Goal: Task Accomplishment & Management: Complete application form

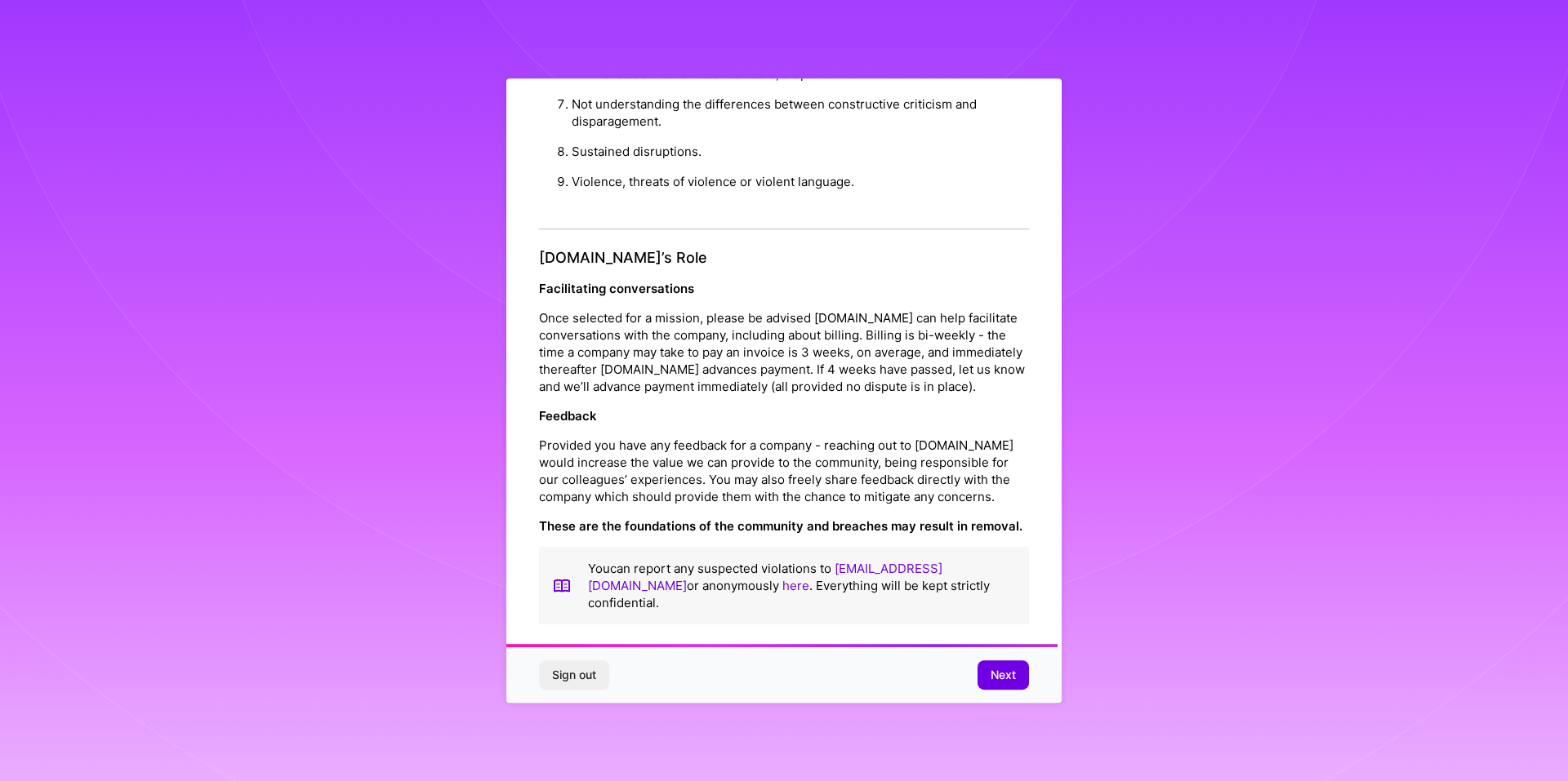
scroll to position [1732, 0]
click at [1014, 672] on span "Next" at bounding box center [1002, 675] width 25 height 16
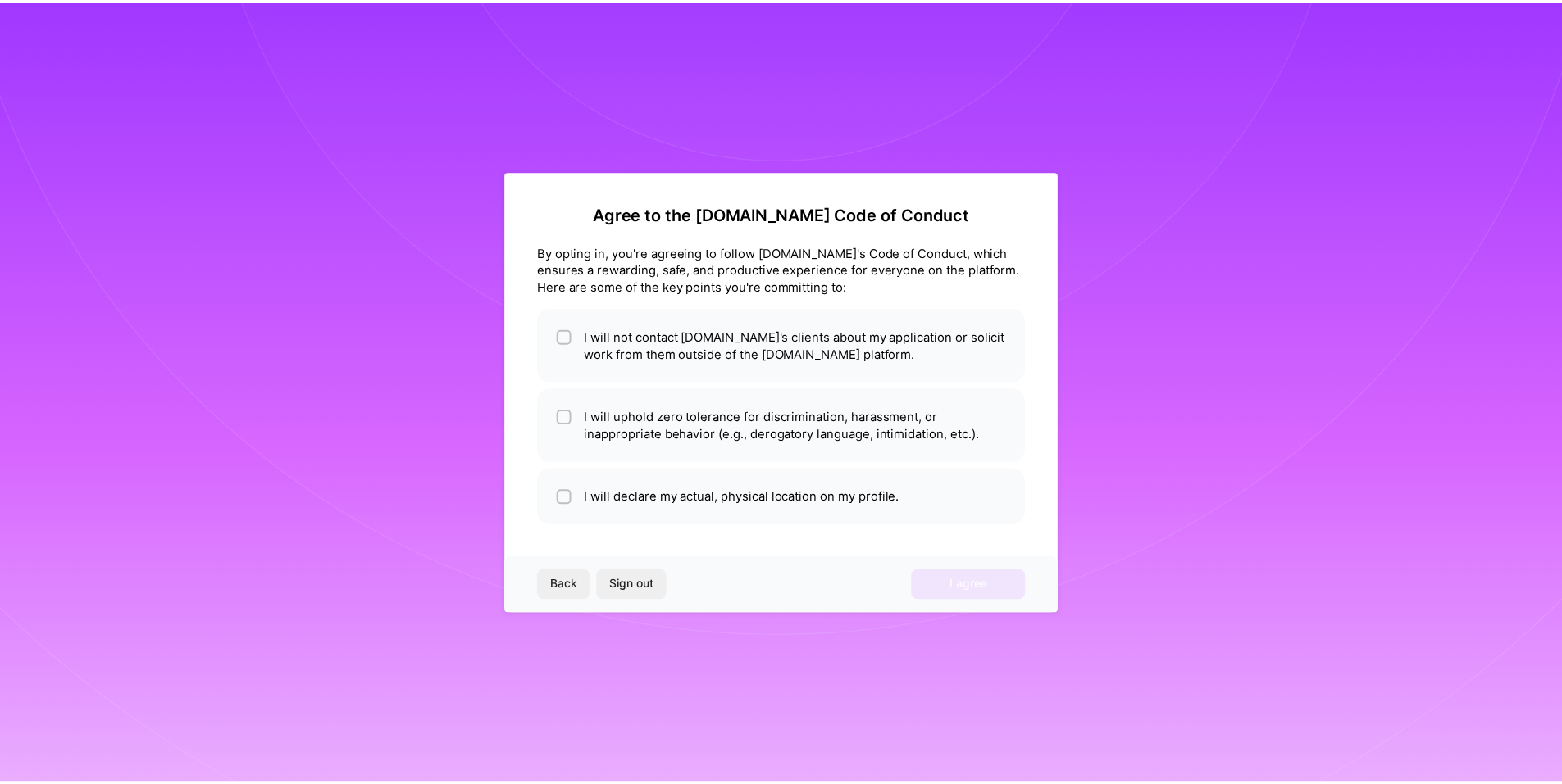
scroll to position [0, 0]
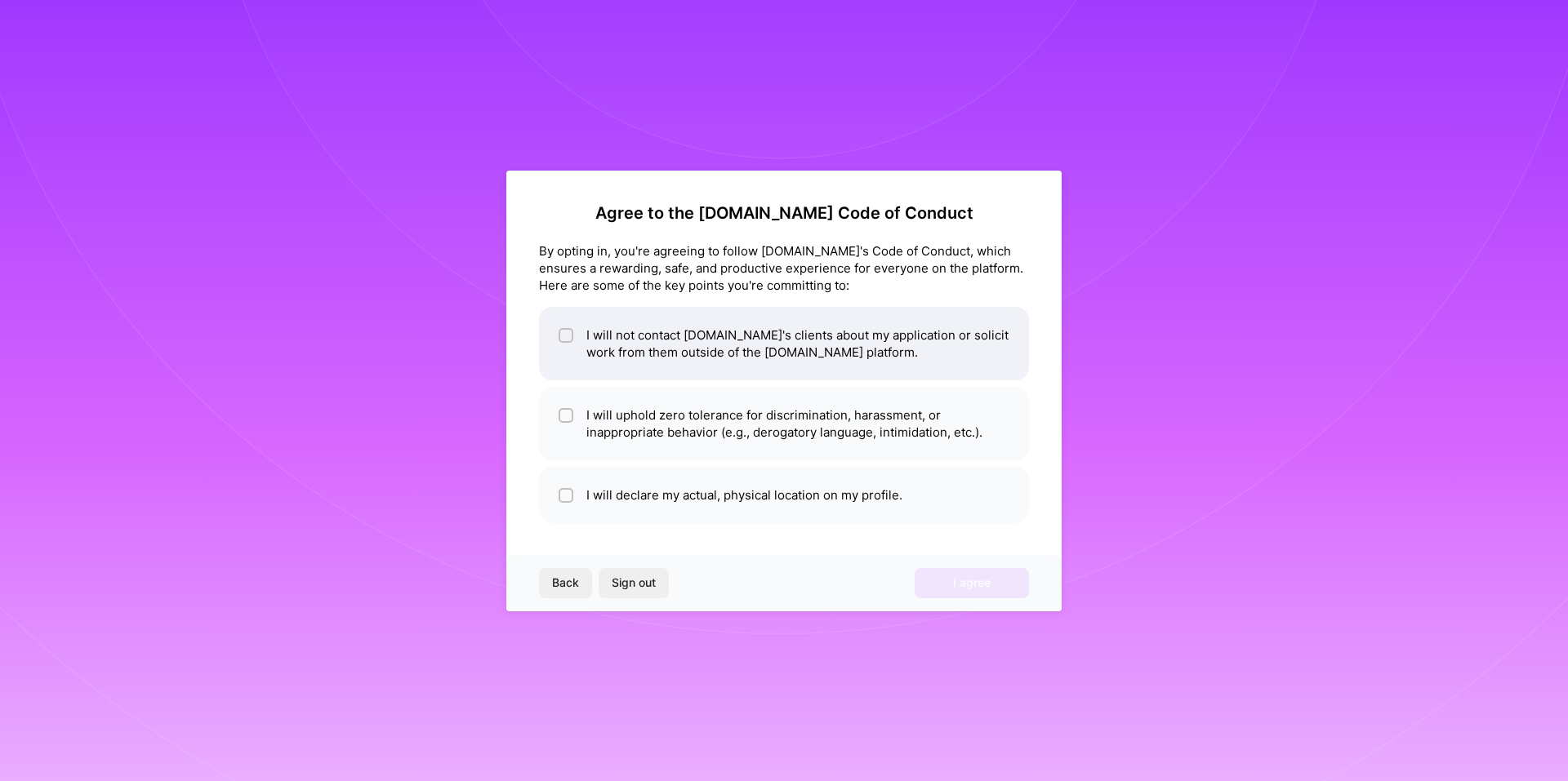
click at [565, 335] on input "checkbox" at bounding box center [567, 336] width 11 height 11
checkbox input "true"
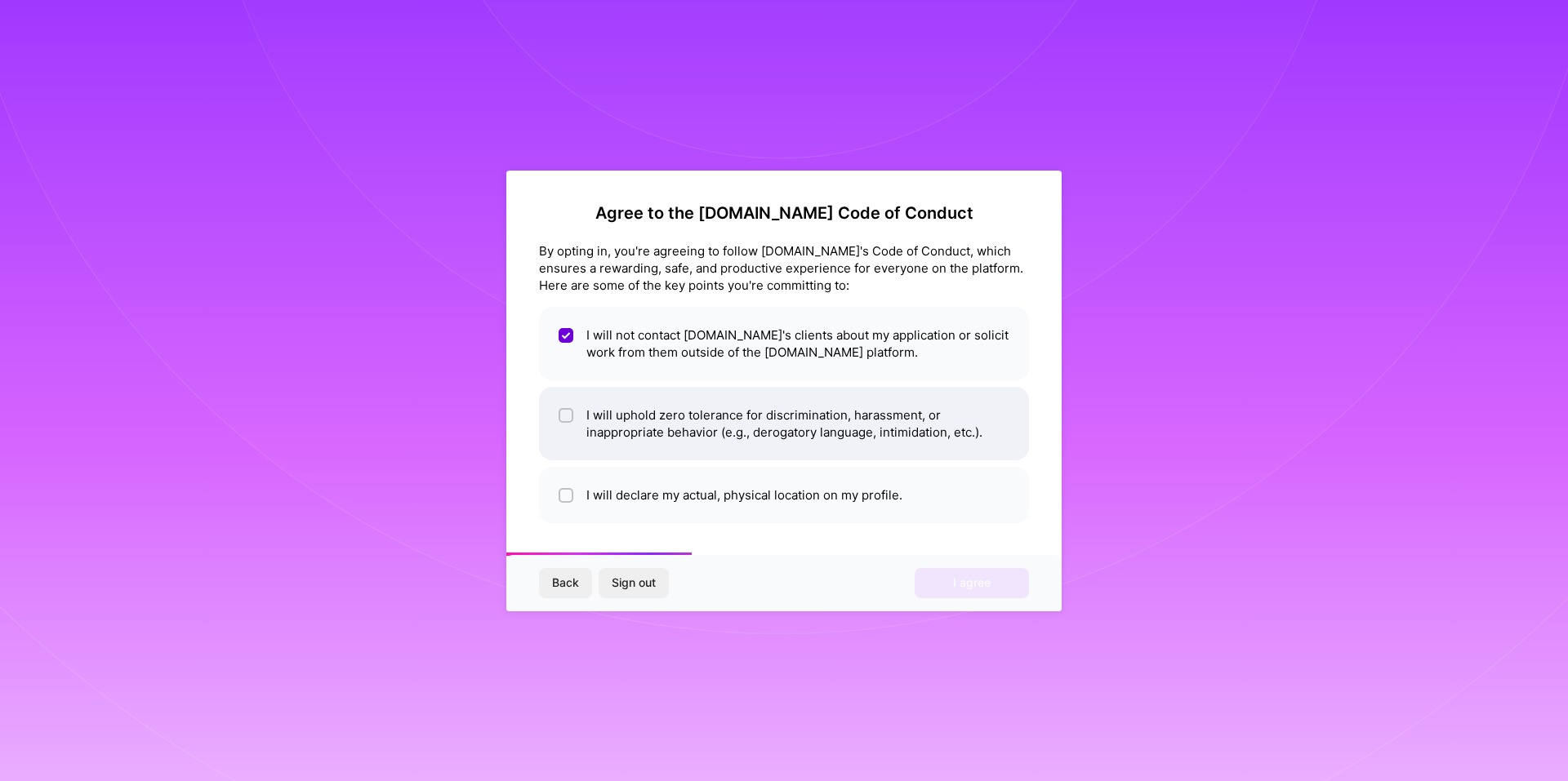
click at [564, 418] on input "checkbox" at bounding box center [567, 416] width 11 height 11
checkbox input "true"
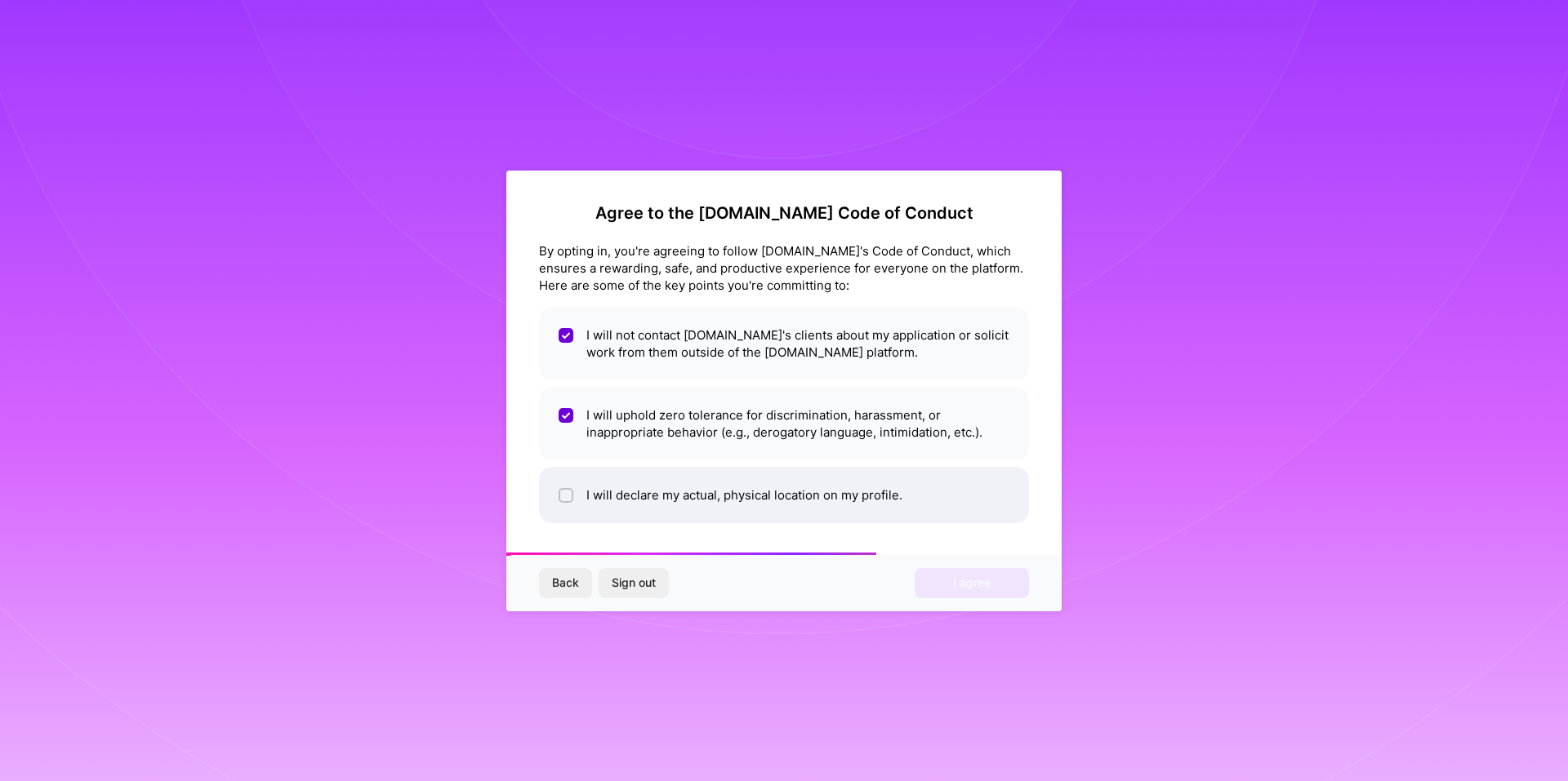
click at [556, 495] on li "I will declare my actual, physical location on my profile." at bounding box center [783, 495] width 490 height 56
checkbox input "true"
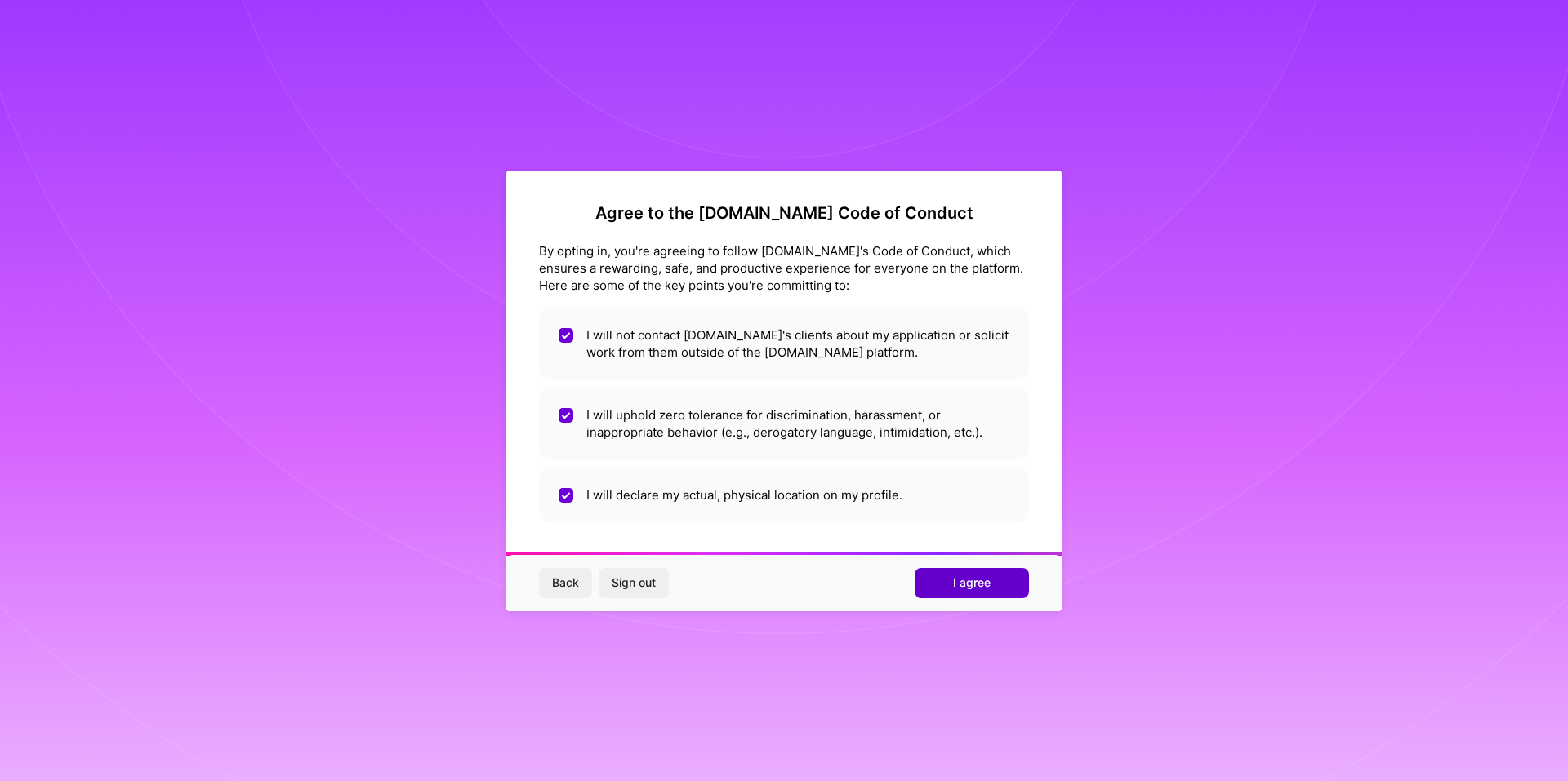
click at [974, 584] on span "I agree" at bounding box center [972, 582] width 37 height 16
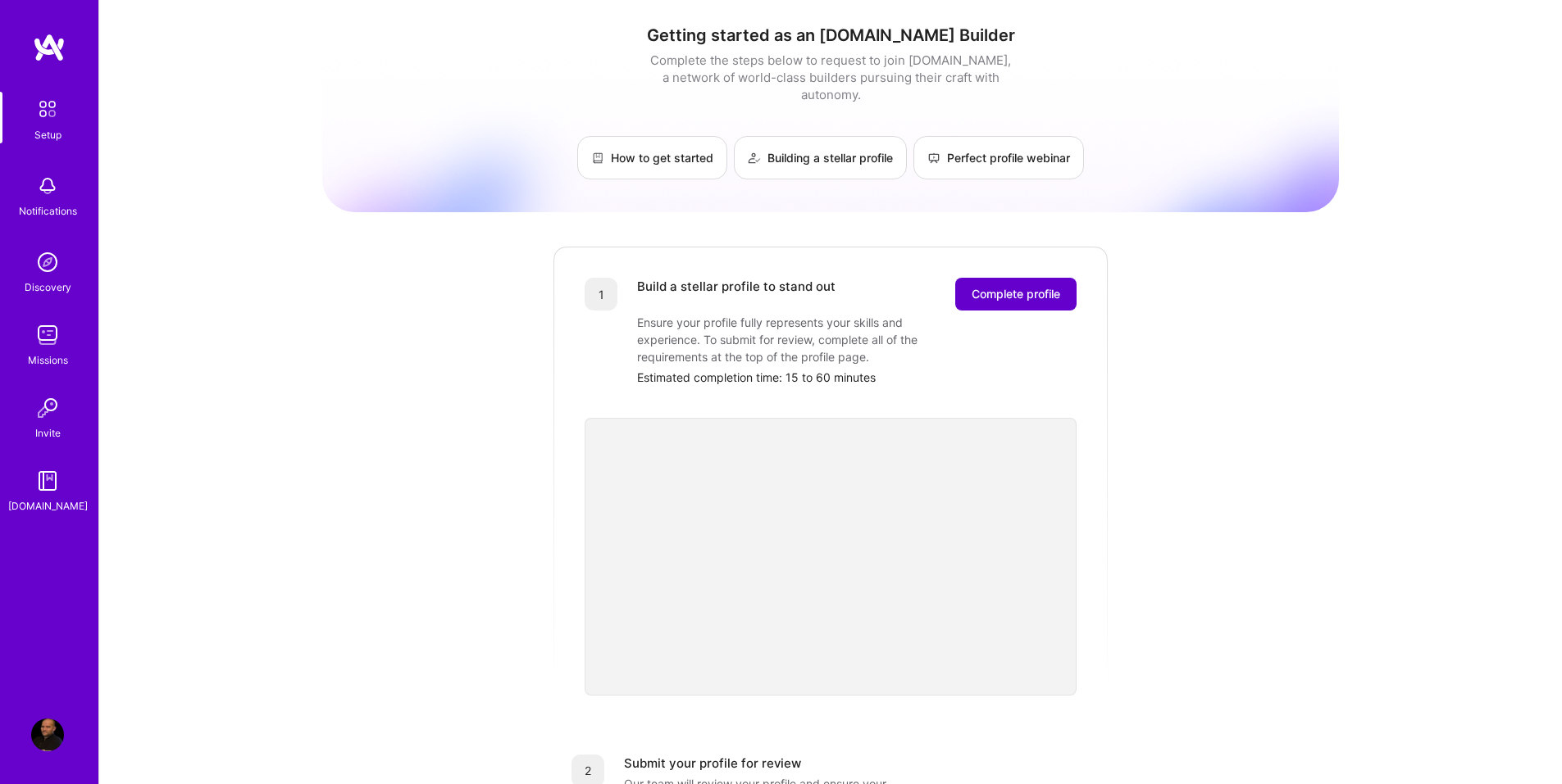
click at [989, 286] on span "Complete profile" at bounding box center [1016, 293] width 88 height 16
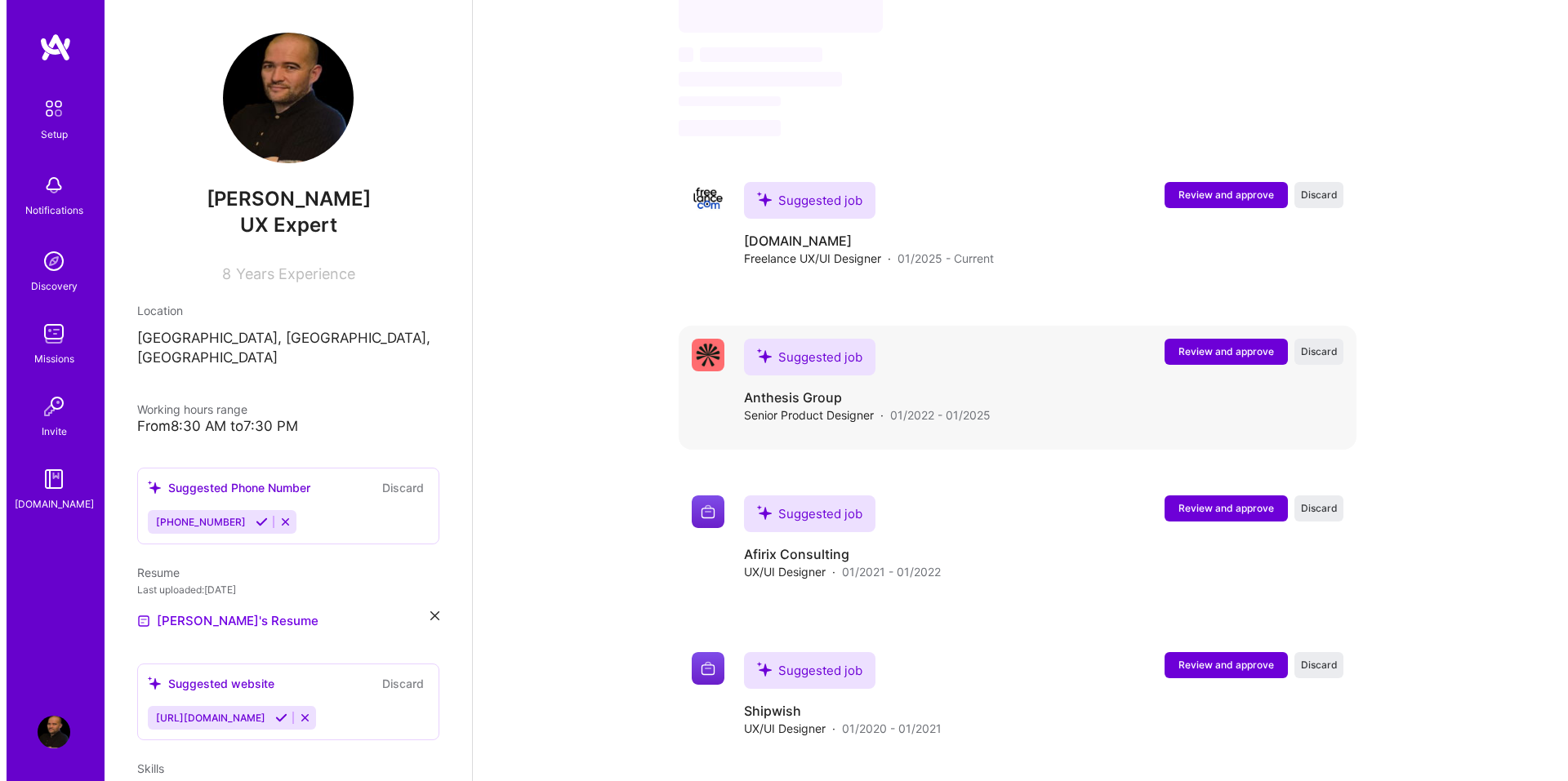
scroll to position [1061, 0]
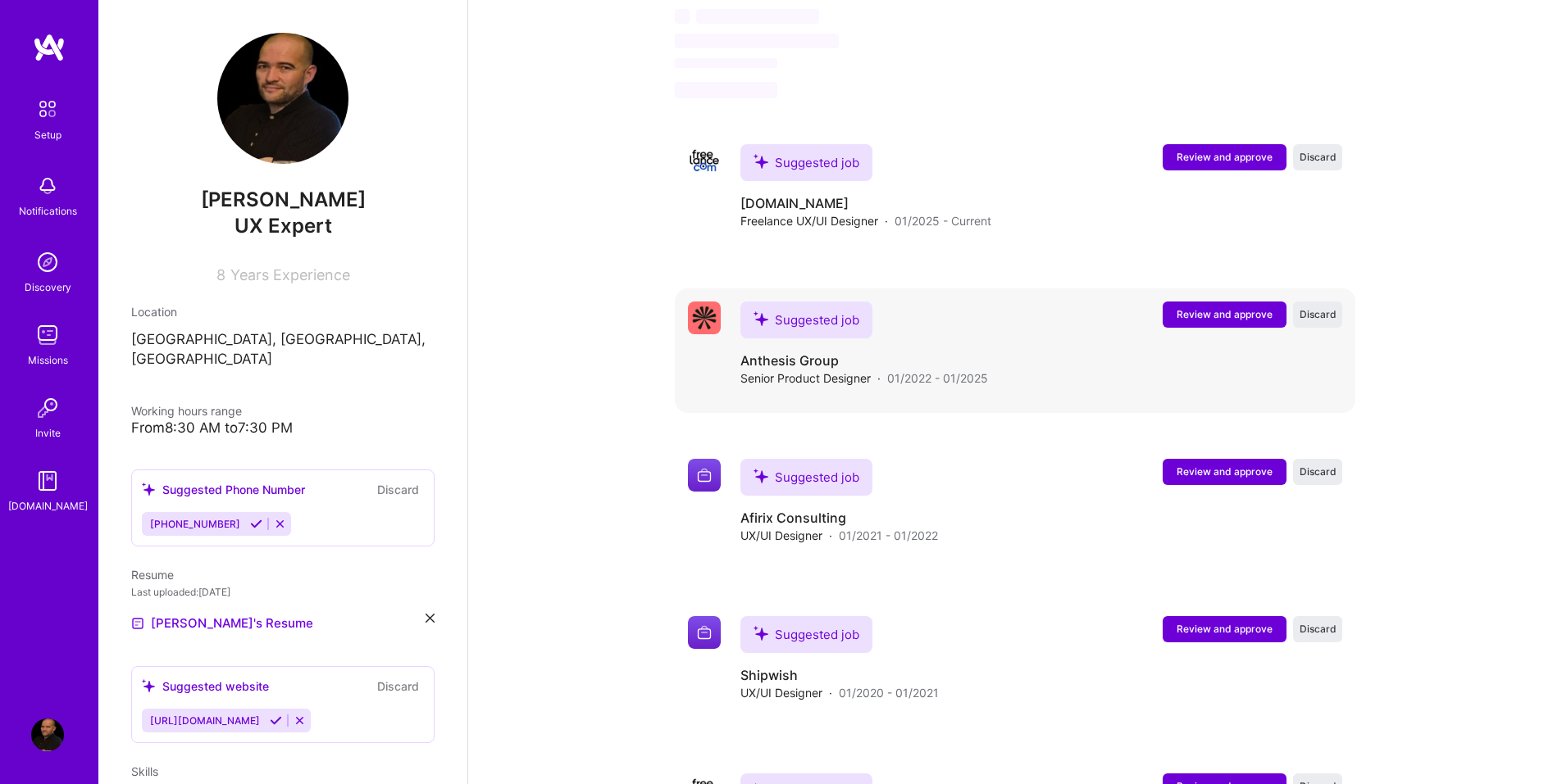
click at [1182, 307] on span "Review and approve" at bounding box center [1225, 314] width 96 height 14
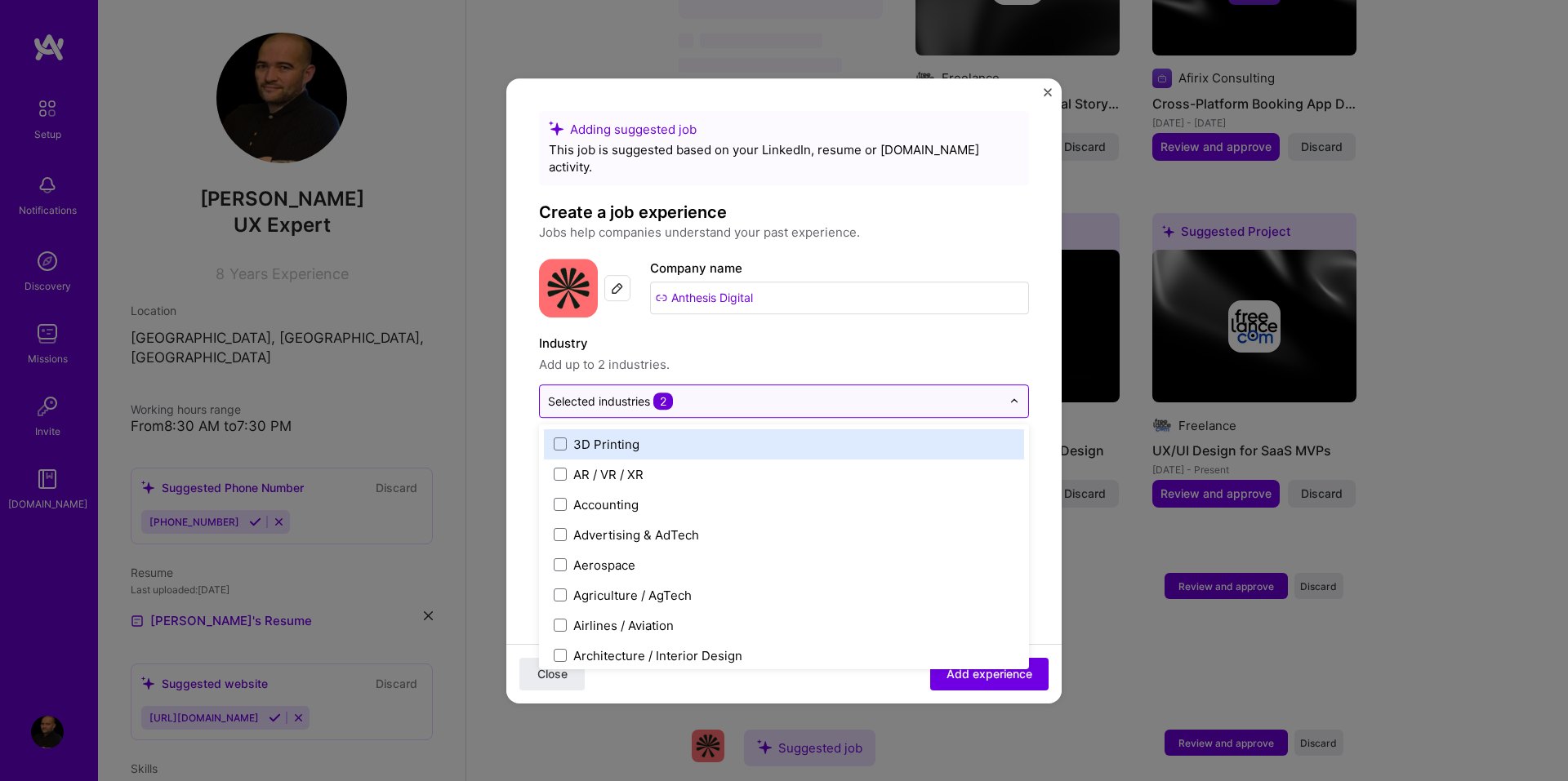
click at [1009, 396] on img at bounding box center [1014, 400] width 9 height 9
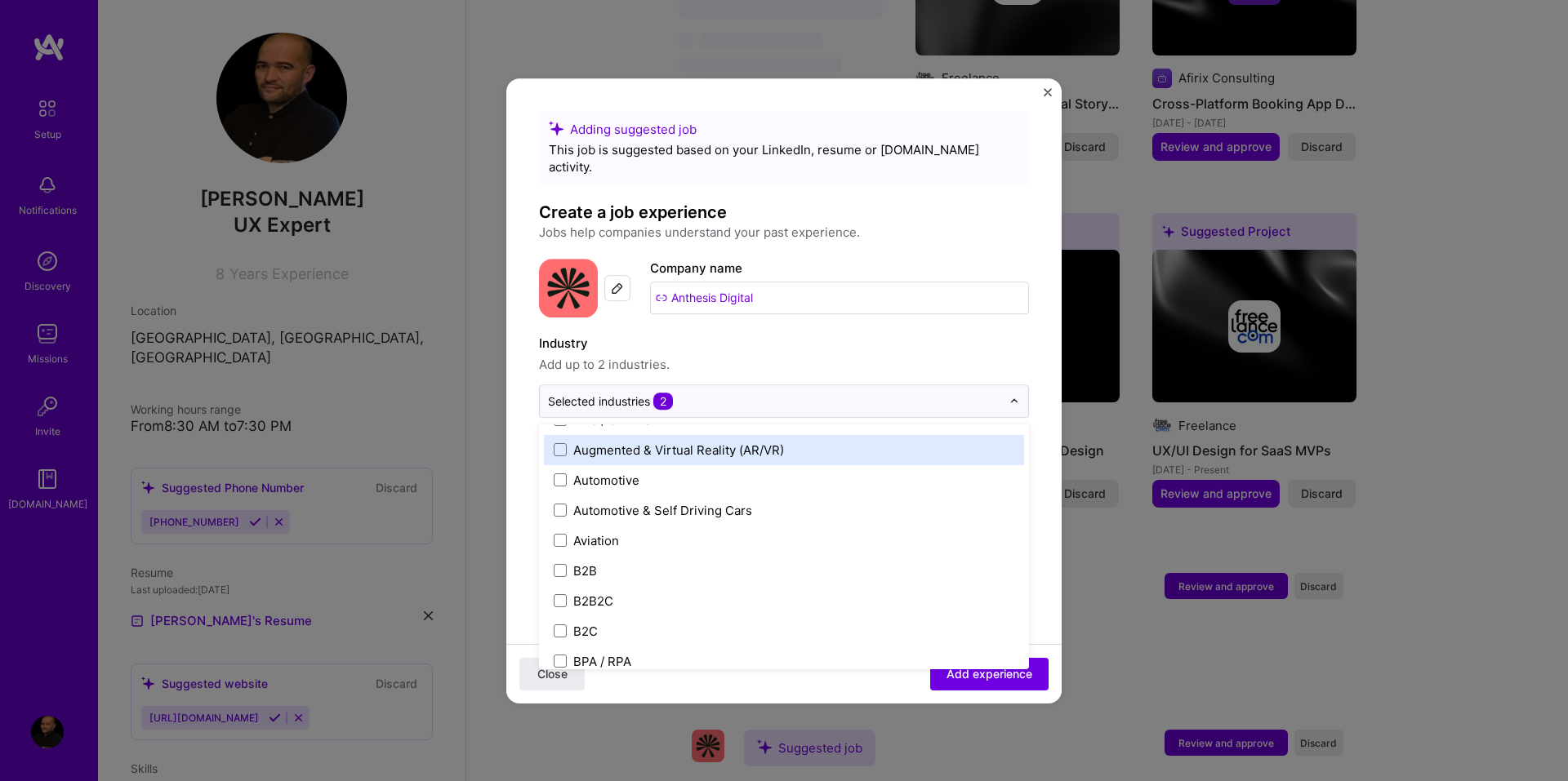
scroll to position [408, 0]
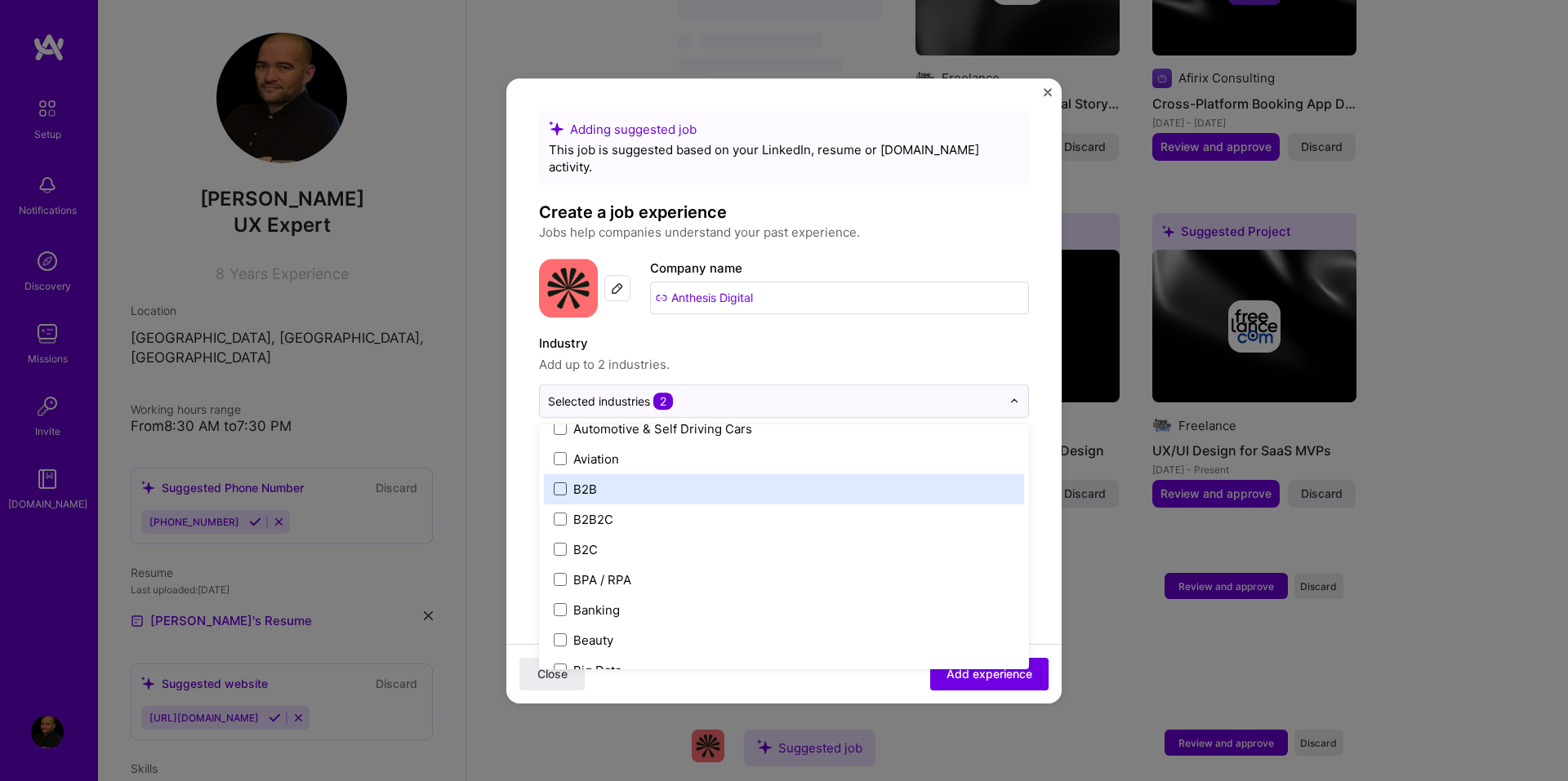
click at [560, 482] on span at bounding box center [560, 489] width 13 height 13
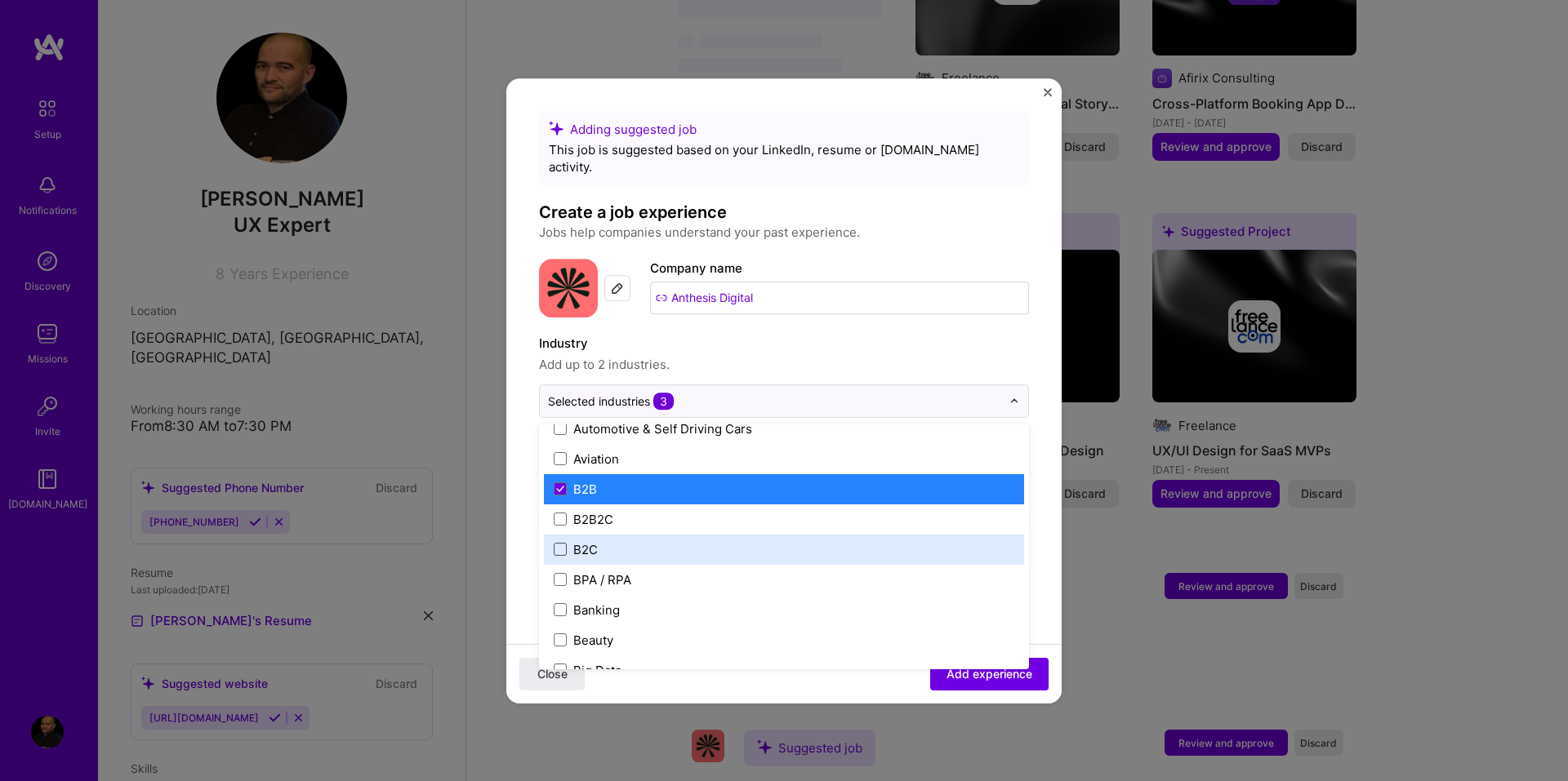
click at [557, 543] on span at bounding box center [560, 550] width 13 height 13
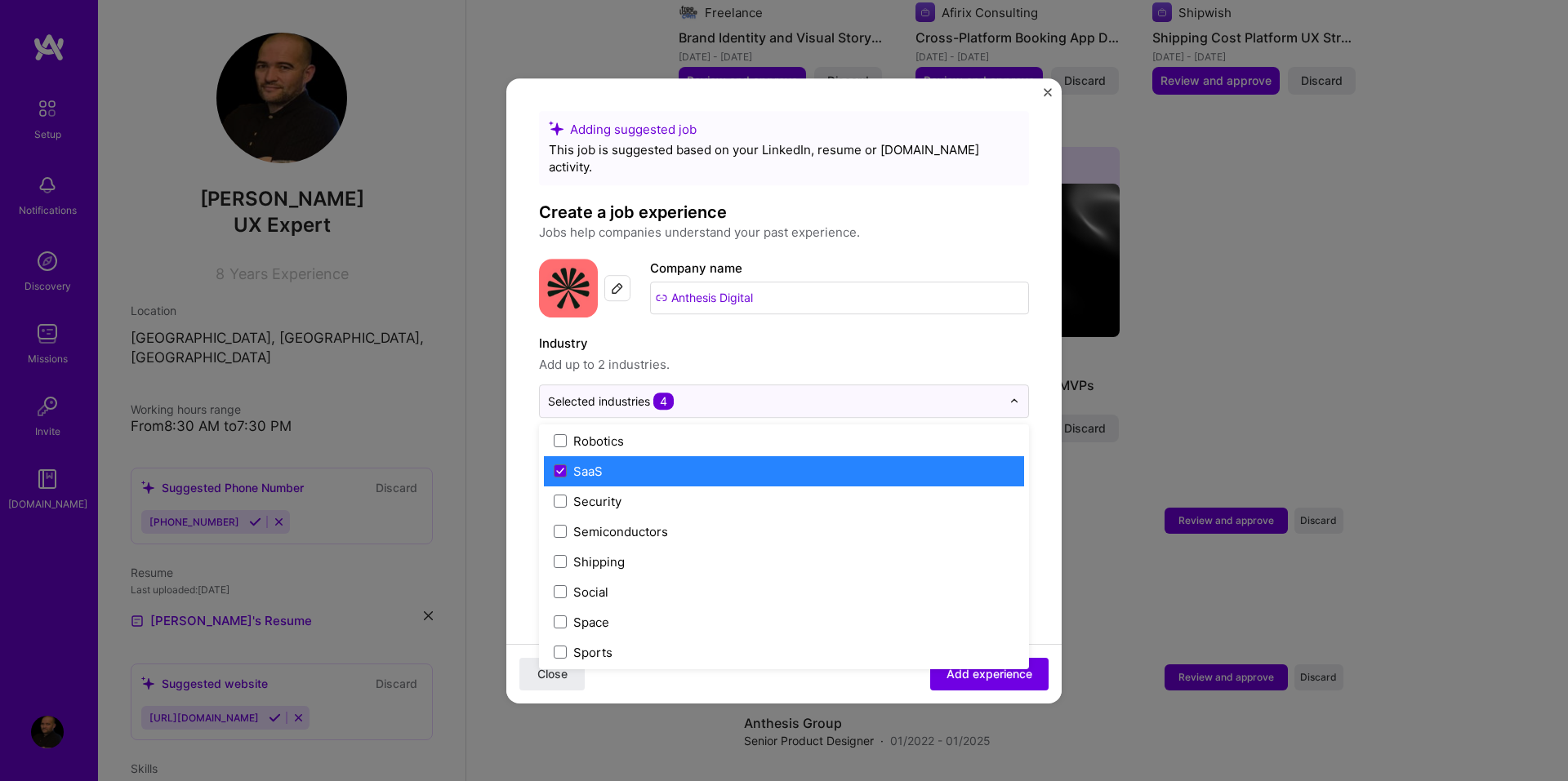
scroll to position [3390, 0]
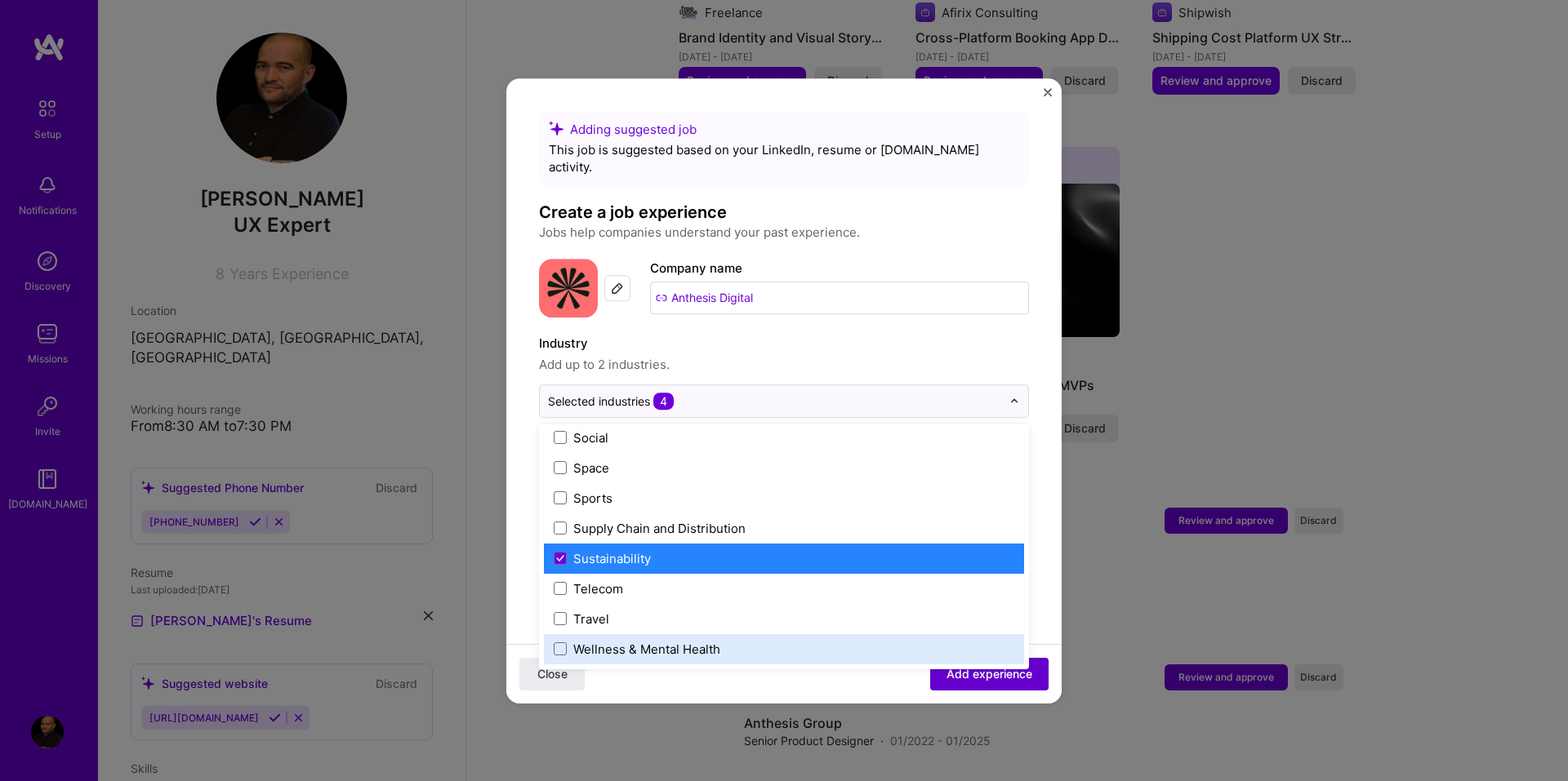
click at [946, 679] on span "Add experience" at bounding box center [989, 673] width 86 height 16
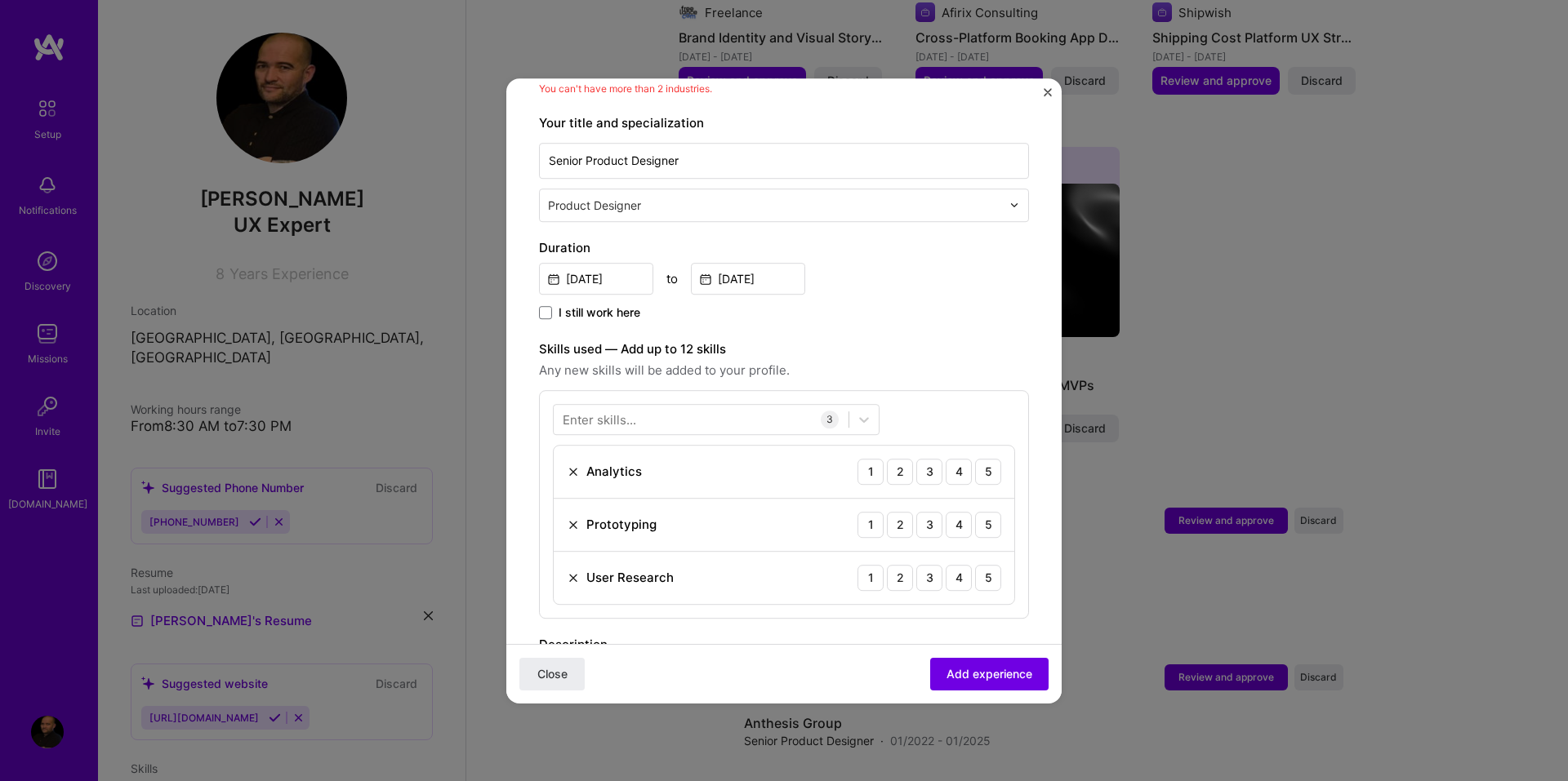
scroll to position [401, 0]
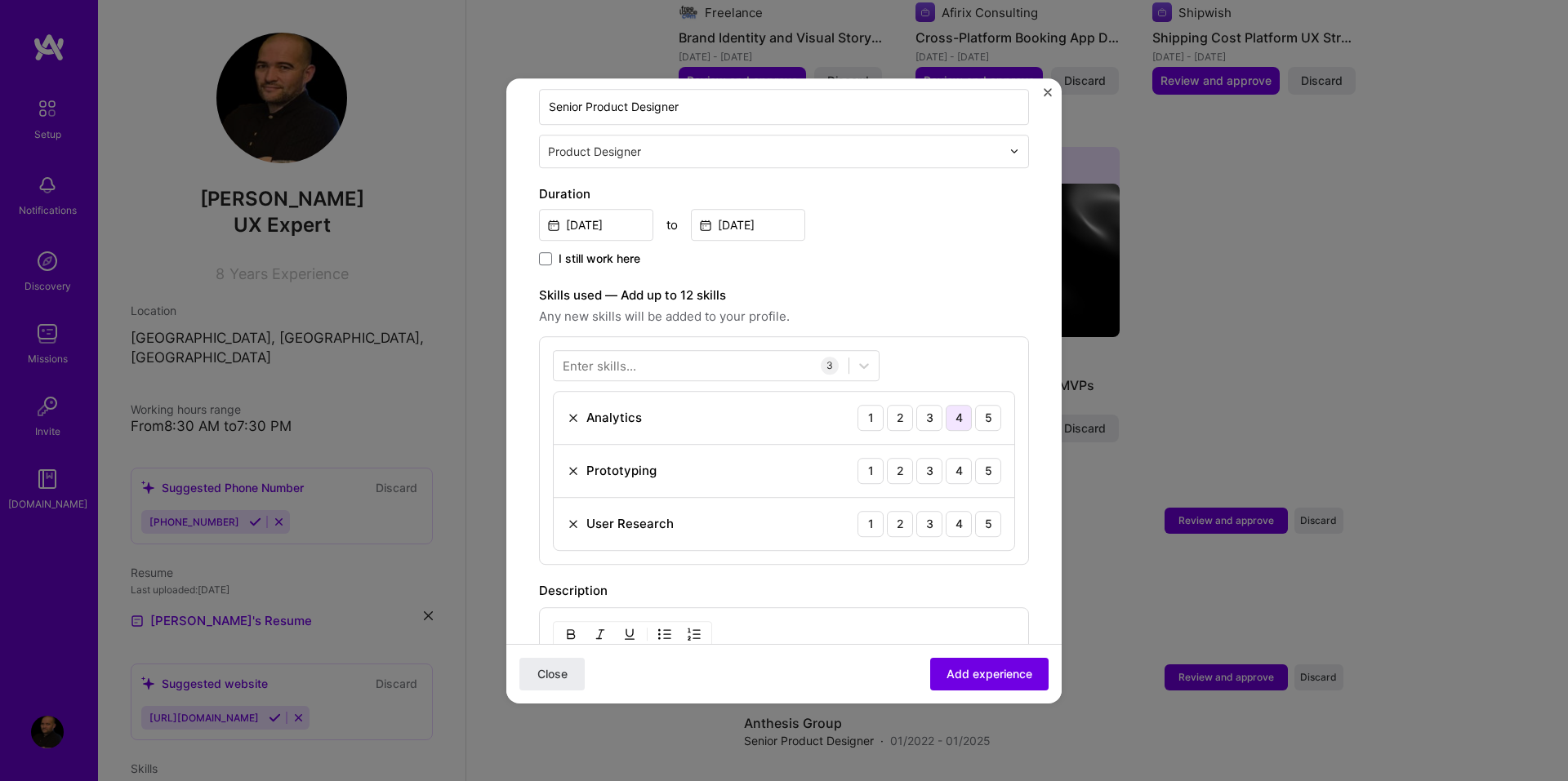
click at [949, 405] on div "4" at bounding box center [959, 418] width 26 height 26
click at [862, 357] on icon at bounding box center [863, 365] width 16 height 16
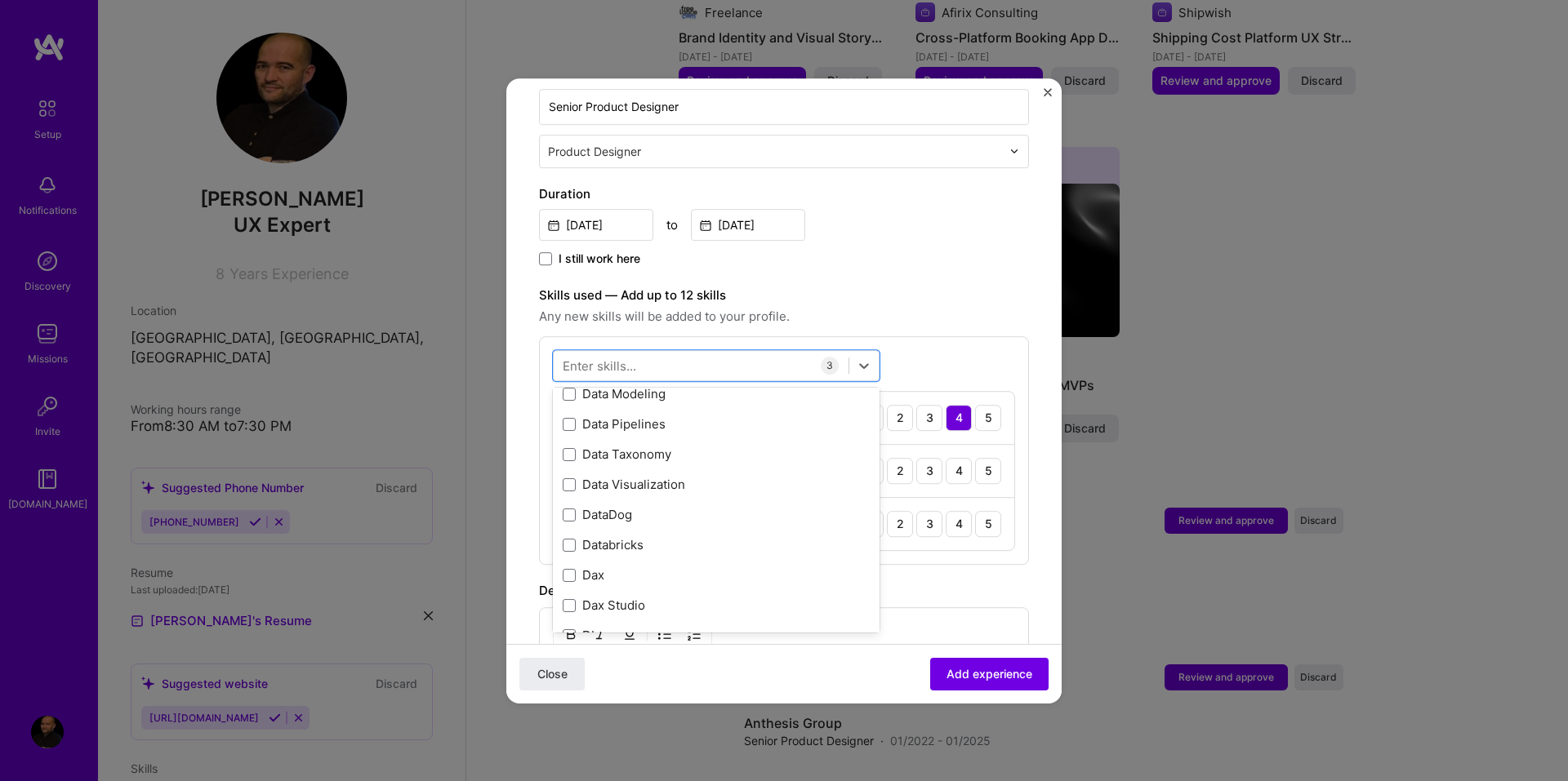
scroll to position [2694, 0]
click at [644, 479] on div "Data Visualization" at bounding box center [716, 487] width 307 height 17
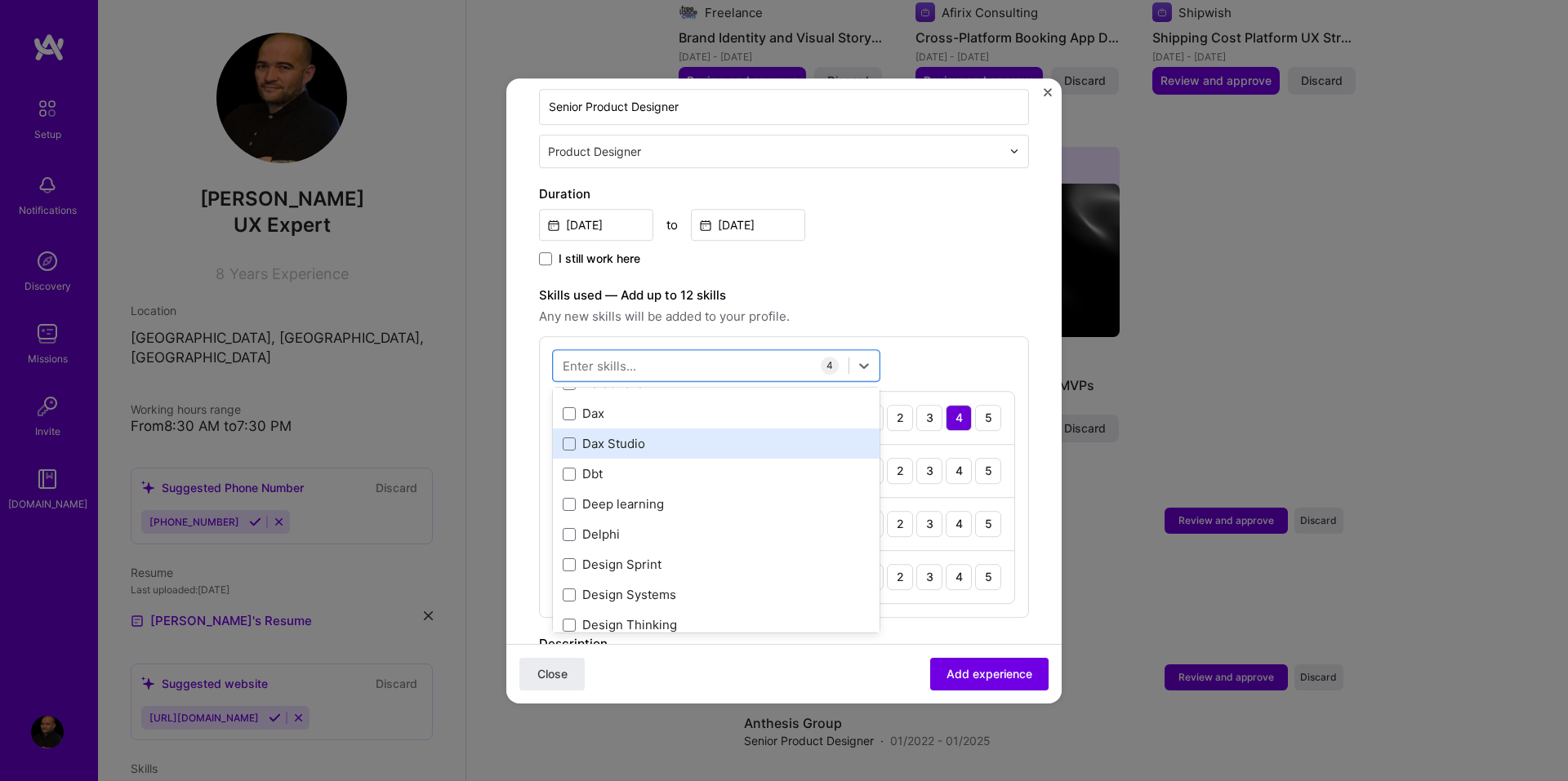
scroll to position [2939, 0]
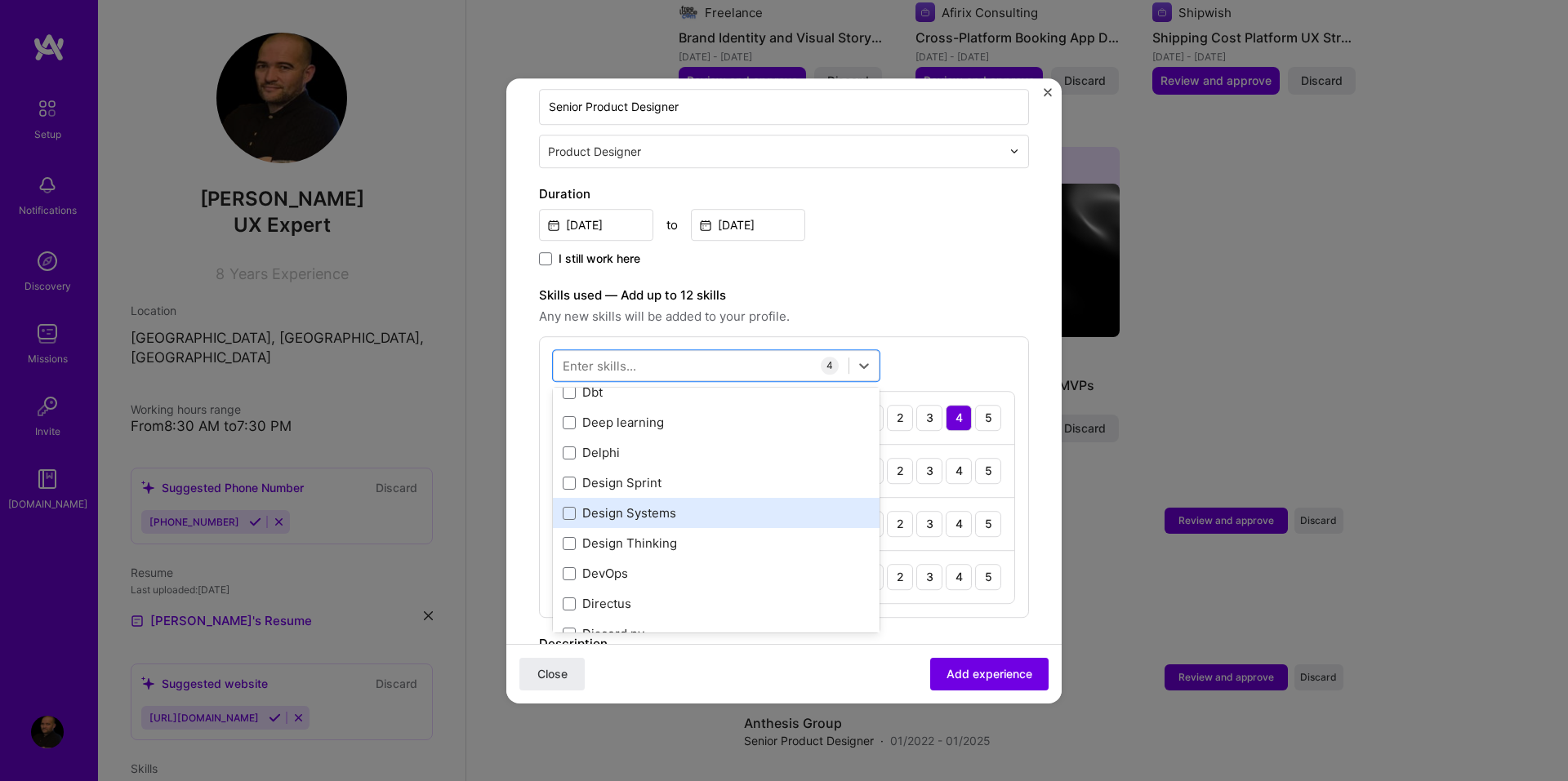
click at [744, 506] on div "Design Systems" at bounding box center [716, 514] width 327 height 30
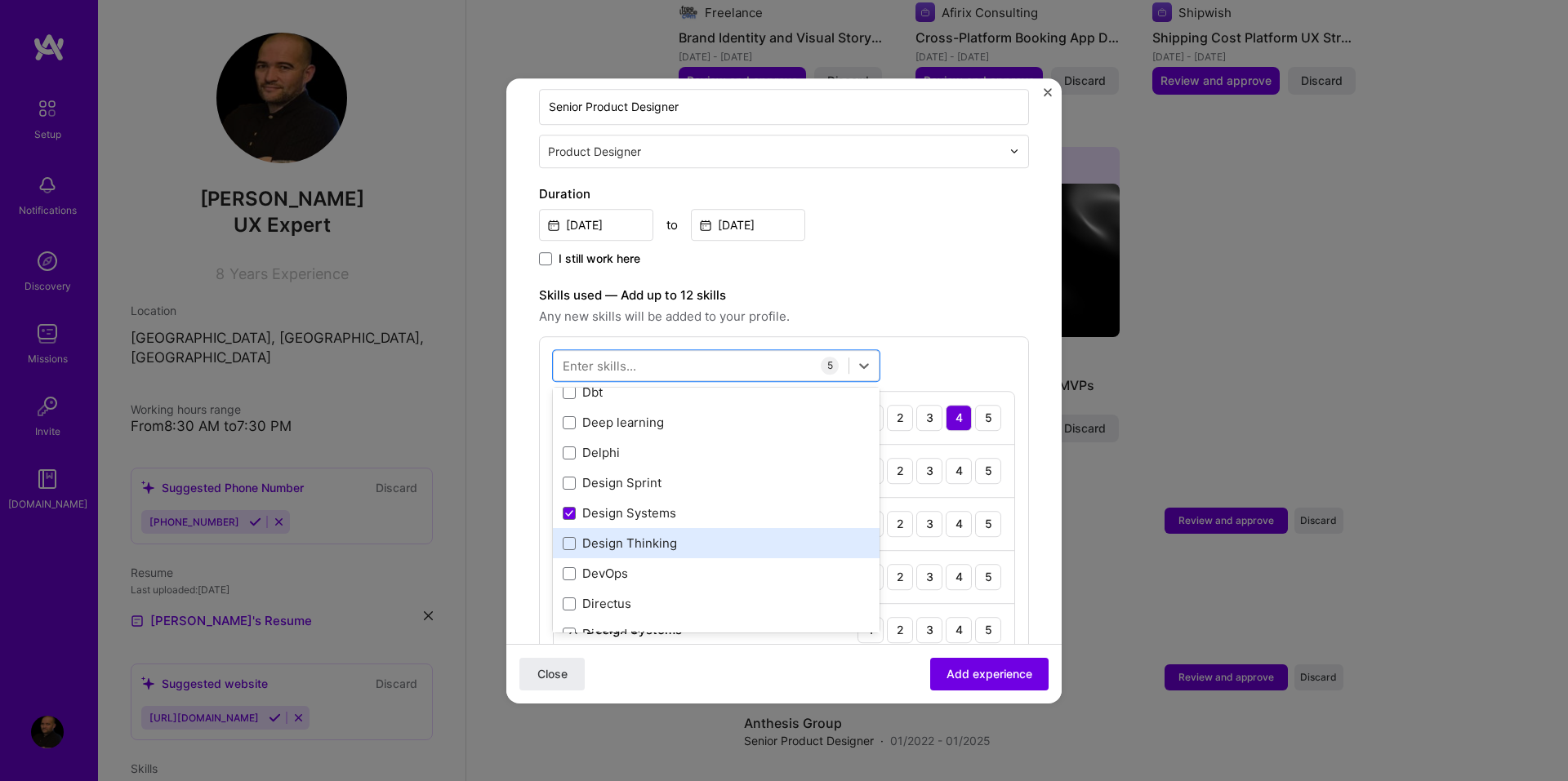
click at [707, 536] on div "Design Thinking" at bounding box center [716, 544] width 307 height 17
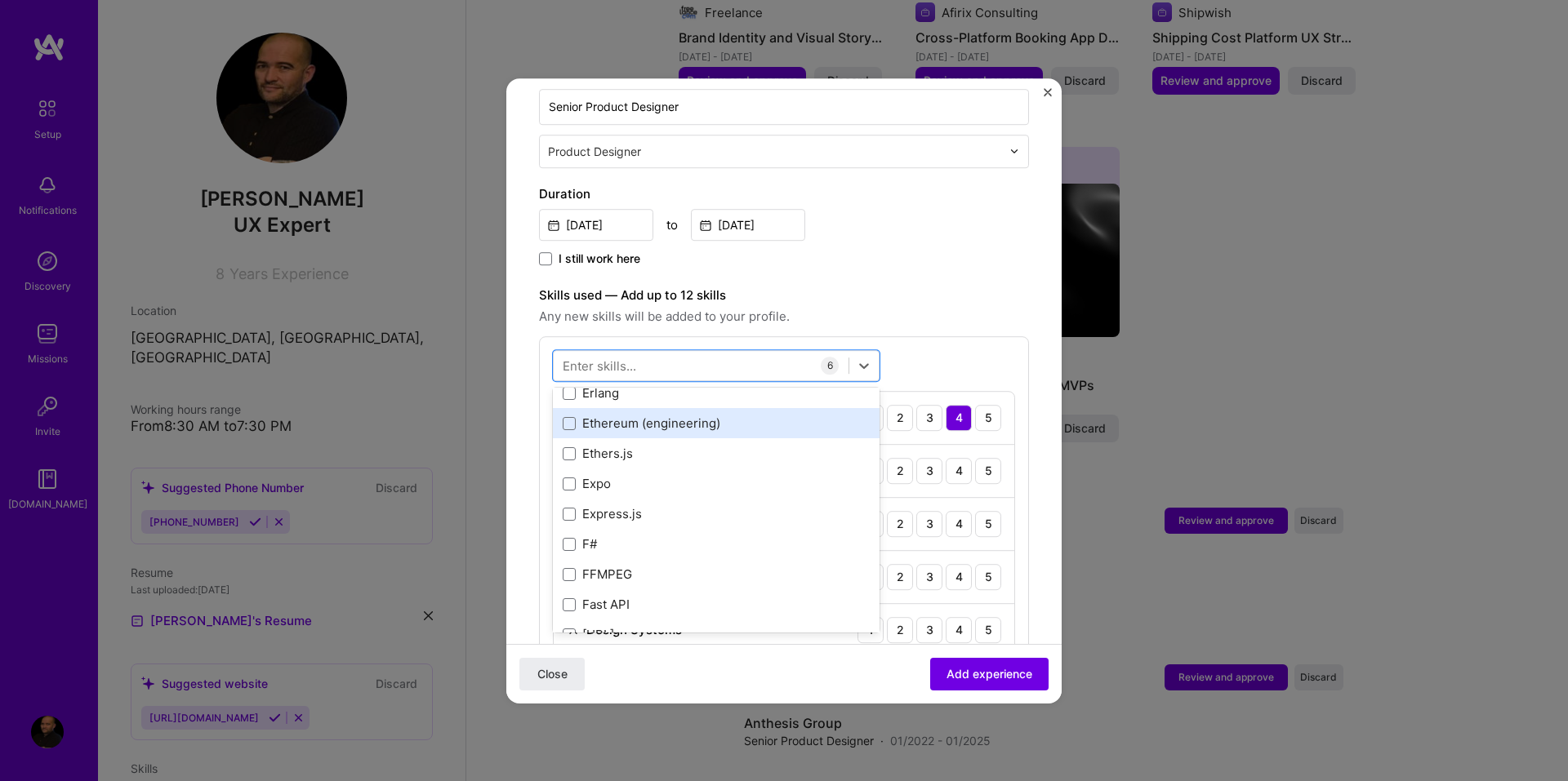
scroll to position [3837, 0]
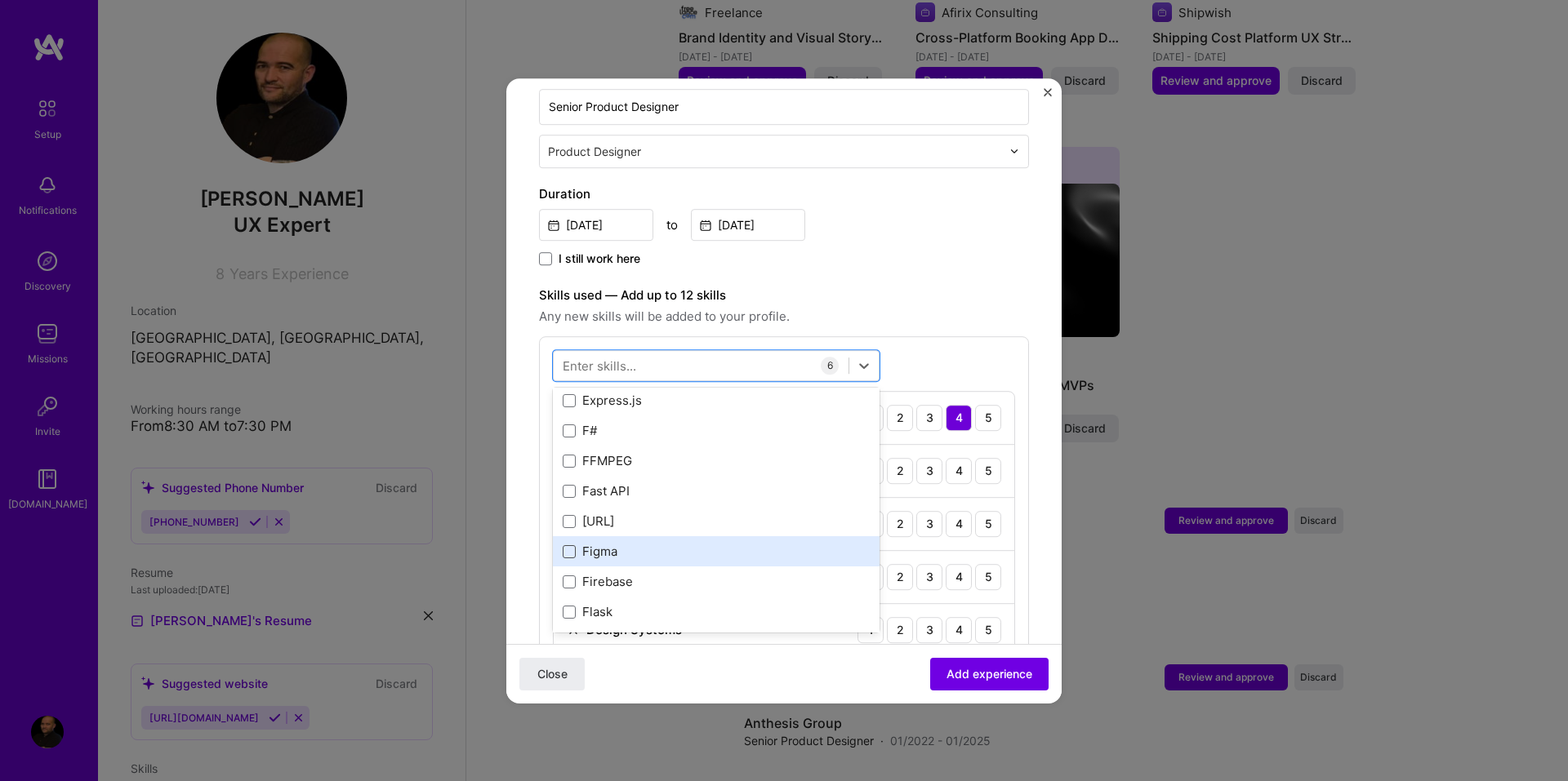
click at [568, 545] on span at bounding box center [569, 551] width 13 height 13
click at [0, 0] on input "checkbox" at bounding box center [0, 0] width 0 height 0
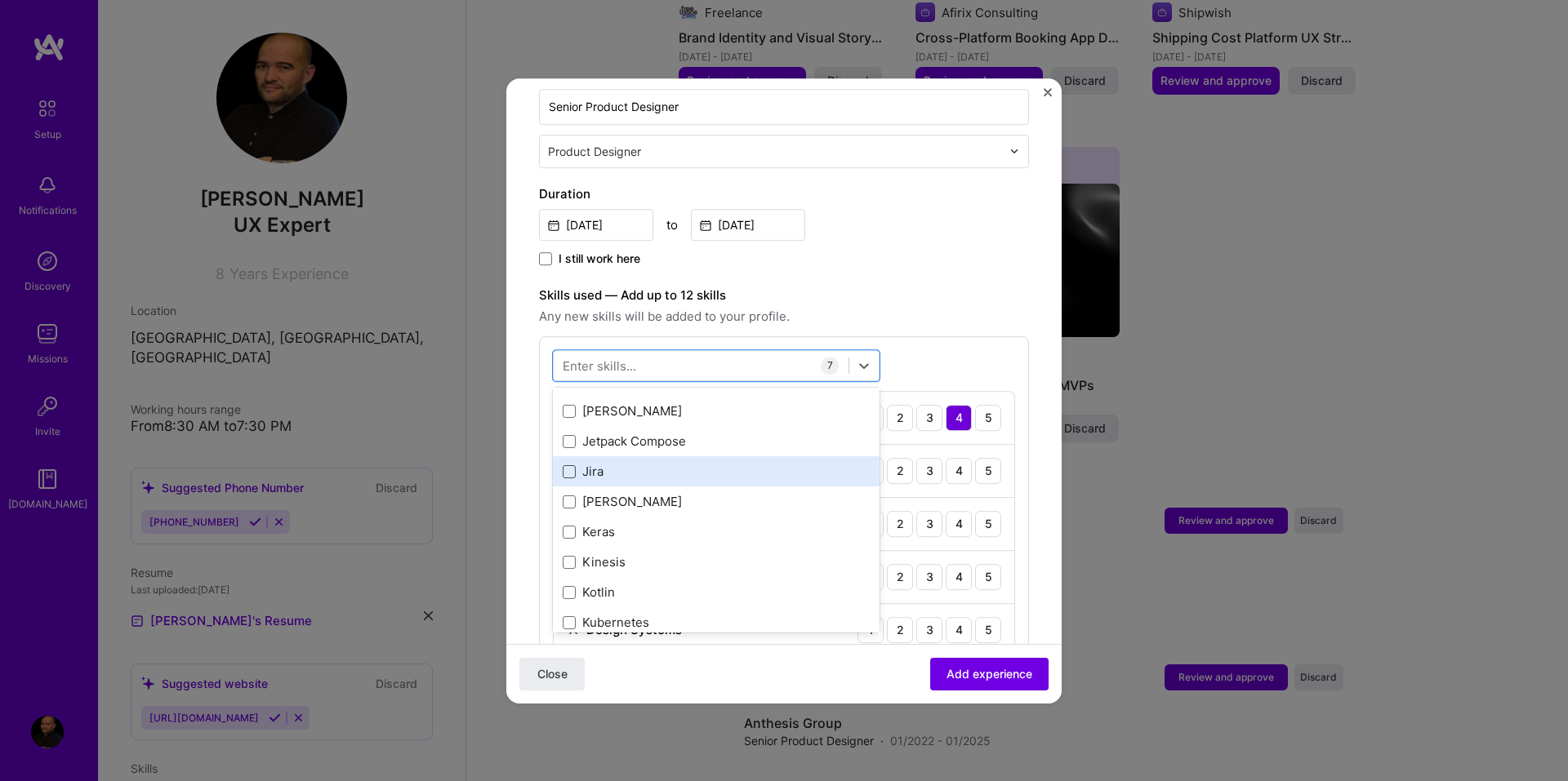
click at [567, 466] on span at bounding box center [569, 472] width 13 height 13
click at [0, 0] on input "checkbox" at bounding box center [0, 0] width 0 height 0
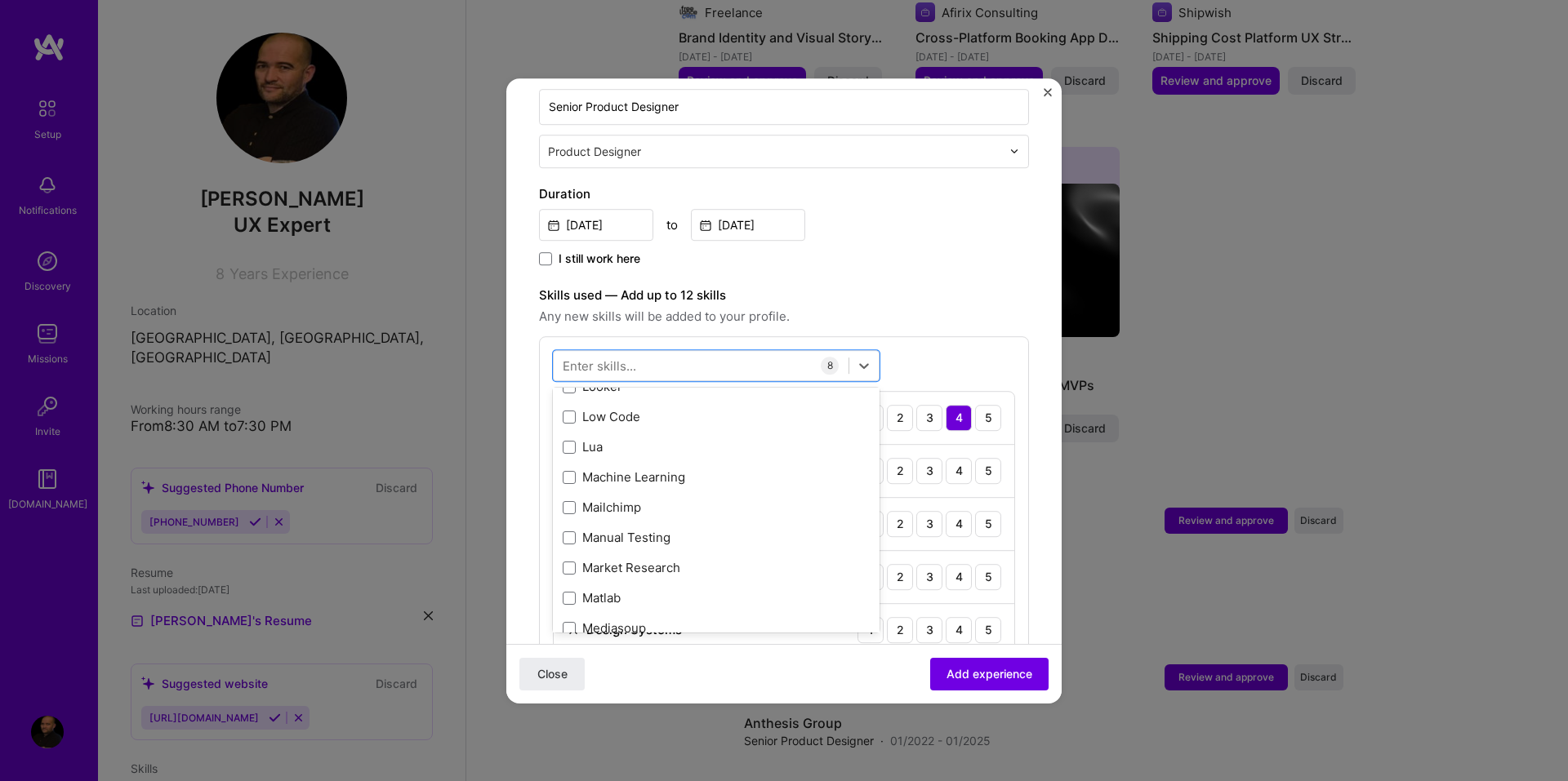
scroll to position [5878, 0]
click at [570, 498] on span at bounding box center [569, 505] width 13 height 13
click at [0, 0] on input "checkbox" at bounding box center [0, 0] width 0 height 0
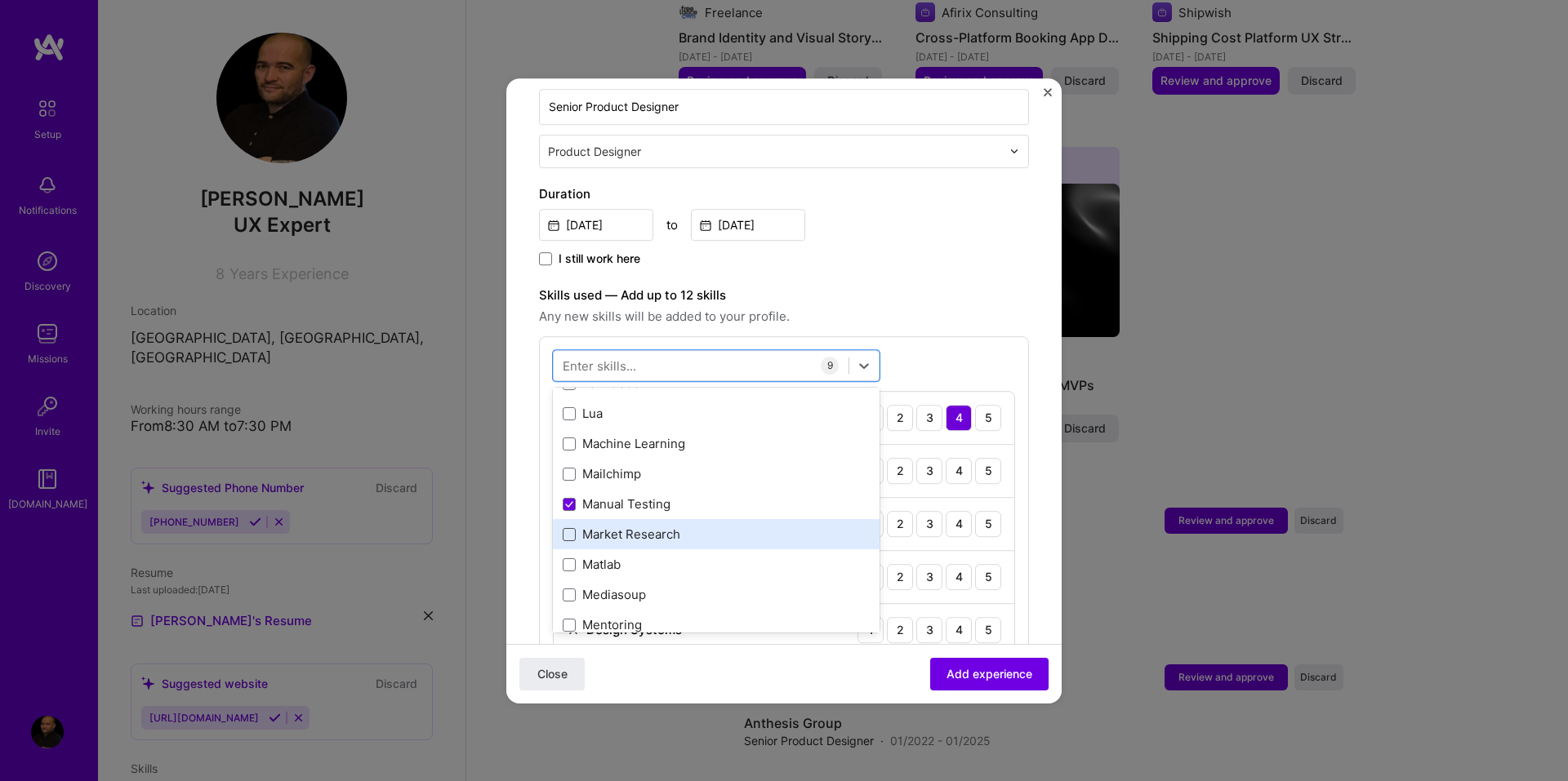
click at [571, 528] on span at bounding box center [569, 535] width 13 height 13
click at [0, 0] on input "checkbox" at bounding box center [0, 0] width 0 height 0
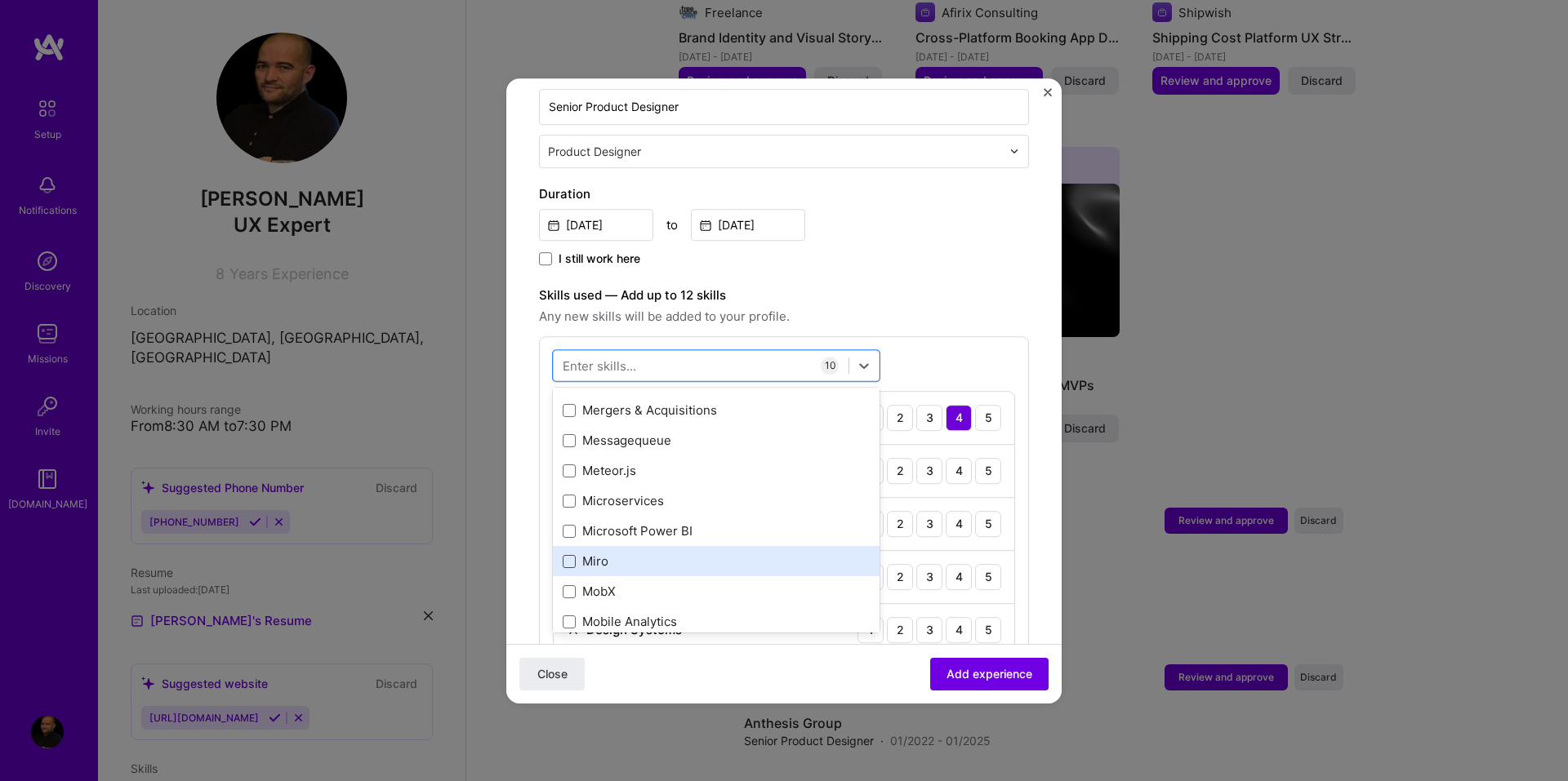
click at [571, 555] on span at bounding box center [569, 562] width 13 height 13
click at [0, 0] on input "checkbox" at bounding box center [0, 0] width 0 height 0
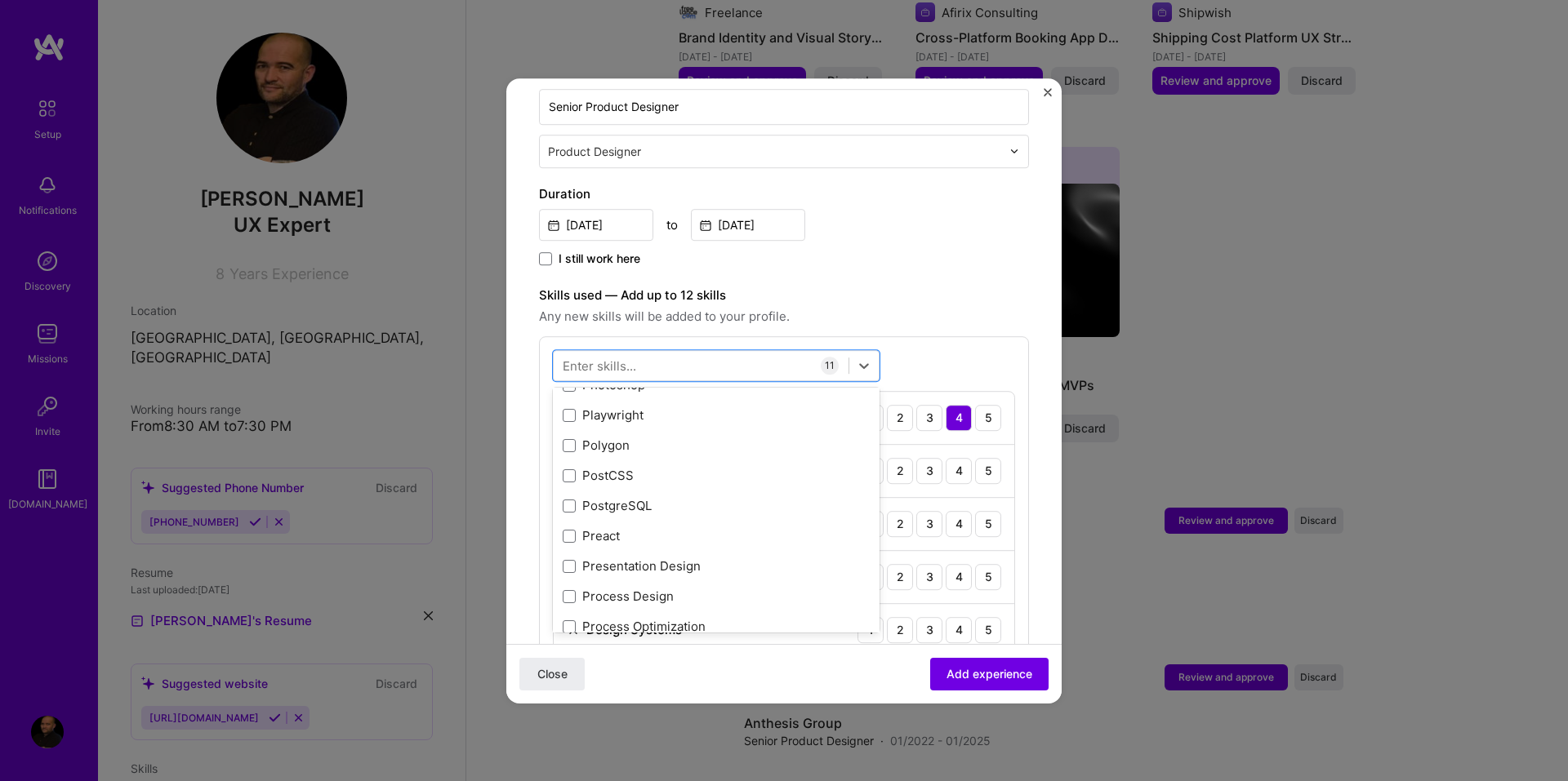
scroll to position [7348, 0]
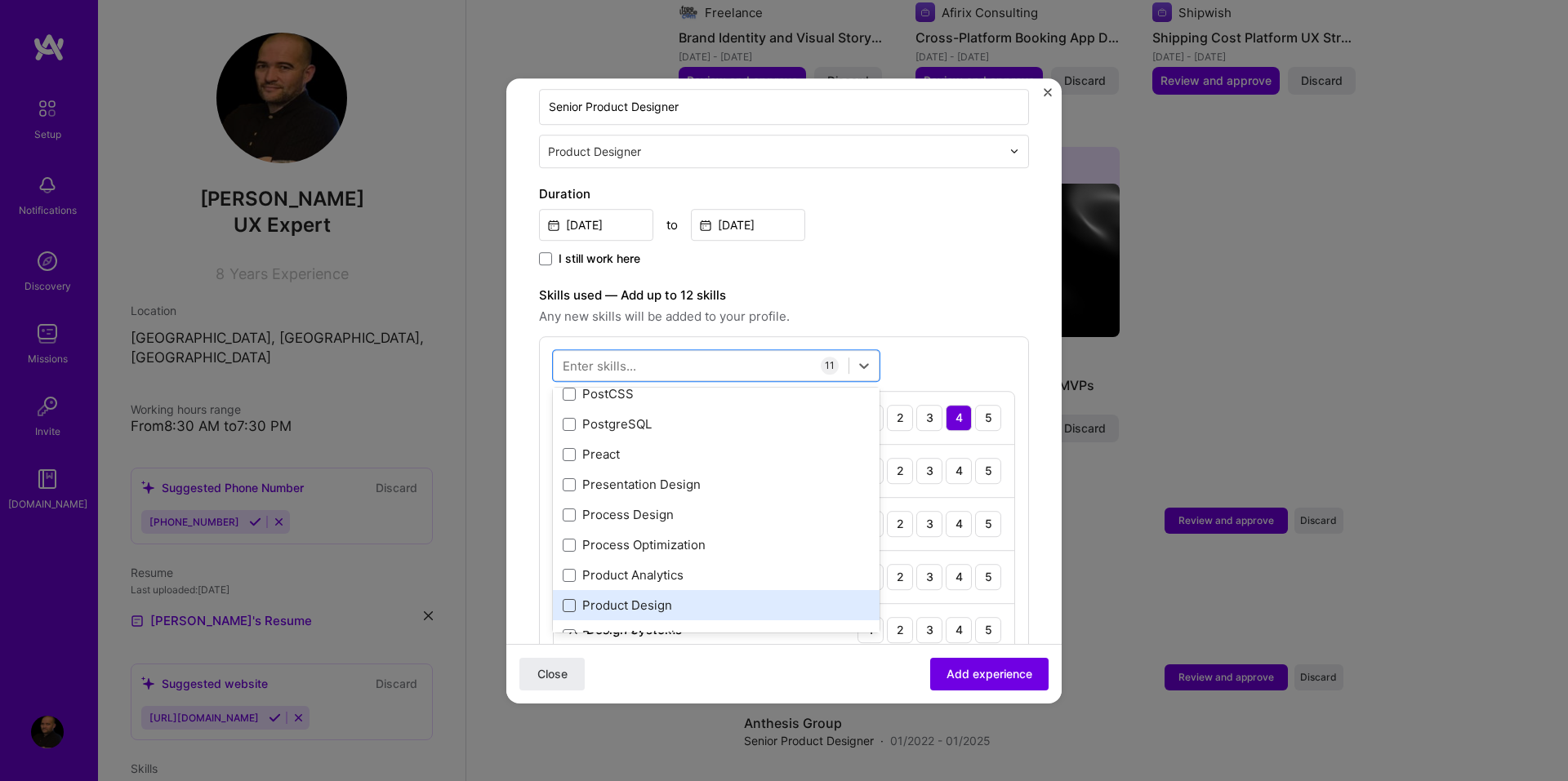
click at [570, 599] on span at bounding box center [569, 606] width 13 height 13
click at [0, 0] on input "checkbox" at bounding box center [0, 0] width 0 height 0
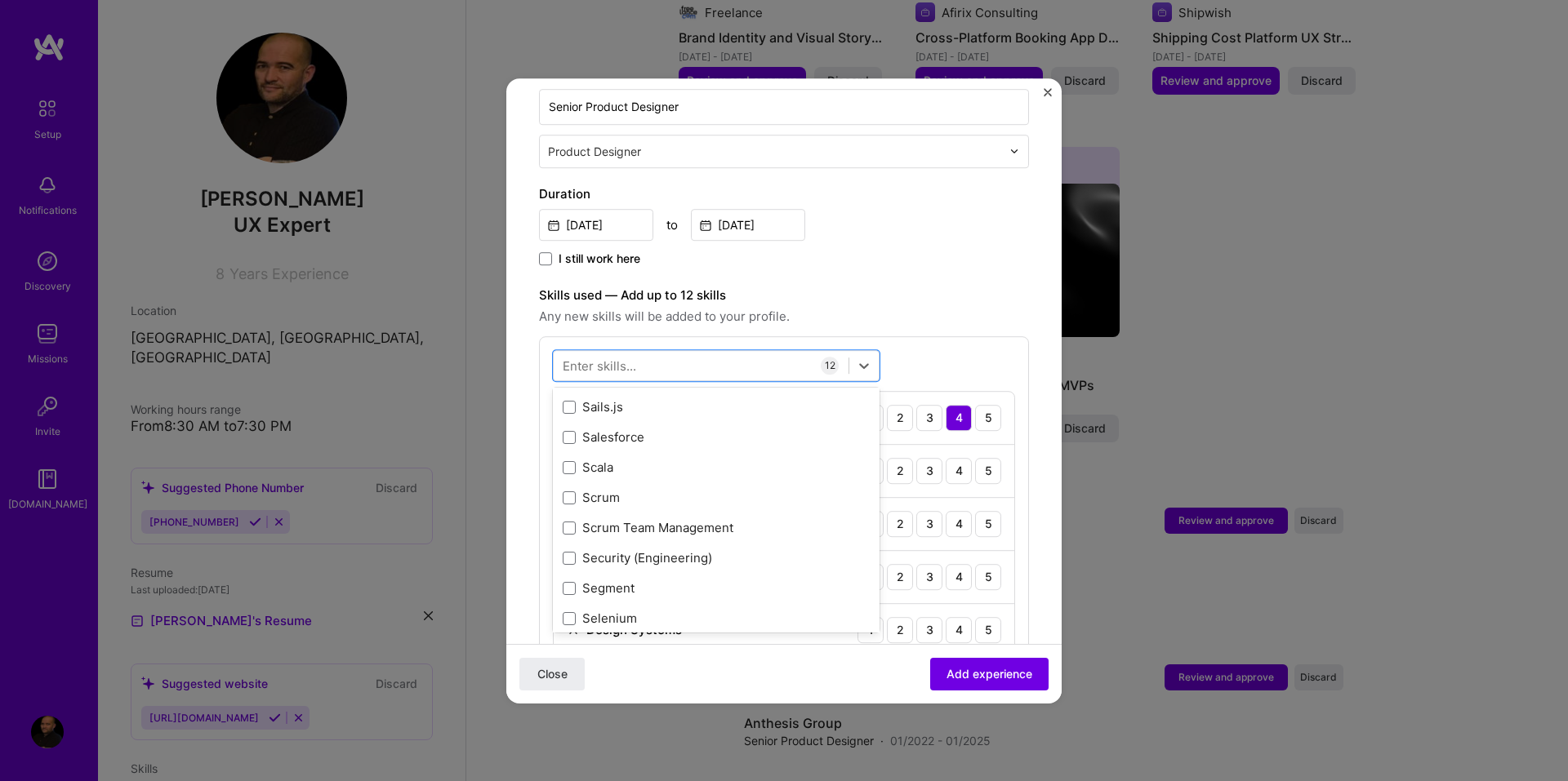
scroll to position [8818, 0]
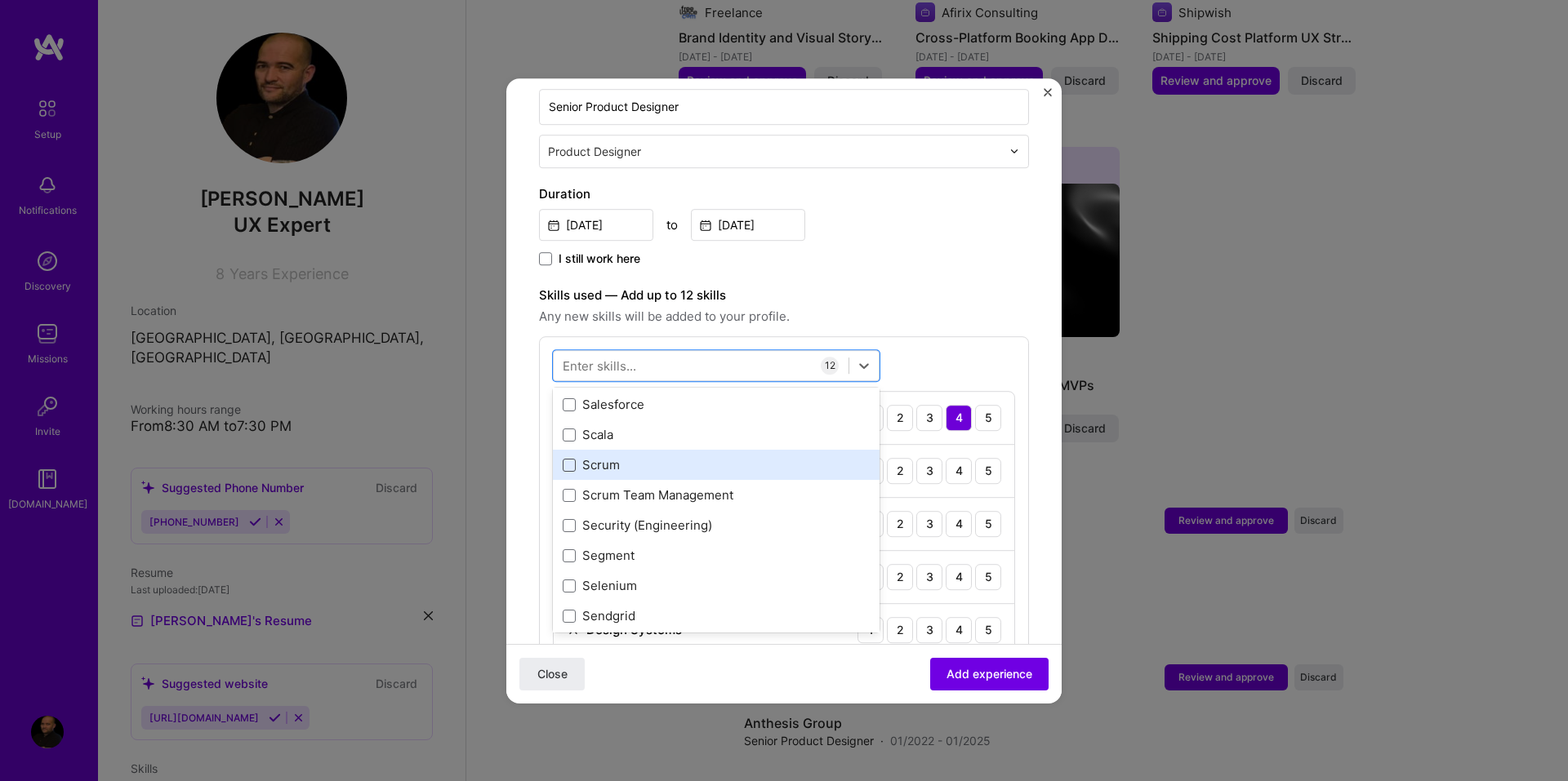
click at [569, 459] on span at bounding box center [569, 466] width 13 height 13
click at [0, 0] on input "checkbox" at bounding box center [0, 0] width 0 height 0
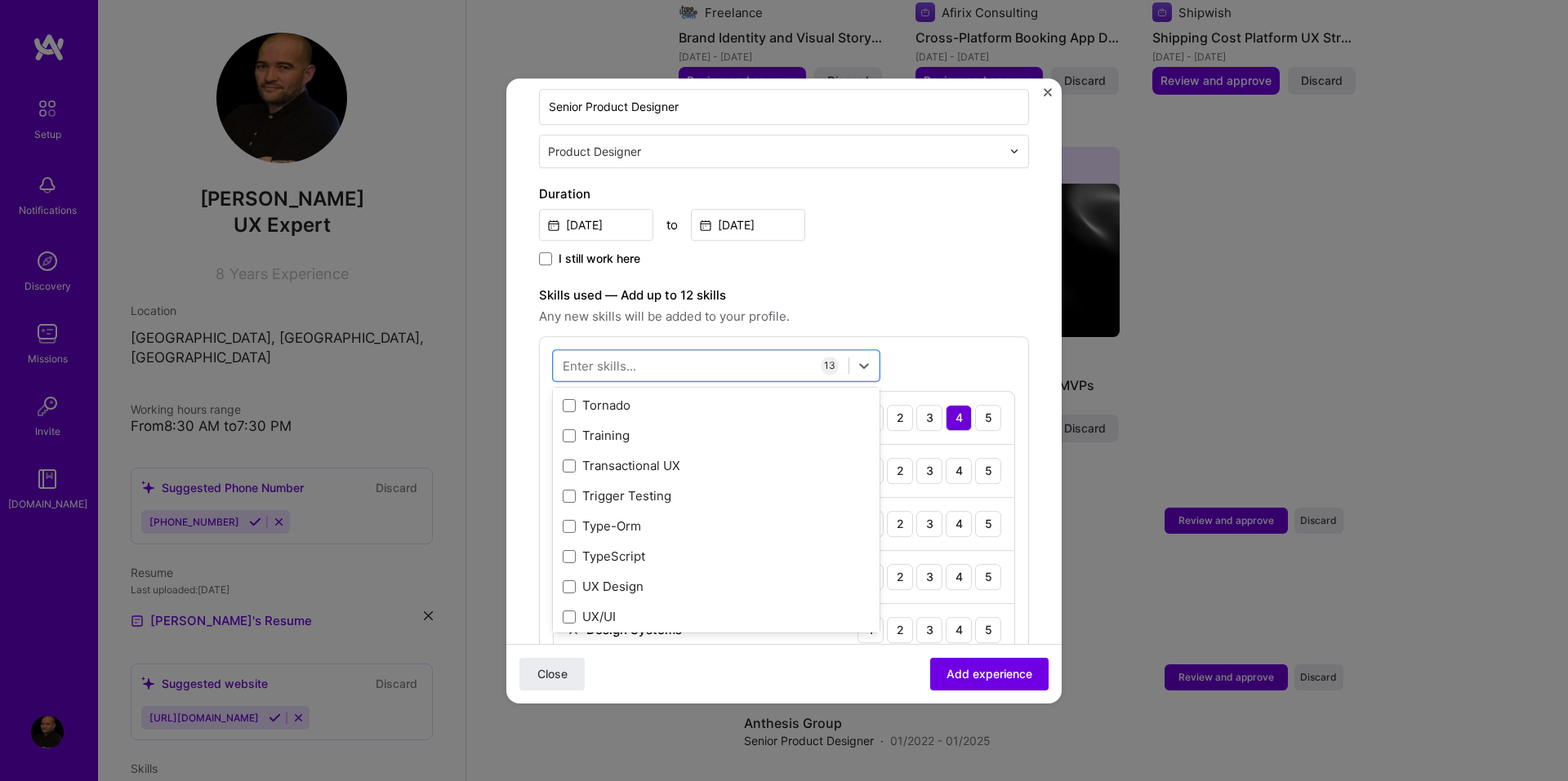
scroll to position [10205, 0]
click at [566, 551] on span at bounding box center [569, 558] width 13 height 13
click at [0, 0] on input "checkbox" at bounding box center [0, 0] width 0 height 0
click at [568, 581] on span at bounding box center [569, 588] width 13 height 13
click at [0, 0] on input "checkbox" at bounding box center [0, 0] width 0 height 0
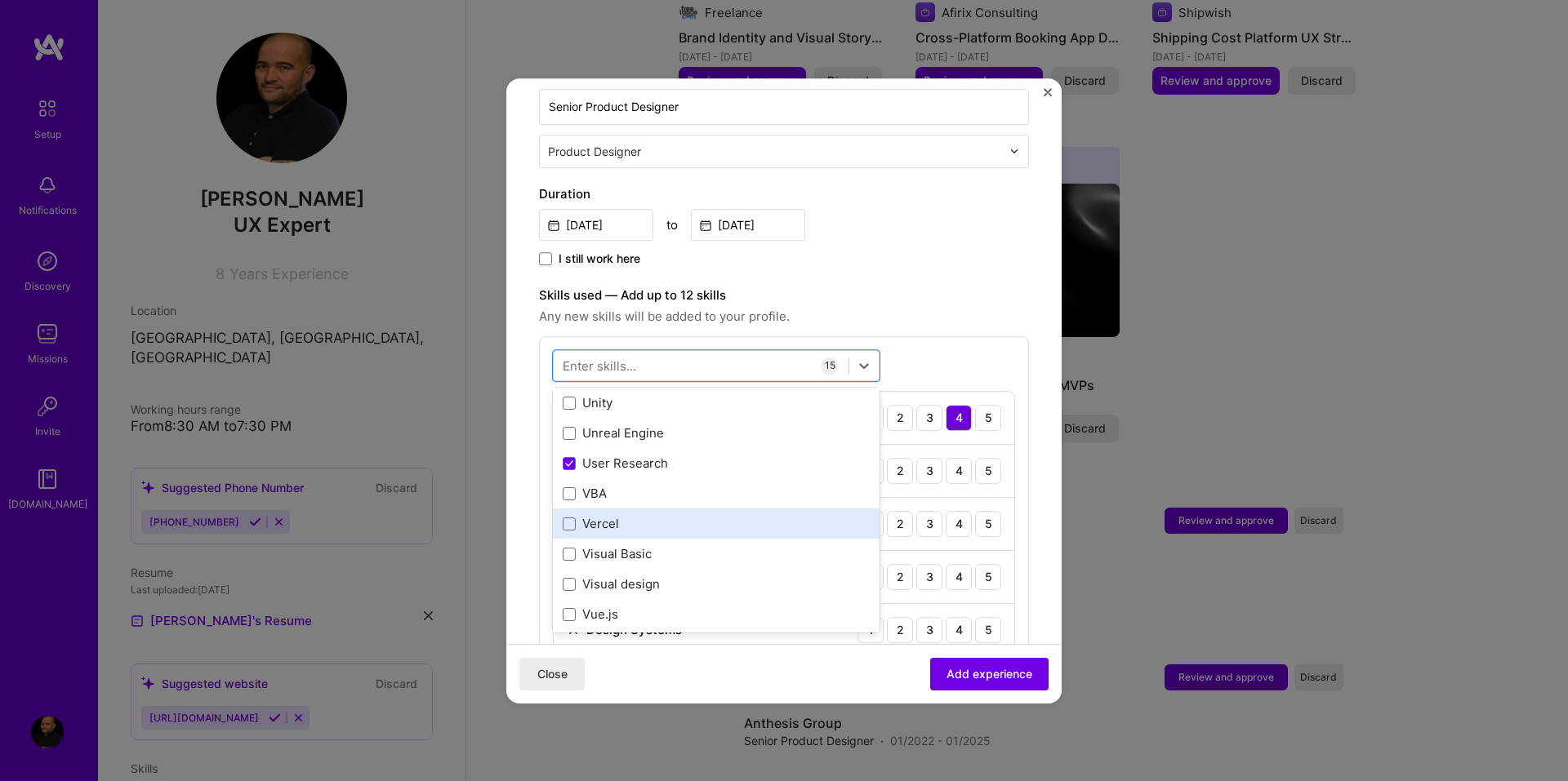
scroll to position [10532, 0]
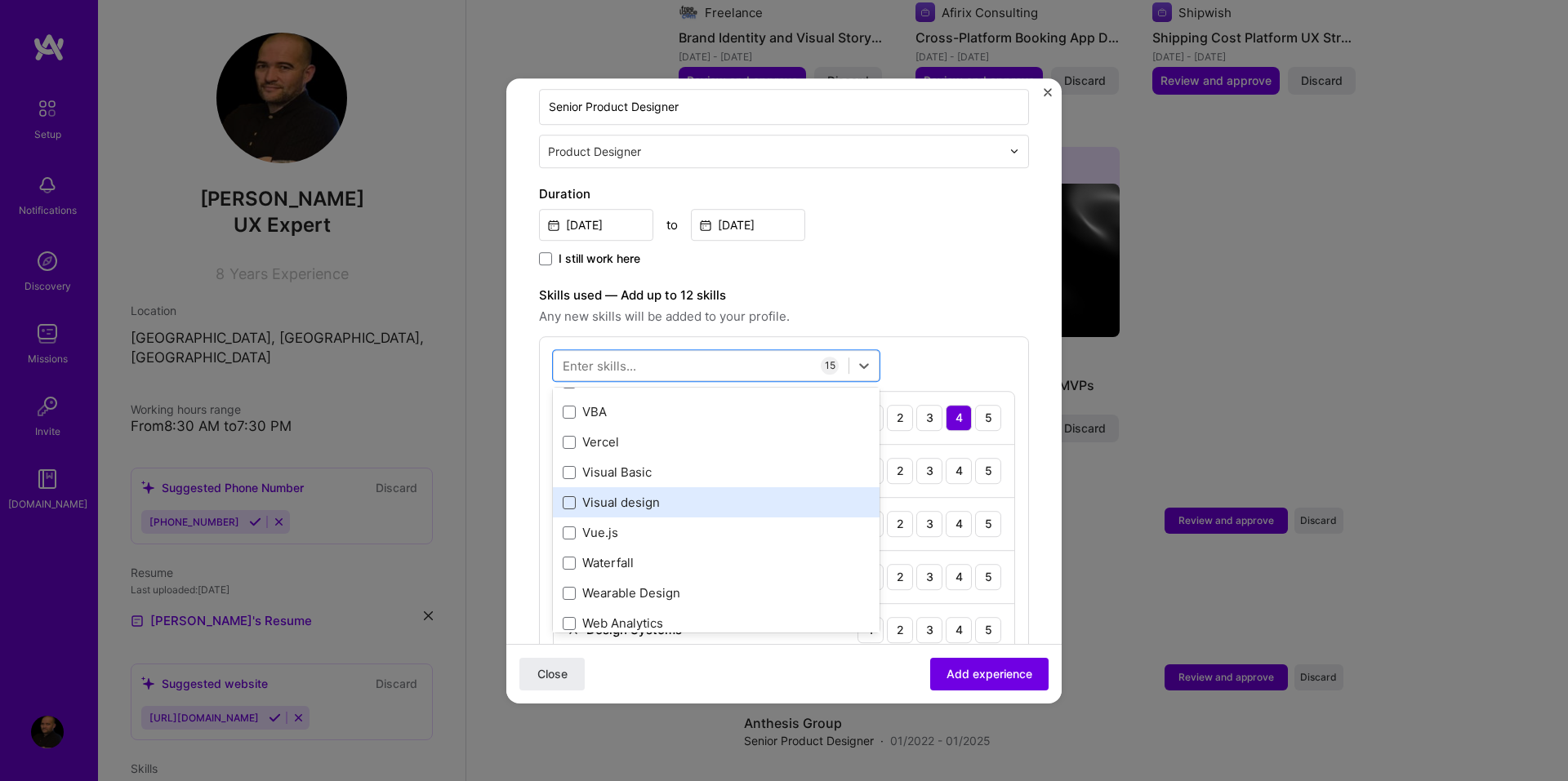
click at [571, 496] on span at bounding box center [569, 503] width 13 height 13
click at [0, 0] on input "checkbox" at bounding box center [0, 0] width 0 height 0
click at [571, 502] on span at bounding box center [569, 509] width 13 height 13
click at [0, 0] on input "checkbox" at bounding box center [0, 0] width 0 height 0
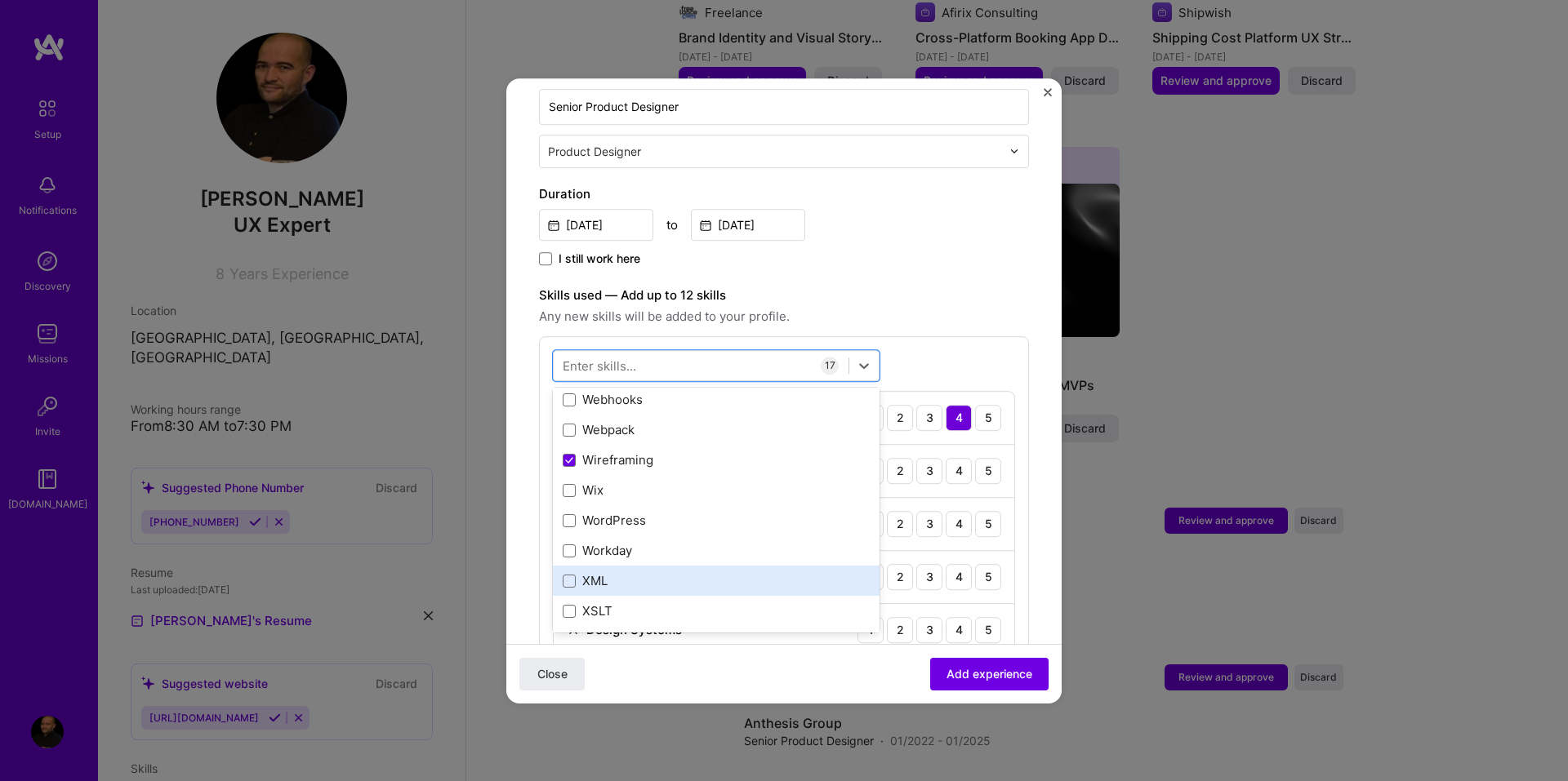
scroll to position [10941, 0]
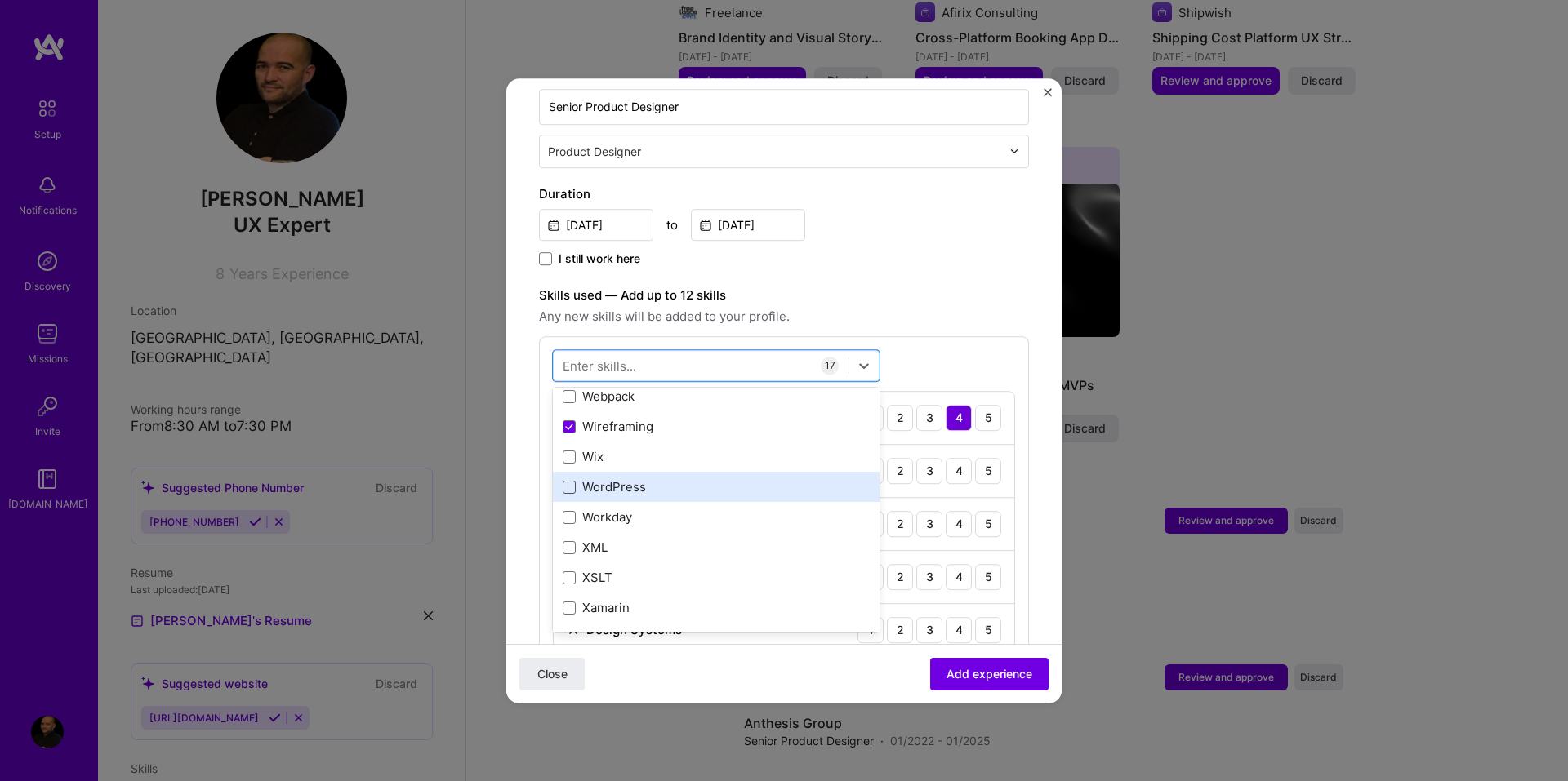
click at [567, 481] on span at bounding box center [569, 487] width 13 height 13
click at [0, 0] on input "checkbox" at bounding box center [0, 0] width 0 height 0
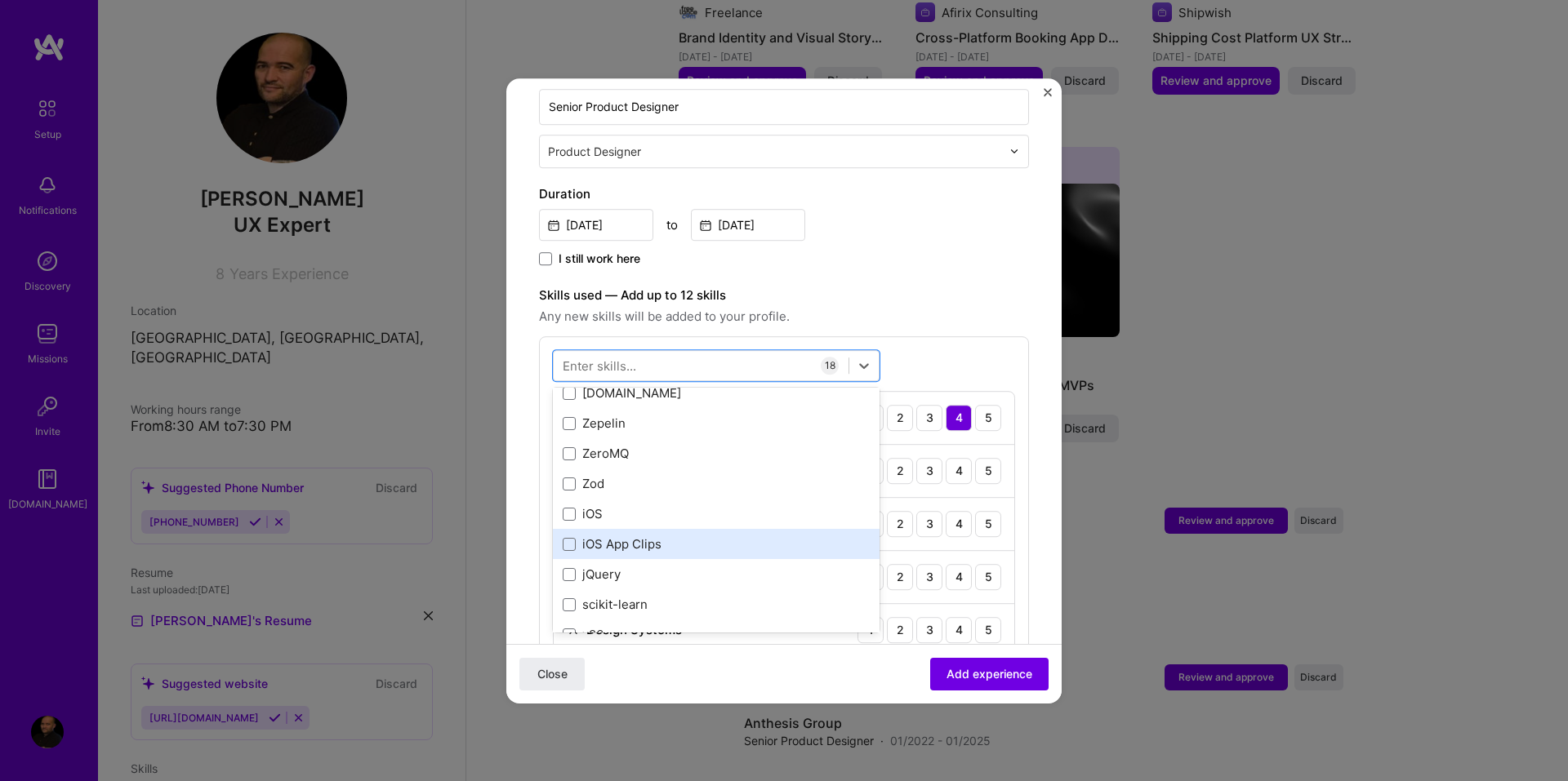
scroll to position [11213, 0]
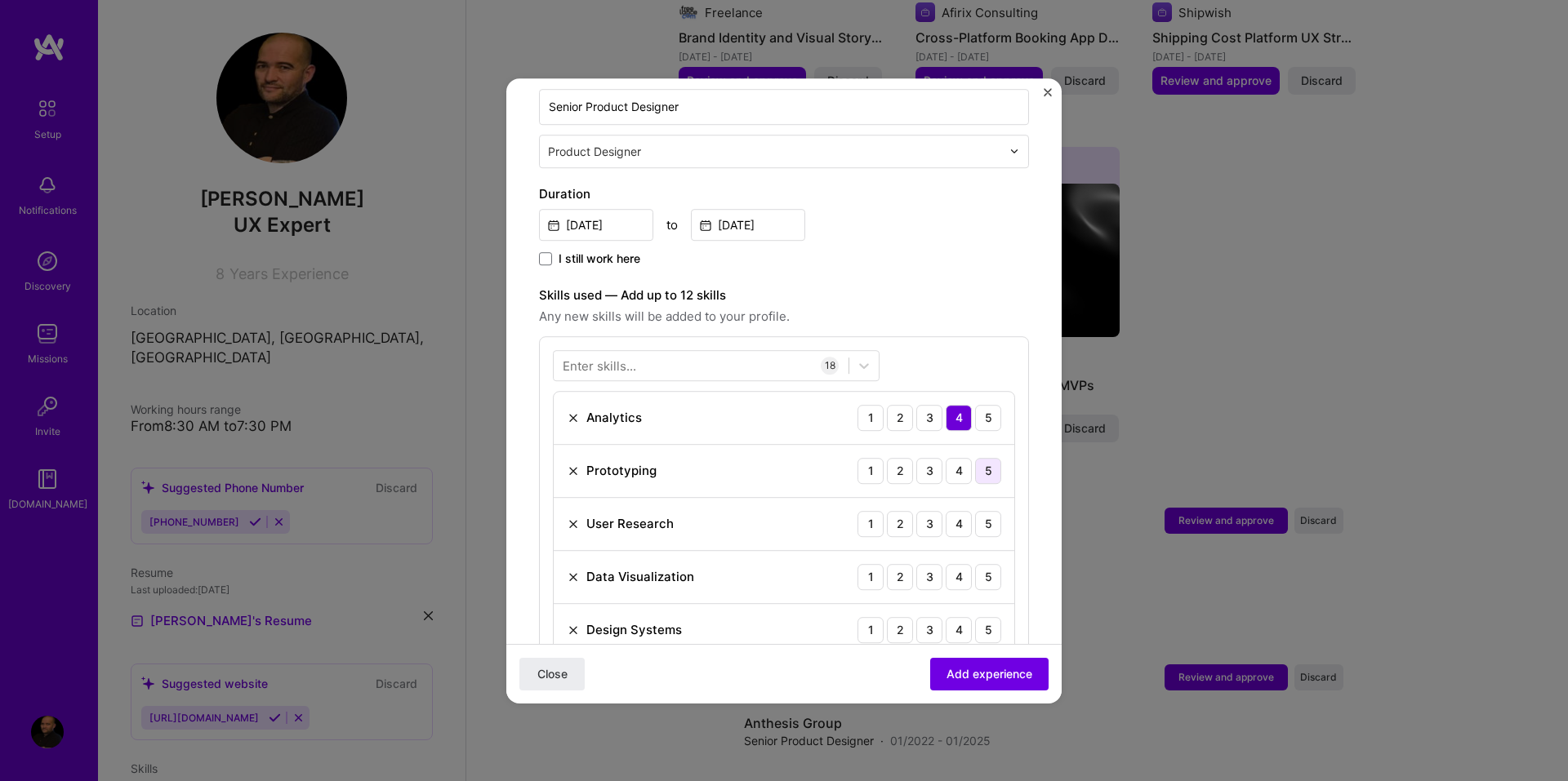
click at [975, 458] on div "5" at bounding box center [988, 471] width 26 height 26
click at [975, 511] on div "5" at bounding box center [988, 524] width 26 height 26
click at [975, 565] on div "5" at bounding box center [988, 578] width 26 height 26
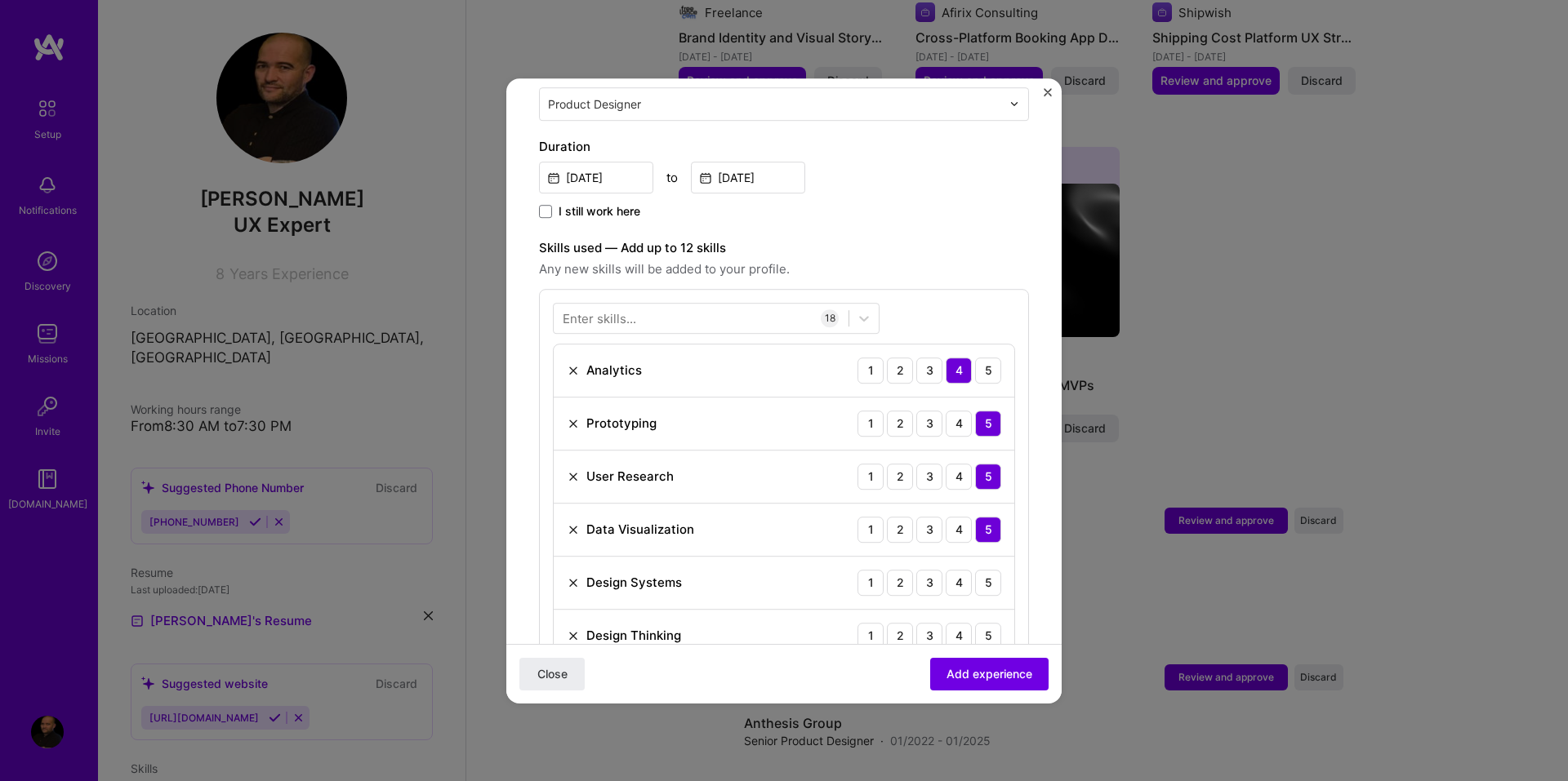
scroll to position [483, 0]
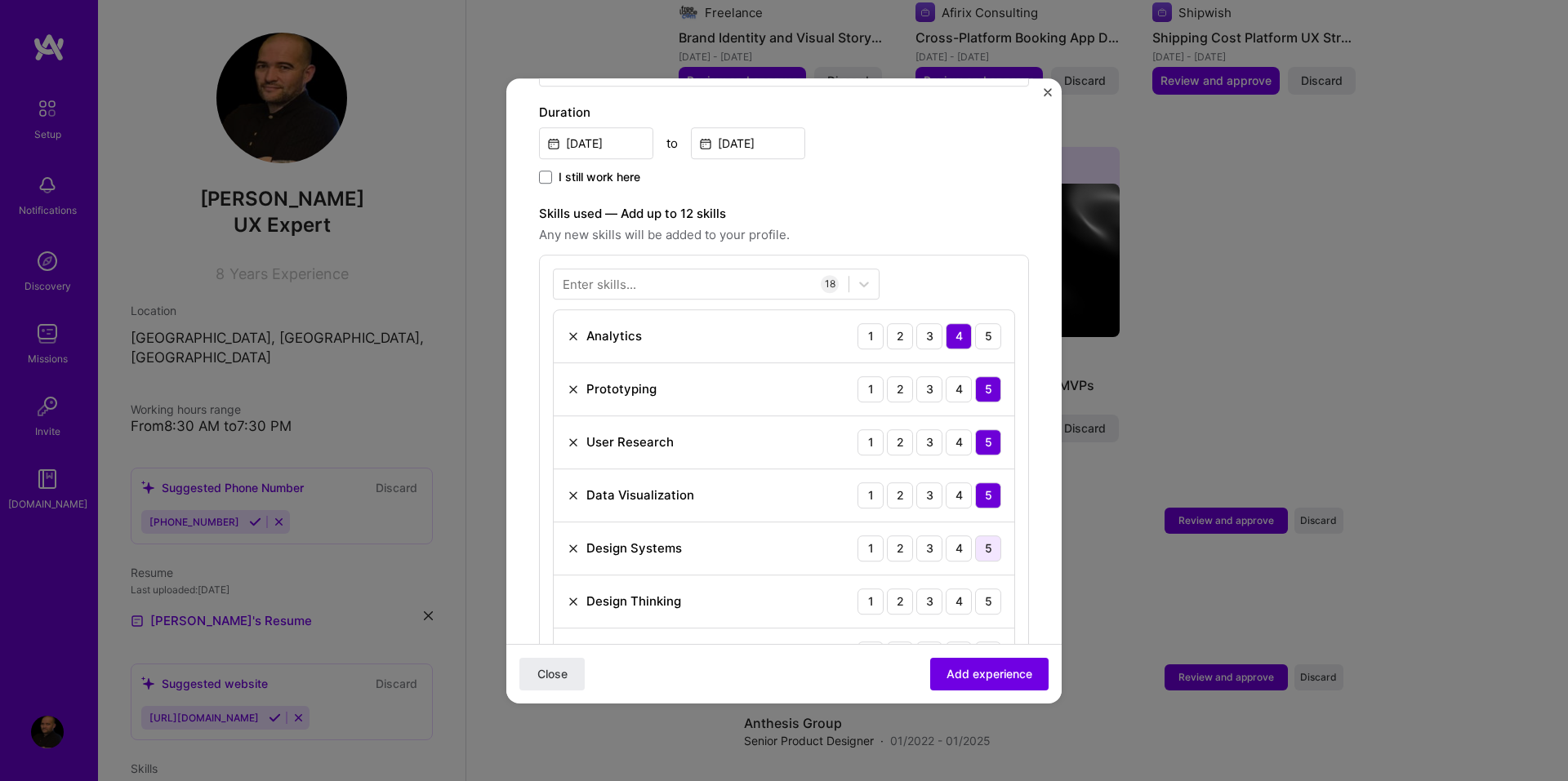
click at [979, 537] on div "5" at bounding box center [988, 549] width 26 height 26
click at [975, 589] on div "5" at bounding box center [988, 602] width 26 height 26
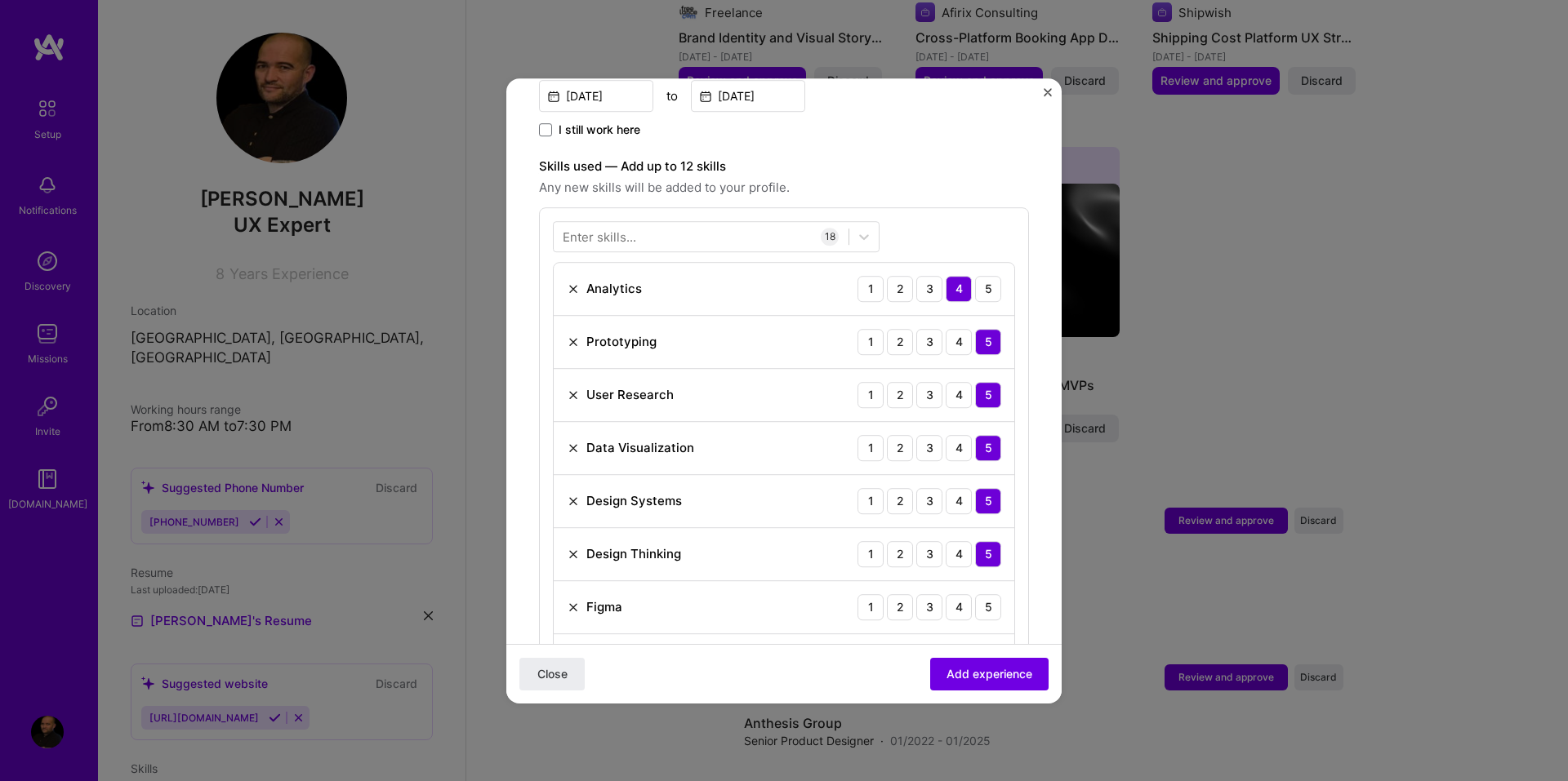
scroll to position [565, 0]
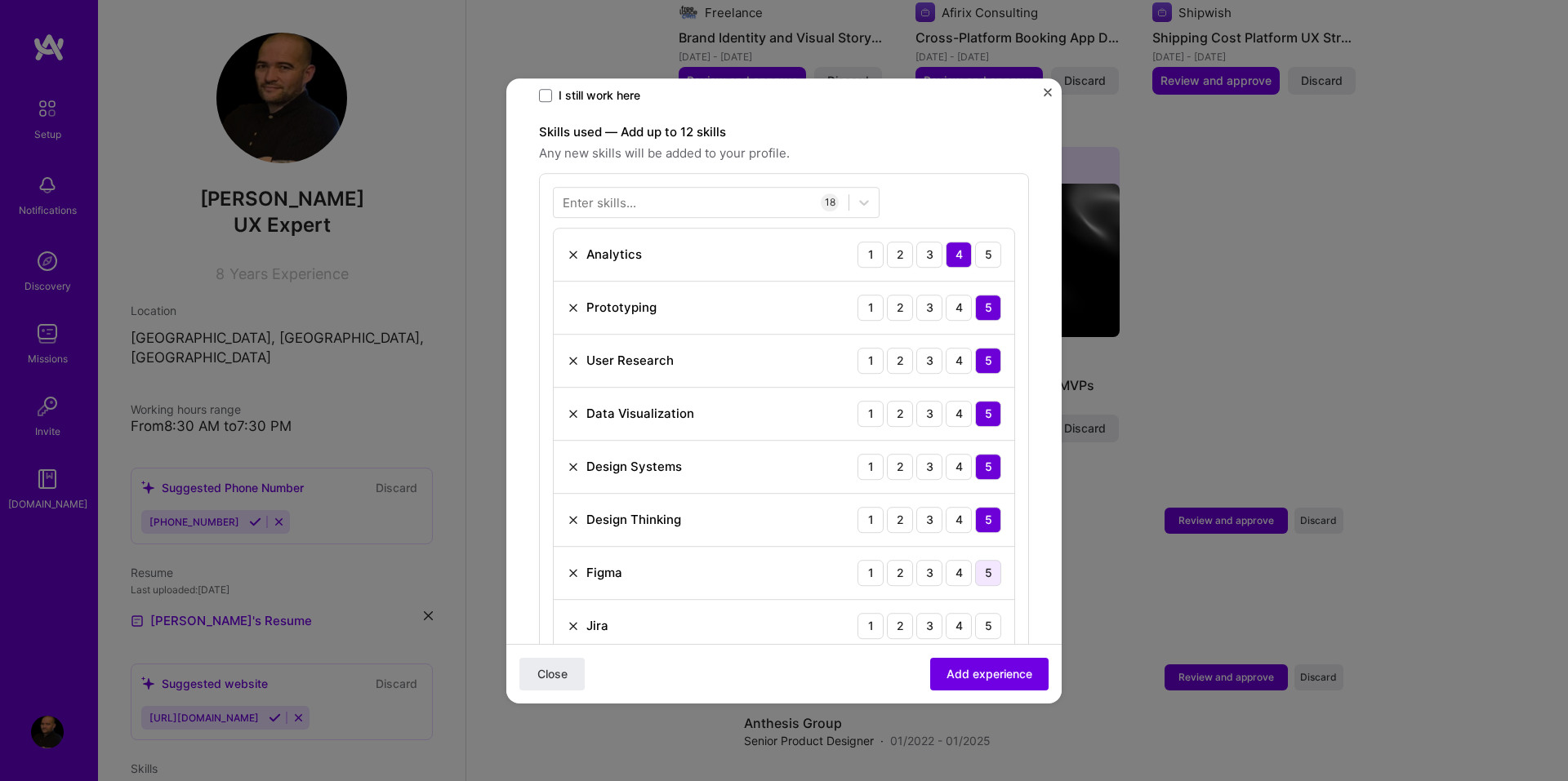
click at [976, 564] on div "5" at bounding box center [988, 573] width 26 height 26
click at [945, 613] on div "4" at bounding box center [959, 626] width 26 height 26
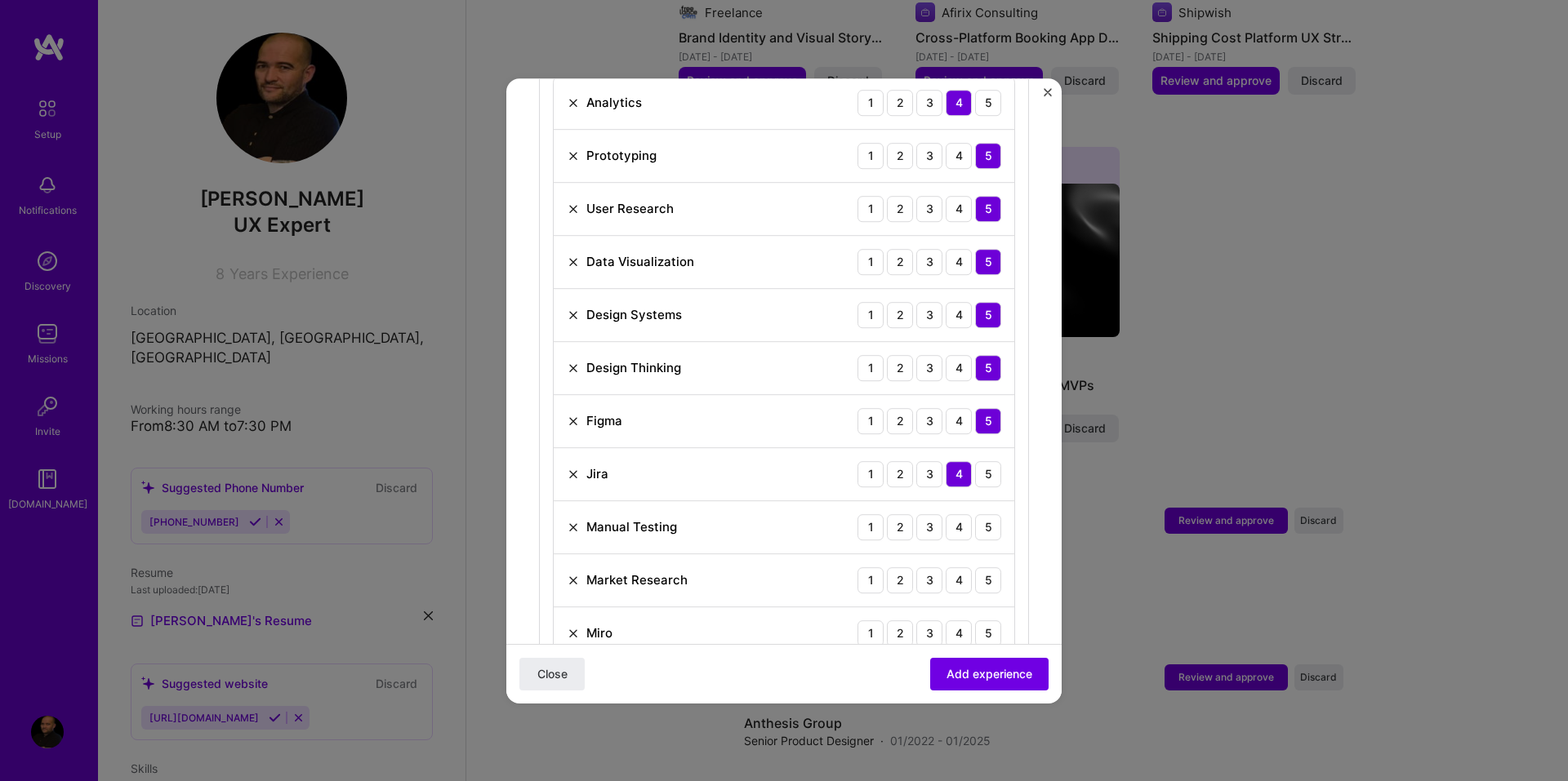
scroll to position [728, 0]
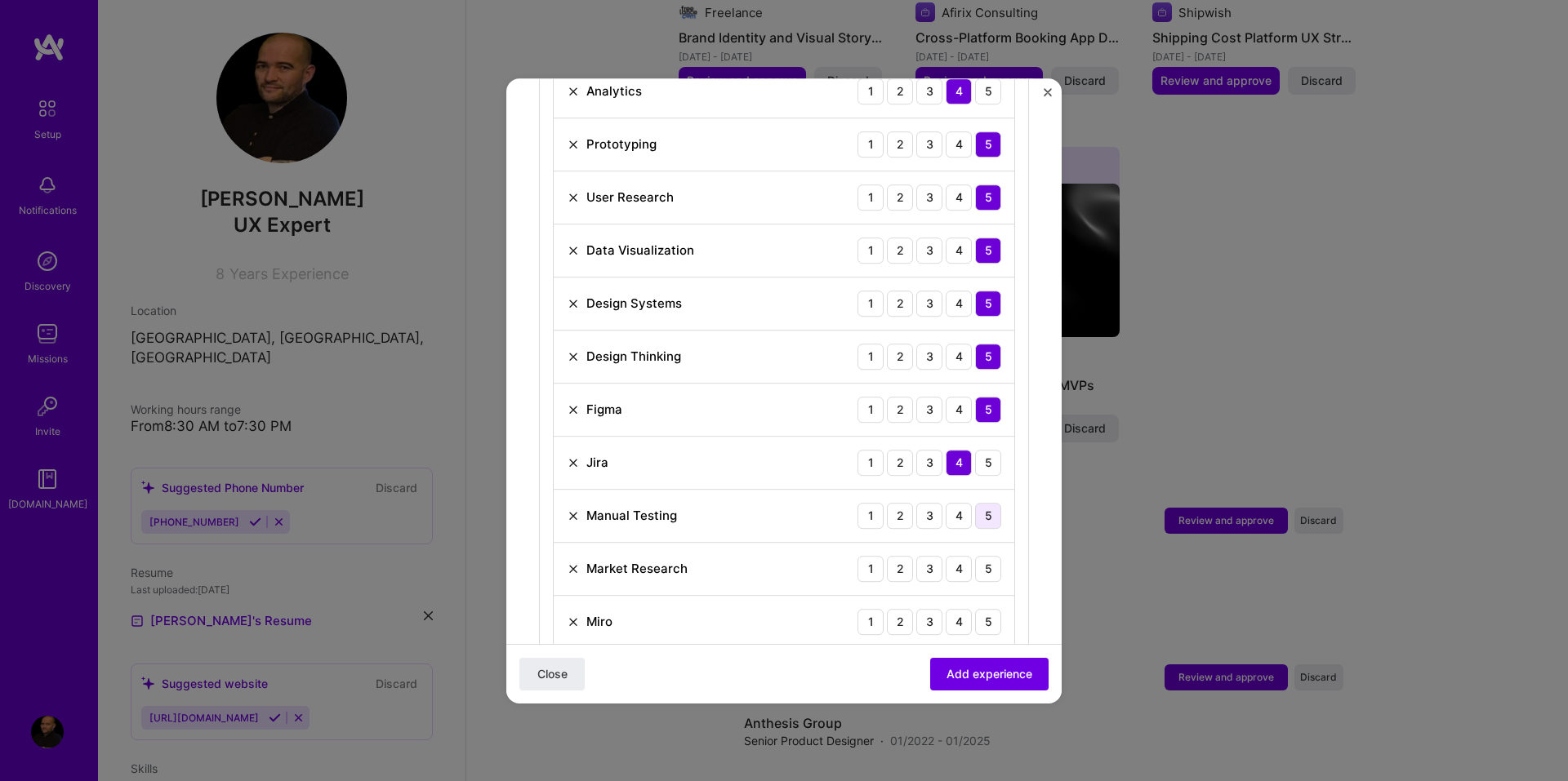
click at [975, 503] on div "5" at bounding box center [988, 516] width 26 height 26
click at [953, 556] on div "4" at bounding box center [959, 569] width 26 height 26
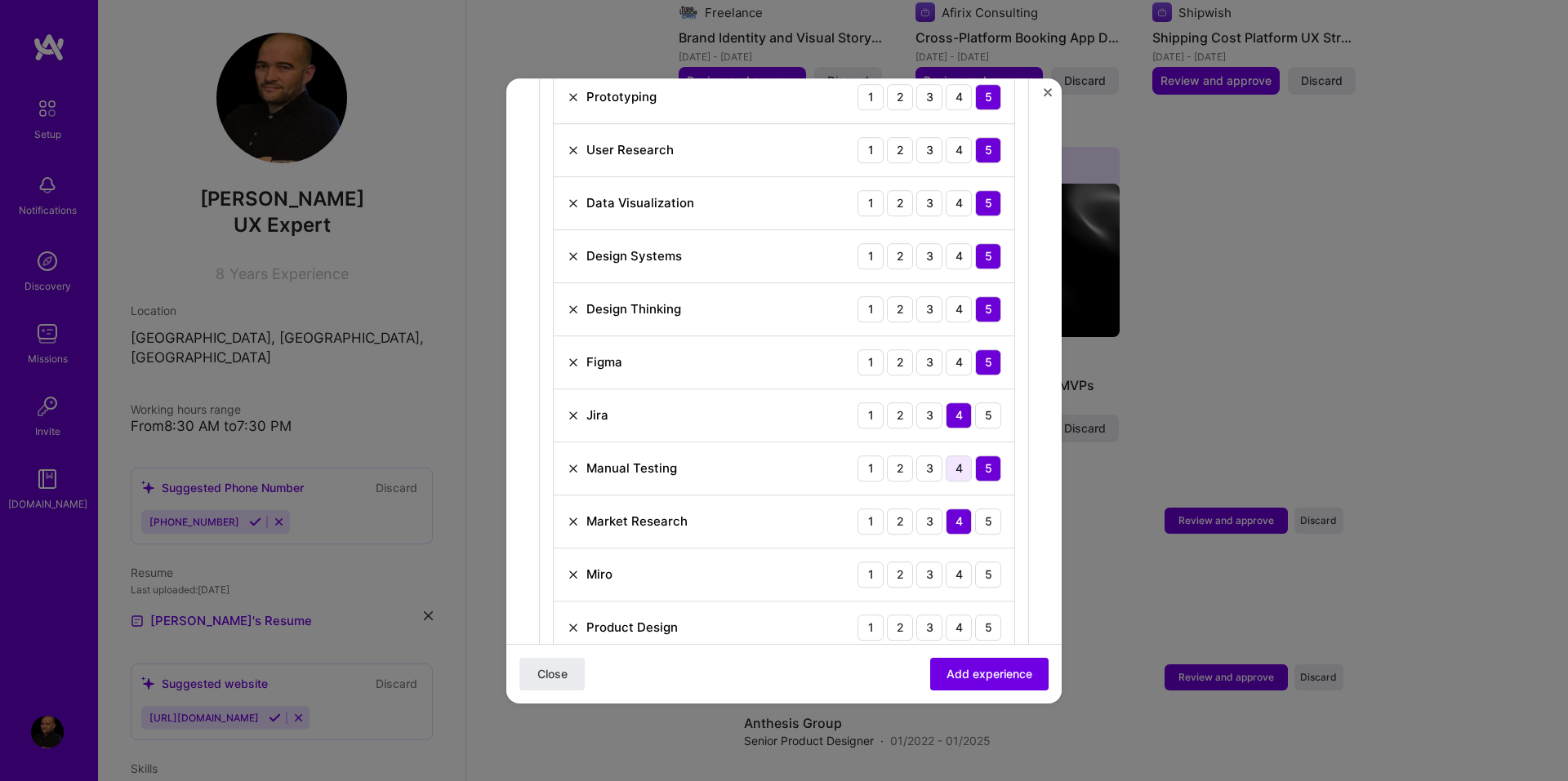
scroll to position [810, 0]
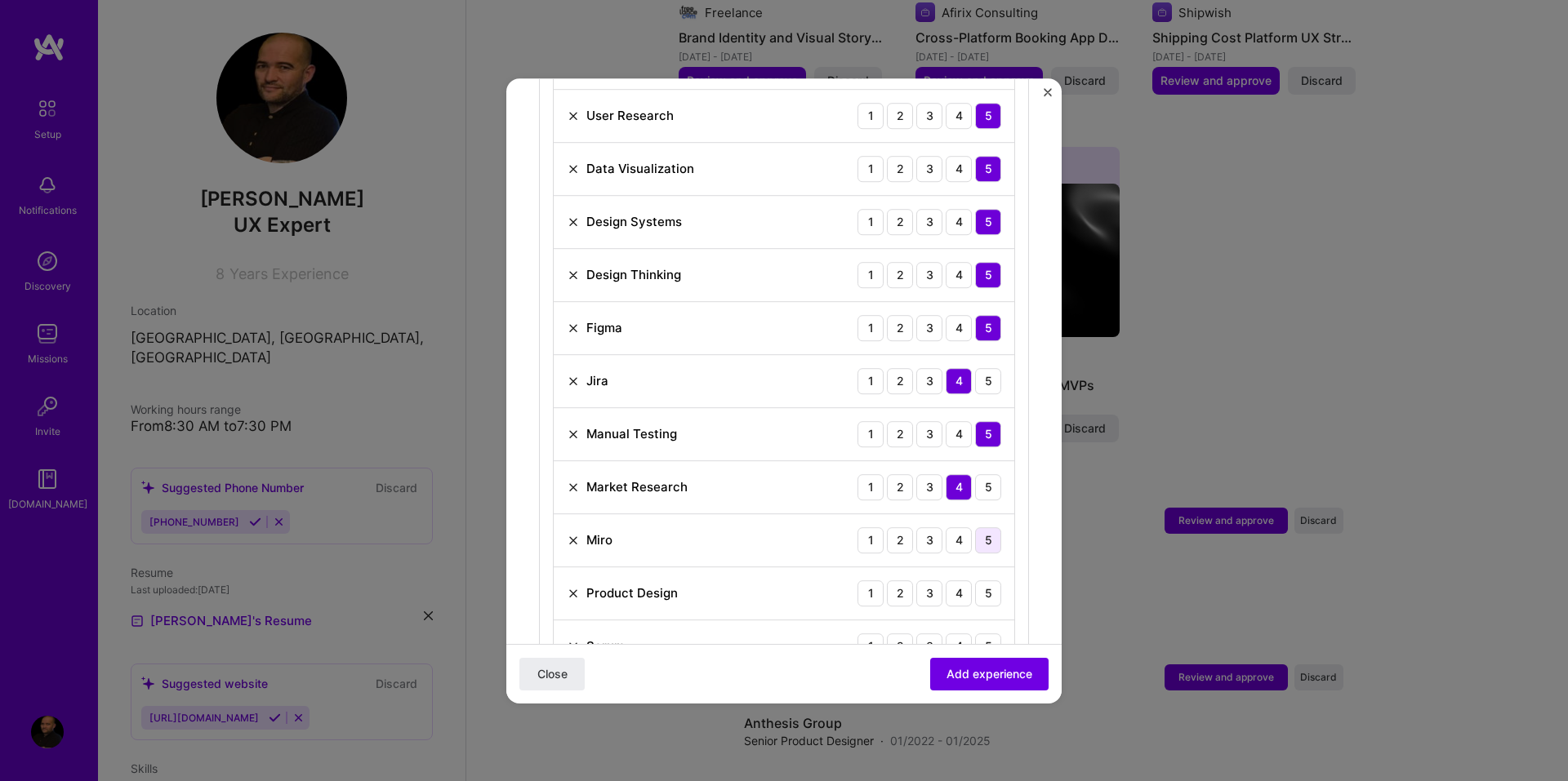
click at [976, 527] on div "5" at bounding box center [988, 540] width 26 height 26
click at [975, 580] on div "5" at bounding box center [988, 593] width 26 height 26
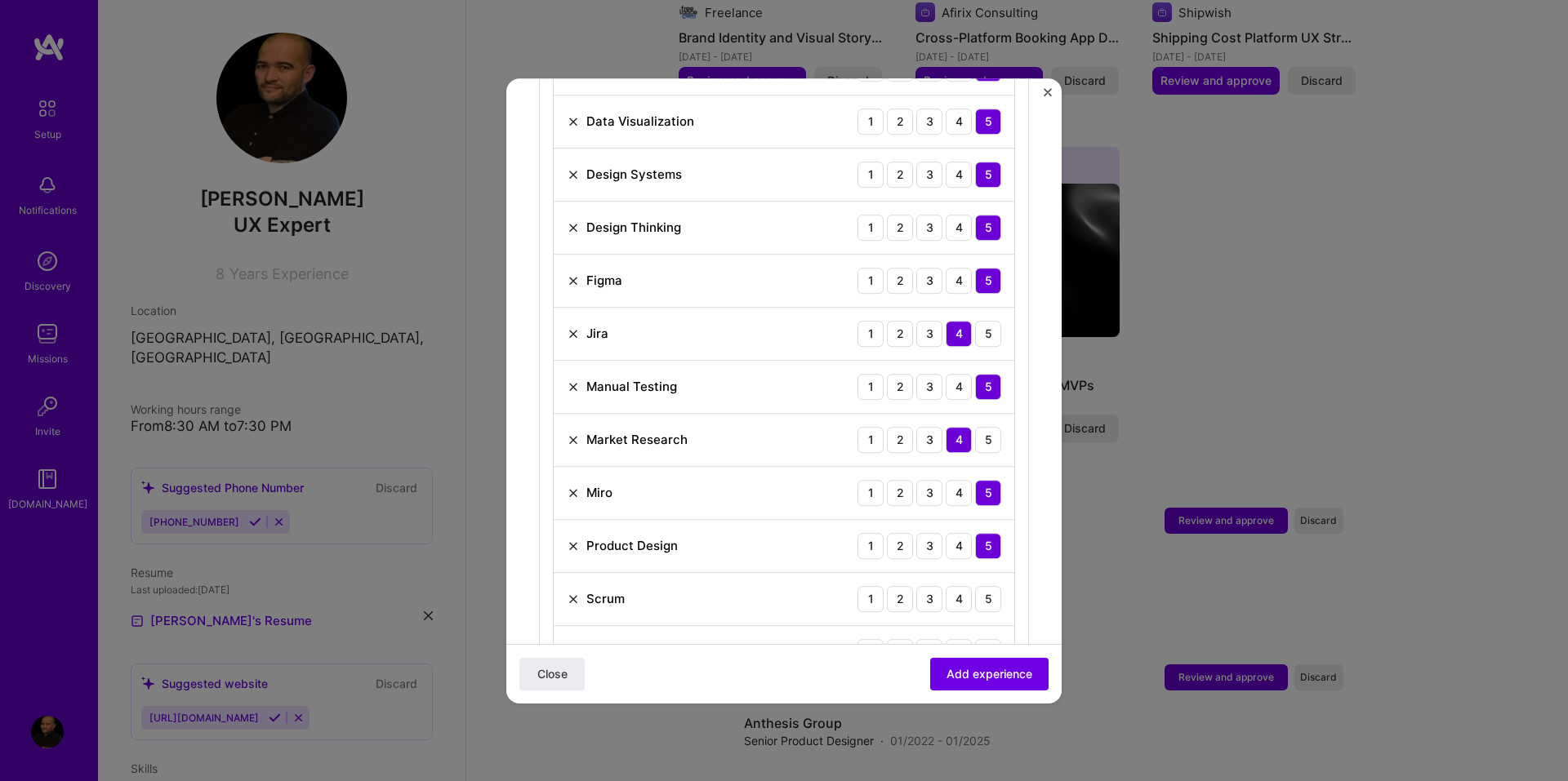
scroll to position [891, 0]
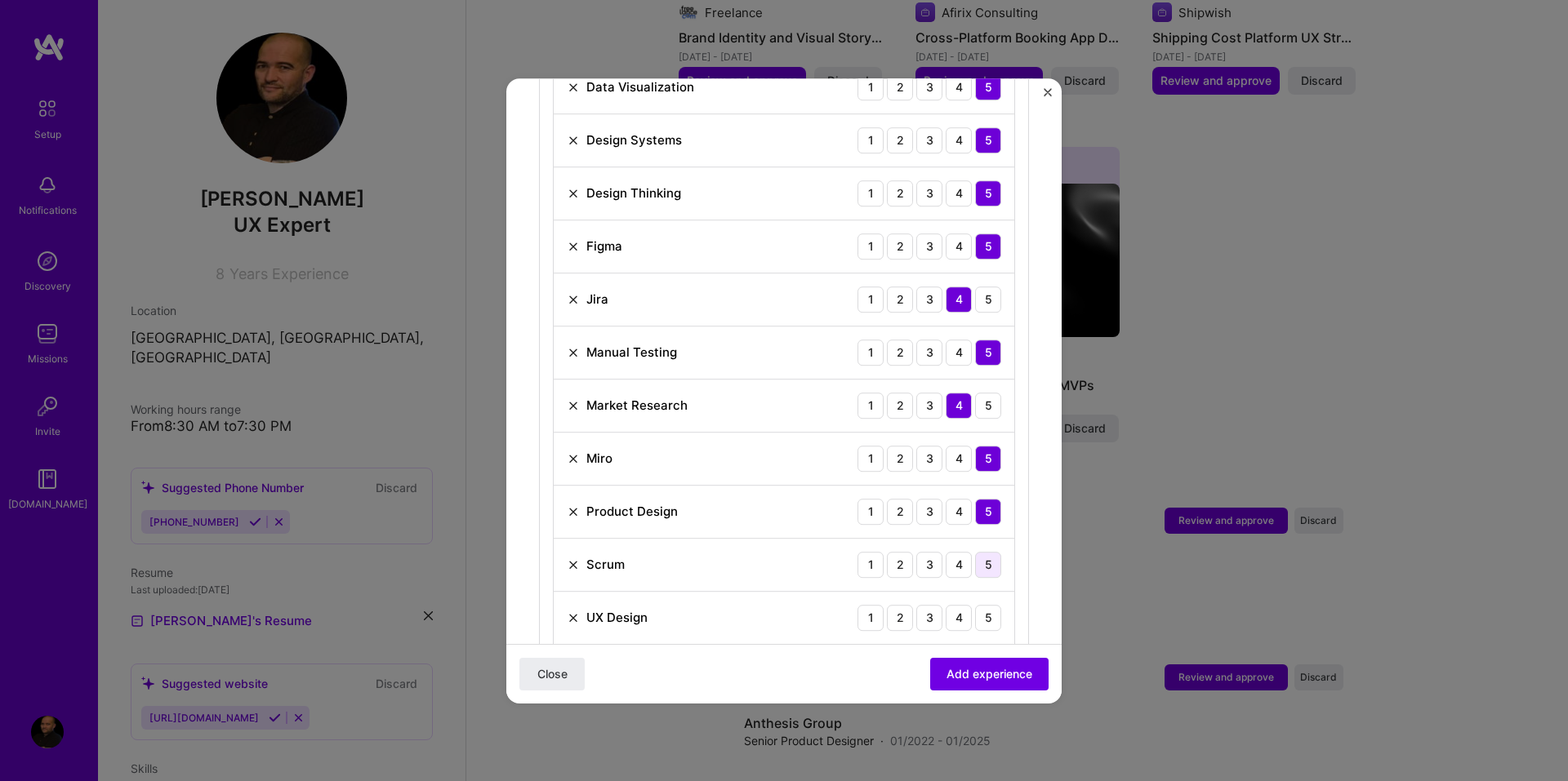
click at [975, 554] on div "5" at bounding box center [988, 565] width 26 height 26
click at [975, 605] on div "5" at bounding box center [988, 618] width 26 height 26
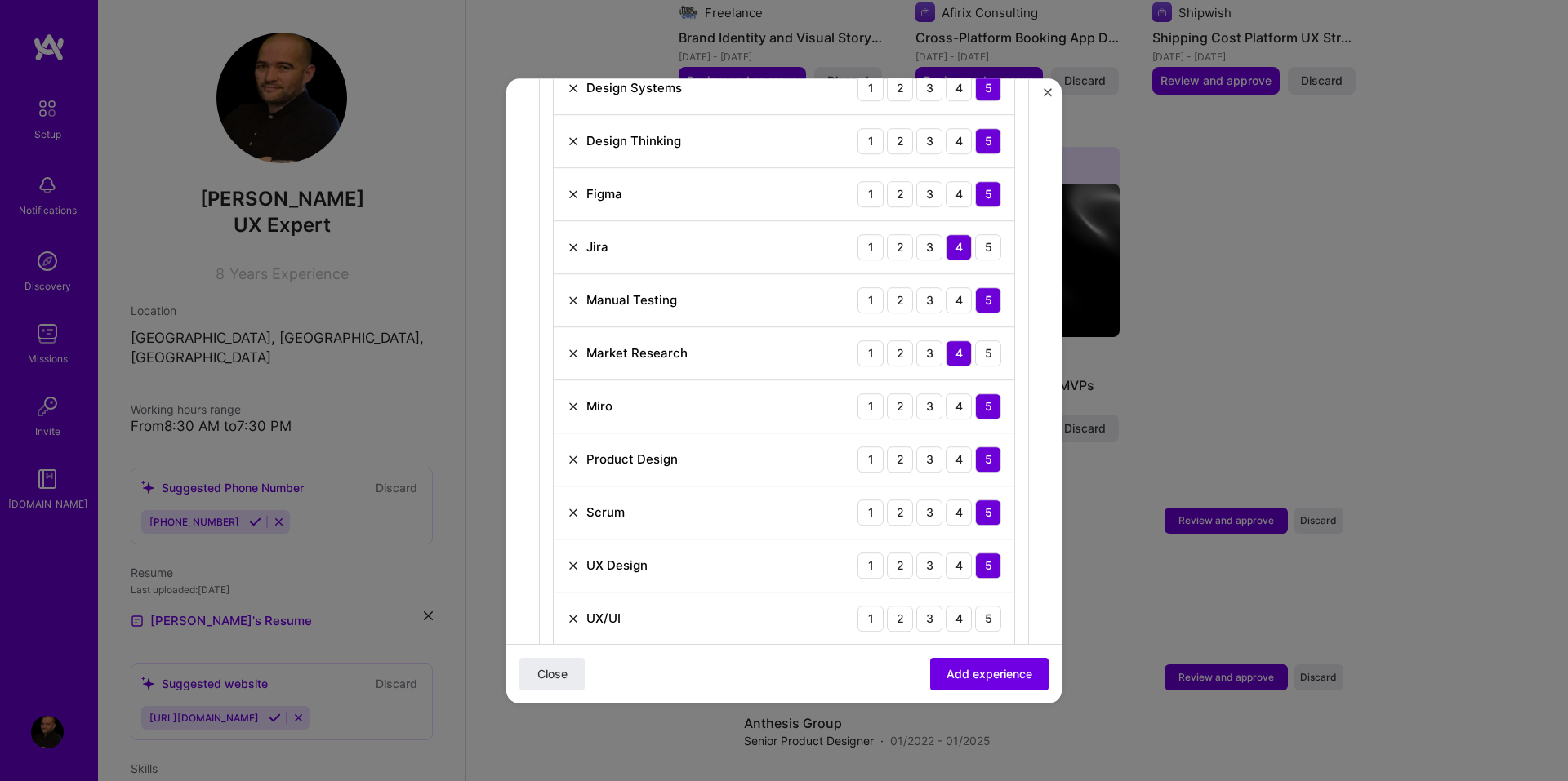
scroll to position [1054, 0]
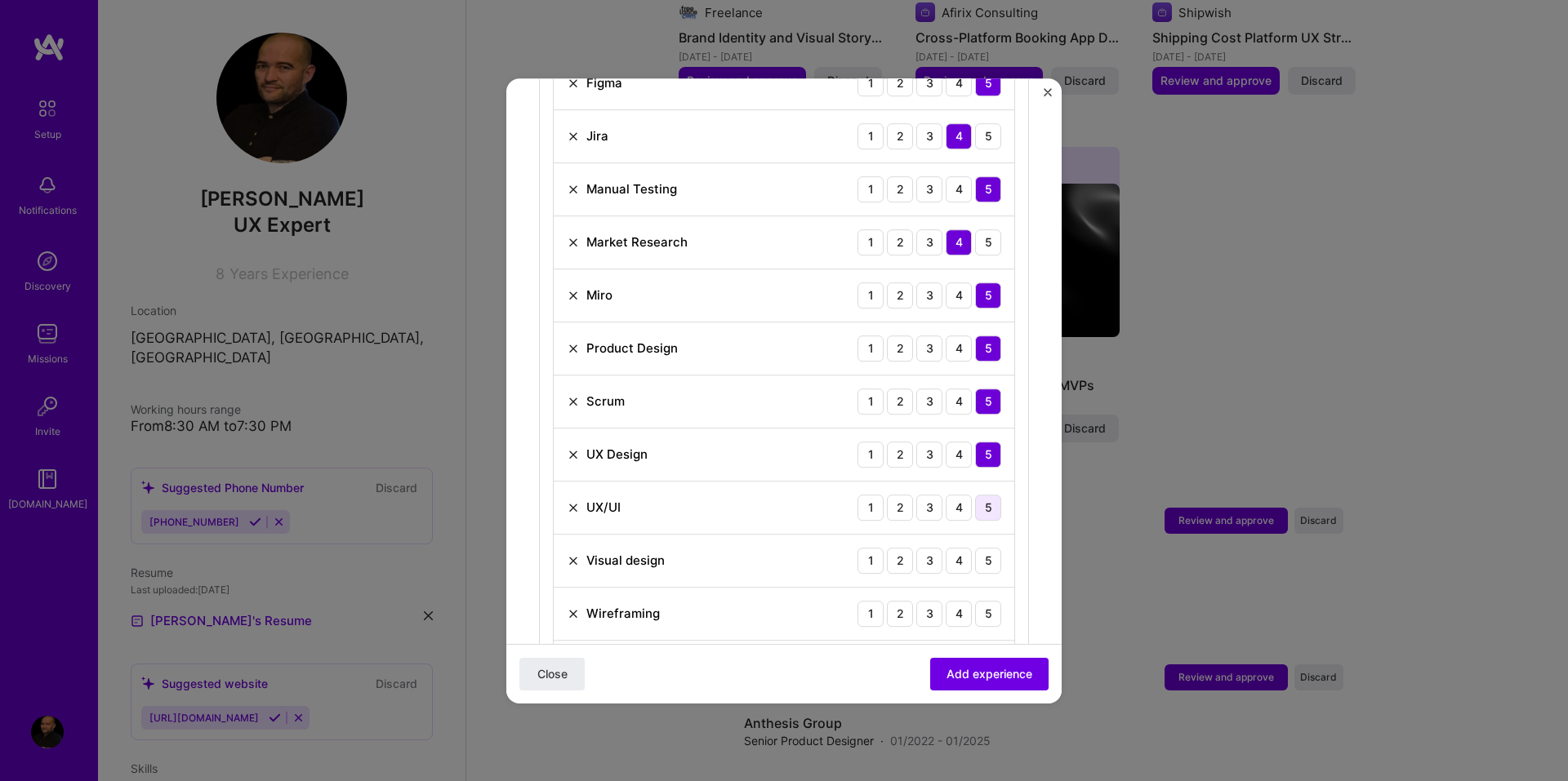
click at [975, 495] on div "5" at bounding box center [988, 508] width 26 height 26
click at [975, 548] on div "5" at bounding box center [988, 561] width 26 height 26
click at [975, 601] on div "5" at bounding box center [988, 614] width 26 height 26
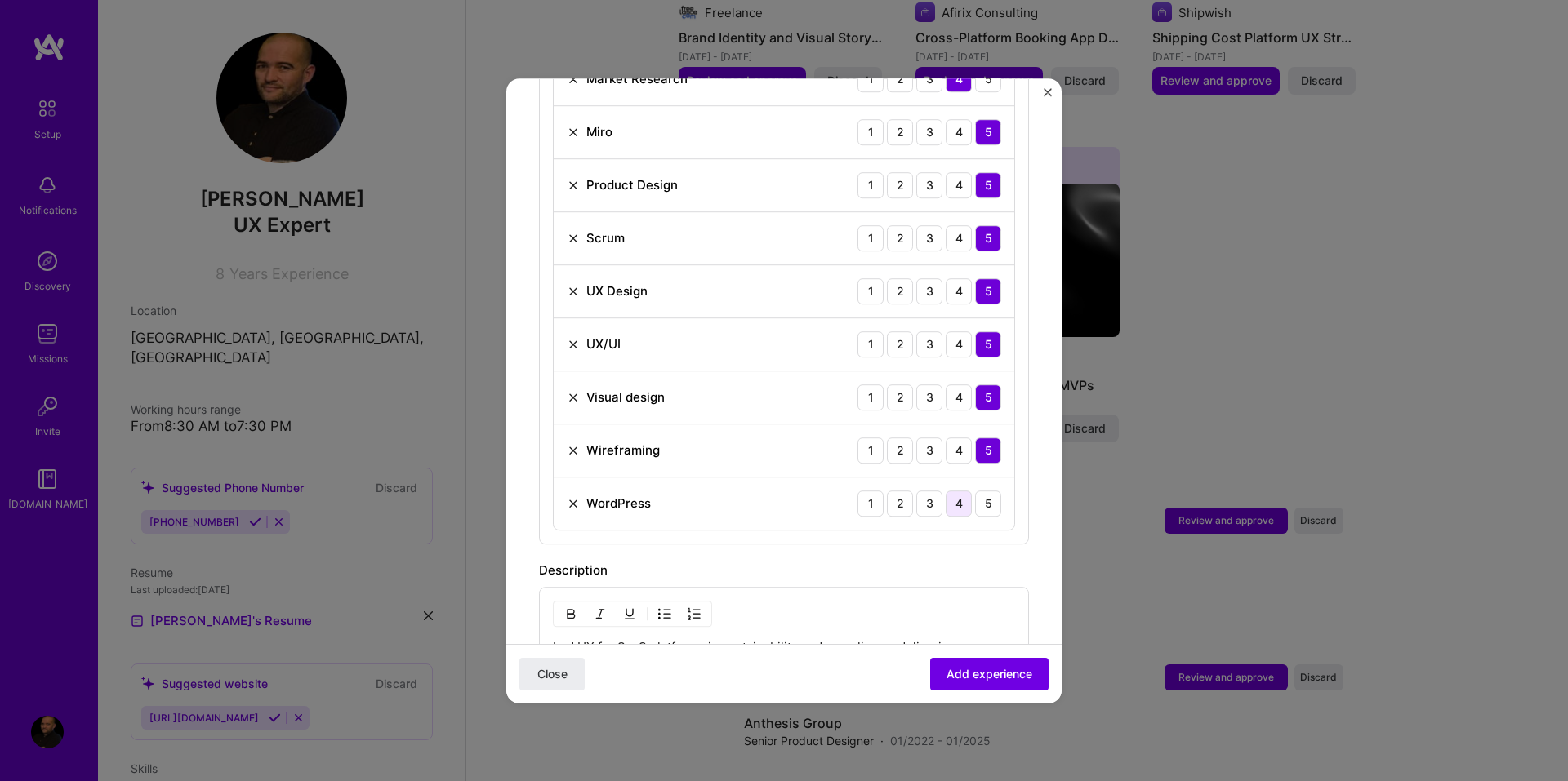
click at [945, 491] on div "4" at bounding box center [959, 504] width 26 height 26
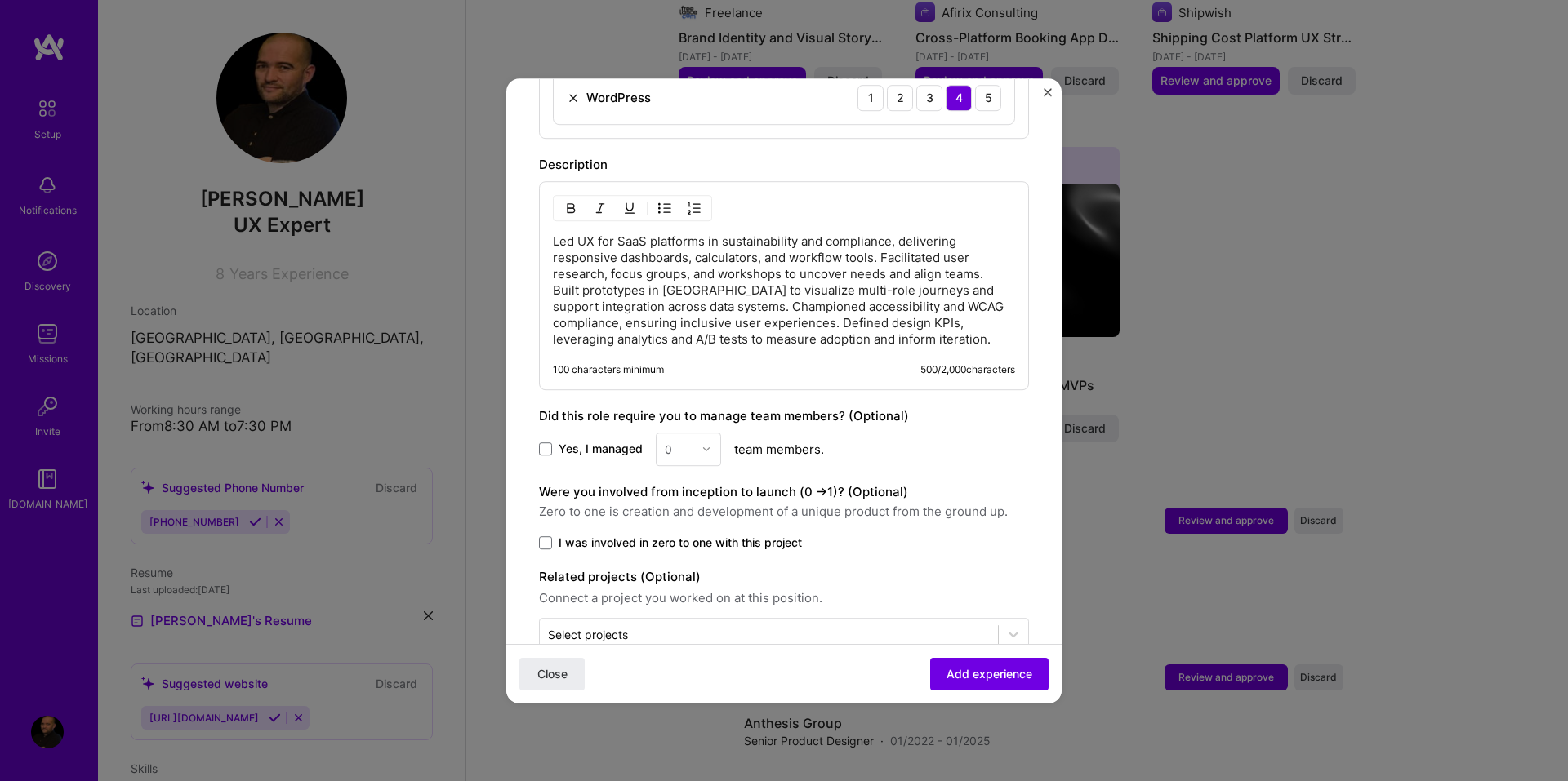
scroll to position [1626, 0]
click at [545, 534] on span at bounding box center [545, 540] width 13 height 13
click at [0, 0] on input "I was involved in zero to one with this project" at bounding box center [0, 0] width 0 height 0
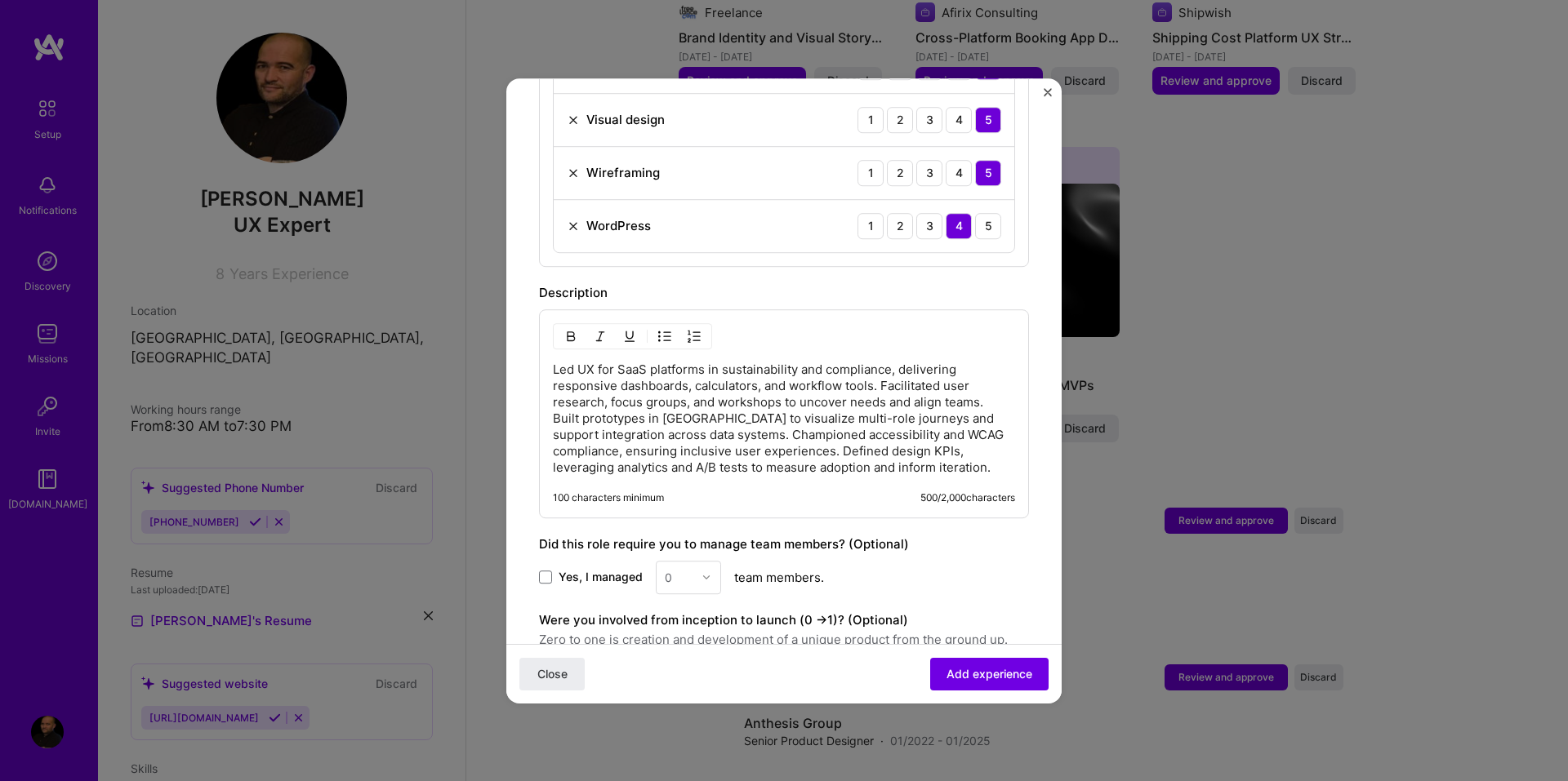
scroll to position [1647, 0]
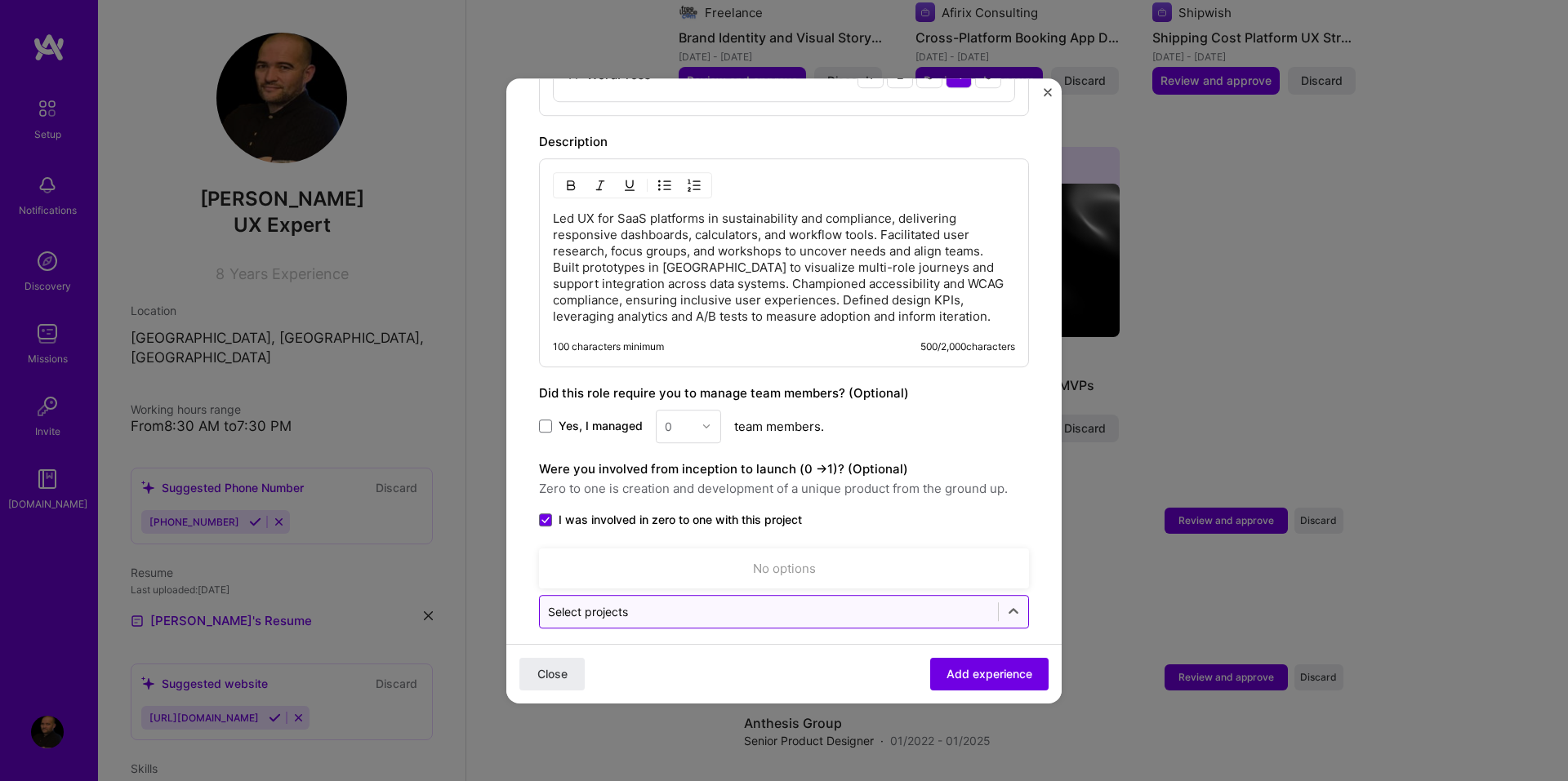
click at [715, 604] on div at bounding box center [768, 612] width 441 height 21
click at [1005, 604] on icon at bounding box center [1013, 611] width 16 height 16
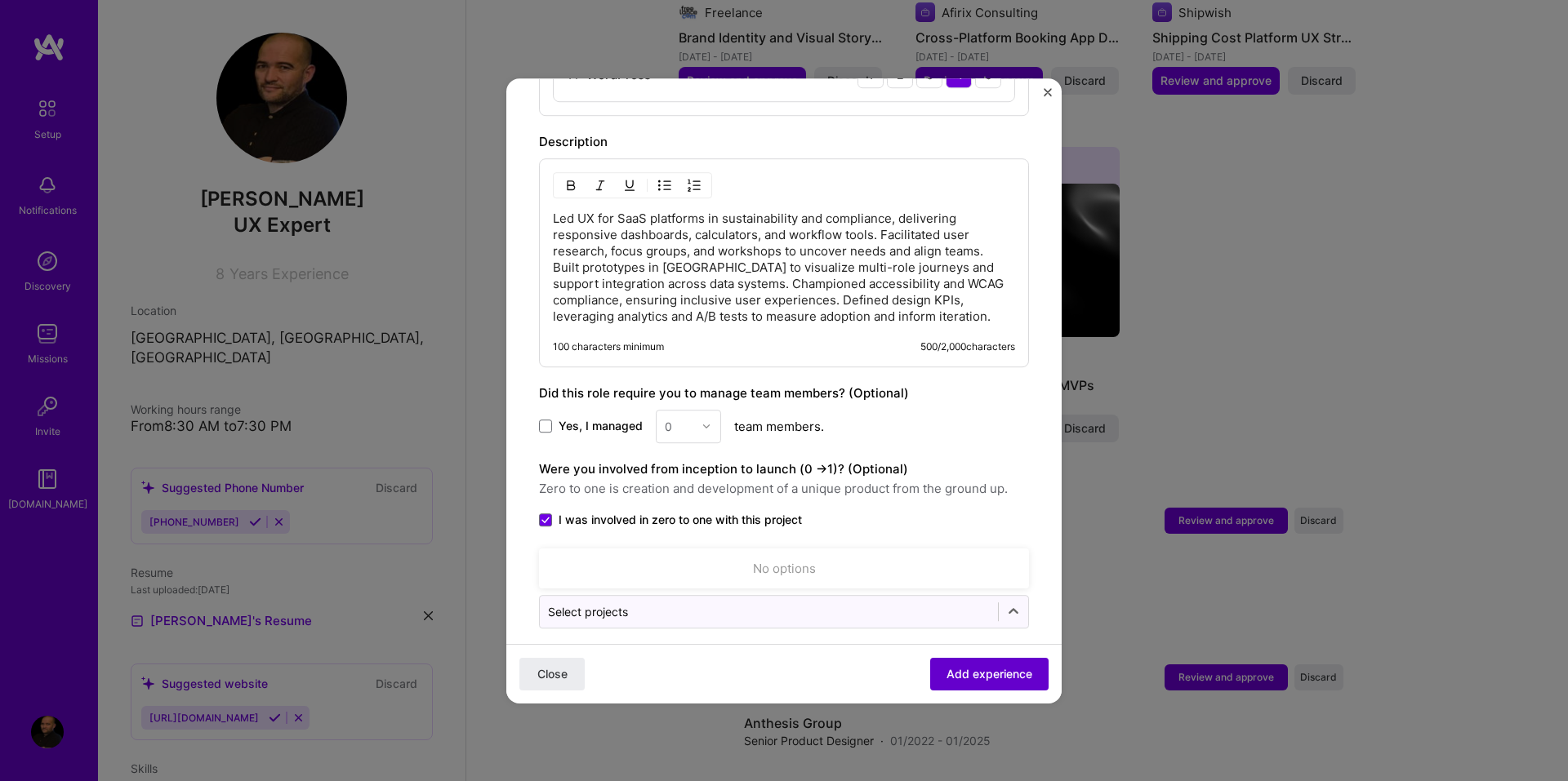
click at [996, 669] on span "Add experience" at bounding box center [989, 673] width 86 height 16
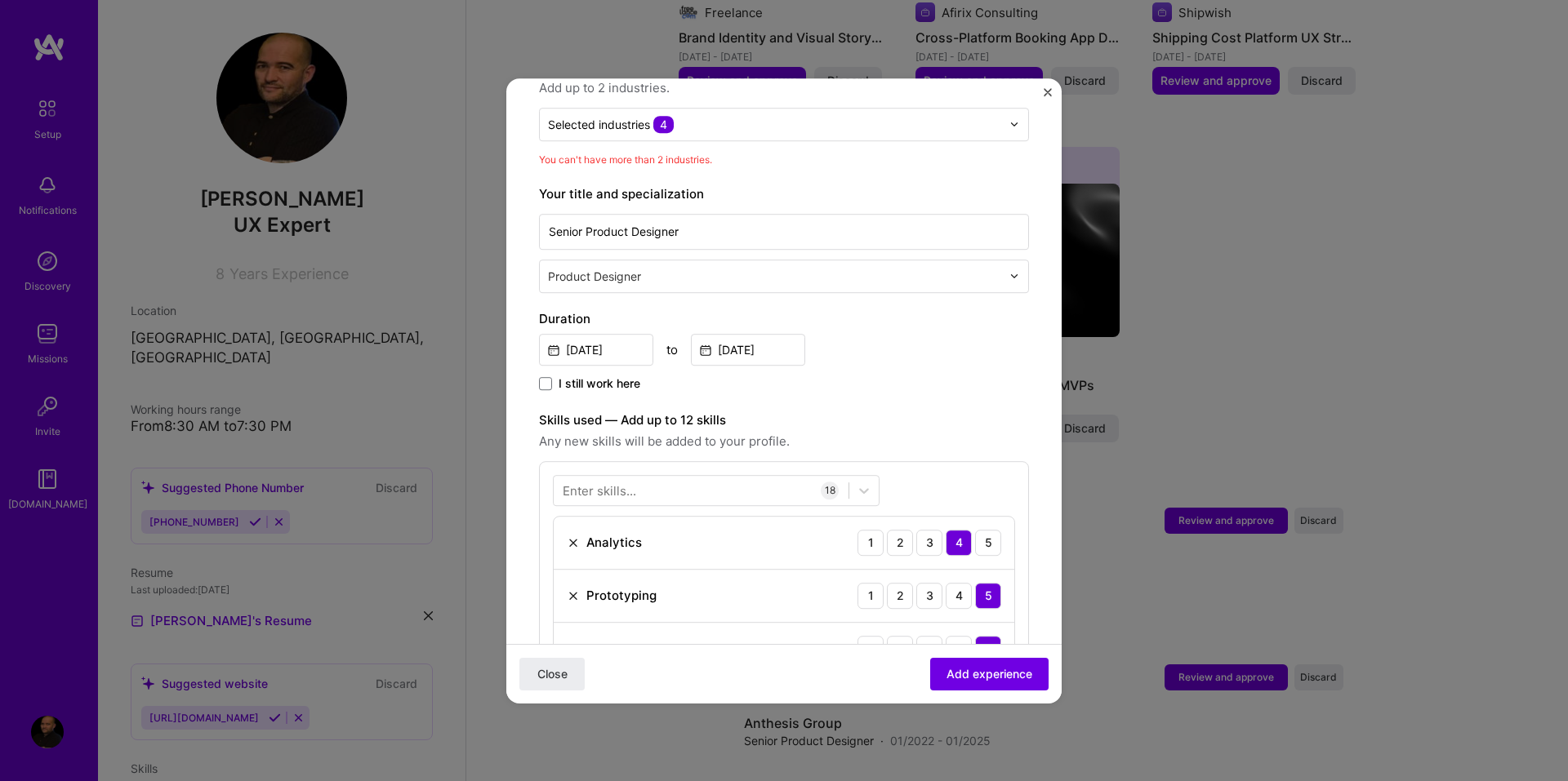
scroll to position [320, 0]
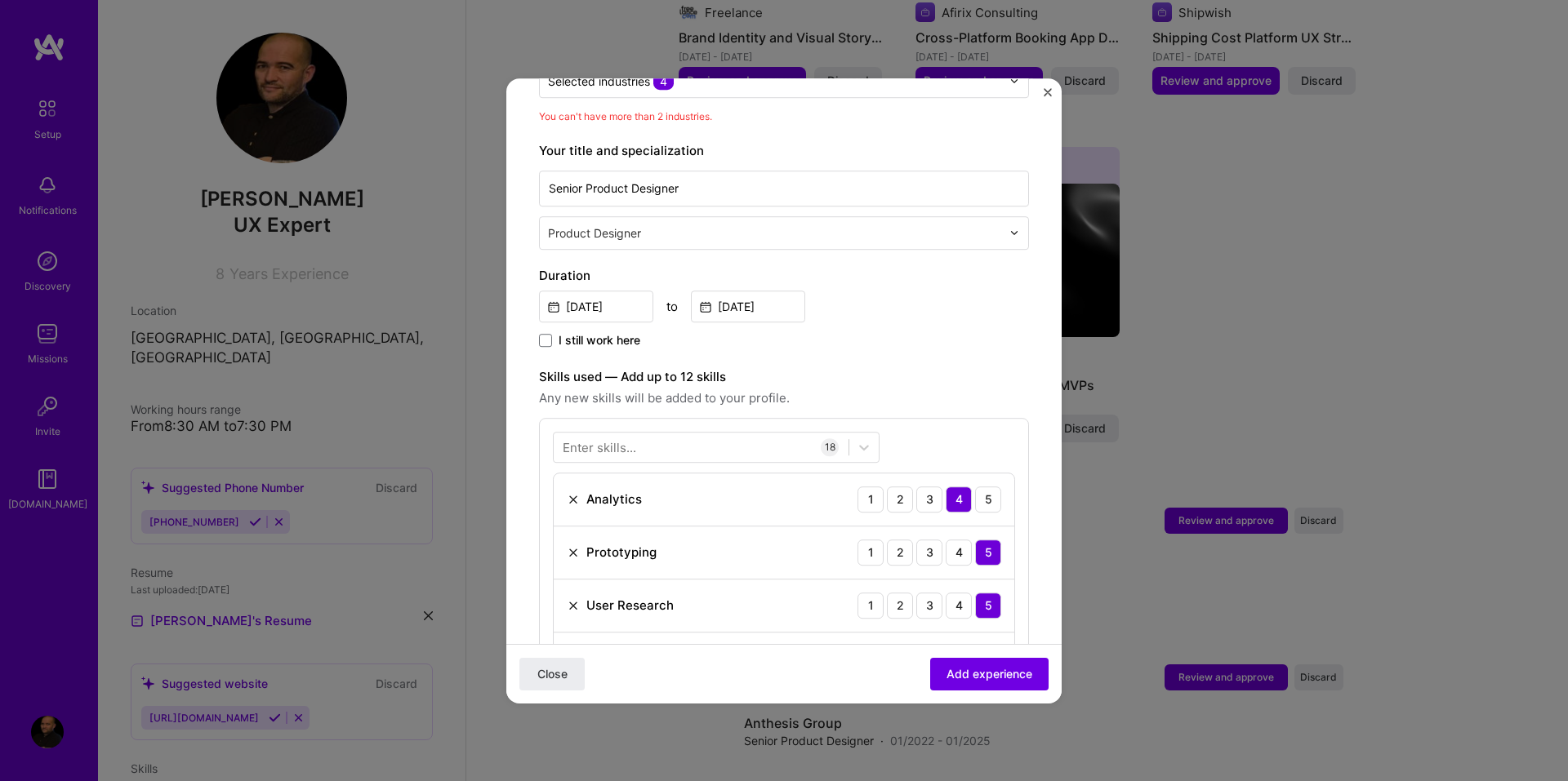
click at [571, 493] on img at bounding box center [573, 499] width 13 height 13
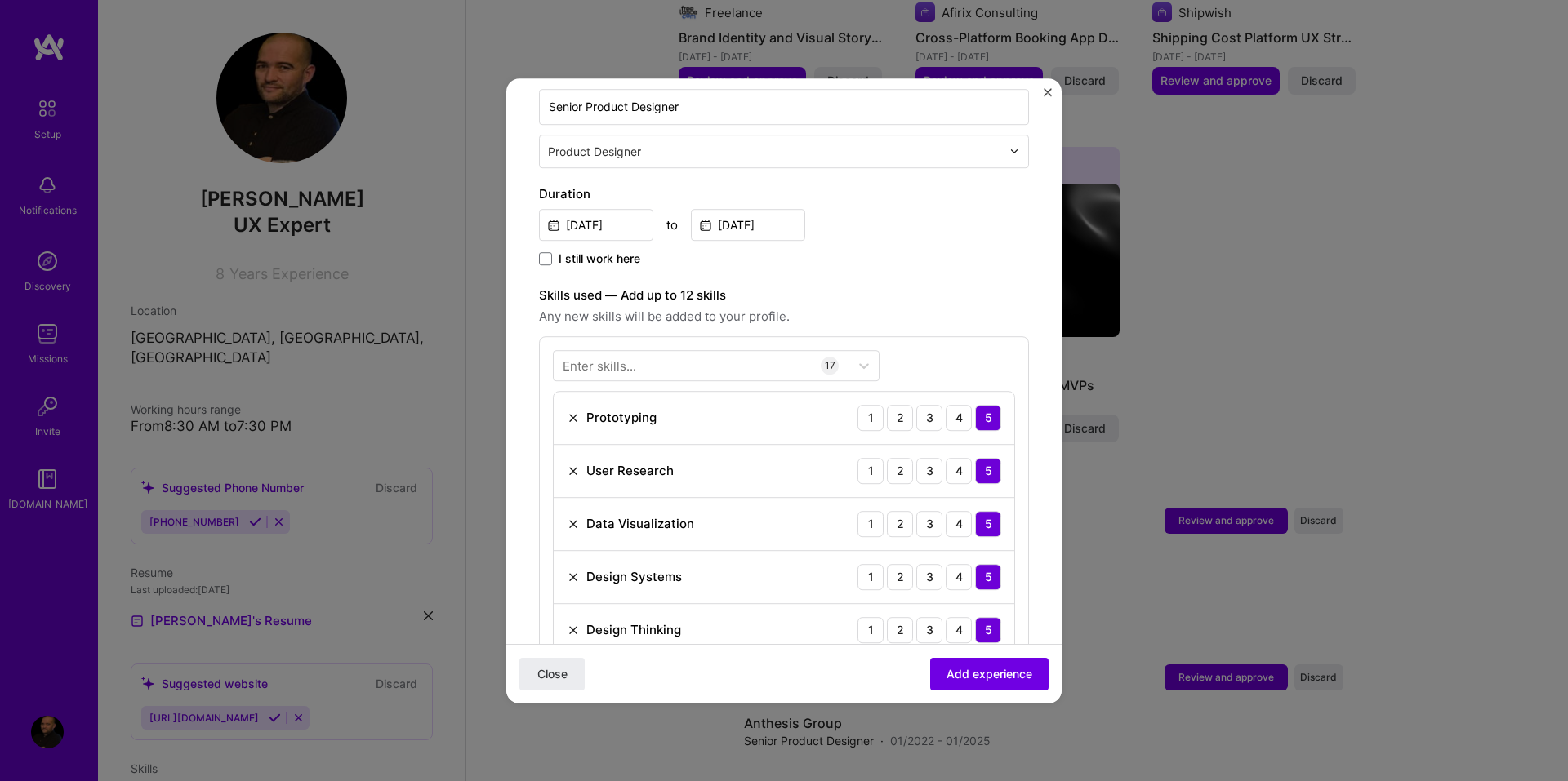
scroll to position [483, 0]
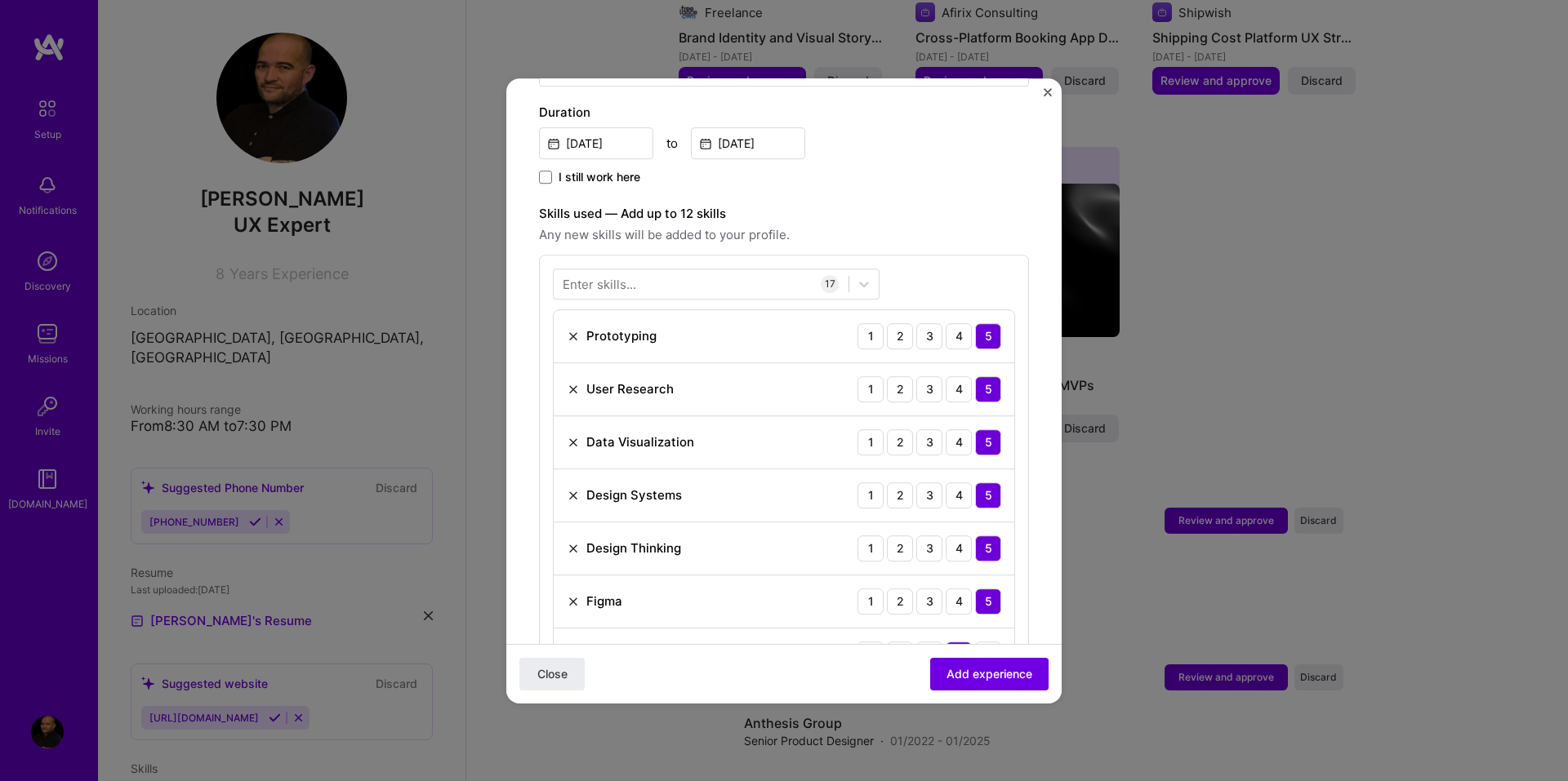
click at [568, 542] on img at bounding box center [573, 549] width 13 height 13
click at [573, 595] on img at bounding box center [573, 602] width 13 height 13
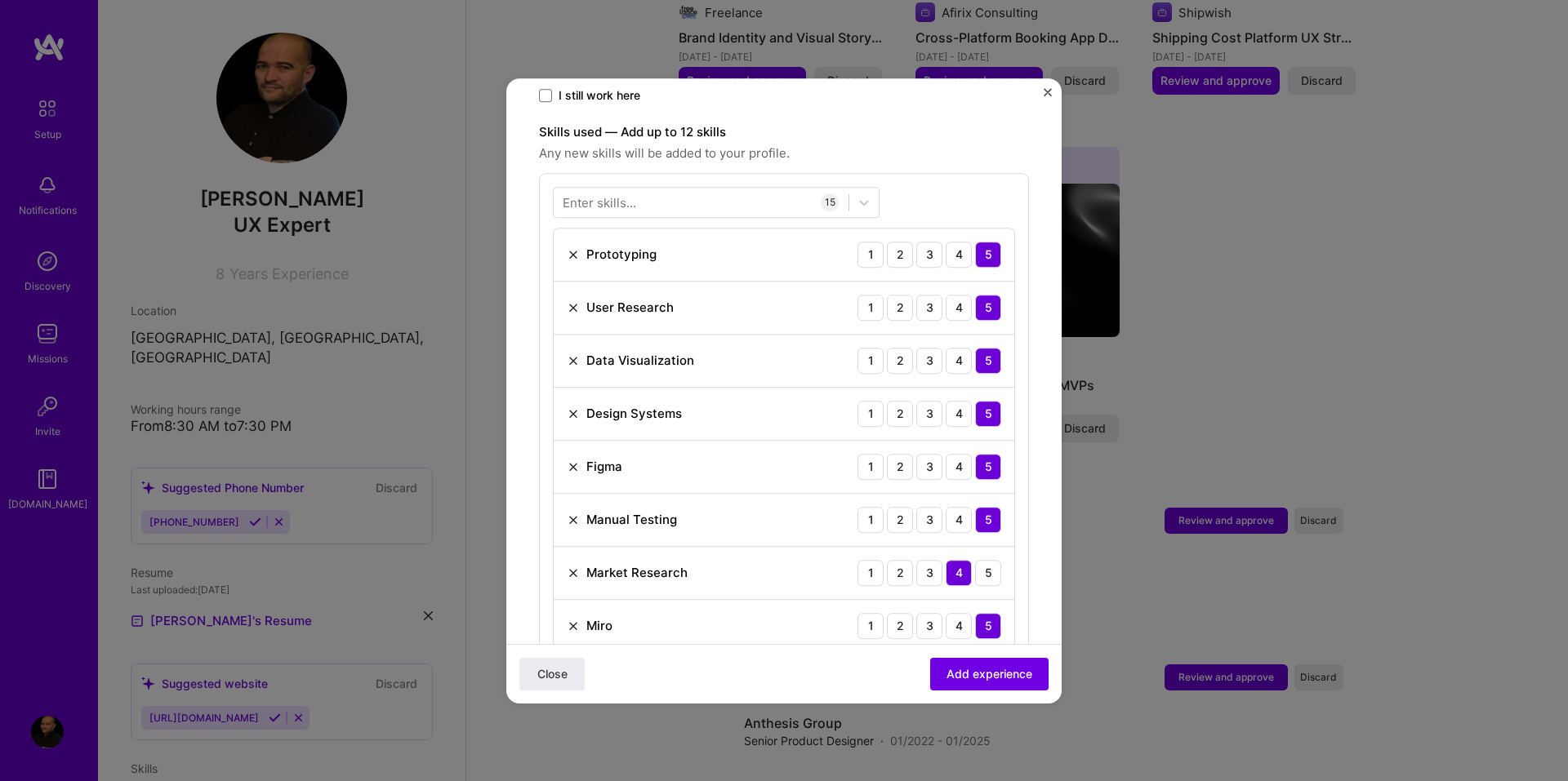
click at [571, 566] on img at bounding box center [573, 573] width 13 height 13
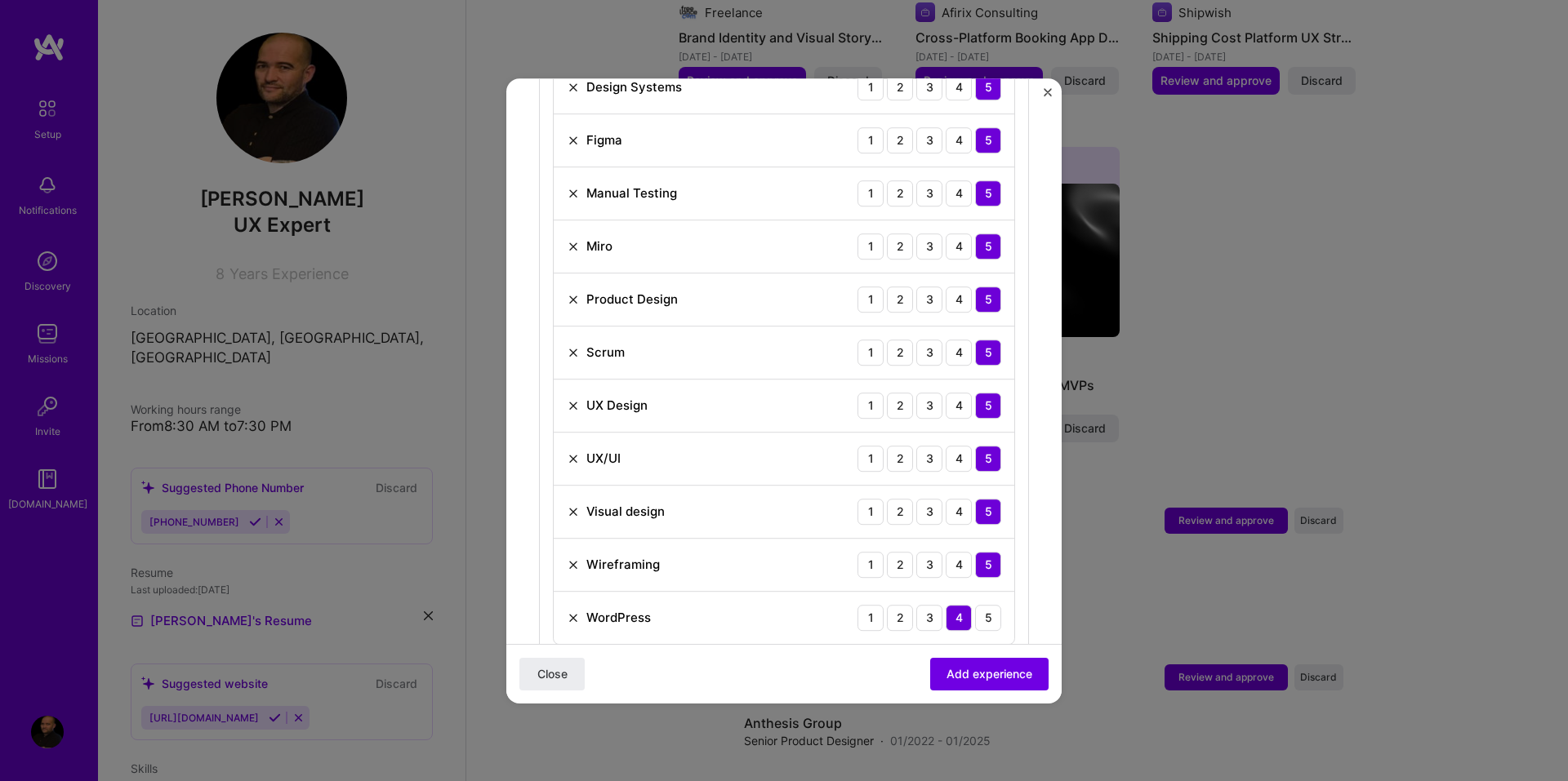
scroll to position [973, 0]
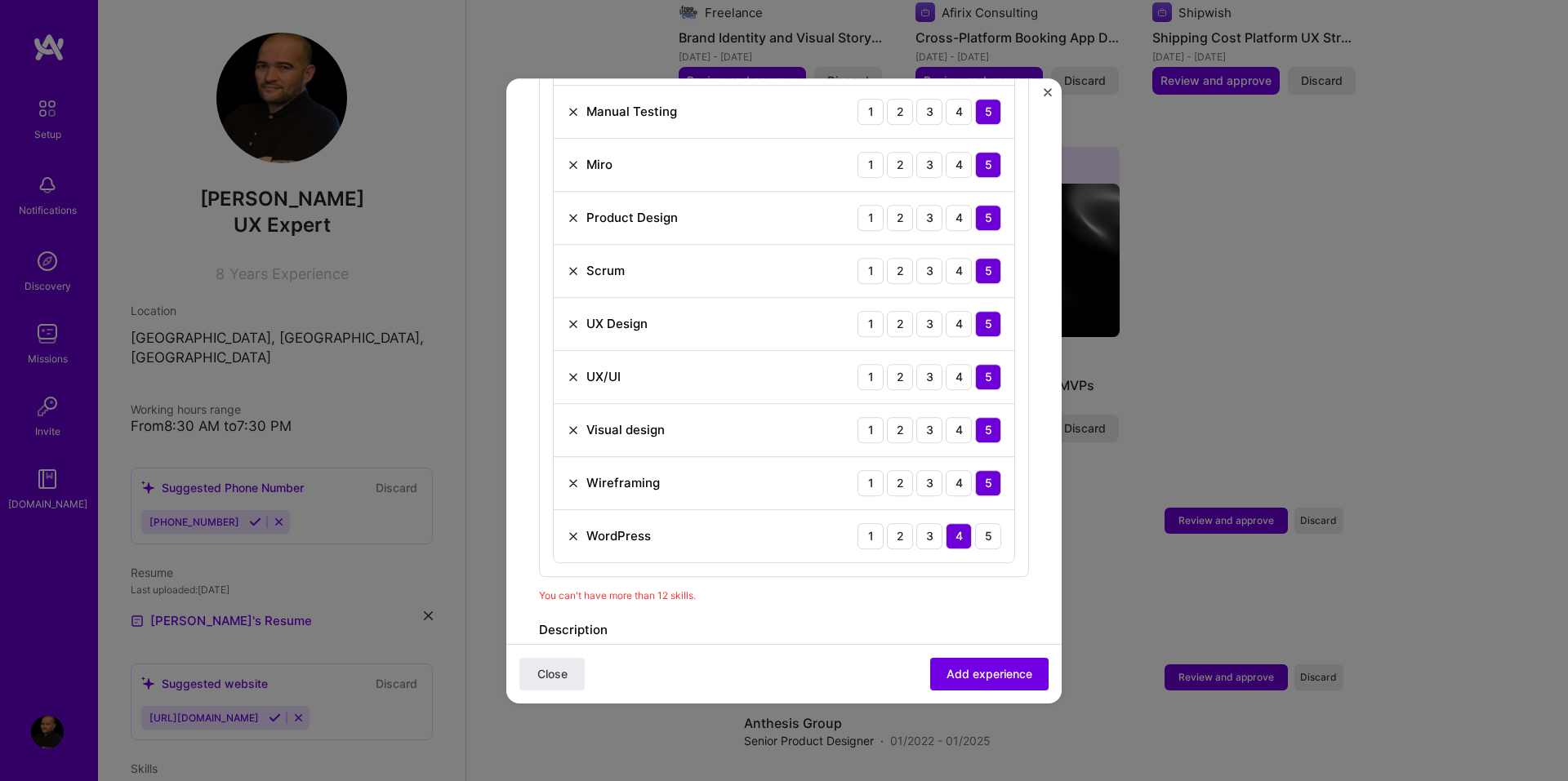
click at [569, 530] on img at bounding box center [573, 537] width 13 height 13
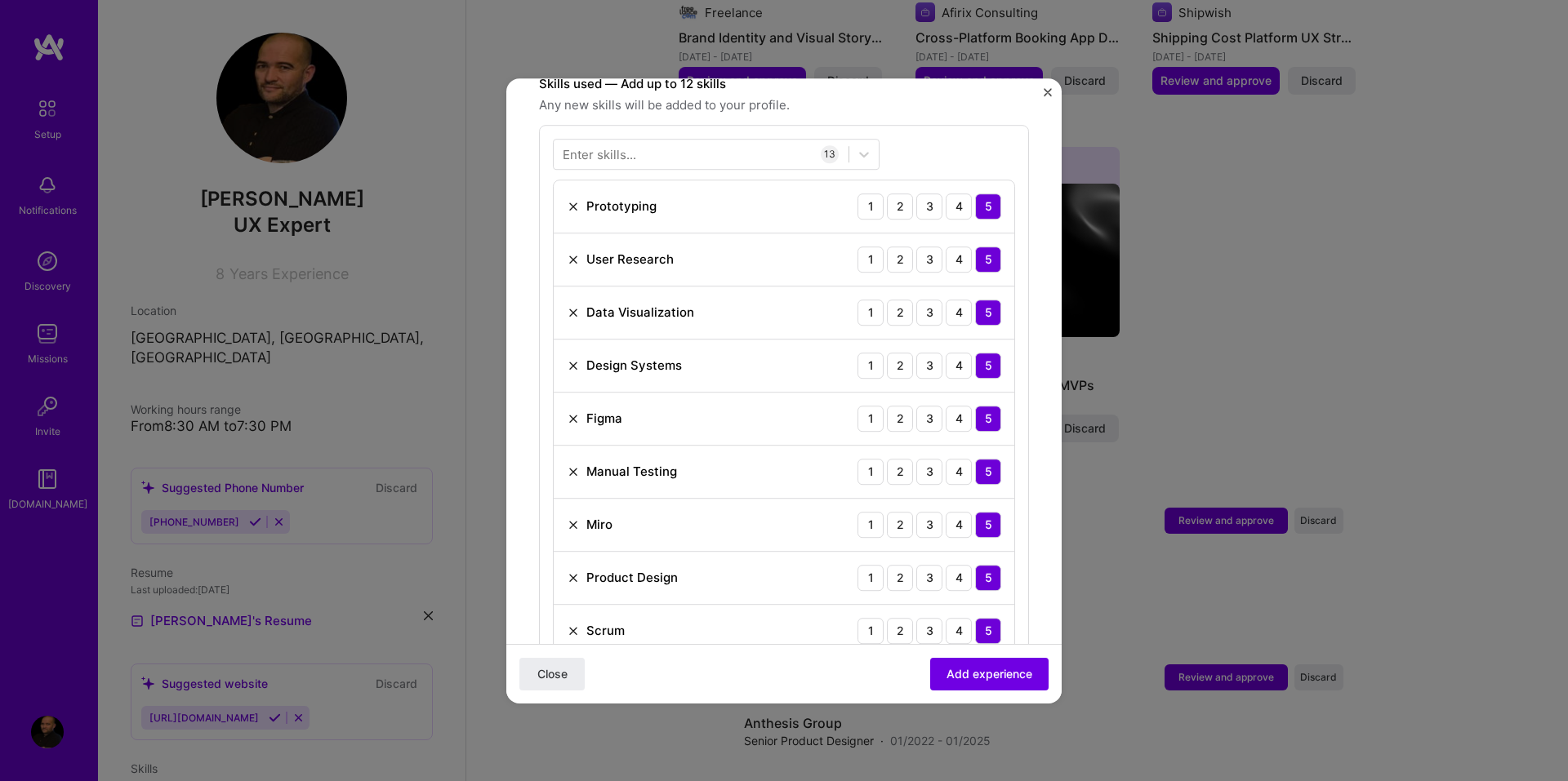
scroll to position [647, 0]
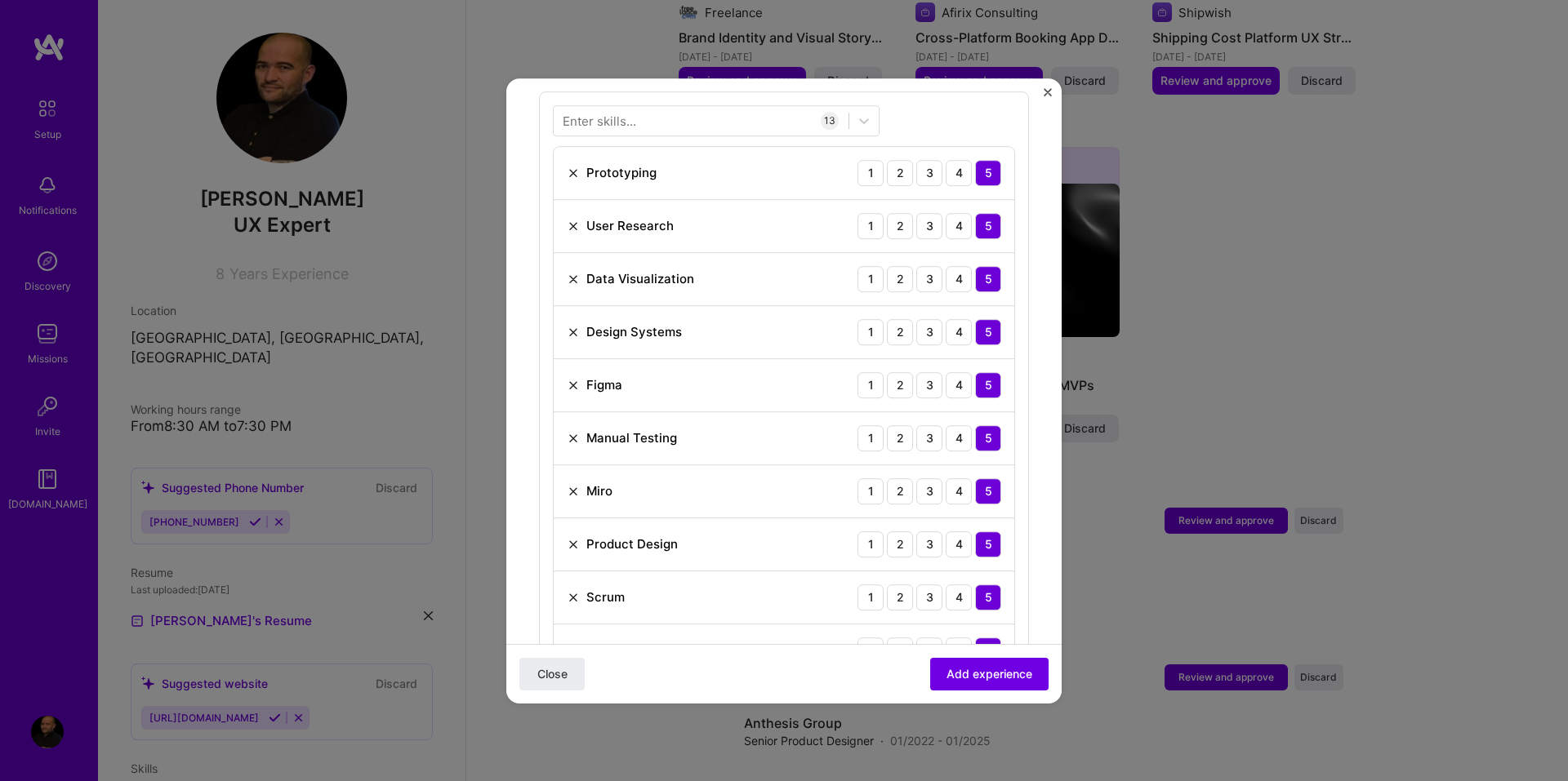
click at [576, 432] on img at bounding box center [573, 439] width 13 height 13
click at [954, 673] on span "Add experience" at bounding box center [989, 673] width 86 height 16
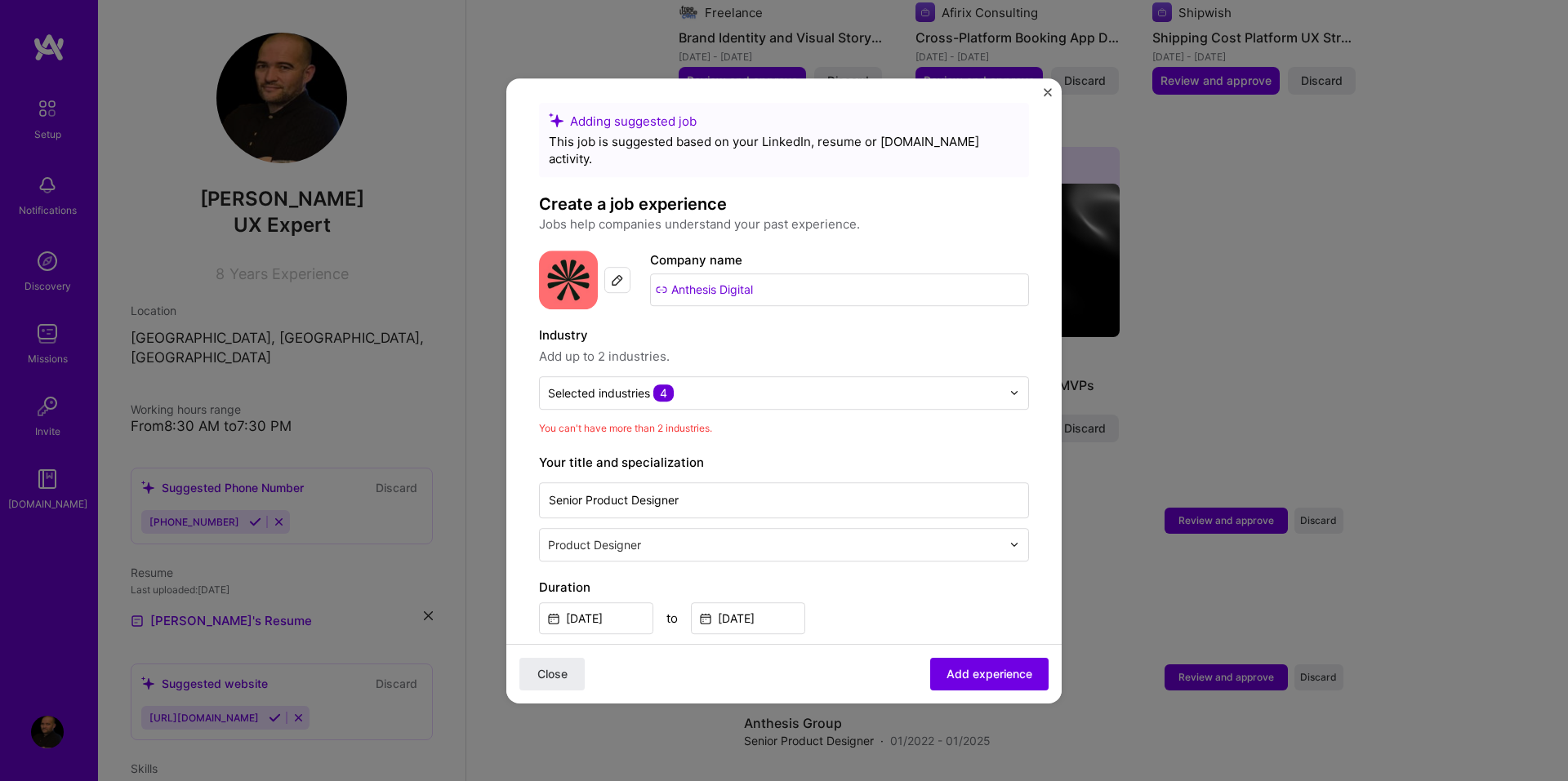
scroll to position [0, 0]
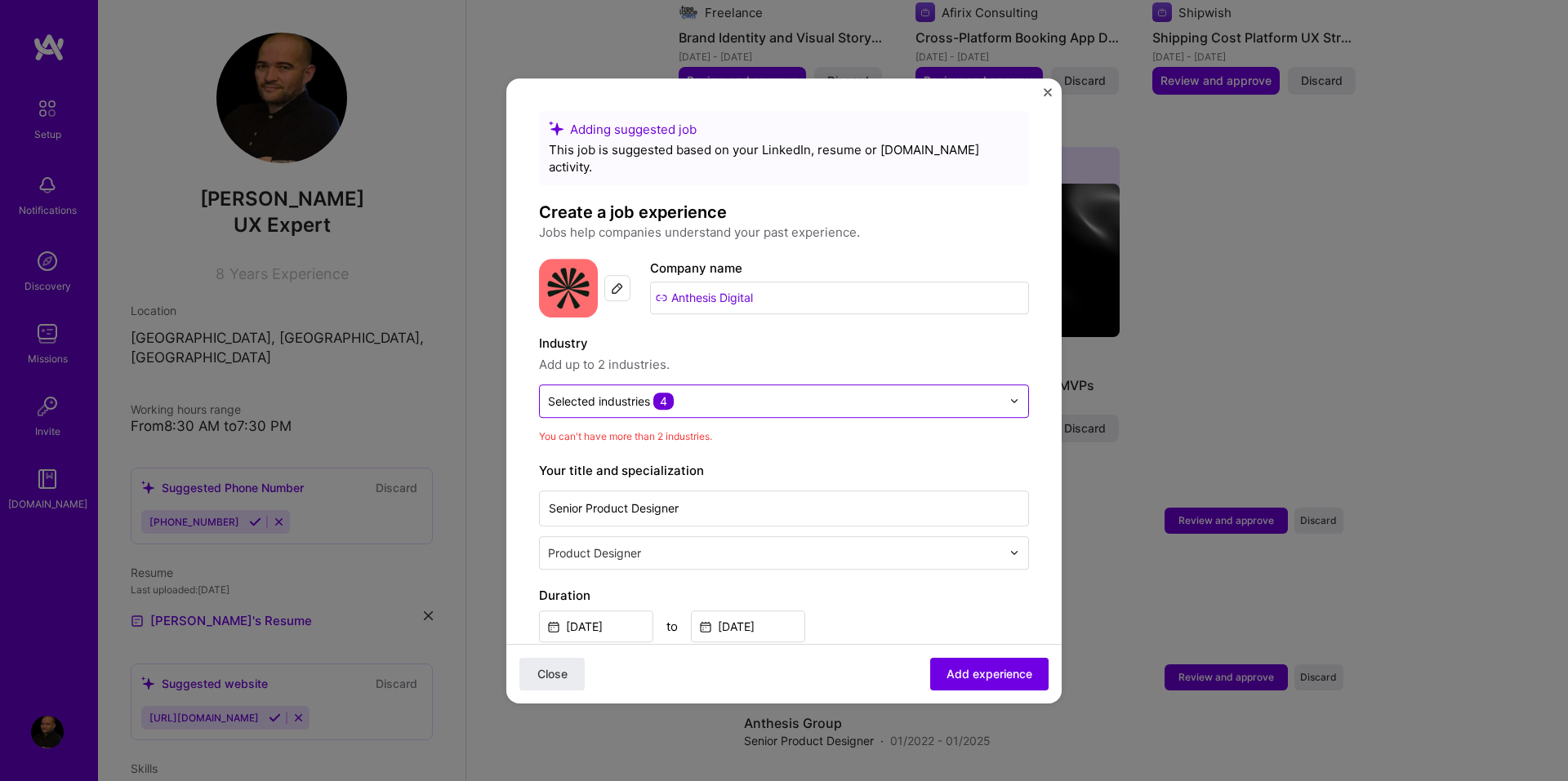
click at [1013, 385] on div at bounding box center [1018, 401] width 19 height 32
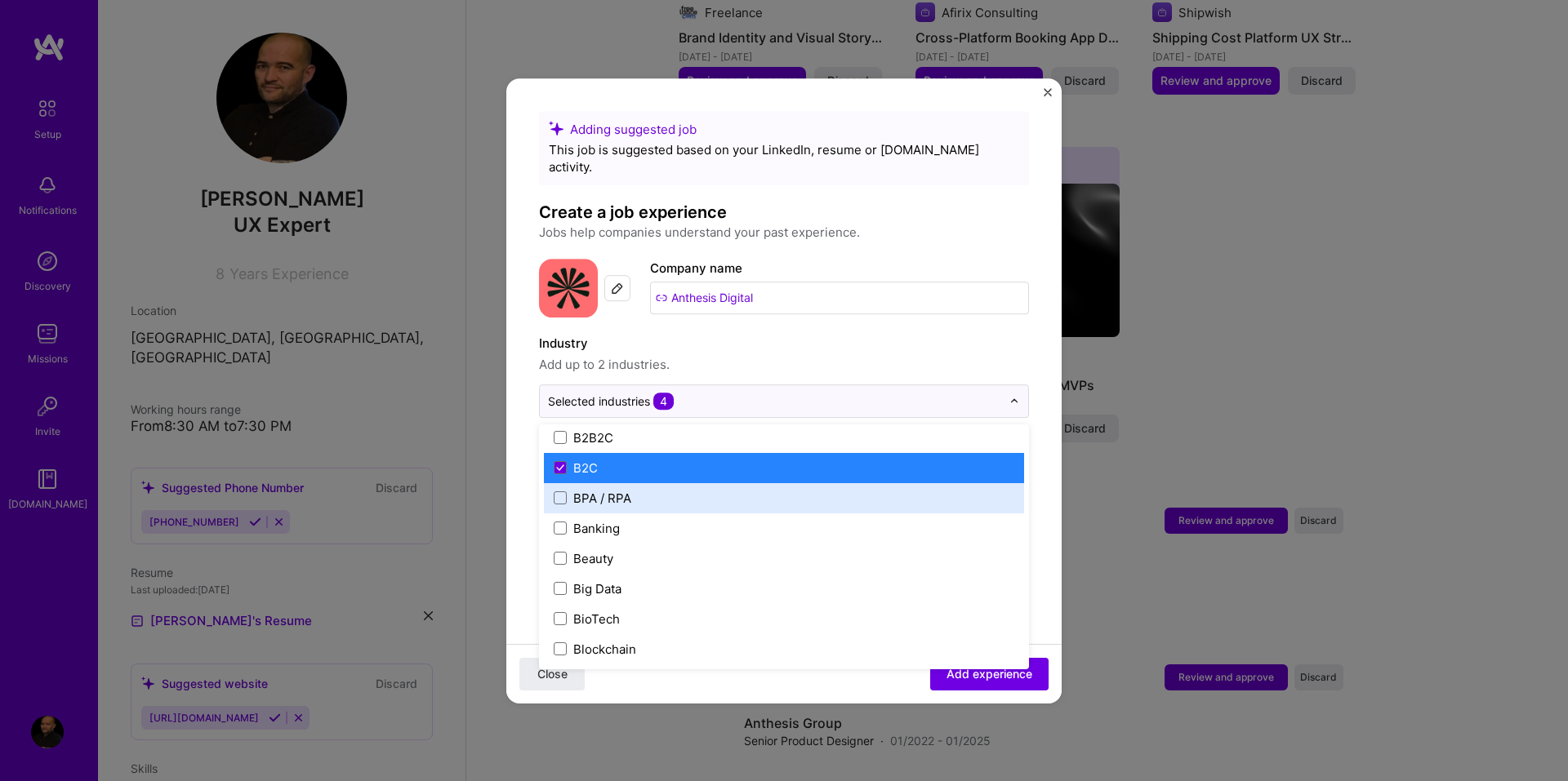
scroll to position [408, 0]
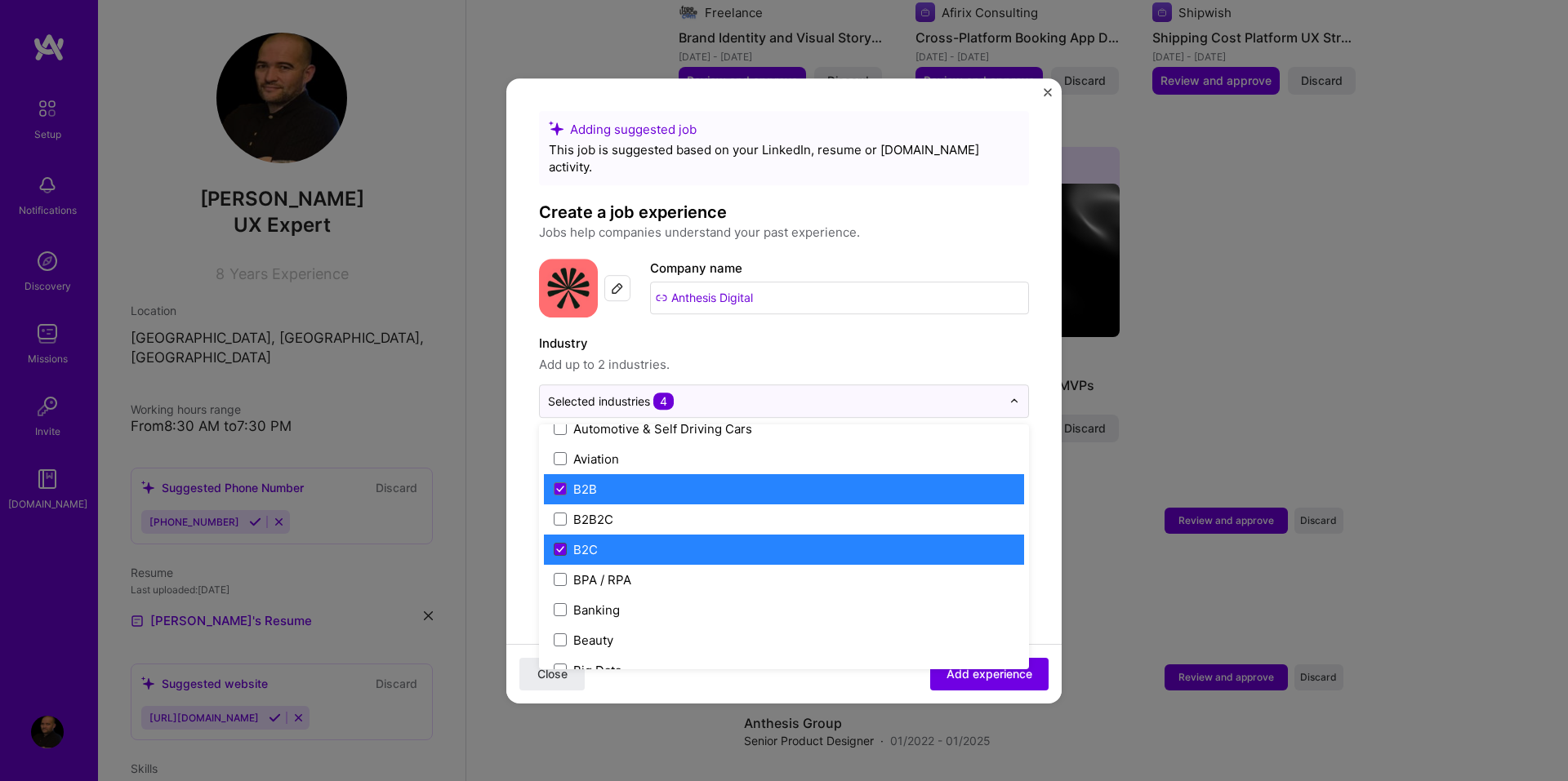
click at [557, 547] on icon at bounding box center [560, 549] width 7 height 5
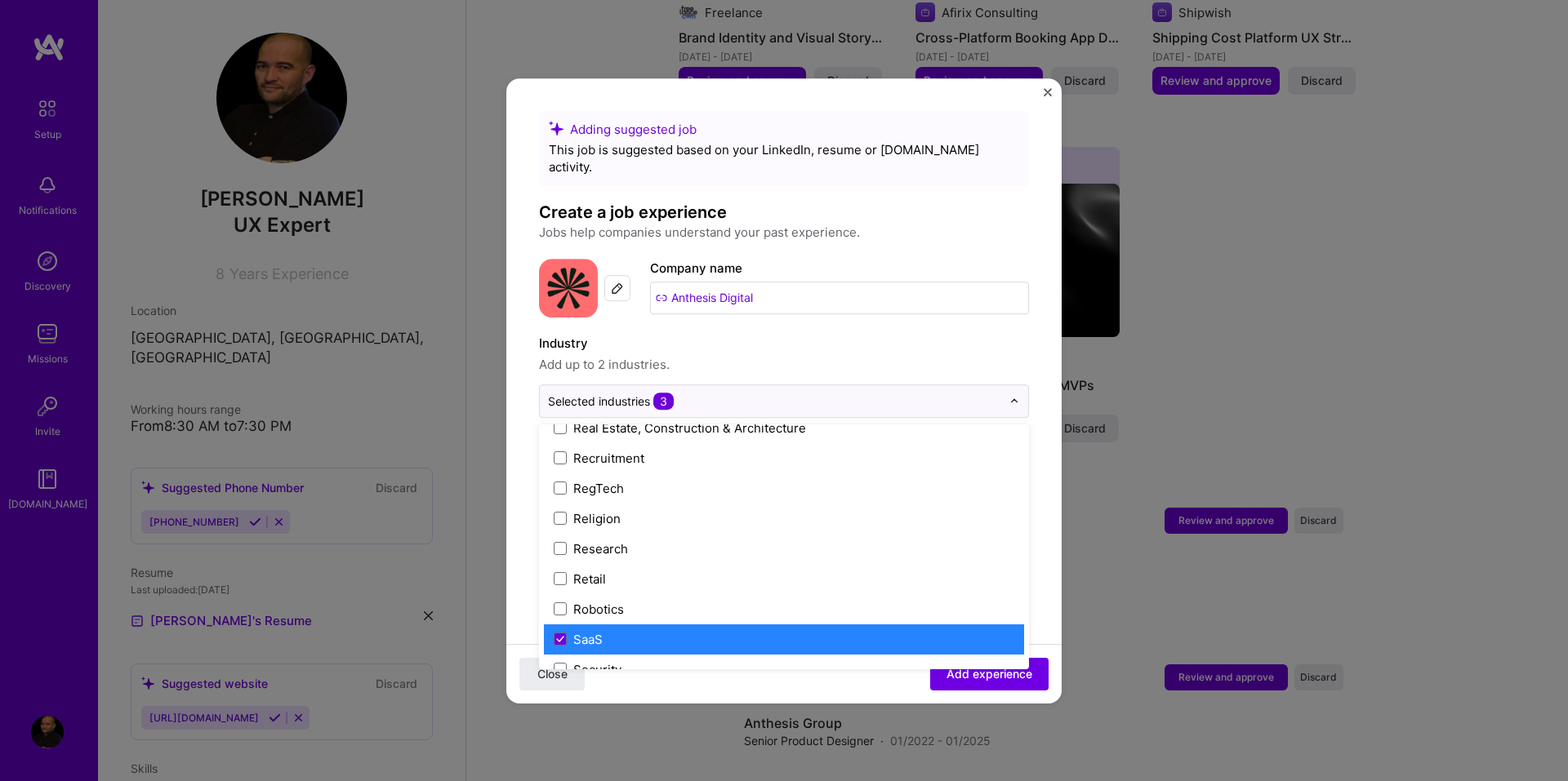
scroll to position [3227, 0]
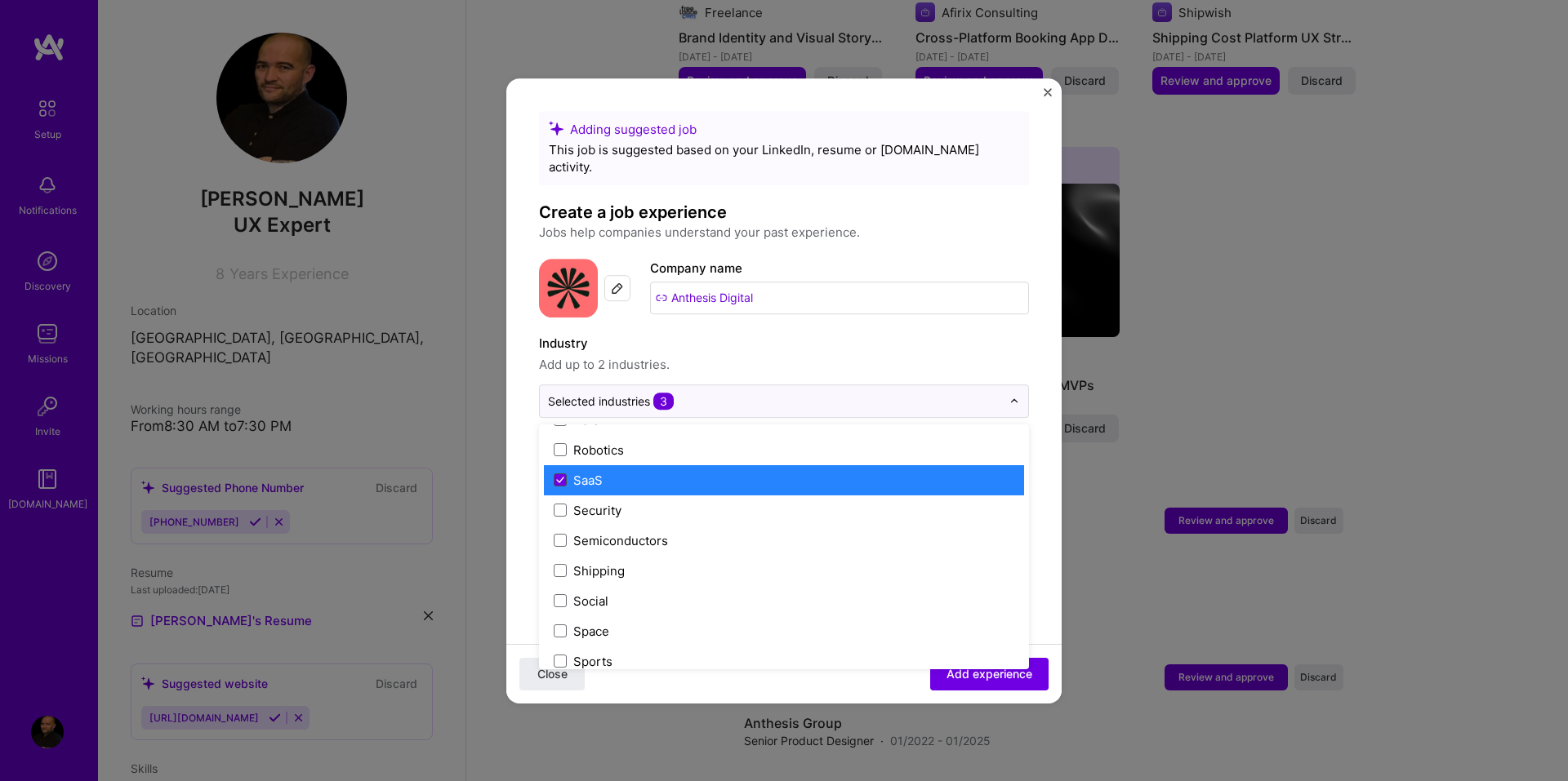
click at [559, 478] on icon at bounding box center [560, 480] width 7 height 5
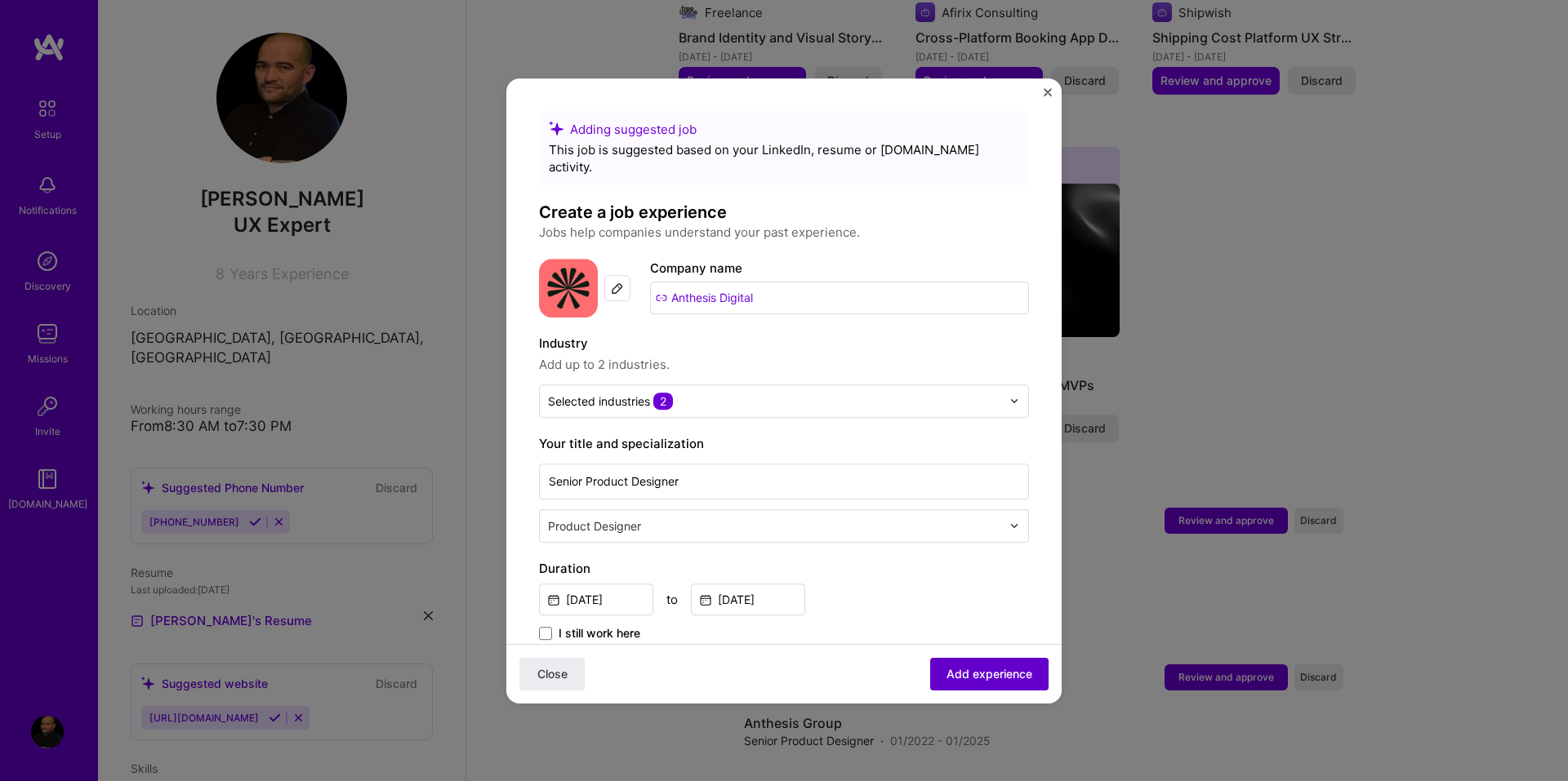
click at [964, 669] on span "Add experience" at bounding box center [989, 673] width 86 height 16
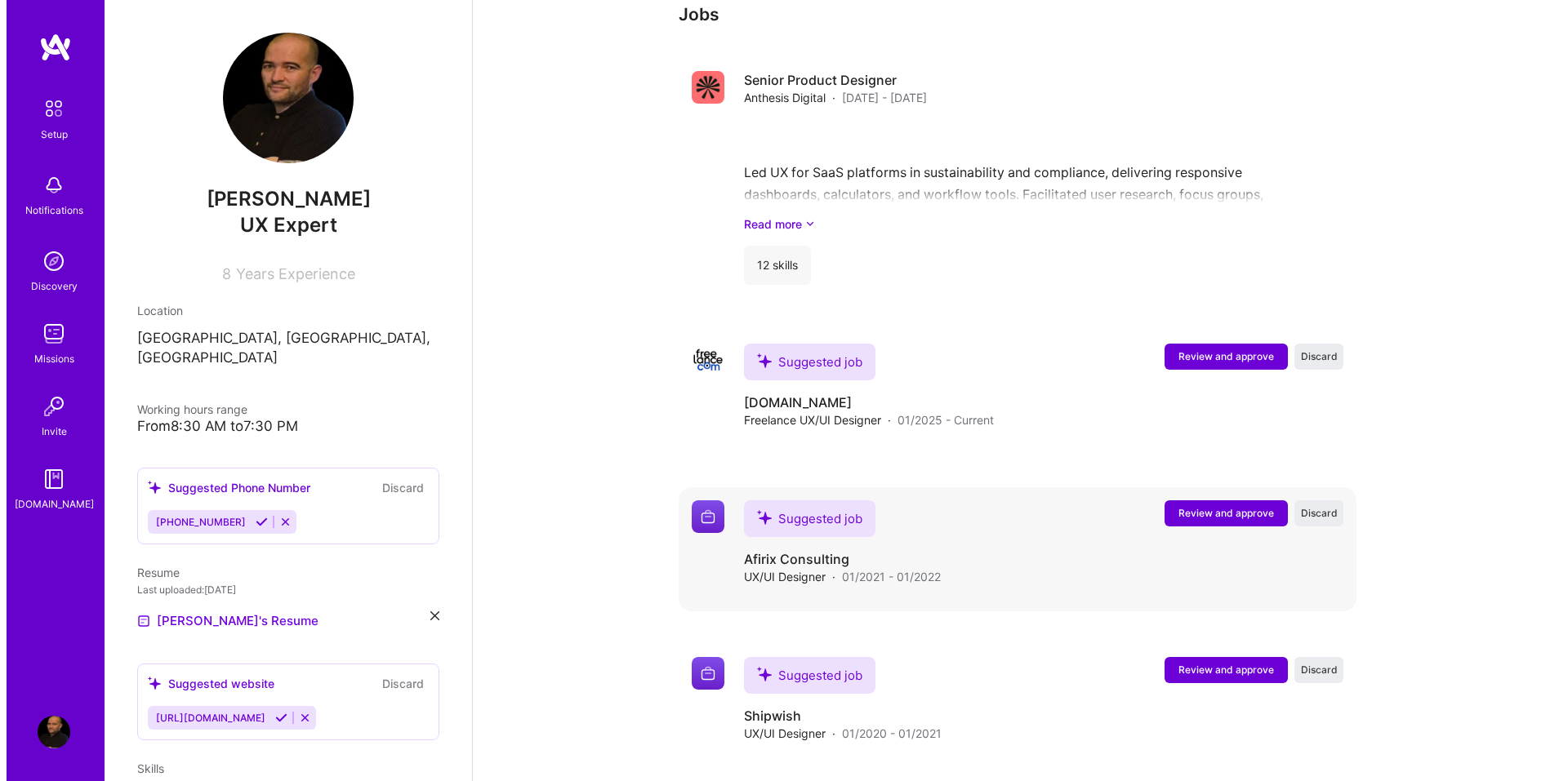
scroll to position [1445, 0]
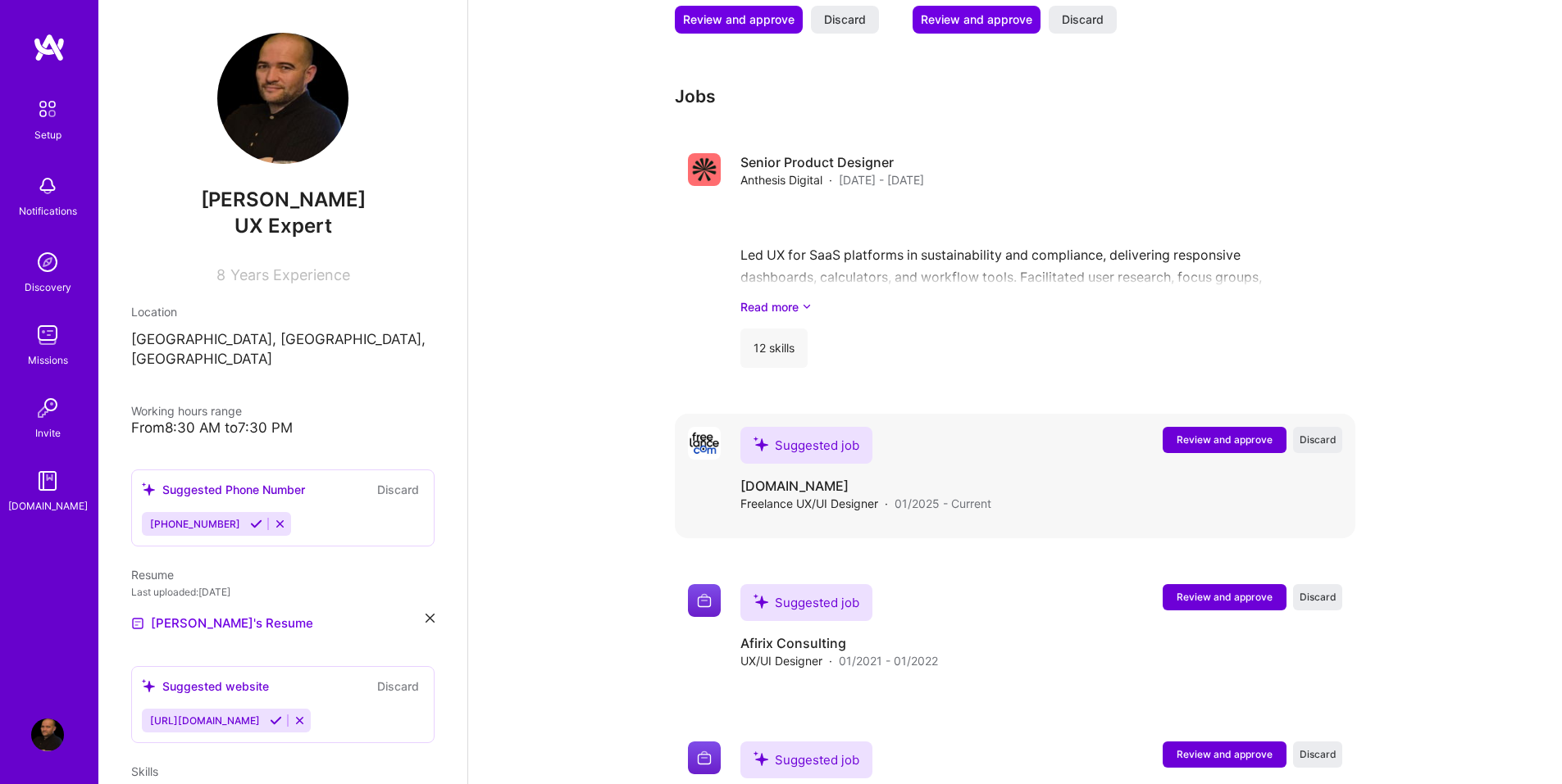
click at [1194, 433] on span "Review and approve" at bounding box center [1225, 439] width 96 height 14
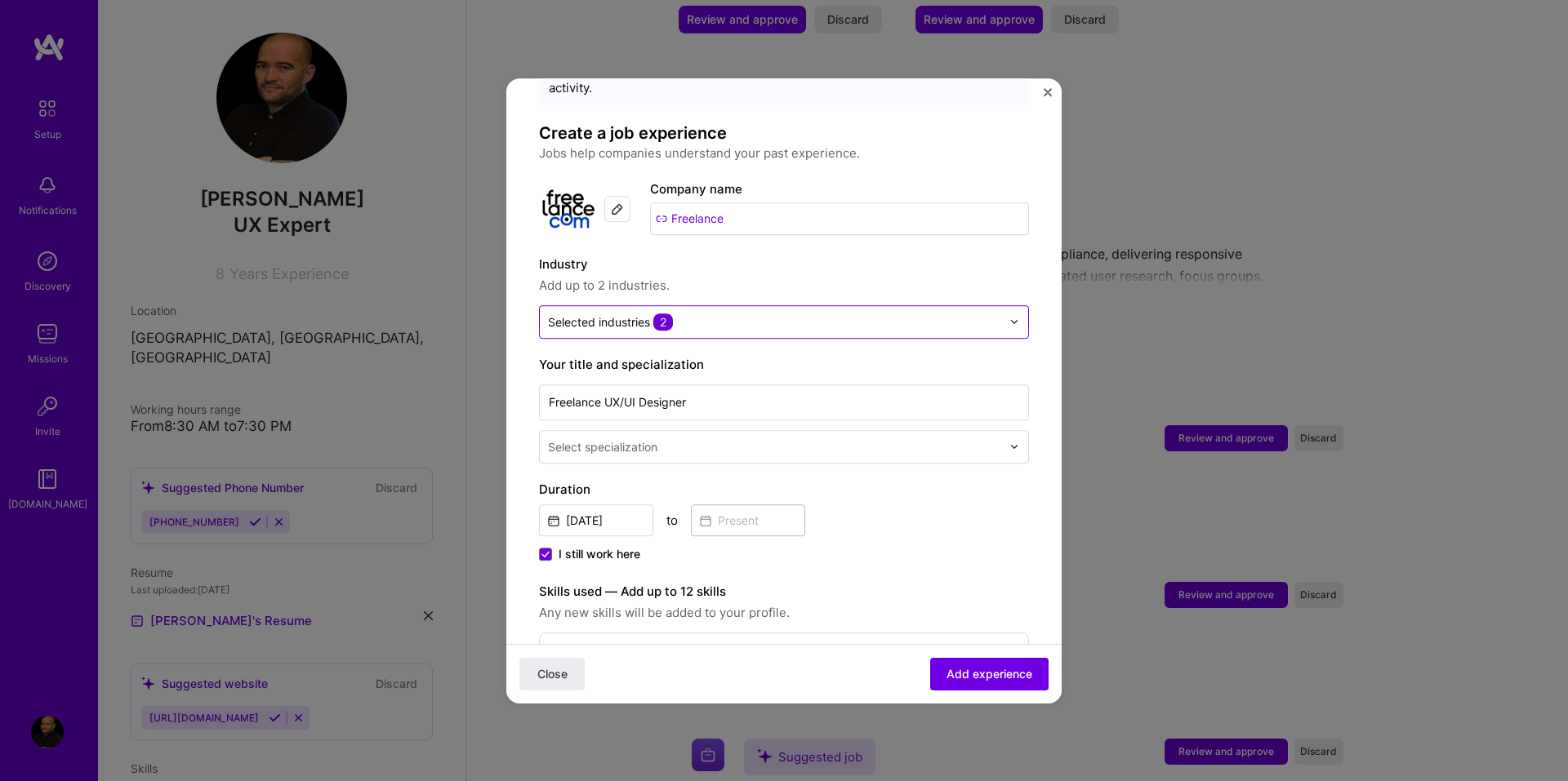
scroll to position [81, 0]
click at [1009, 439] on img at bounding box center [1014, 444] width 9 height 9
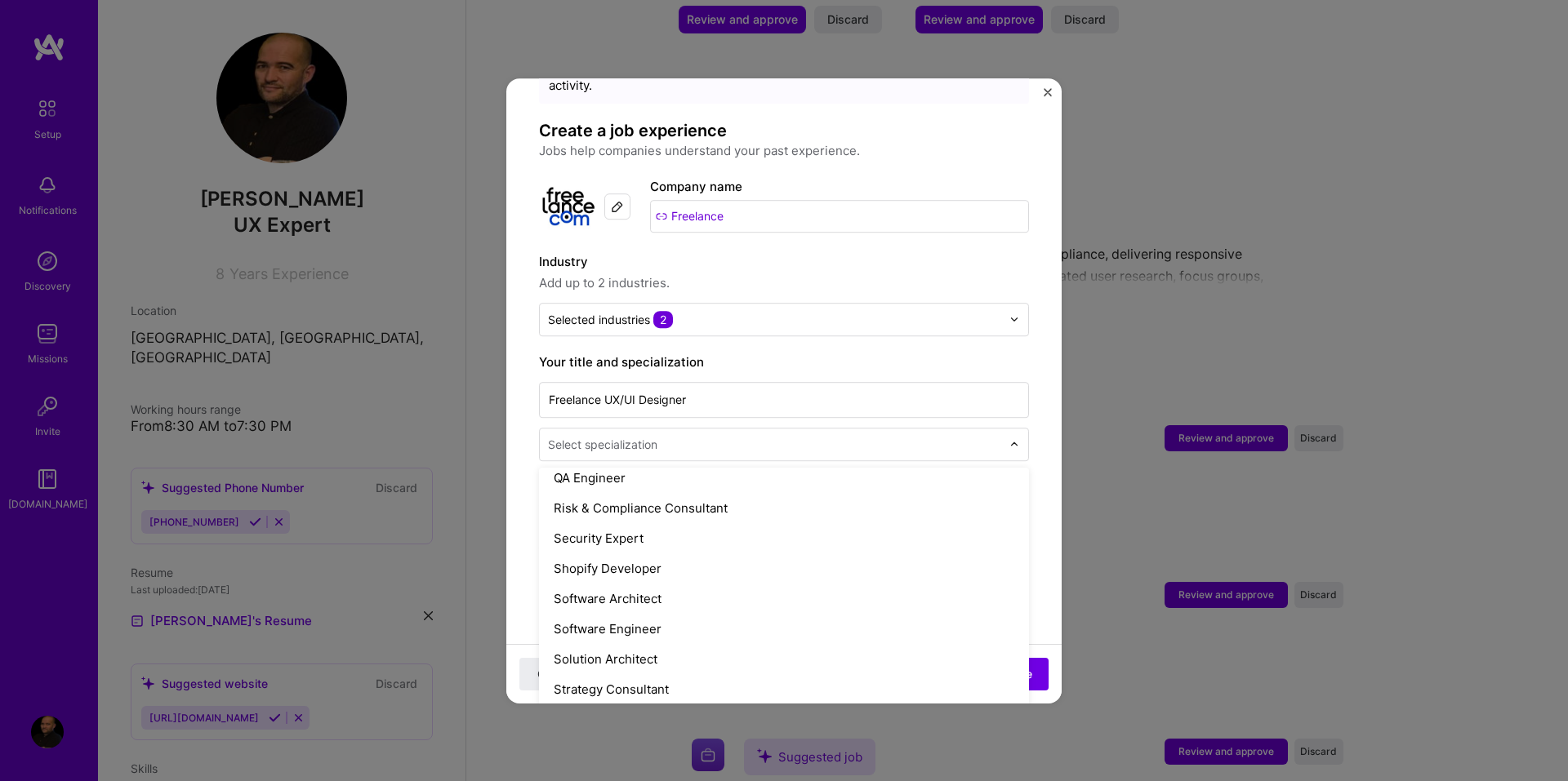
scroll to position [1879, 0]
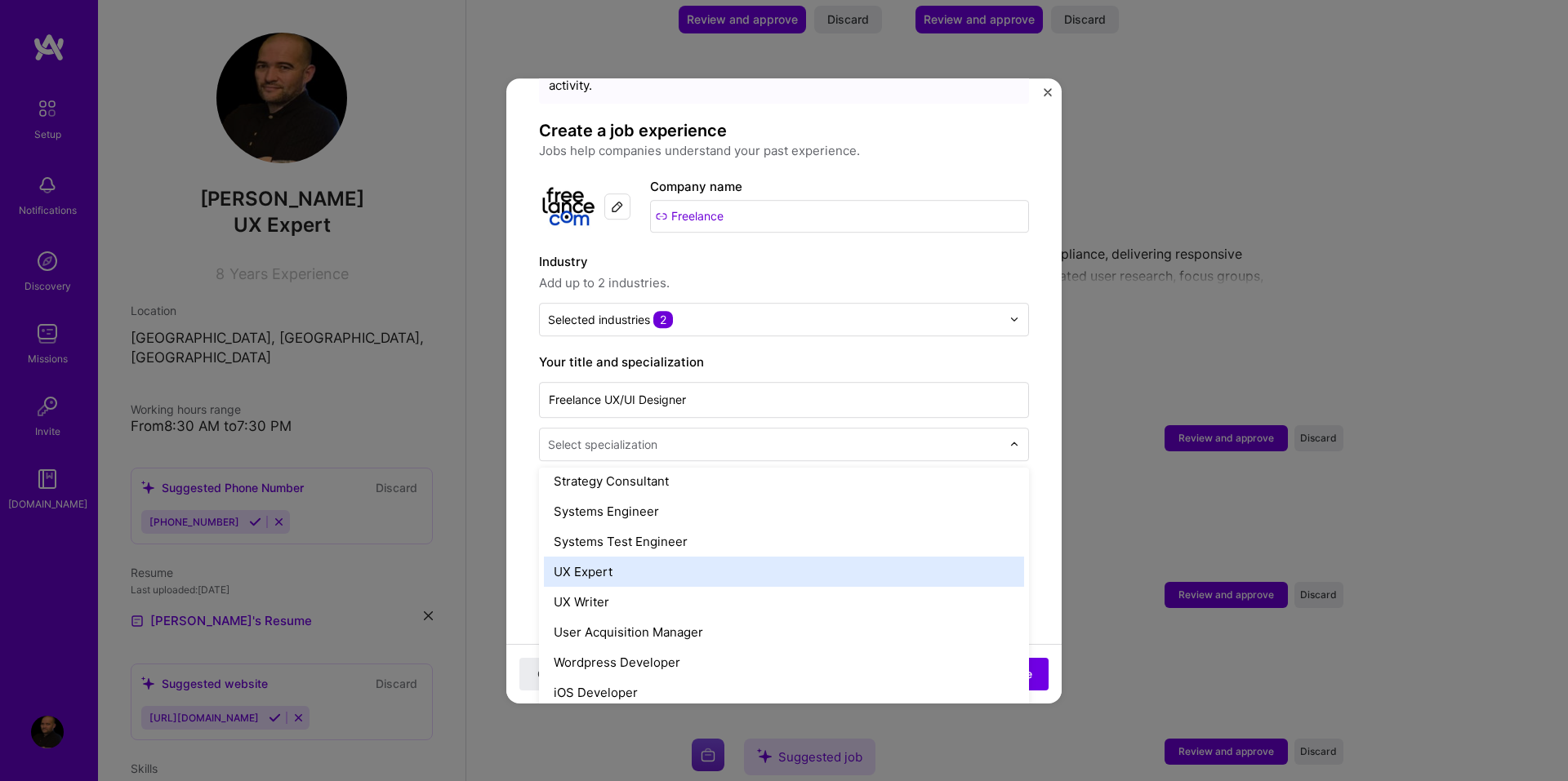
click at [610, 557] on div "UX Expert" at bounding box center [784, 572] width 480 height 30
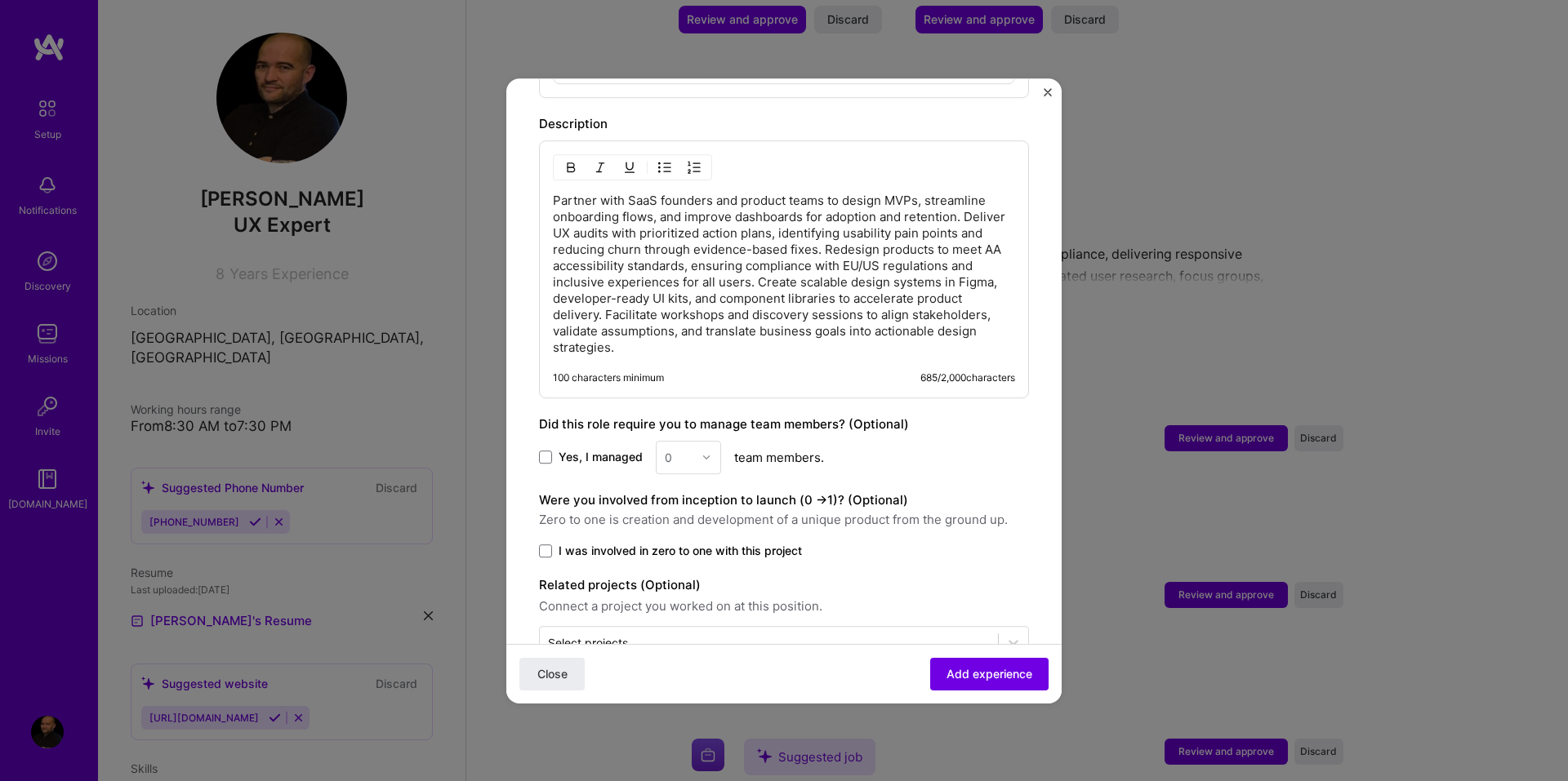
scroll to position [980, 0]
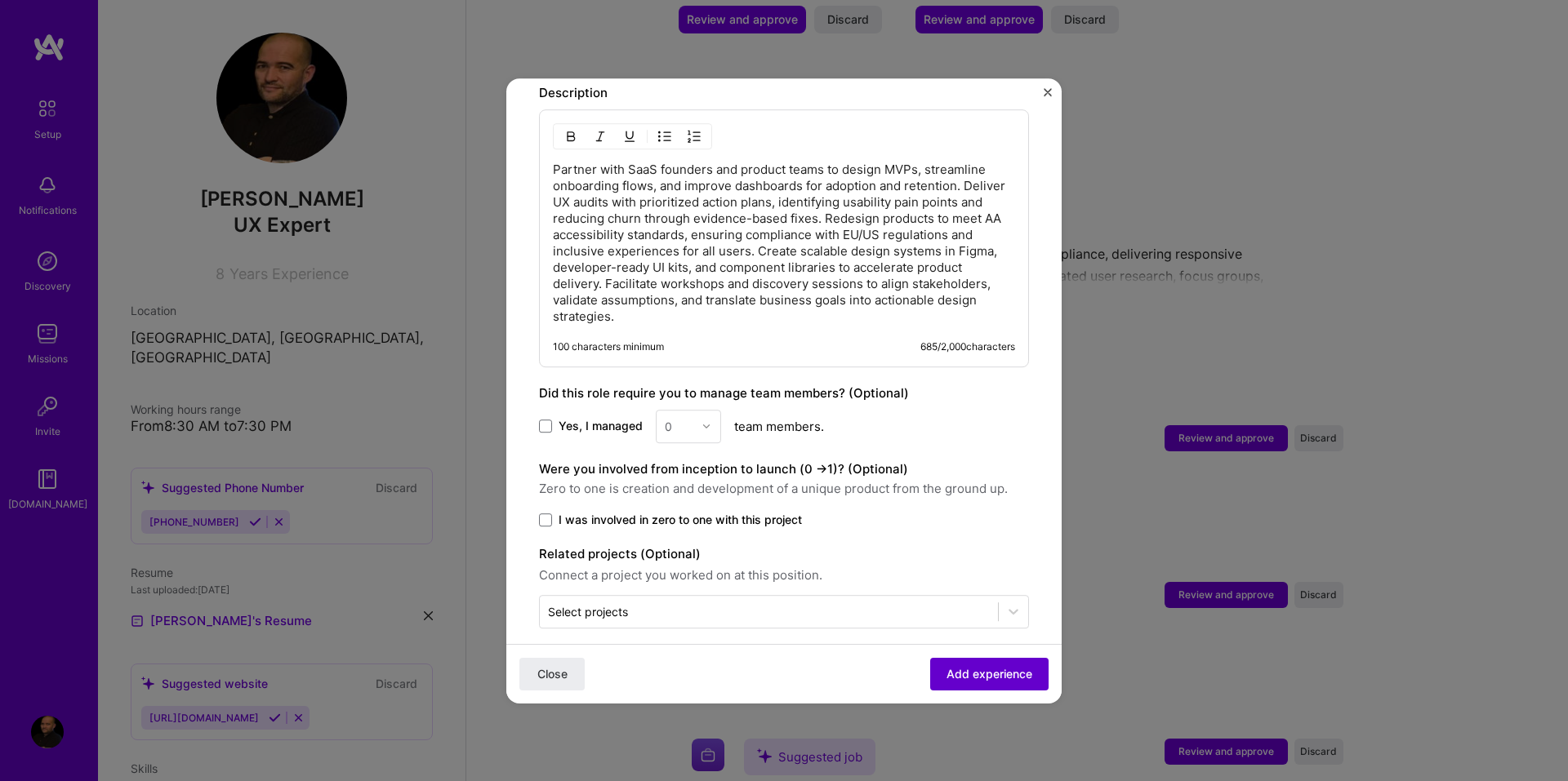
click at [983, 670] on span "Add experience" at bounding box center [989, 673] width 86 height 16
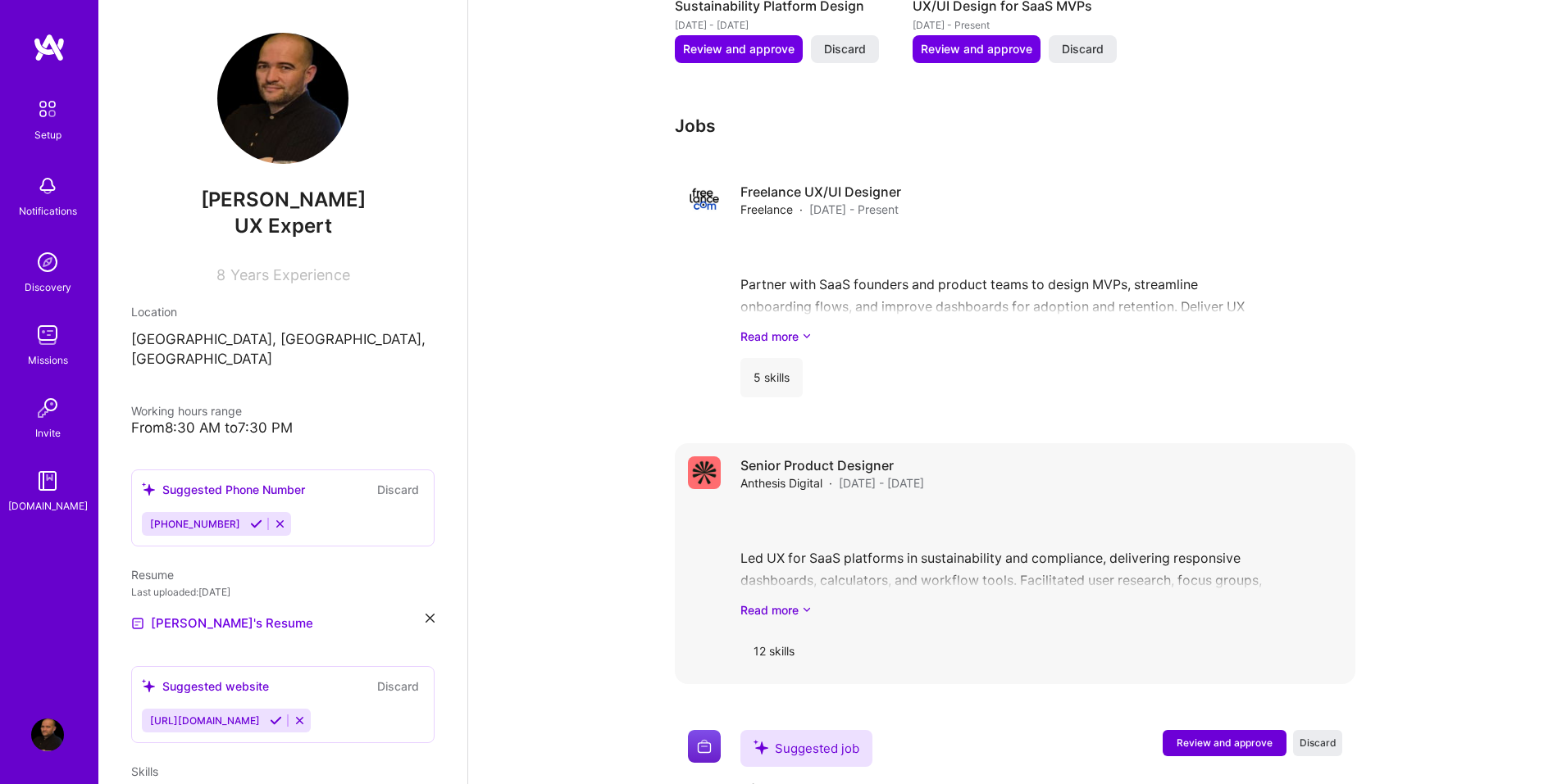
scroll to position [1403, 0]
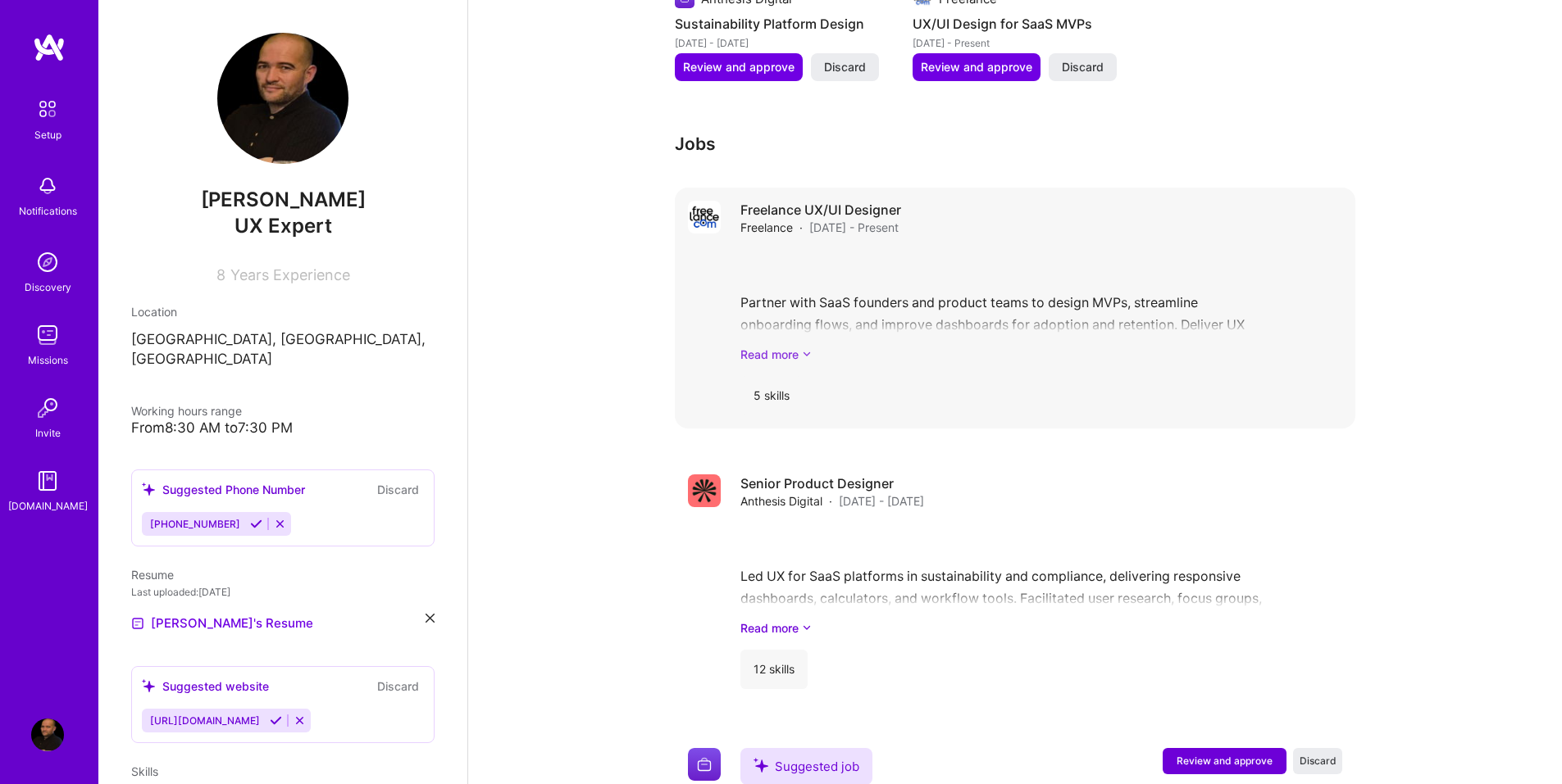
click at [811, 346] on icon at bounding box center [807, 354] width 9 height 17
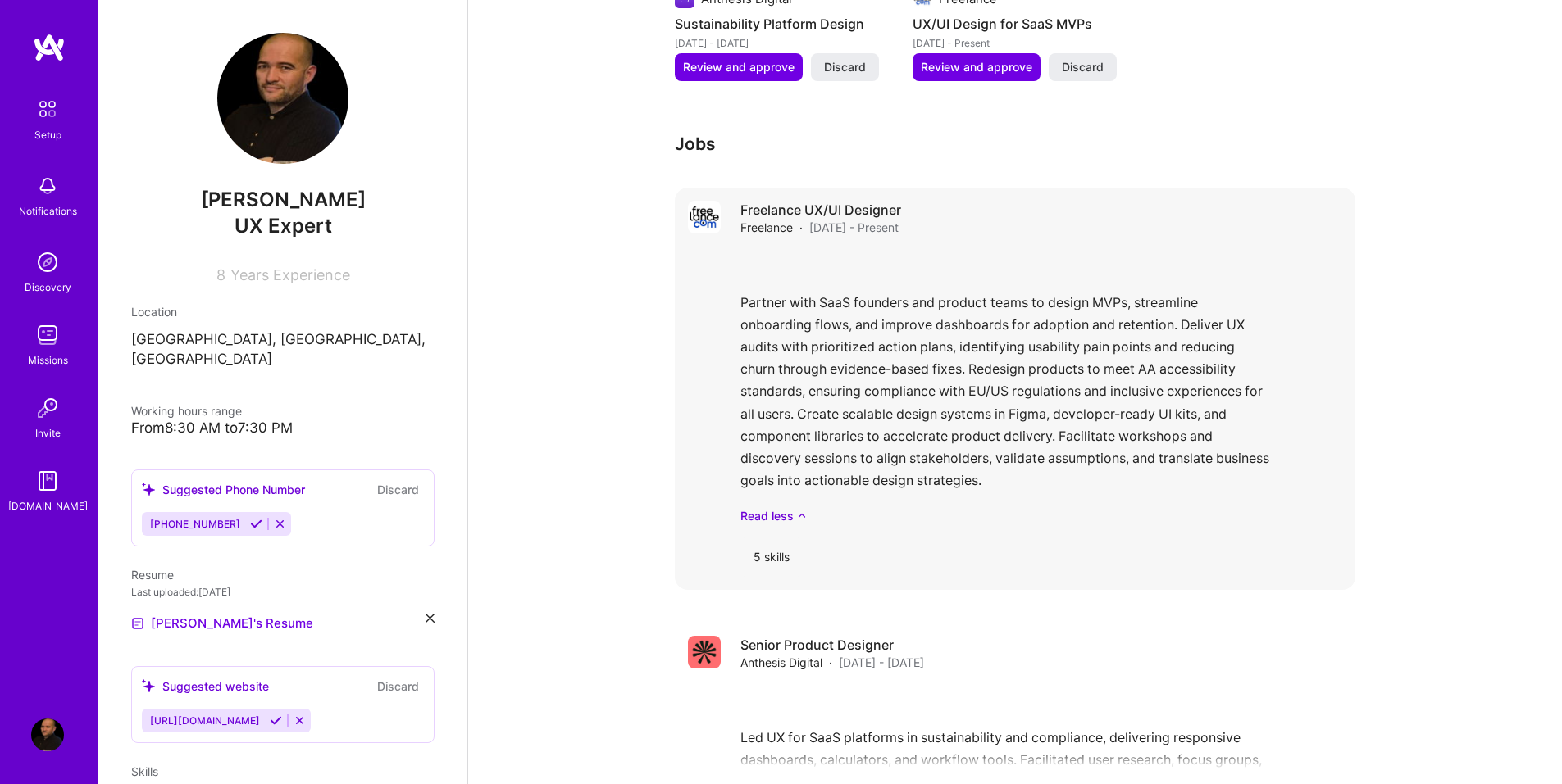
click at [820, 219] on span "[DATE] - Present" at bounding box center [854, 228] width 89 height 17
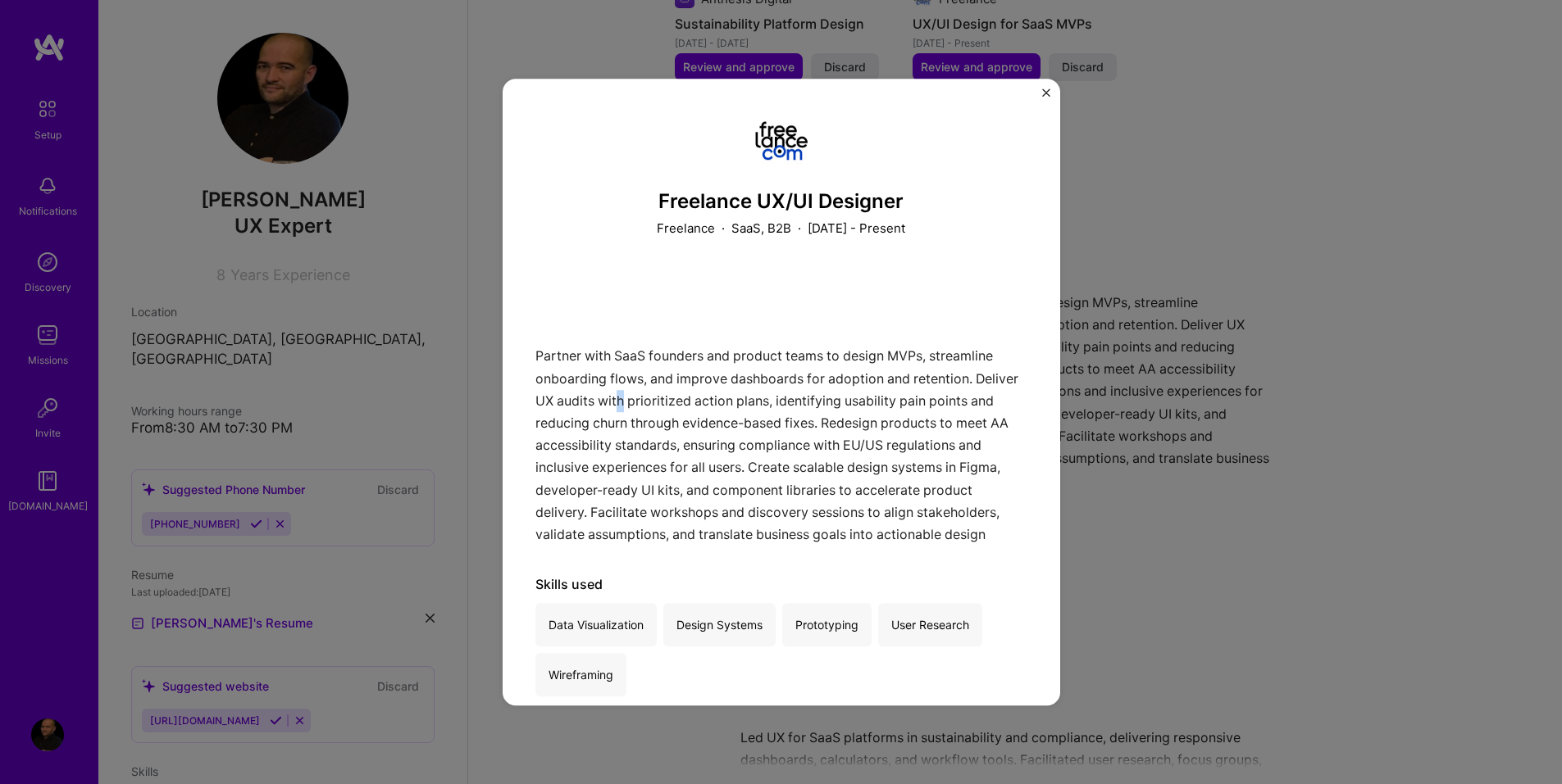
click at [666, 396] on div "Partner with SaaS founders and product teams to design MVPs, streamline onboard…" at bounding box center [781, 407] width 492 height 274
click at [1177, 472] on div "Freelance UX/UI Designer Freelance · SaaS, B2B · January 2025 - Present Partner…" at bounding box center [781, 392] width 1562 height 784
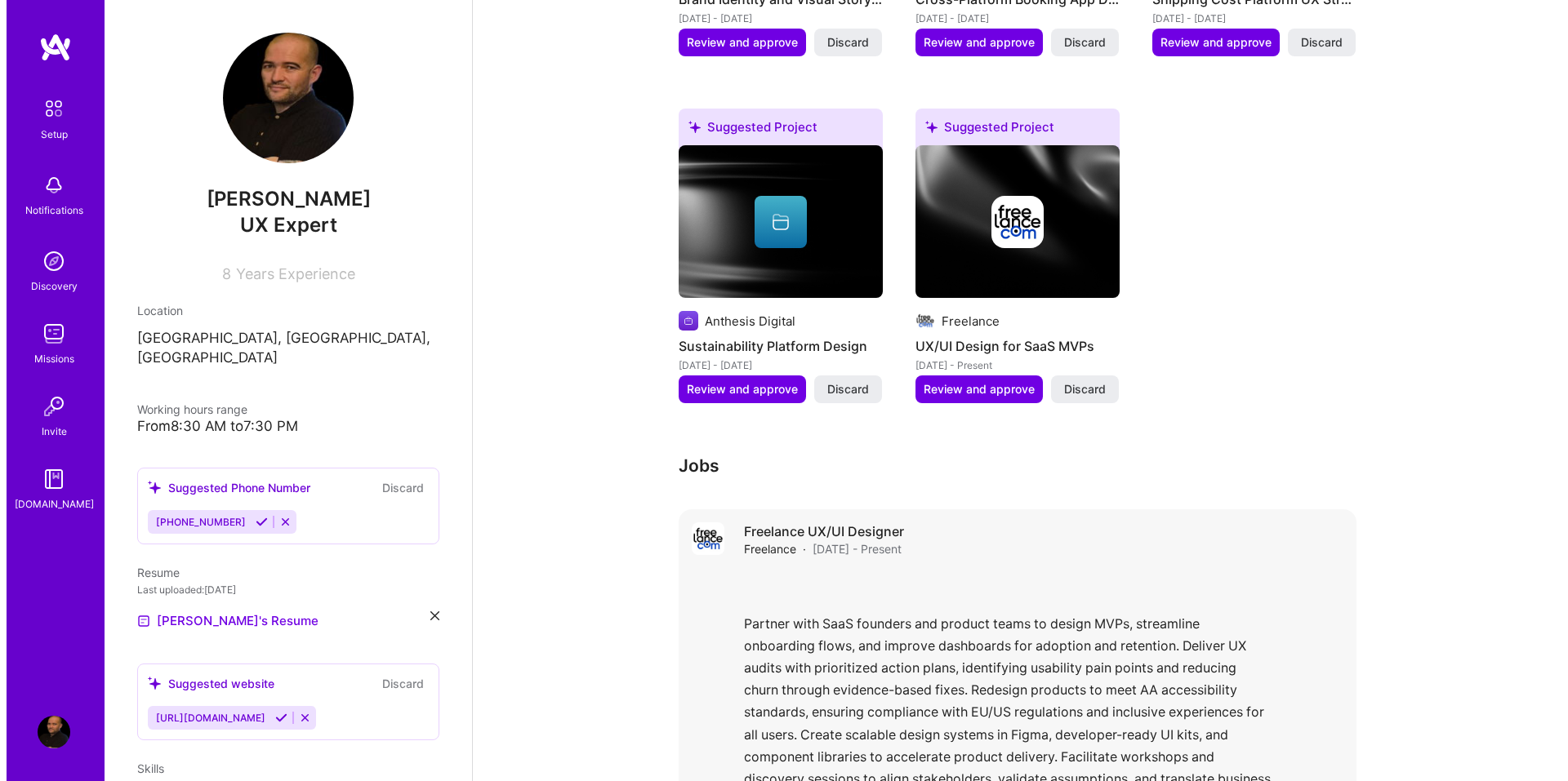
scroll to position [1071, 0]
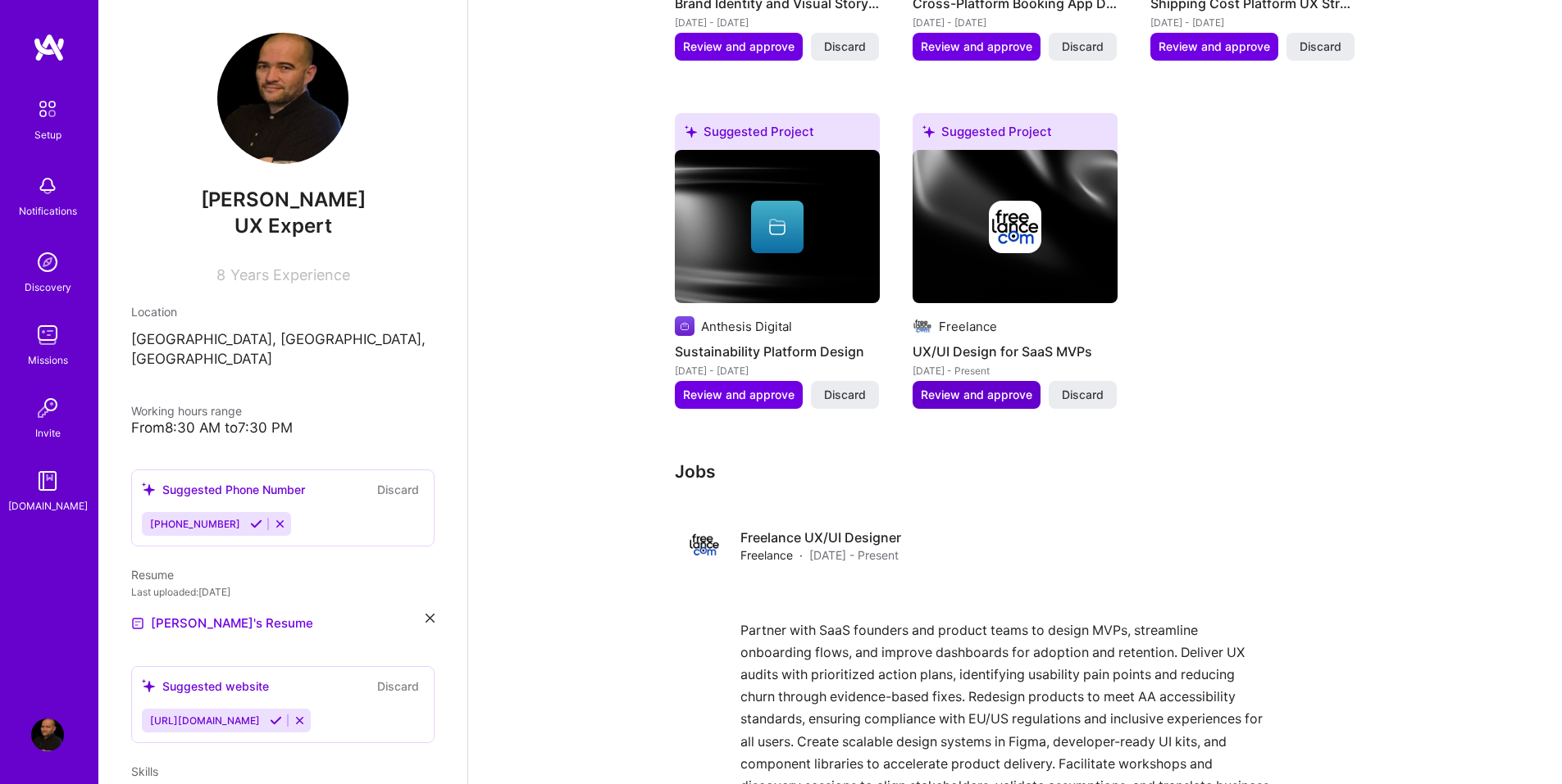
click at [974, 387] on span "Review and approve" at bounding box center [976, 394] width 112 height 16
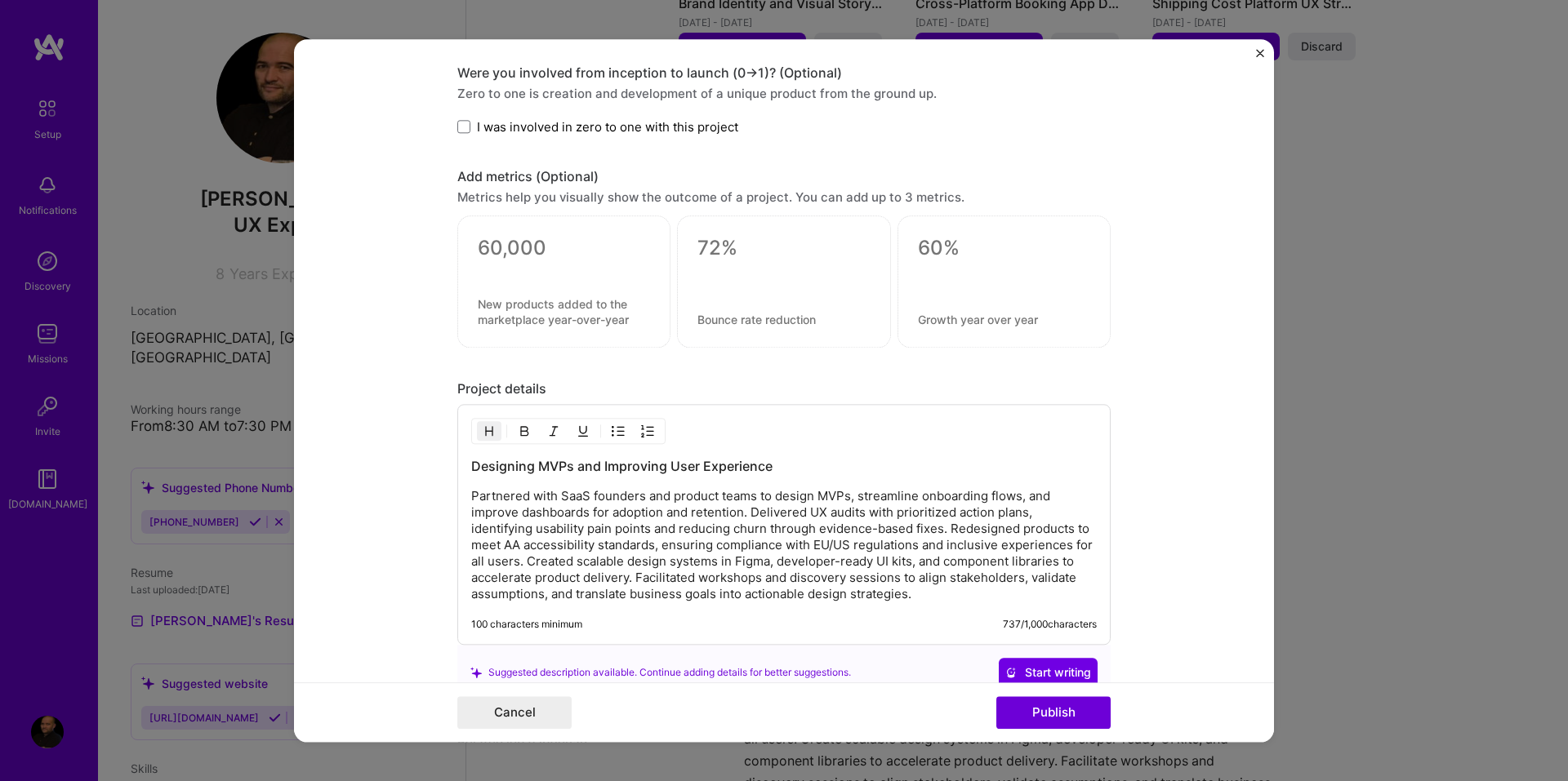
scroll to position [1306, 0]
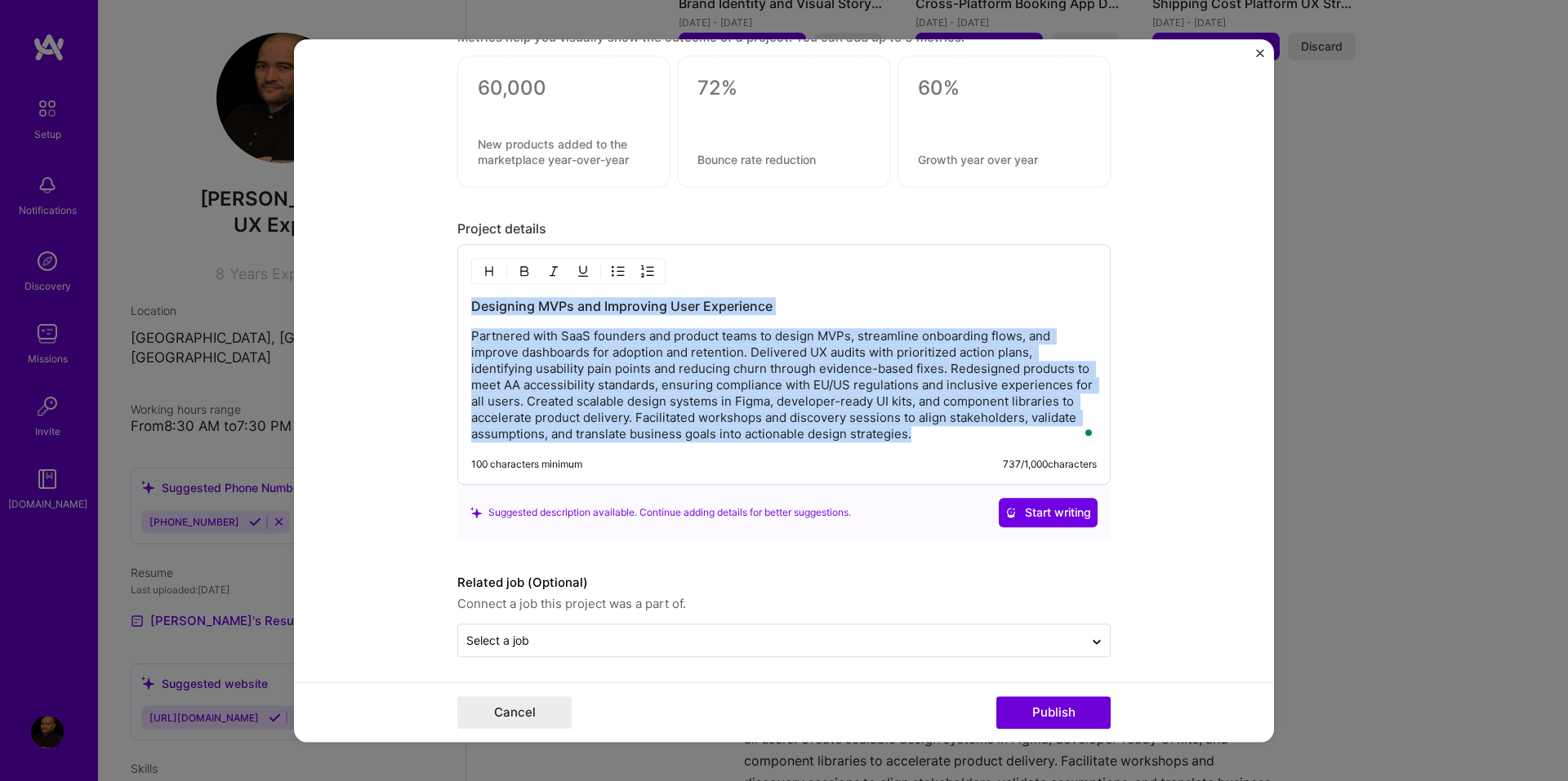
drag, startPoint x: 912, startPoint y: 440, endPoint x: 432, endPoint y: 313, distance: 496.5
click at [432, 313] on form "Editing suggested project This project is suggested based on your LinkedIn, res…" at bounding box center [784, 390] width 980 height 703
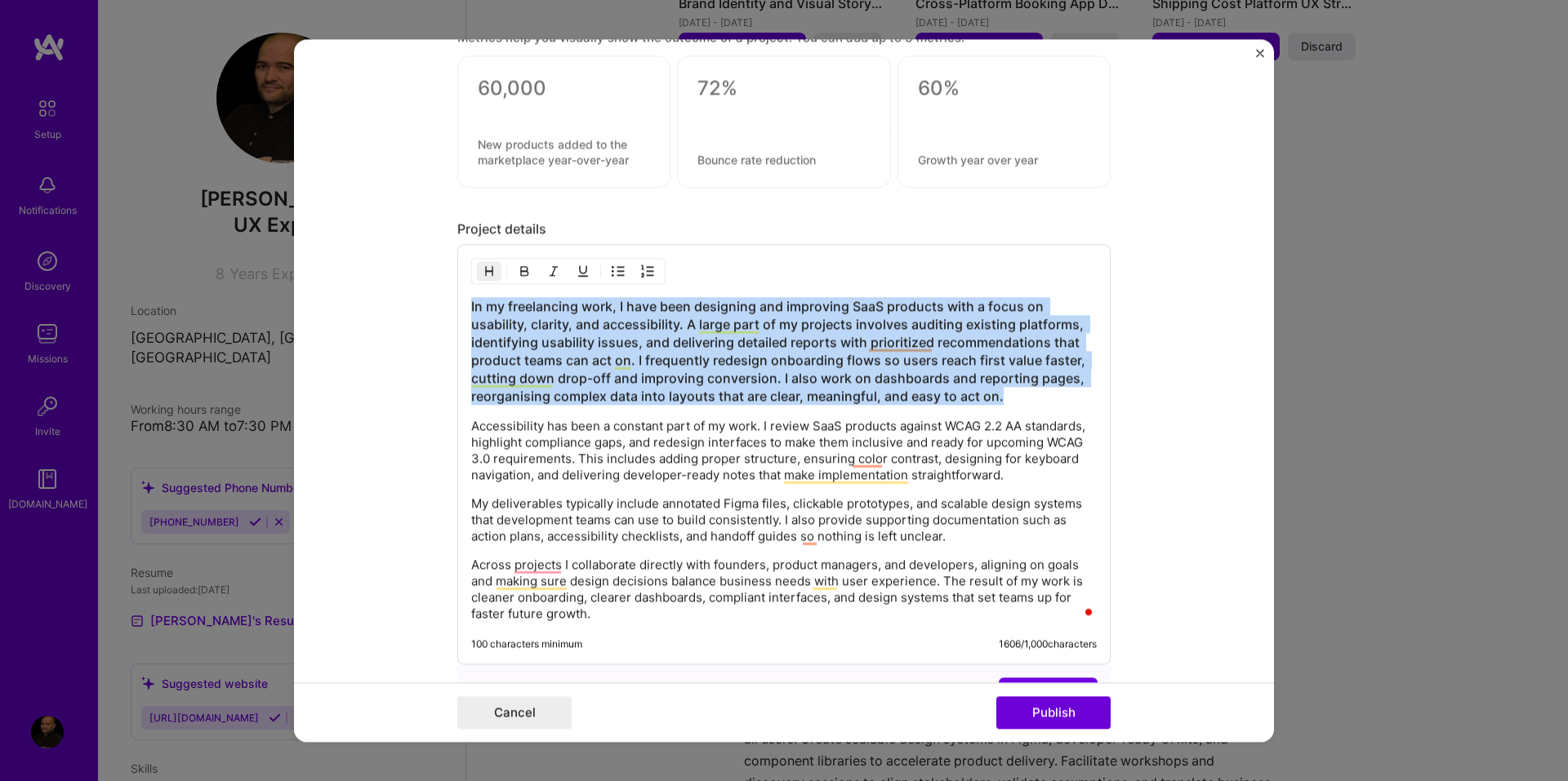
drag, startPoint x: 997, startPoint y: 396, endPoint x: 460, endPoint y: 306, distance: 544.5
click at [460, 306] on div "In my freelancing work, I have been designing and improving SaaS products with …" at bounding box center [784, 454] width 653 height 421
click at [518, 274] on img "button" at bounding box center [525, 271] width 13 height 13
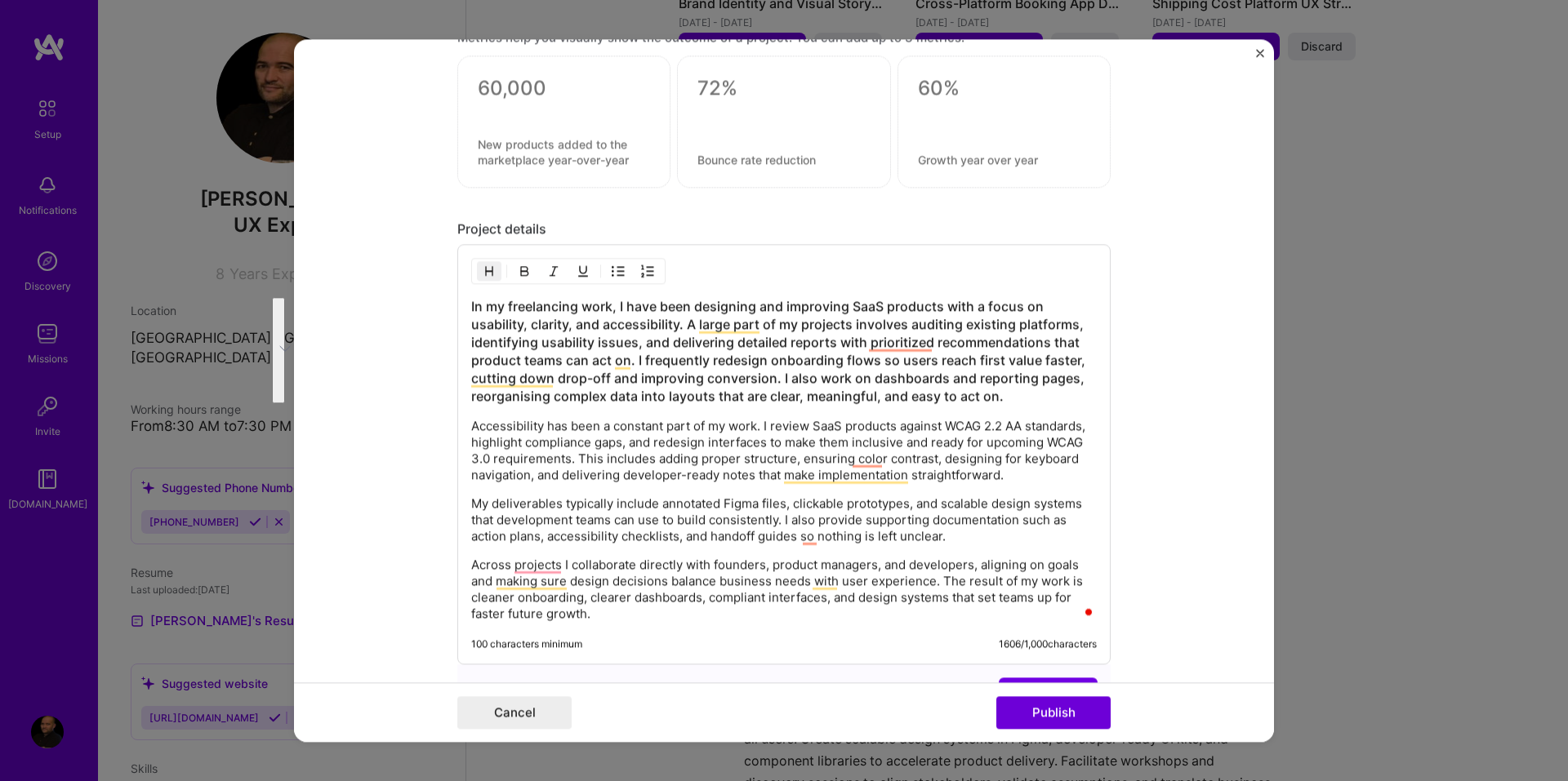
click at [630, 547] on div "In my freelancing work, I have been designing and improving SaaS products with …" at bounding box center [784, 459] width 625 height 325
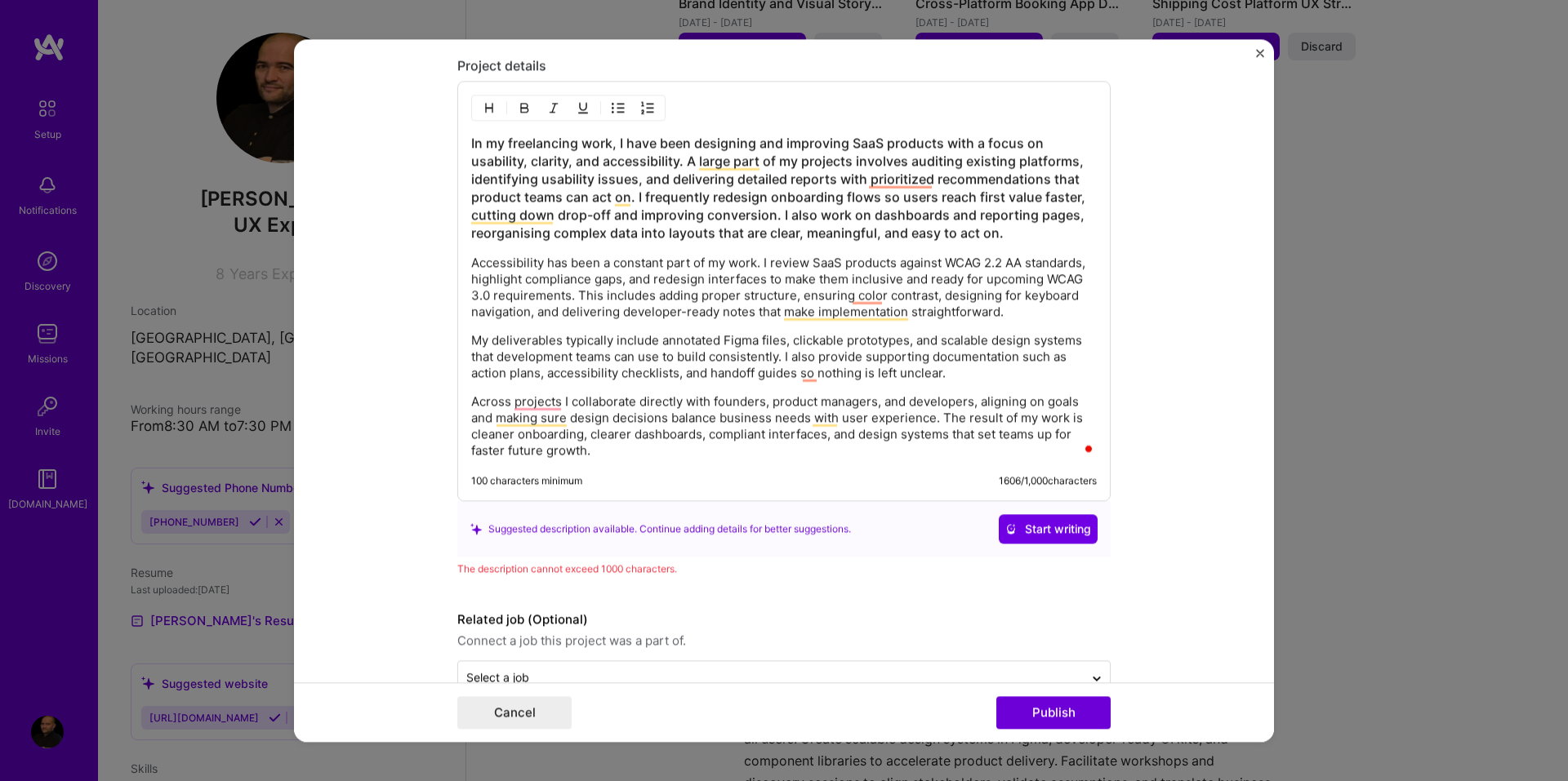
scroll to position [1388, 0]
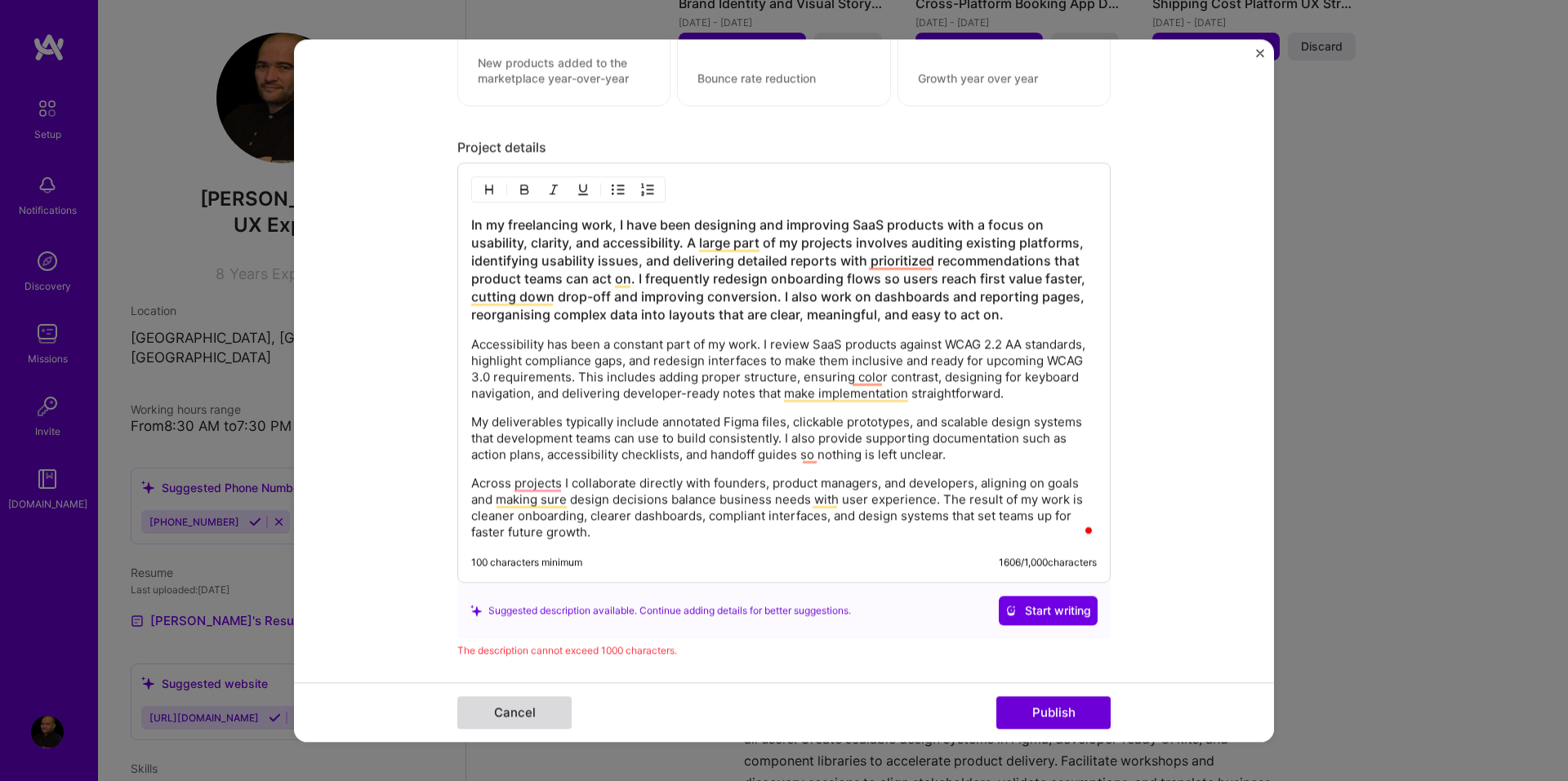
click at [478, 700] on button "Cancel" at bounding box center [514, 712] width 114 height 33
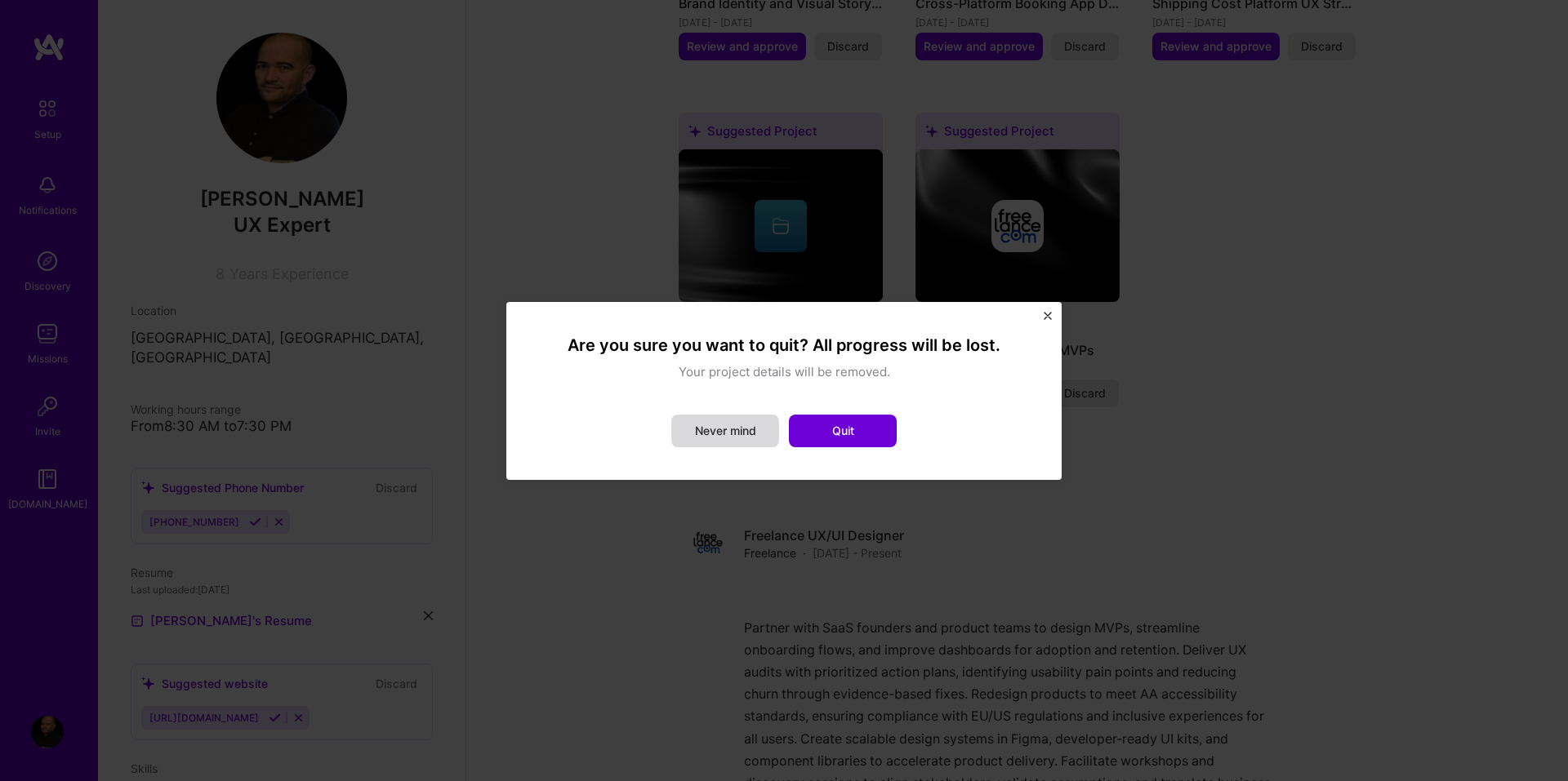
click at [734, 440] on button "Never mind" at bounding box center [724, 430] width 107 height 33
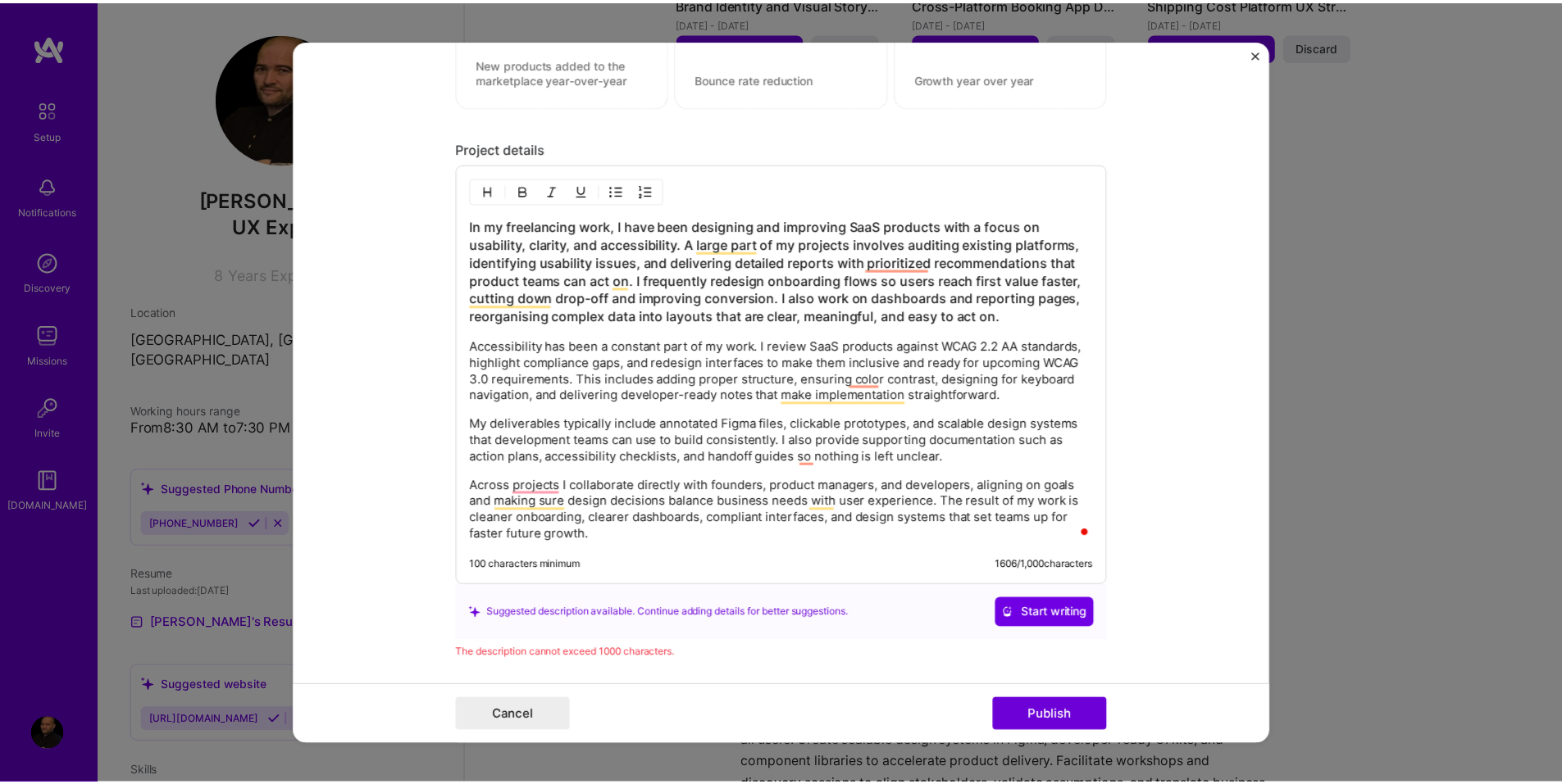
scroll to position [1720, 0]
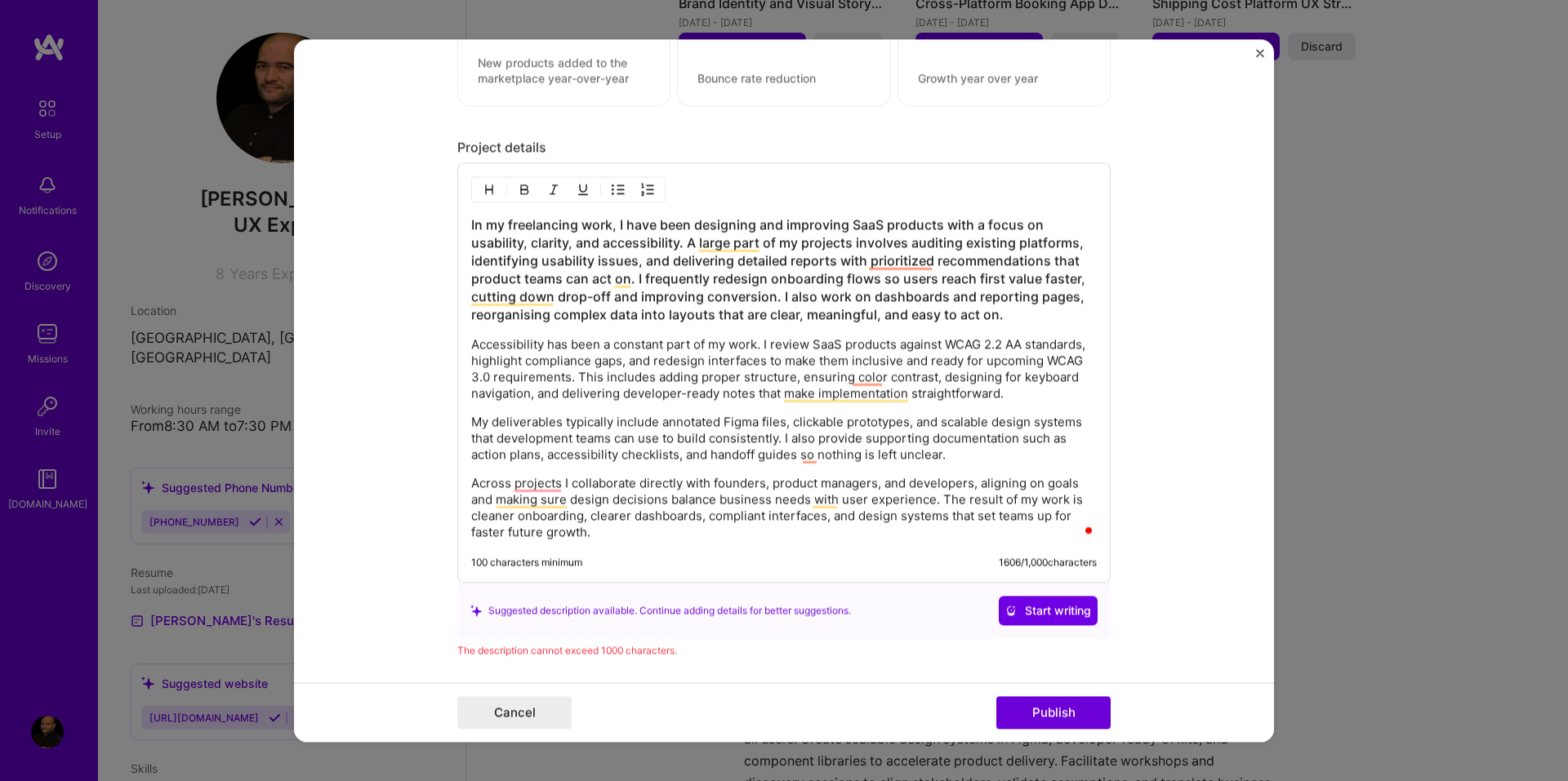
click at [543, 691] on div "Cancel Publish" at bounding box center [784, 712] width 980 height 60
click at [539, 701] on button "Cancel" at bounding box center [514, 712] width 114 height 33
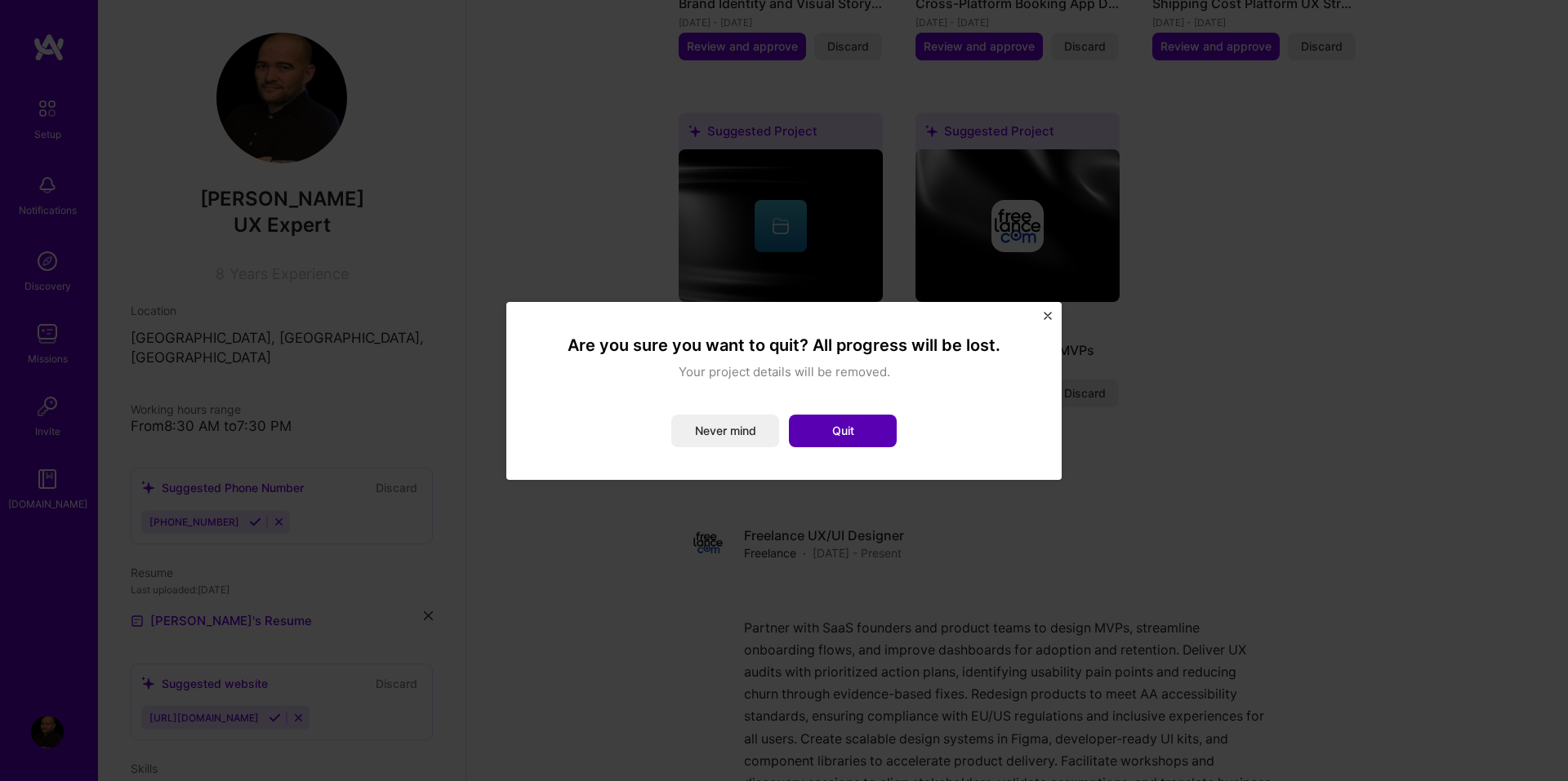
click at [852, 437] on button "Quit" at bounding box center [842, 430] width 107 height 33
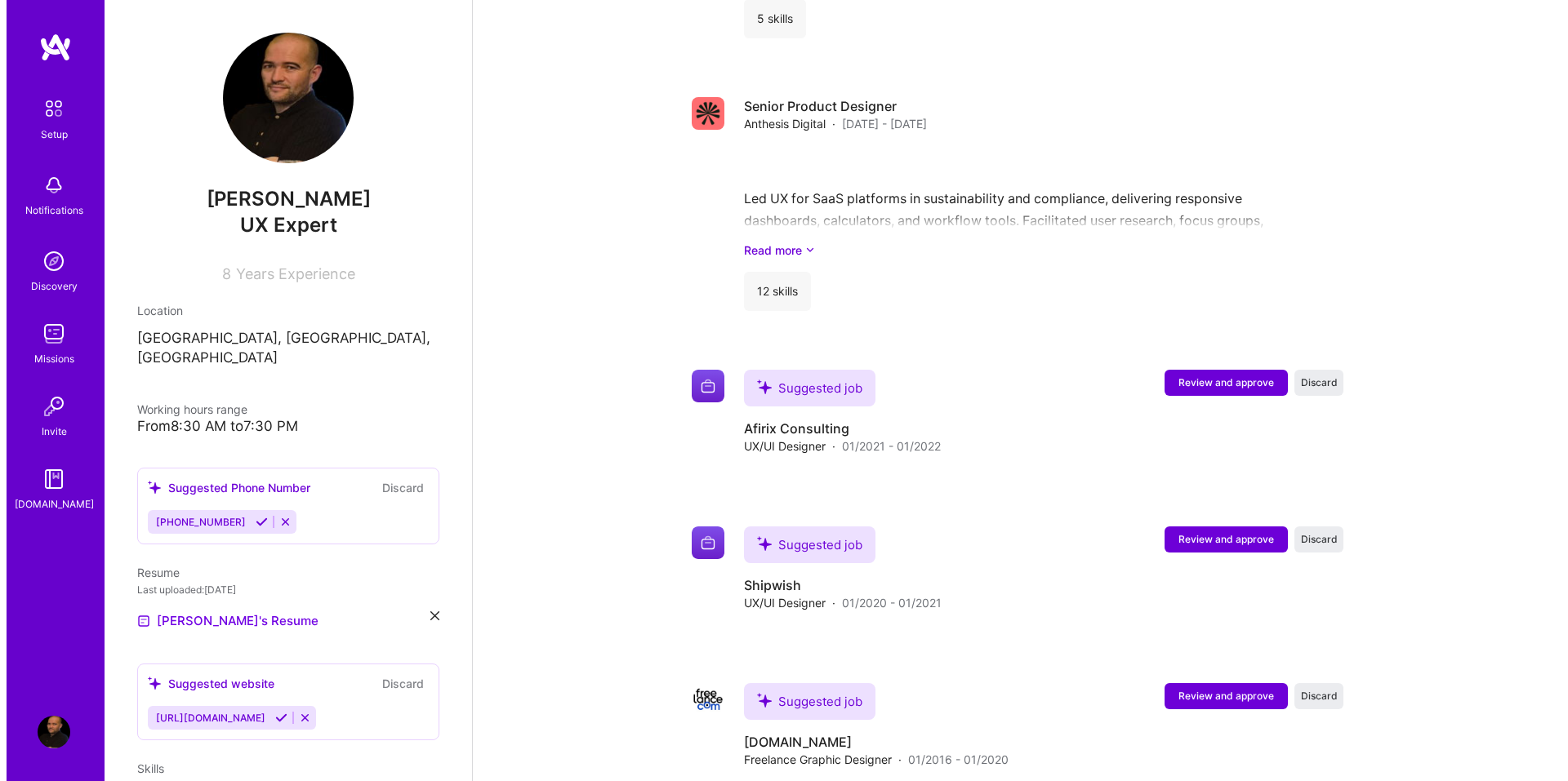
scroll to position [1967, 0]
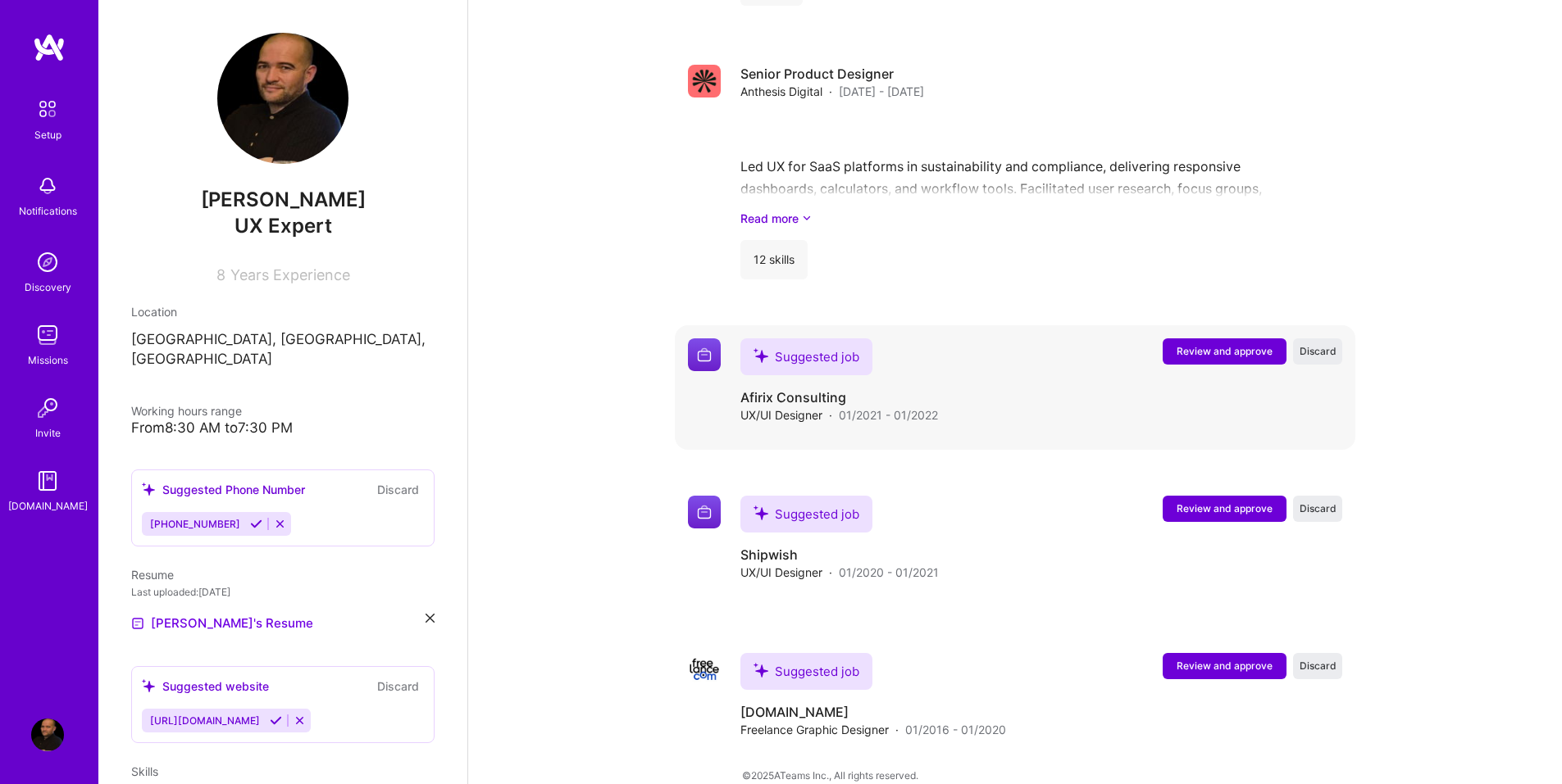
click at [1197, 344] on span "Review and approve" at bounding box center [1225, 350] width 96 height 14
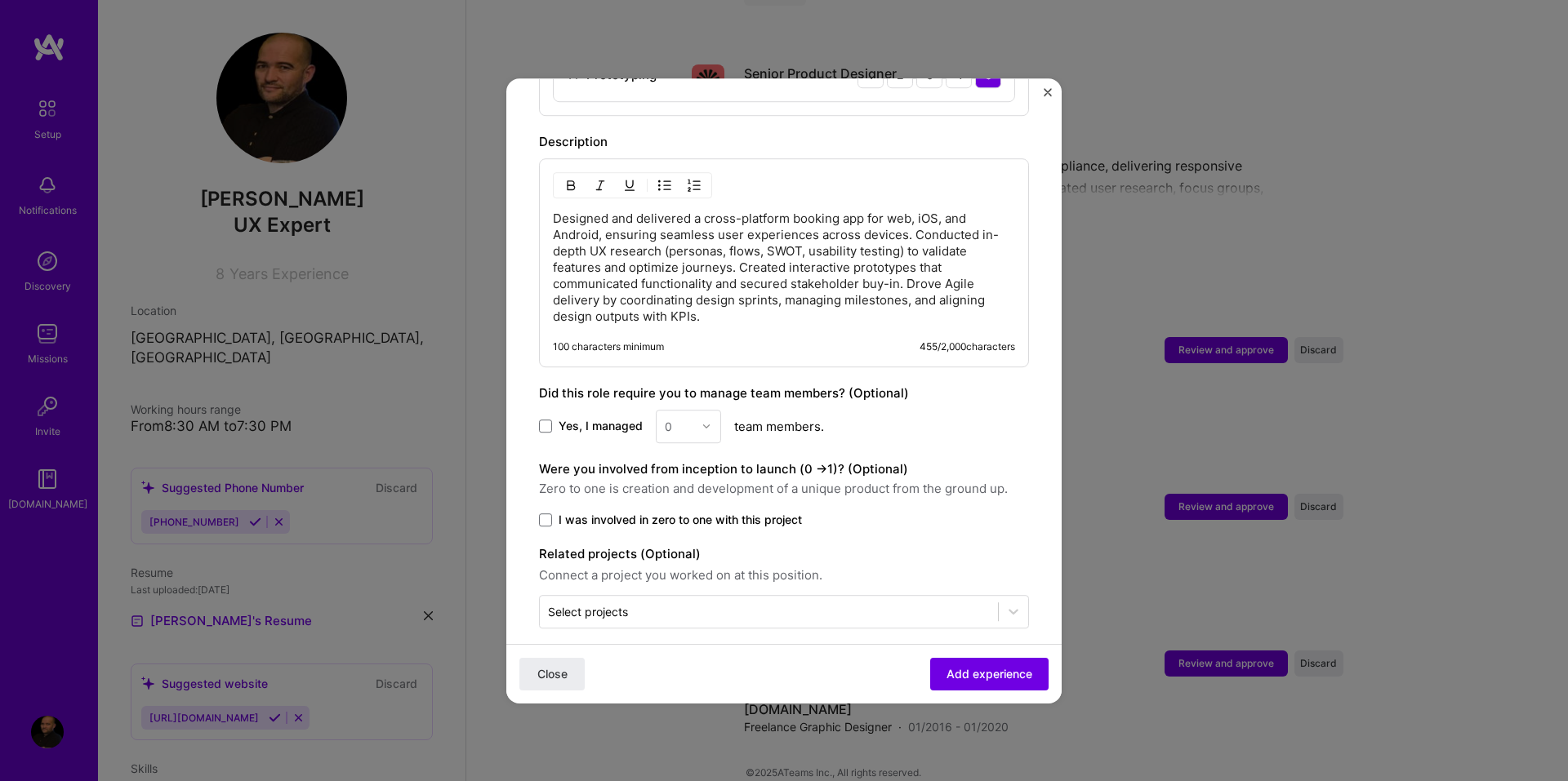
scroll to position [473, 0]
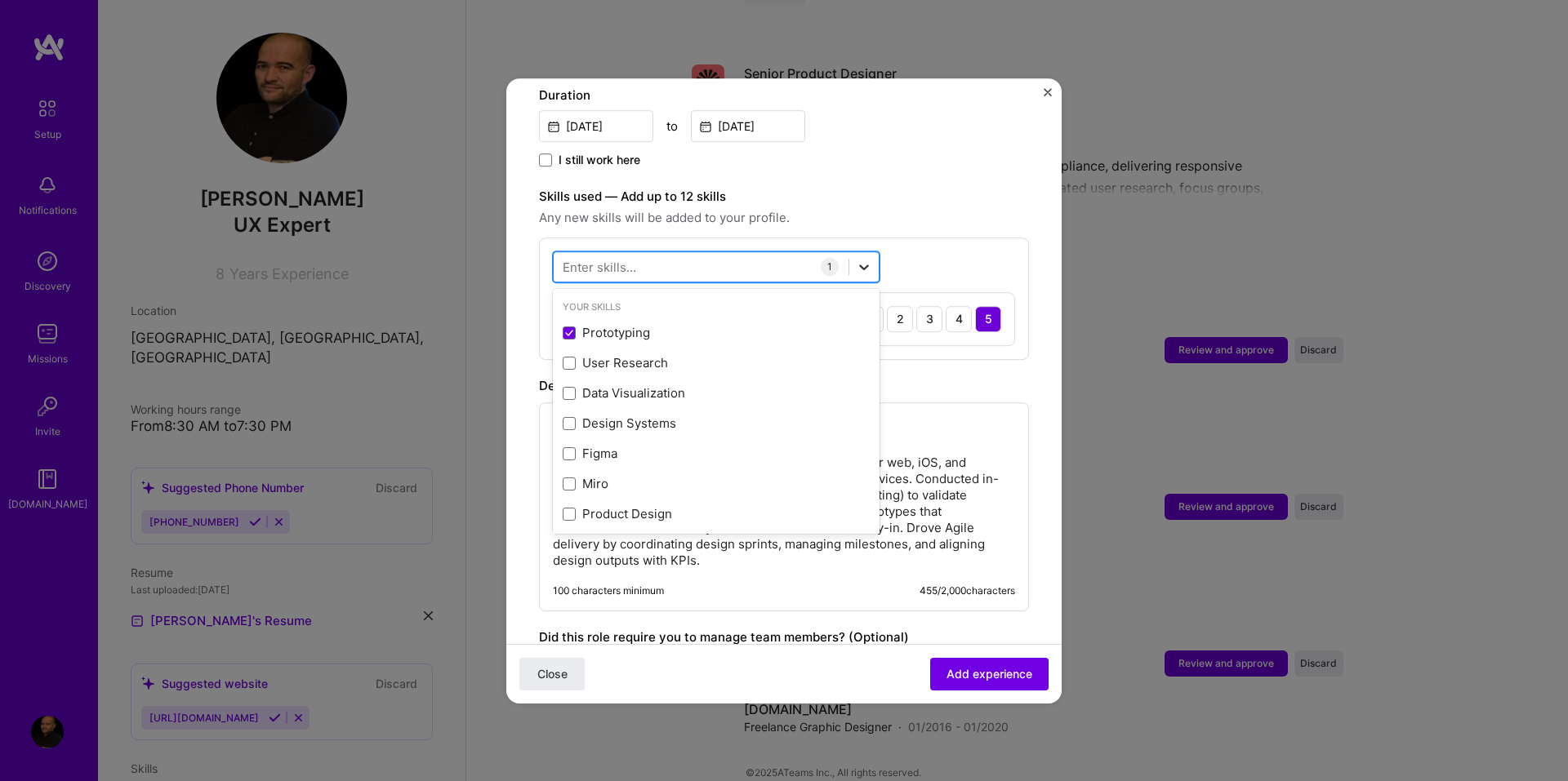
click at [866, 259] on div at bounding box center [863, 266] width 29 height 29
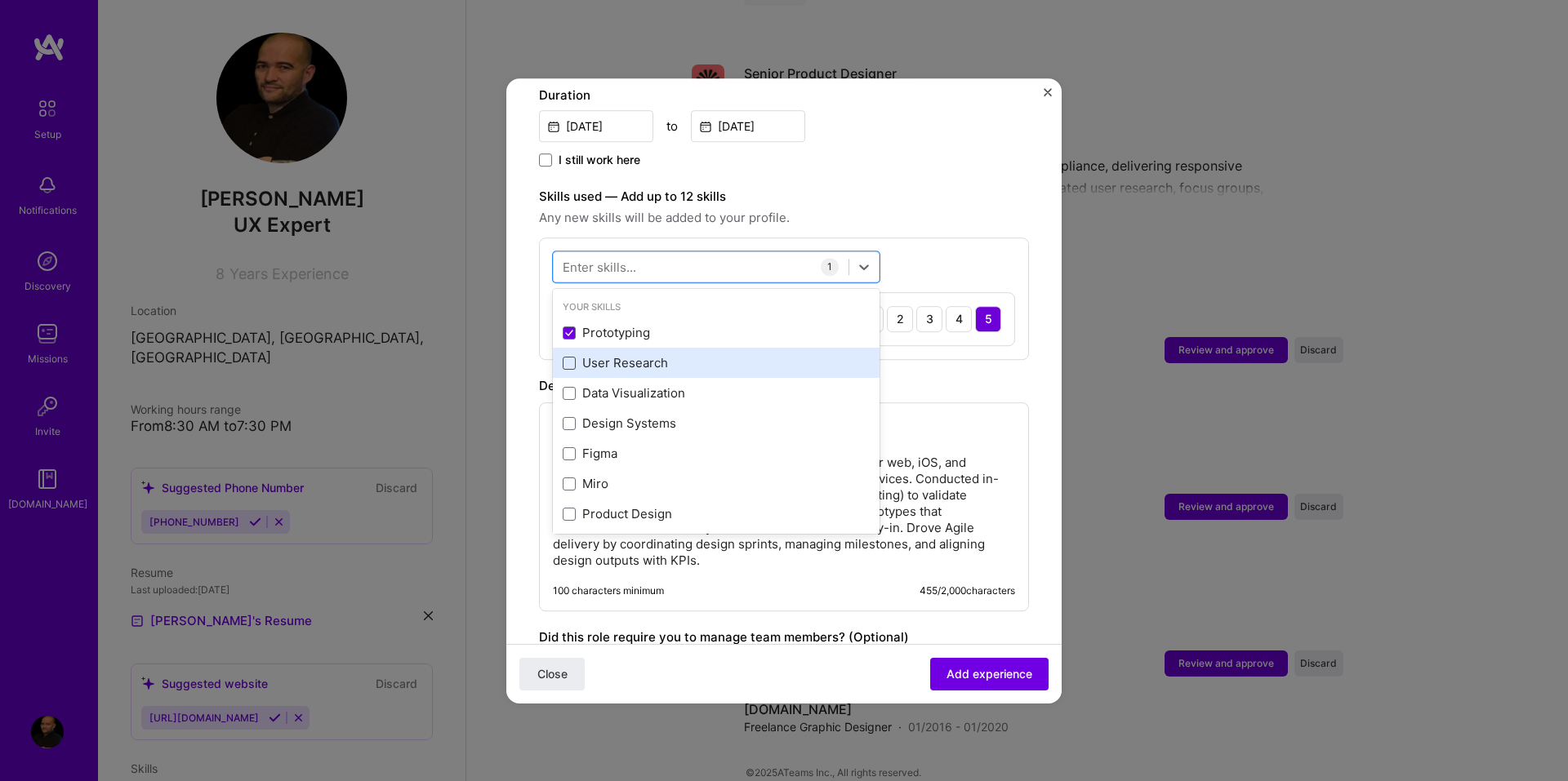
click at [565, 356] on span at bounding box center [569, 363] width 13 height 13
click at [0, 0] on input "checkbox" at bounding box center [0, 0] width 0 height 0
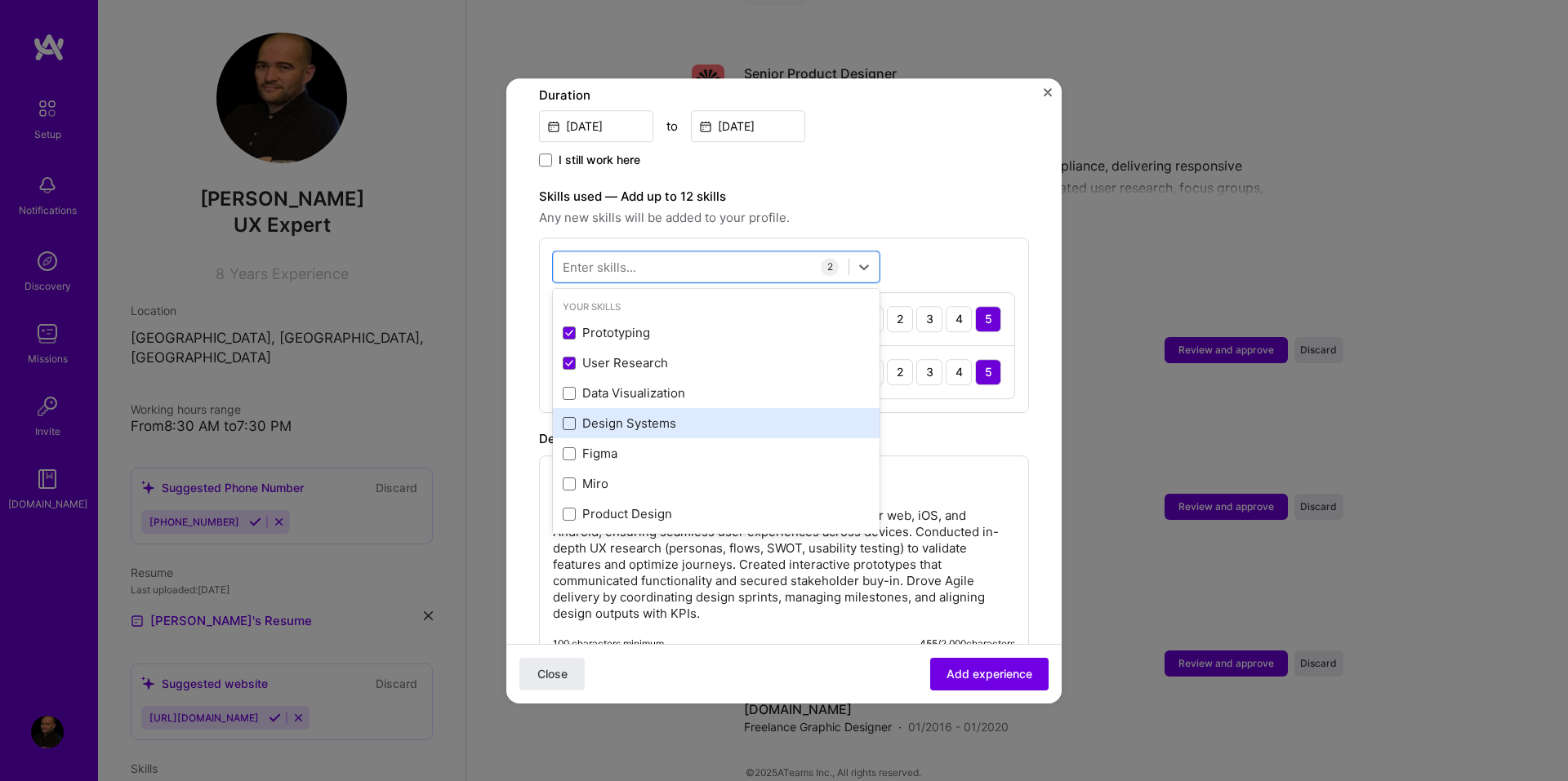
click at [569, 417] on span at bounding box center [569, 424] width 13 height 13
click at [0, 0] on input "checkbox" at bounding box center [0, 0] width 0 height 0
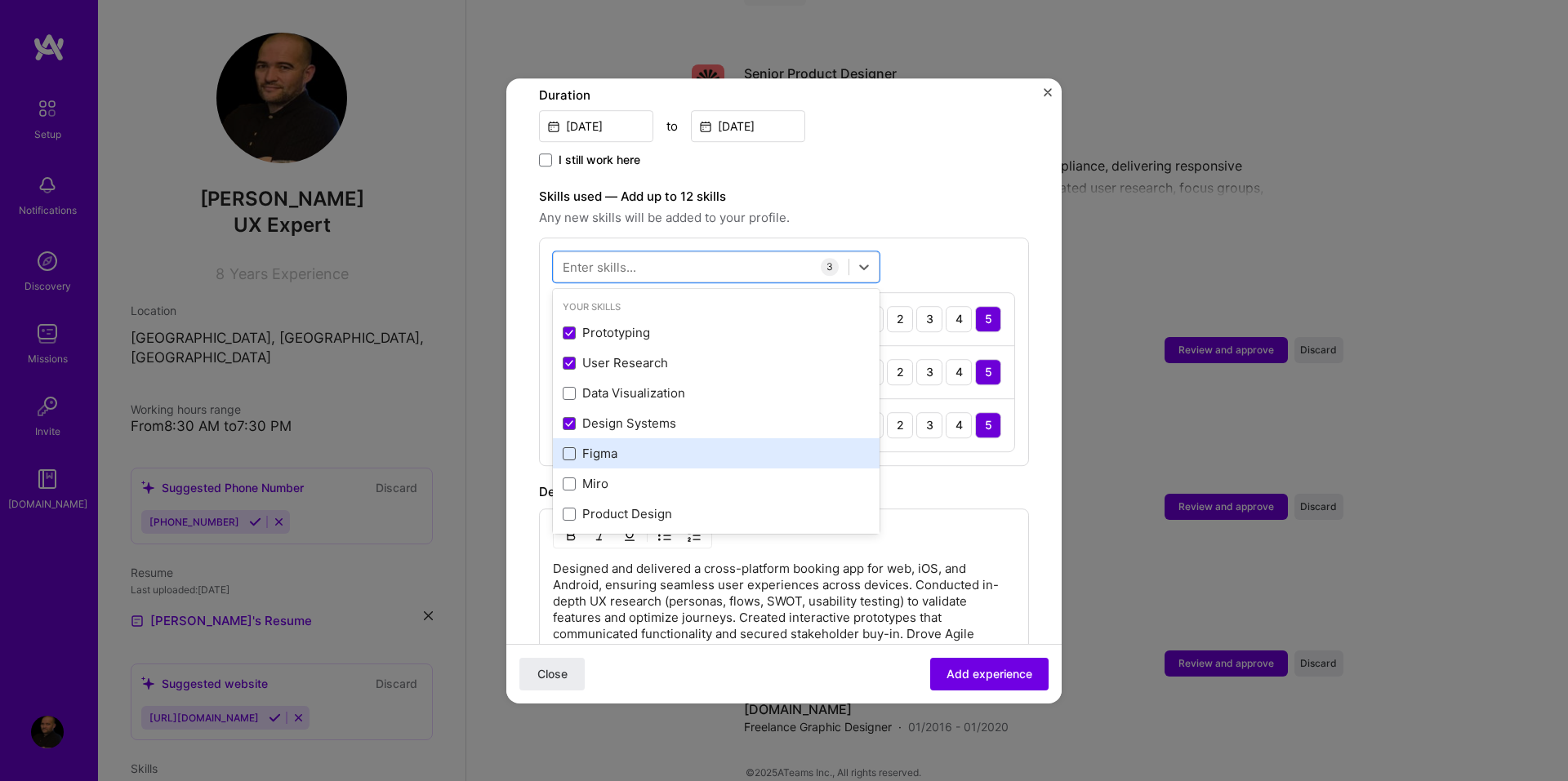
click at [568, 447] on span at bounding box center [569, 453] width 13 height 13
click at [0, 0] on input "checkbox" at bounding box center [0, 0] width 0 height 0
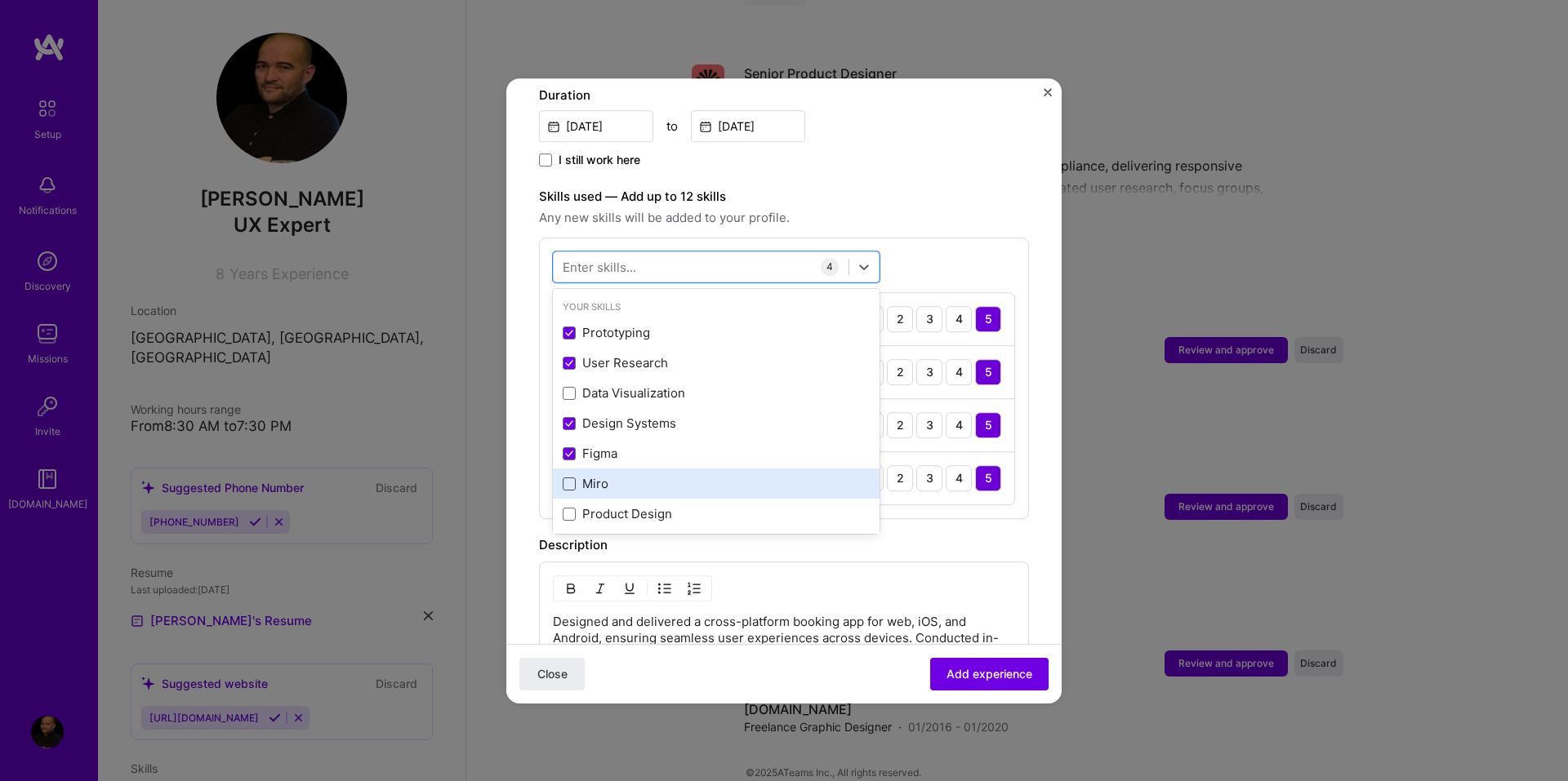
click at [566, 478] on span at bounding box center [569, 484] width 13 height 13
click at [0, 0] on input "checkbox" at bounding box center [0, 0] width 0 height 0
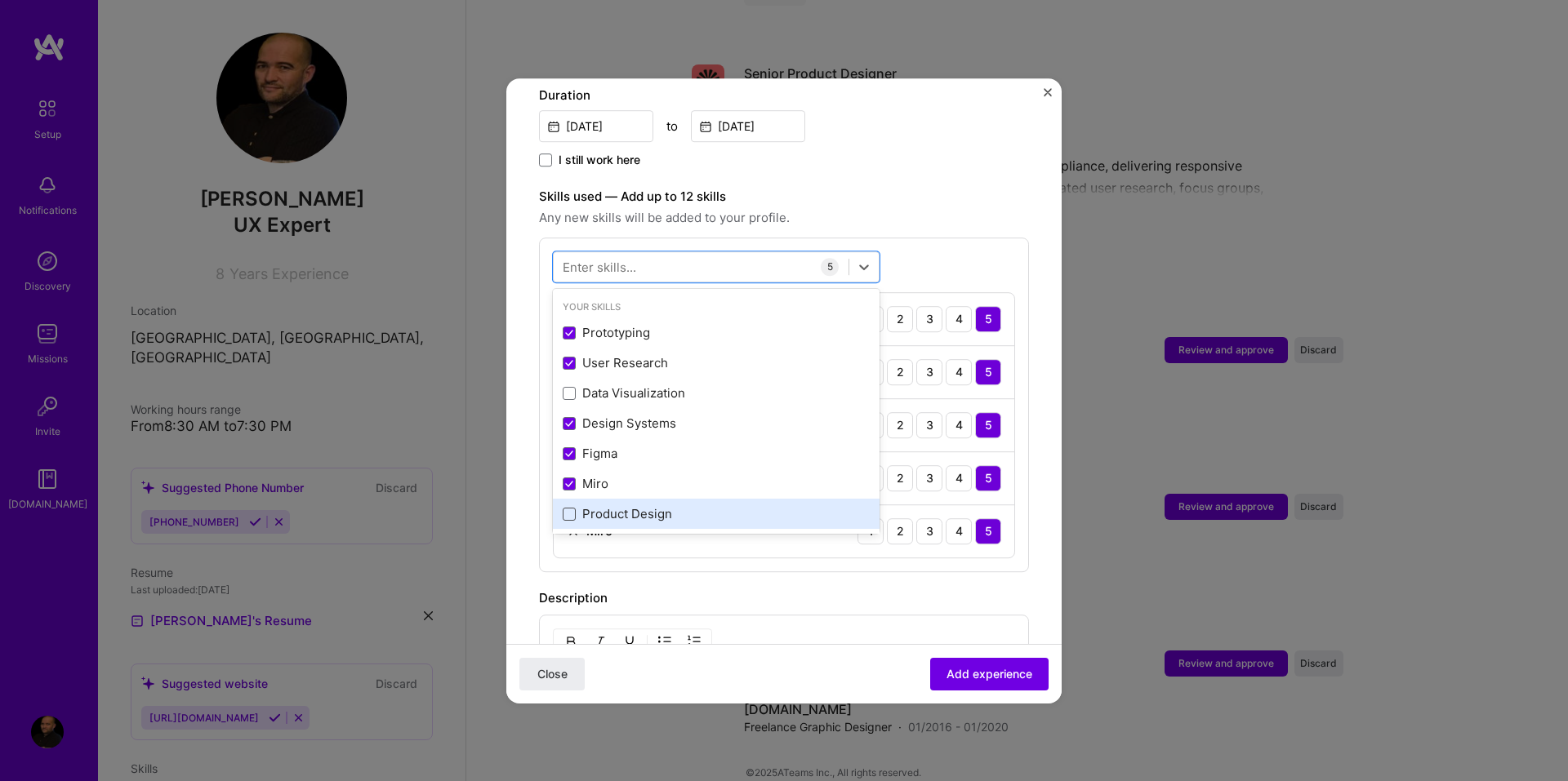
click at [567, 508] on span at bounding box center [569, 514] width 13 height 13
click at [0, 0] on input "checkbox" at bounding box center [0, 0] width 0 height 0
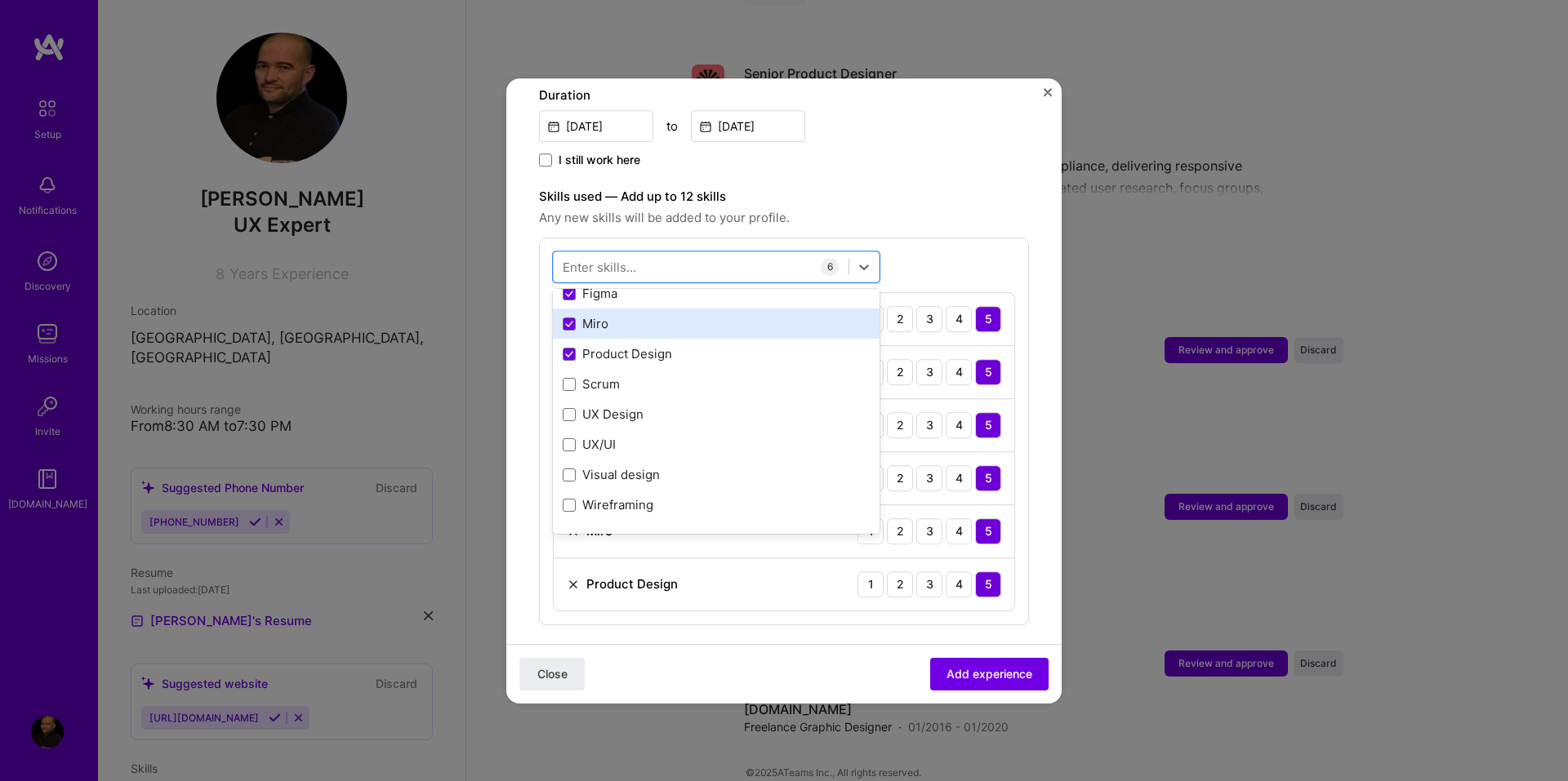
scroll to position [163, 0]
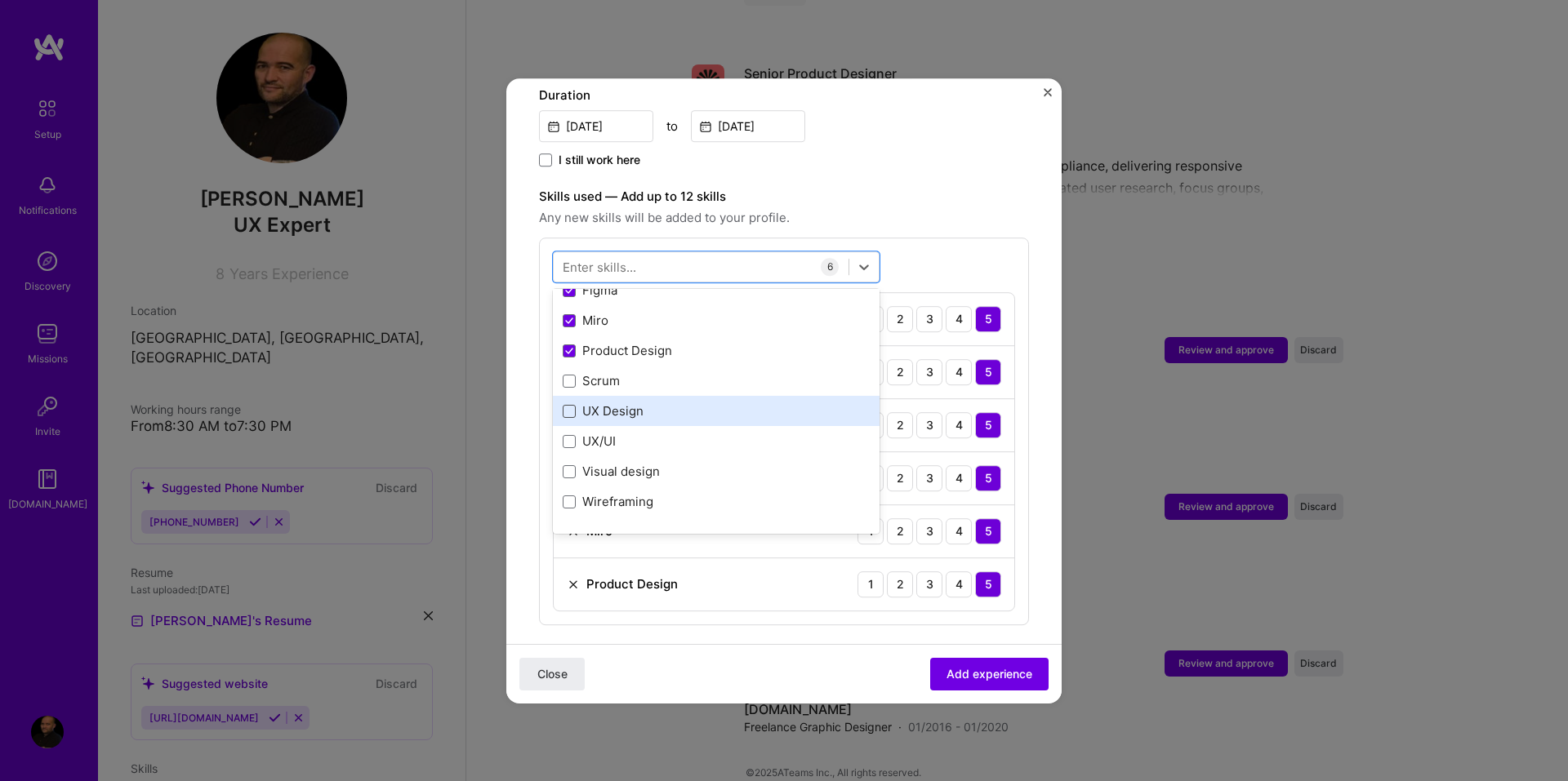
click at [570, 405] on span at bounding box center [569, 411] width 13 height 13
click at [0, 0] on input "checkbox" at bounding box center [0, 0] width 0 height 0
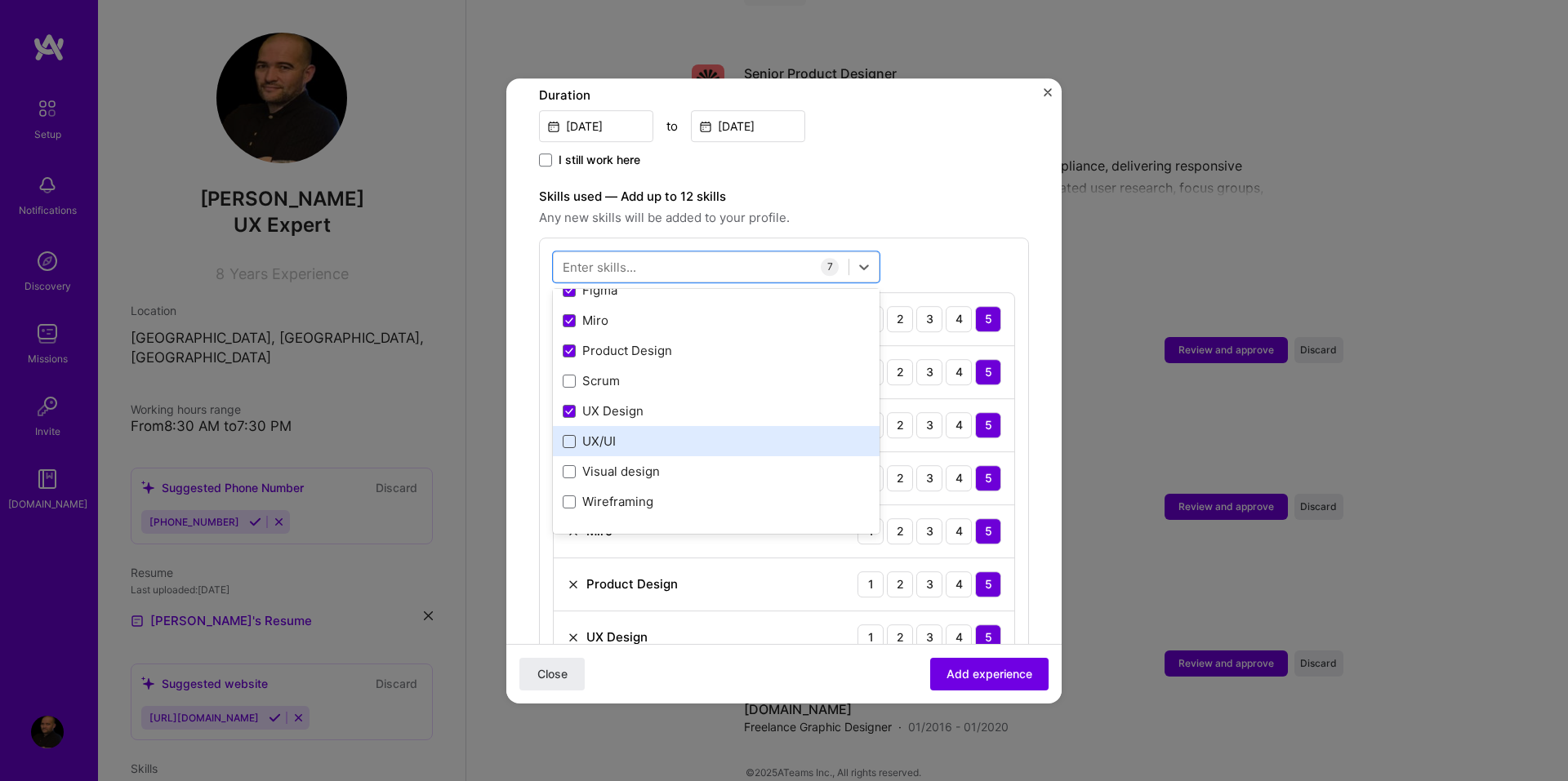
click at [568, 435] on span at bounding box center [569, 441] width 13 height 13
click at [0, 0] on input "checkbox" at bounding box center [0, 0] width 0 height 0
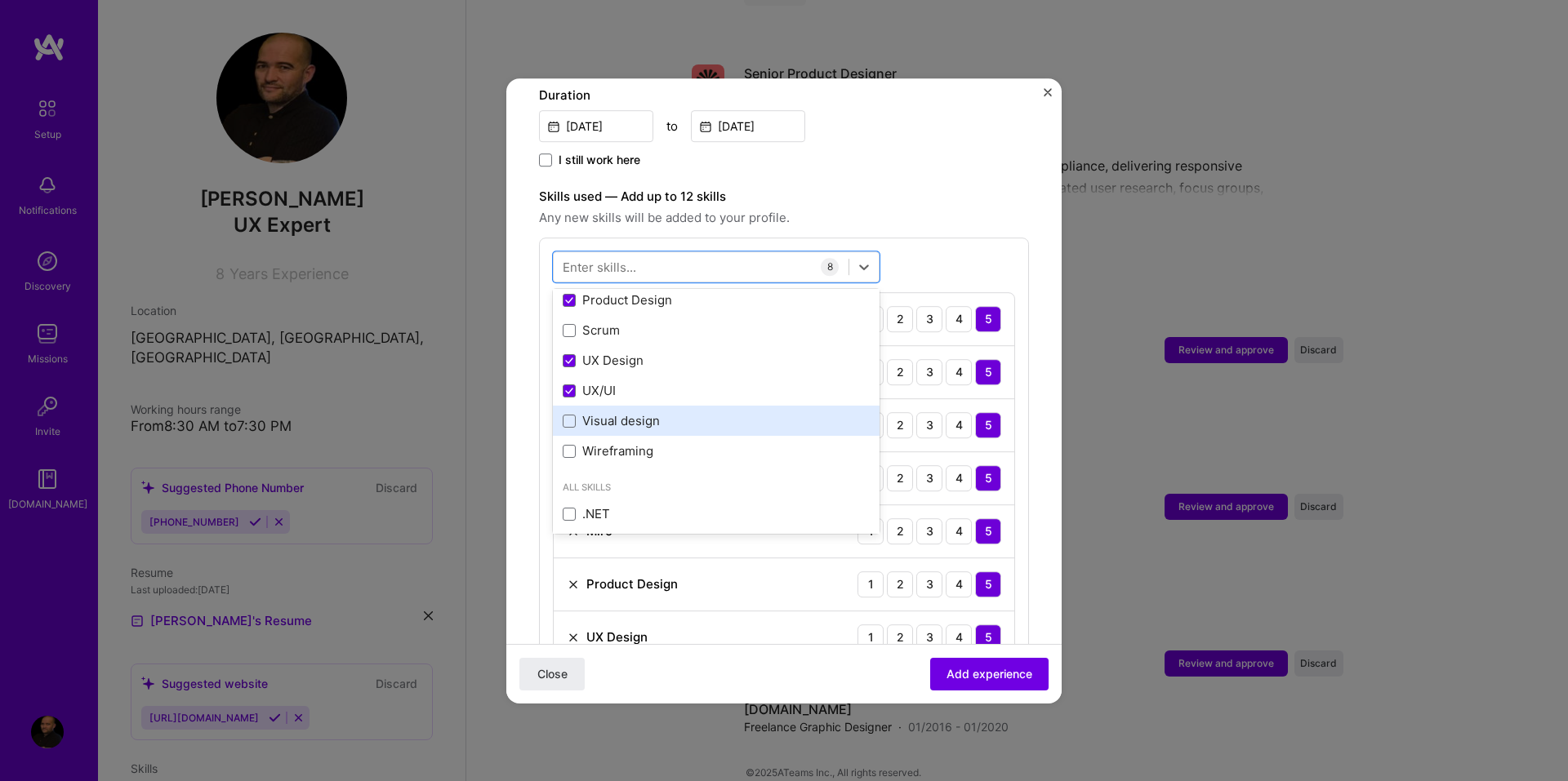
scroll to position [244, 0]
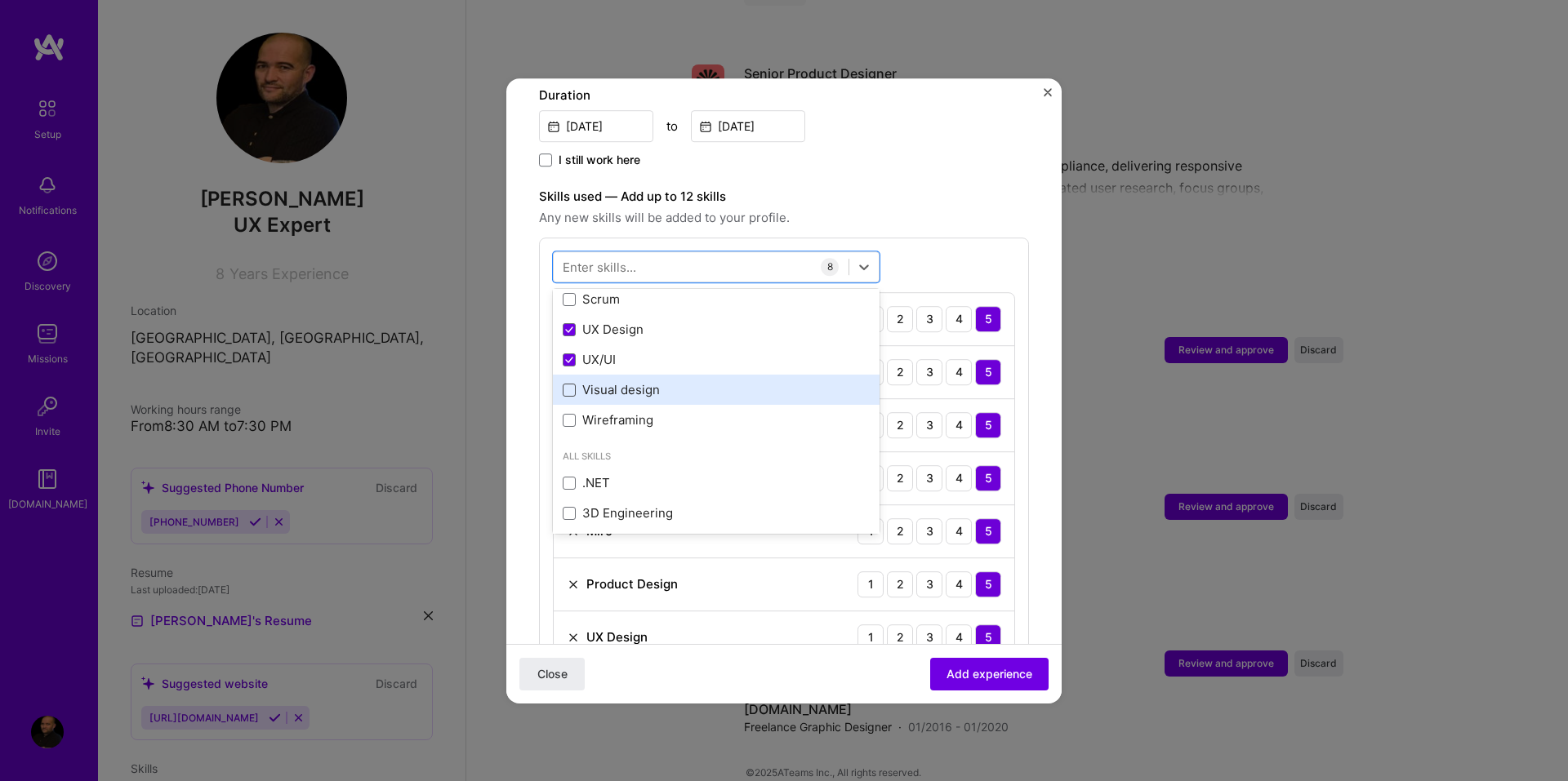
click at [569, 384] on span at bounding box center [569, 390] width 13 height 13
click at [0, 0] on input "checkbox" at bounding box center [0, 0] width 0 height 0
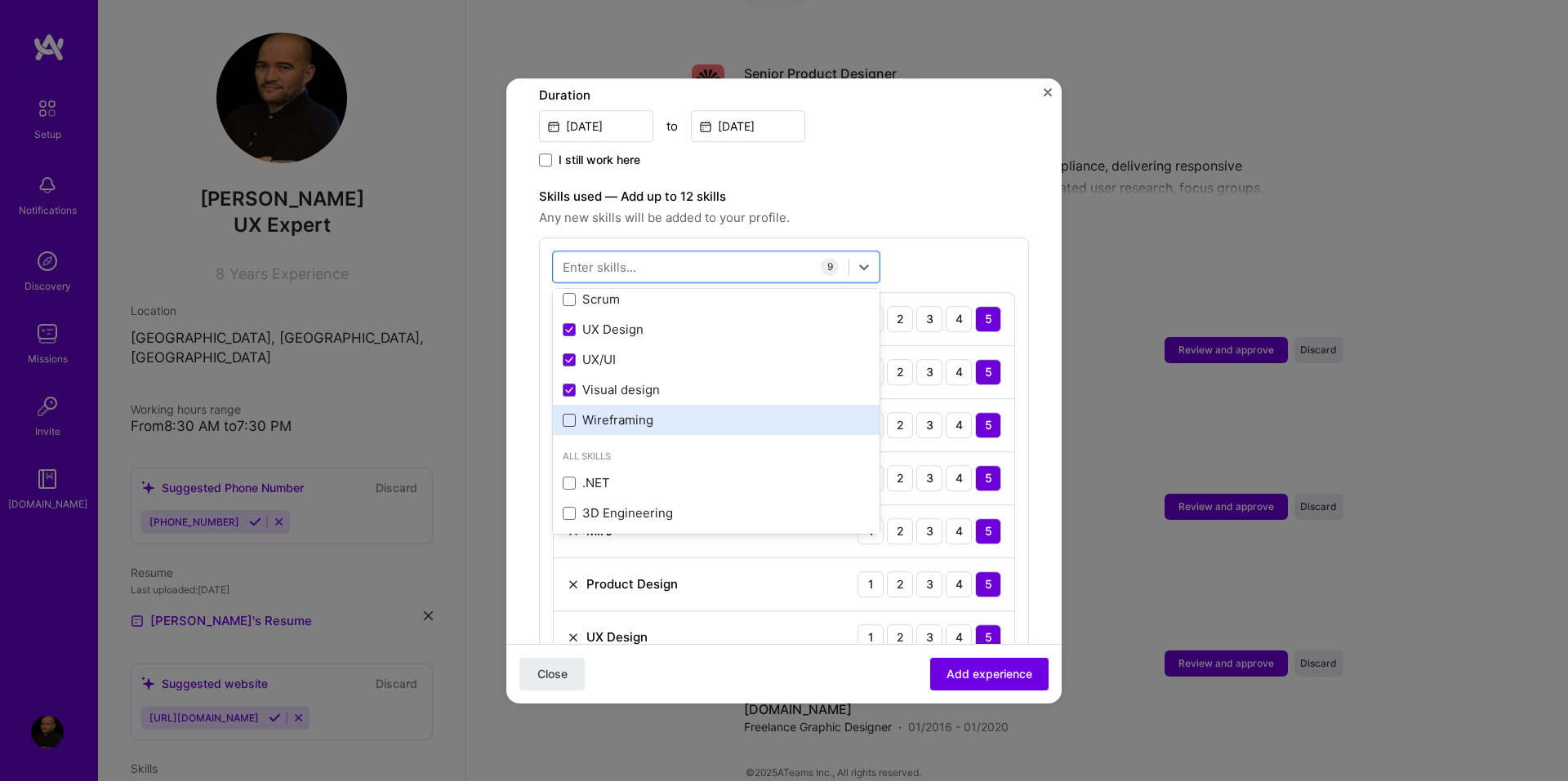
click at [571, 414] on span at bounding box center [569, 421] width 13 height 13
click at [0, 0] on input "checkbox" at bounding box center [0, 0] width 0 height 0
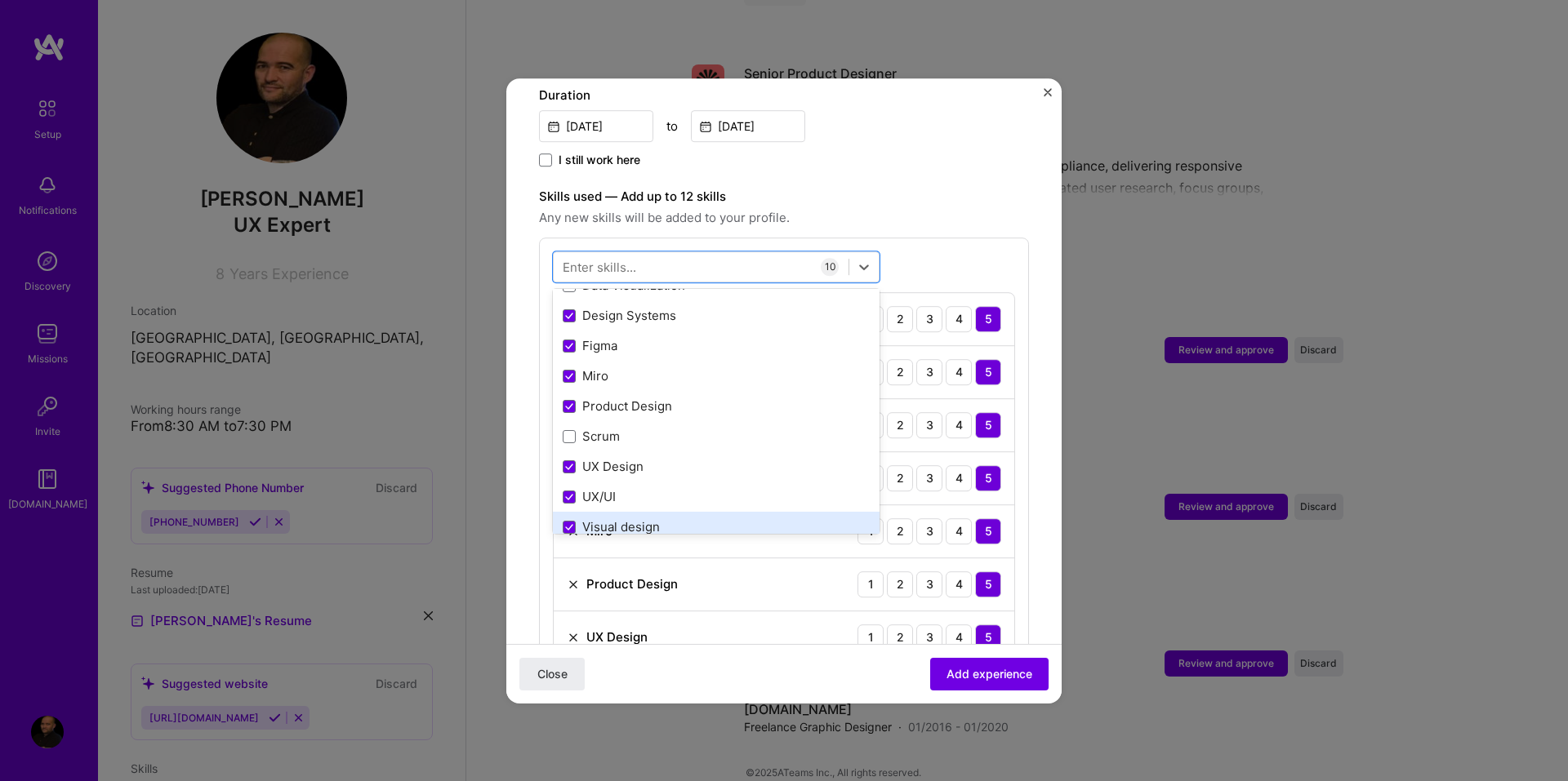
scroll to position [0, 0]
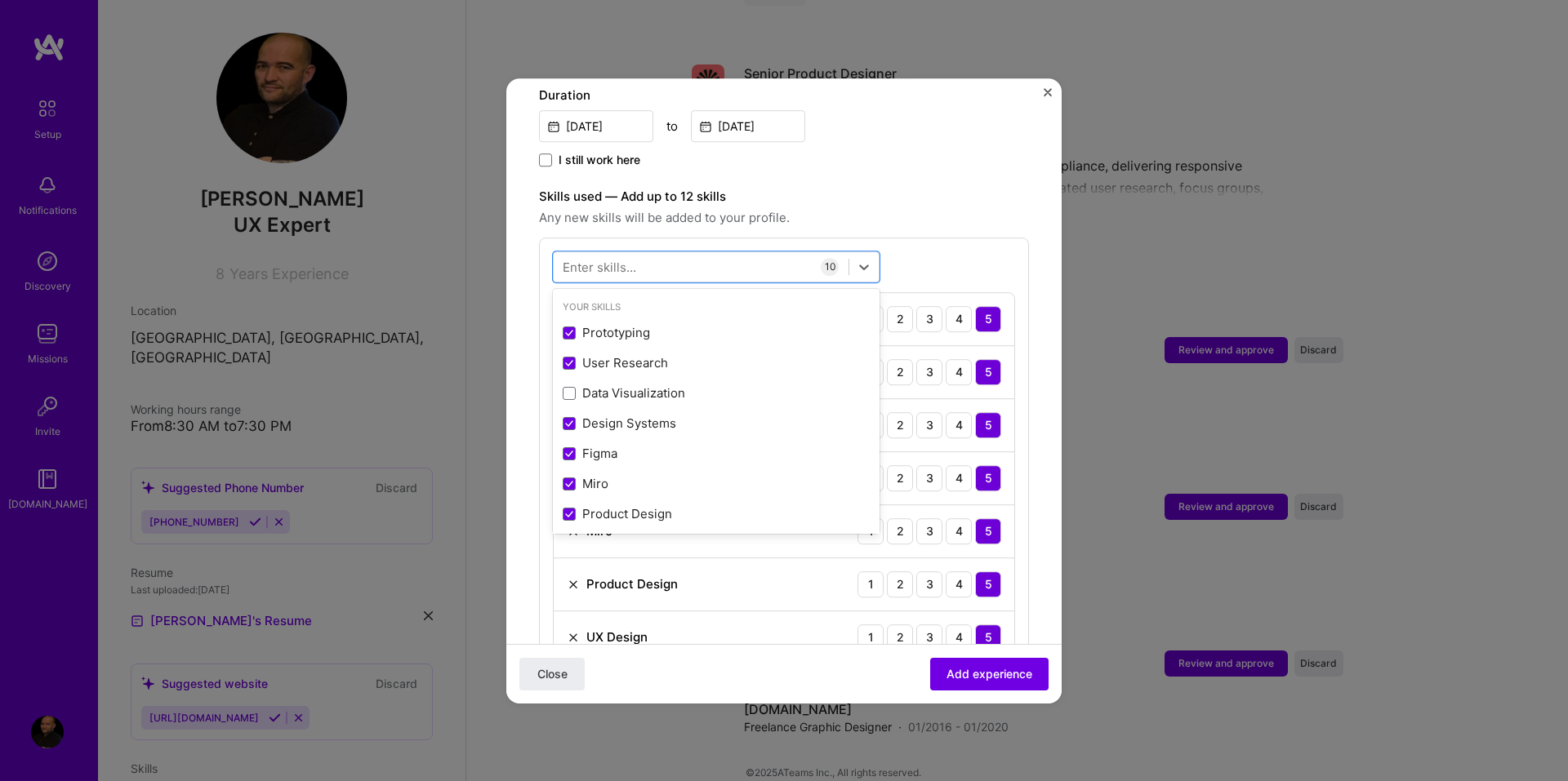
click at [934, 238] on div "option Wireframing, selected. option Product Design selected, 0 of 2. 378 resul…" at bounding box center [783, 537] width 490 height 600
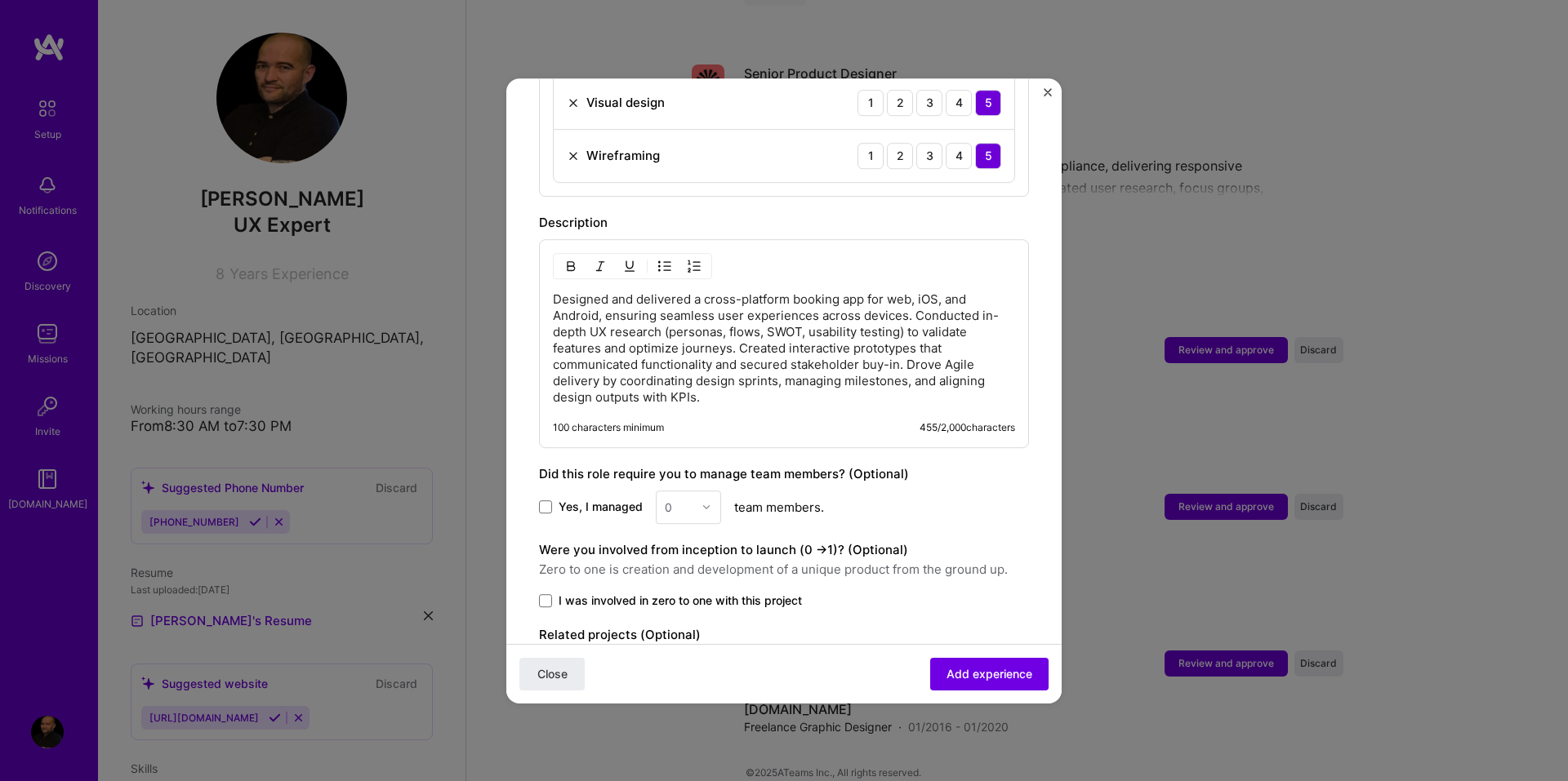
scroll to position [1195, 0]
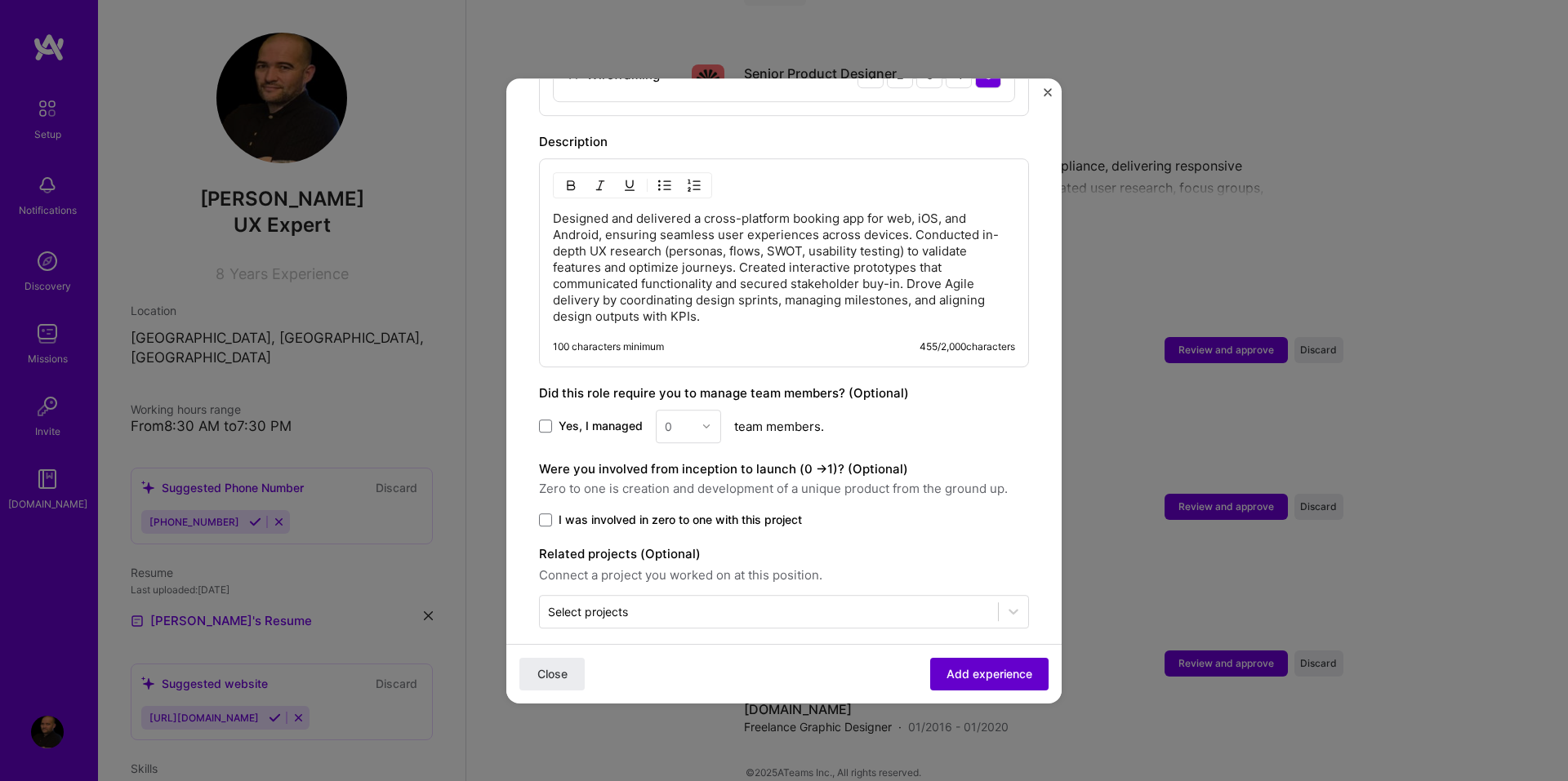
click at [985, 670] on span "Add experience" at bounding box center [989, 673] width 86 height 16
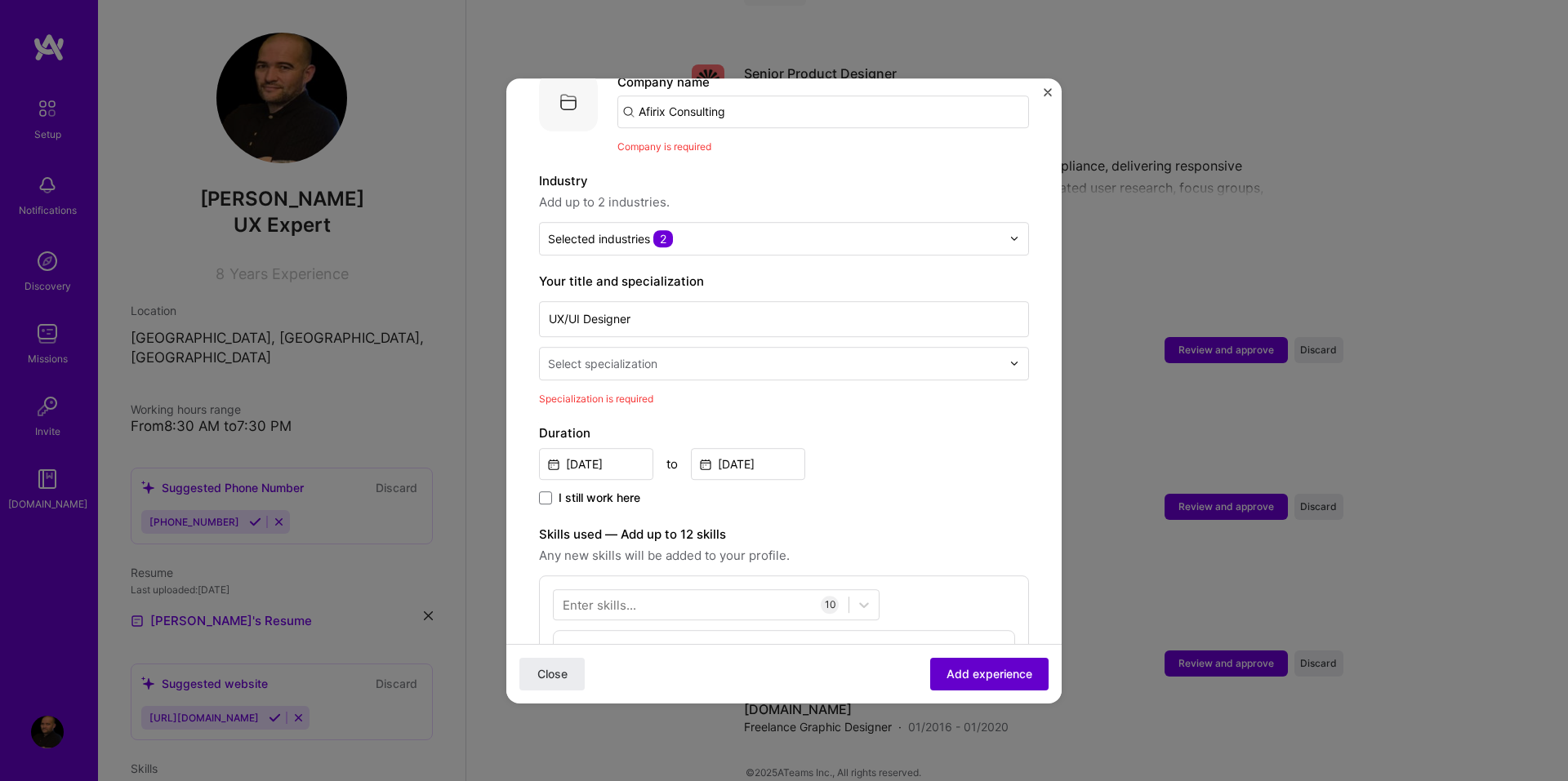
scroll to position [163, 0]
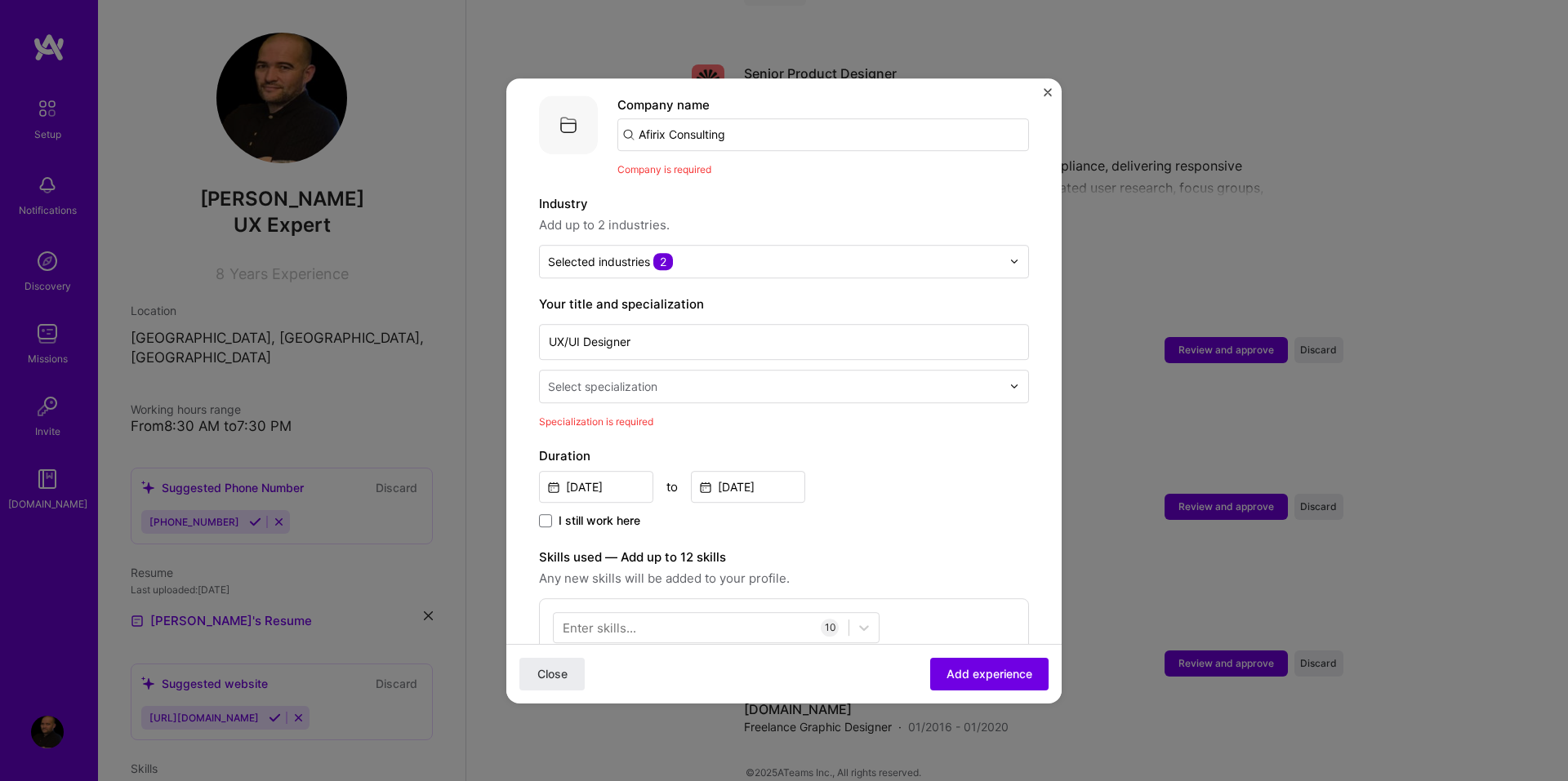
click at [696, 378] on input "text" at bounding box center [776, 386] width 456 height 17
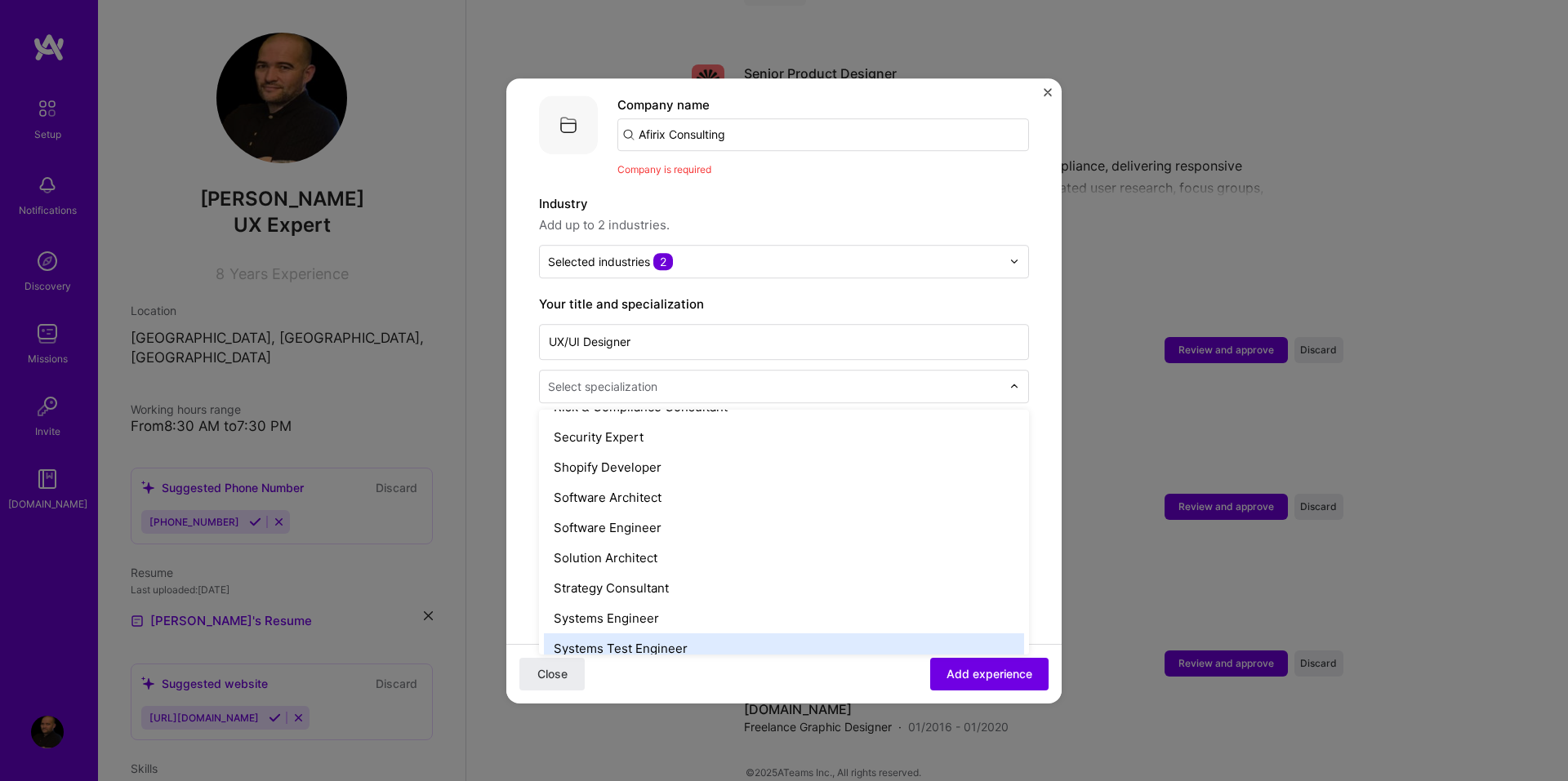
scroll to position [1879, 0]
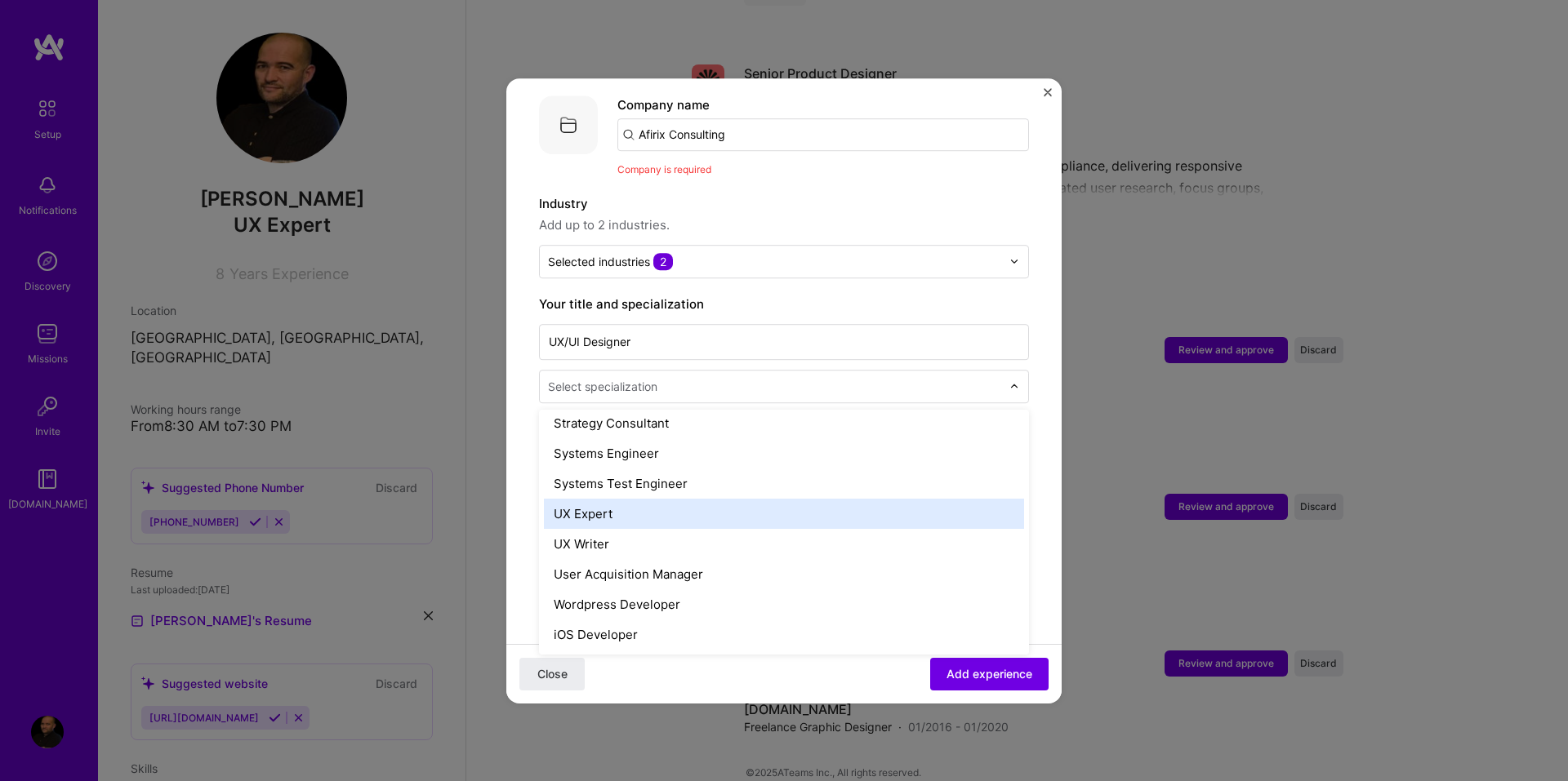
click at [597, 499] on div "UX Expert" at bounding box center [784, 514] width 480 height 30
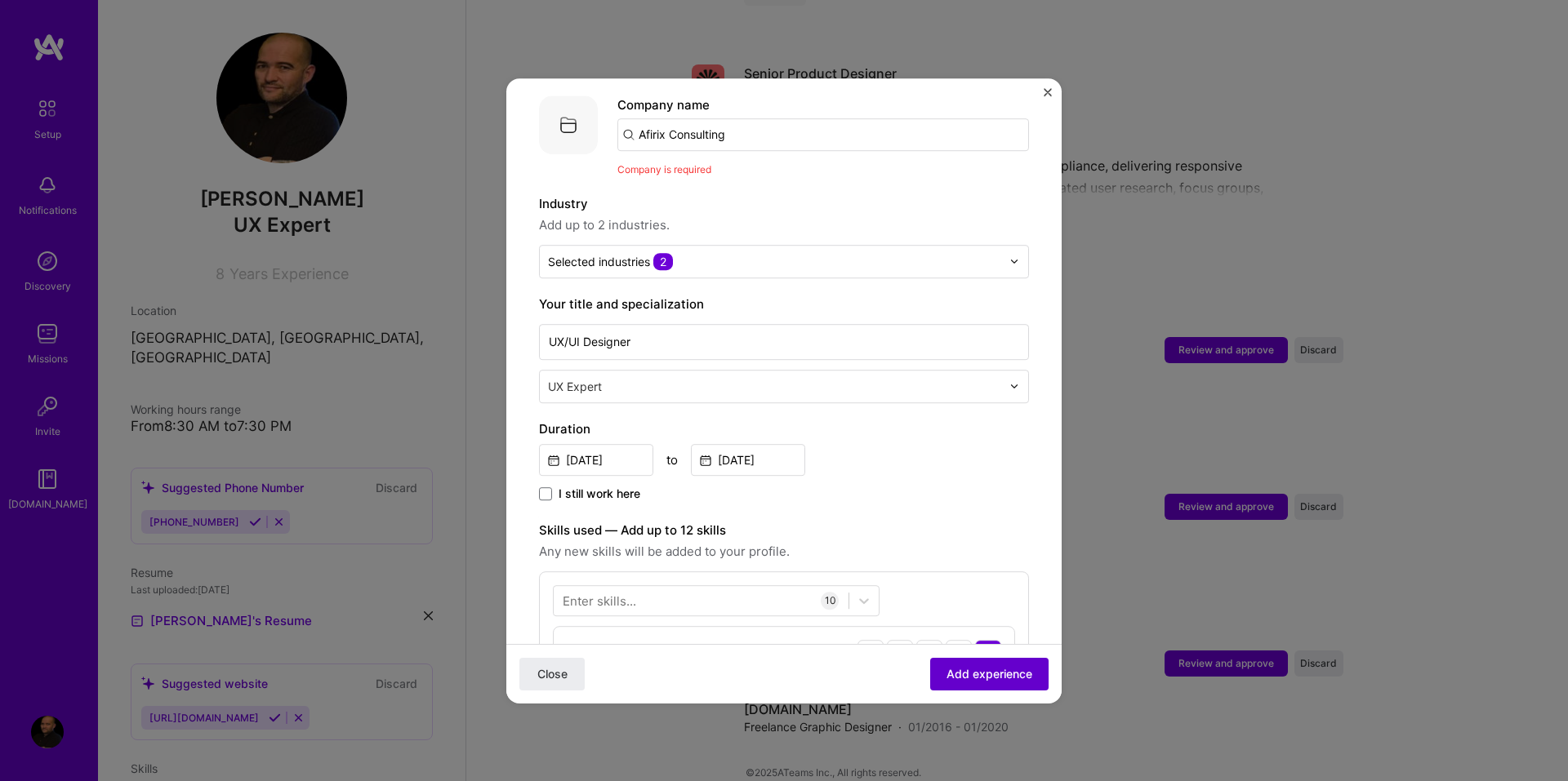
click at [987, 676] on span "Add experience" at bounding box center [989, 673] width 86 height 16
click at [1001, 675] on span "Add experience" at bounding box center [989, 673] width 86 height 16
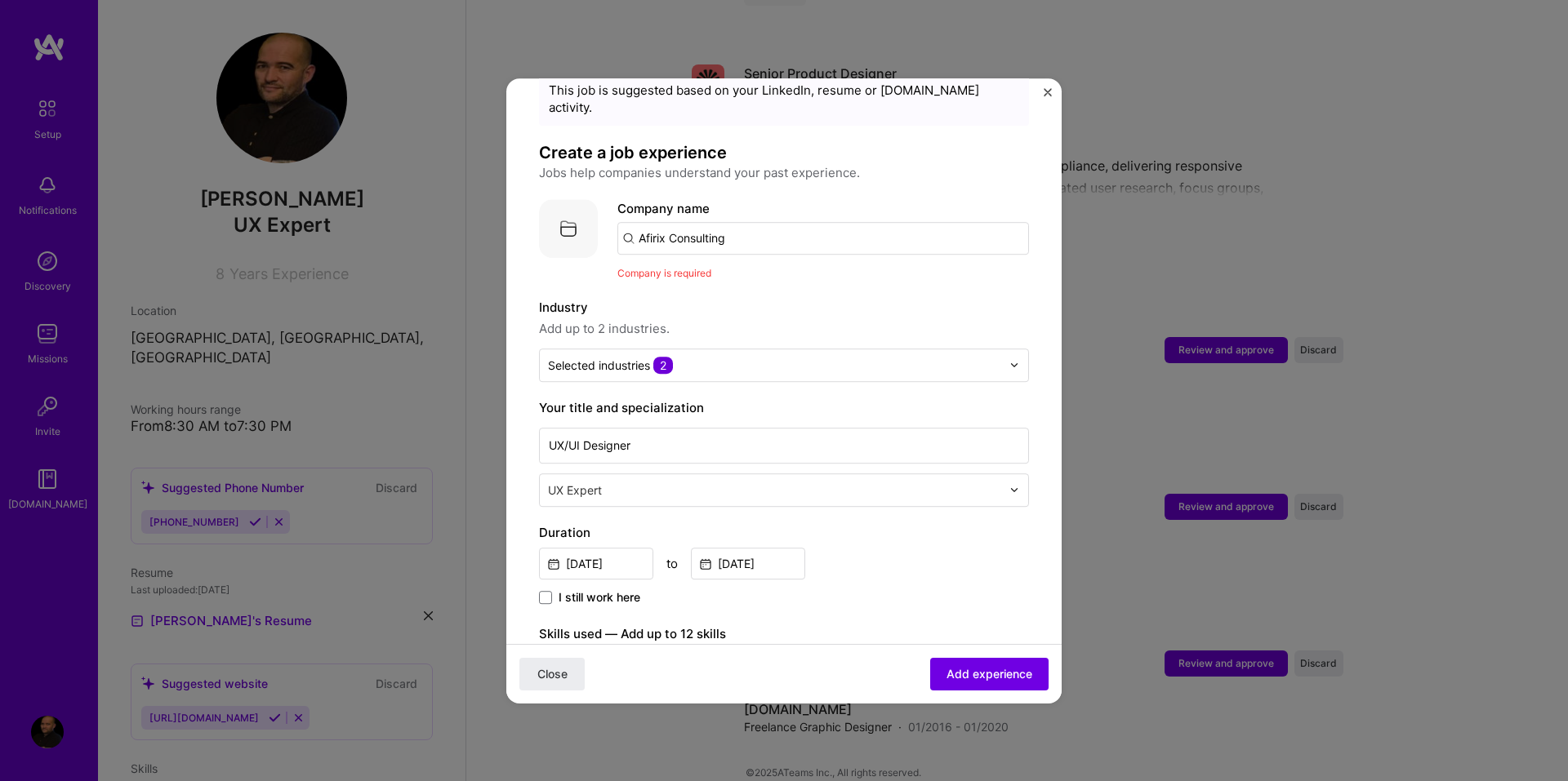
scroll to position [0, 0]
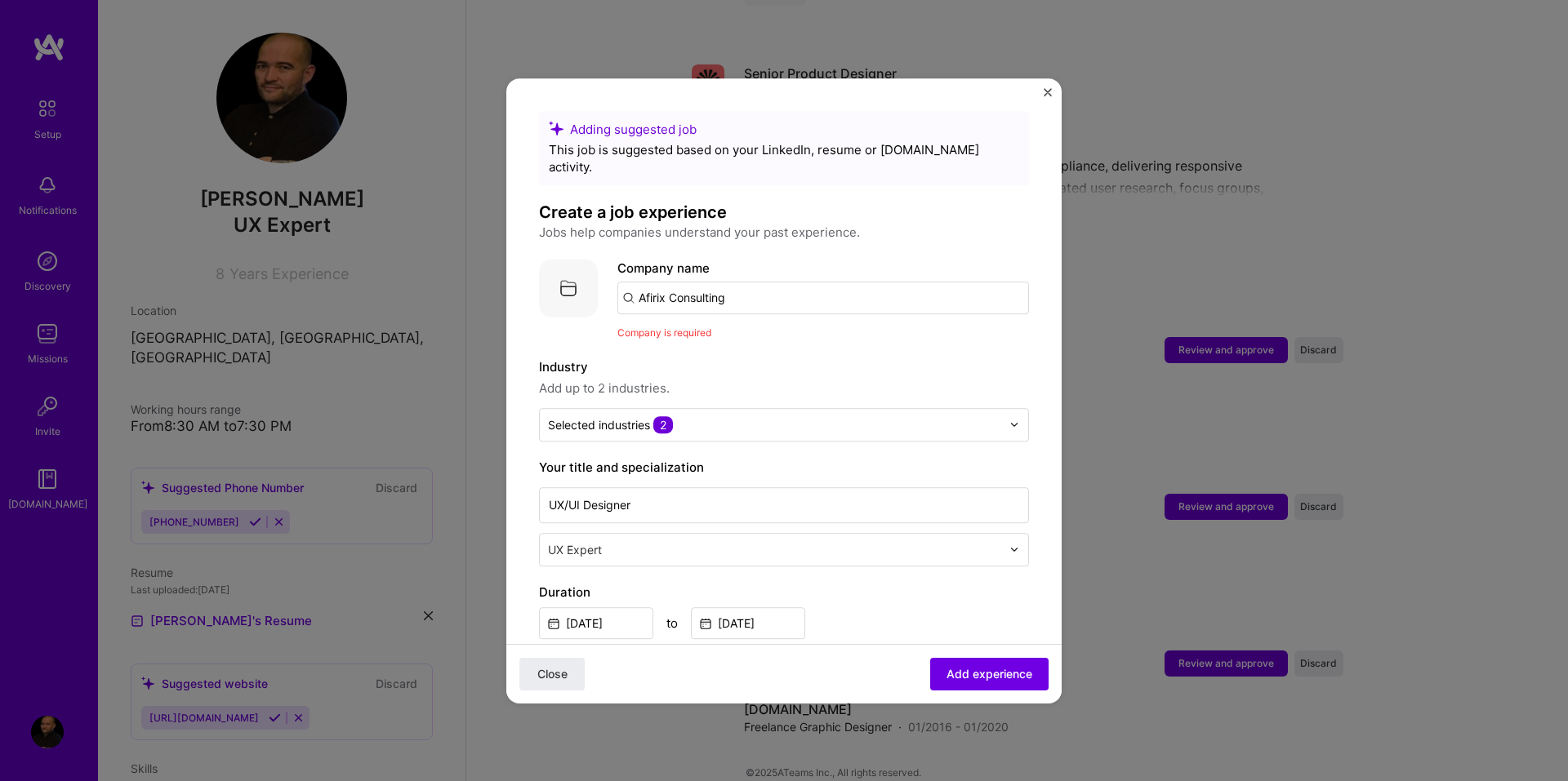
click at [749, 284] on input "Afirix Consulting" at bounding box center [822, 298] width 412 height 33
click at [629, 284] on input "Afirix Consulting" at bounding box center [822, 298] width 412 height 33
click at [567, 272] on img at bounding box center [567, 287] width 59 height 59
click at [724, 282] on input "Afirix Consulting" at bounding box center [822, 298] width 412 height 33
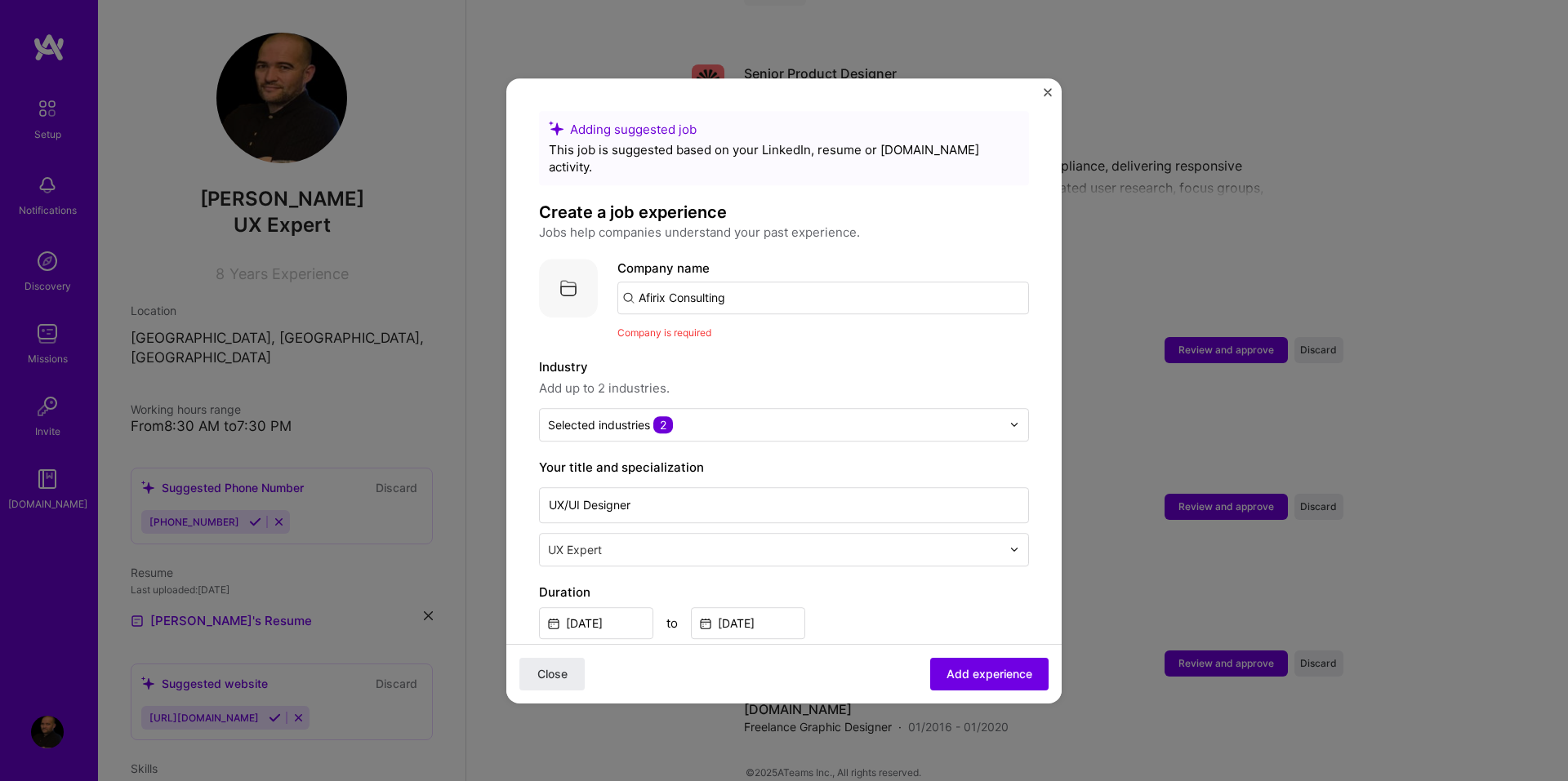
click at [669, 283] on input "Afirix Consulting" at bounding box center [822, 298] width 412 height 33
drag, startPoint x: 725, startPoint y: 283, endPoint x: 672, endPoint y: 282, distance: 53.0
click at [672, 282] on input "Afirix Consulting" at bounding box center [822, 298] width 412 height 33
type input "Afirix"
click at [816, 357] on label "Industry" at bounding box center [783, 367] width 490 height 20
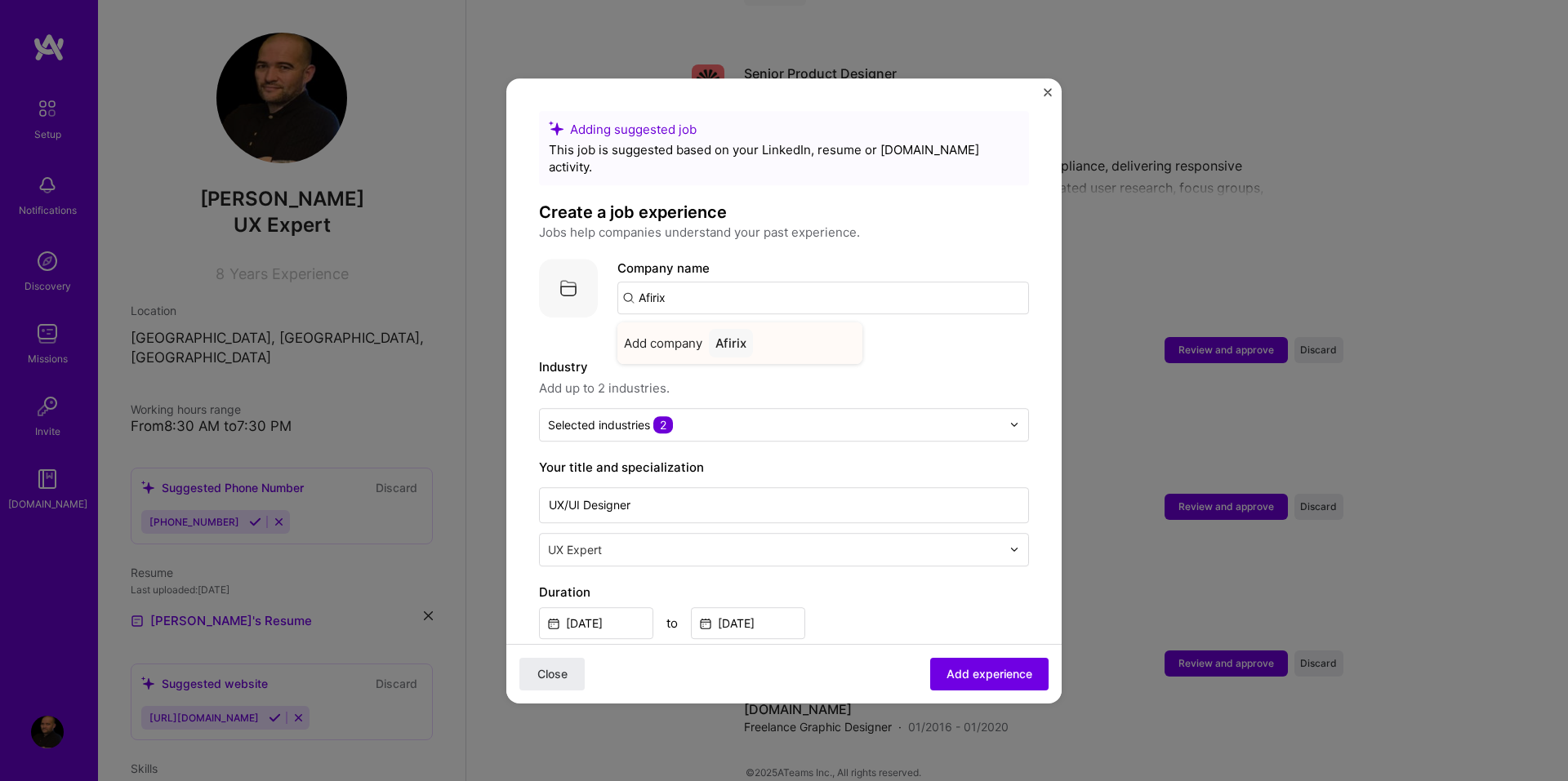
click at [741, 329] on div "Afirix" at bounding box center [730, 343] width 44 height 29
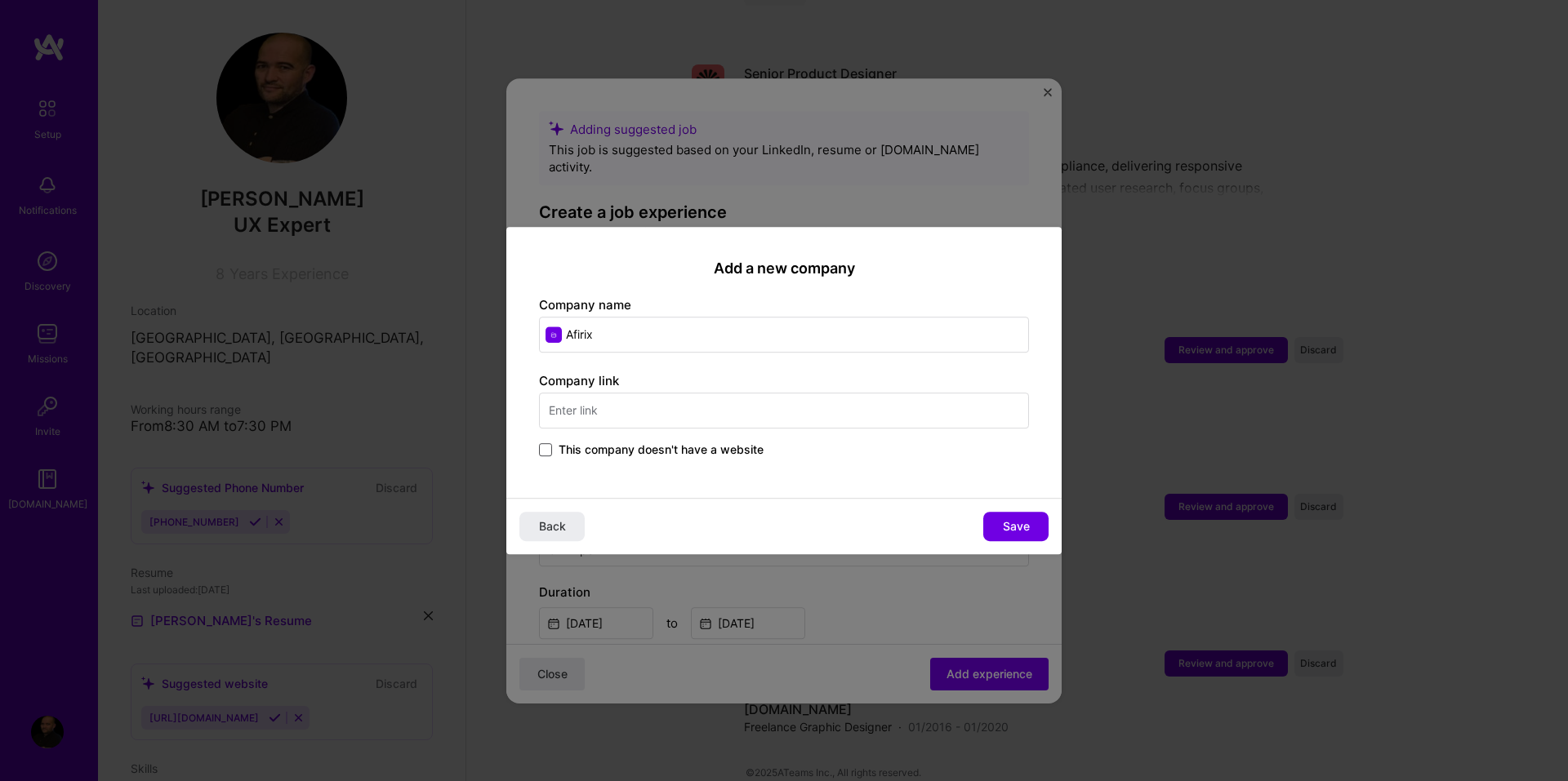
click at [545, 447] on span at bounding box center [545, 450] width 13 height 13
click at [0, 0] on input "This company doesn't have a website" at bounding box center [0, 0] width 0 height 0
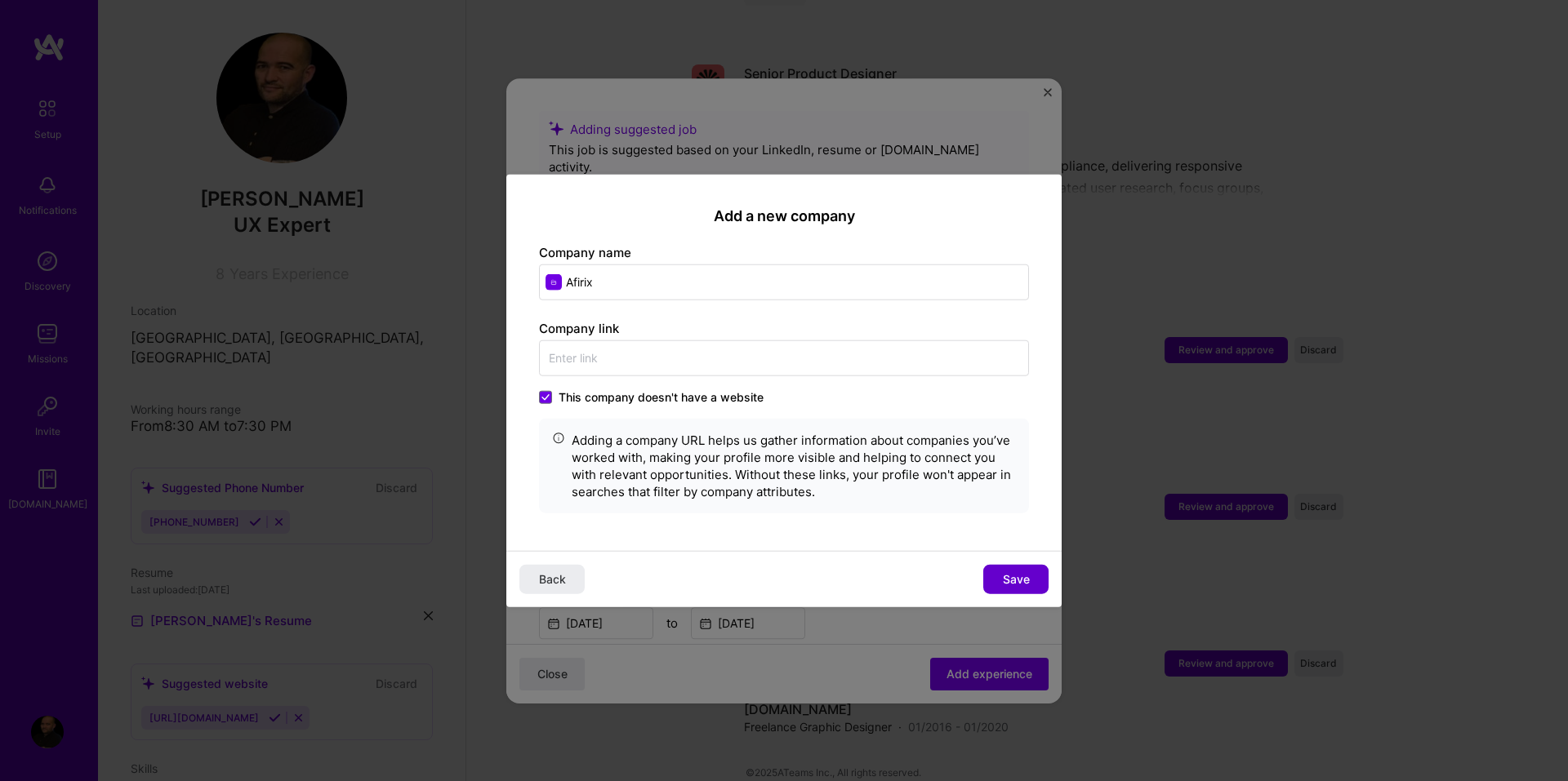
click at [1001, 579] on button "Save" at bounding box center [1015, 579] width 65 height 29
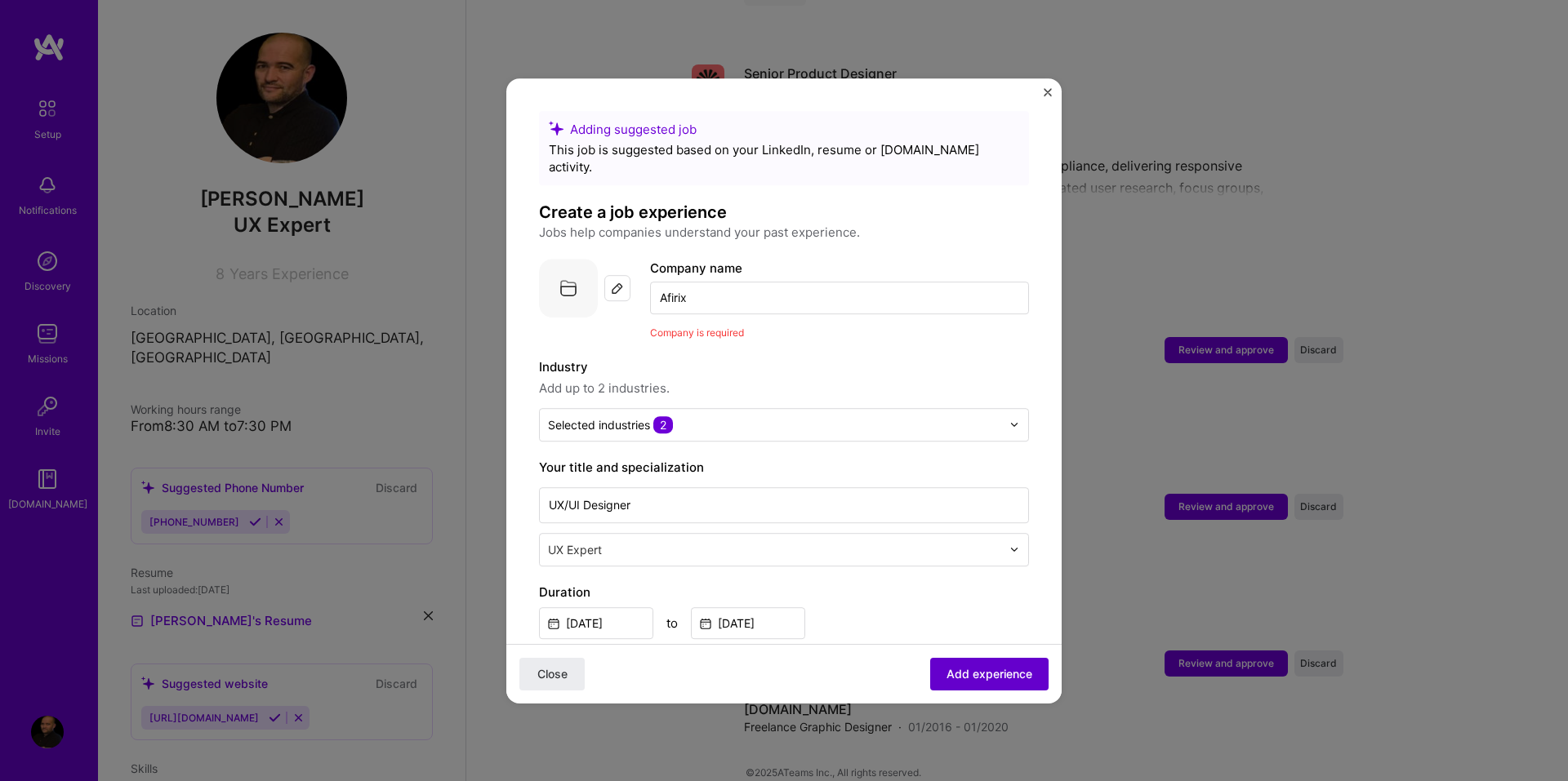
click at [996, 665] on span "Add experience" at bounding box center [989, 673] width 86 height 16
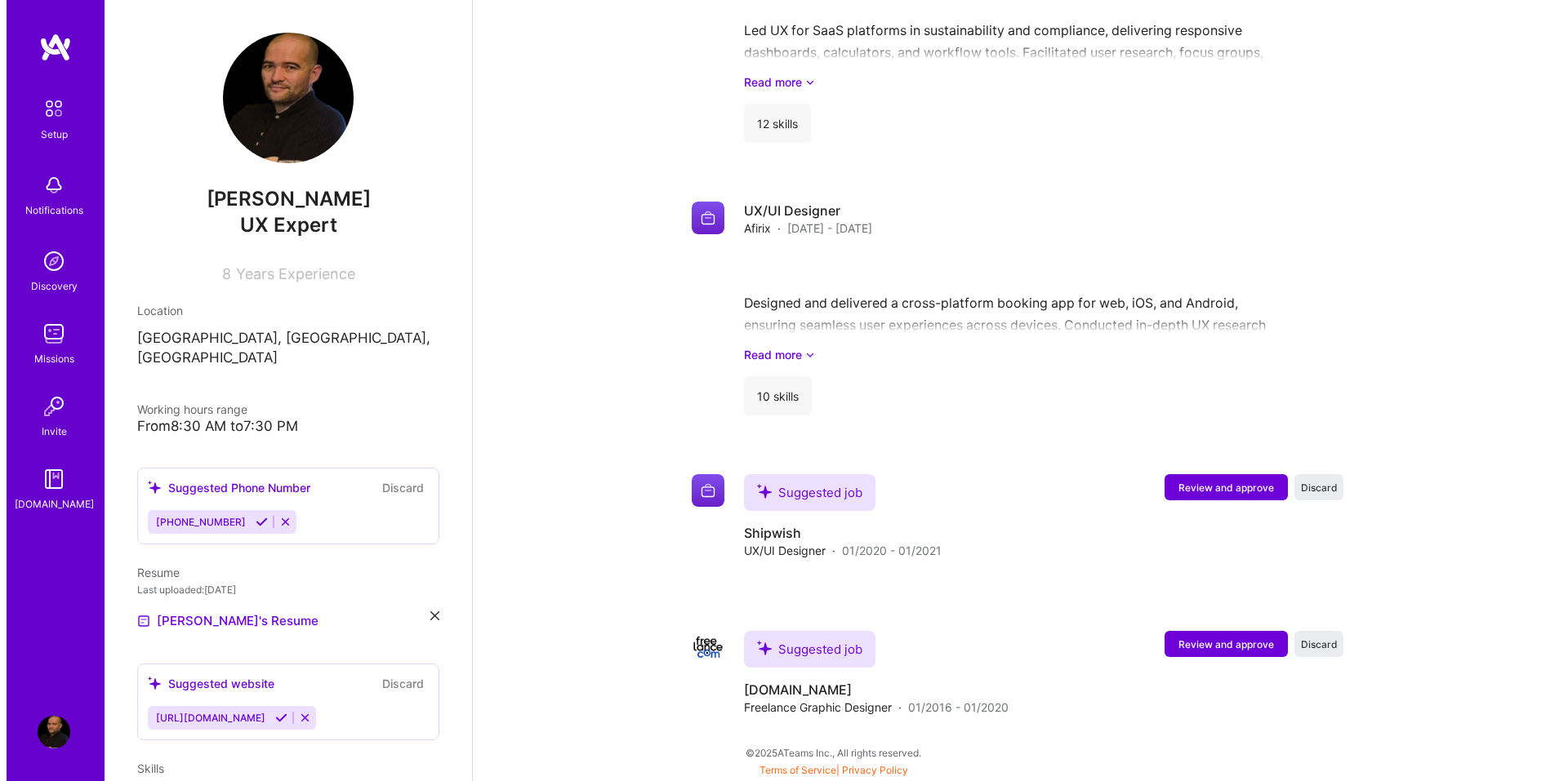
scroll to position [2057, 0]
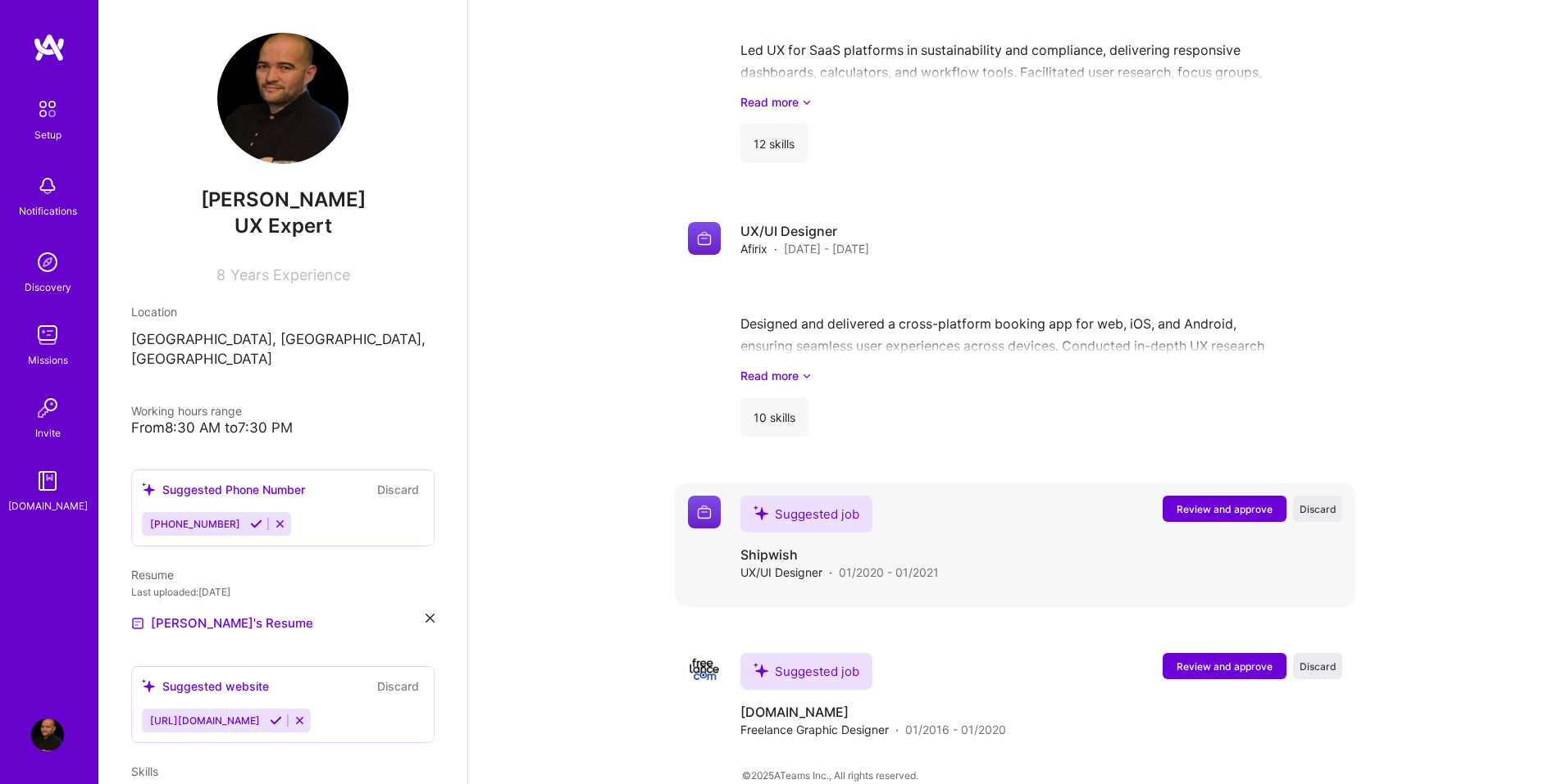
click at [1180, 502] on span "Review and approve" at bounding box center [1225, 509] width 96 height 14
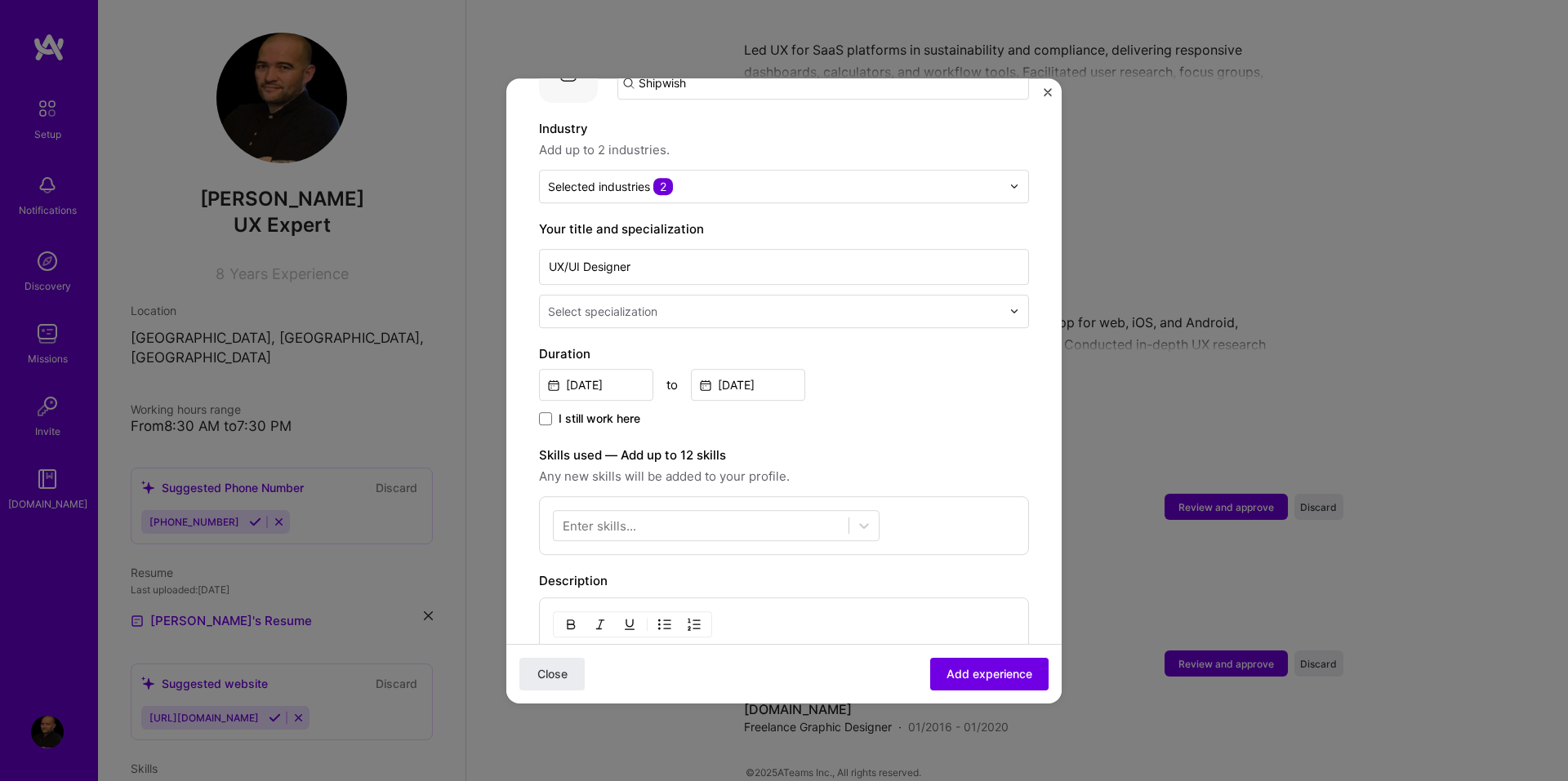
scroll to position [244, 0]
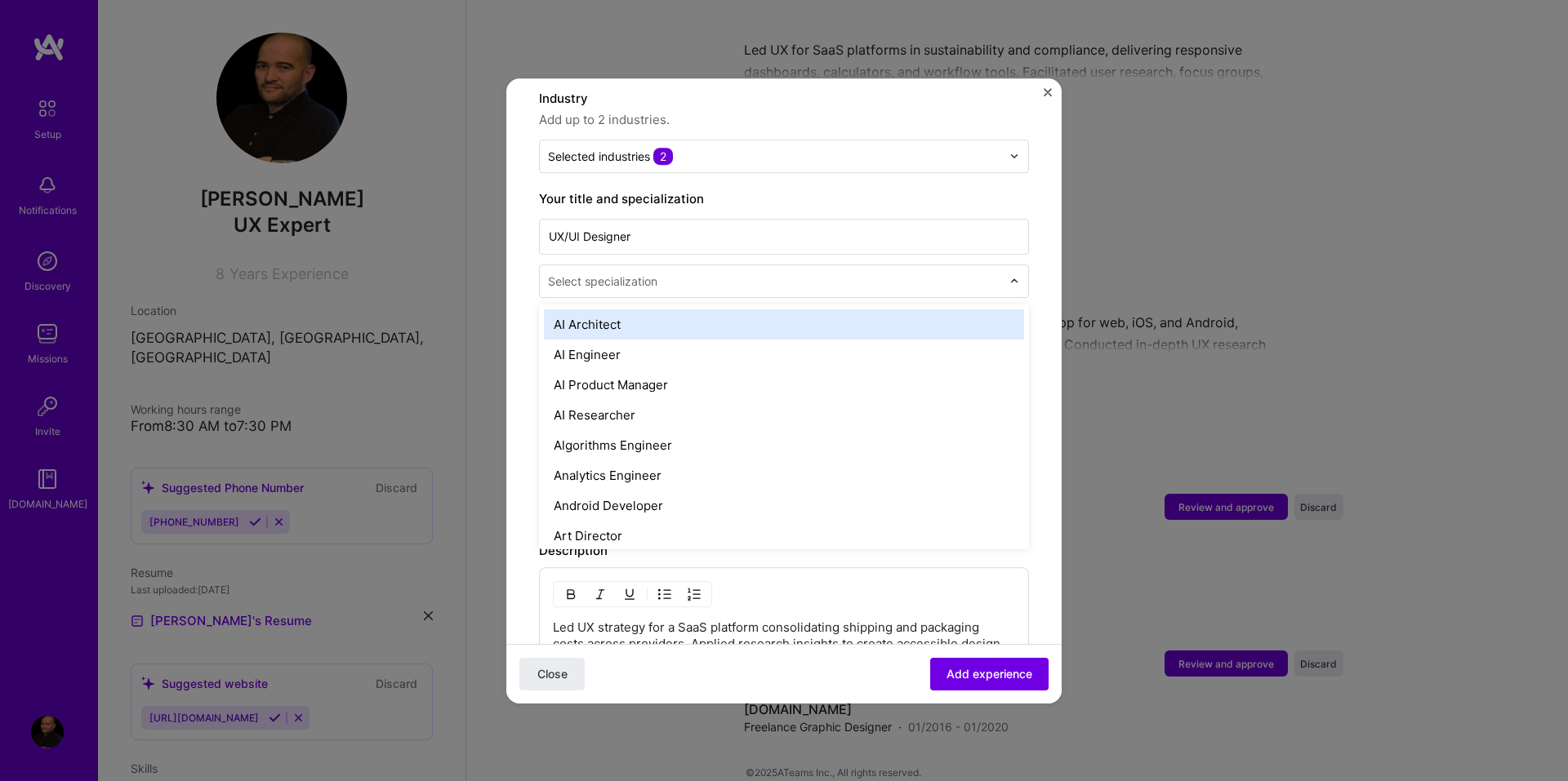
click at [722, 272] on div at bounding box center [776, 281] width 456 height 21
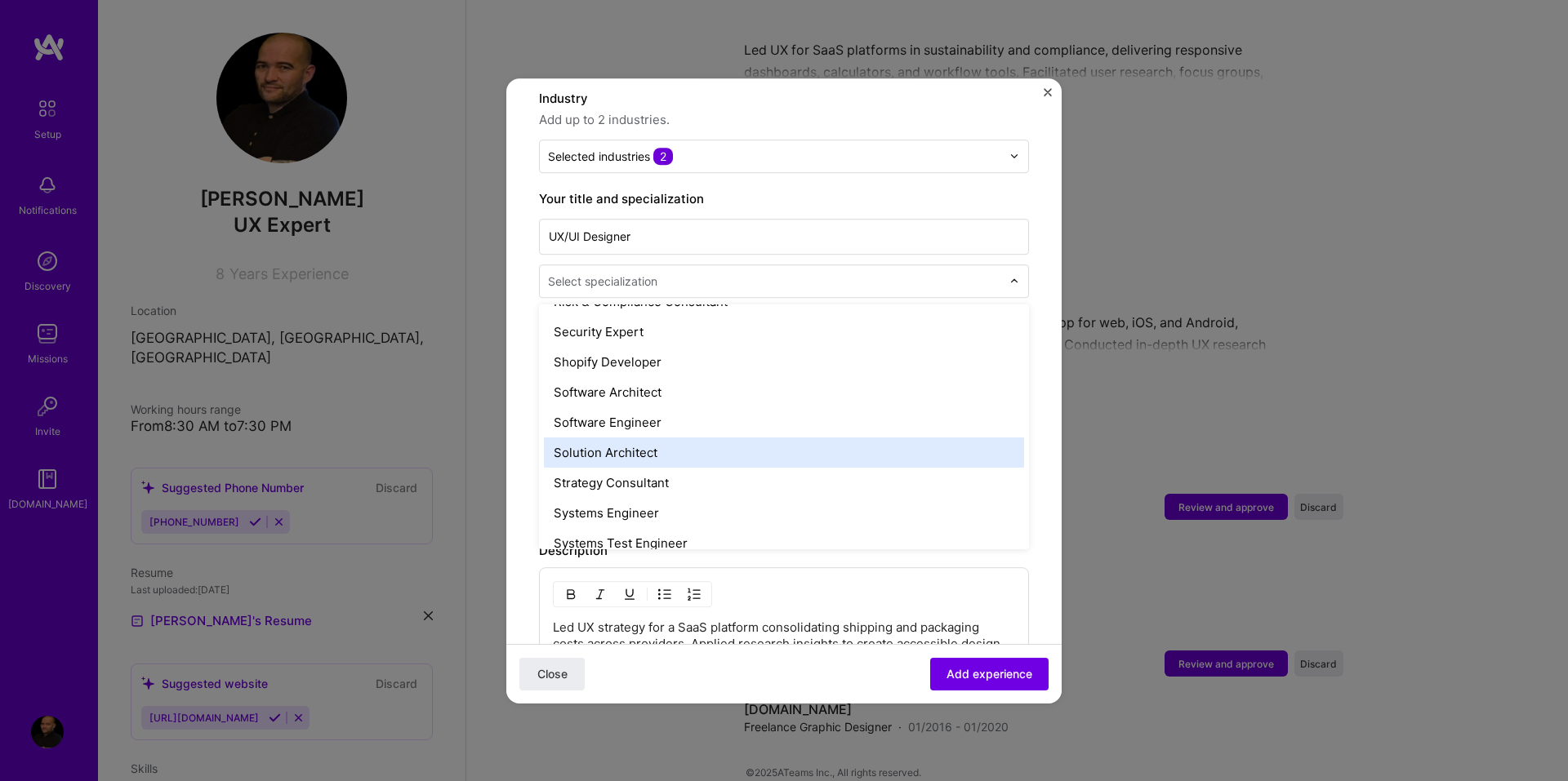
scroll to position [1879, 0]
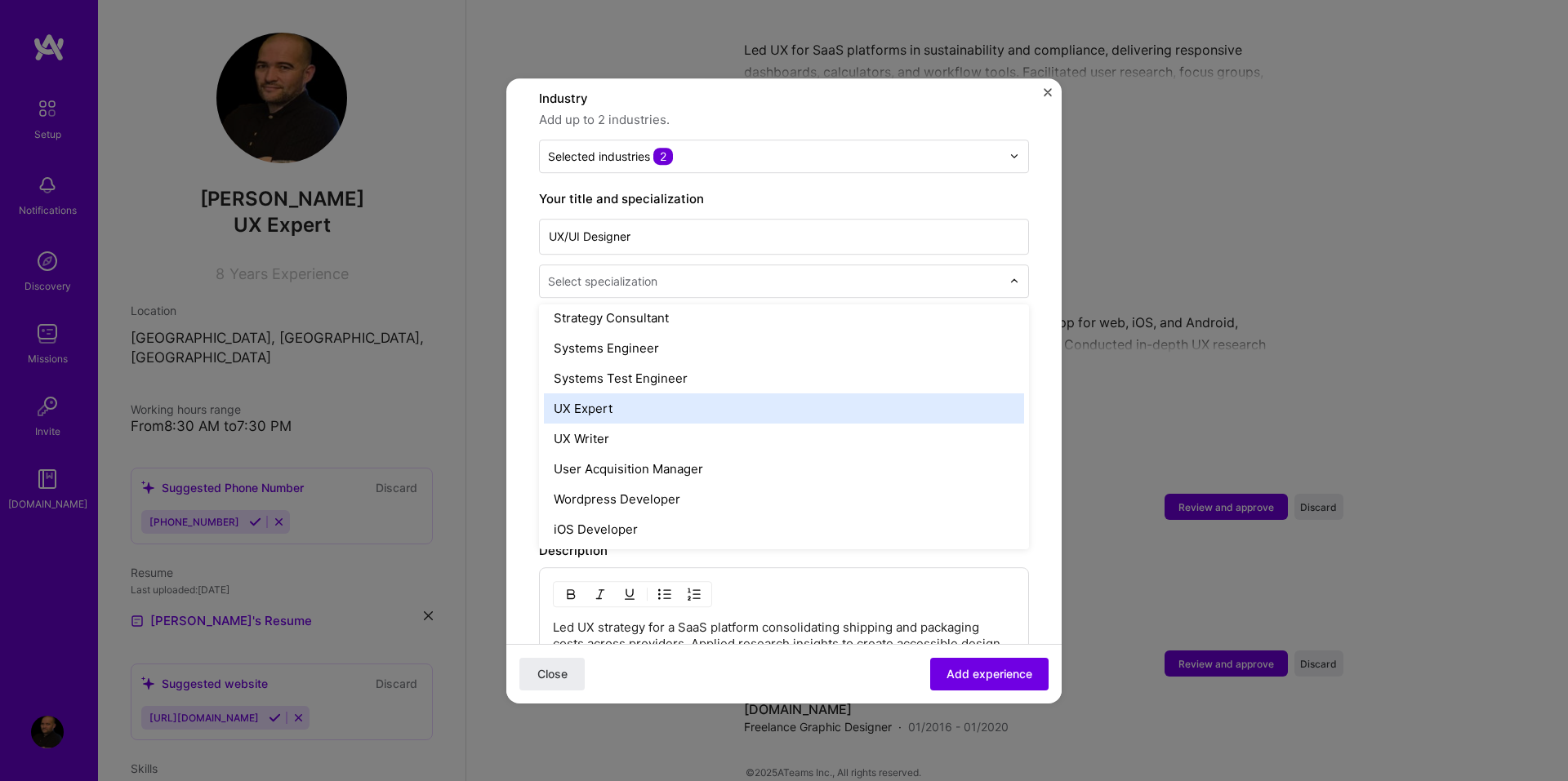
click at [591, 395] on div "UX Expert" at bounding box center [784, 409] width 480 height 30
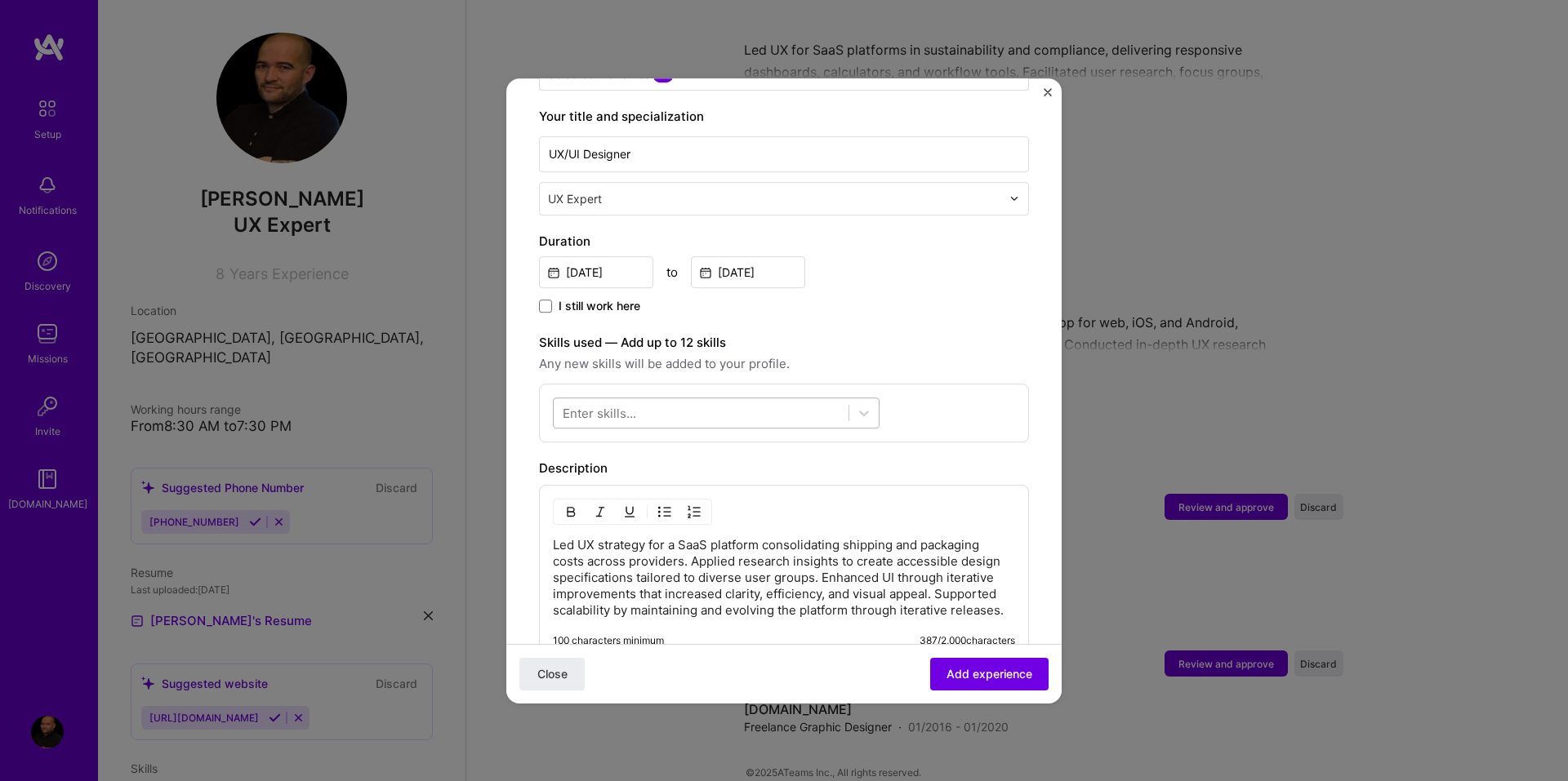
scroll to position [327, 0]
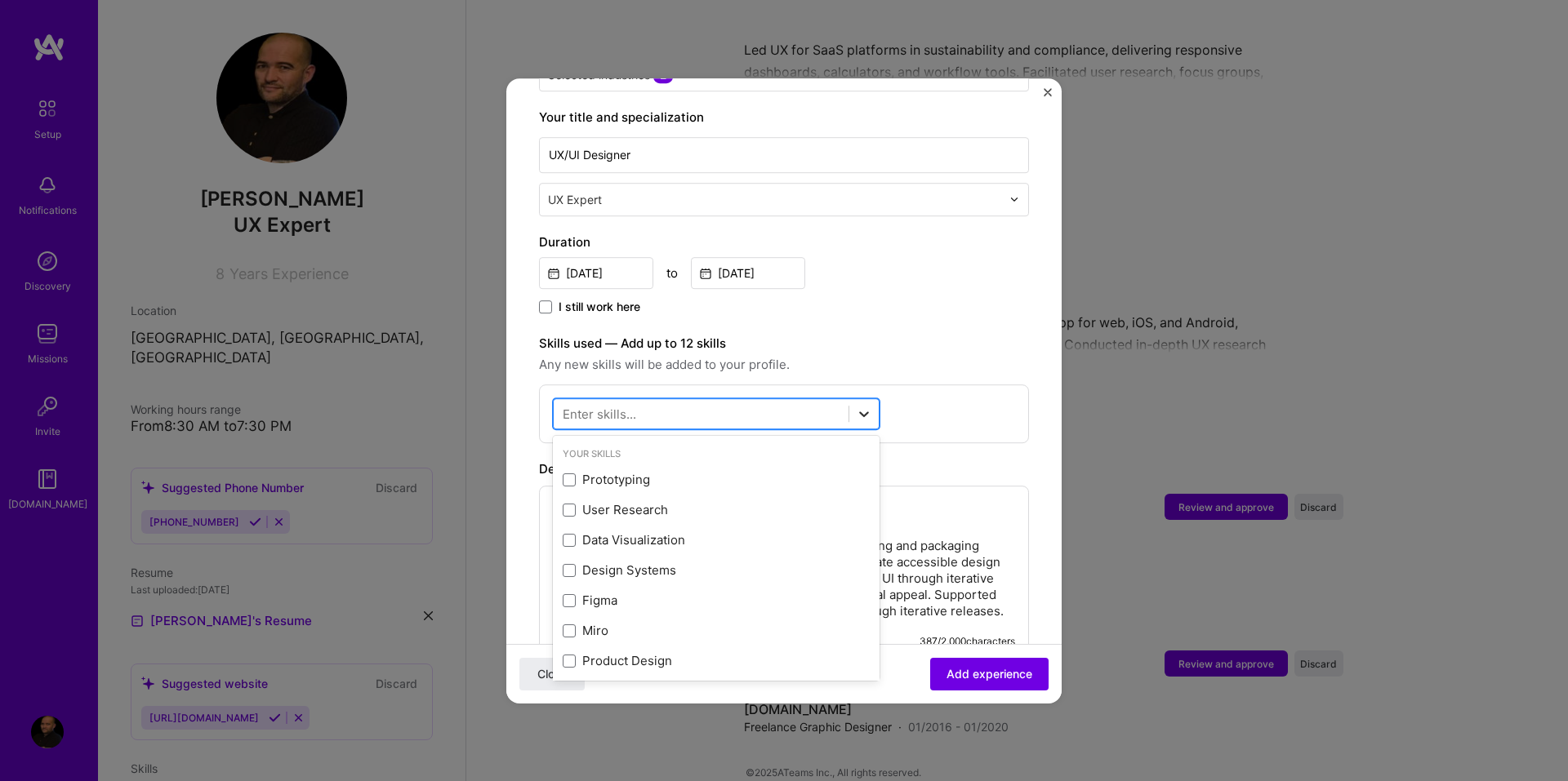
click at [864, 411] on icon at bounding box center [863, 414] width 9 height 6
click at [571, 473] on span at bounding box center [569, 480] width 13 height 13
click at [0, 0] on input "checkbox" at bounding box center [0, 0] width 0 height 0
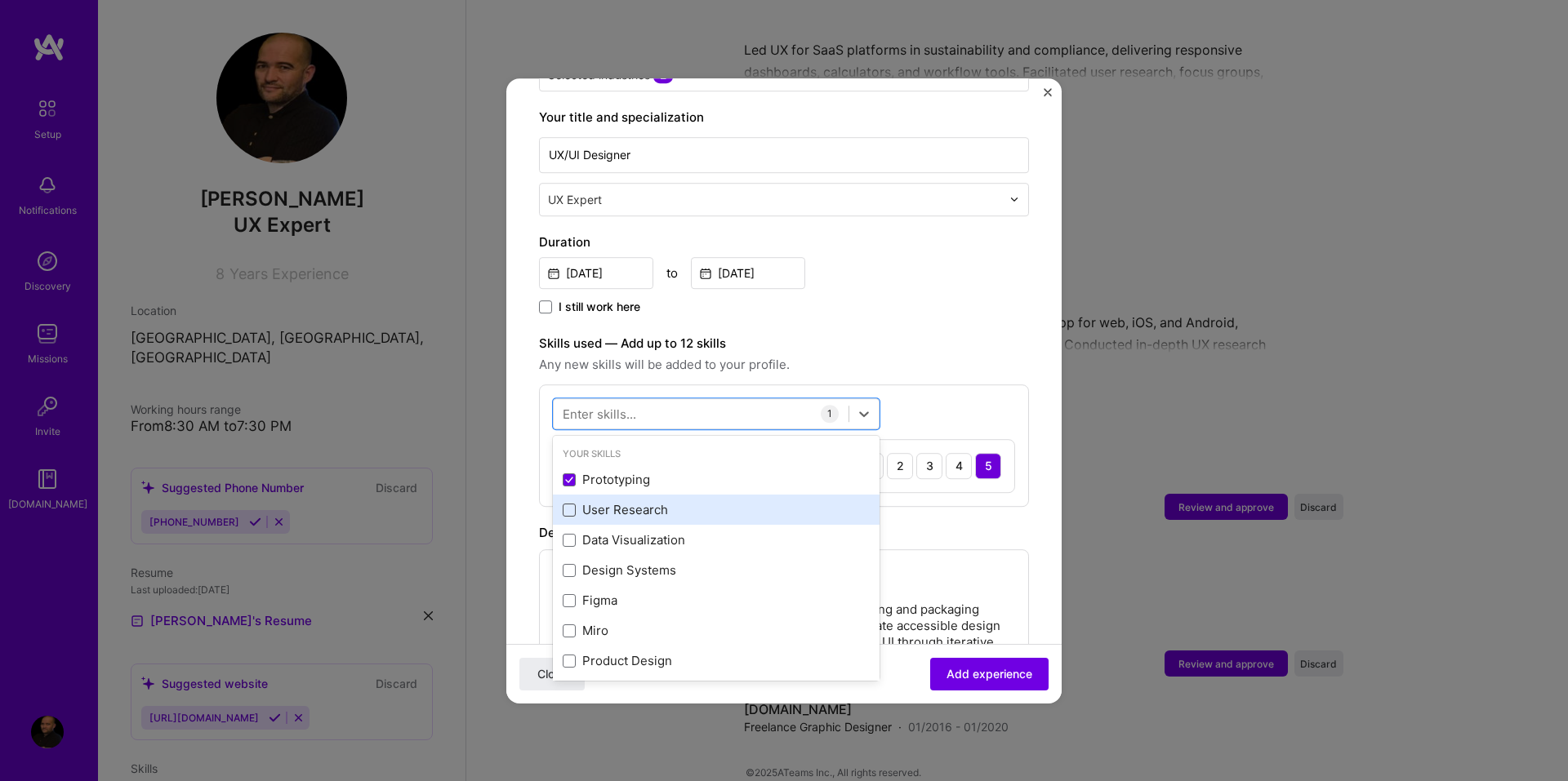
click at [570, 504] on span at bounding box center [569, 510] width 13 height 13
click at [0, 0] on input "checkbox" at bounding box center [0, 0] width 0 height 0
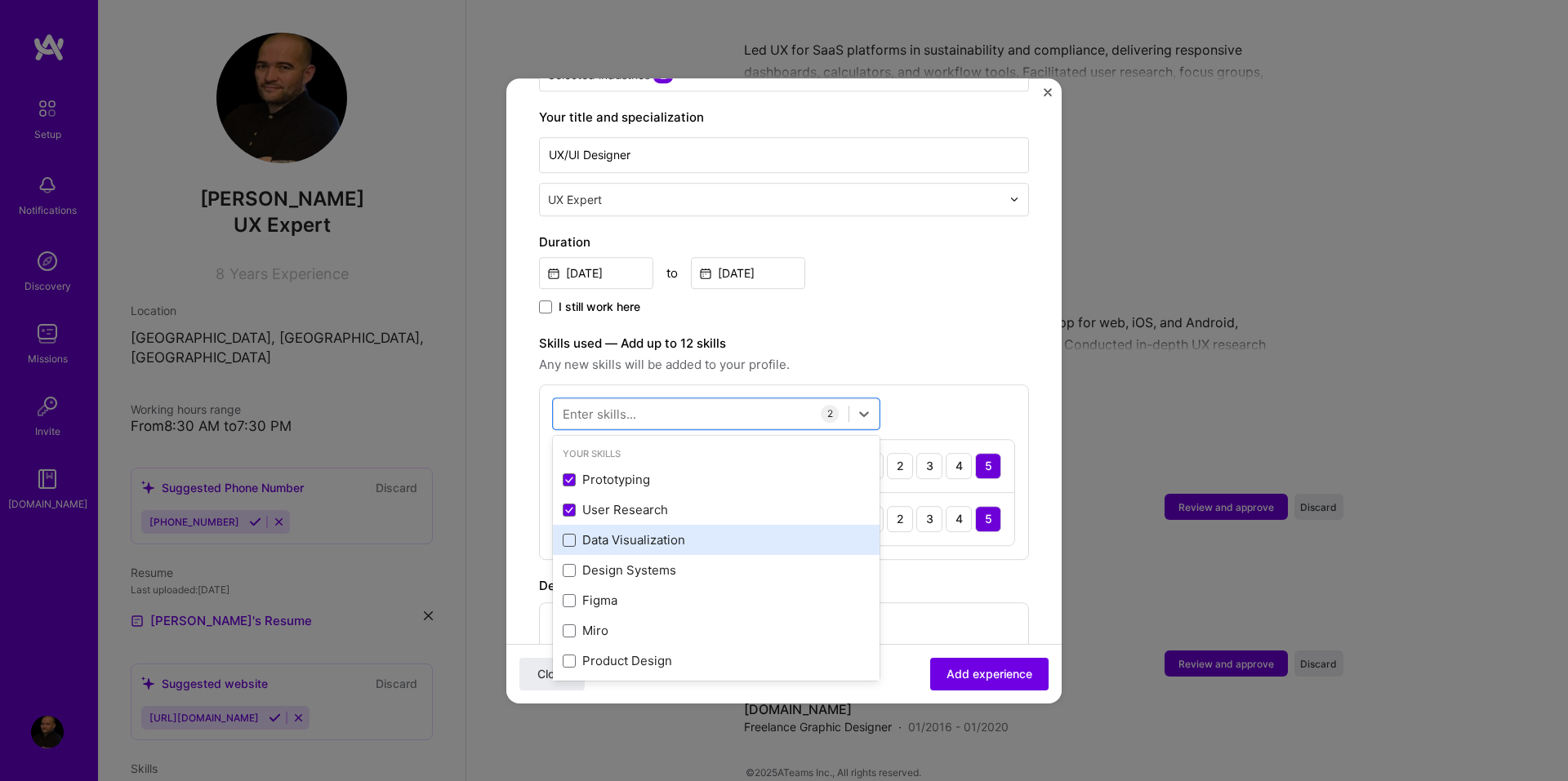
click at [567, 534] on span at bounding box center [569, 540] width 13 height 13
click at [0, 0] on input "checkbox" at bounding box center [0, 0] width 0 height 0
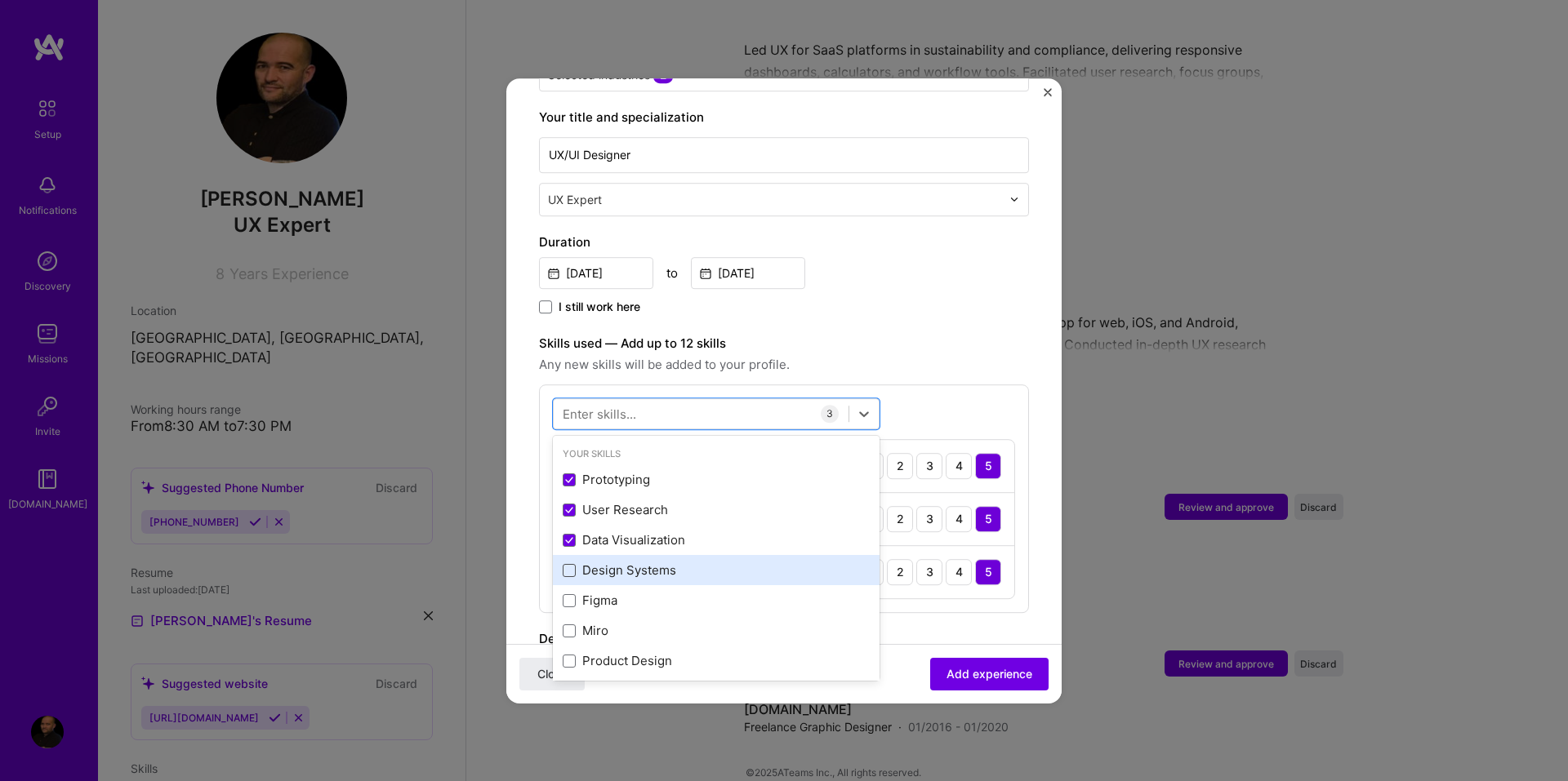
click at [566, 565] on span at bounding box center [569, 571] width 13 height 13
click at [0, 0] on input "checkbox" at bounding box center [0, 0] width 0 height 0
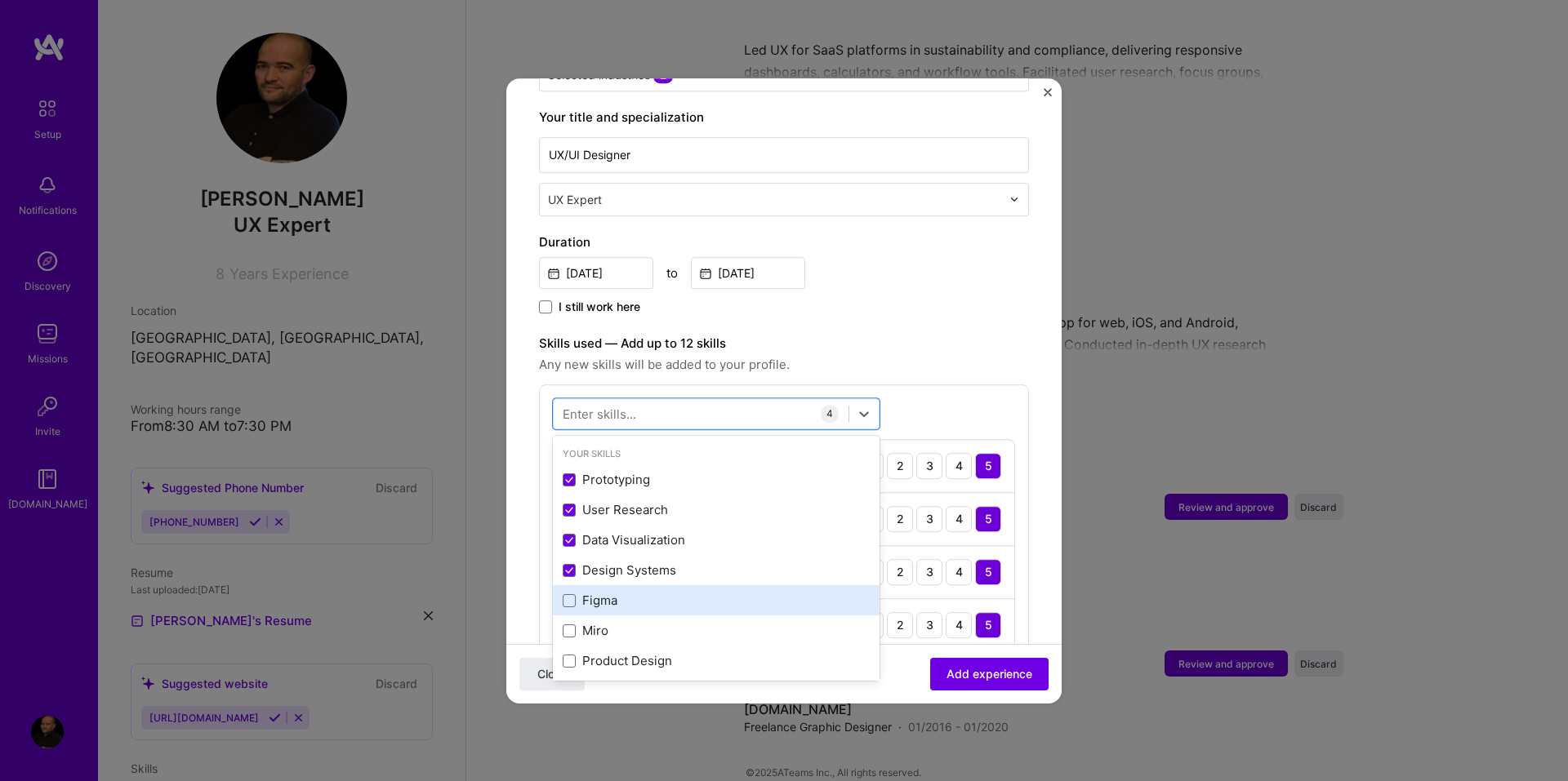
click at [568, 593] on div "Figma" at bounding box center [716, 601] width 307 height 17
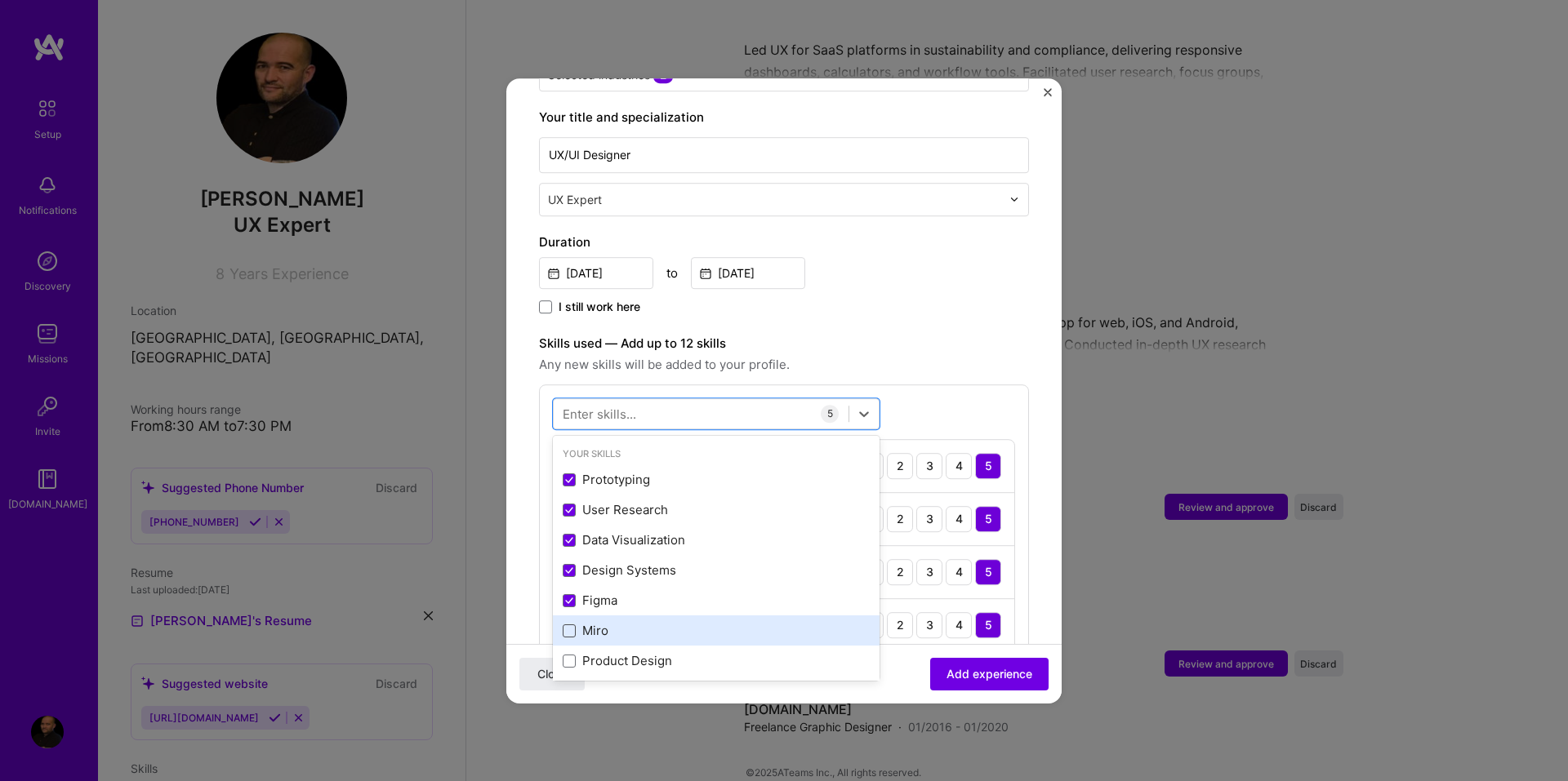
click at [568, 624] on span at bounding box center [569, 631] width 13 height 13
click at [0, 0] on input "checkbox" at bounding box center [0, 0] width 0 height 0
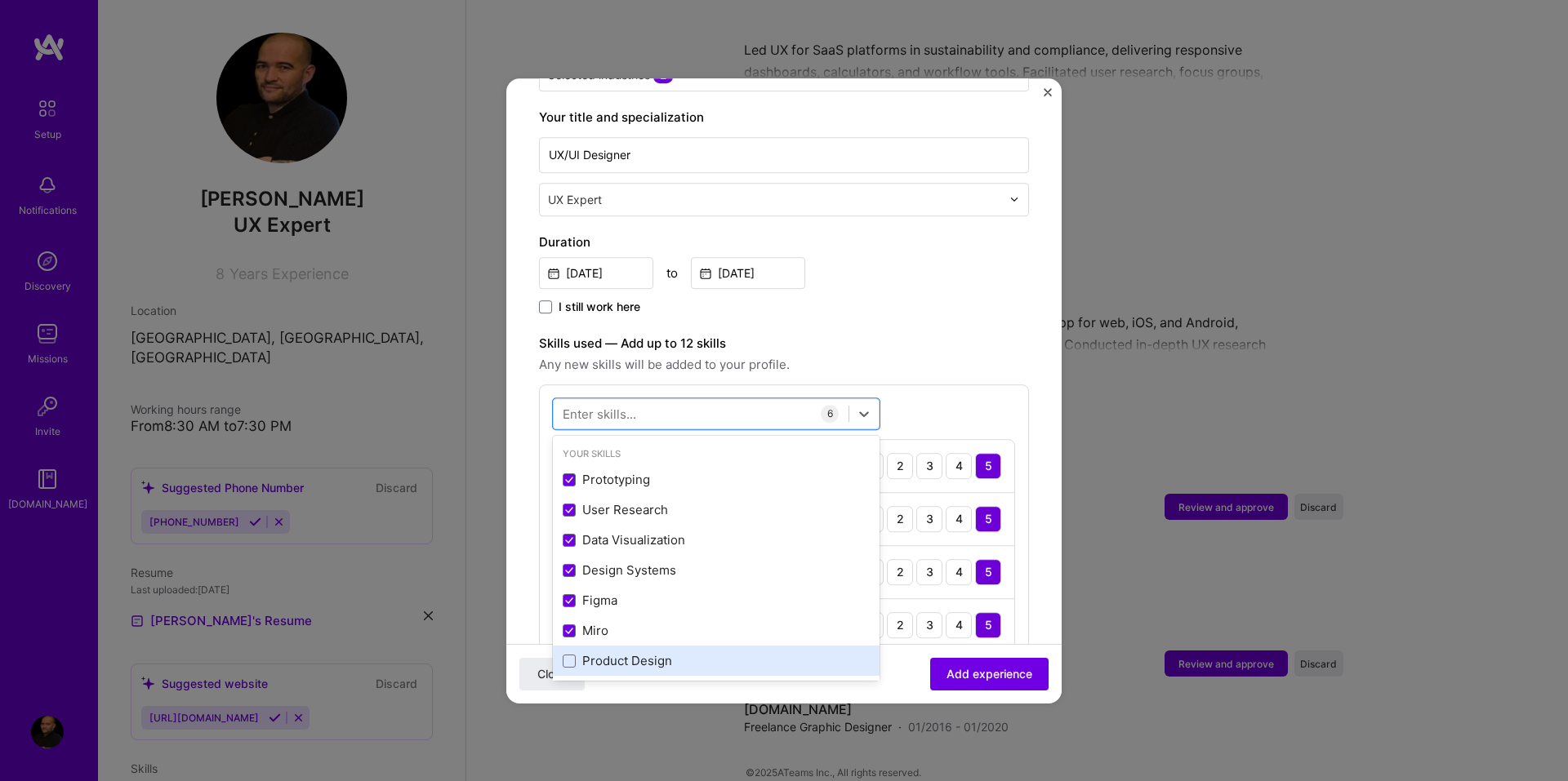
click at [572, 653] on div "Product Design" at bounding box center [716, 662] width 307 height 17
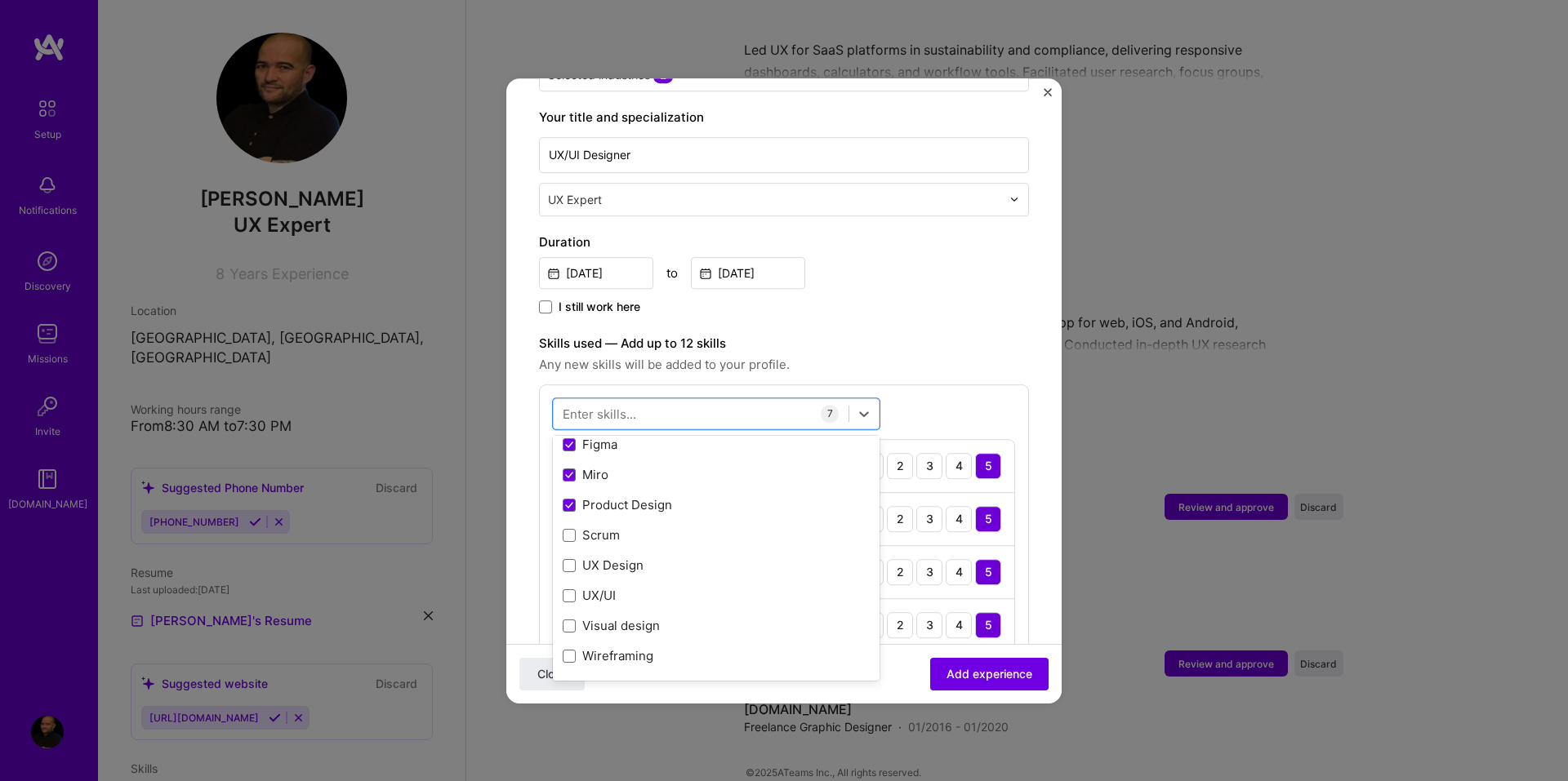
scroll to position [163, 0]
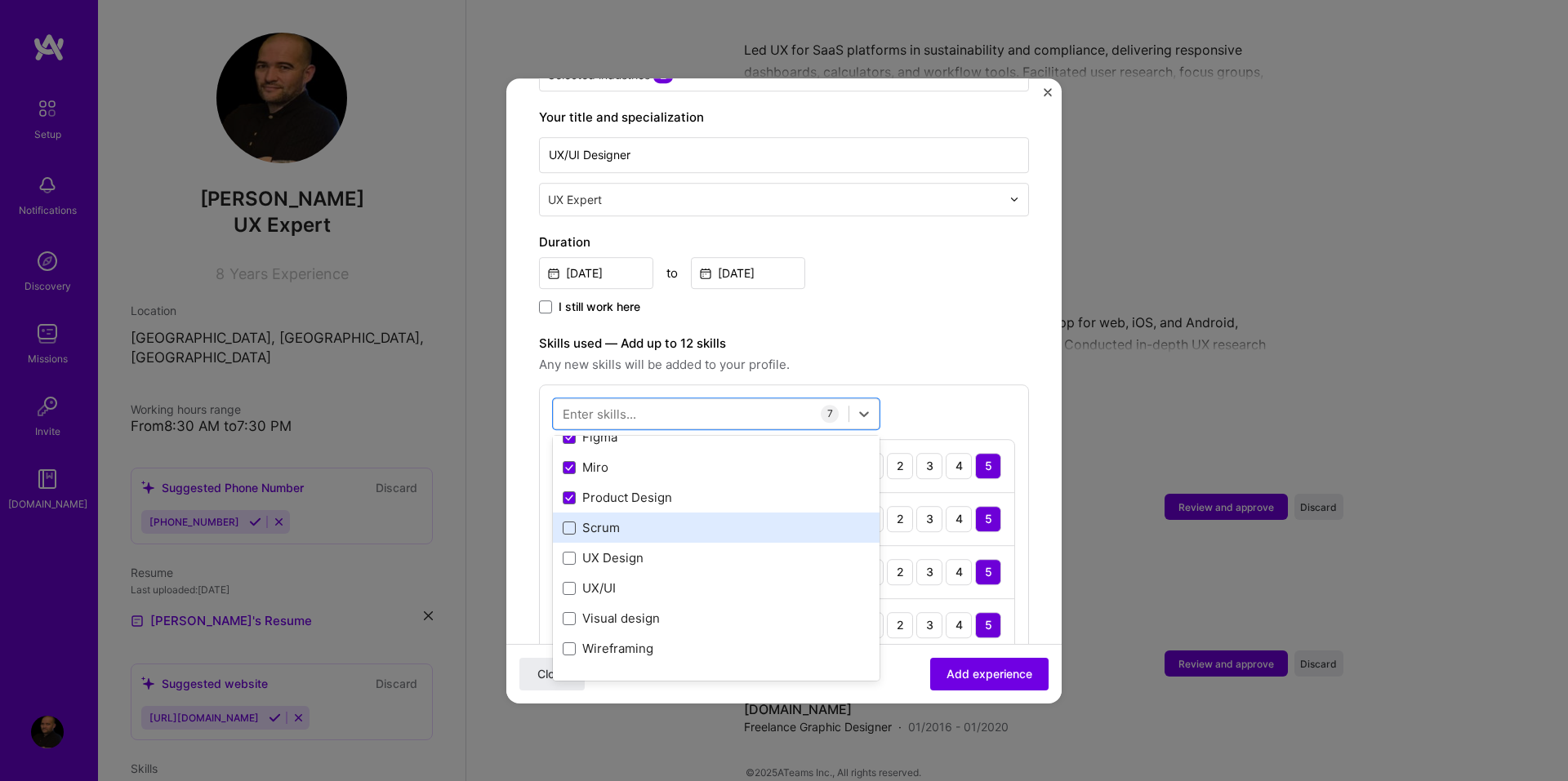
click at [575, 522] on span at bounding box center [569, 528] width 13 height 13
click at [0, 0] on input "checkbox" at bounding box center [0, 0] width 0 height 0
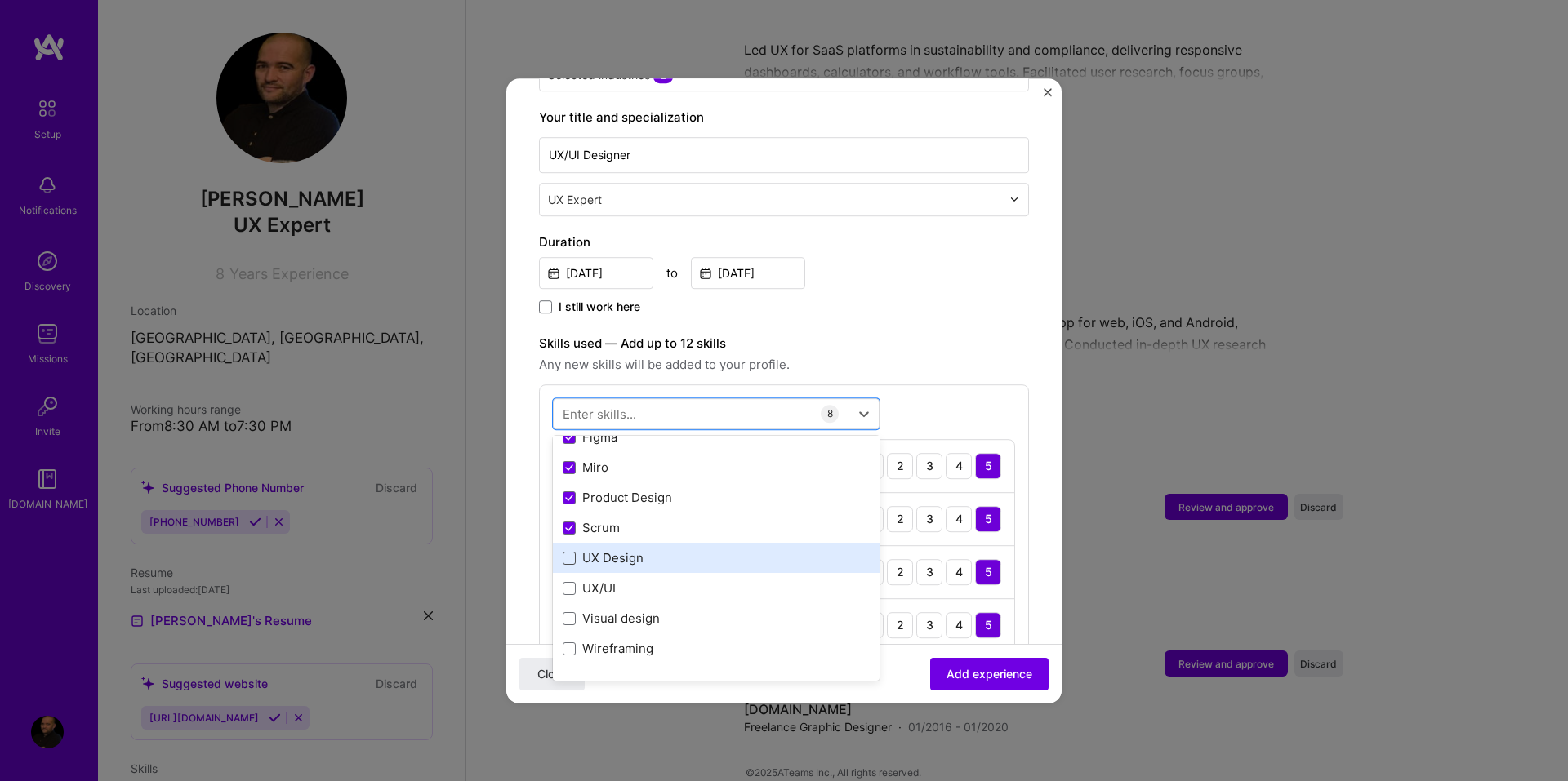
click at [567, 551] on span at bounding box center [569, 558] width 13 height 13
click at [0, 0] on input "checkbox" at bounding box center [0, 0] width 0 height 0
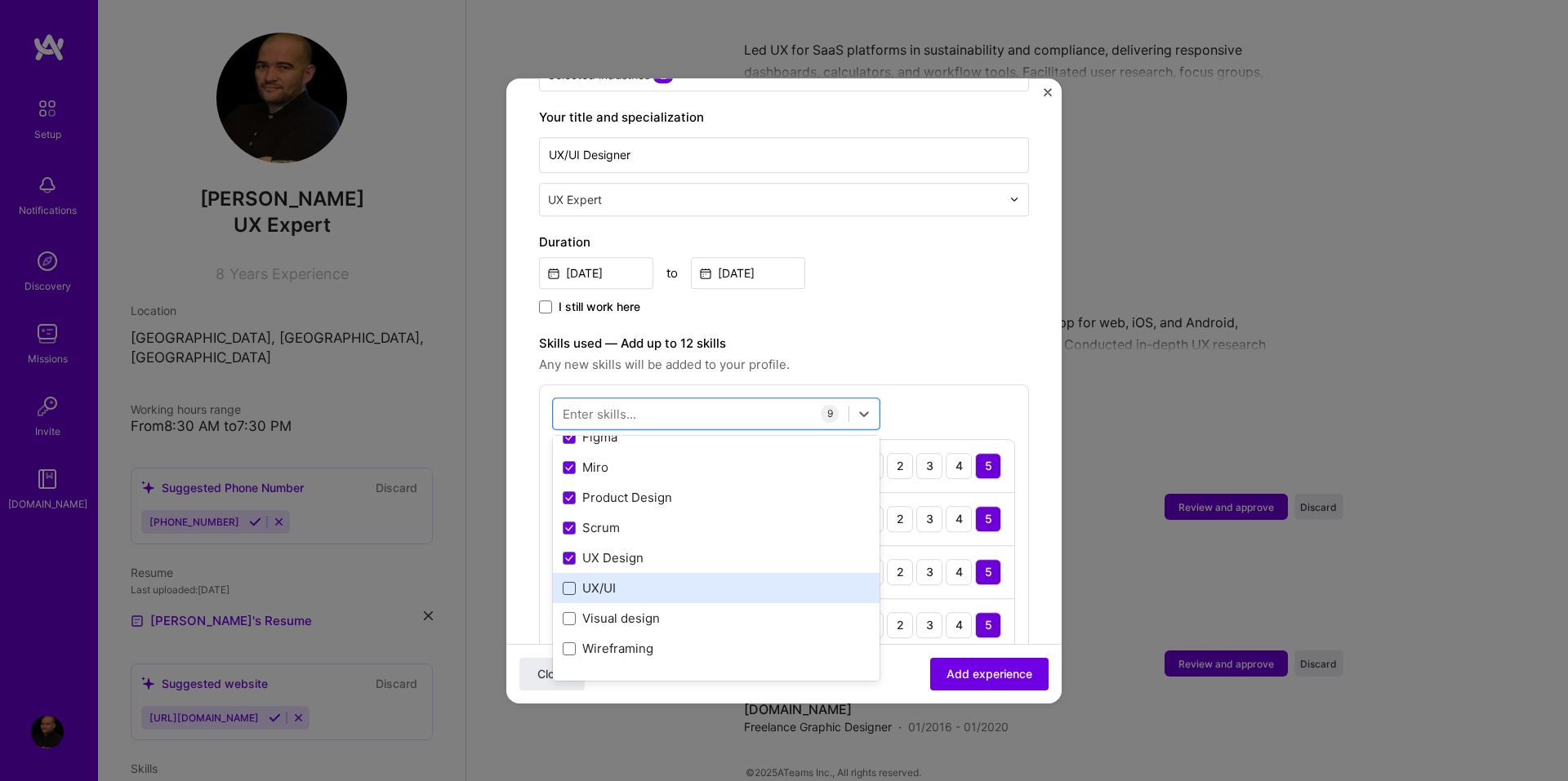
click at [567, 582] on span at bounding box center [569, 589] width 13 height 13
click at [0, 0] on input "checkbox" at bounding box center [0, 0] width 0 height 0
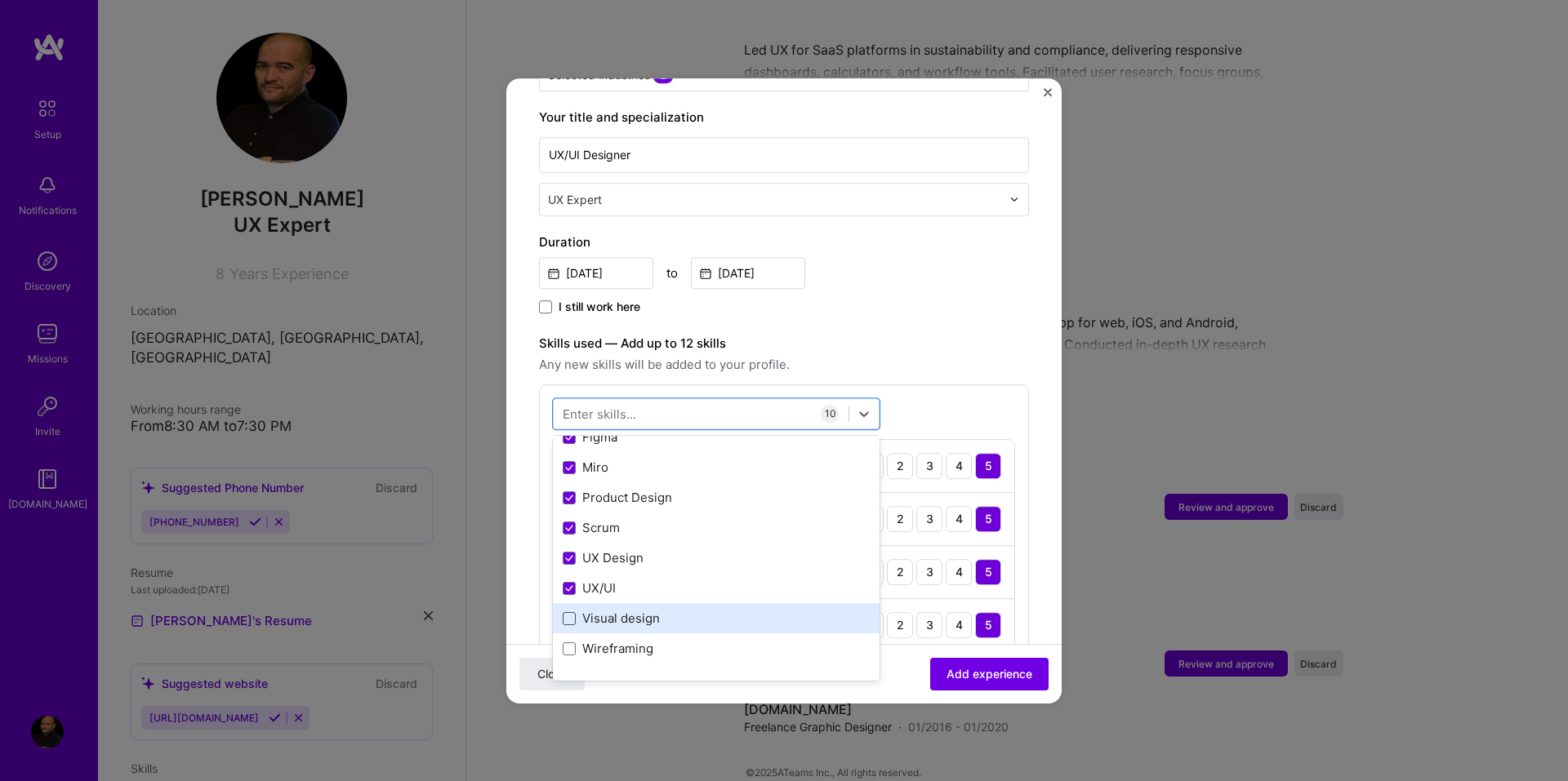
click at [568, 612] on span at bounding box center [569, 619] width 13 height 13
click at [0, 0] on input "checkbox" at bounding box center [0, 0] width 0 height 0
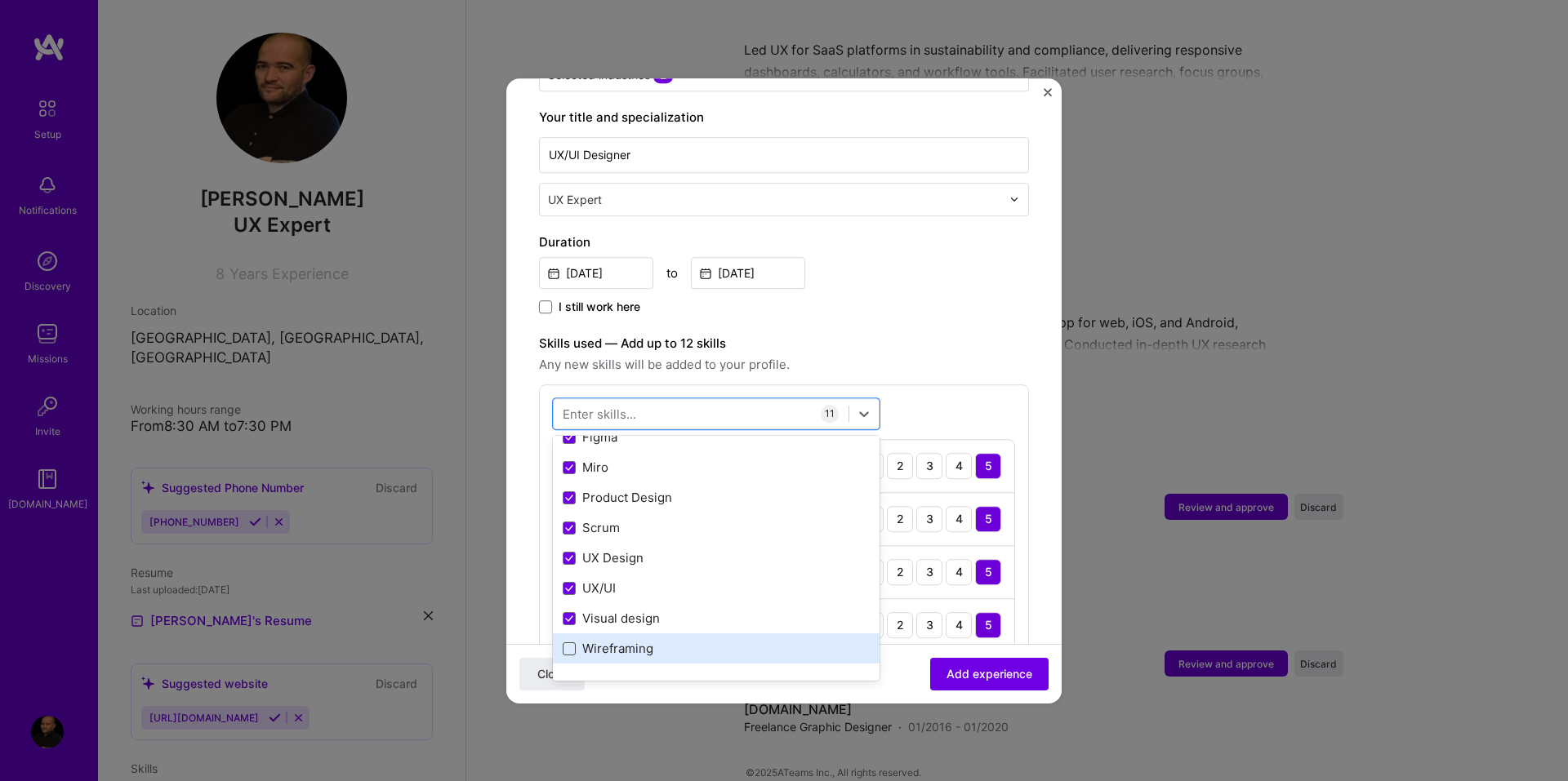
click at [568, 643] on span at bounding box center [569, 649] width 13 height 13
click at [0, 0] on input "checkbox" at bounding box center [0, 0] width 0 height 0
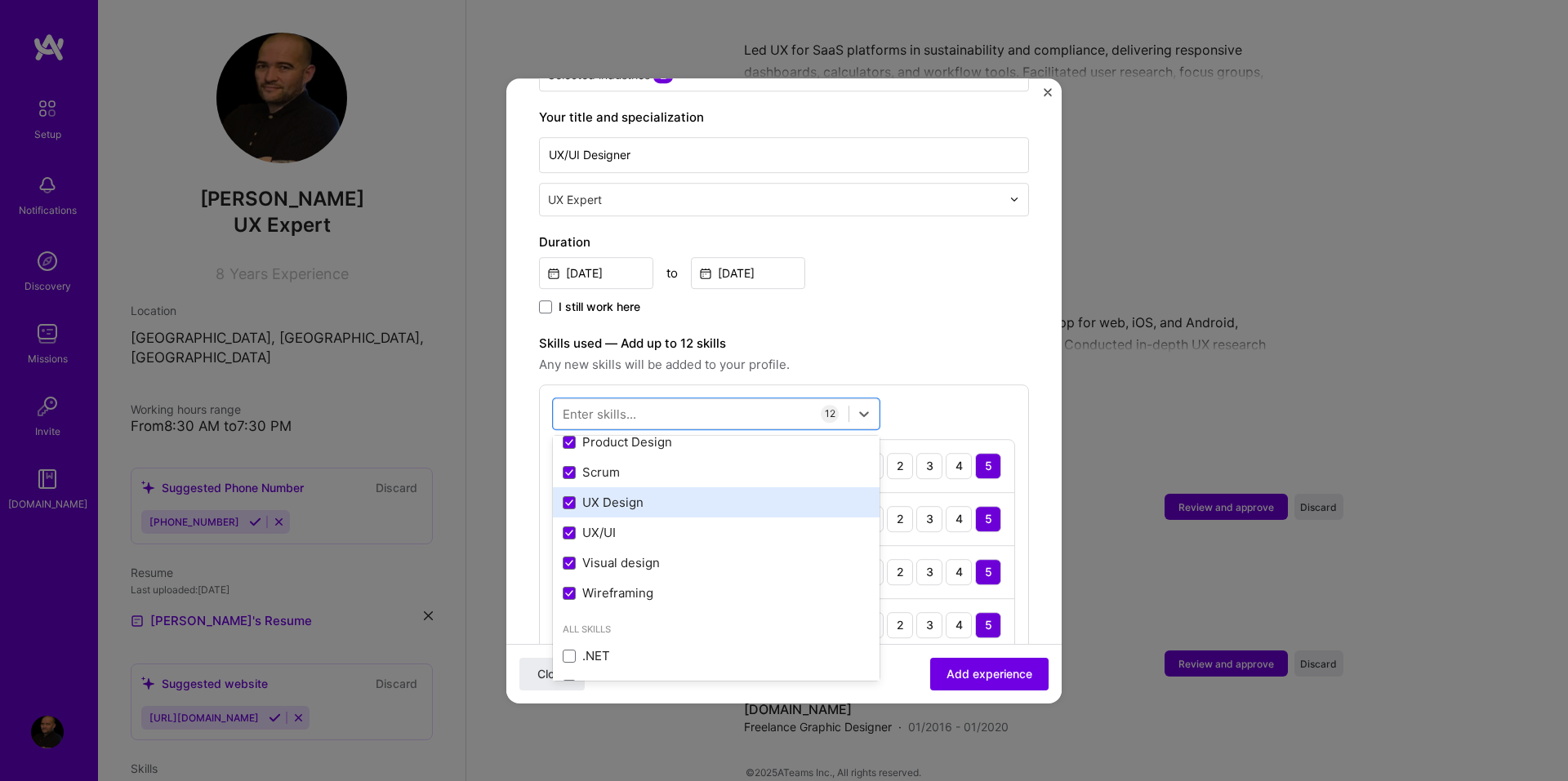
scroll to position [327, 0]
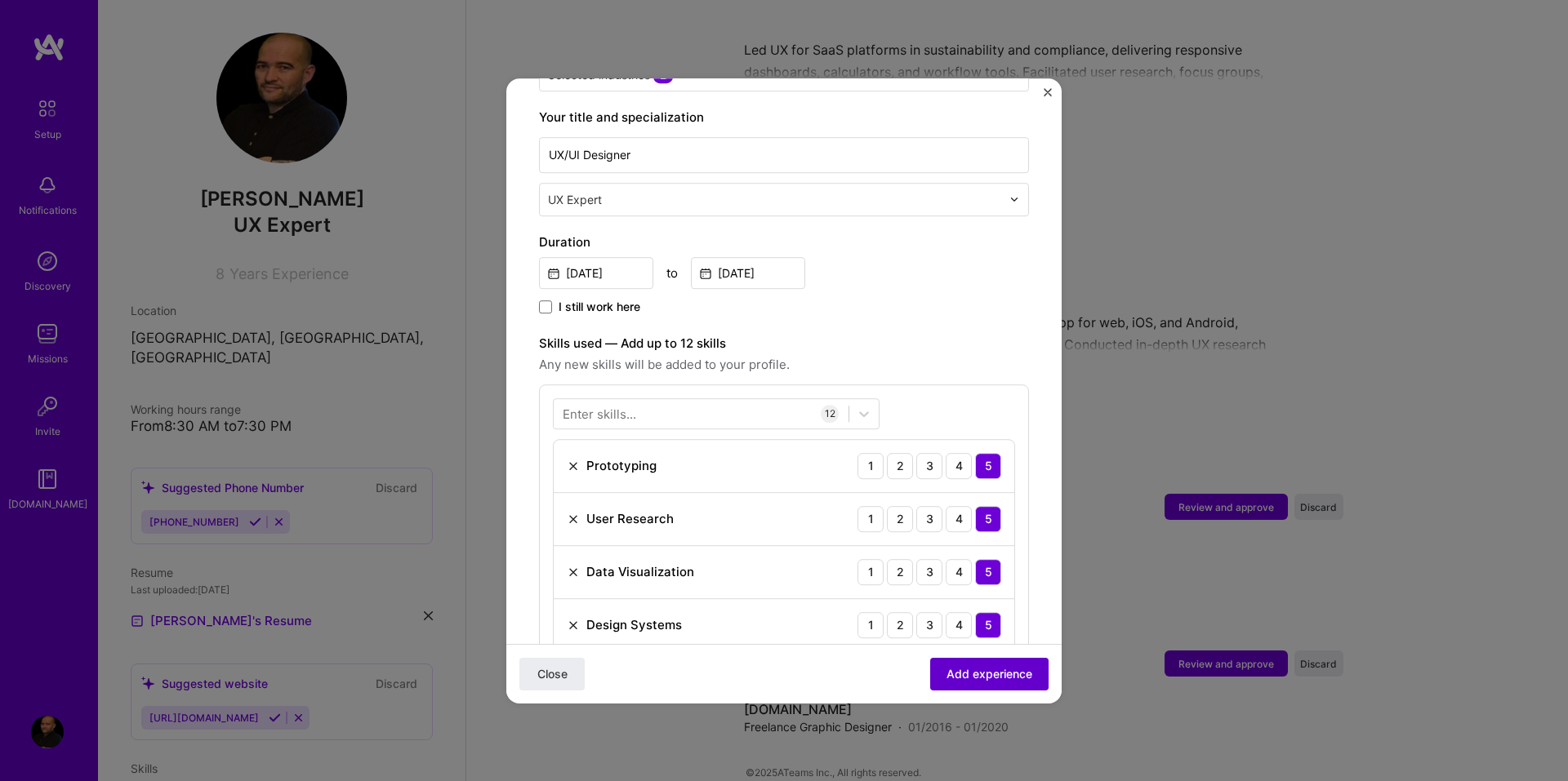
click at [946, 669] on span "Add experience" at bounding box center [989, 673] width 86 height 16
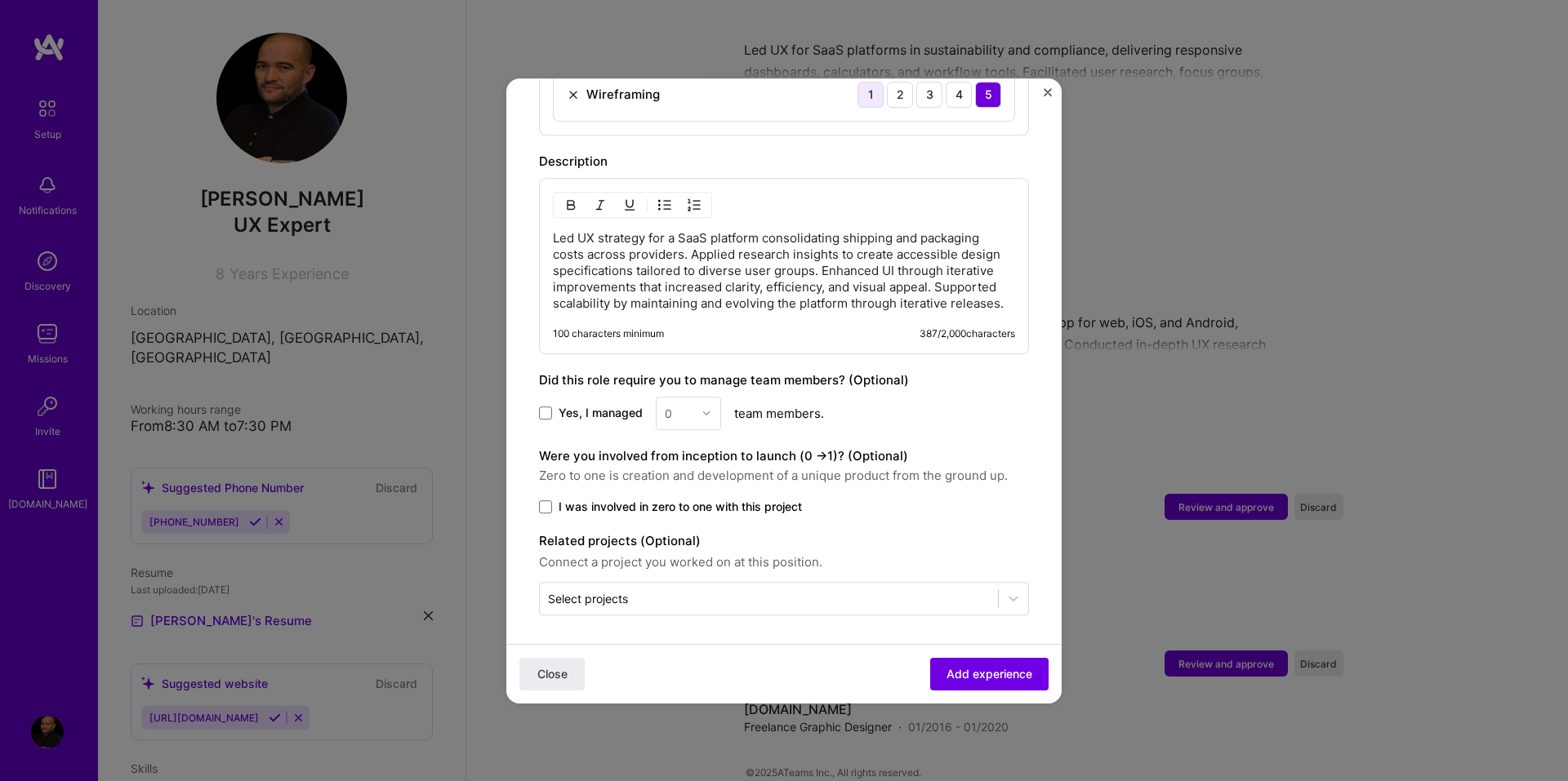
scroll to position [1309, 0]
click at [973, 665] on span "Add experience" at bounding box center [989, 673] width 86 height 16
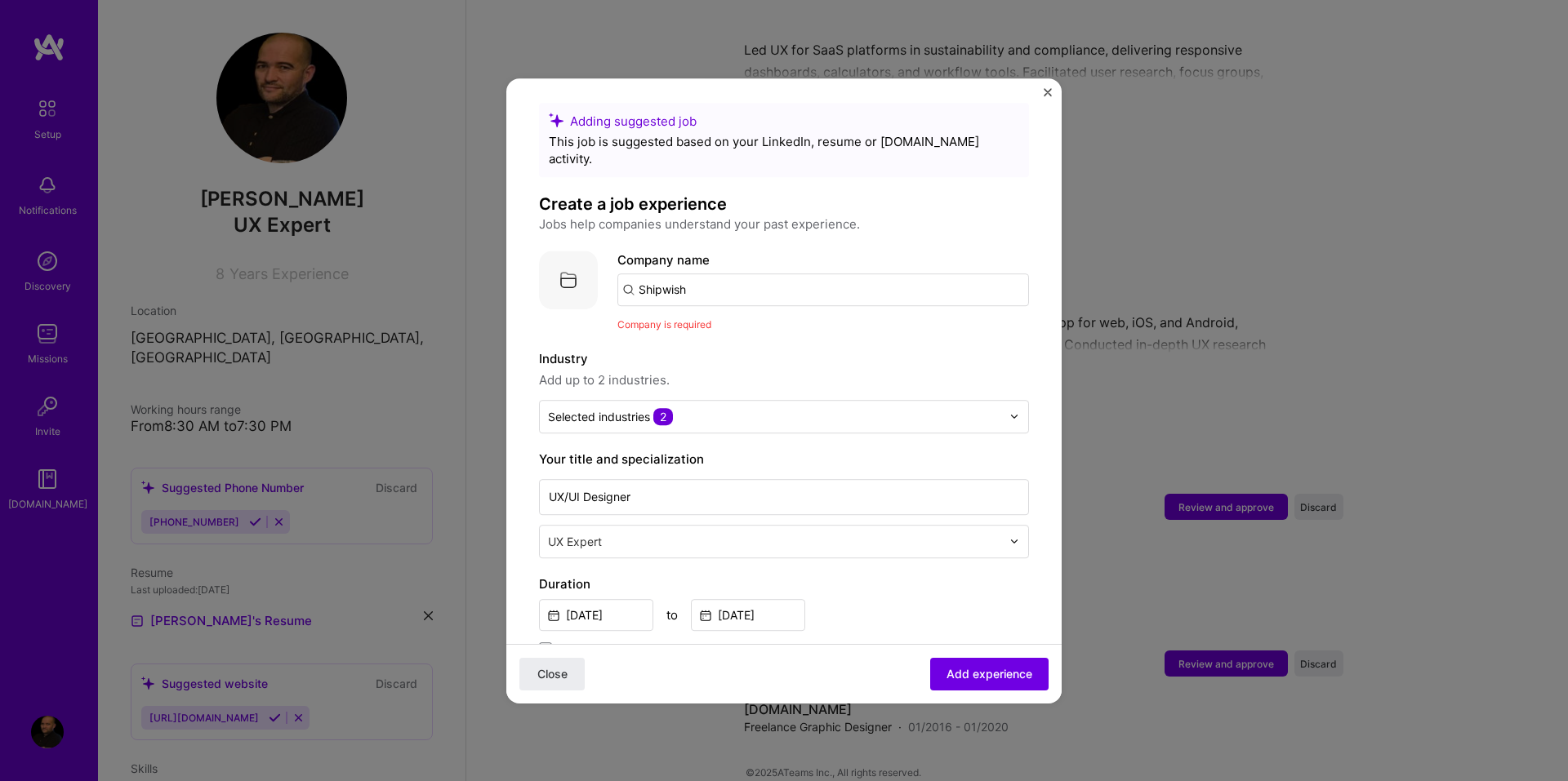
scroll to position [0, 0]
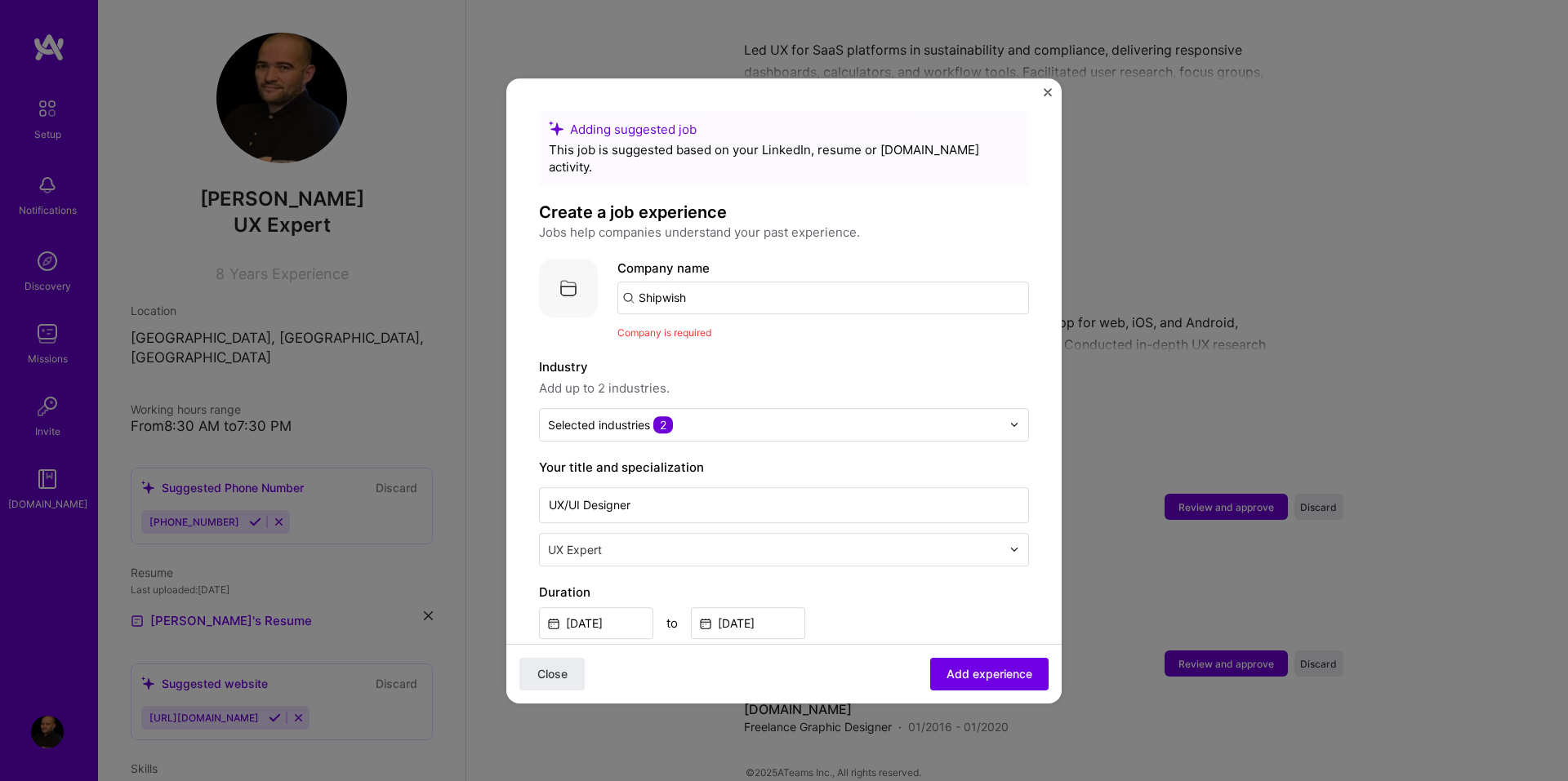
click at [711, 282] on input "Shipwish" at bounding box center [822, 298] width 412 height 33
click at [627, 285] on input "Shipwish" at bounding box center [822, 298] width 412 height 33
click at [630, 282] on input "Shipwish" at bounding box center [822, 298] width 412 height 33
click at [571, 273] on img at bounding box center [567, 287] width 59 height 59
click at [661, 327] on span "Company is required" at bounding box center [664, 332] width 94 height 12
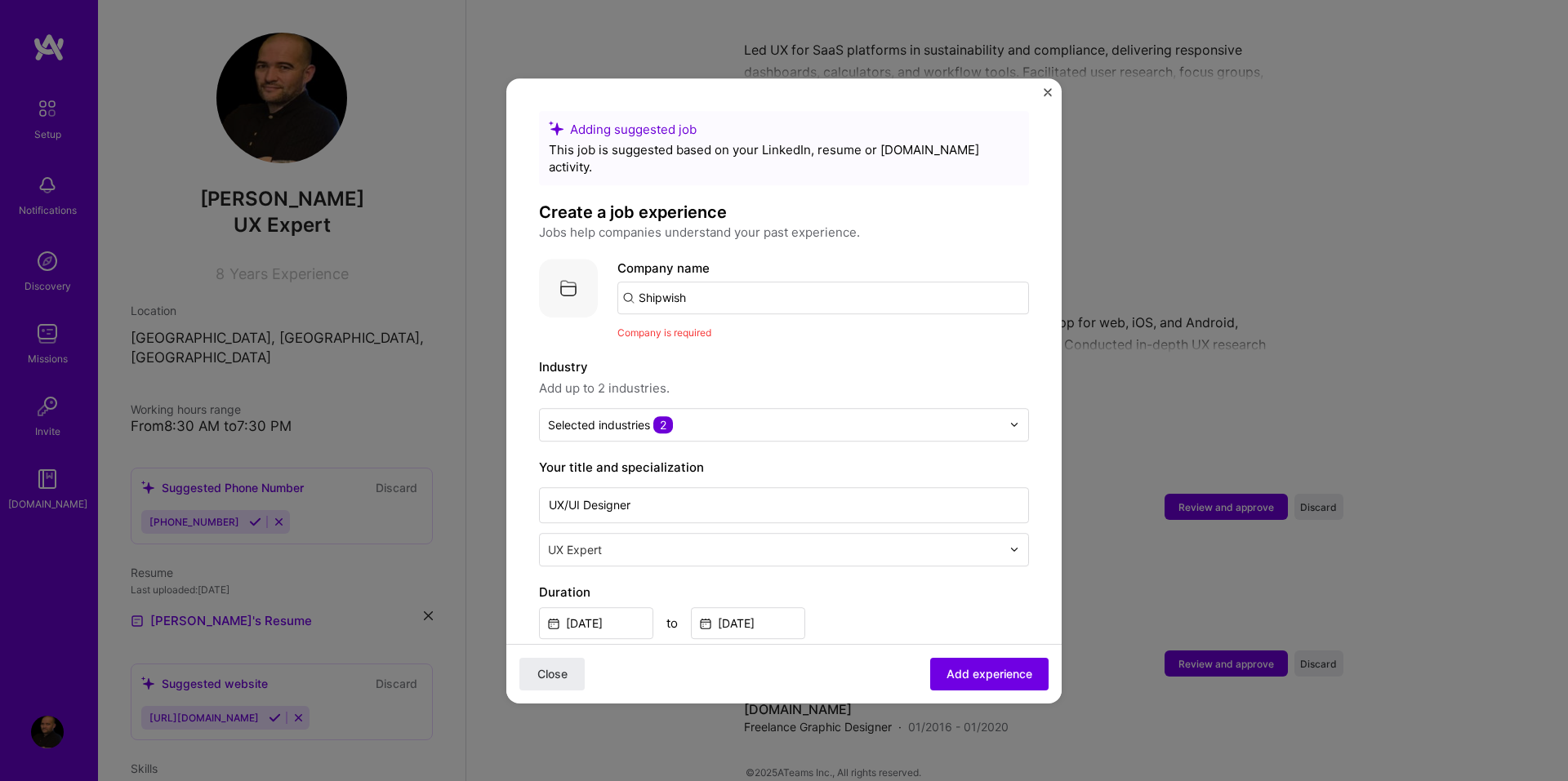
click at [694, 286] on input "Shipwish" at bounding box center [822, 298] width 412 height 33
drag, startPoint x: 707, startPoint y: 284, endPoint x: 685, endPoint y: 285, distance: 22.0
click at [685, 285] on input "Shipwish" at bounding box center [822, 298] width 412 height 33
type input "Shipwish"
click at [735, 329] on div "Shipwish" at bounding box center [741, 343] width 66 height 29
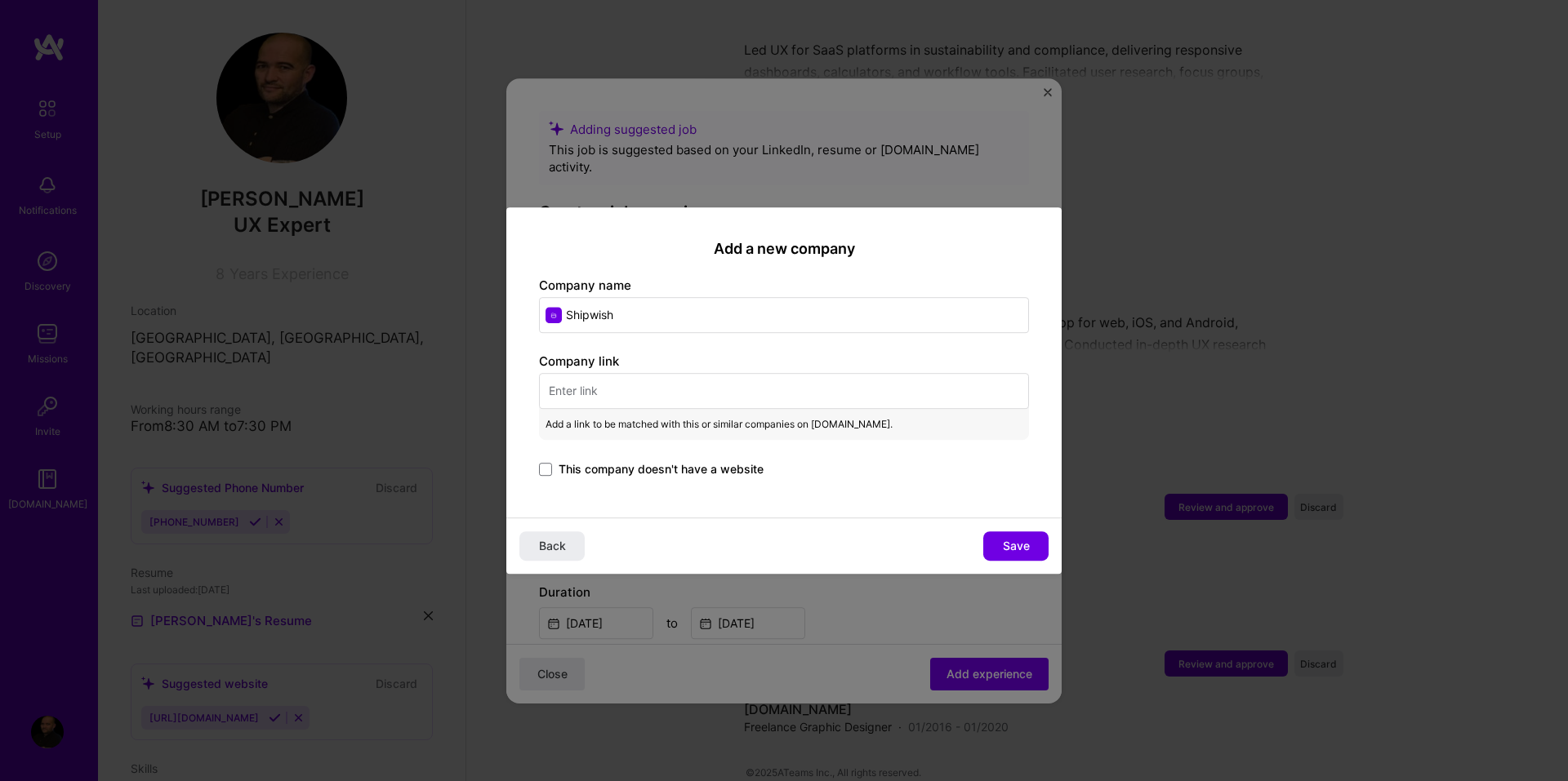
click at [613, 399] on input "text" at bounding box center [783, 391] width 490 height 35
paste input "https://www.shipwise.com/"
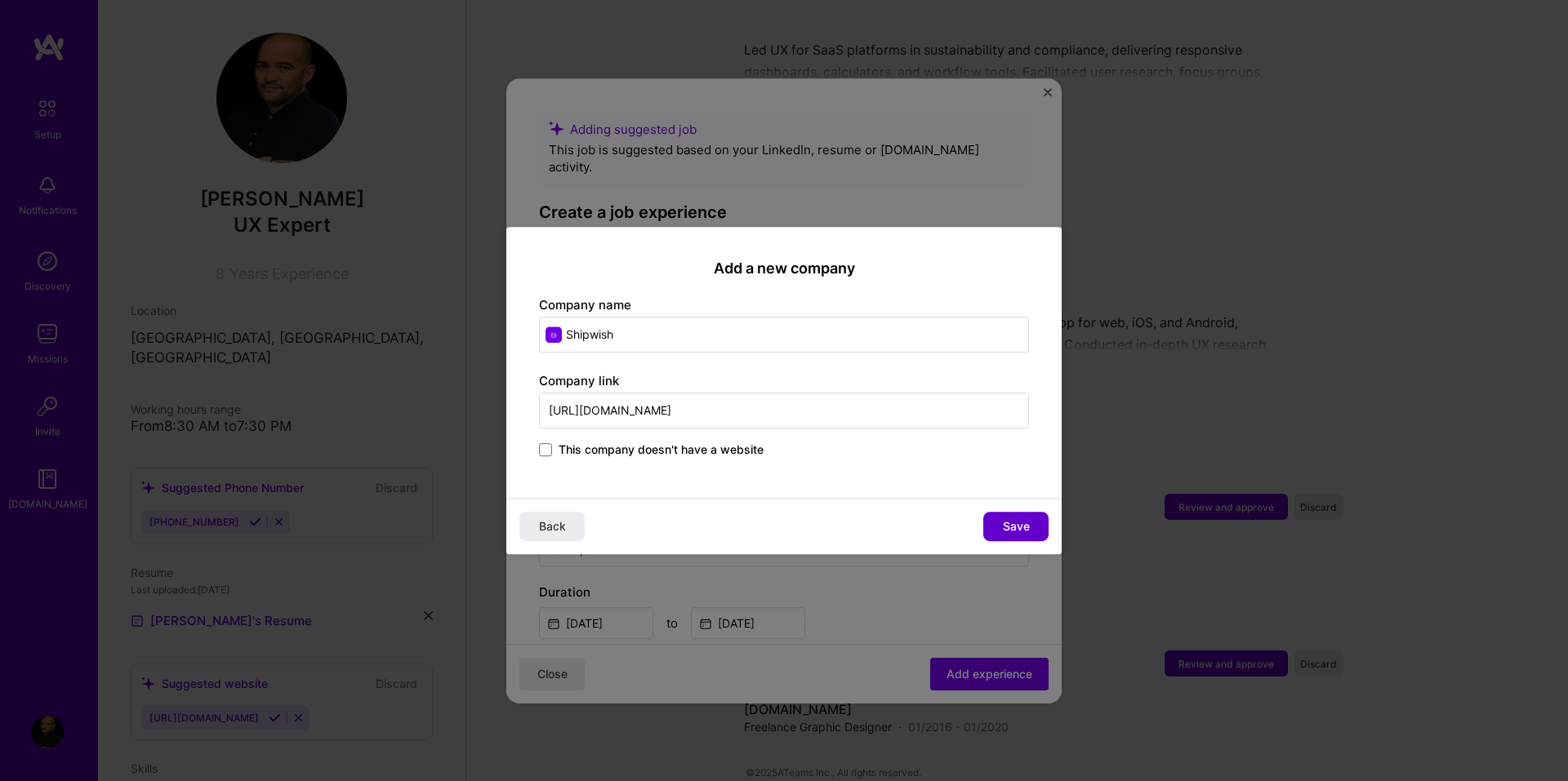
type input "https://www.shipwise.com/"
click at [1025, 532] on span "Save" at bounding box center [1015, 526] width 27 height 16
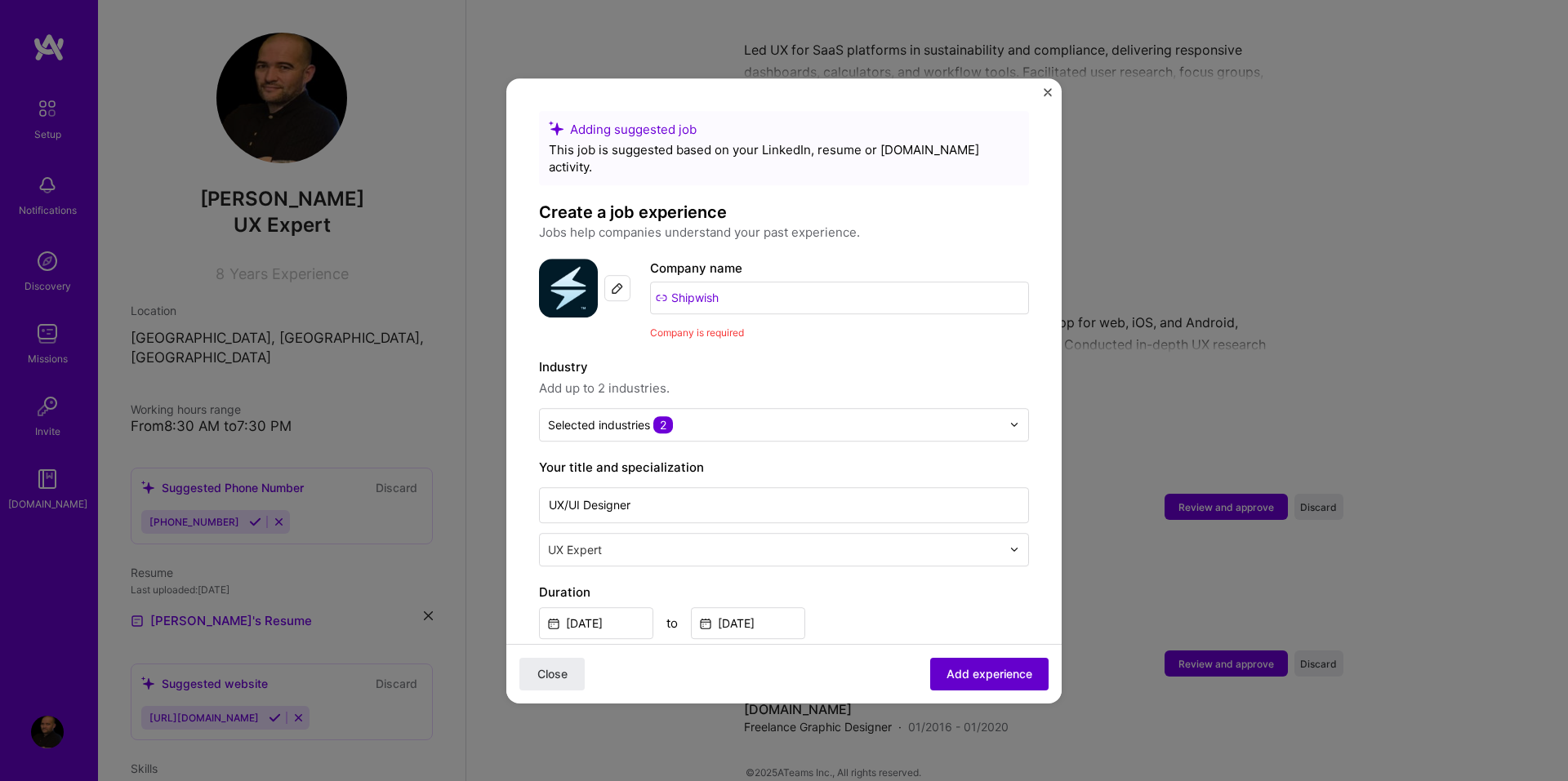
click at [1016, 669] on span "Add experience" at bounding box center [989, 673] width 86 height 16
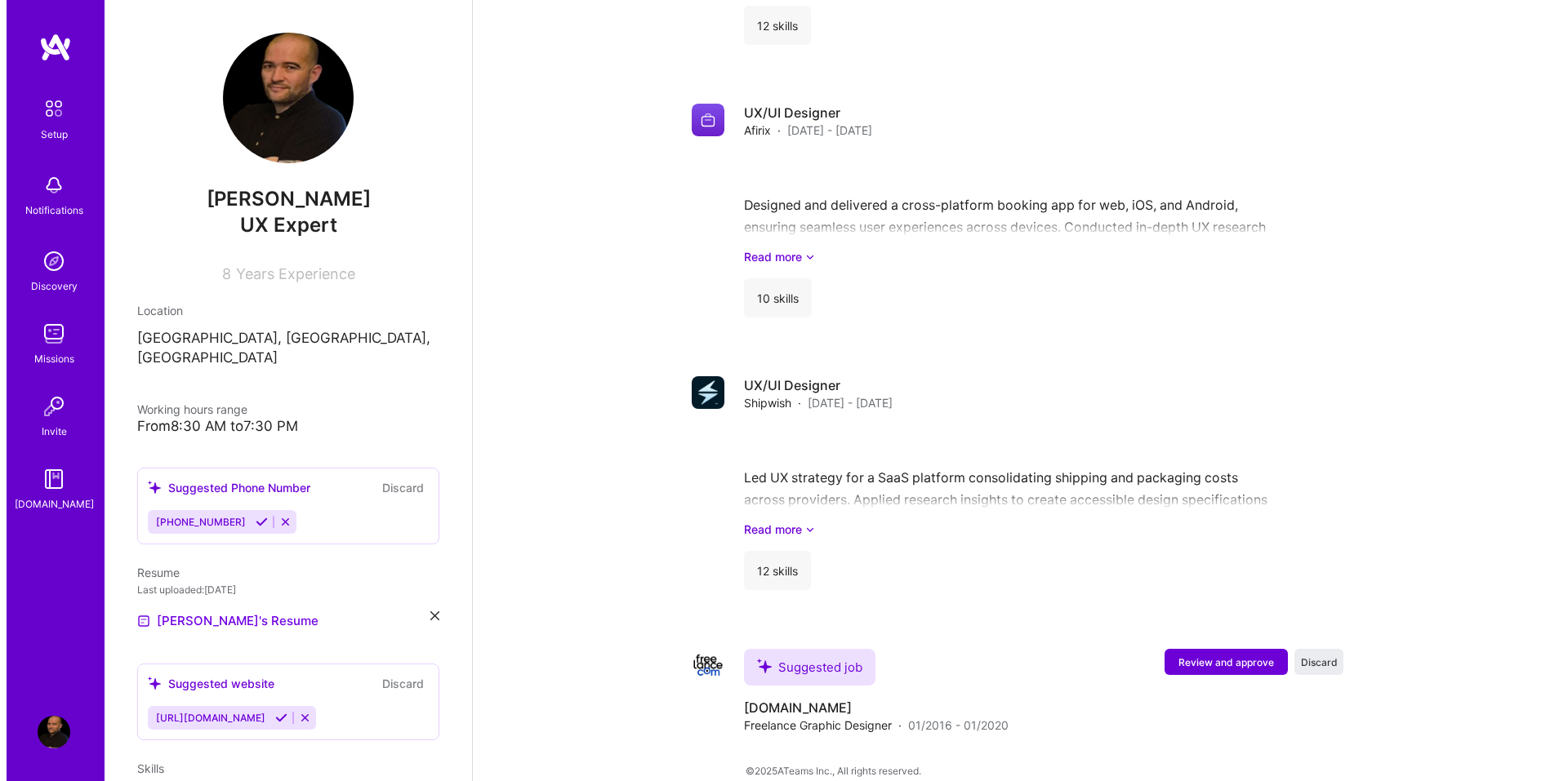
scroll to position [2173, 0]
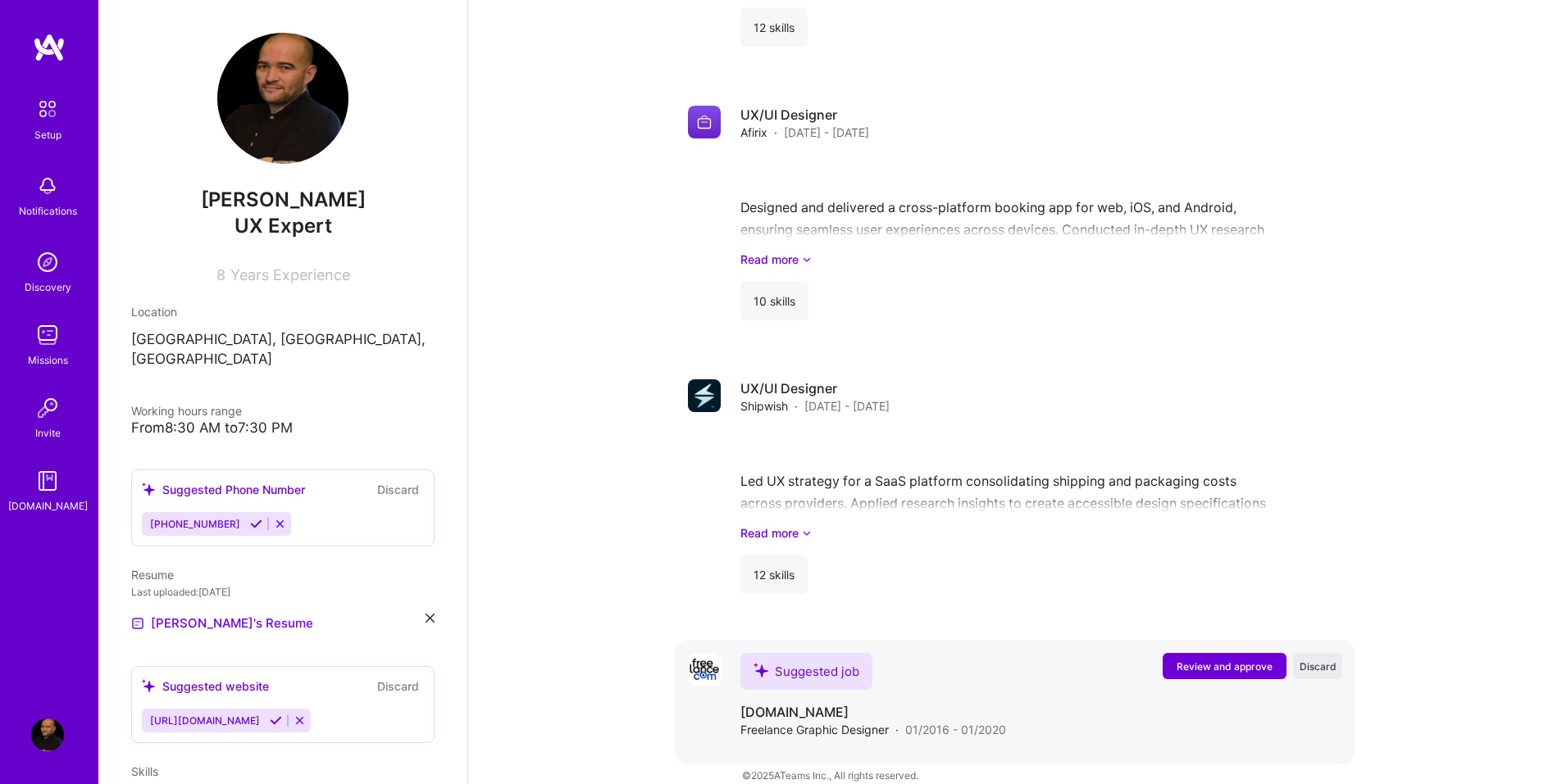
click at [1197, 659] on span "Review and approve" at bounding box center [1225, 666] width 96 height 14
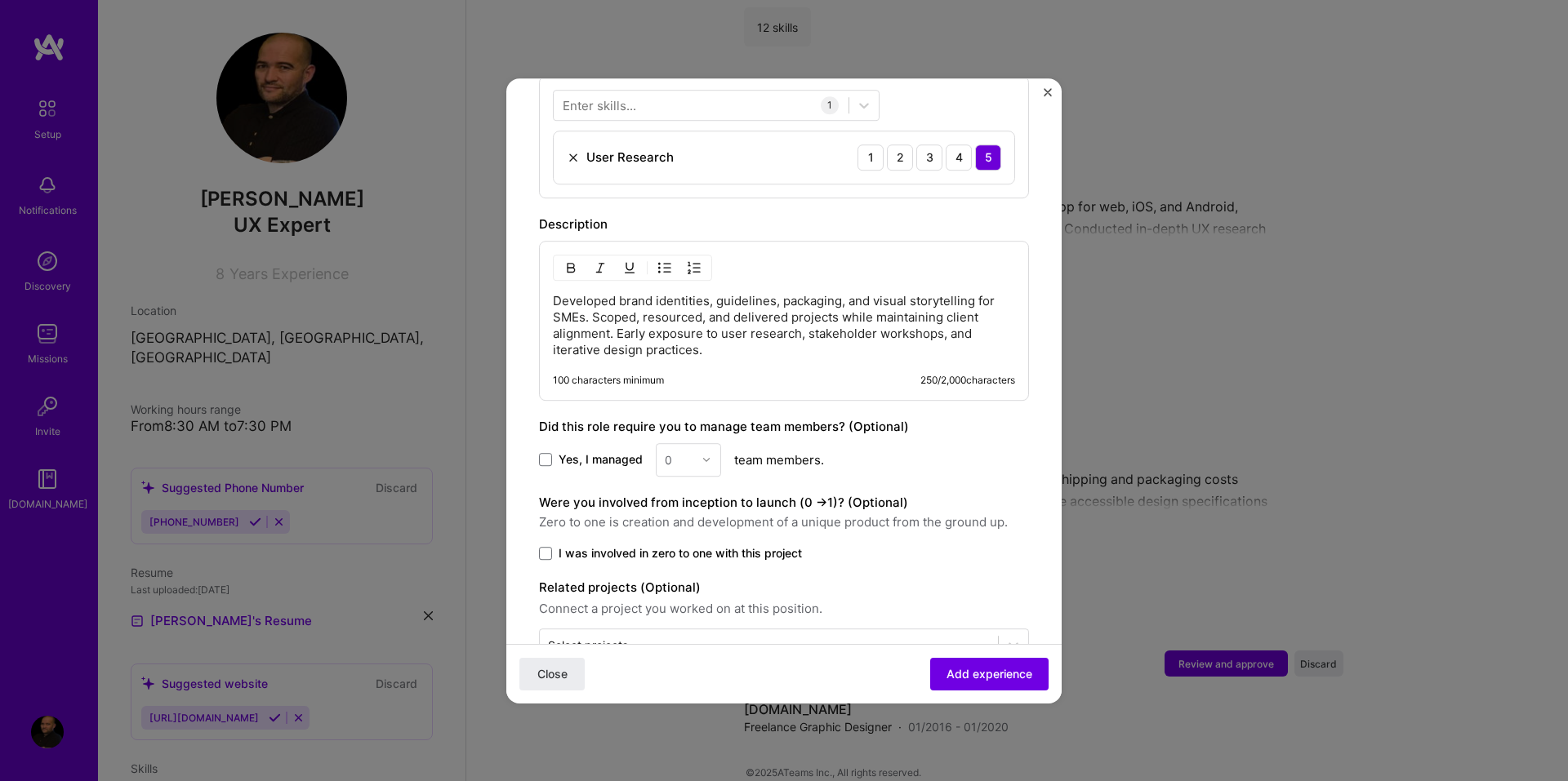
scroll to position [669, 0]
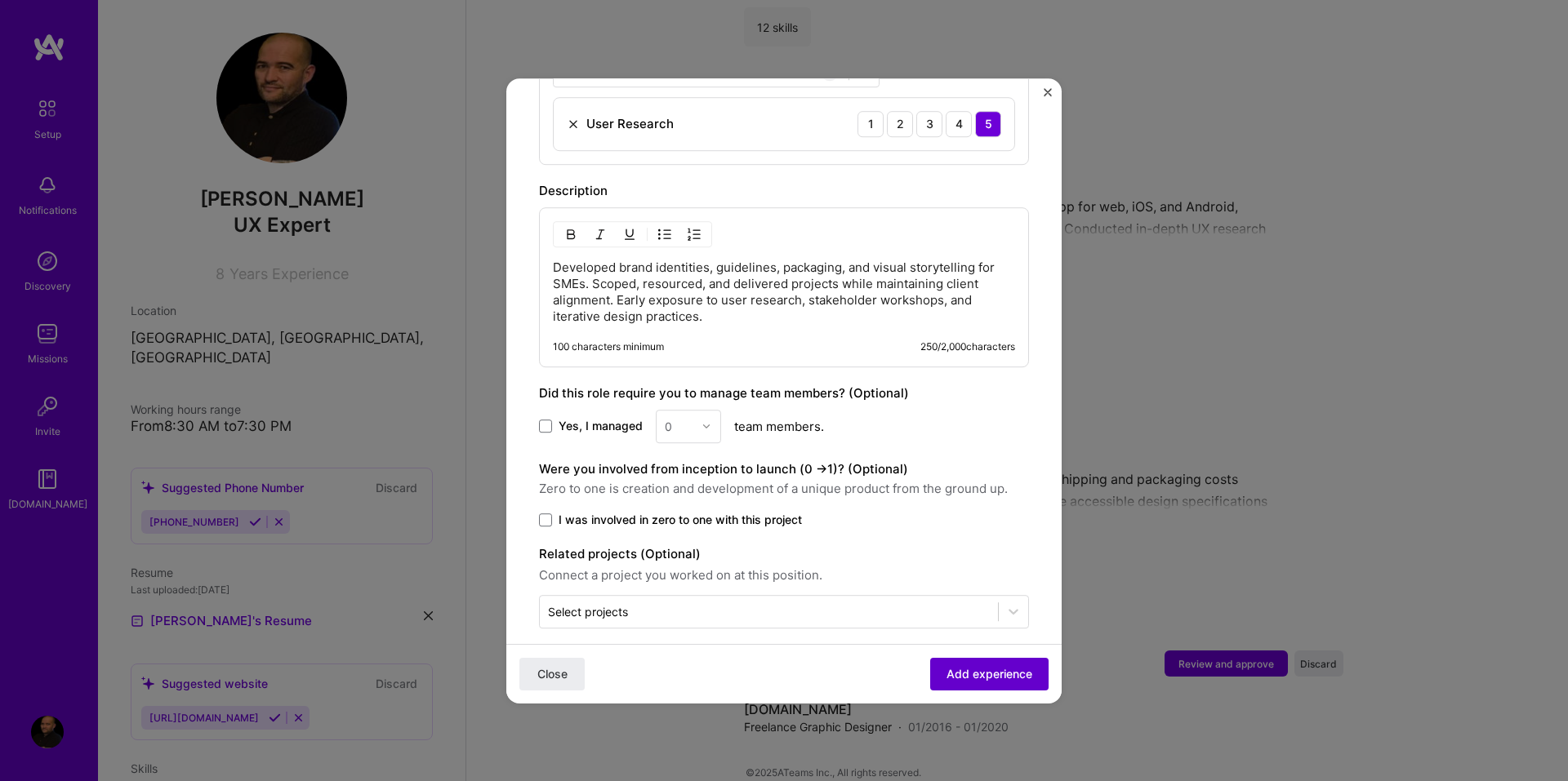
click at [980, 673] on span "Add experience" at bounding box center [989, 673] width 86 height 16
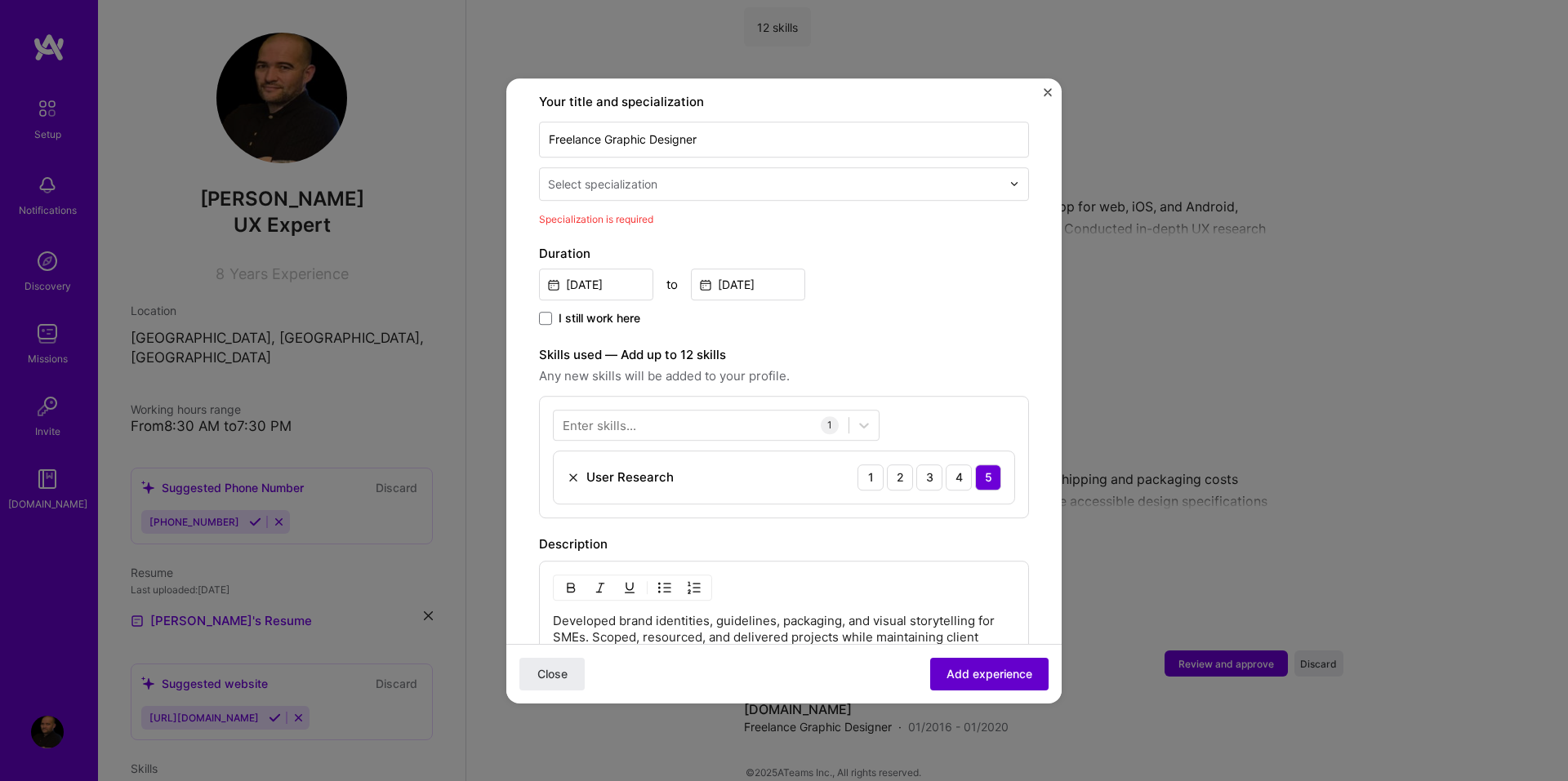
scroll to position [339, 0]
click at [862, 421] on icon at bounding box center [863, 428] width 16 height 16
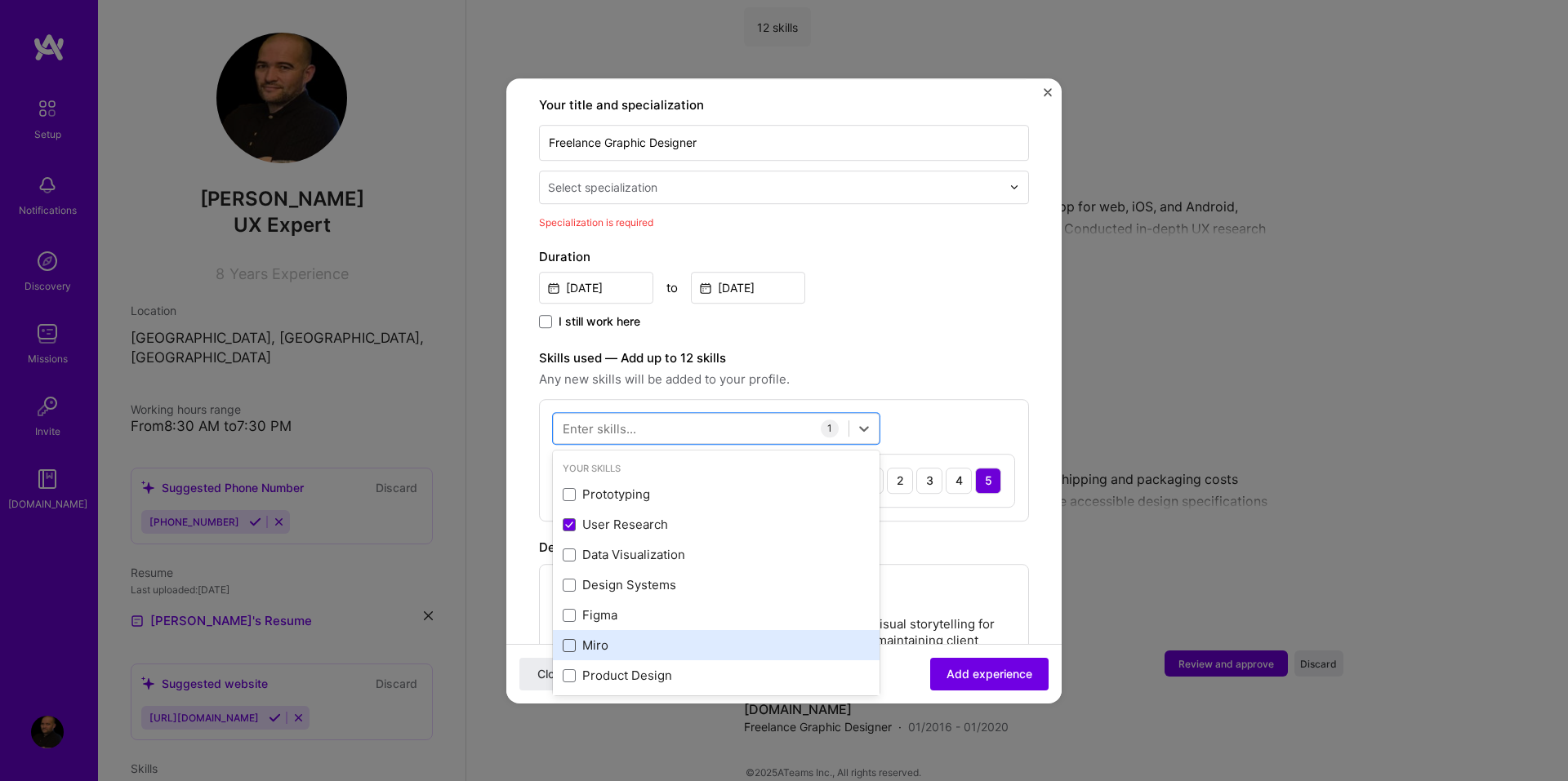
click at [570, 639] on span at bounding box center [569, 646] width 13 height 13
click at [0, 0] on input "checkbox" at bounding box center [0, 0] width 0 height 0
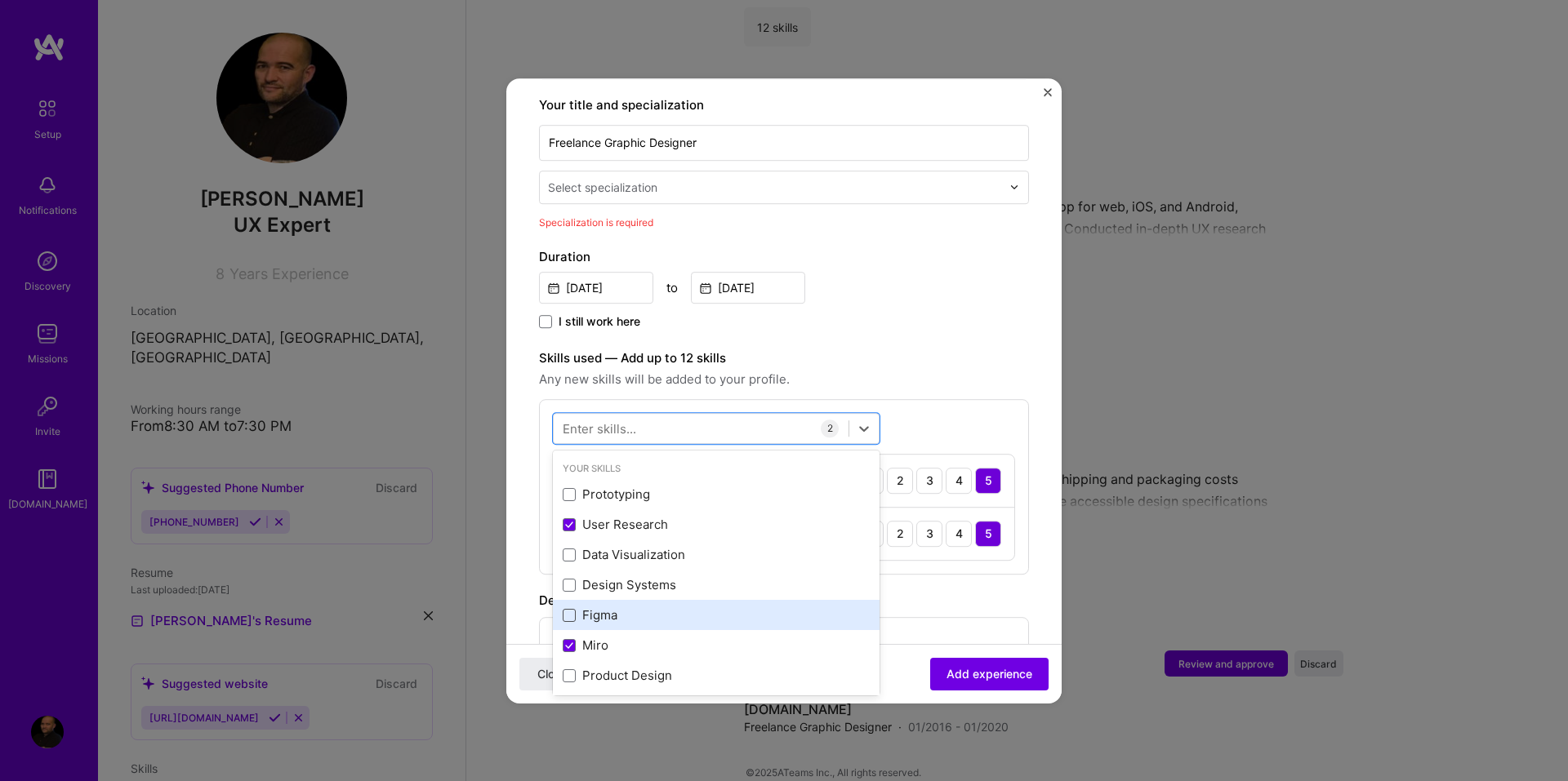
click at [567, 609] on span at bounding box center [569, 616] width 13 height 13
click at [0, 0] on input "checkbox" at bounding box center [0, 0] width 0 height 0
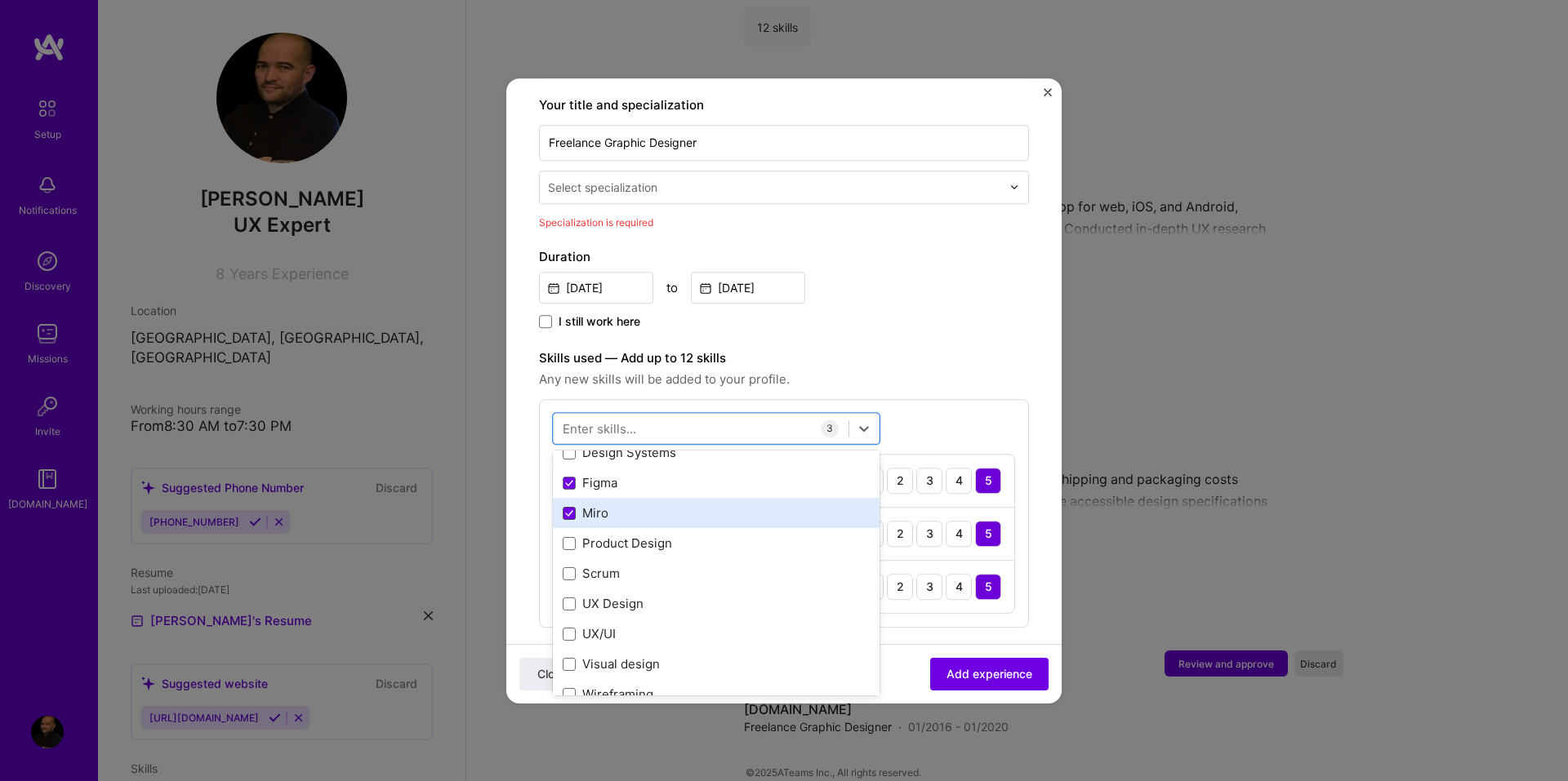
scroll to position [163, 0]
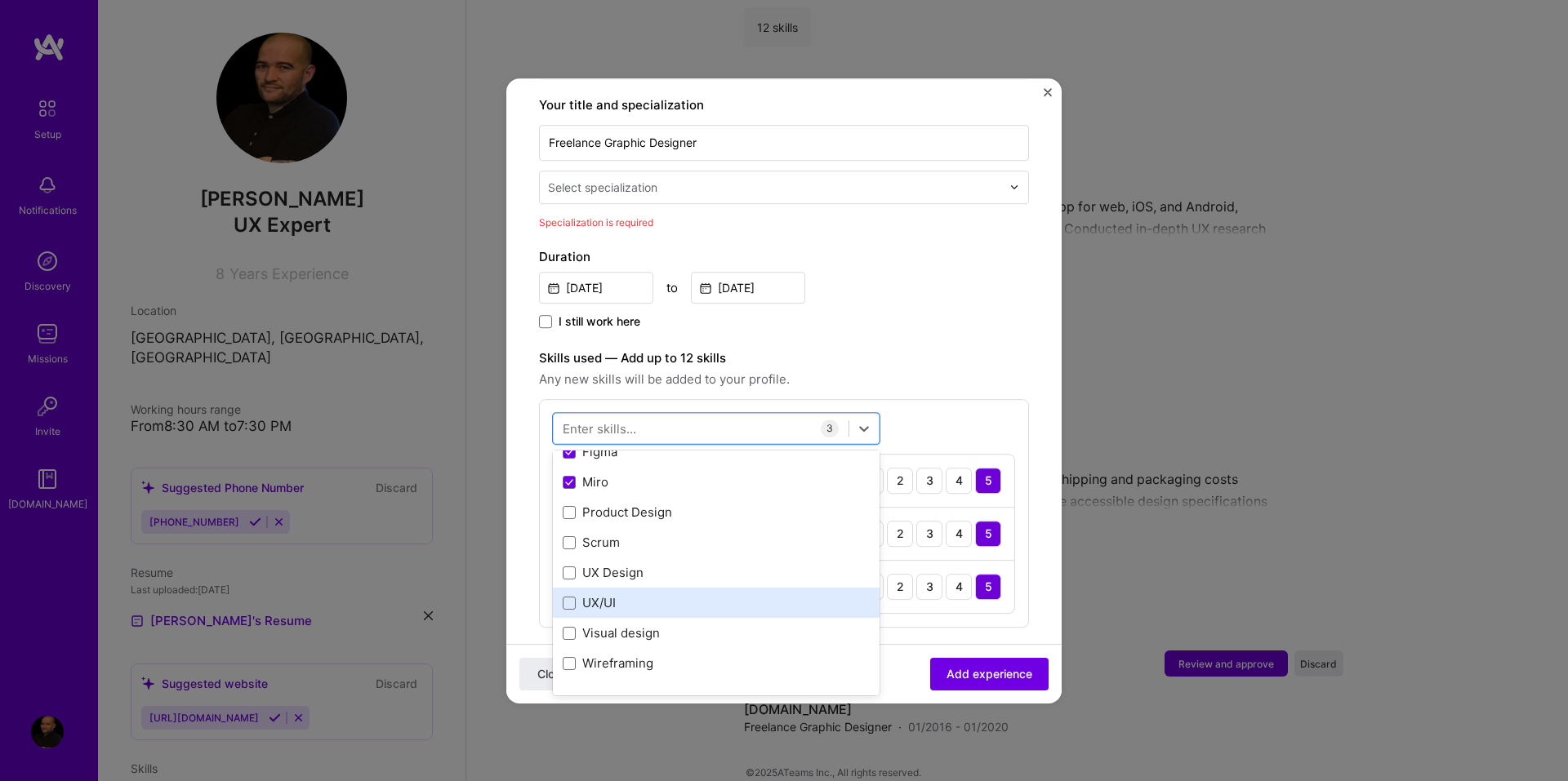
click at [567, 595] on div "UX/UI" at bounding box center [716, 604] width 307 height 17
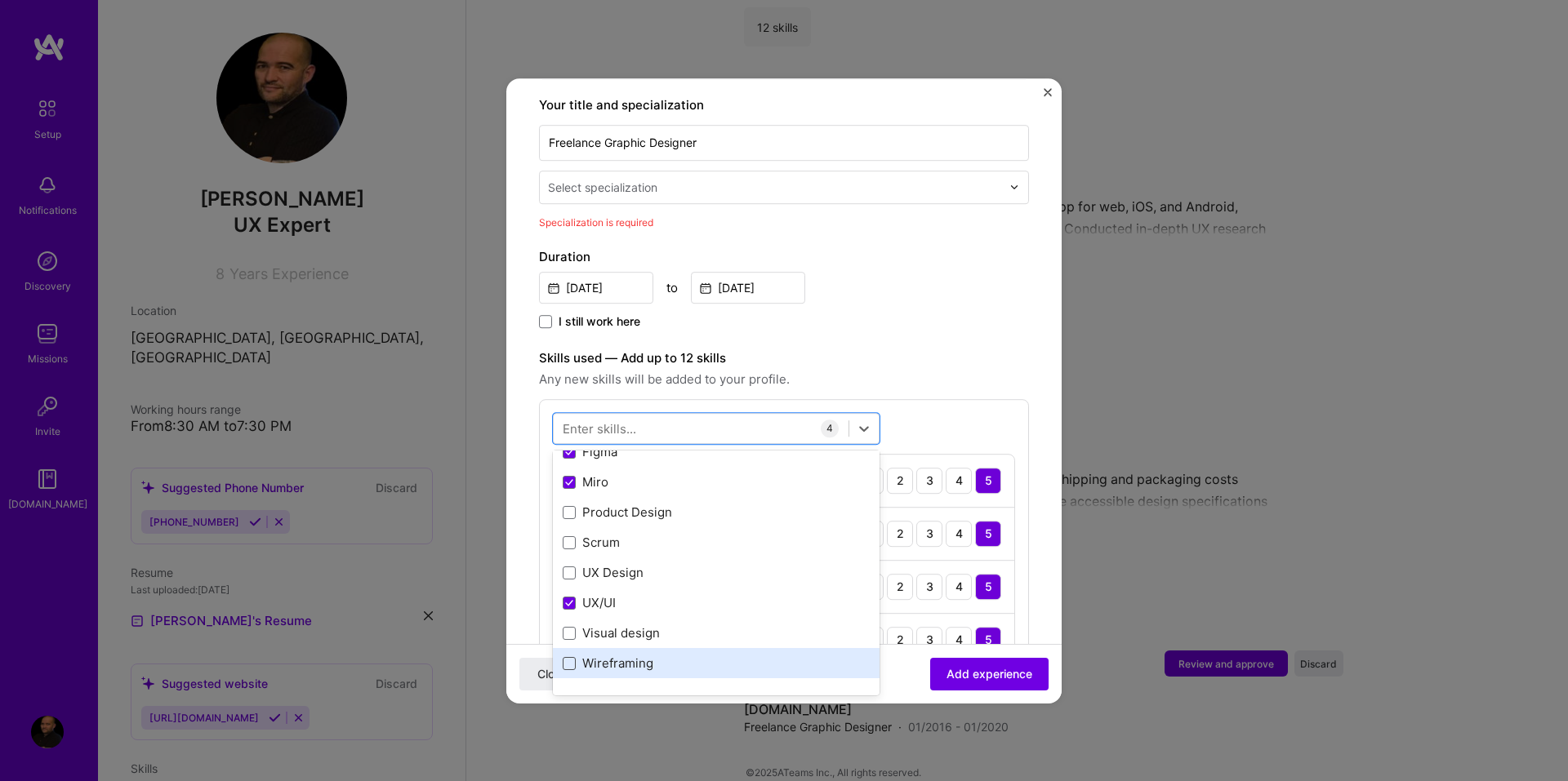
click at [571, 657] on span at bounding box center [569, 663] width 13 height 13
click at [0, 0] on input "checkbox" at bounding box center [0, 0] width 0 height 0
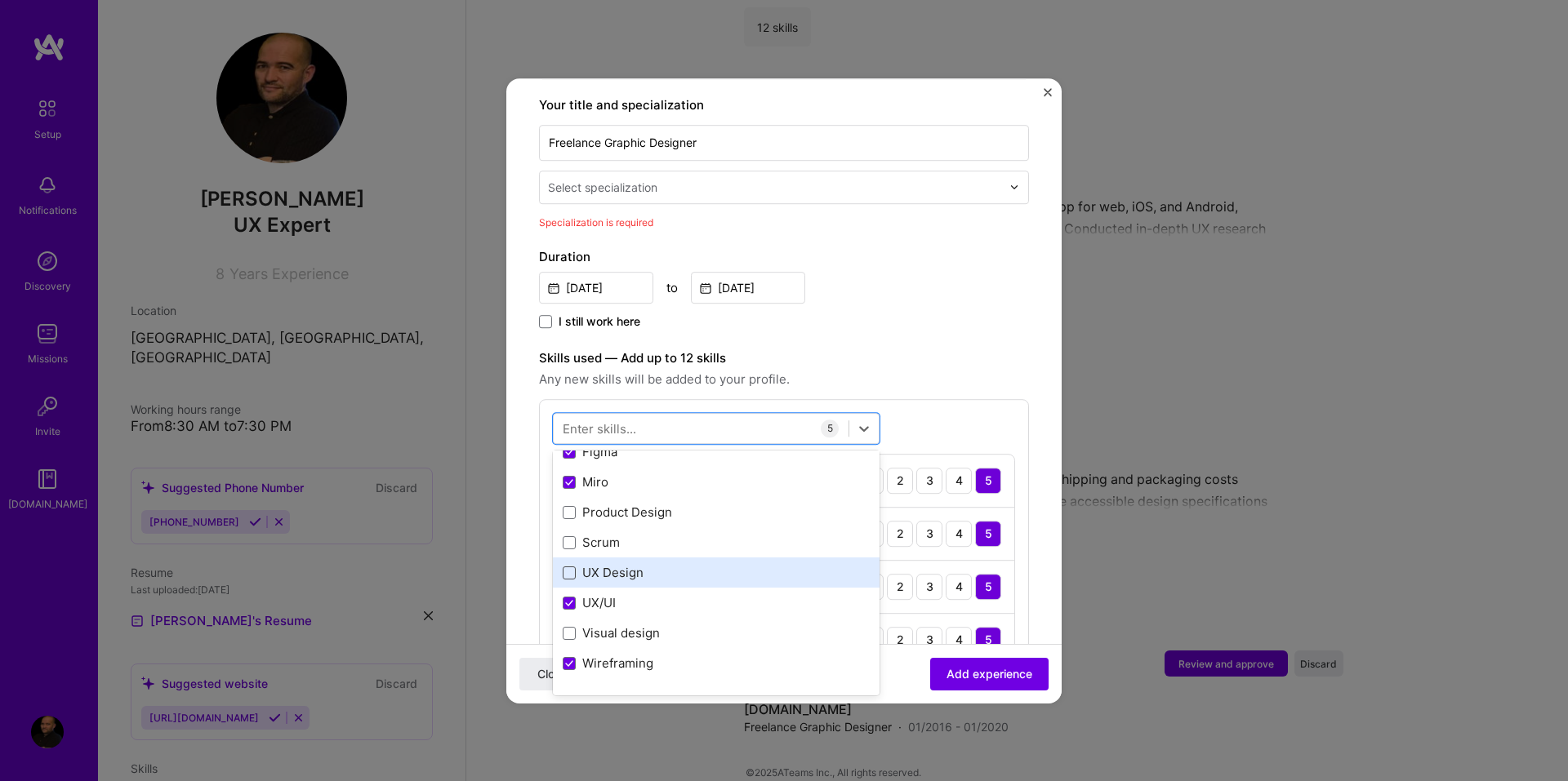
click at [569, 566] on span at bounding box center [569, 573] width 13 height 13
click at [0, 0] on input "checkbox" at bounding box center [0, 0] width 0 height 0
click at [946, 671] on span "Add experience" at bounding box center [989, 673] width 86 height 16
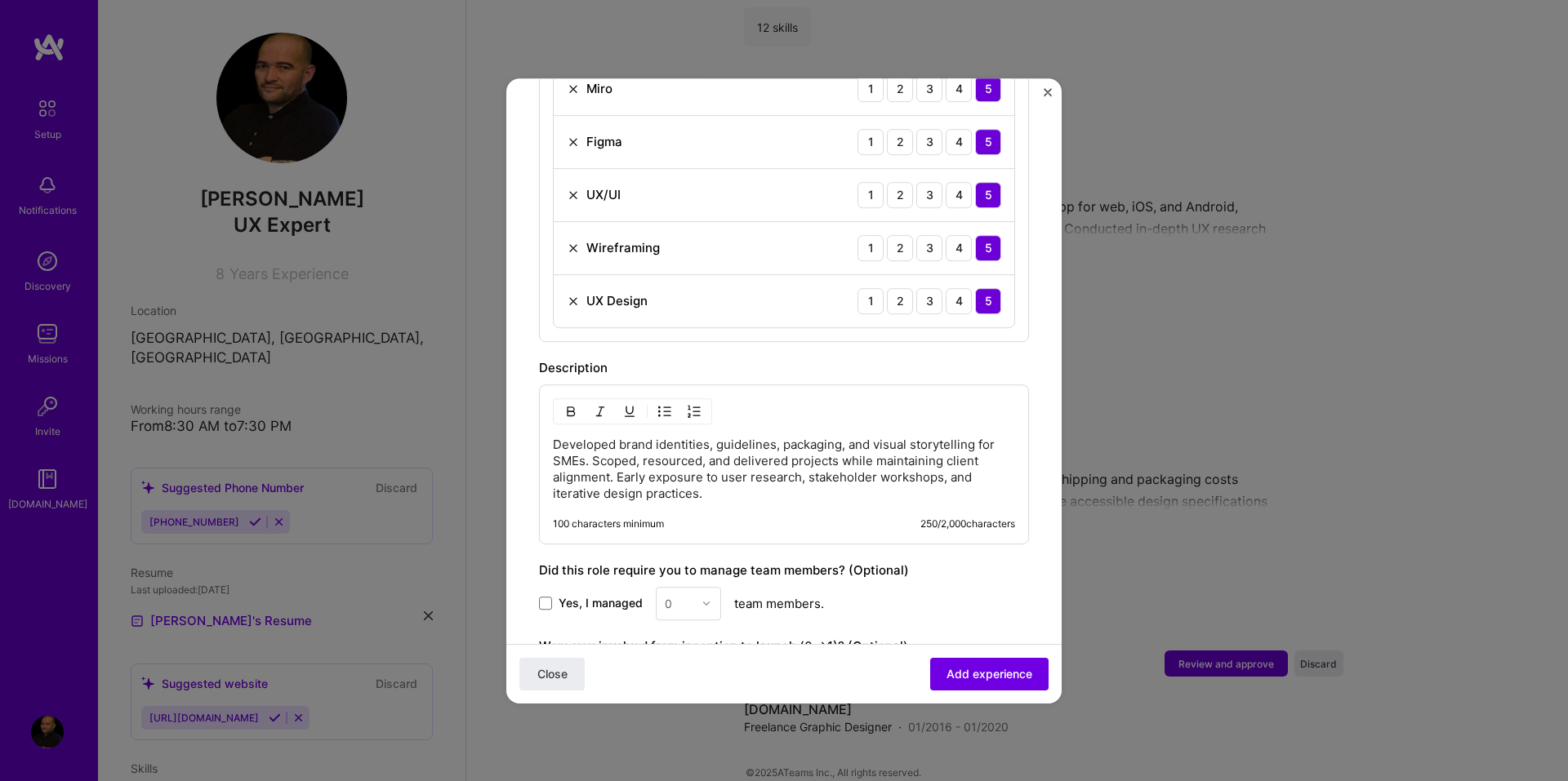
scroll to position [961, 0]
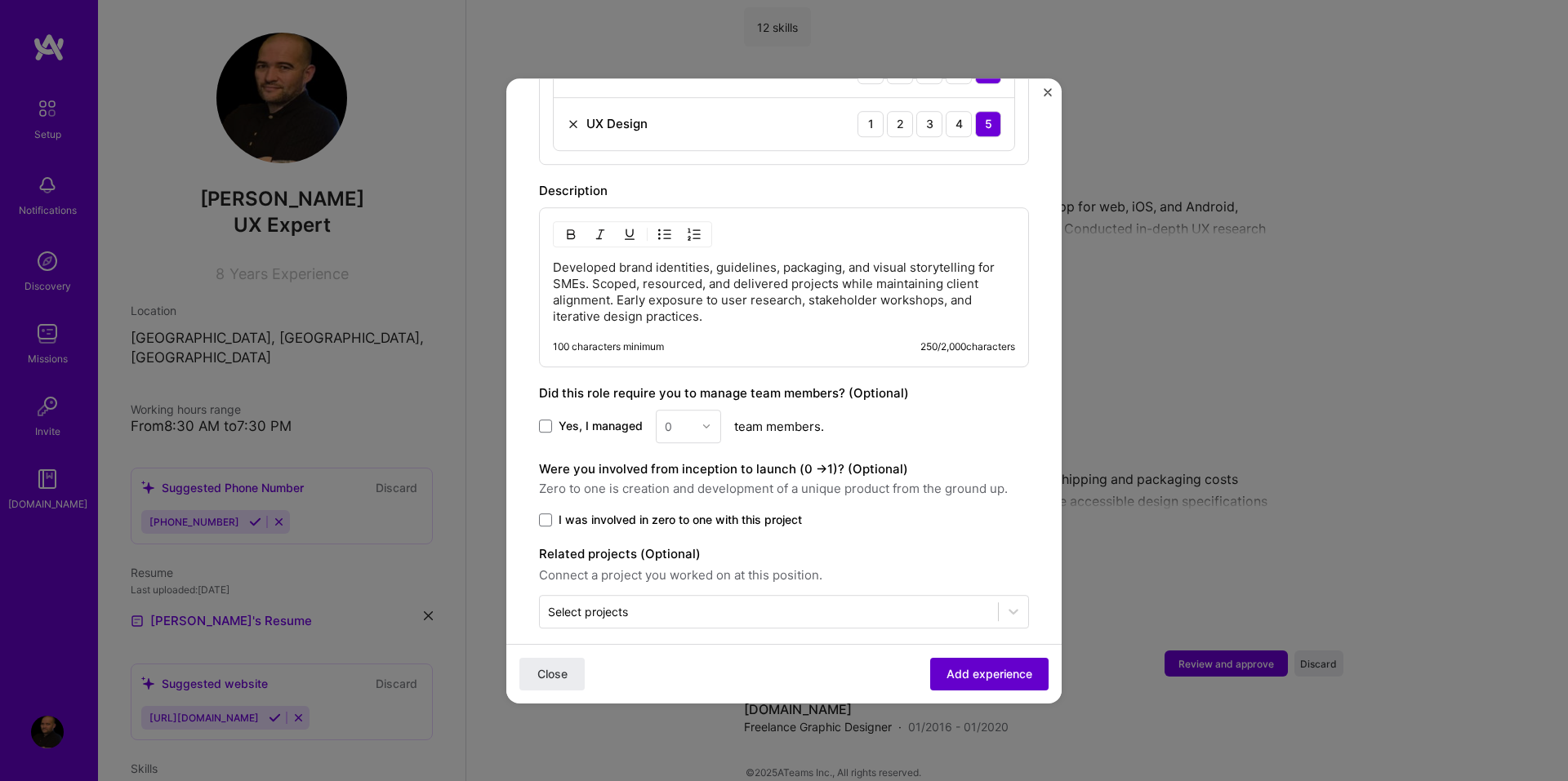
click at [957, 669] on span "Add experience" at bounding box center [989, 673] width 86 height 16
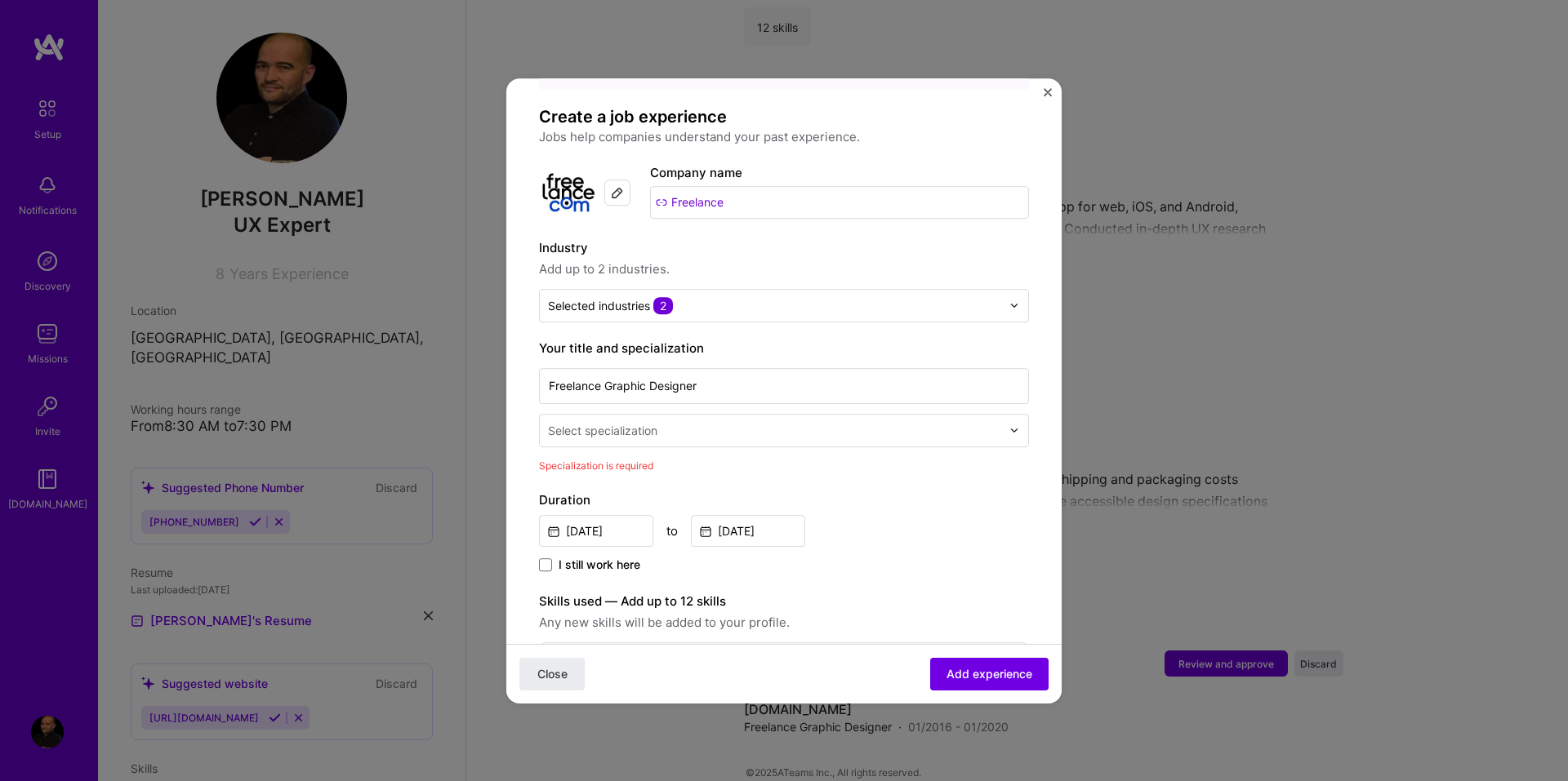
scroll to position [94, 0]
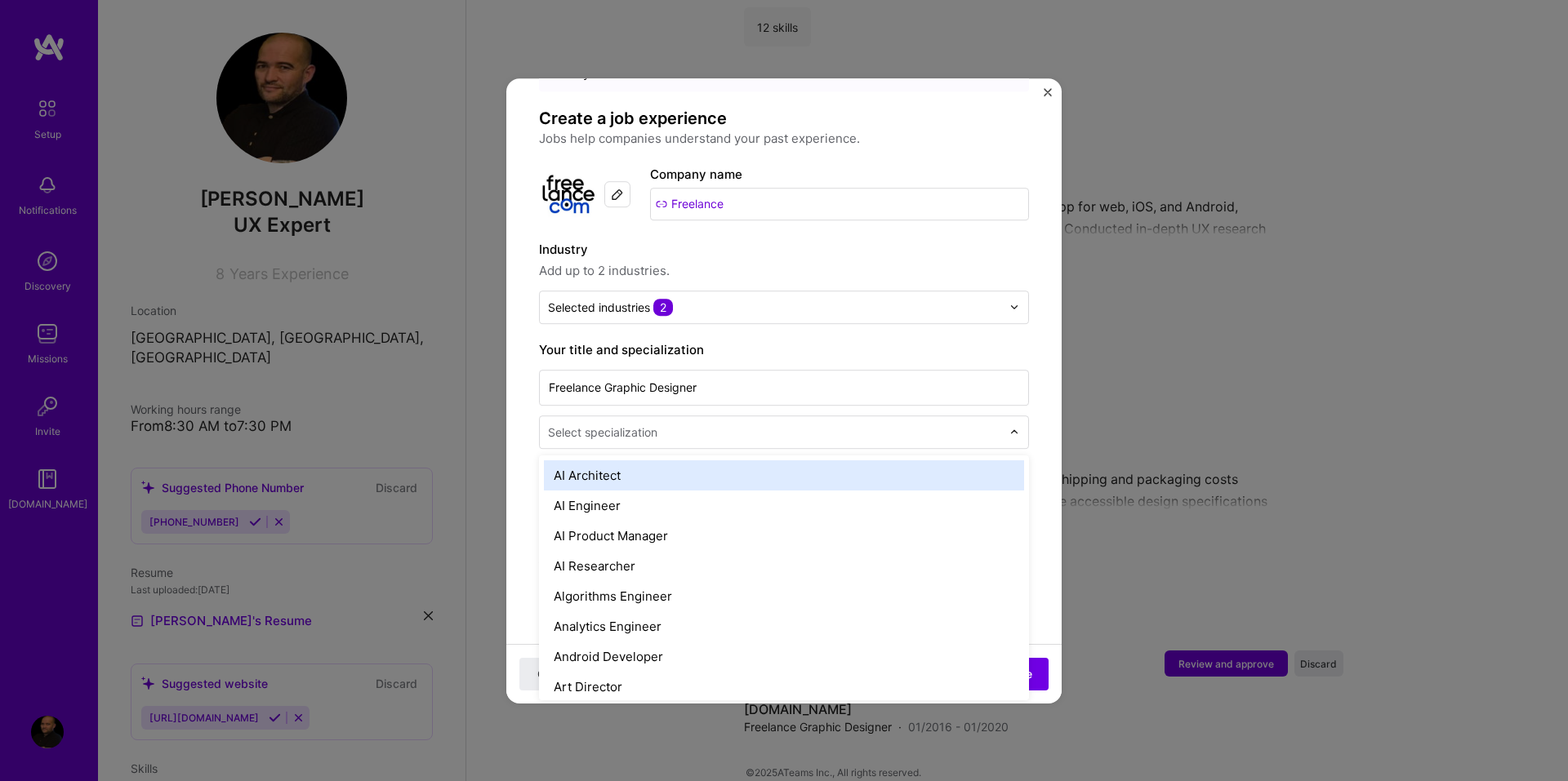
click at [642, 424] on div "Select specialization" at bounding box center [602, 432] width 109 height 17
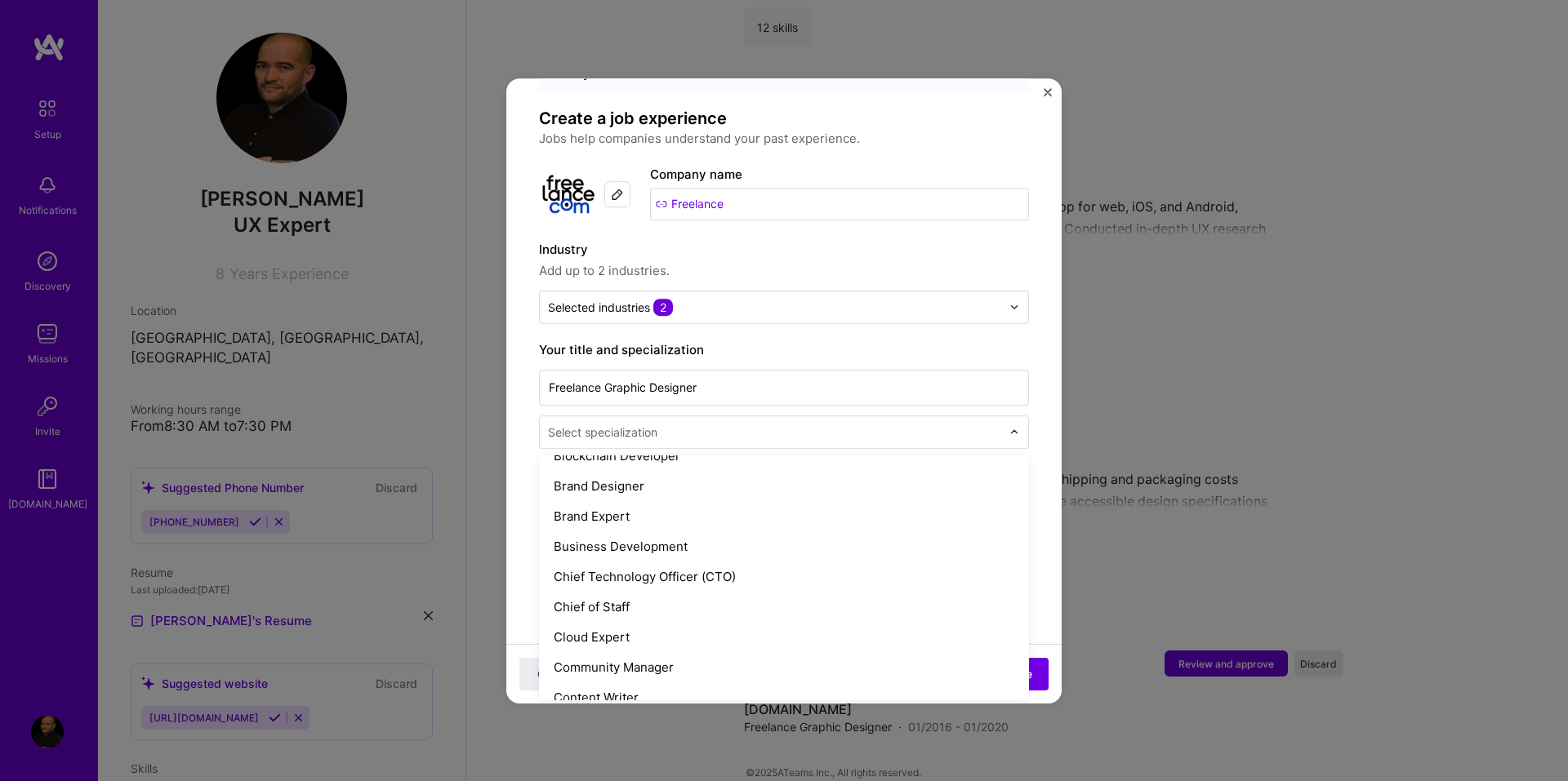
scroll to position [327, 0]
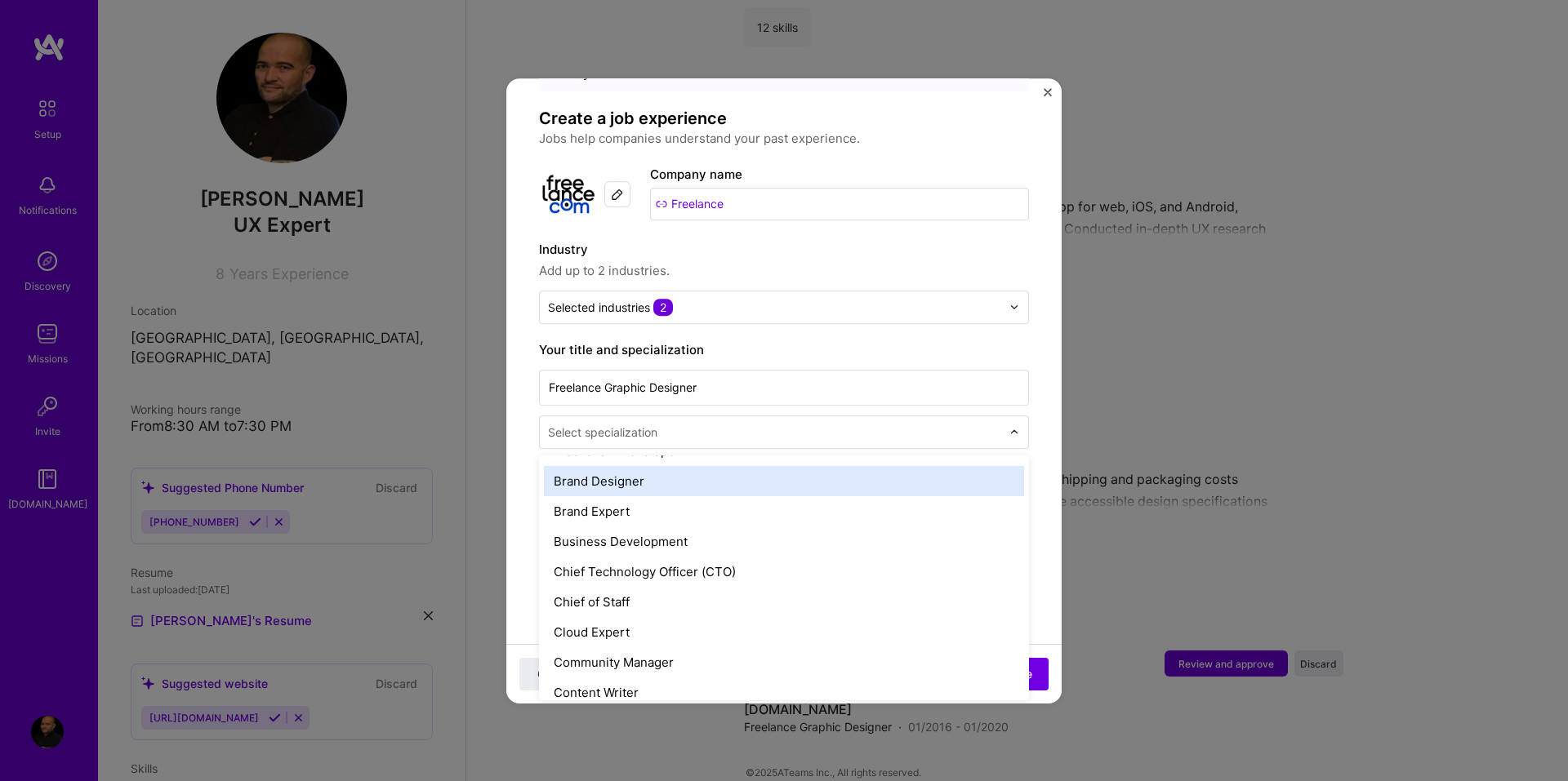
click at [598, 467] on div "Brand Designer" at bounding box center [784, 481] width 480 height 30
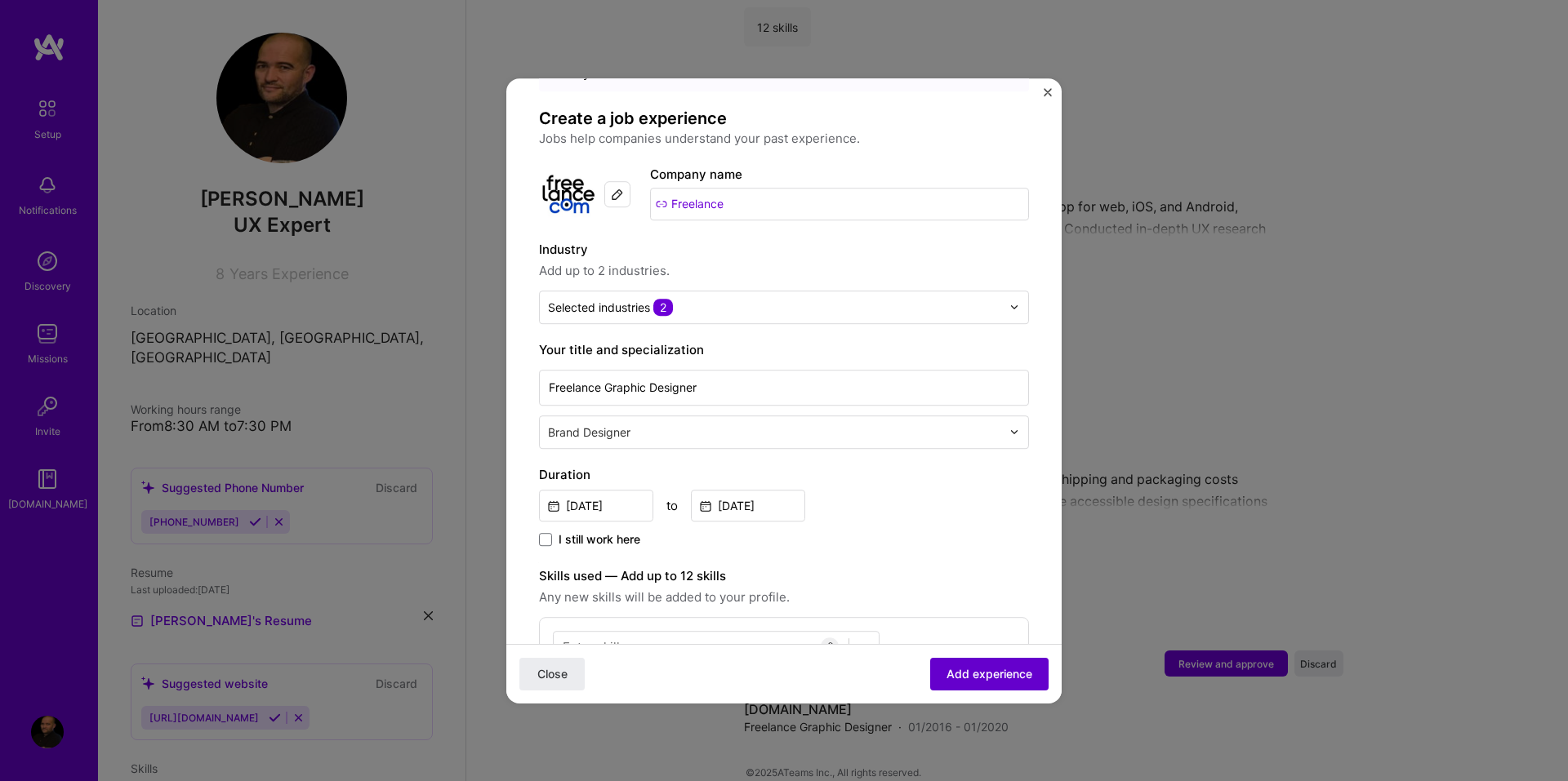
click at [958, 663] on button "Add experience" at bounding box center [989, 673] width 119 height 33
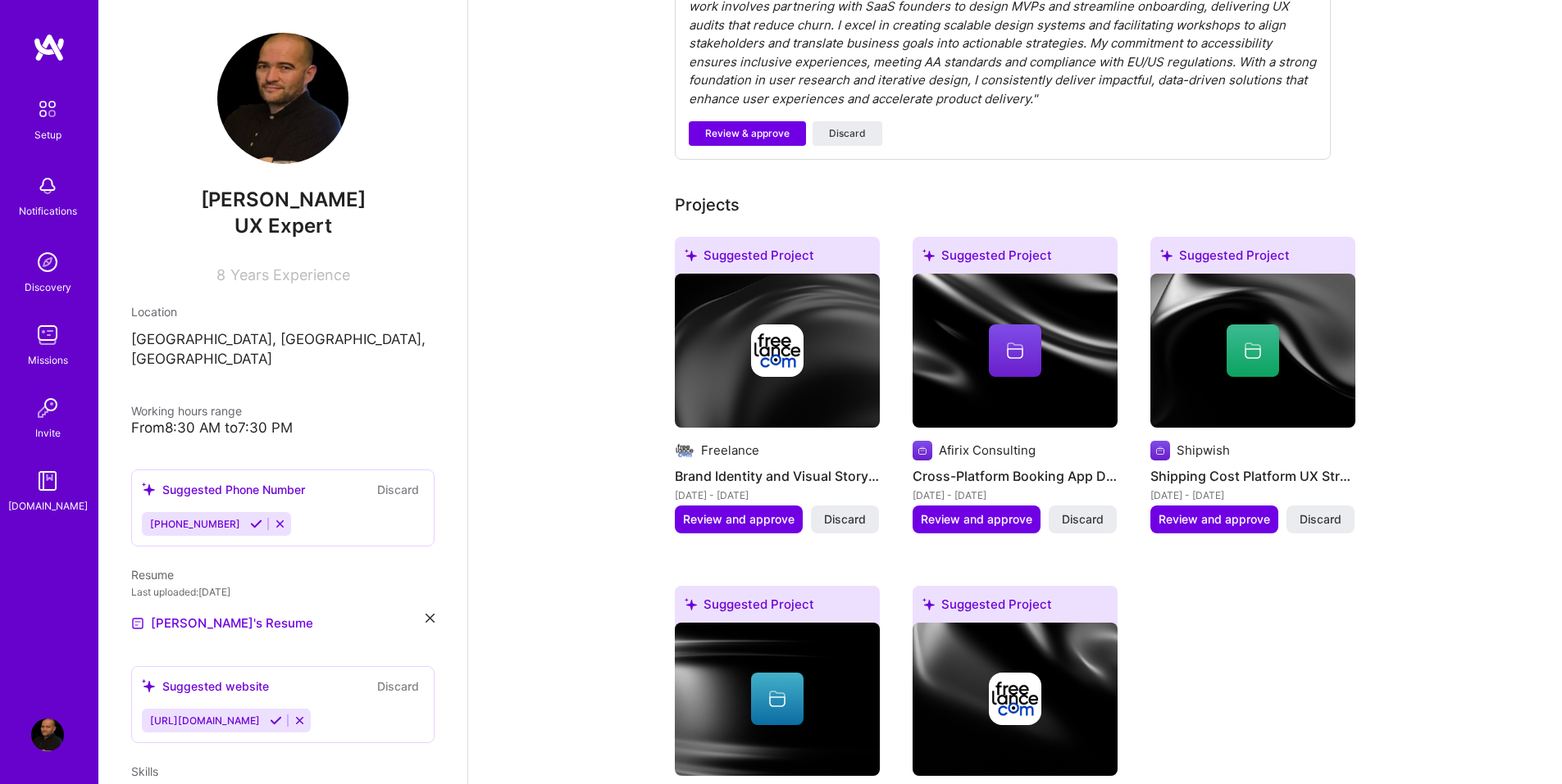
scroll to position [577, 0]
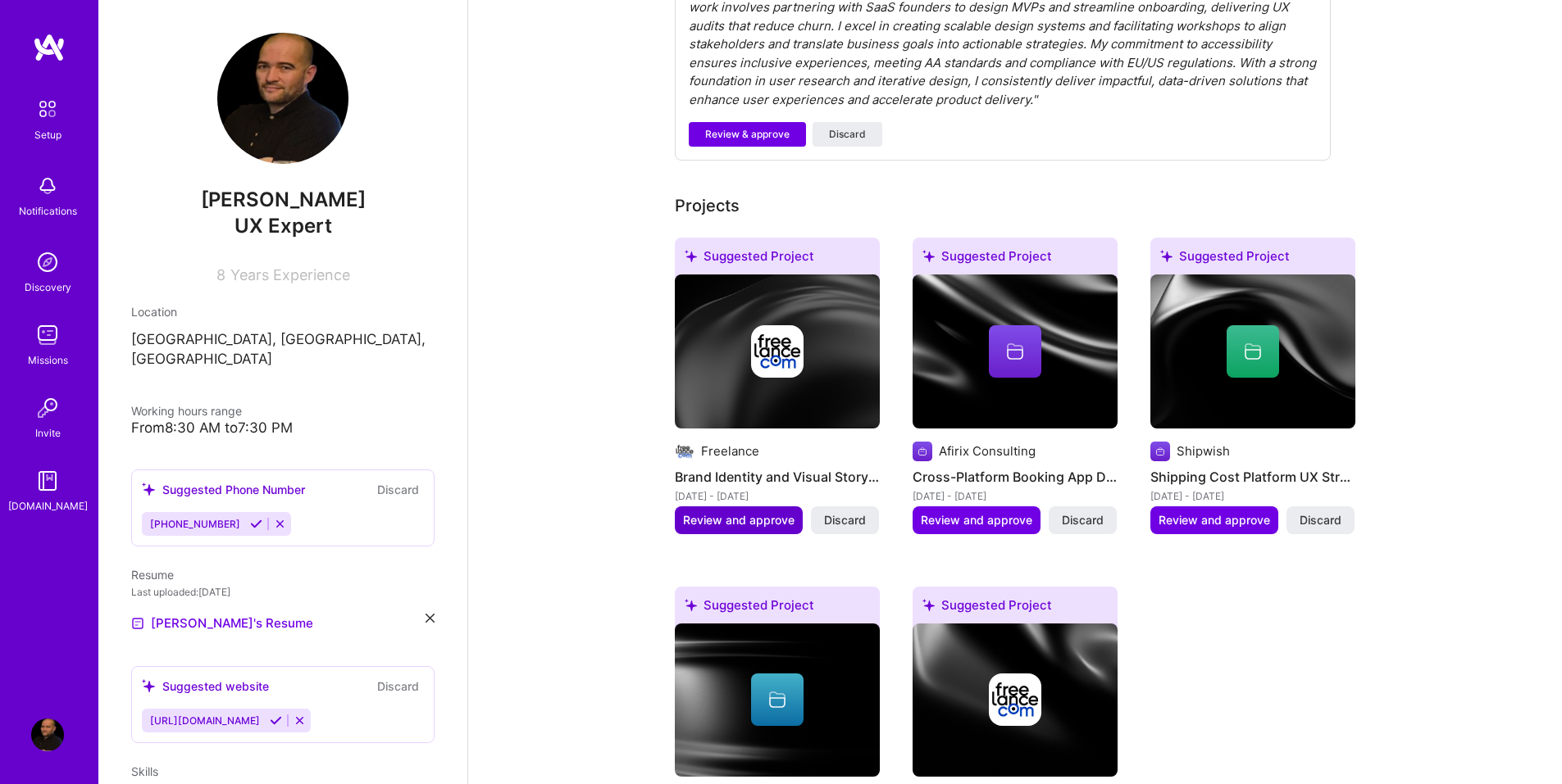
click at [736, 512] on span "Review and approve" at bounding box center [738, 520] width 112 height 16
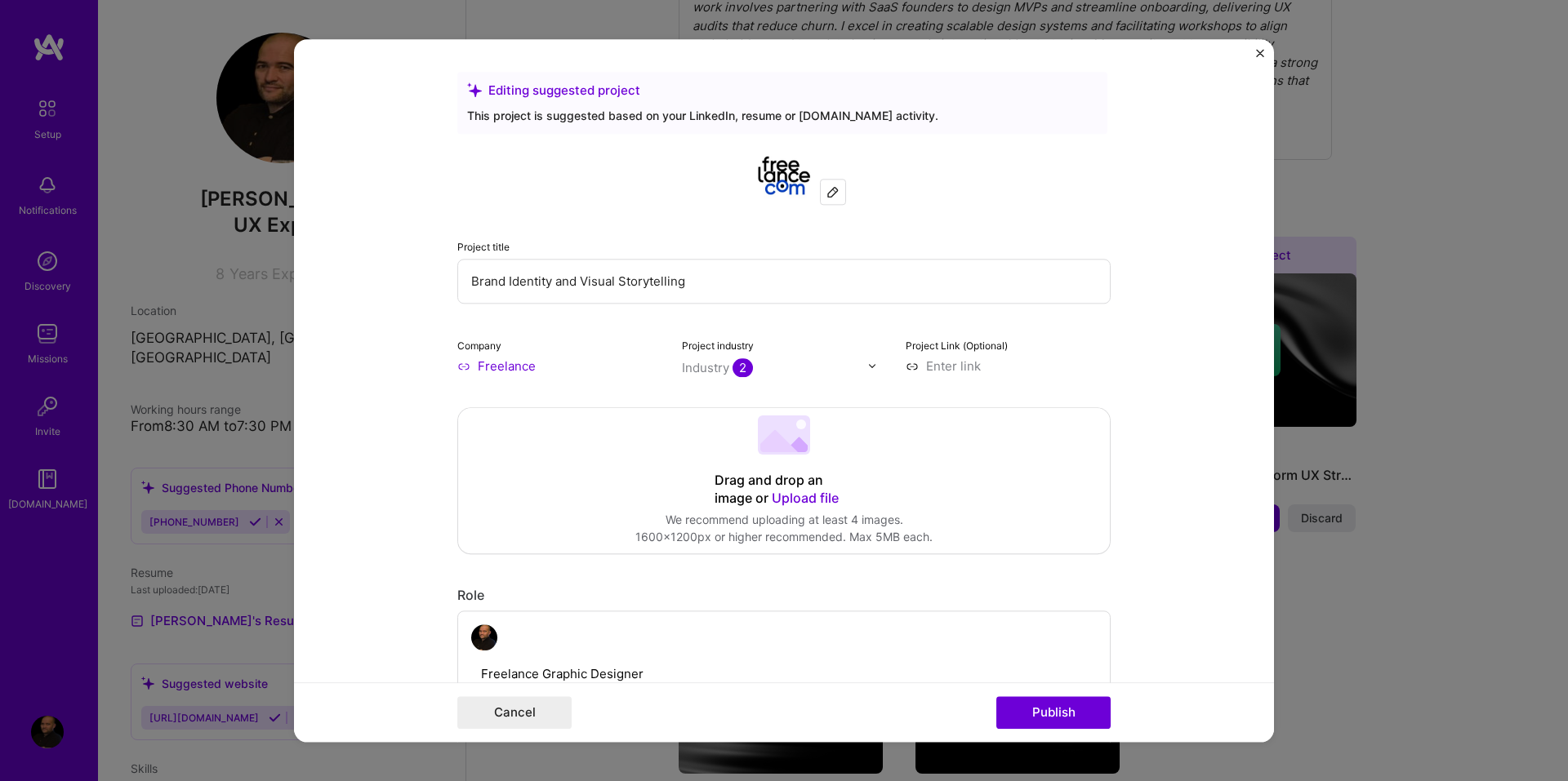
click at [782, 499] on span "Upload file" at bounding box center [805, 497] width 67 height 16
click at [1259, 50] on img "Close" at bounding box center [1260, 52] width 8 height 8
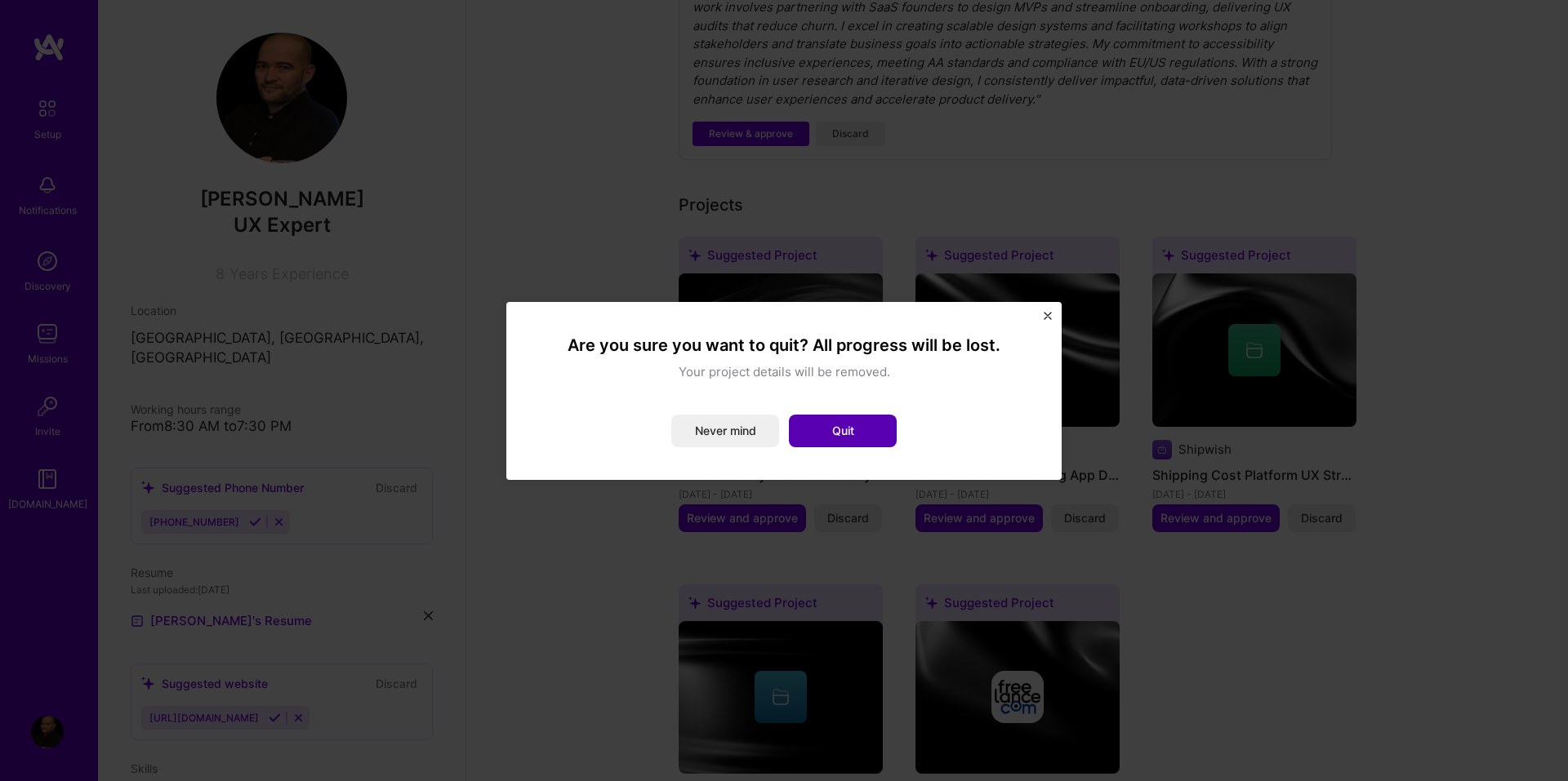
click at [865, 434] on button "Quit" at bounding box center [842, 430] width 107 height 33
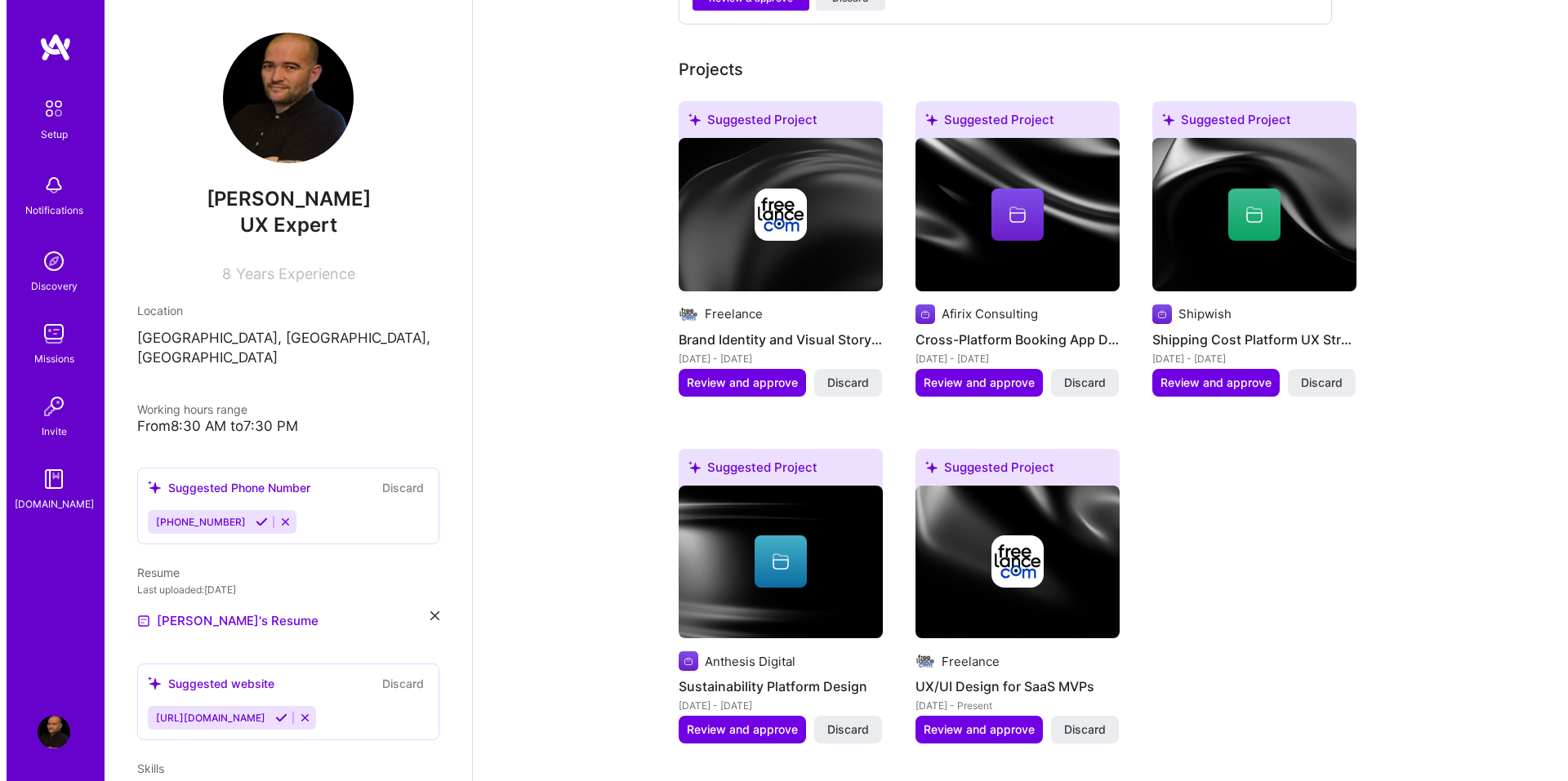
scroll to position [819, 0]
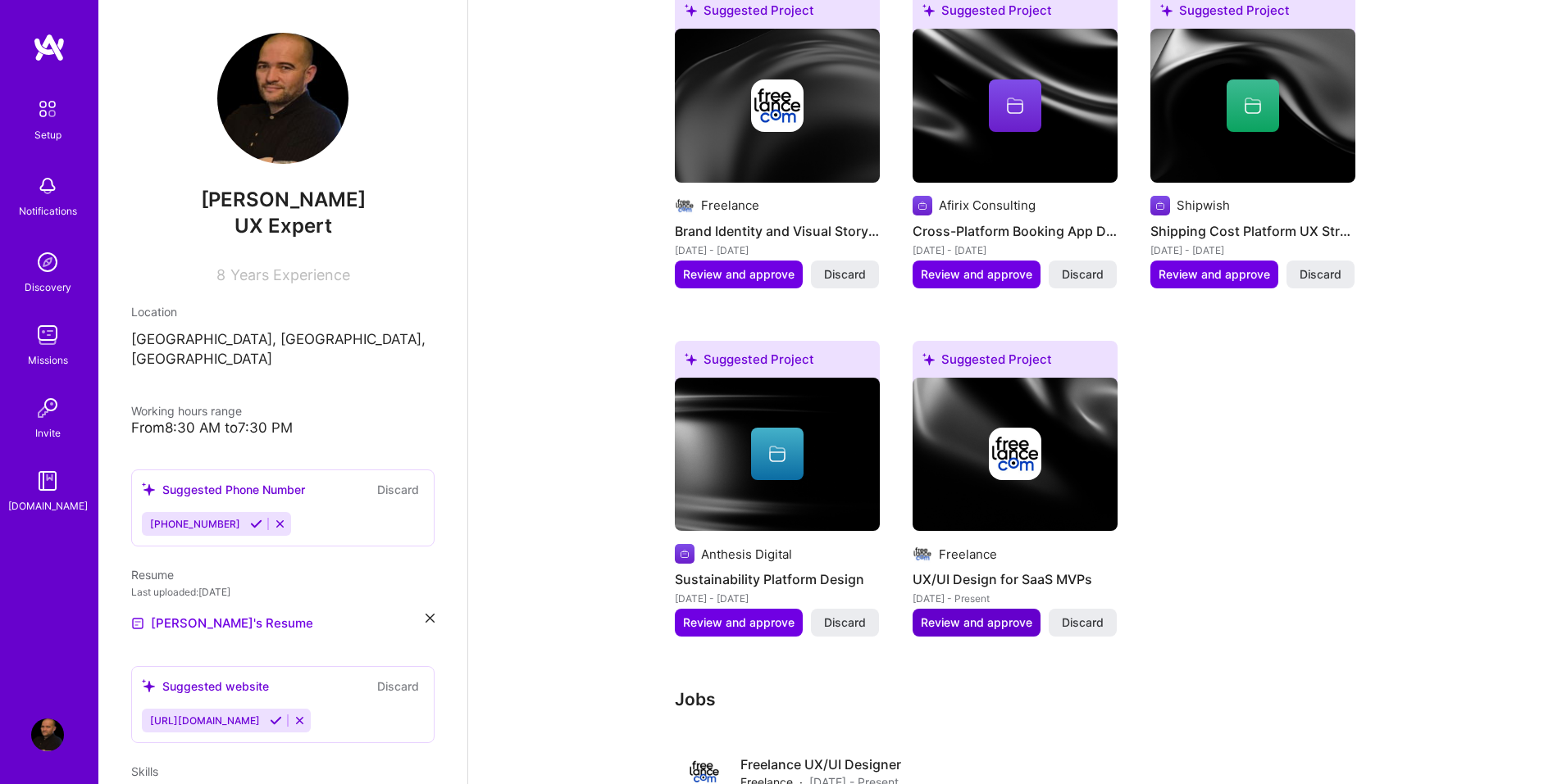
click at [983, 614] on span "Review and approve" at bounding box center [976, 622] width 112 height 16
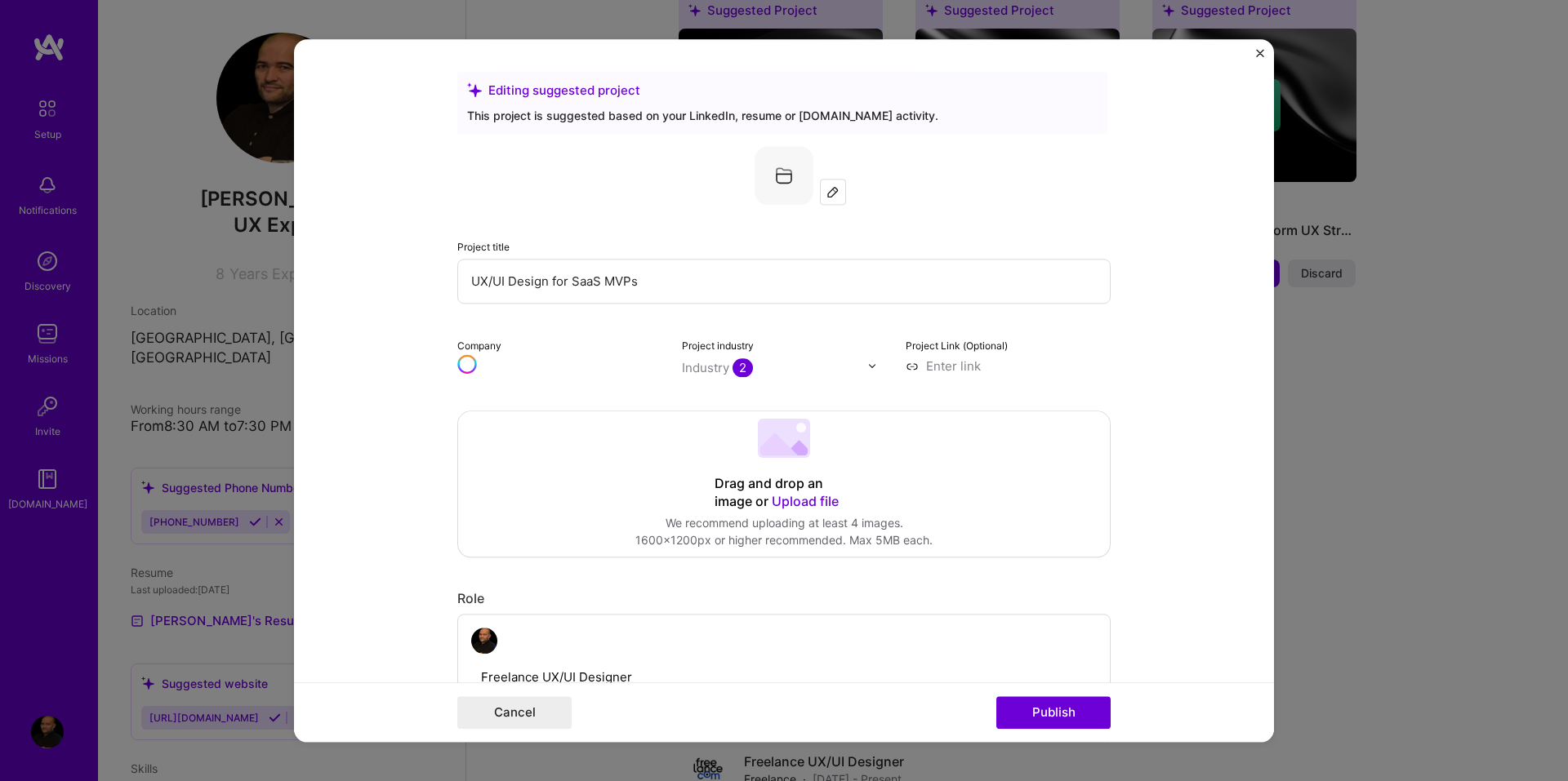
click at [778, 497] on span "Upload file" at bounding box center [805, 500] width 67 height 16
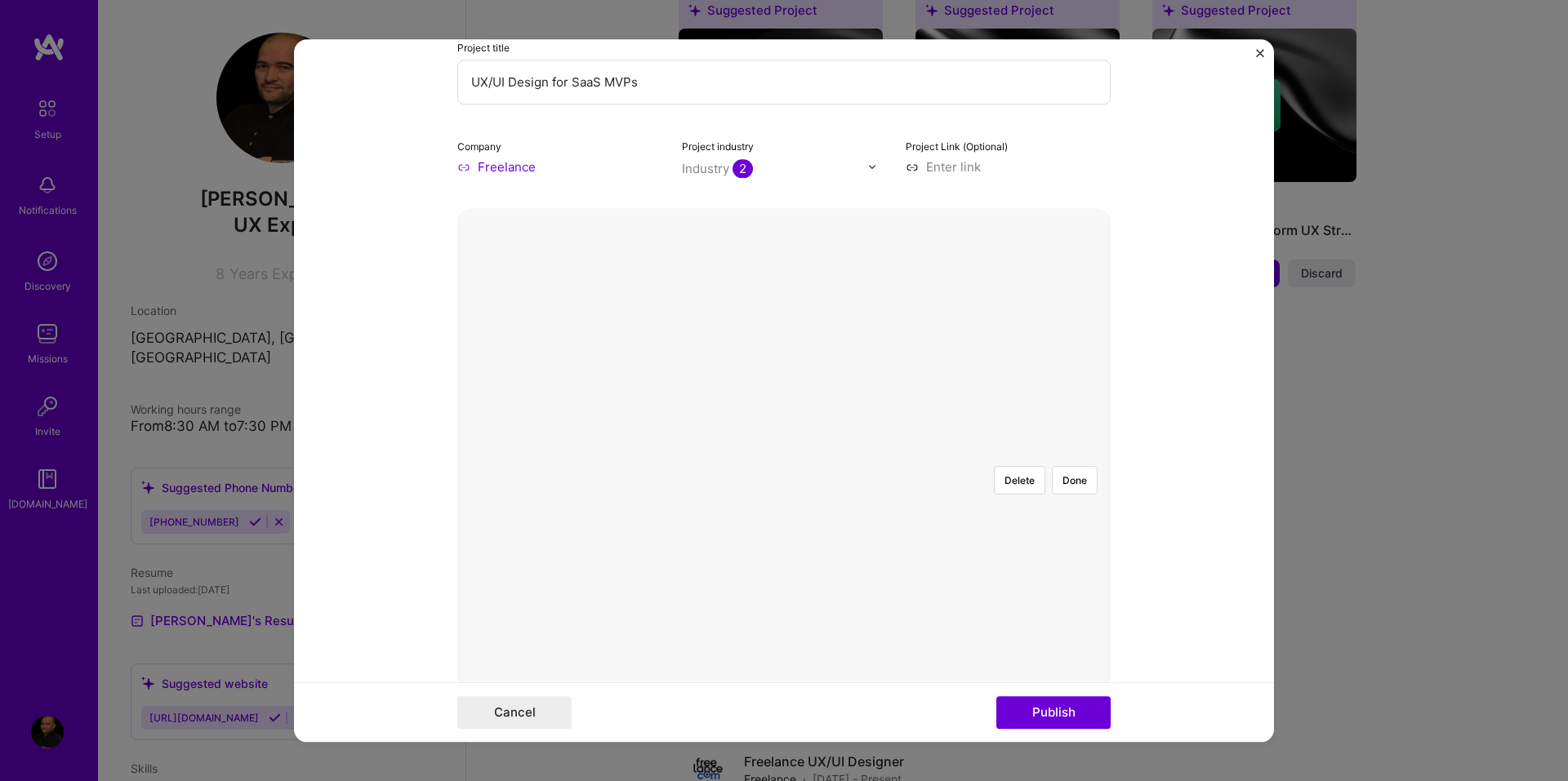
scroll to position [244, 0]
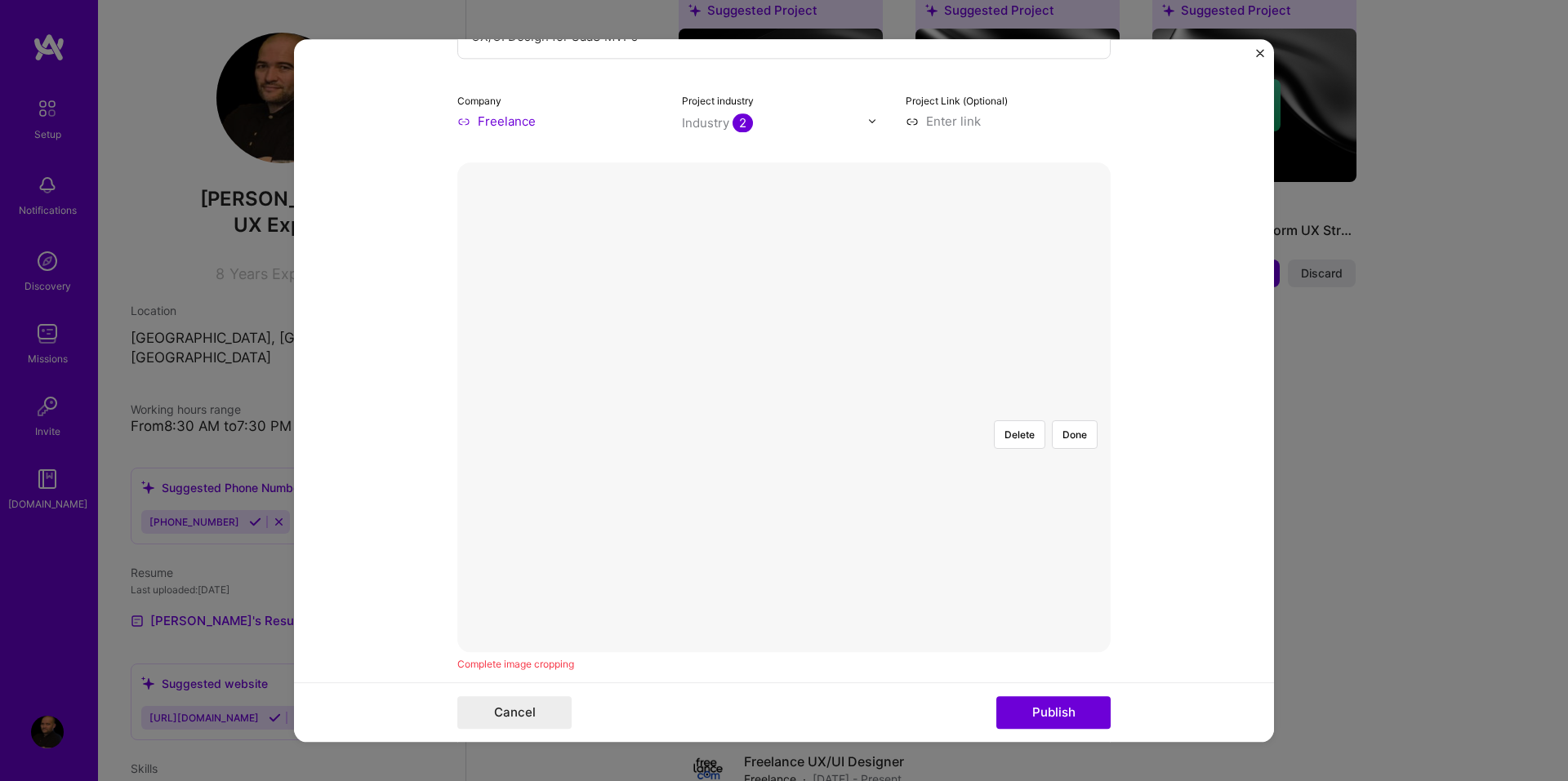
click at [996, 469] on div at bounding box center [1106, 625] width 580 height 436
click at [1072, 421] on button "Done" at bounding box center [1074, 435] width 46 height 29
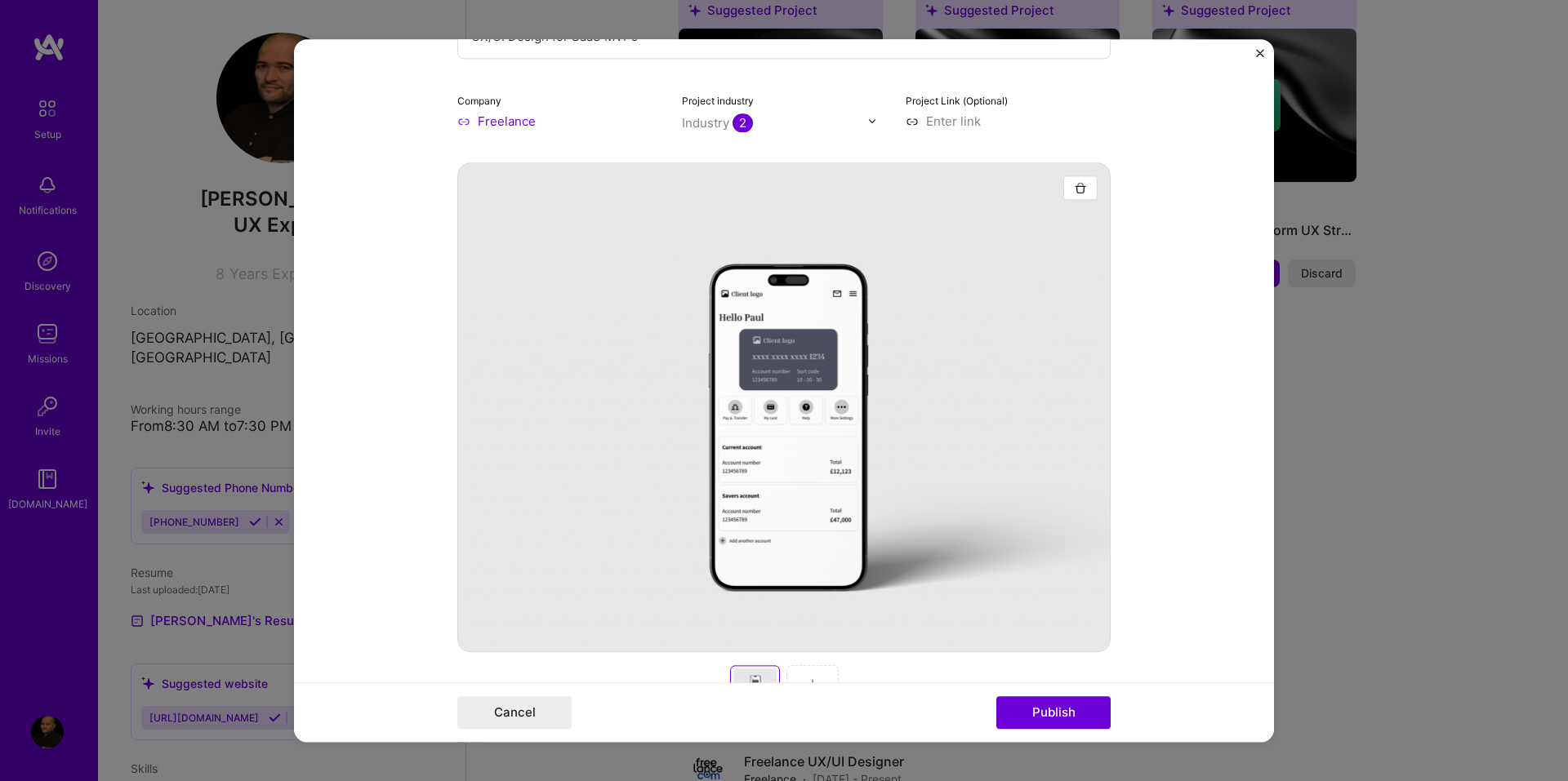
click at [944, 118] on input at bounding box center [1008, 121] width 205 height 17
paste input "https://uxdesignerpauljames.com/banking-app/"
type input "https://uxdesignerpauljames.com/banking-app/"
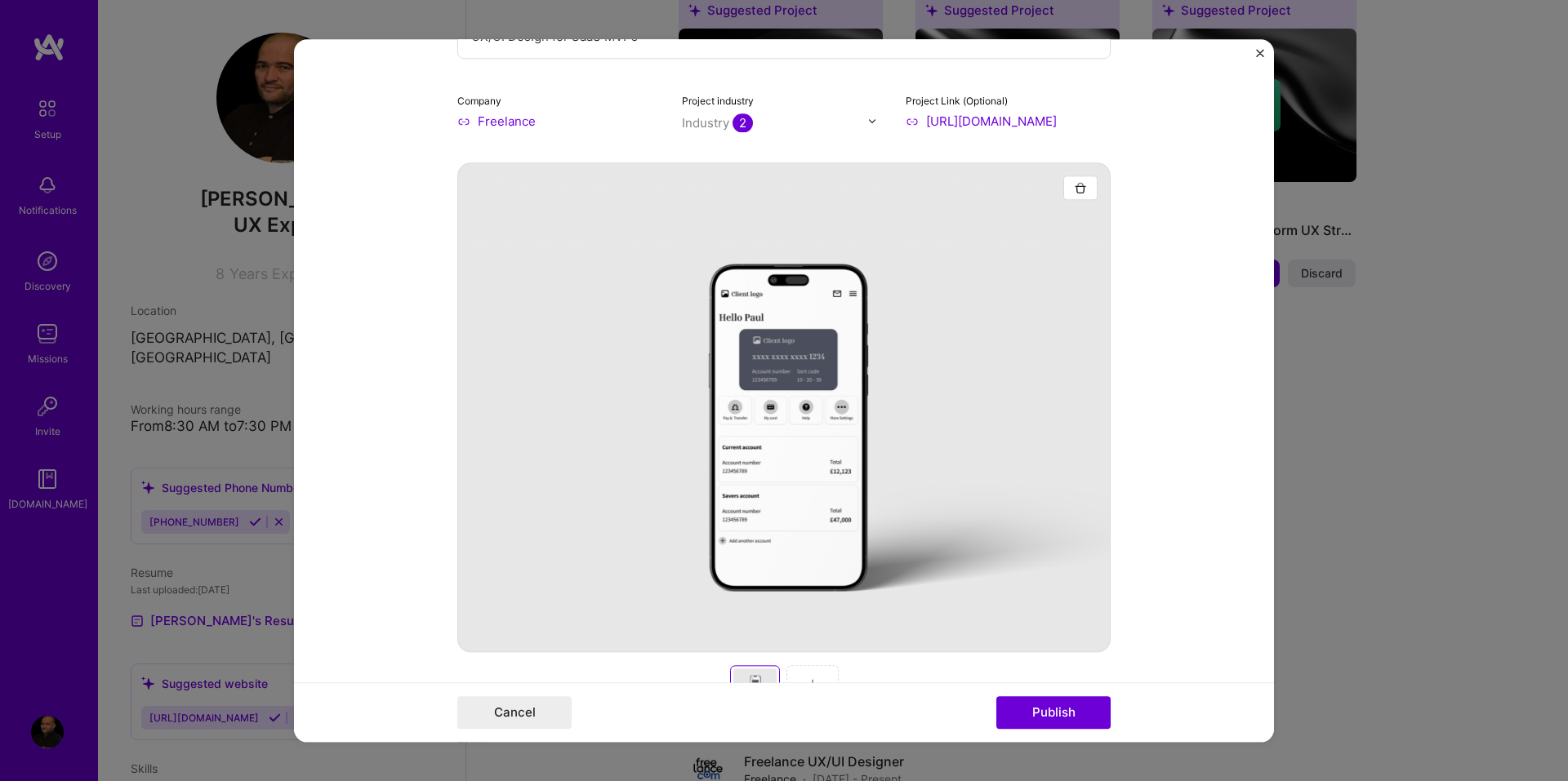
scroll to position [0, 0]
click at [1186, 199] on form "Editing suggested project This project is suggested based on your LinkedIn, res…" at bounding box center [784, 390] width 980 height 703
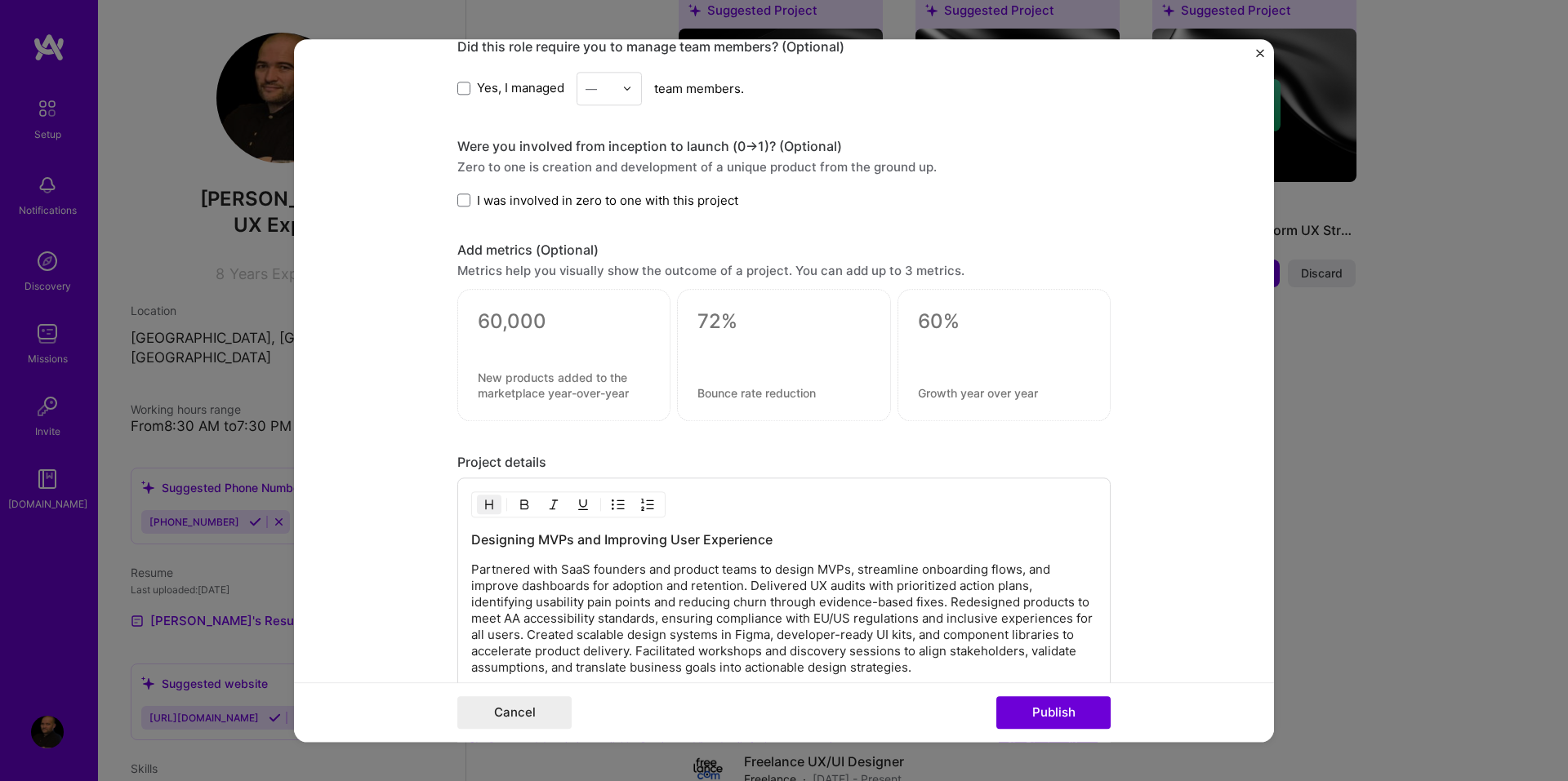
scroll to position [1458, 0]
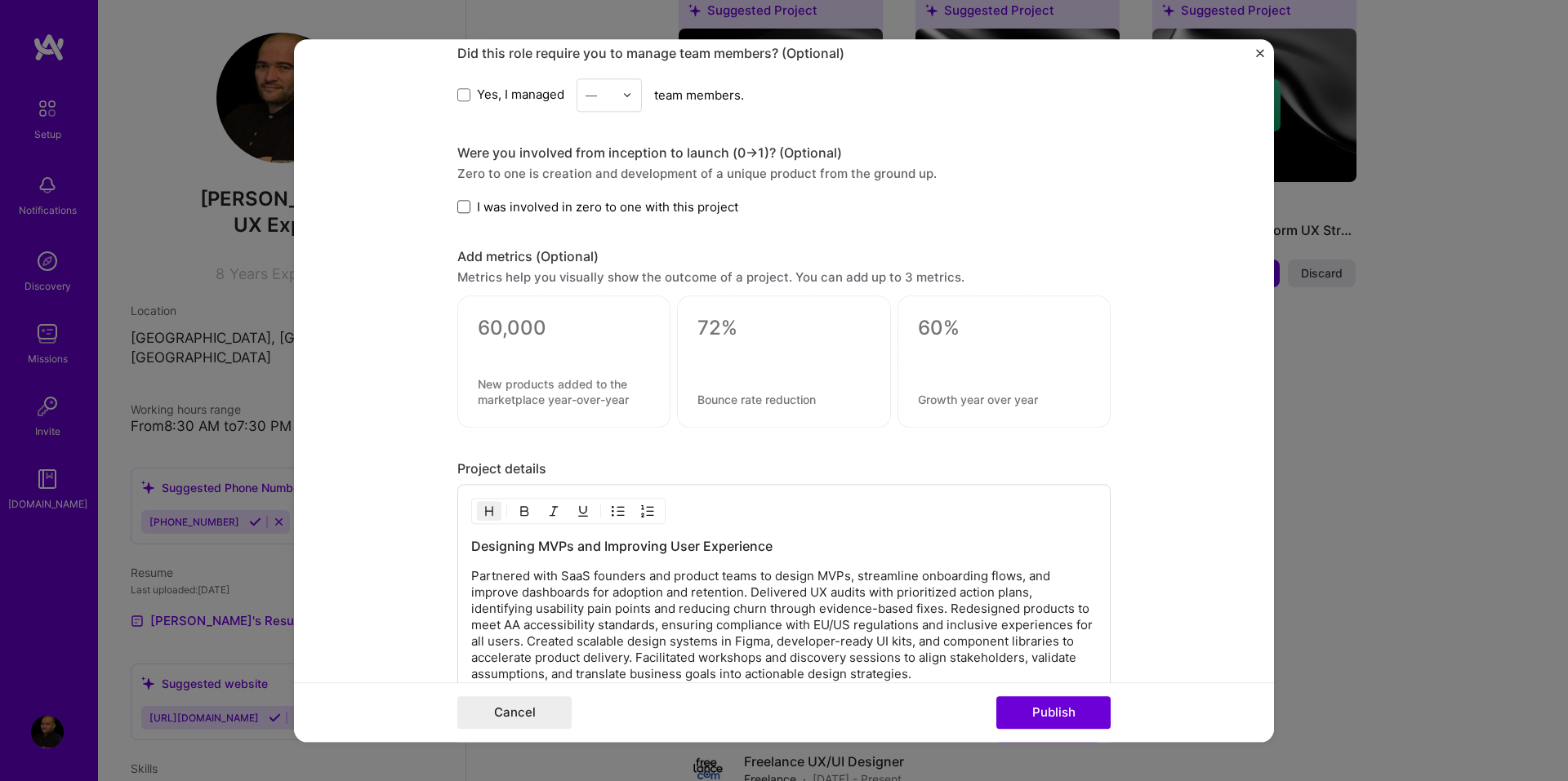
click at [458, 206] on span at bounding box center [464, 207] width 13 height 13
click at [0, 0] on input "I was involved in zero to one with this project" at bounding box center [0, 0] width 0 height 0
click at [460, 208] on icon at bounding box center [463, 207] width 7 height 5
click at [0, 0] on input "I was involved in zero to one with this project" at bounding box center [0, 0] width 0 height 0
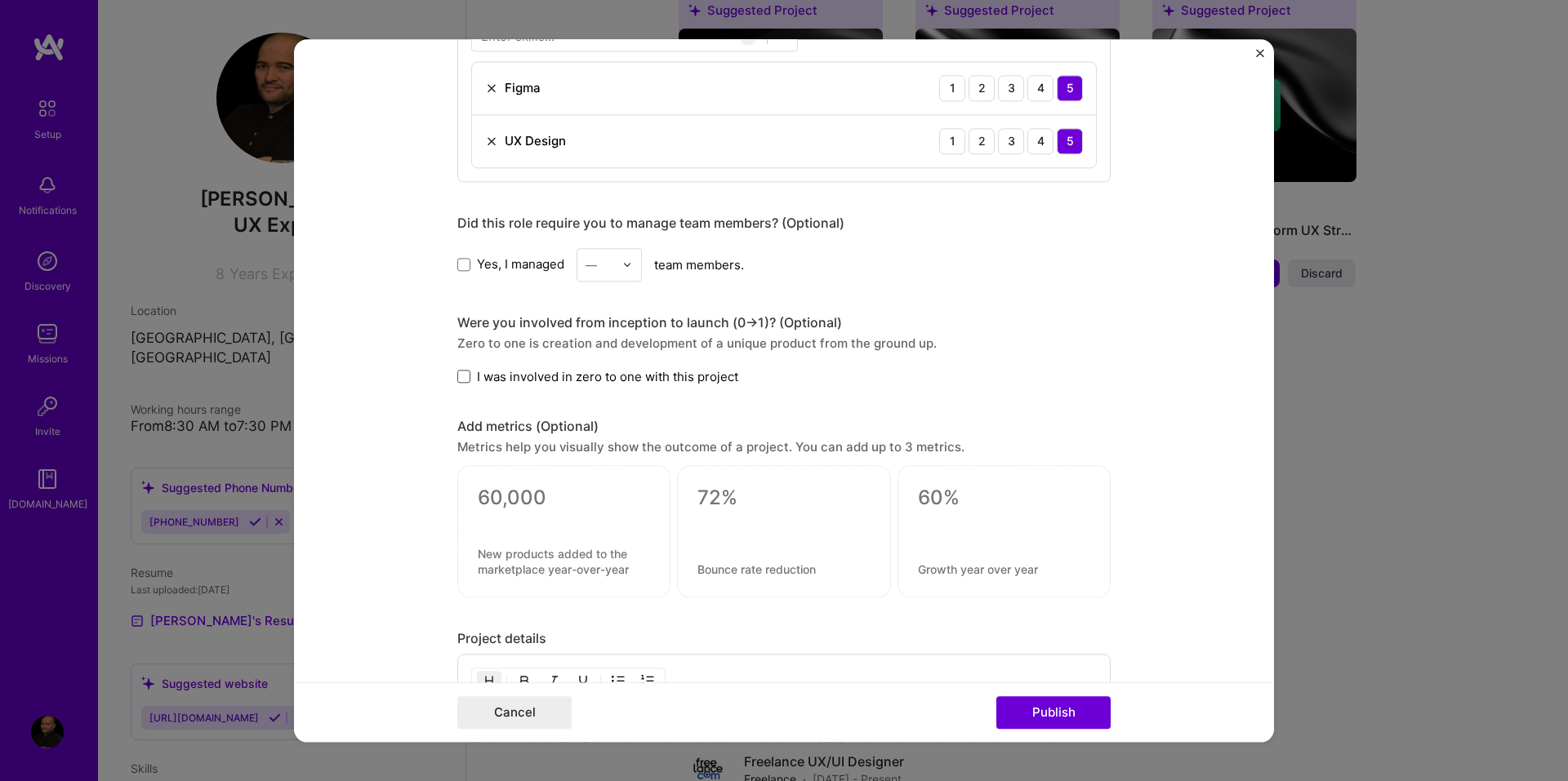
scroll to position [1213, 0]
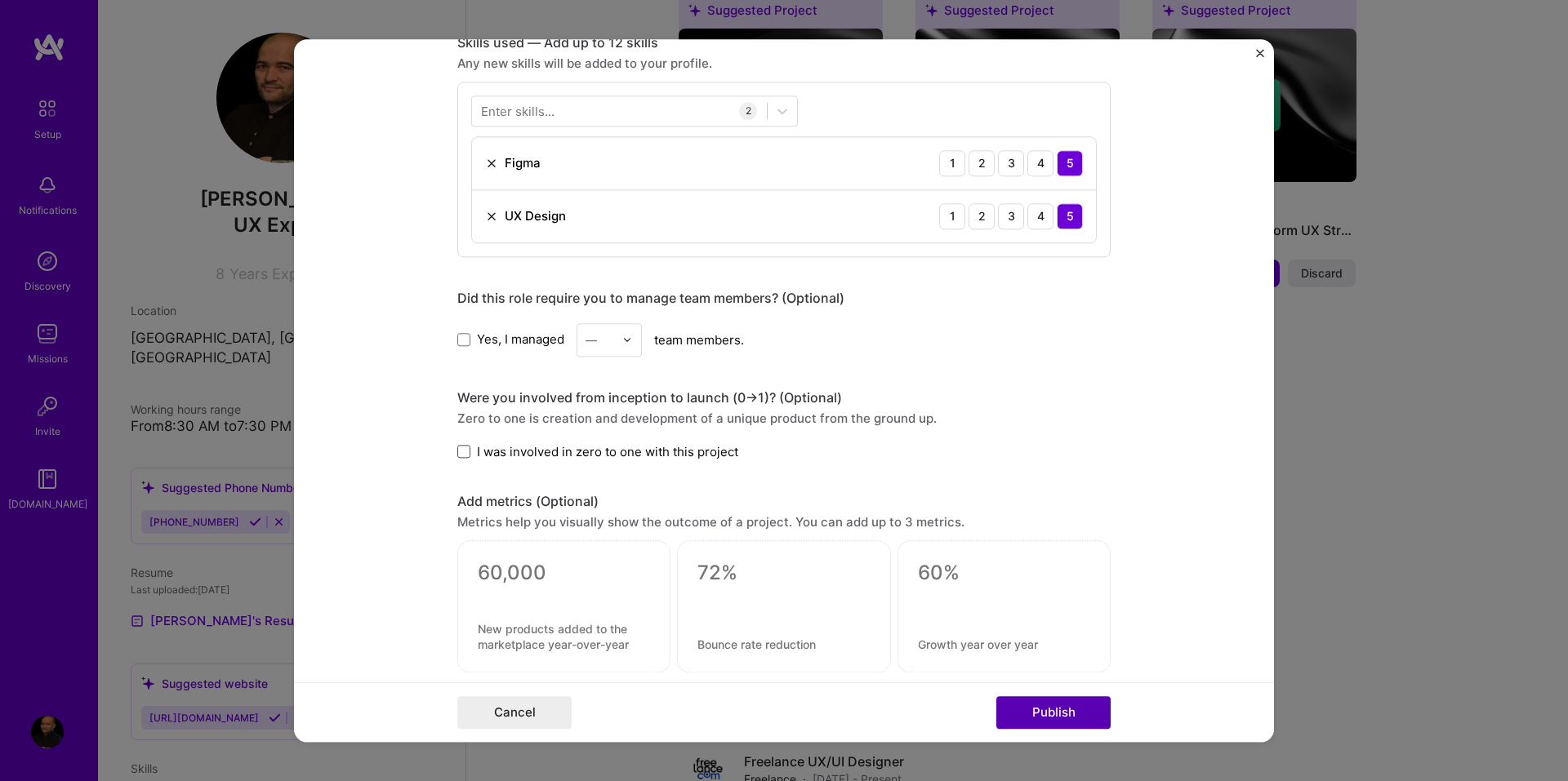
click at [1031, 713] on button "Publish" at bounding box center [1053, 712] width 114 height 33
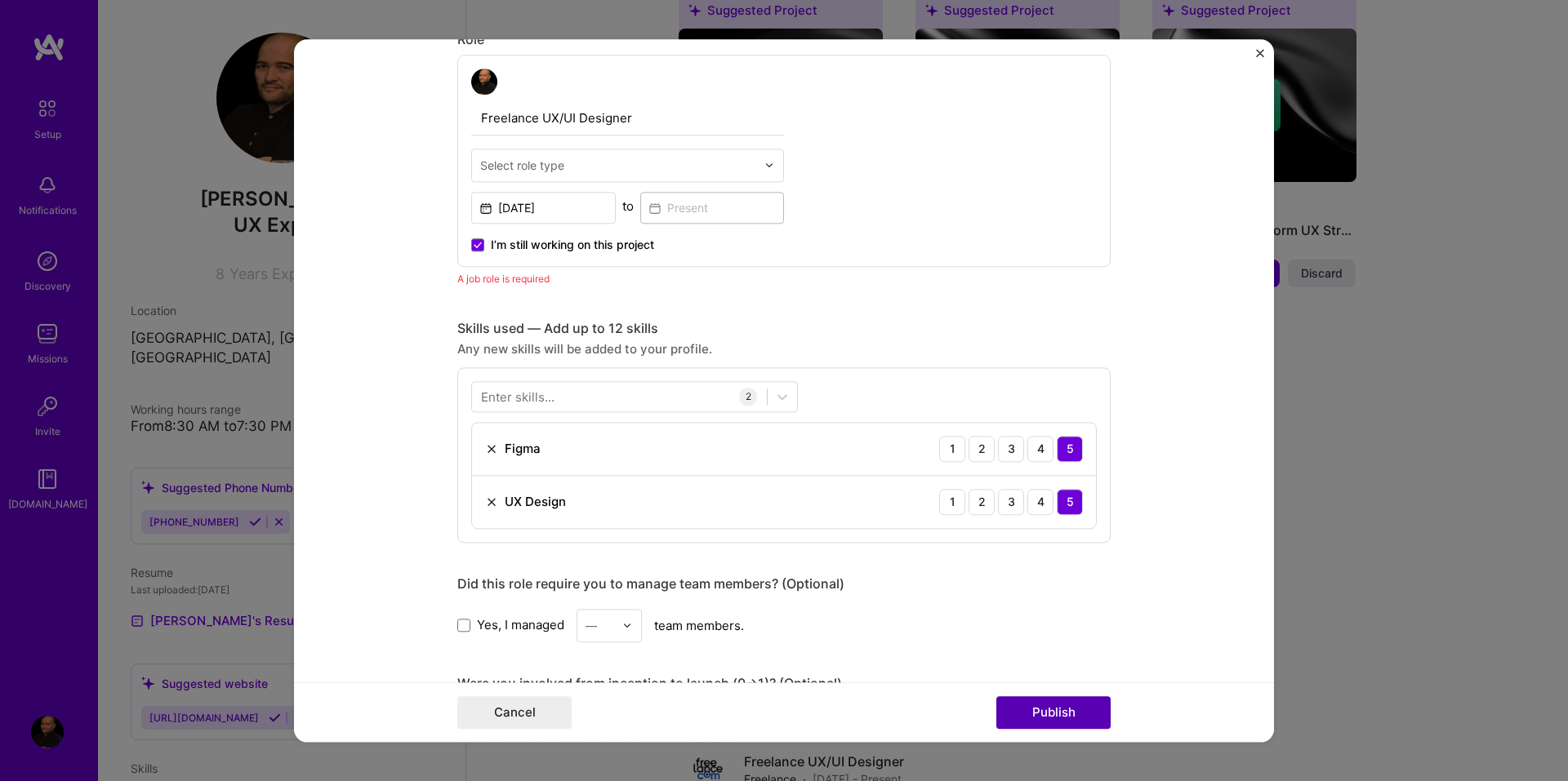
scroll to position [940, 0]
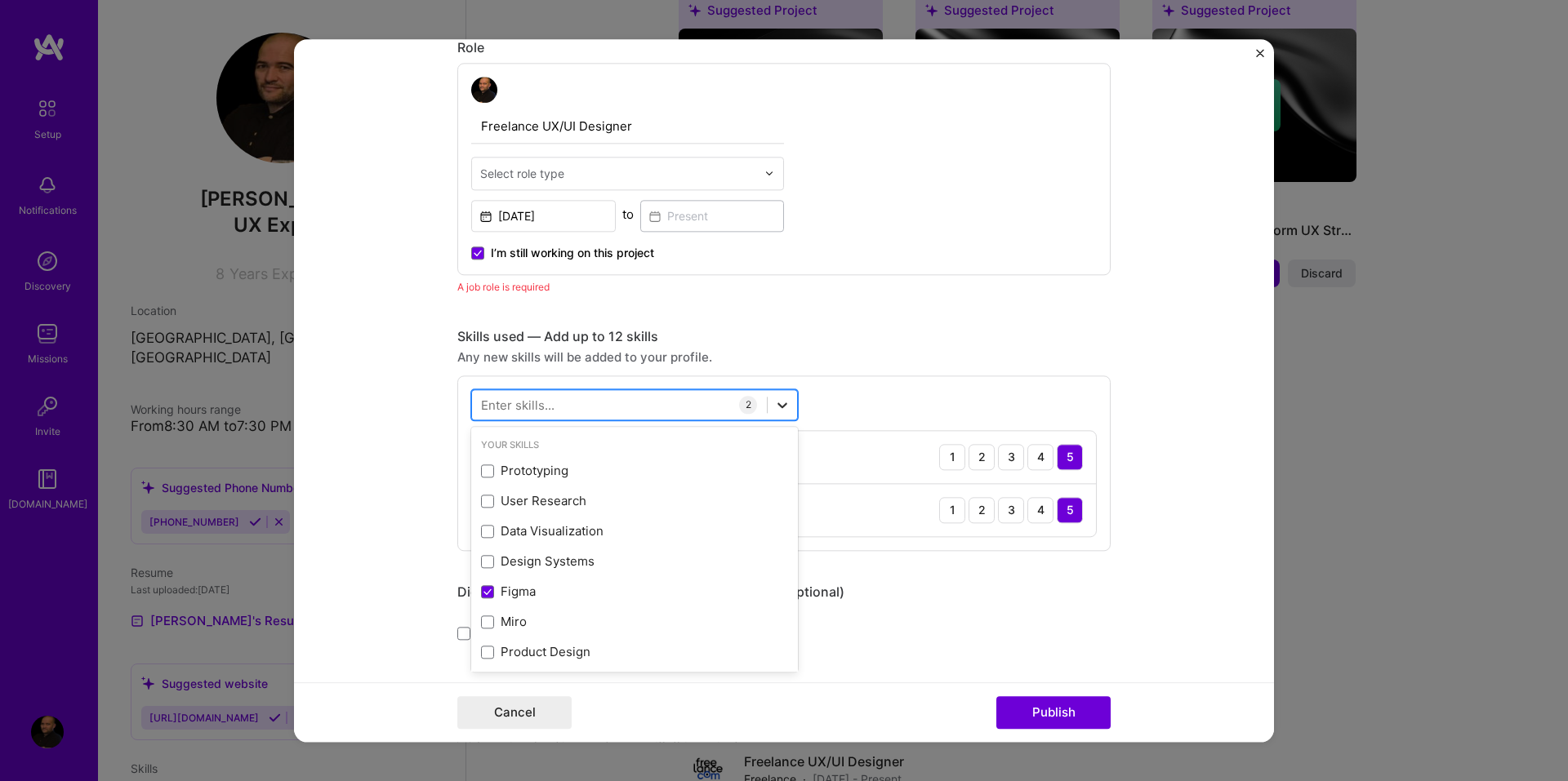
click at [777, 408] on icon at bounding box center [782, 405] width 9 height 6
click at [482, 468] on span at bounding box center [487, 471] width 13 height 13
click at [0, 0] on input "checkbox" at bounding box center [0, 0] width 0 height 0
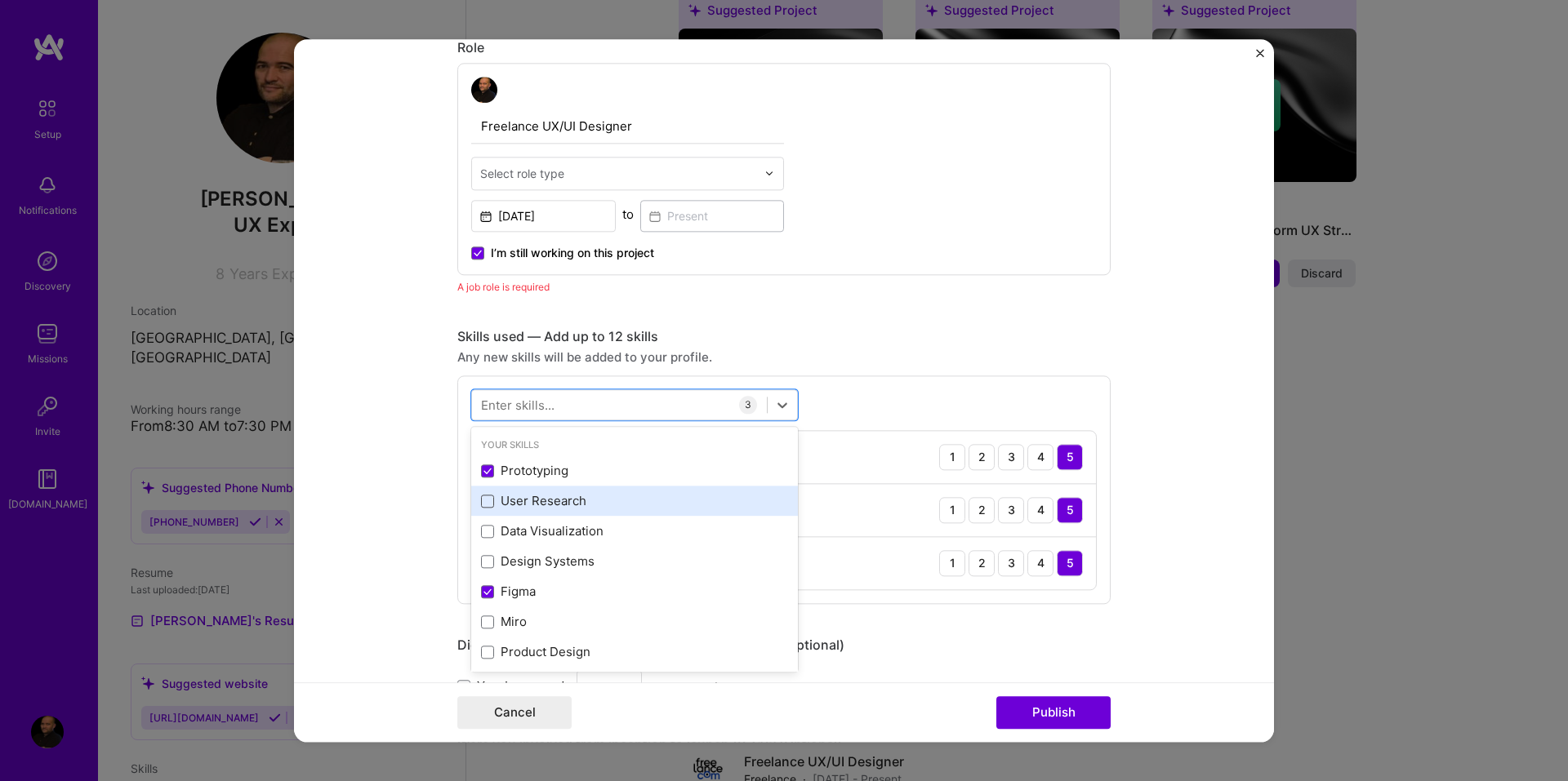
click at [481, 499] on span at bounding box center [487, 501] width 13 height 13
click at [0, 0] on input "checkbox" at bounding box center [0, 0] width 0 height 0
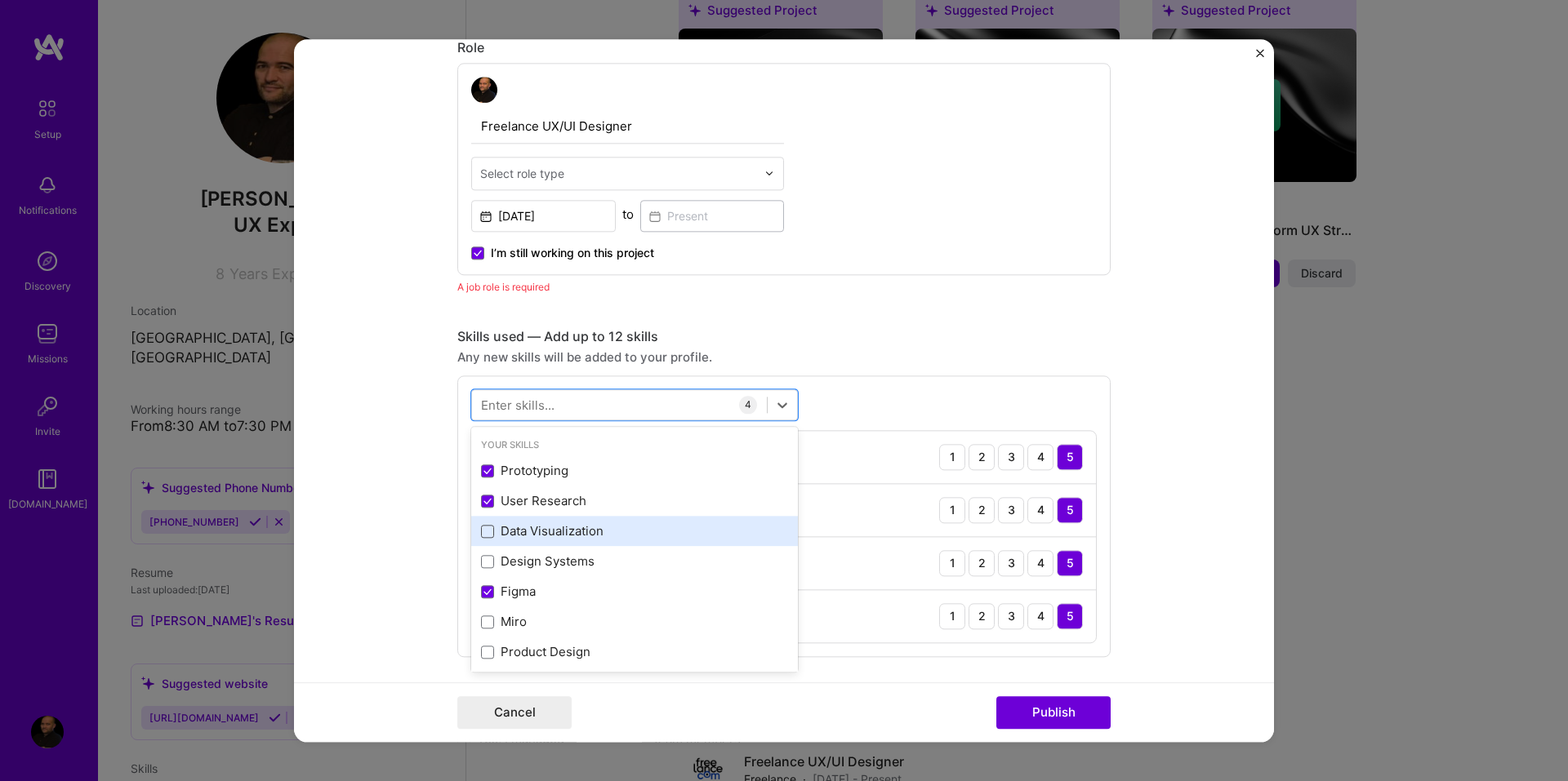
click at [481, 533] on span at bounding box center [487, 532] width 13 height 13
click at [0, 0] on input "checkbox" at bounding box center [0, 0] width 0 height 0
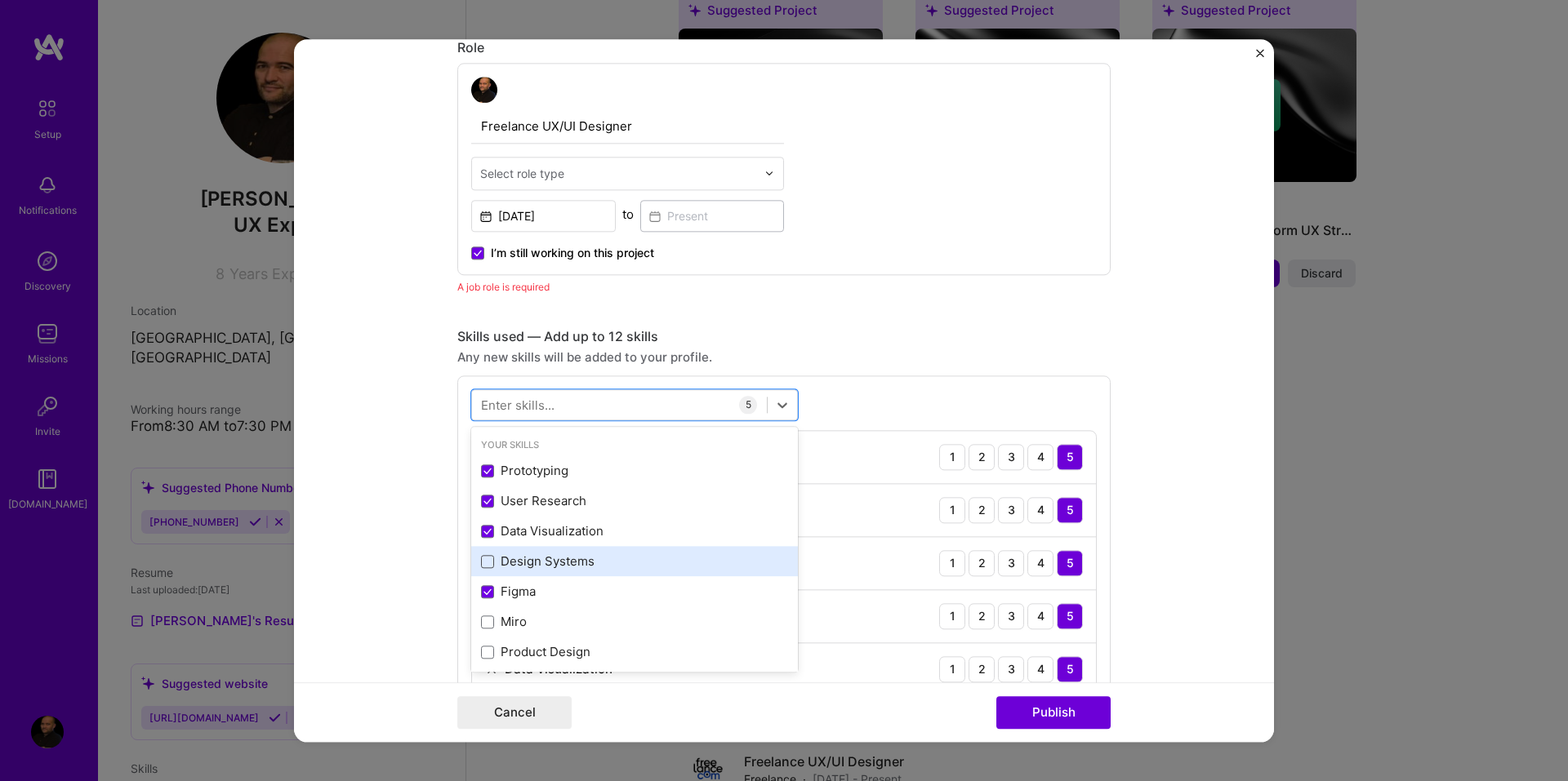
click at [481, 566] on span at bounding box center [487, 562] width 13 height 13
click at [0, 0] on input "checkbox" at bounding box center [0, 0] width 0 height 0
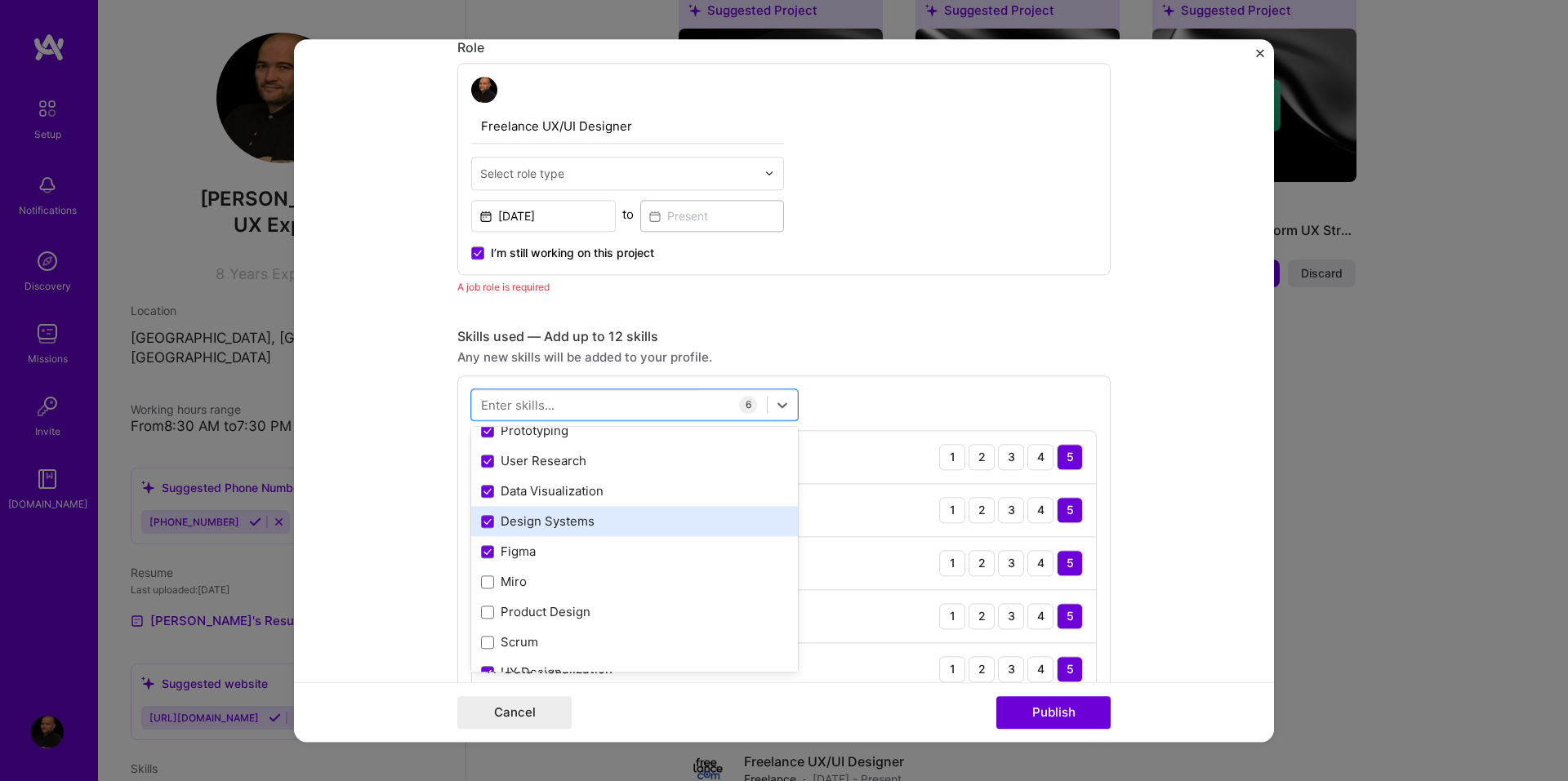
scroll to position [81, 0]
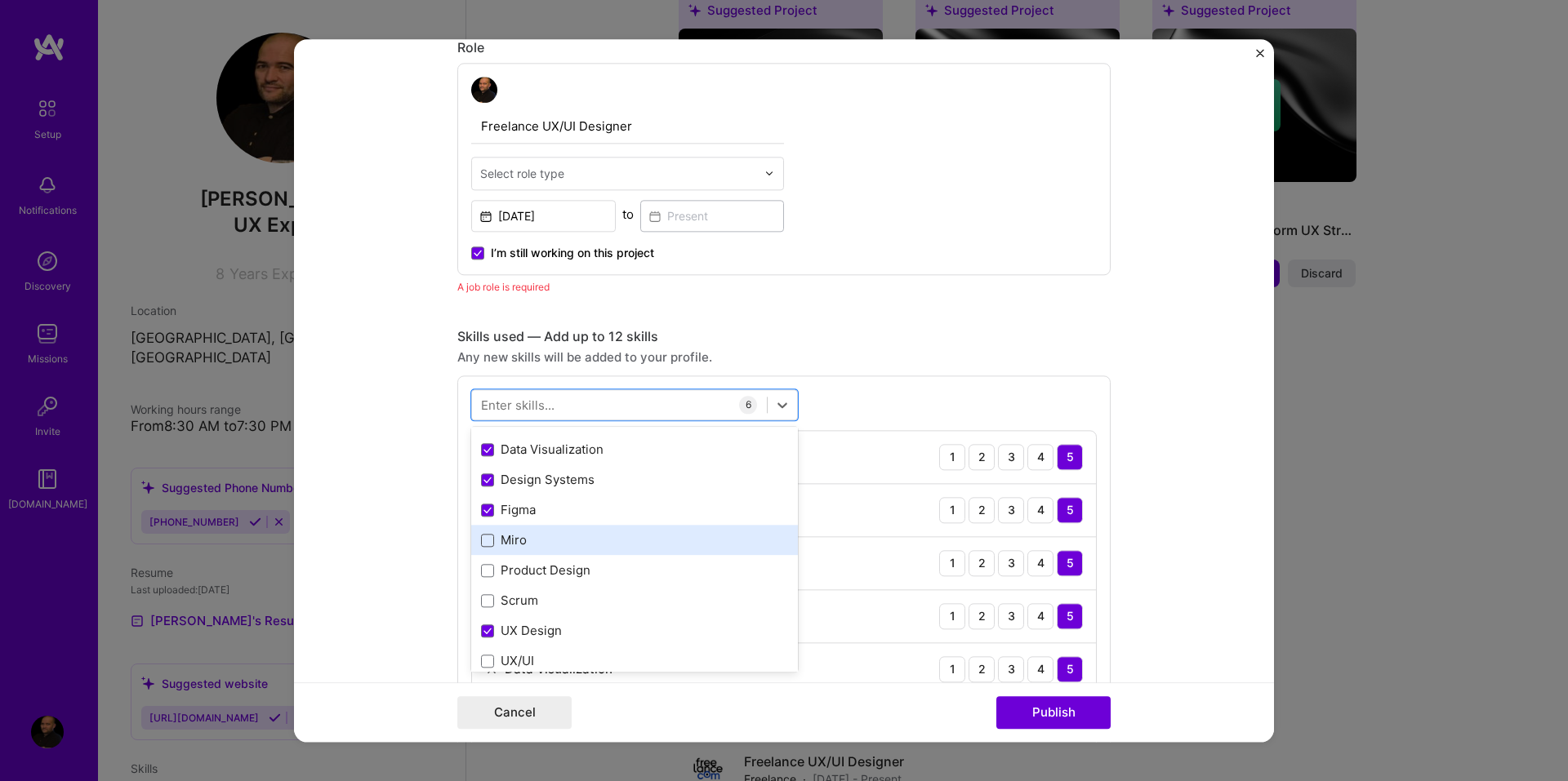
click at [482, 544] on span at bounding box center [487, 540] width 13 height 13
click at [0, 0] on input "checkbox" at bounding box center [0, 0] width 0 height 0
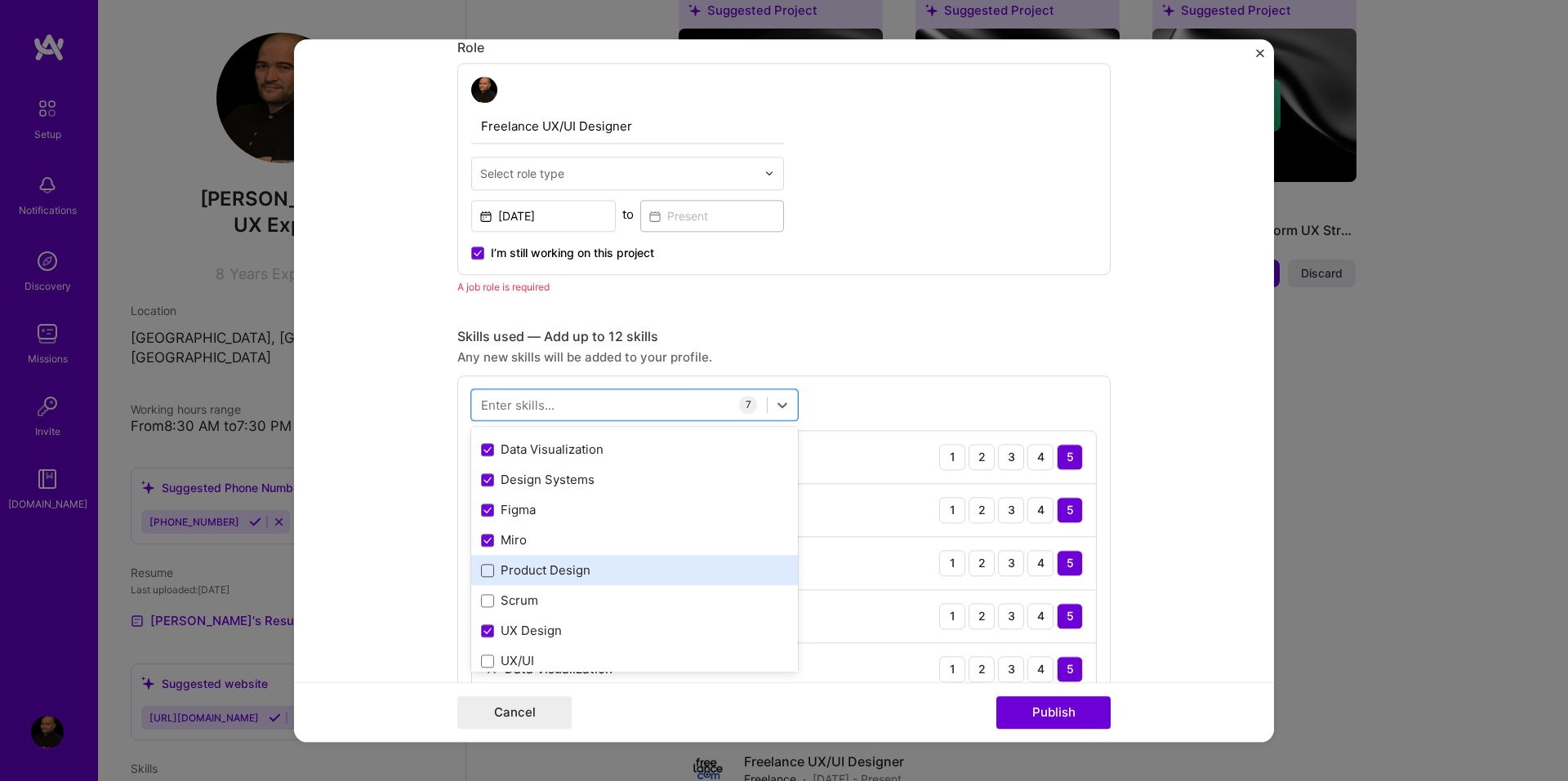
click at [481, 567] on span at bounding box center [487, 571] width 13 height 13
click at [0, 0] on input "checkbox" at bounding box center [0, 0] width 0 height 0
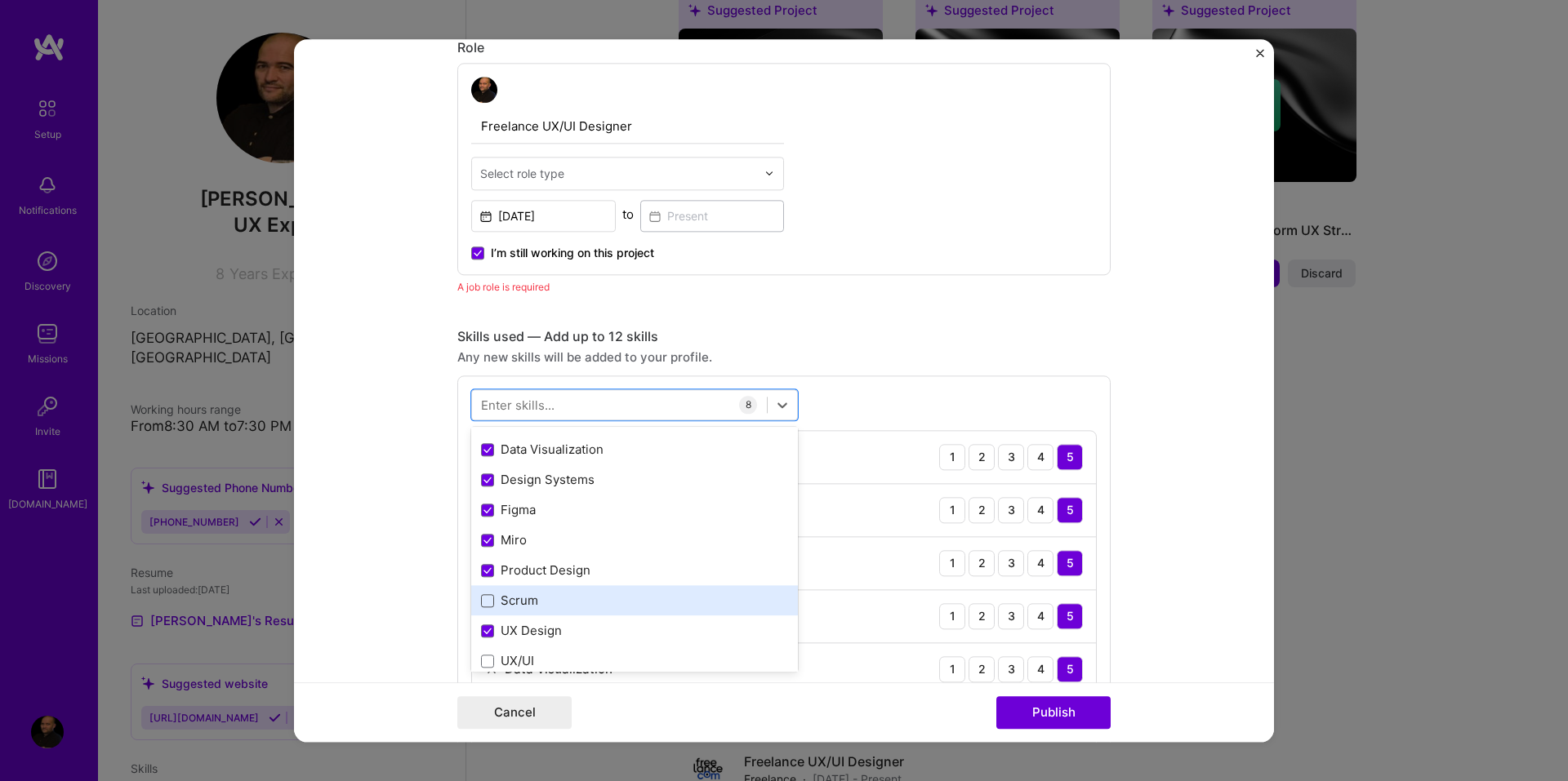
click at [483, 604] on span at bounding box center [487, 601] width 13 height 13
click at [0, 0] on input "checkbox" at bounding box center [0, 0] width 0 height 0
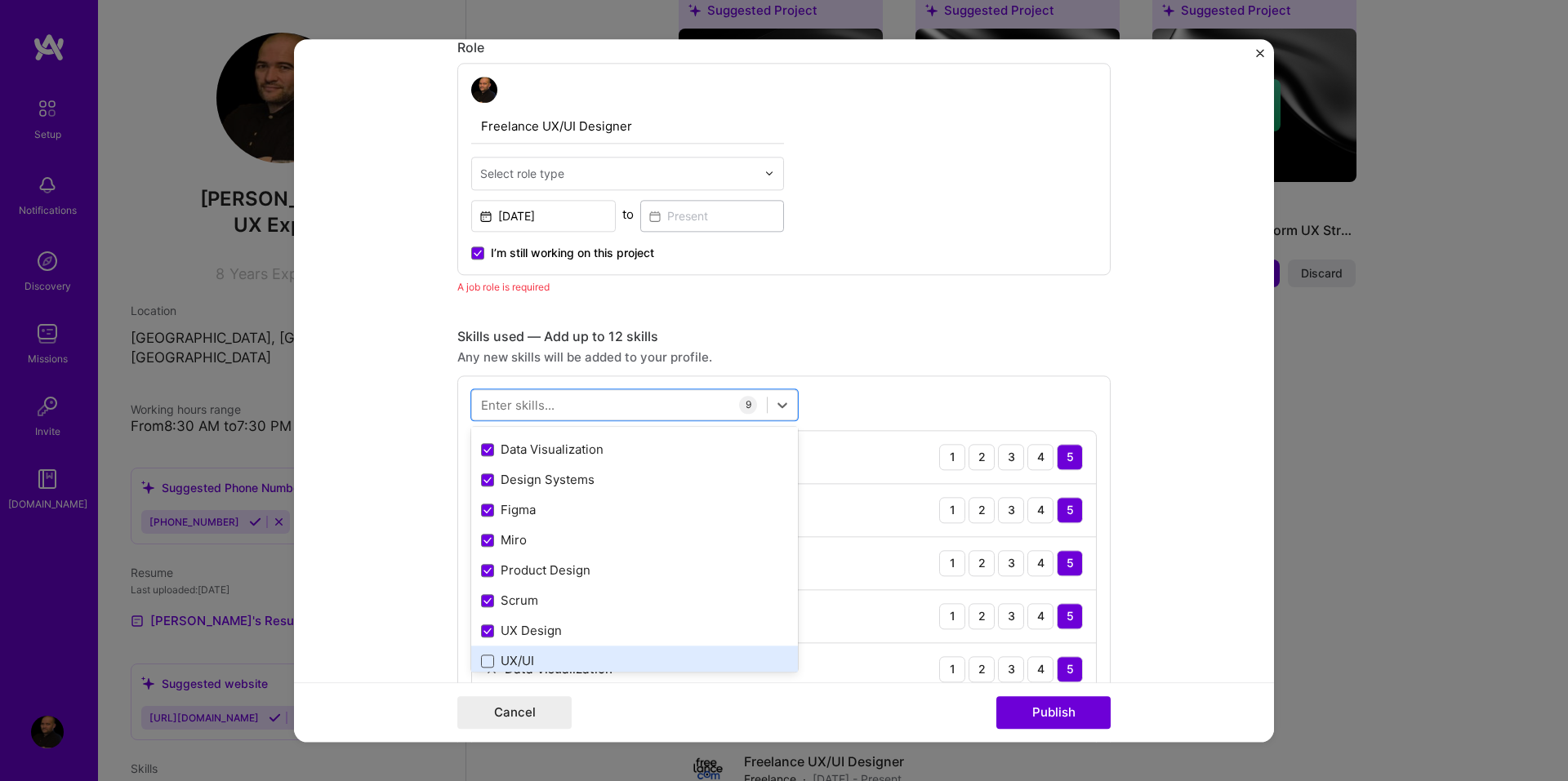
click at [482, 662] on span at bounding box center [487, 662] width 13 height 13
click at [0, 0] on input "checkbox" at bounding box center [0, 0] width 0 height 0
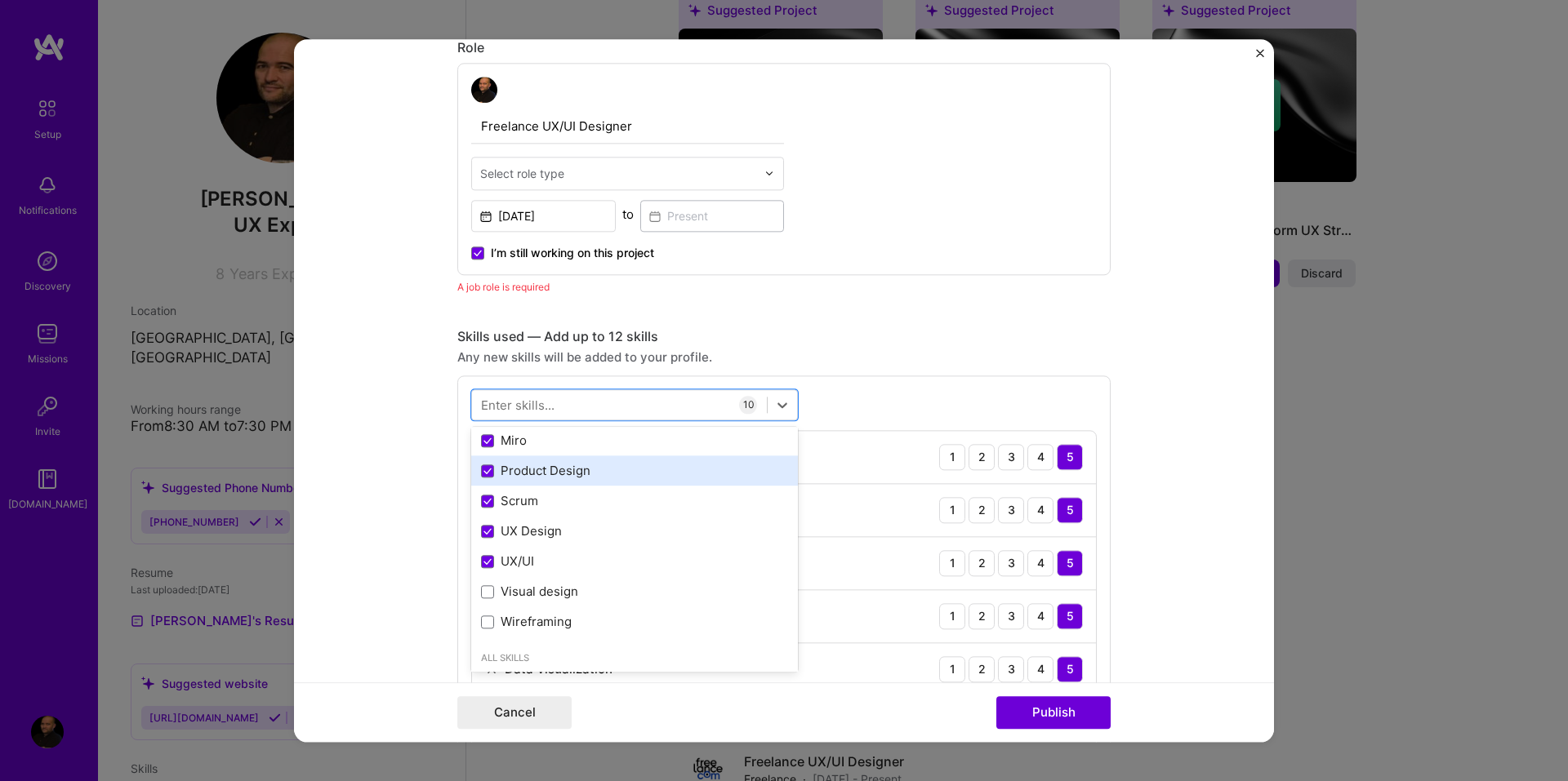
scroll to position [244, 0]
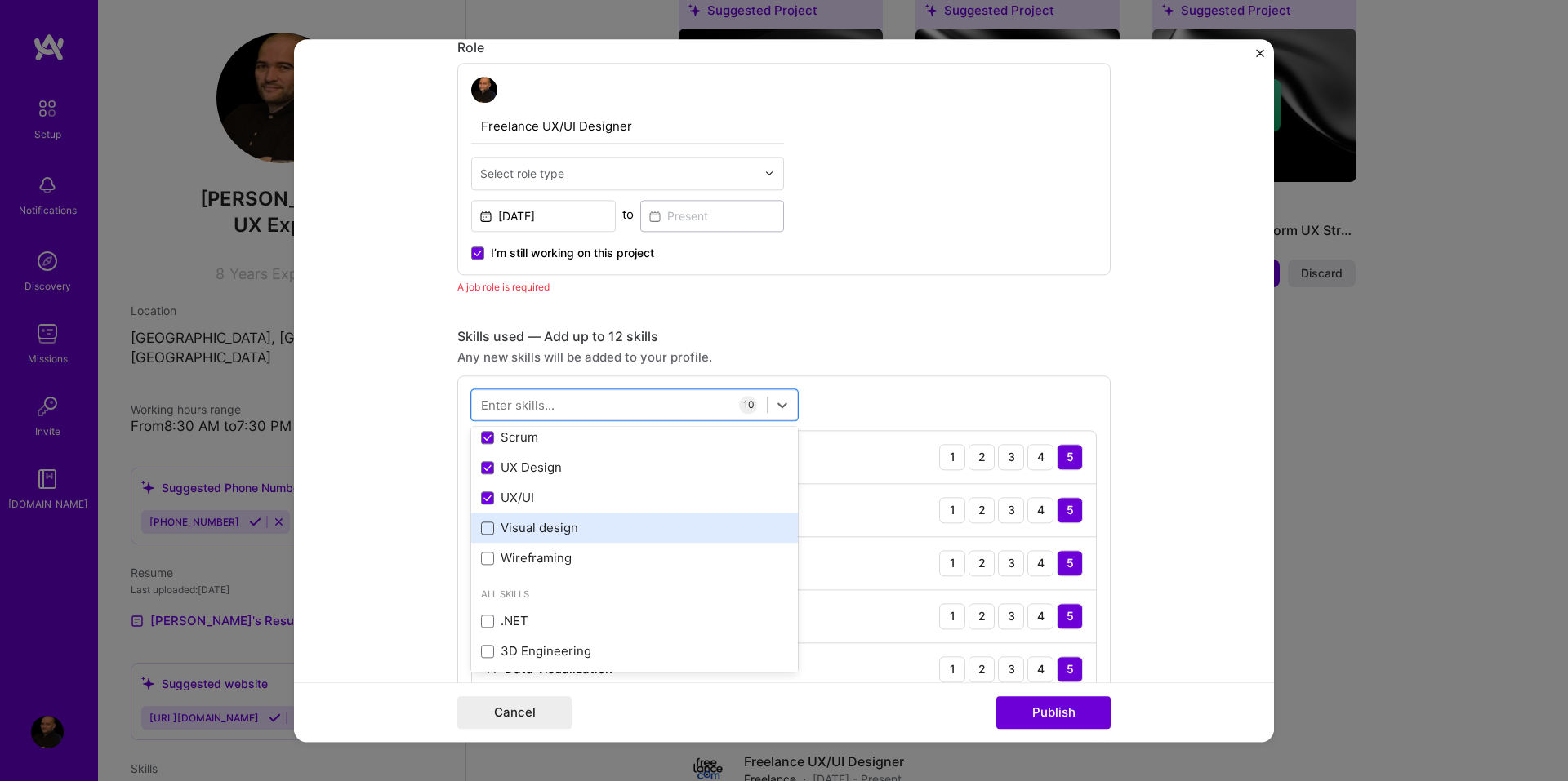
click at [481, 530] on span at bounding box center [487, 528] width 13 height 13
click at [0, 0] on input "checkbox" at bounding box center [0, 0] width 0 height 0
click at [481, 555] on span at bounding box center [487, 558] width 13 height 13
click at [0, 0] on input "checkbox" at bounding box center [0, 0] width 0 height 0
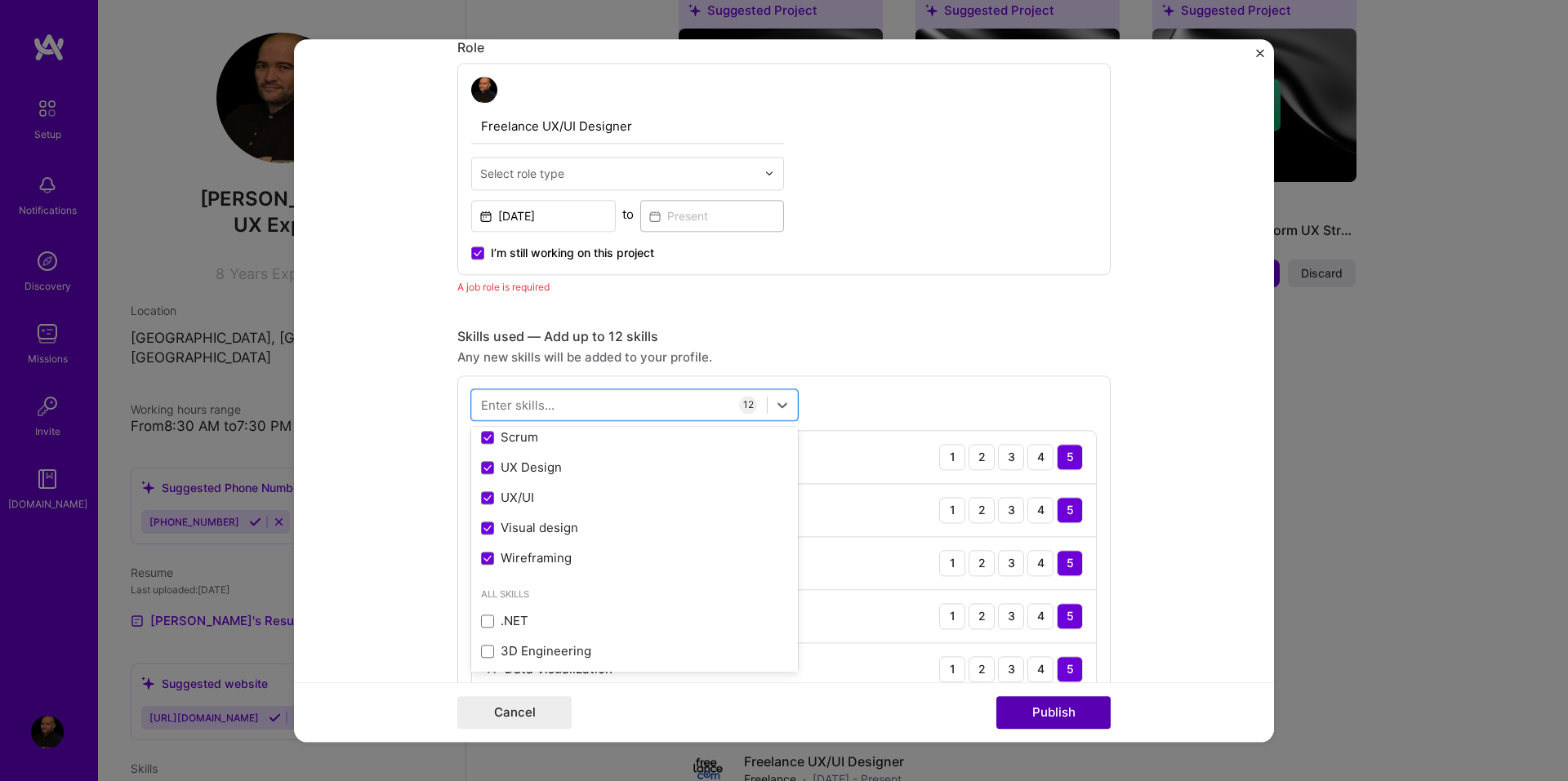
click at [1016, 703] on button "Publish" at bounding box center [1053, 712] width 114 height 33
click at [1065, 716] on button "Publish" at bounding box center [1053, 712] width 114 height 33
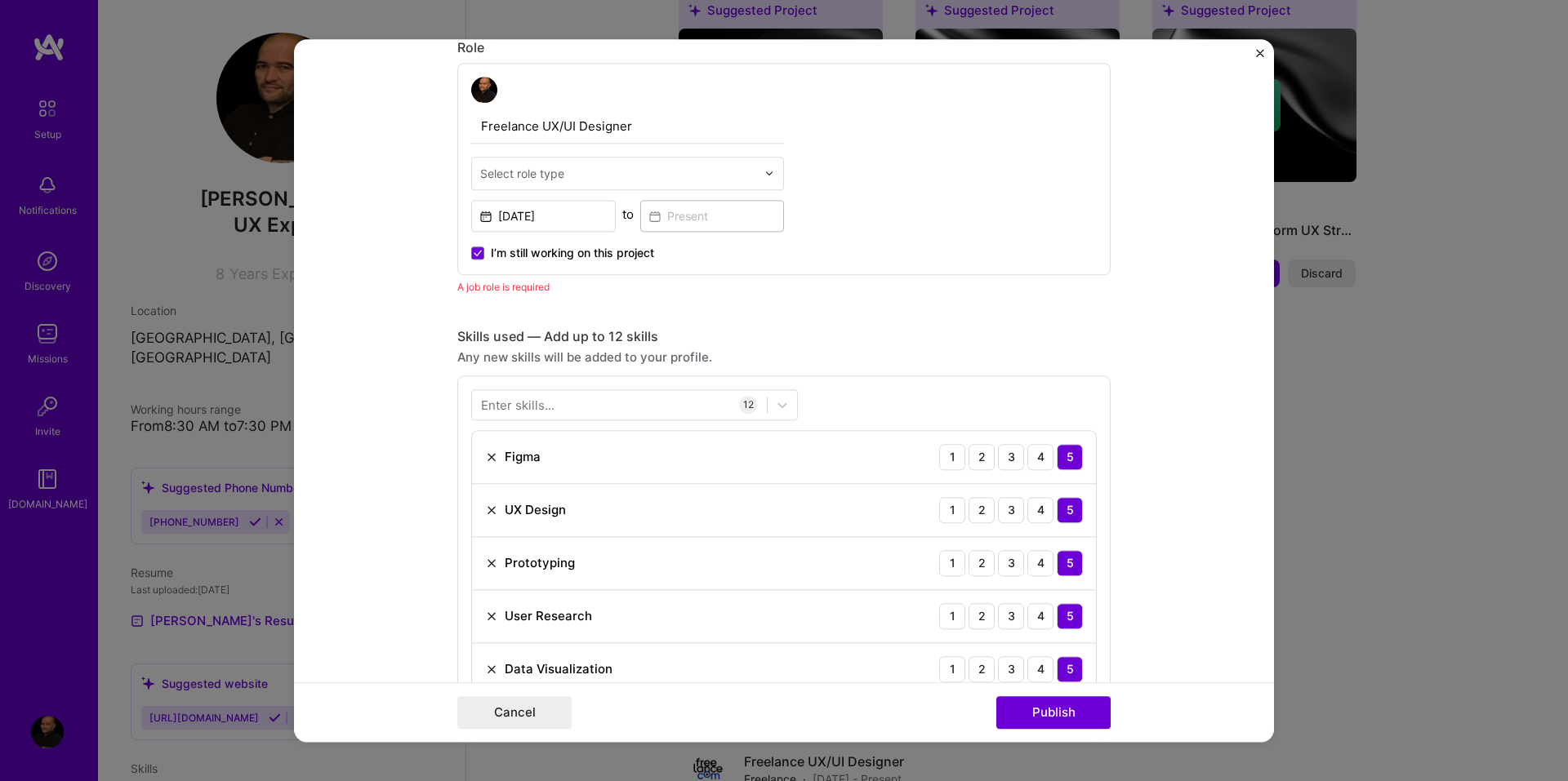
click at [764, 179] on div at bounding box center [774, 174] width 19 height 32
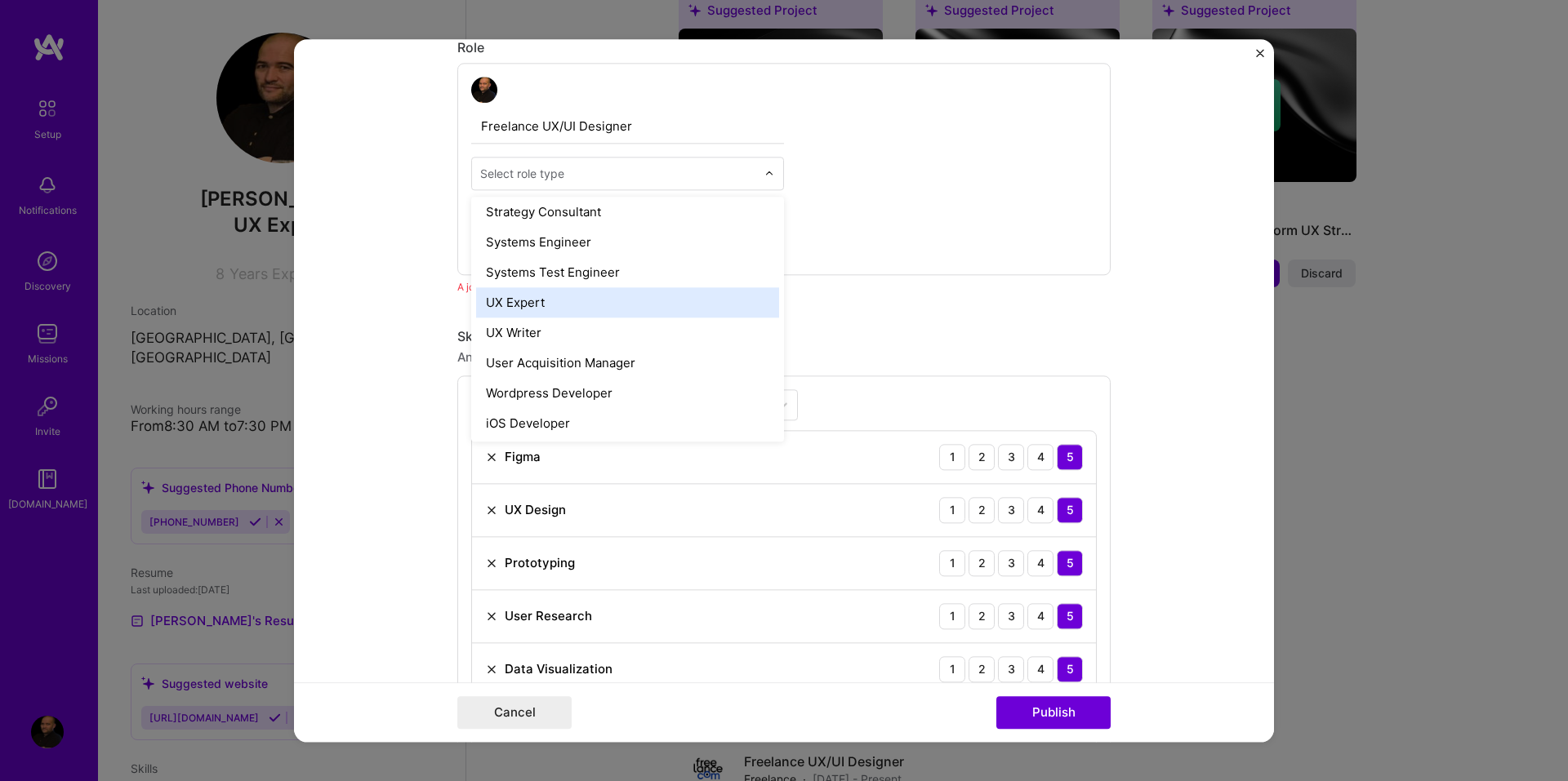
scroll to position [1879, 0]
click at [508, 310] on div "UX Expert" at bounding box center [627, 300] width 303 height 30
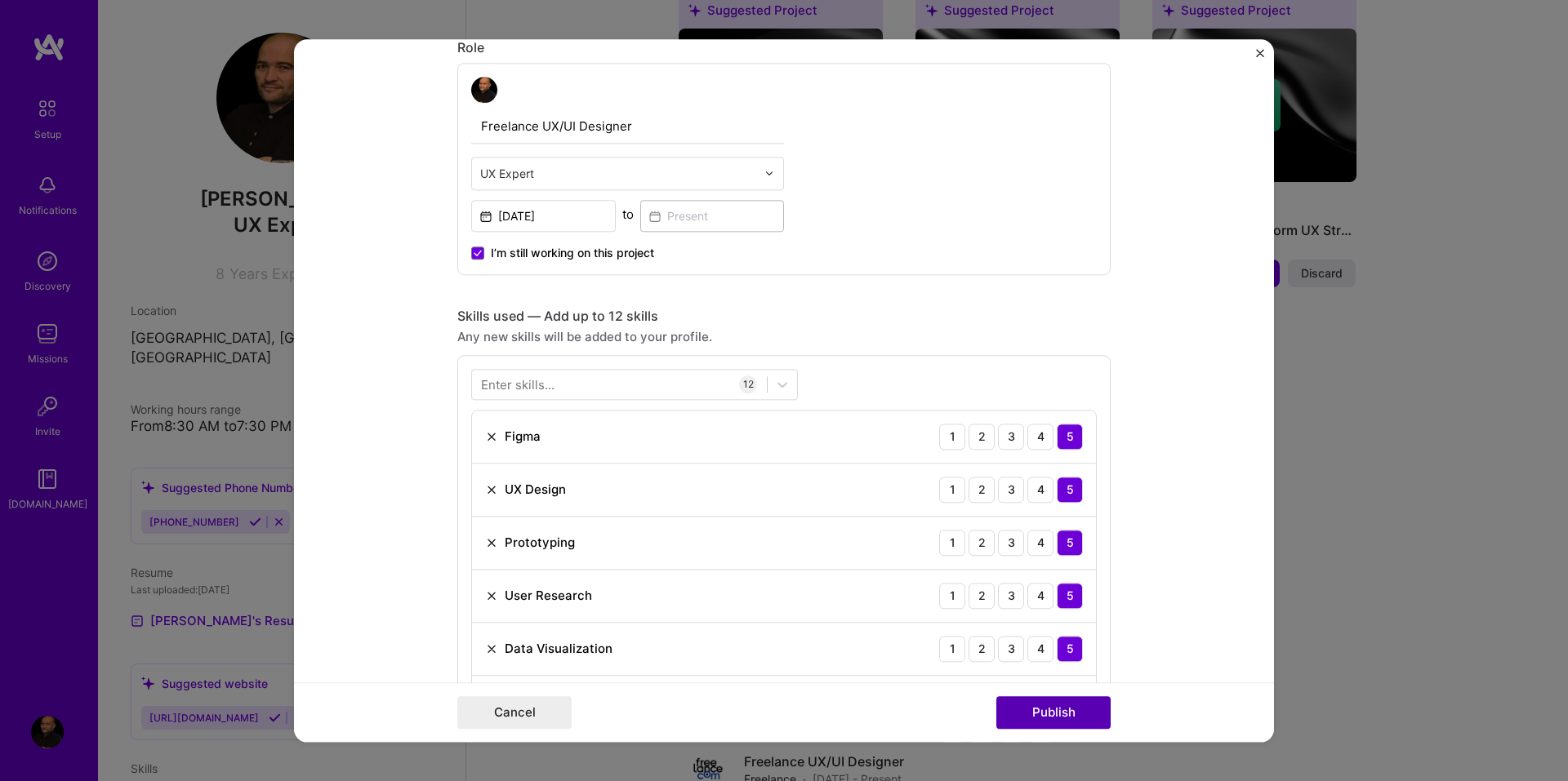
click at [1065, 705] on button "Publish" at bounding box center [1053, 712] width 114 height 33
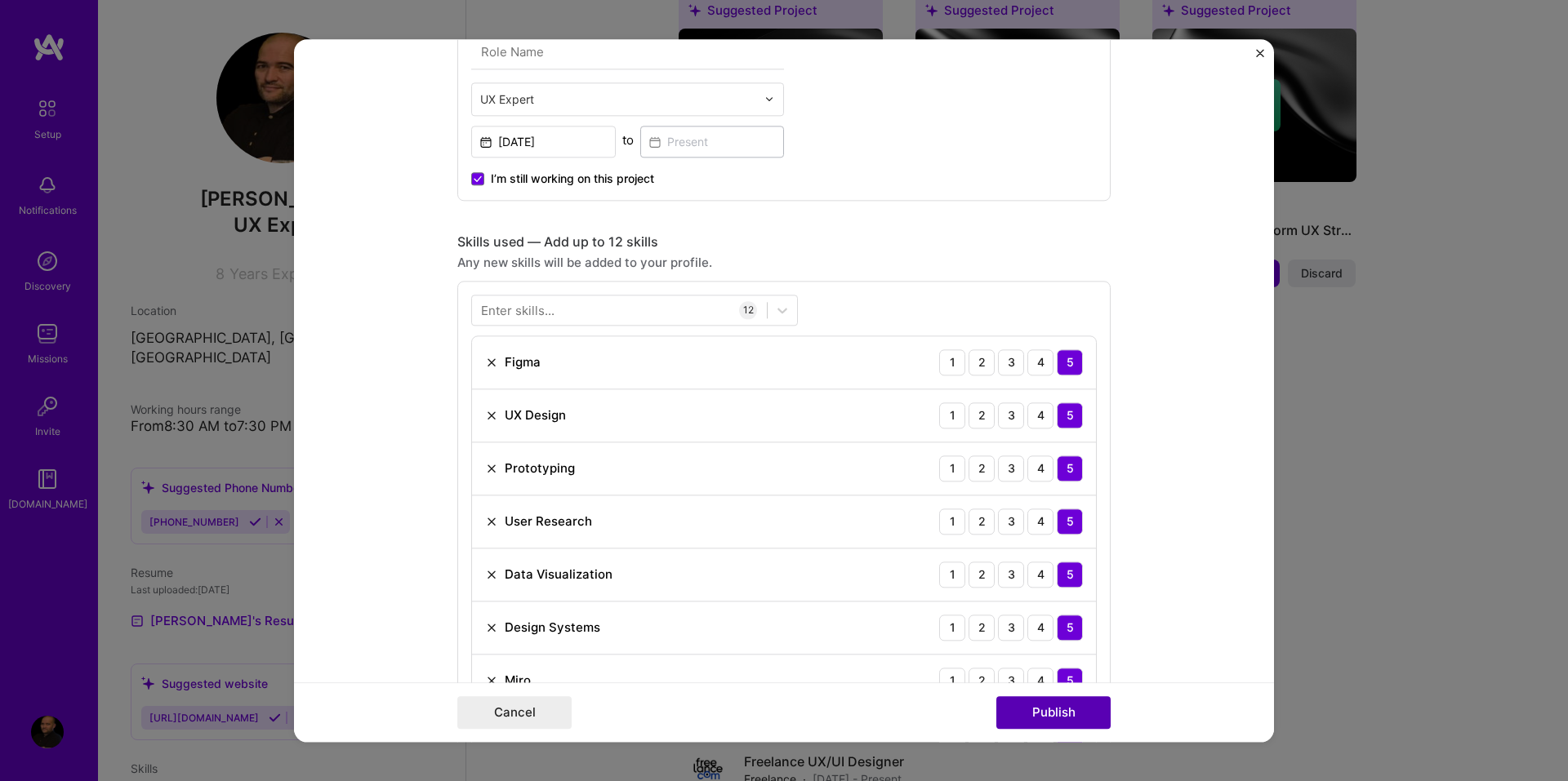
scroll to position [865, 0]
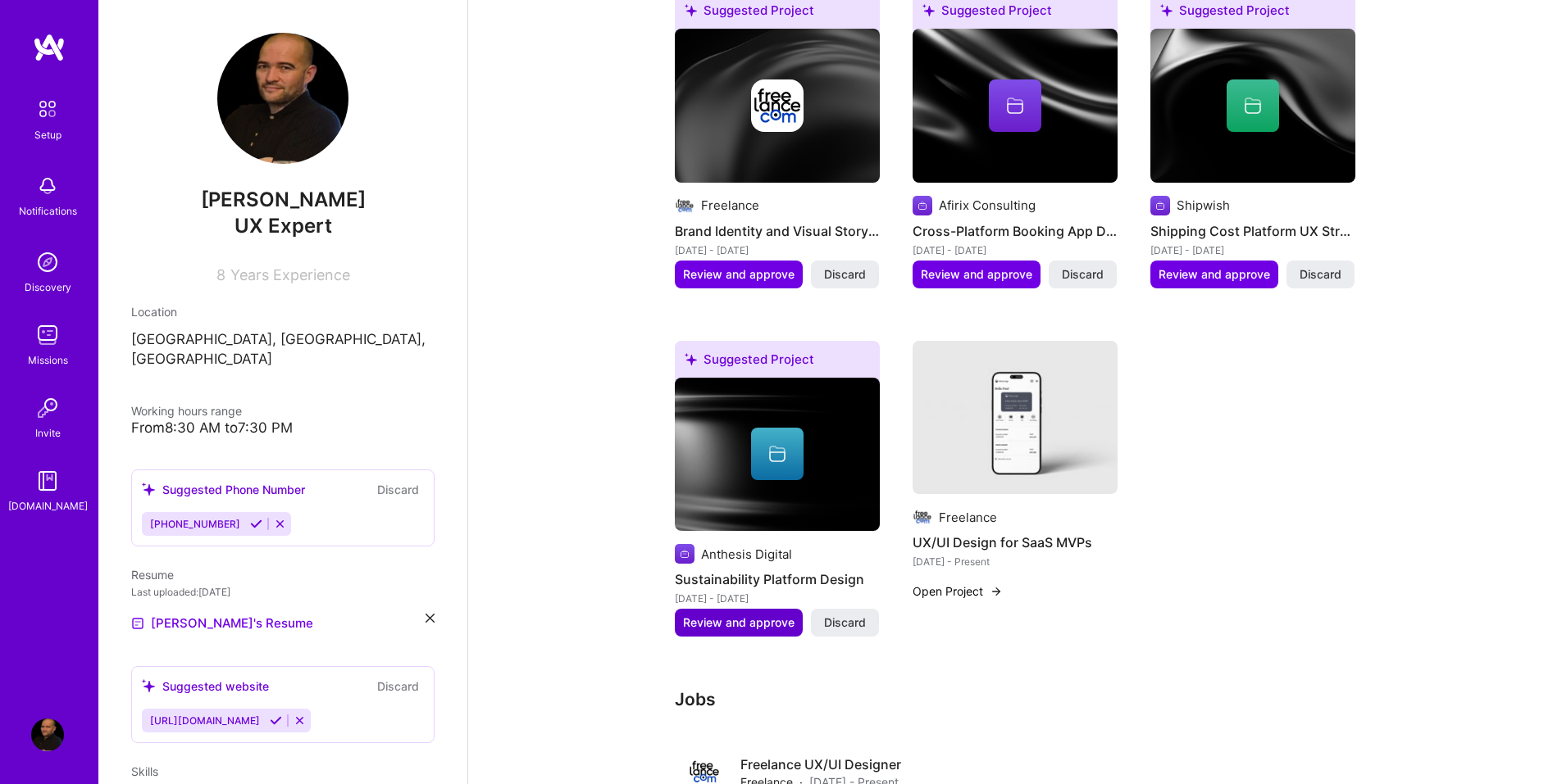
click at [733, 614] on span "Review and approve" at bounding box center [738, 622] width 112 height 16
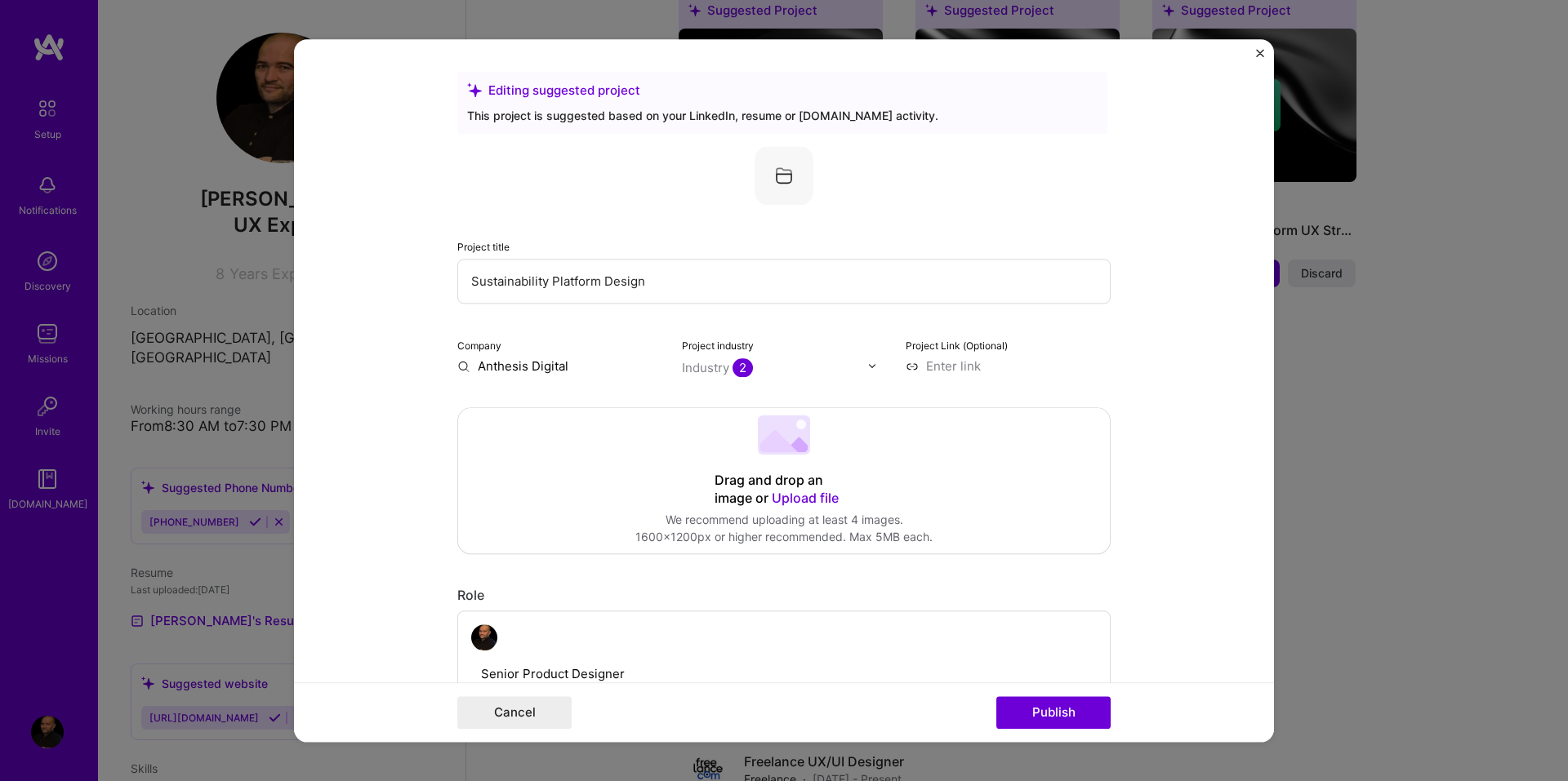
click at [790, 500] on span "Upload file" at bounding box center [805, 497] width 67 height 16
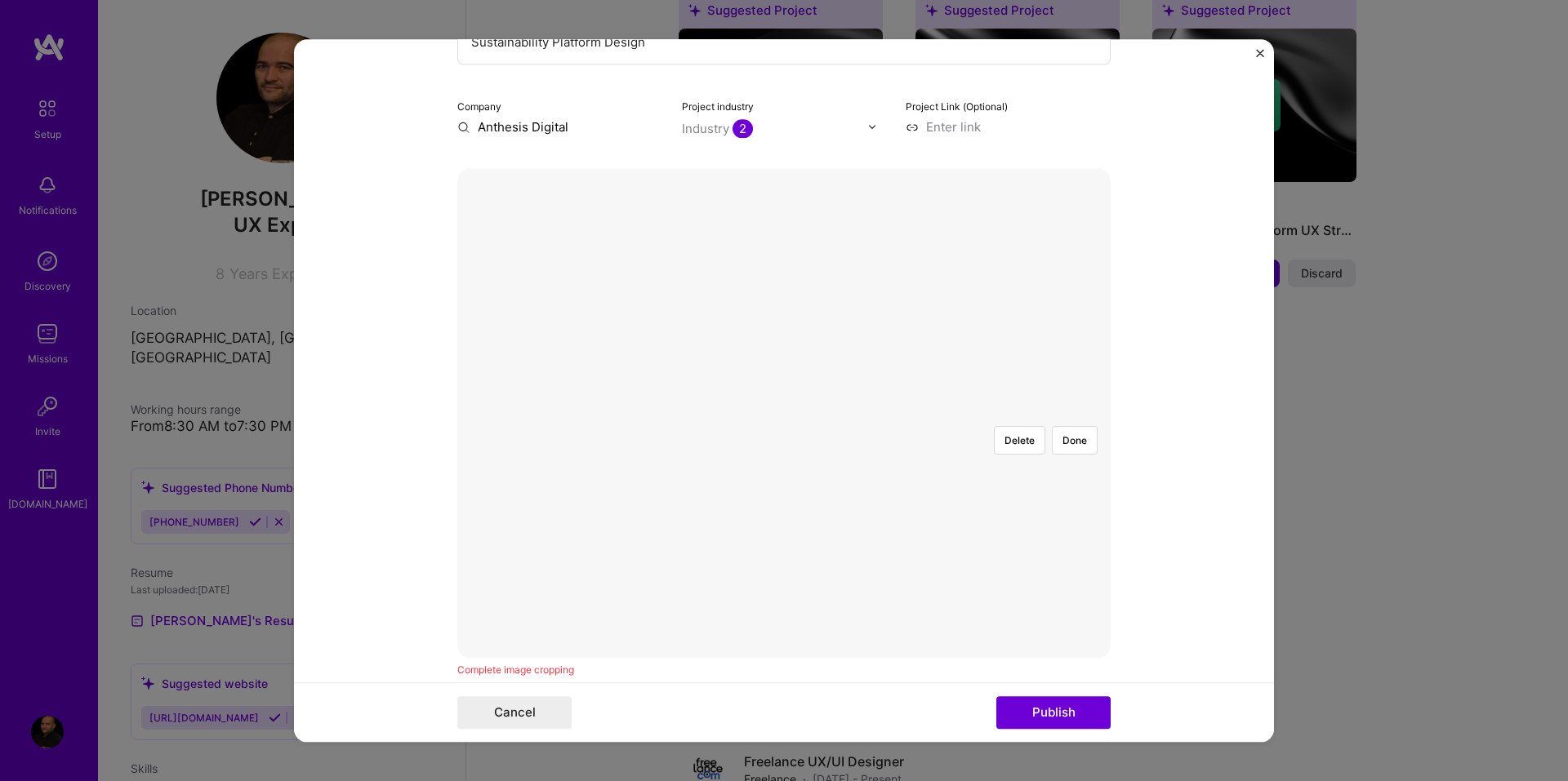
scroll to position [244, 0]
click at [1055, 421] on button "Done" at bounding box center [1074, 435] width 46 height 29
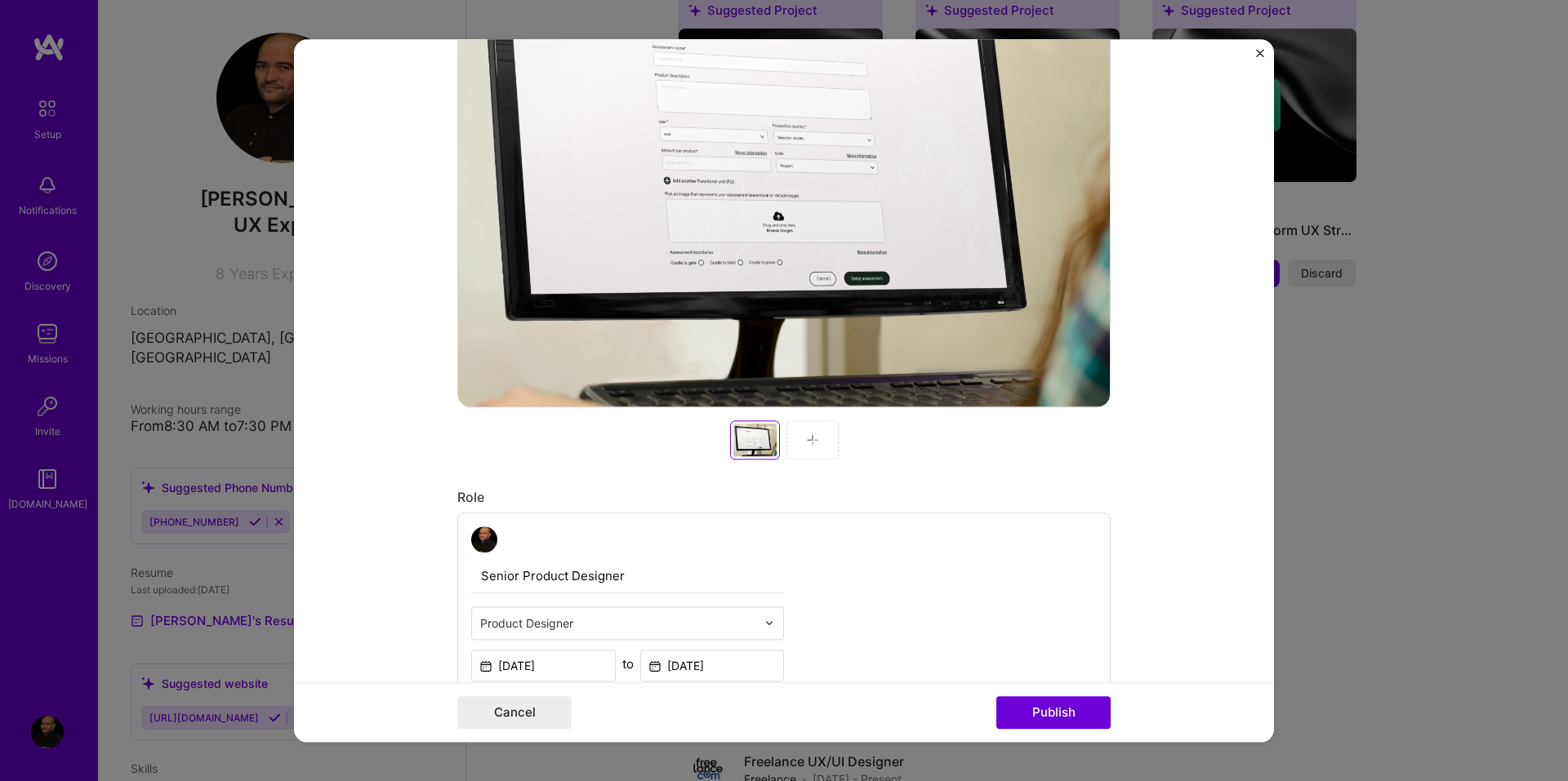
click at [812, 446] on img at bounding box center [813, 440] width 13 height 13
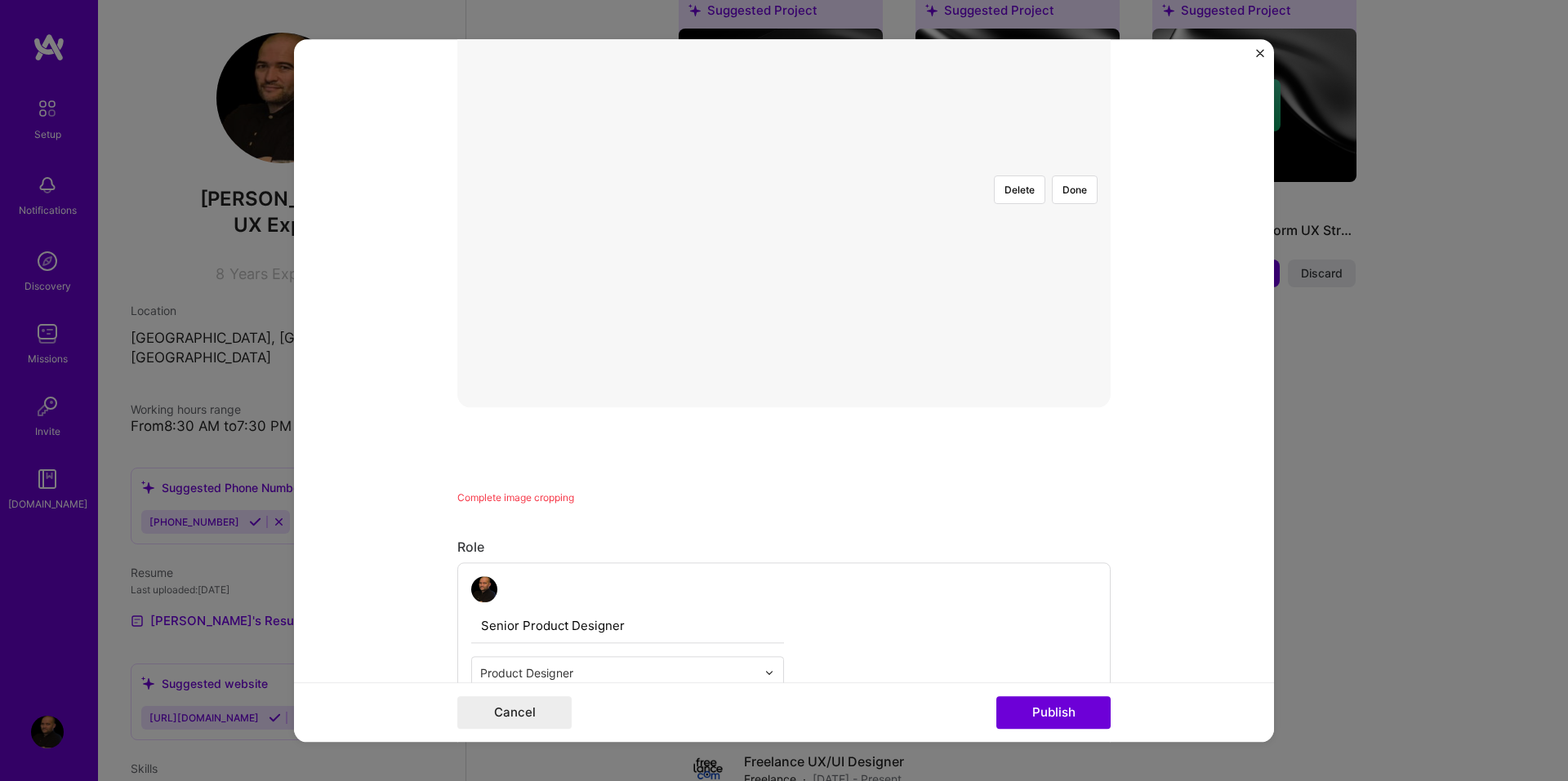
click at [911, 253] on div at bounding box center [1115, 380] width 580 height 436
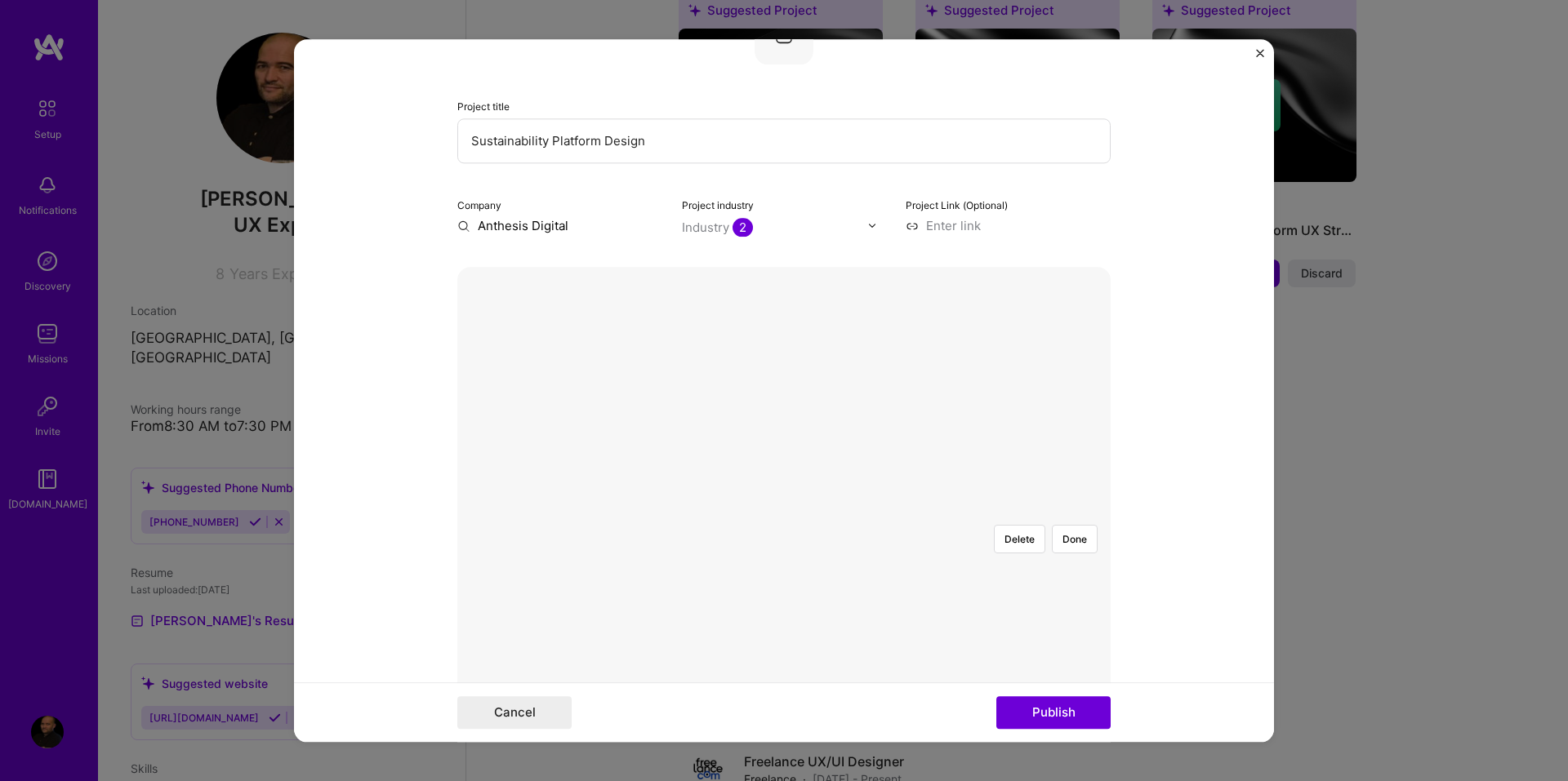
scroll to position [81, 0]
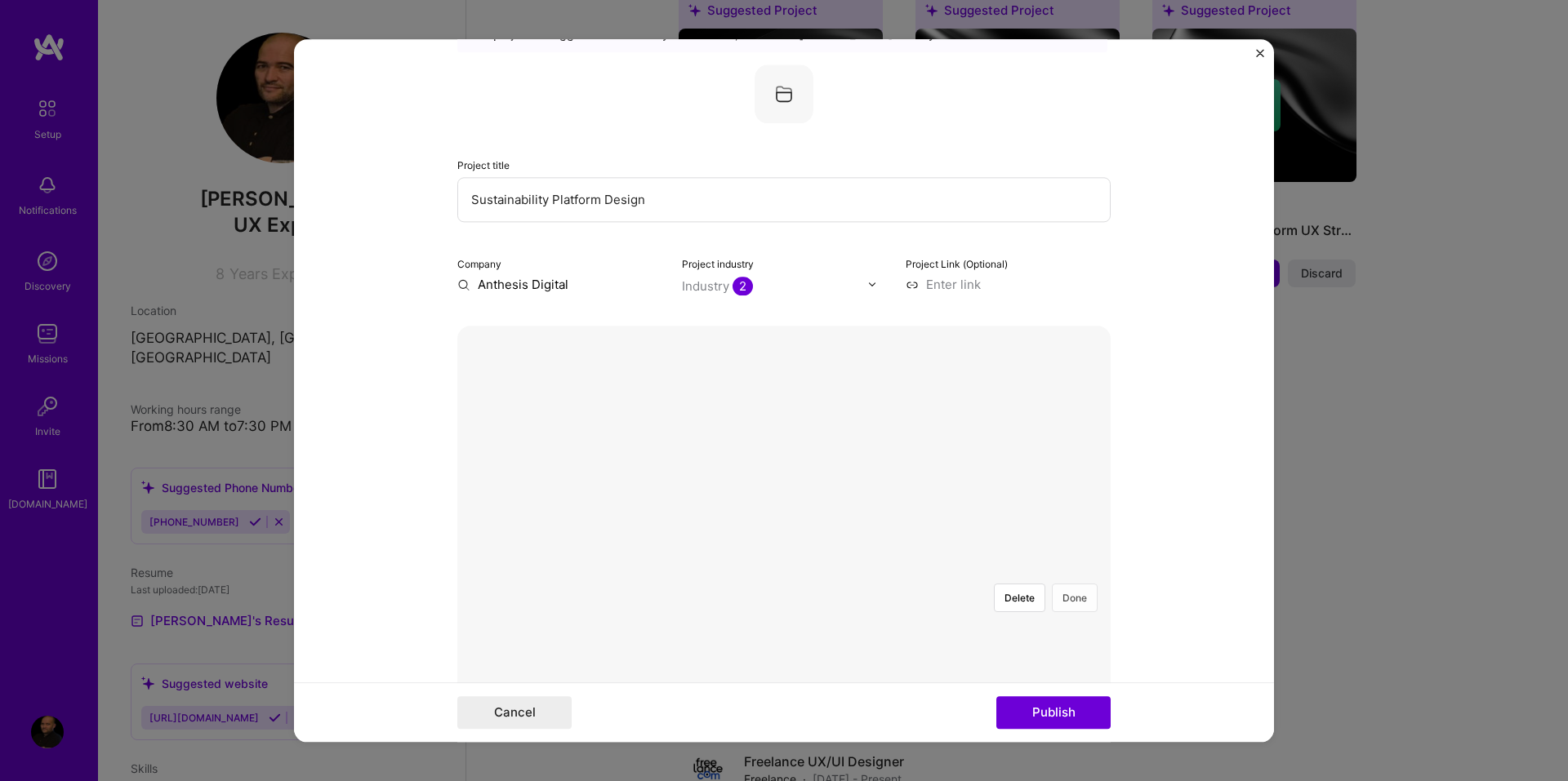
click at [1079, 584] on button "Done" at bounding box center [1074, 598] width 46 height 29
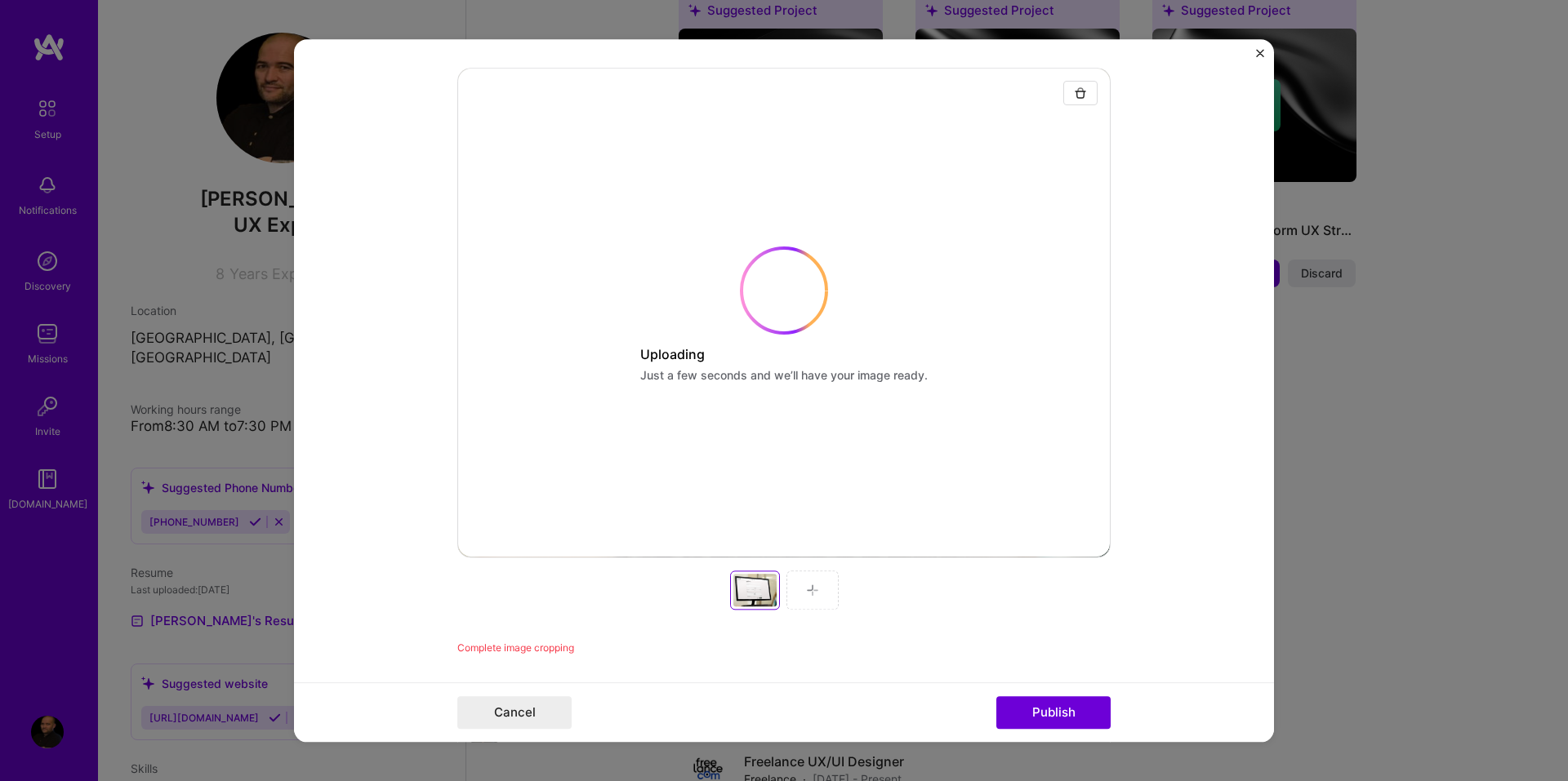
scroll to position [408, 0]
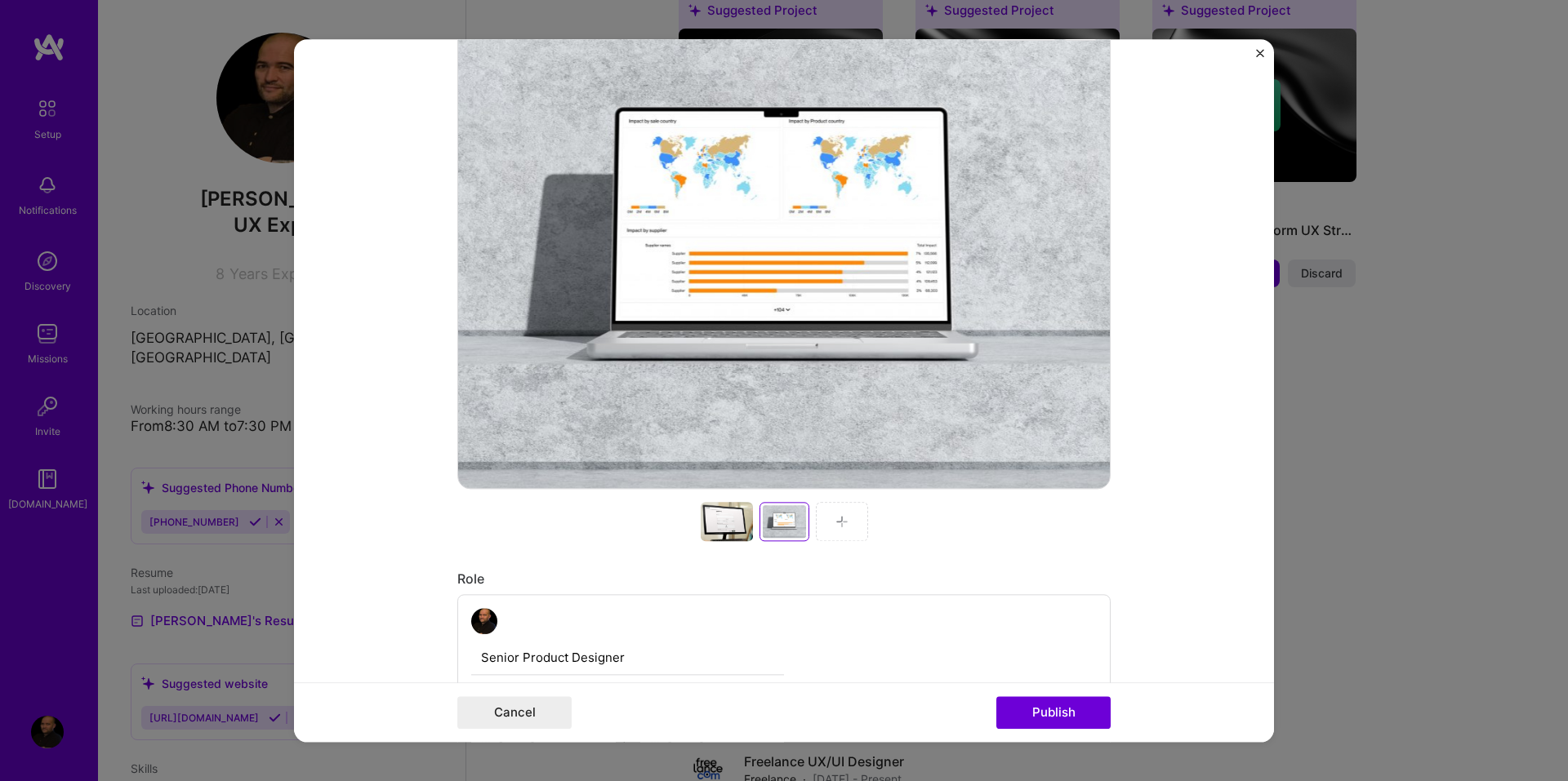
click at [835, 520] on img at bounding box center [842, 522] width 13 height 13
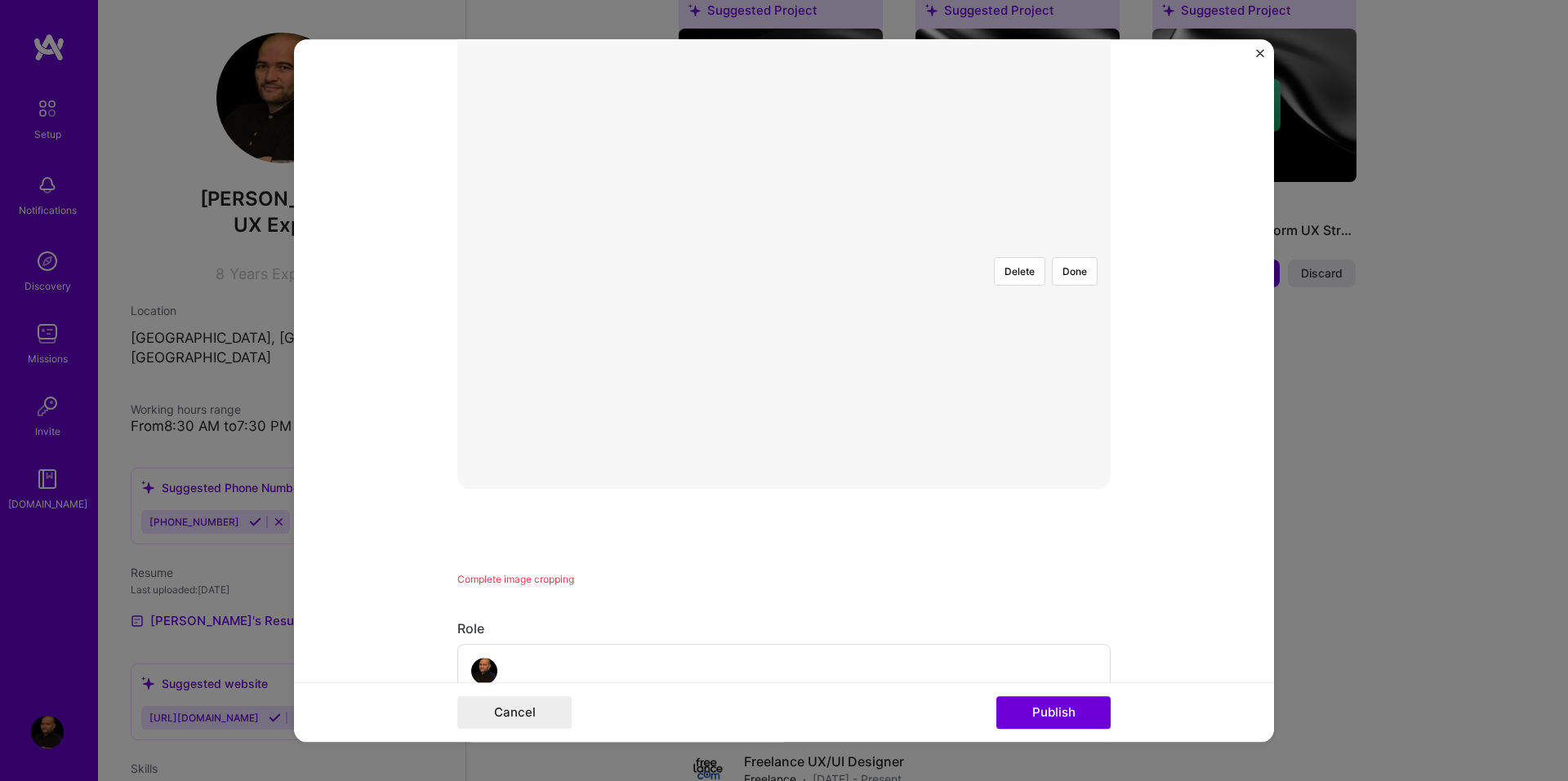
click at [924, 342] on div at bounding box center [1115, 462] width 580 height 436
click at [1065, 258] on button "Done" at bounding box center [1074, 272] width 46 height 29
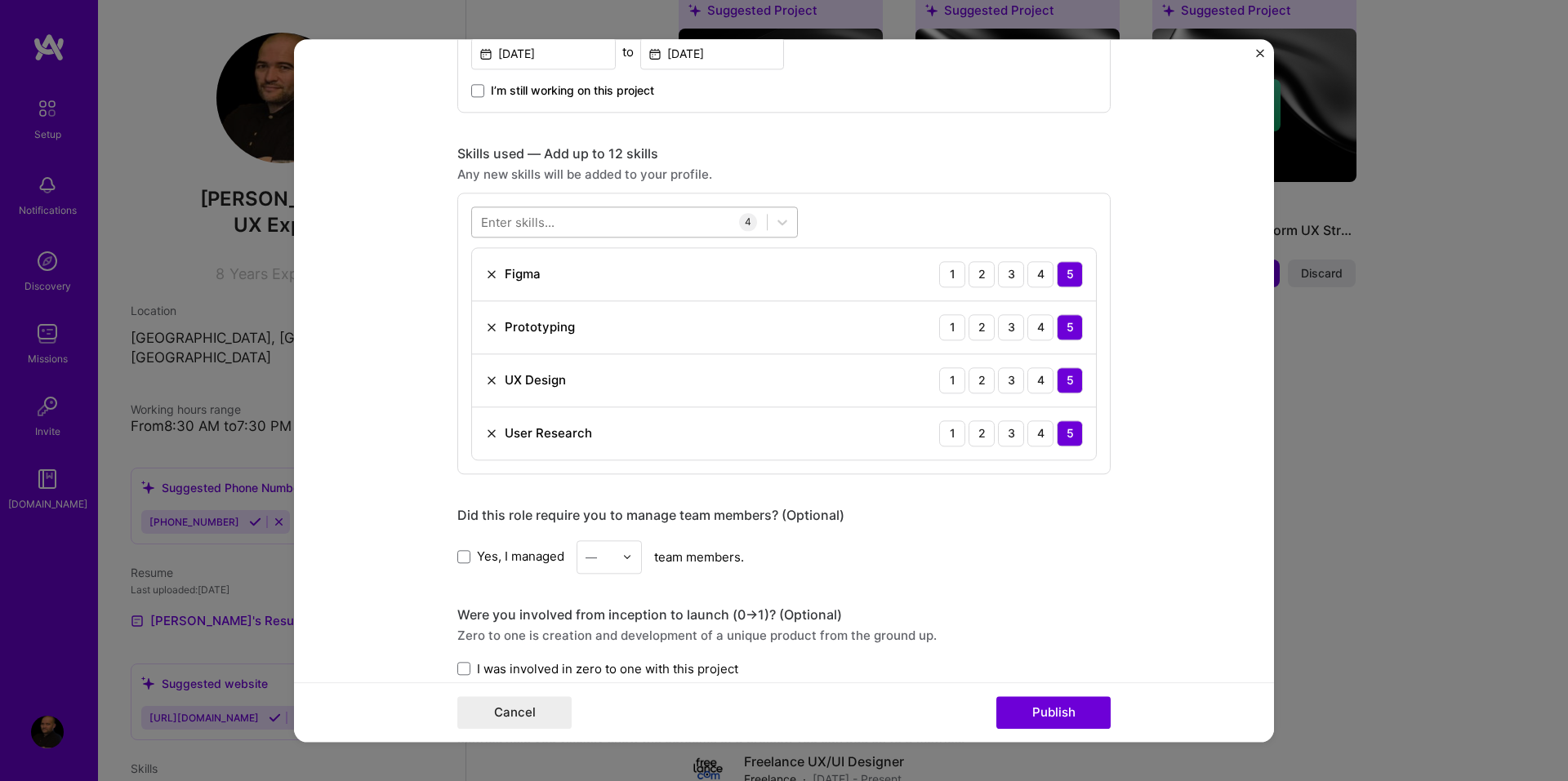
scroll to position [1143, 0]
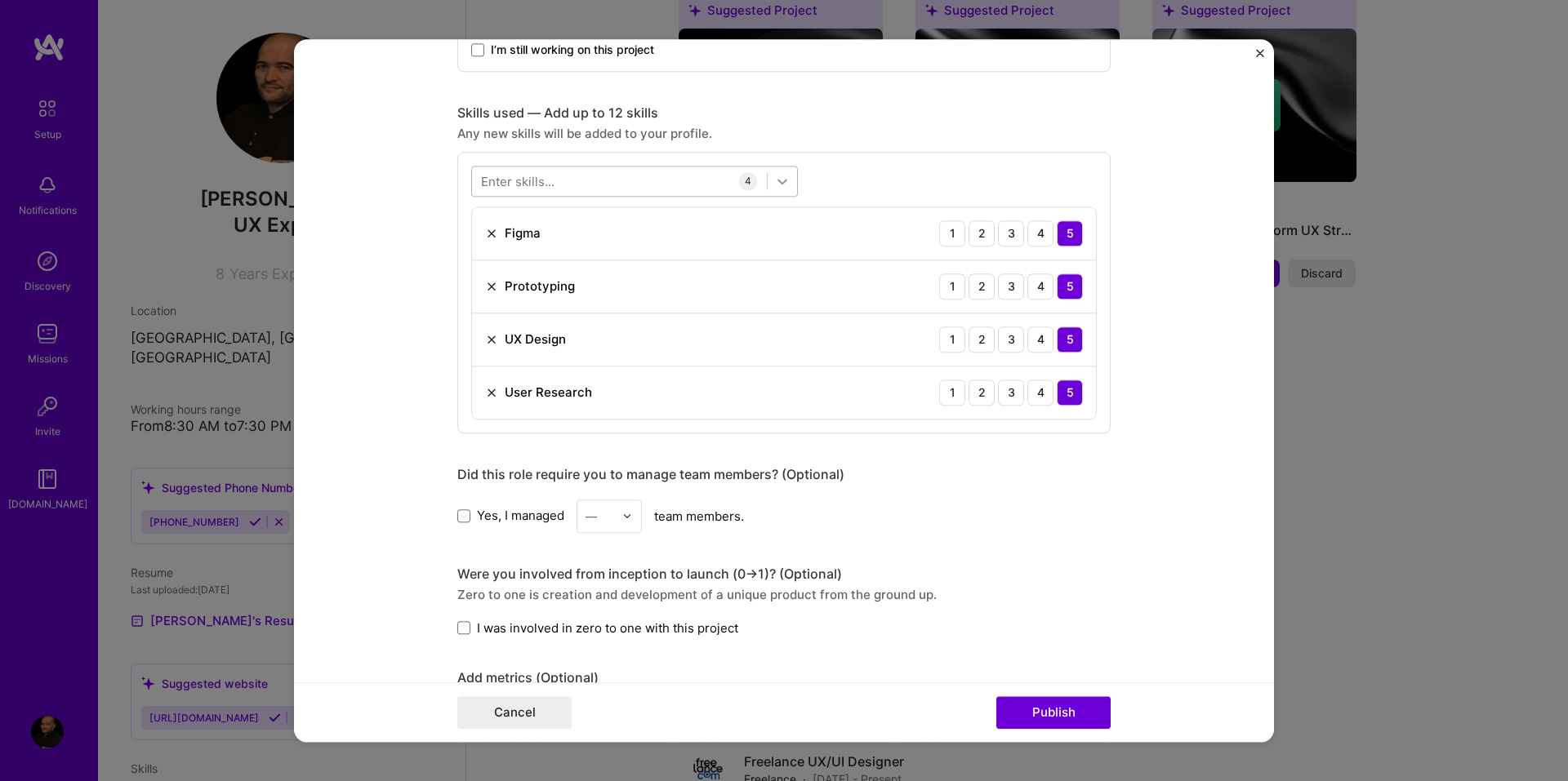
click at [774, 182] on icon at bounding box center [781, 180] width 16 height 16
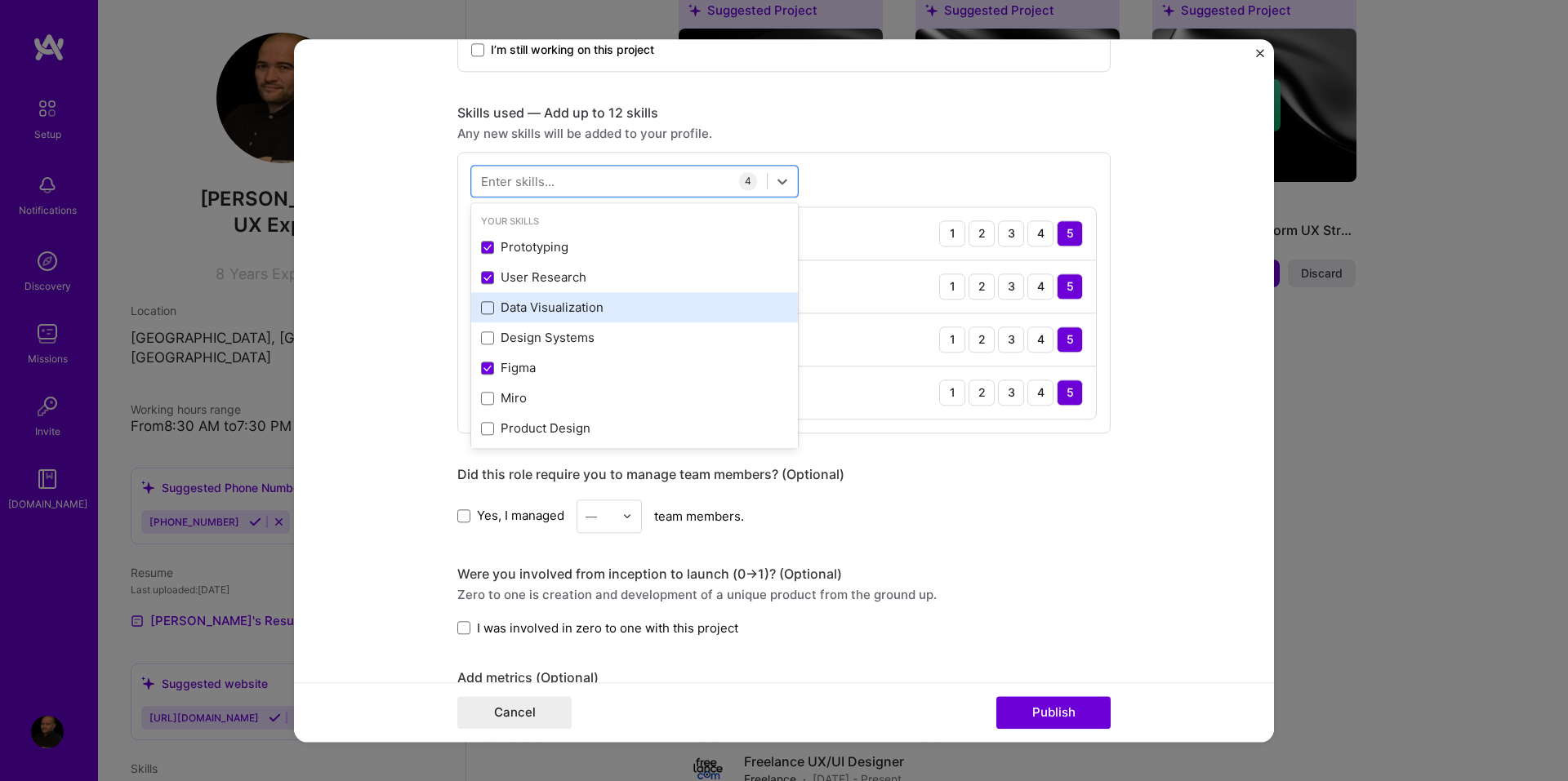
click at [481, 303] on span at bounding box center [487, 308] width 13 height 13
click at [0, 0] on input "checkbox" at bounding box center [0, 0] width 0 height 0
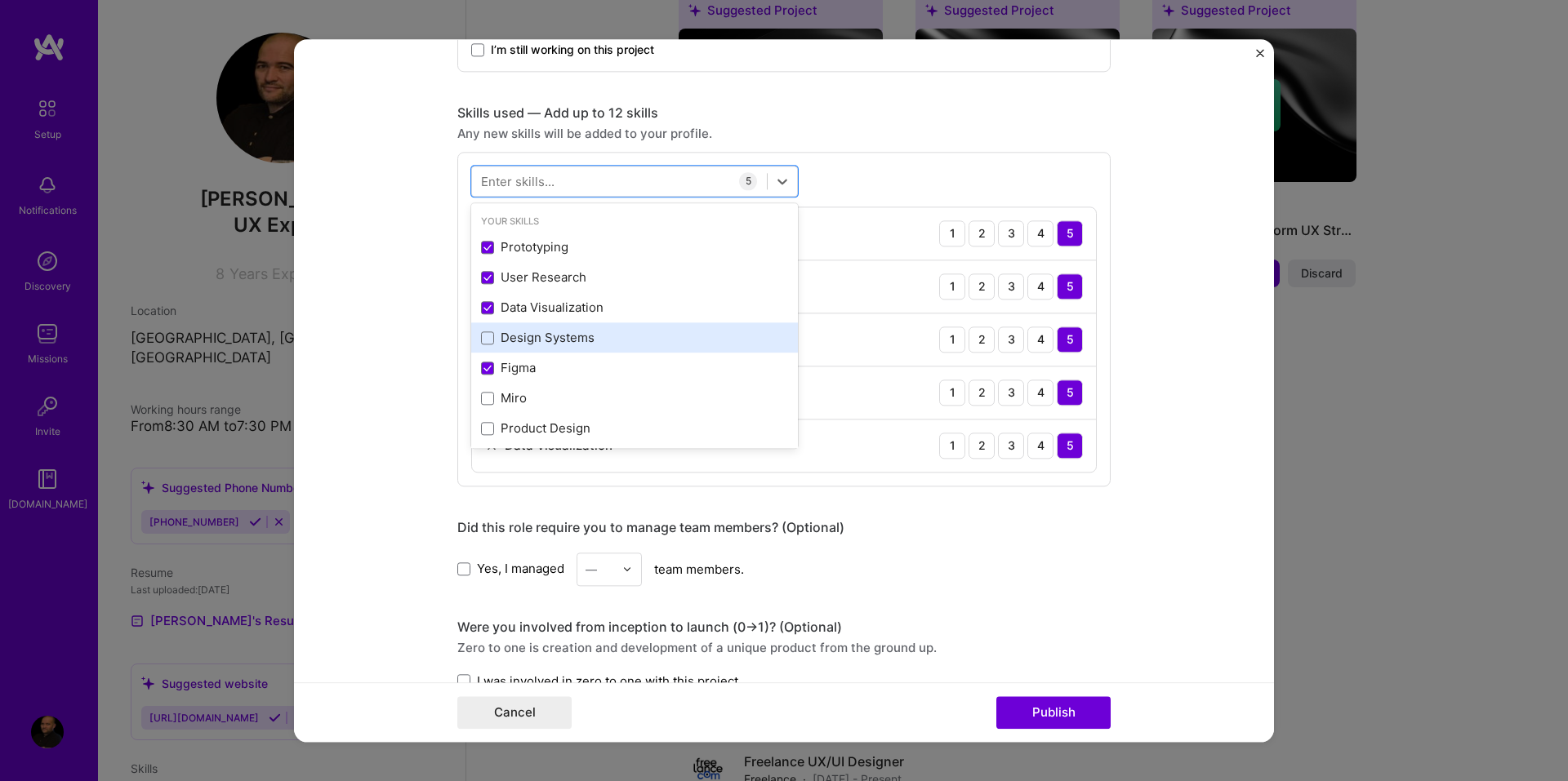
click at [473, 333] on div "Design Systems" at bounding box center [635, 338] width 327 height 30
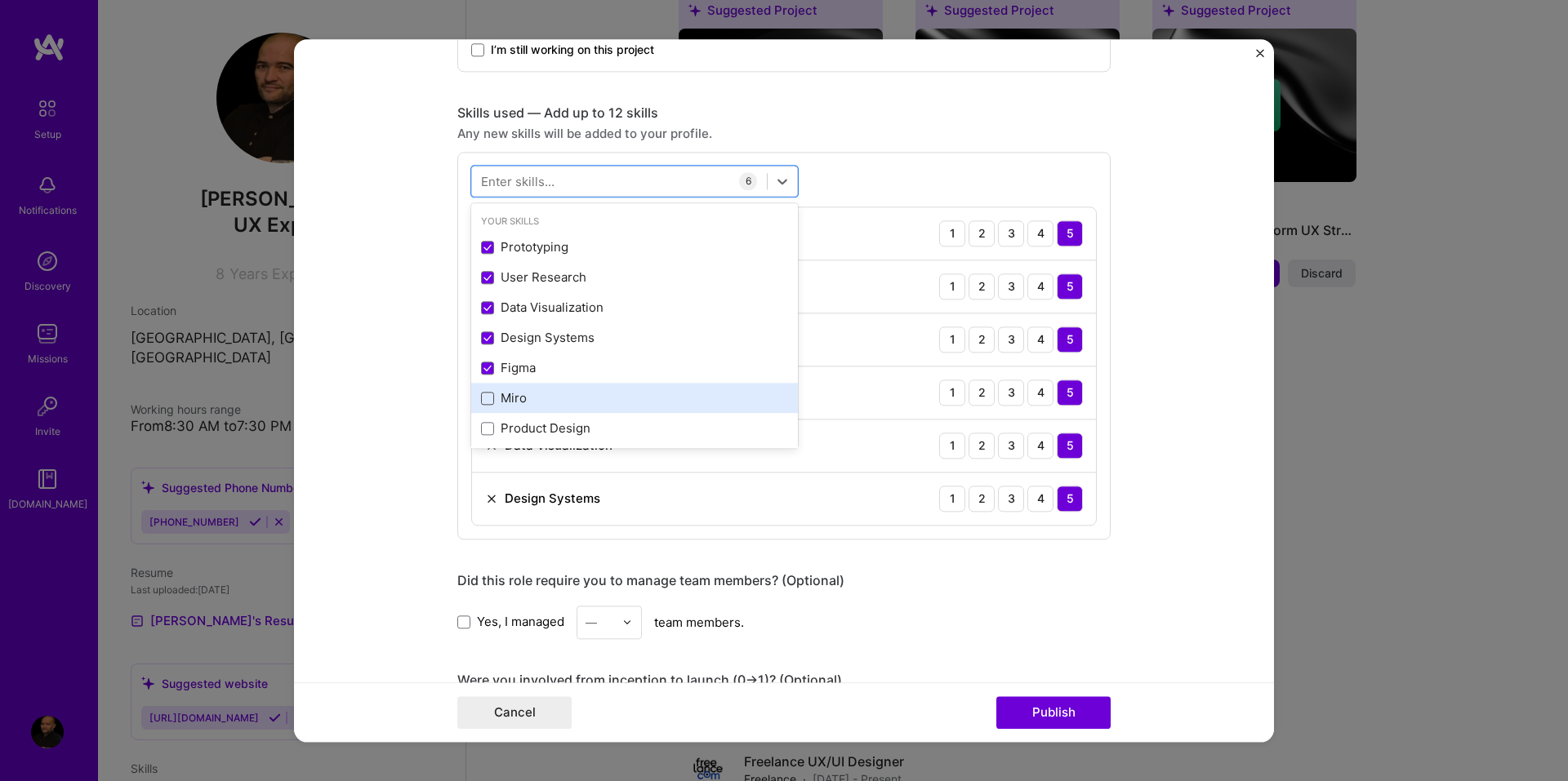
click at [485, 395] on span at bounding box center [487, 398] width 13 height 13
click at [0, 0] on input "checkbox" at bounding box center [0, 0] width 0 height 0
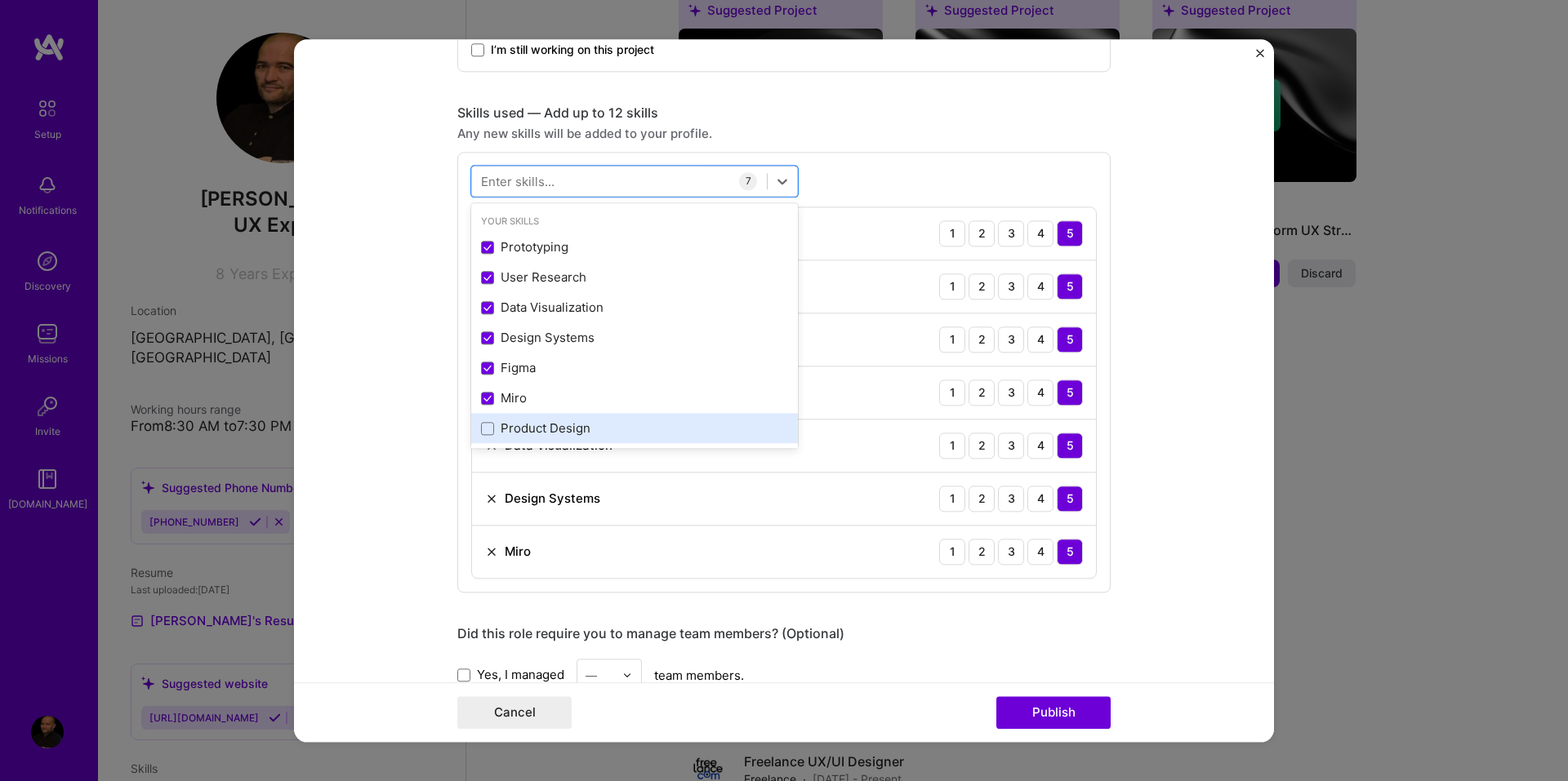
click at [493, 425] on div "Product Design" at bounding box center [634, 429] width 307 height 17
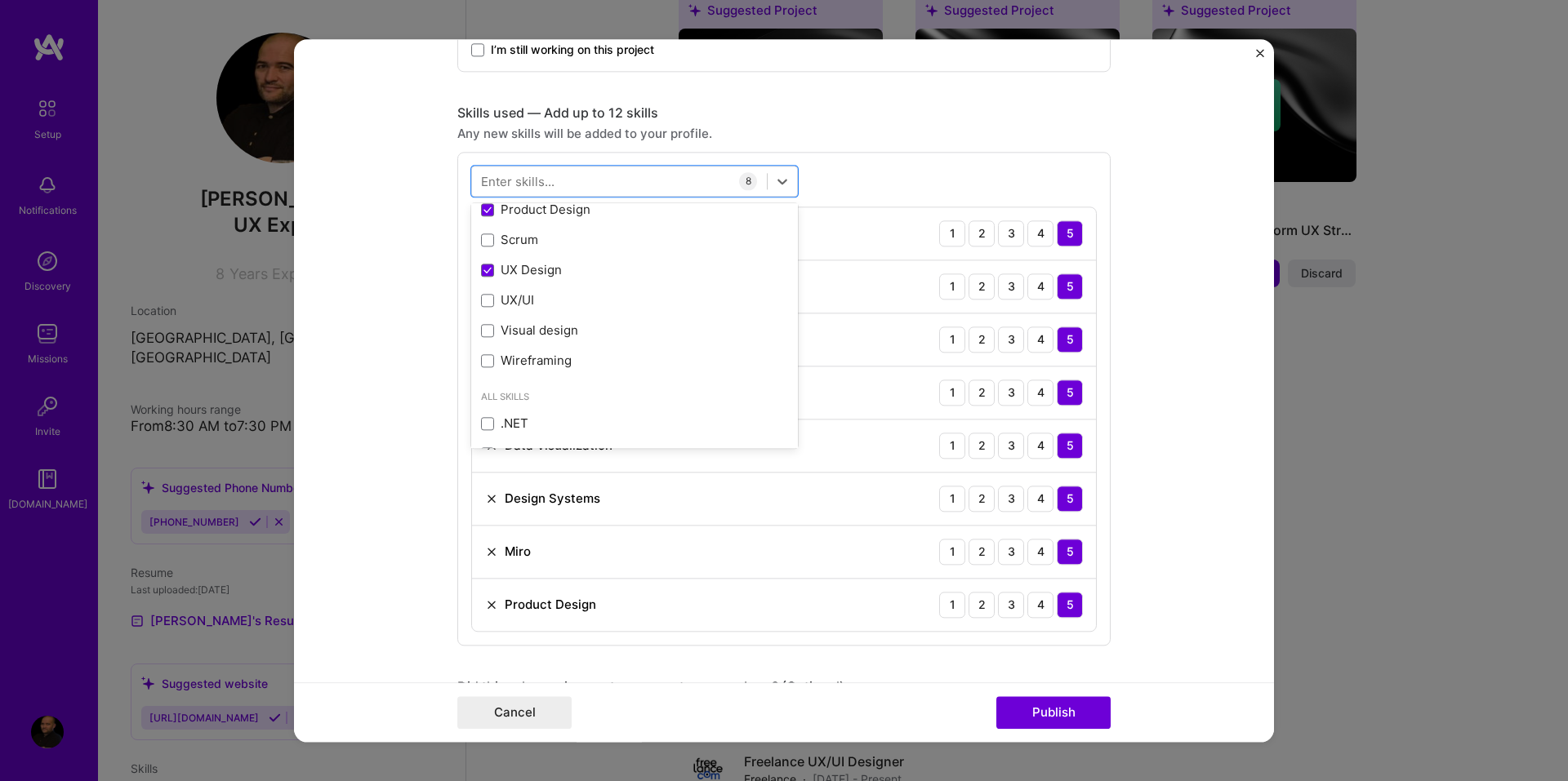
scroll to position [244, 0]
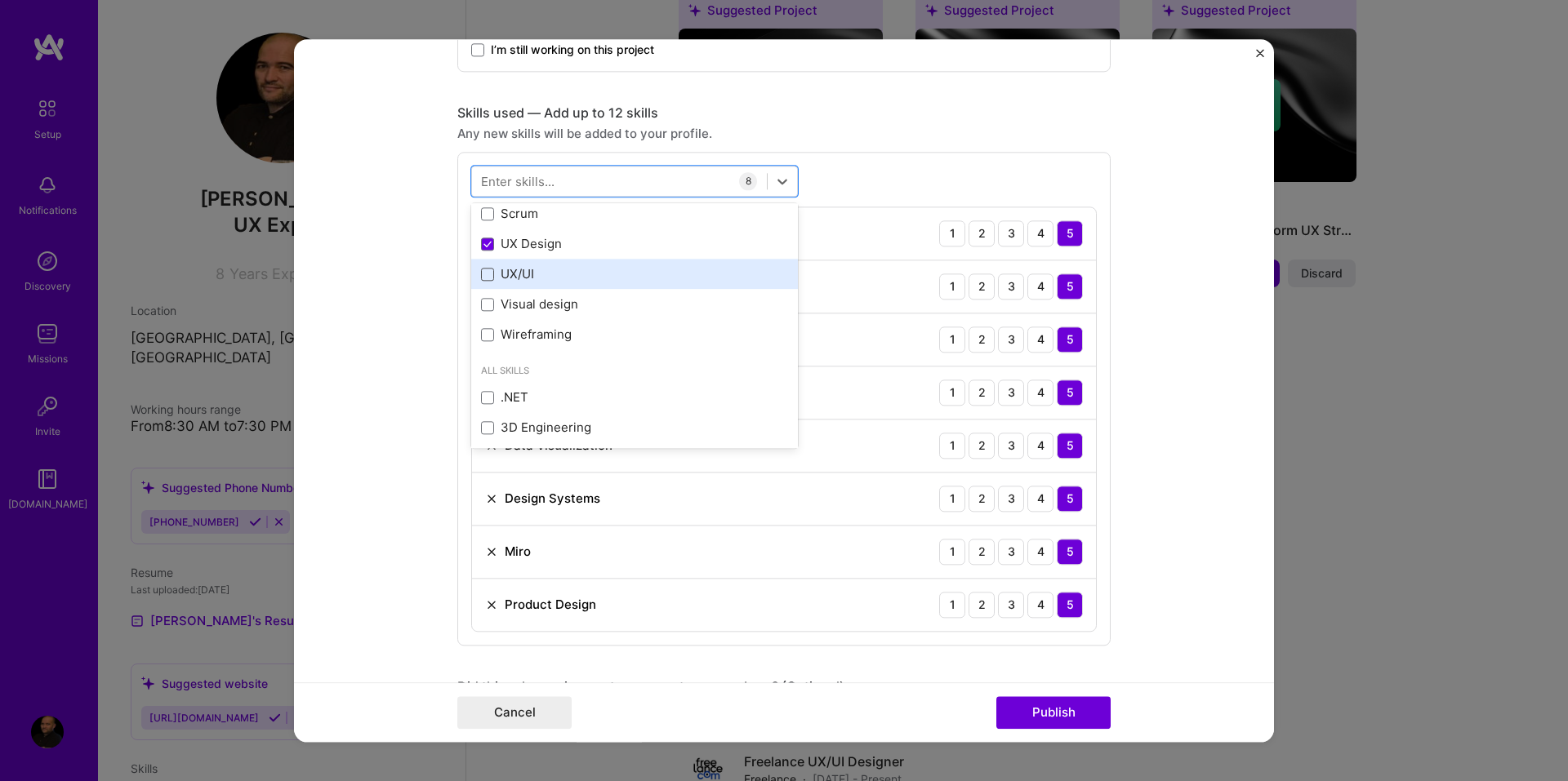
click at [483, 278] on span at bounding box center [487, 274] width 13 height 13
click at [0, 0] on input "checkbox" at bounding box center [0, 0] width 0 height 0
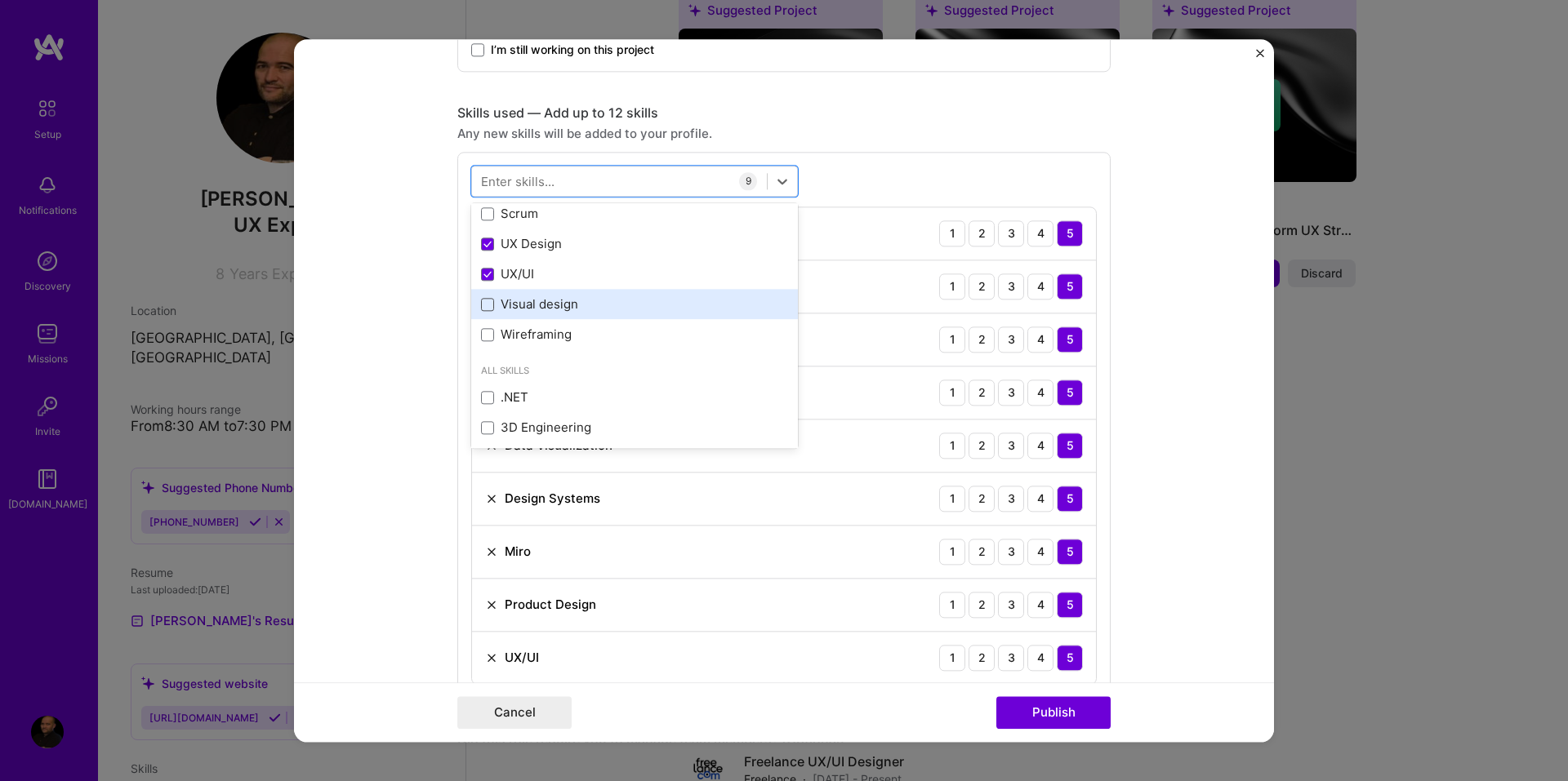
click at [481, 300] on span at bounding box center [487, 304] width 13 height 13
click at [0, 0] on input "checkbox" at bounding box center [0, 0] width 0 height 0
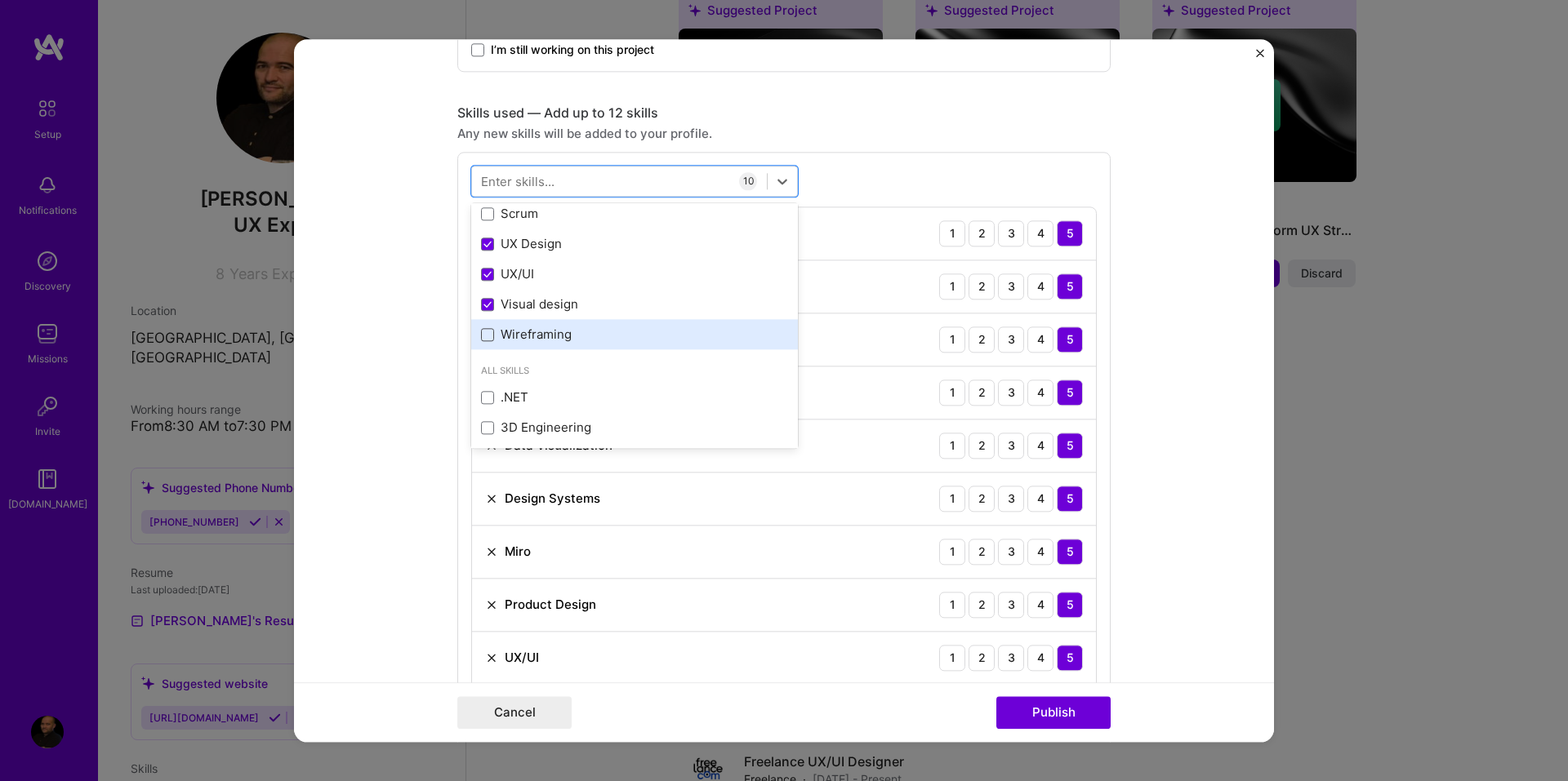
click at [481, 332] on span at bounding box center [487, 335] width 13 height 13
click at [0, 0] on input "checkbox" at bounding box center [0, 0] width 0 height 0
click at [1149, 505] on form "Editing suggested project This project is suggested based on your LinkedIn, res…" at bounding box center [784, 390] width 980 height 703
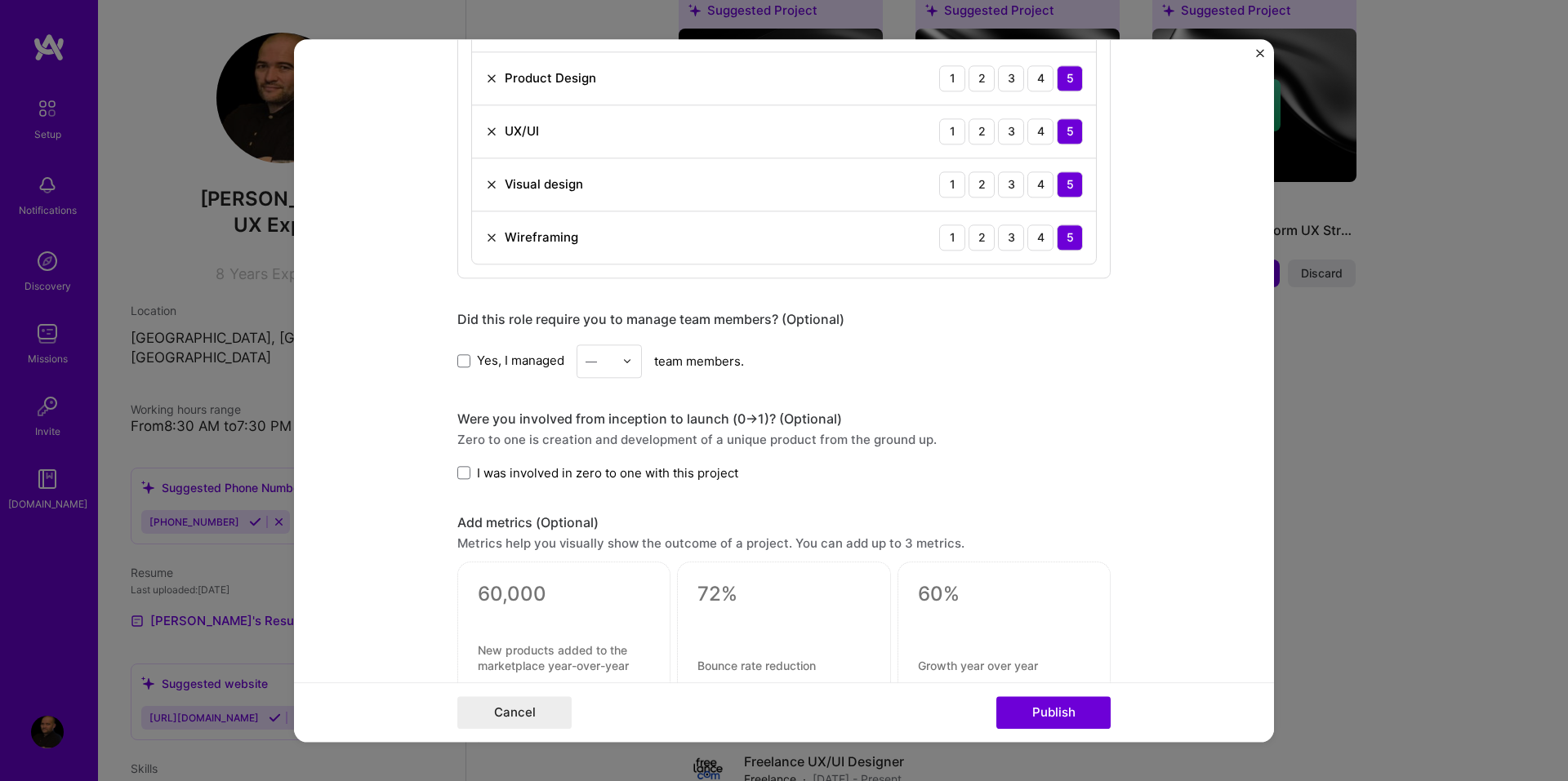
scroll to position [1714, 0]
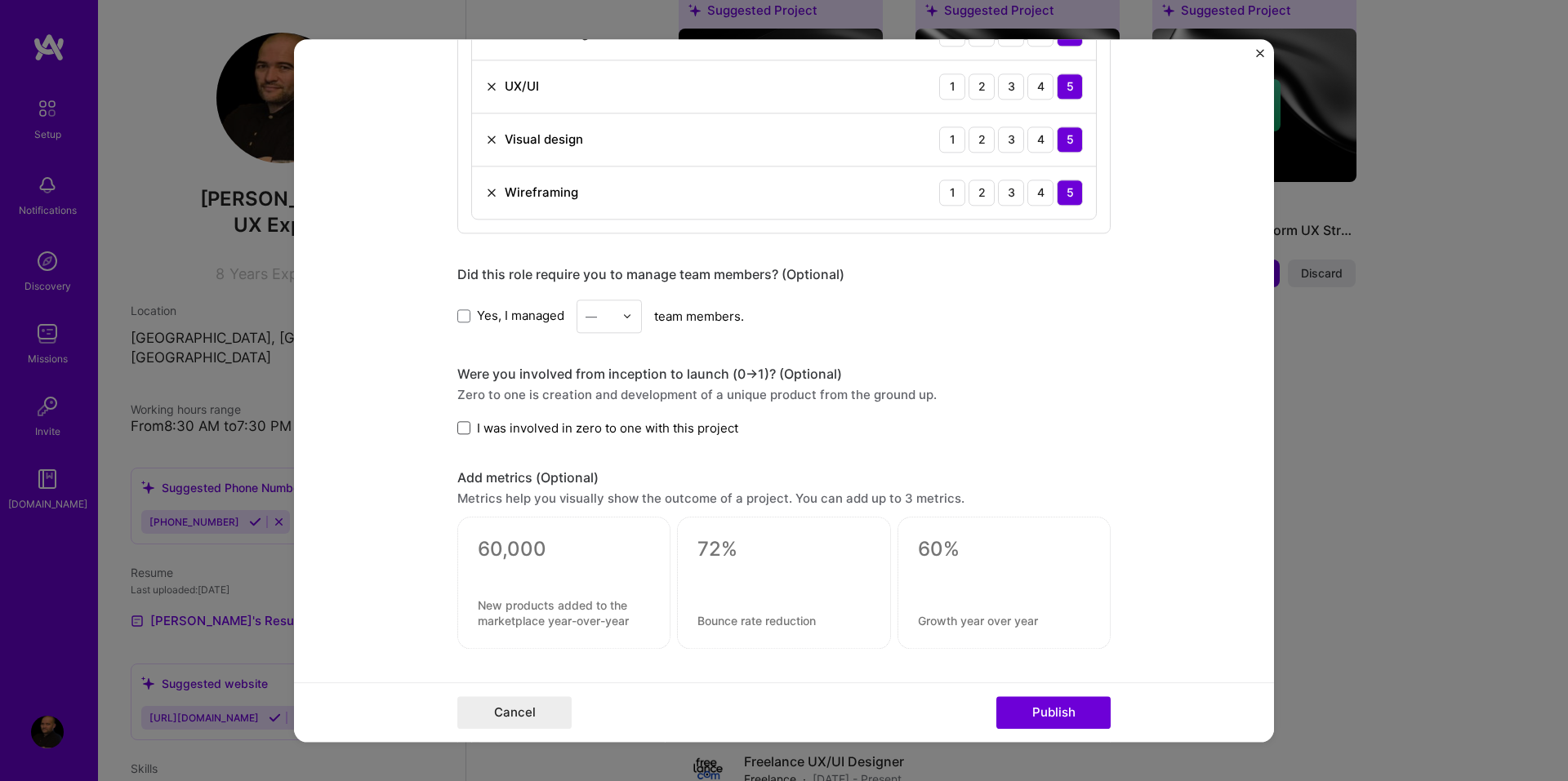
click at [457, 425] on span at bounding box center [464, 428] width 13 height 13
click at [0, 0] on input "I was involved in zero to one with this project" at bounding box center [0, 0] width 0 height 0
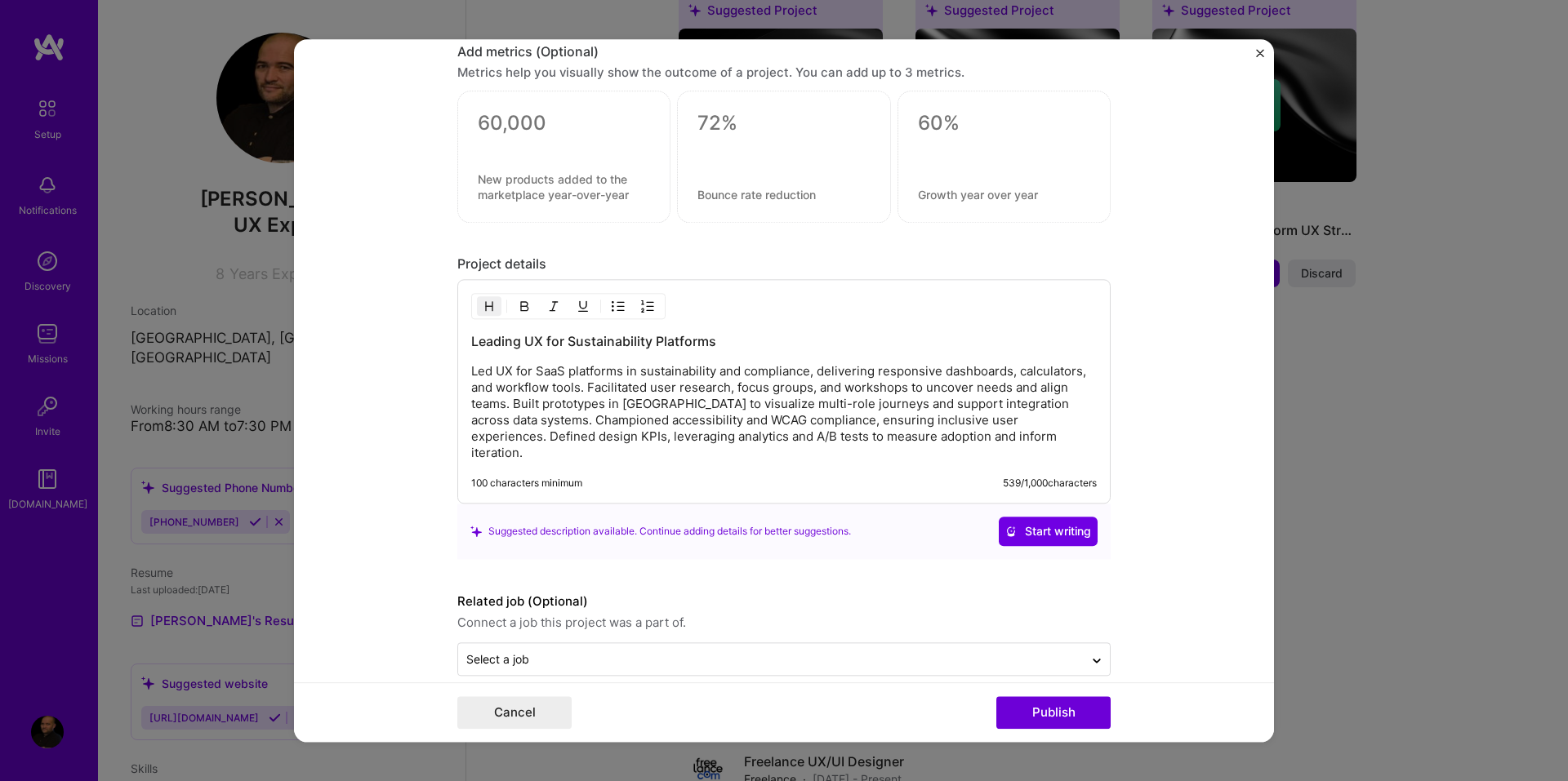
scroll to position [2148, 0]
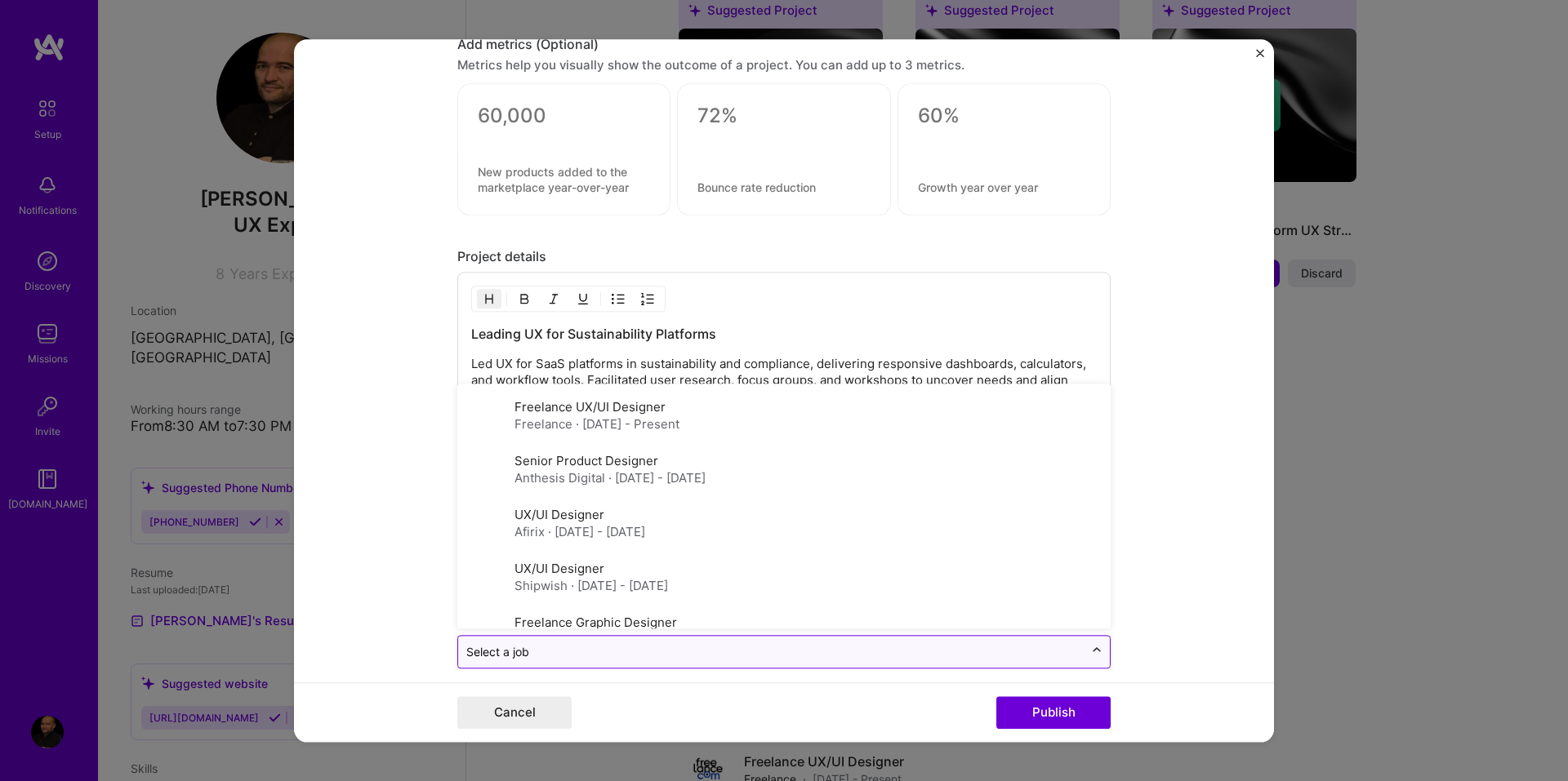
click at [1084, 639] on div at bounding box center [1097, 652] width 26 height 26
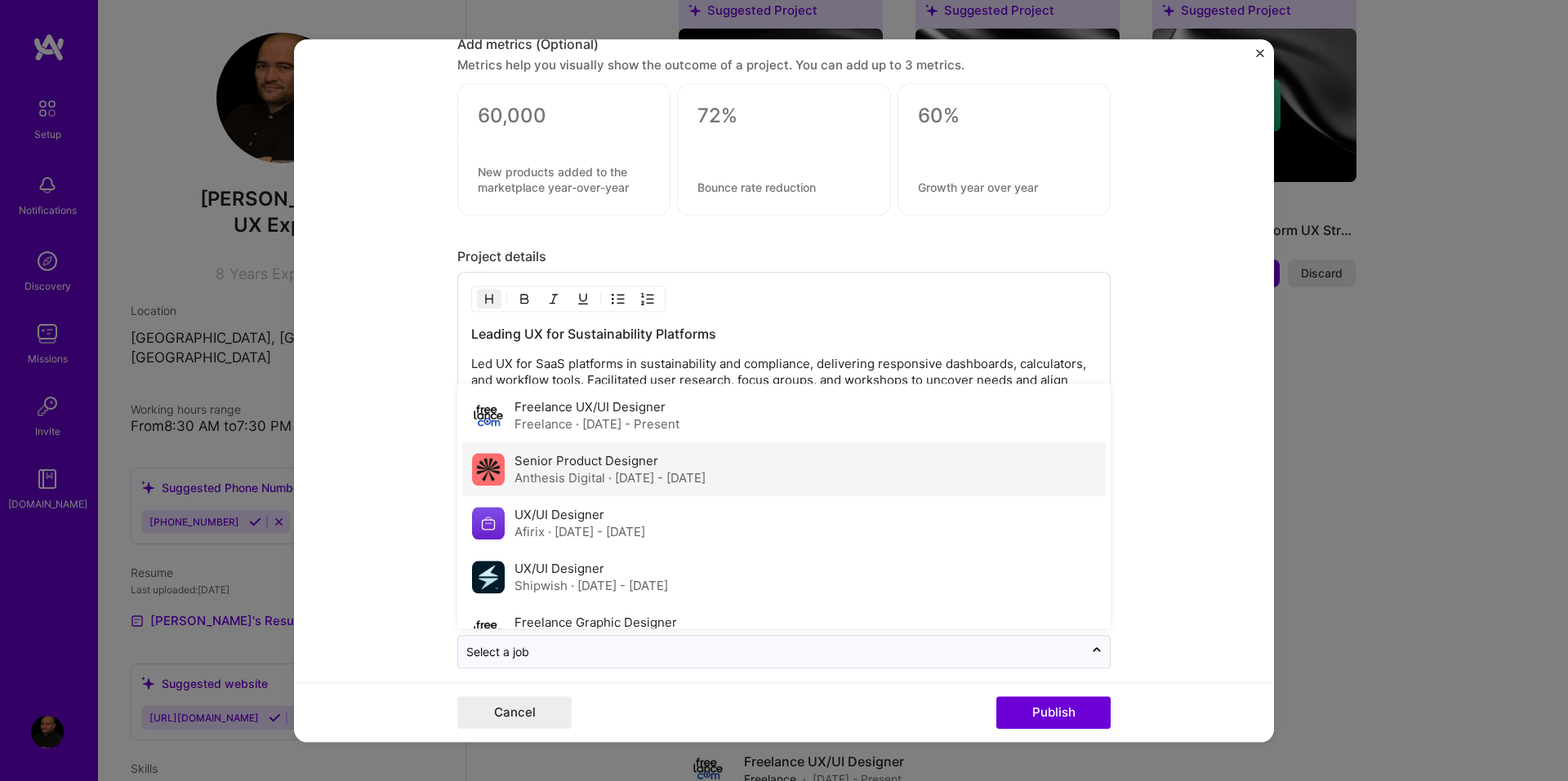
click at [615, 470] on span "· Jan 2022 - Jan 2025" at bounding box center [657, 478] width 97 height 16
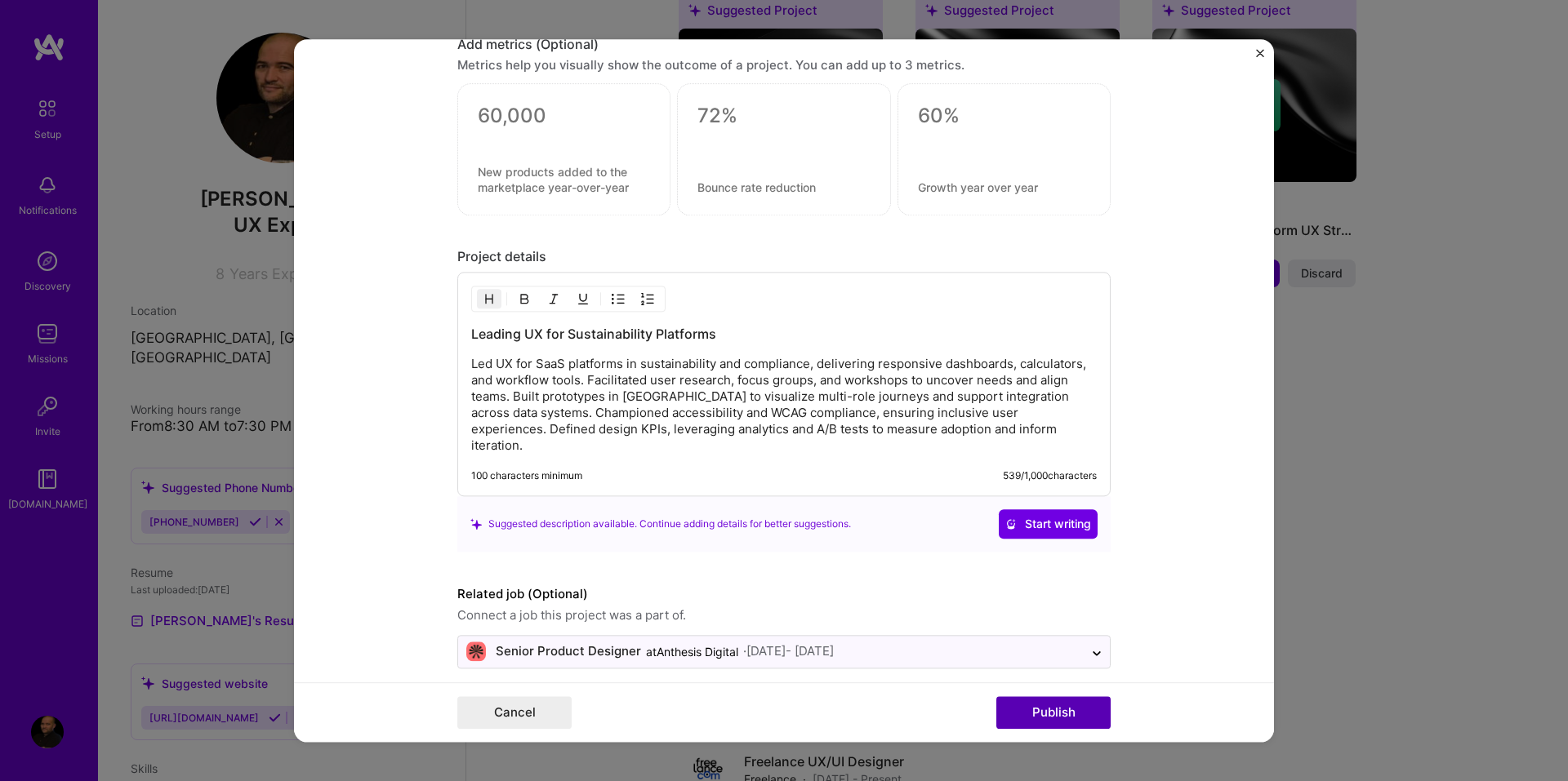
click at [1051, 711] on button "Publish" at bounding box center [1053, 712] width 114 height 33
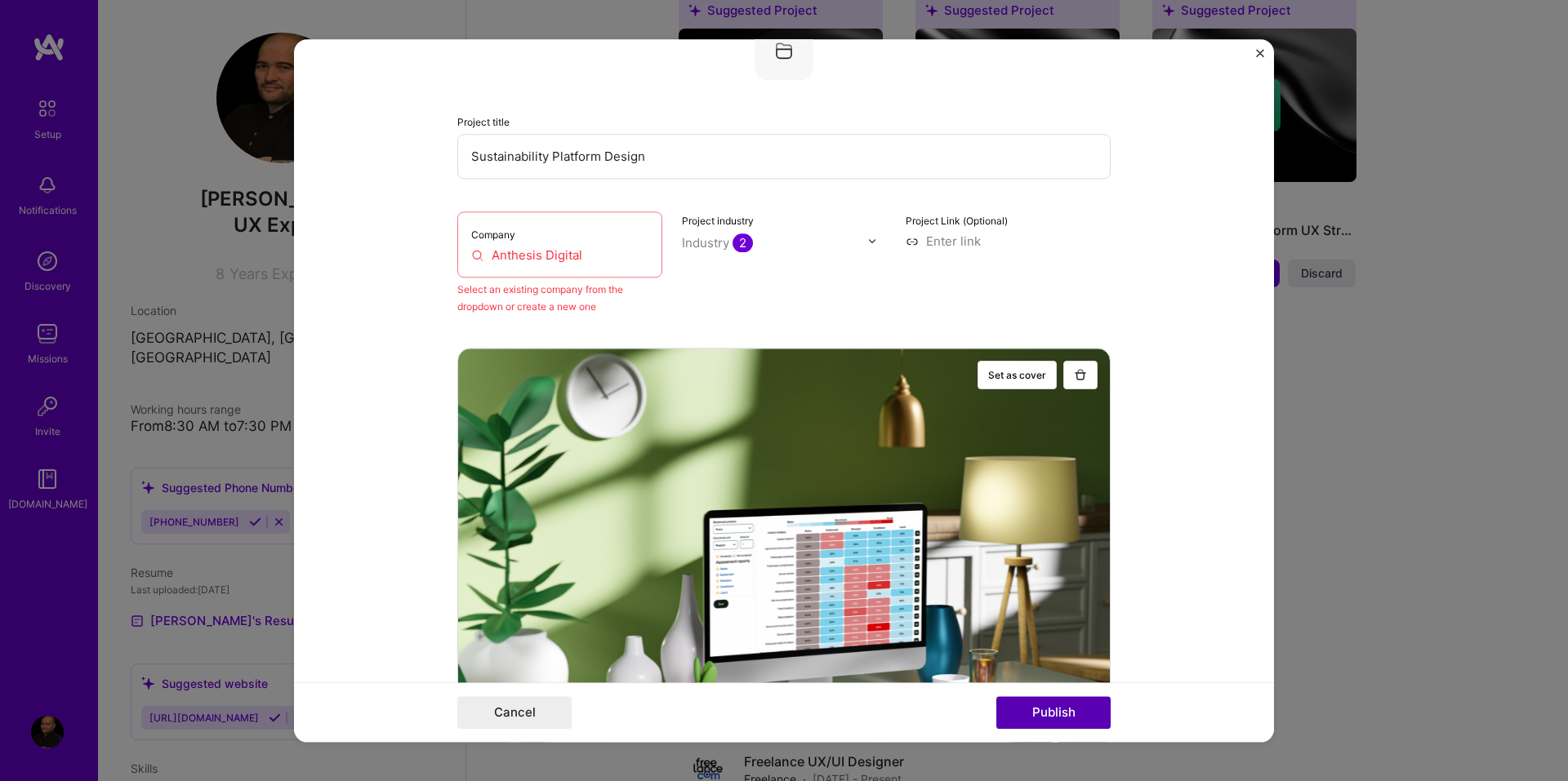
scroll to position [107, 0]
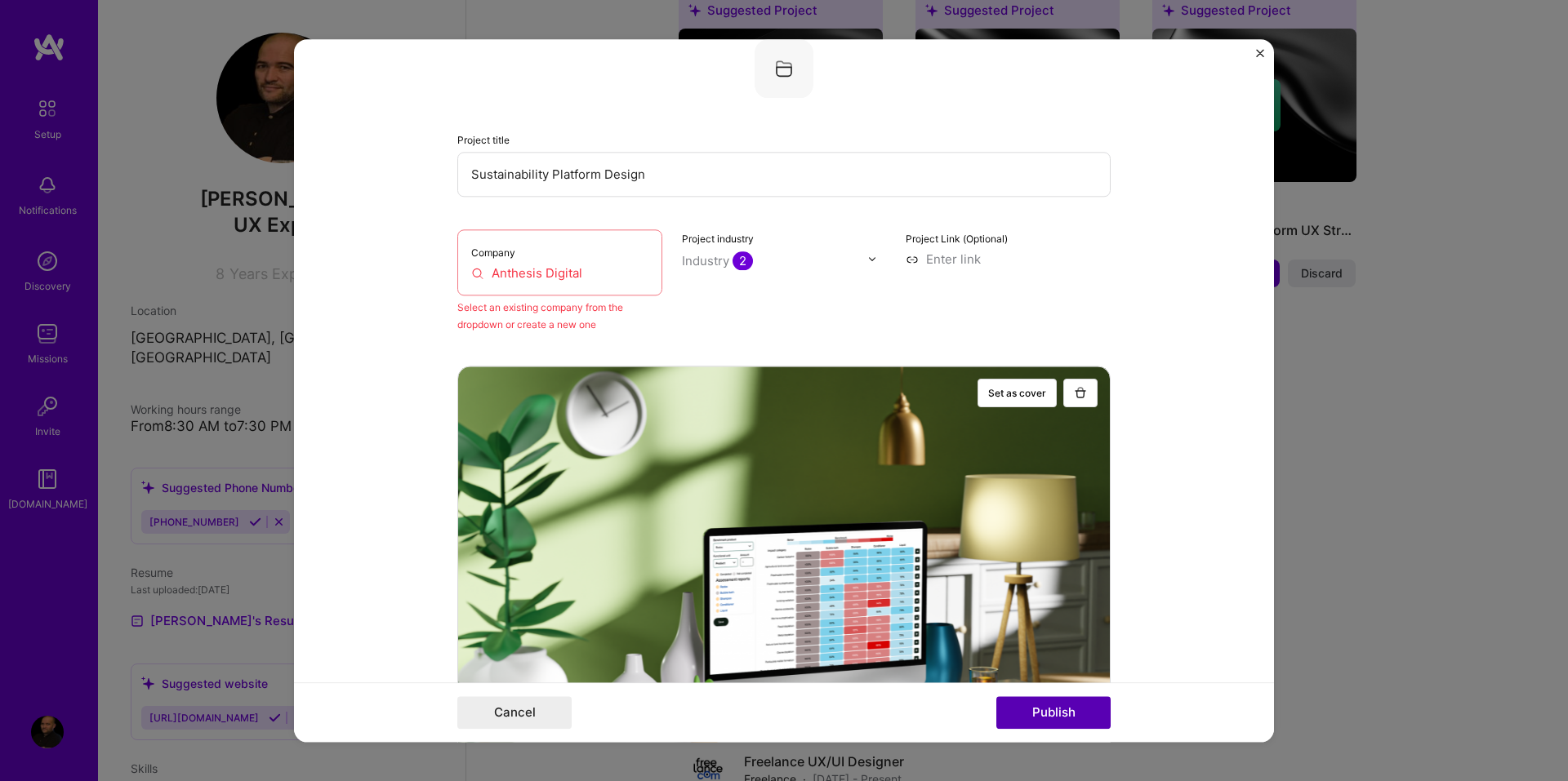
click at [1051, 711] on button "Publish" at bounding box center [1053, 712] width 114 height 33
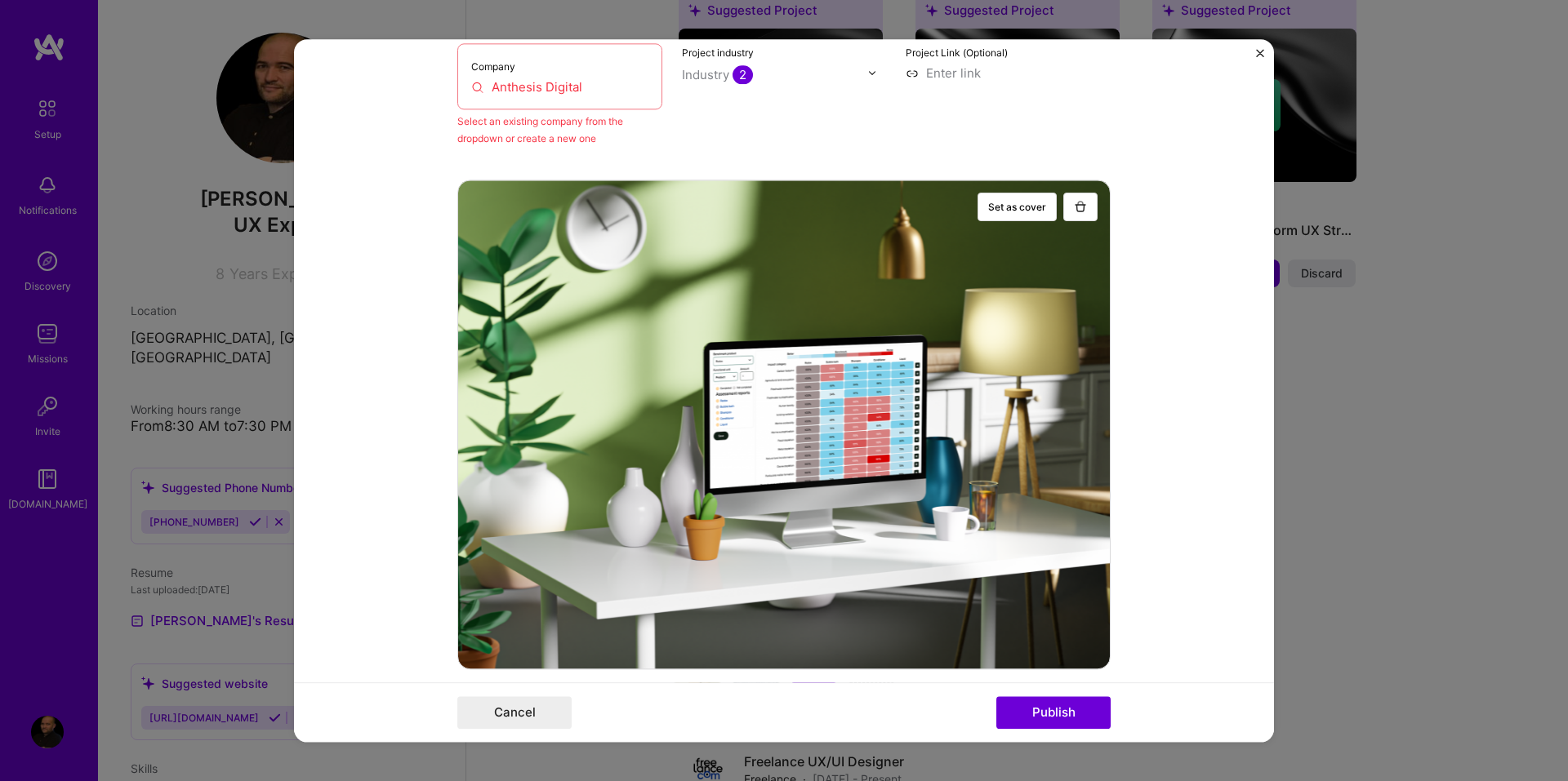
scroll to position [352, 0]
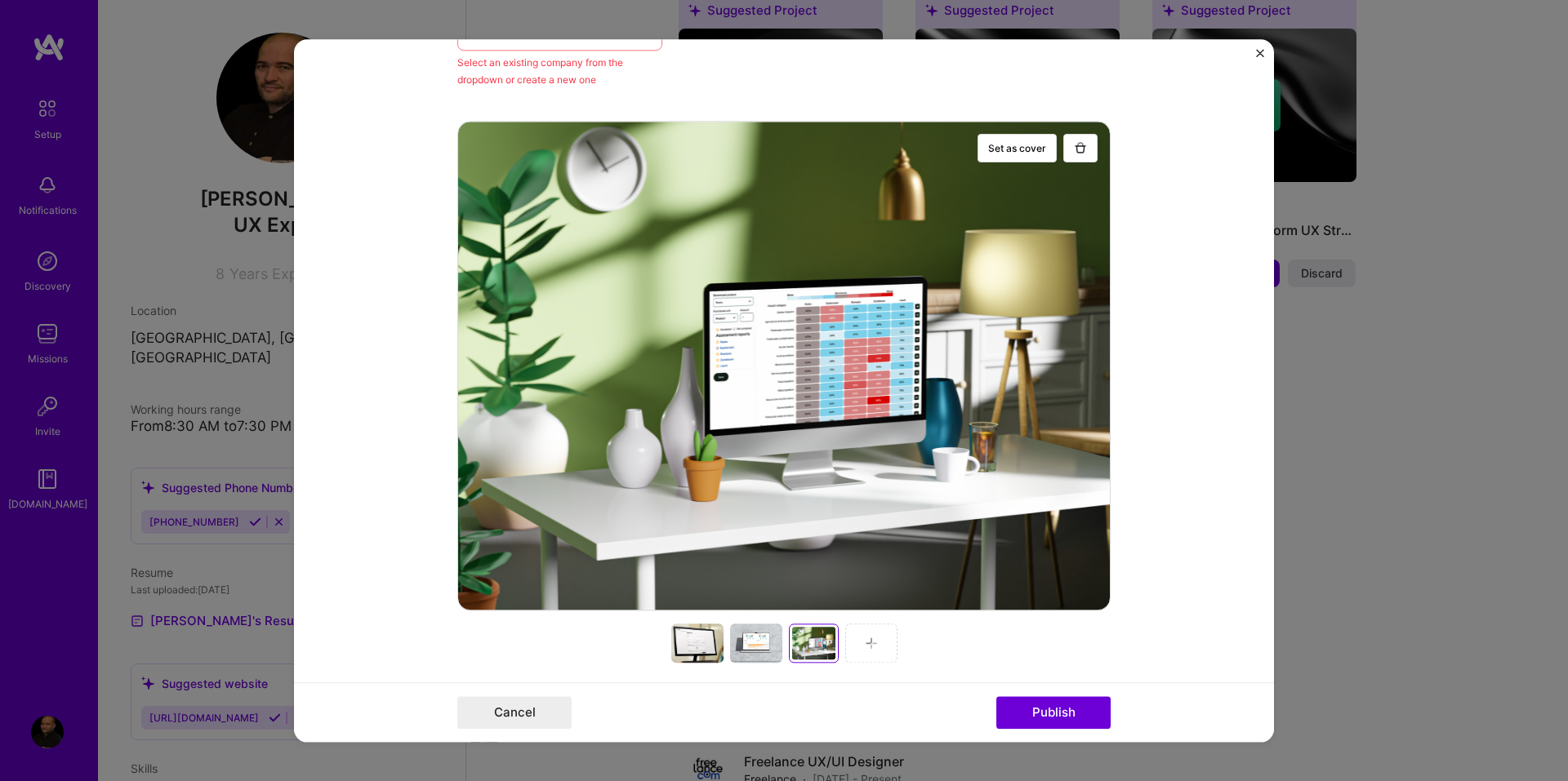
click at [693, 640] on div at bounding box center [697, 643] width 52 height 39
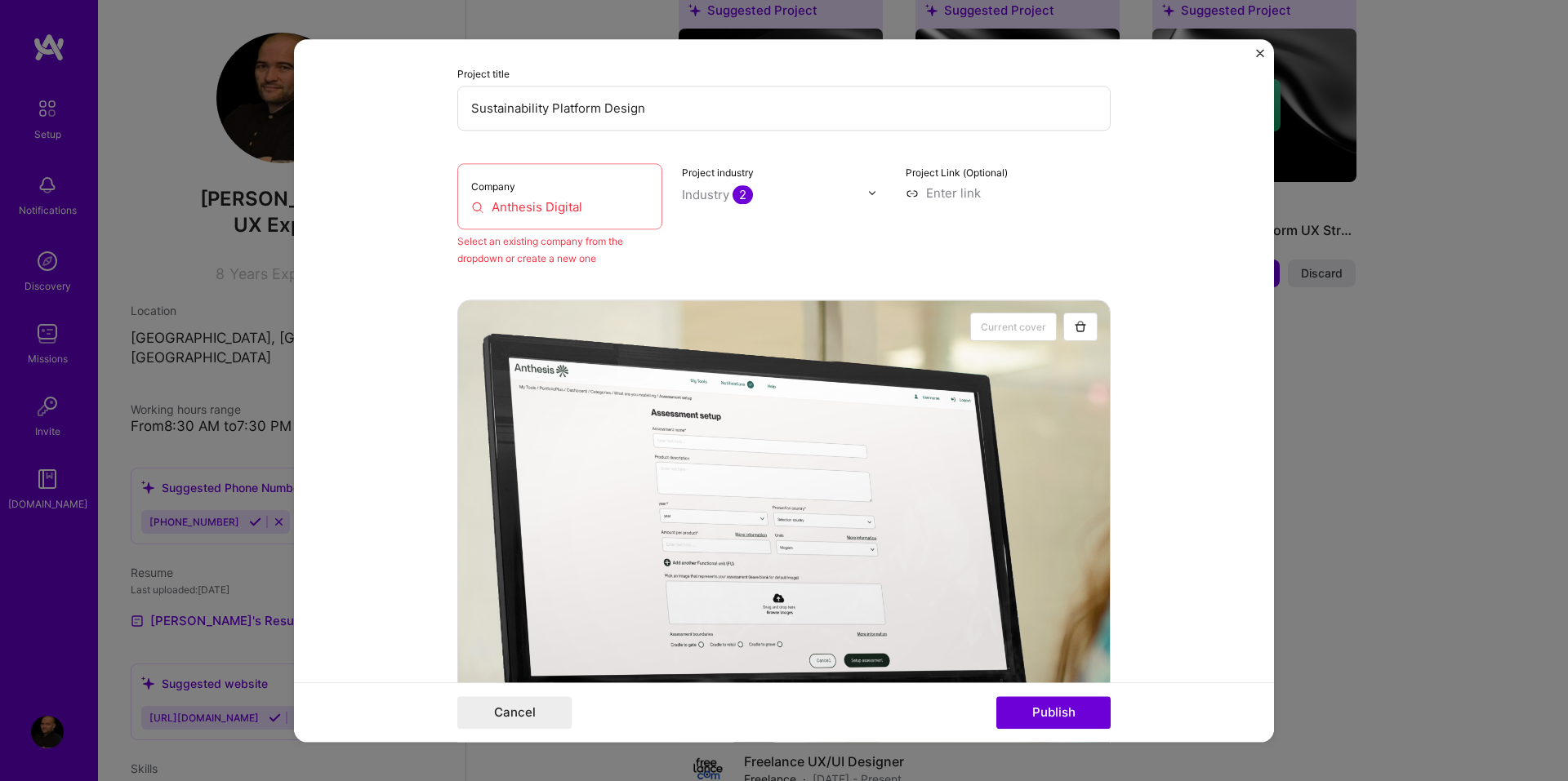
scroll to position [107, 0]
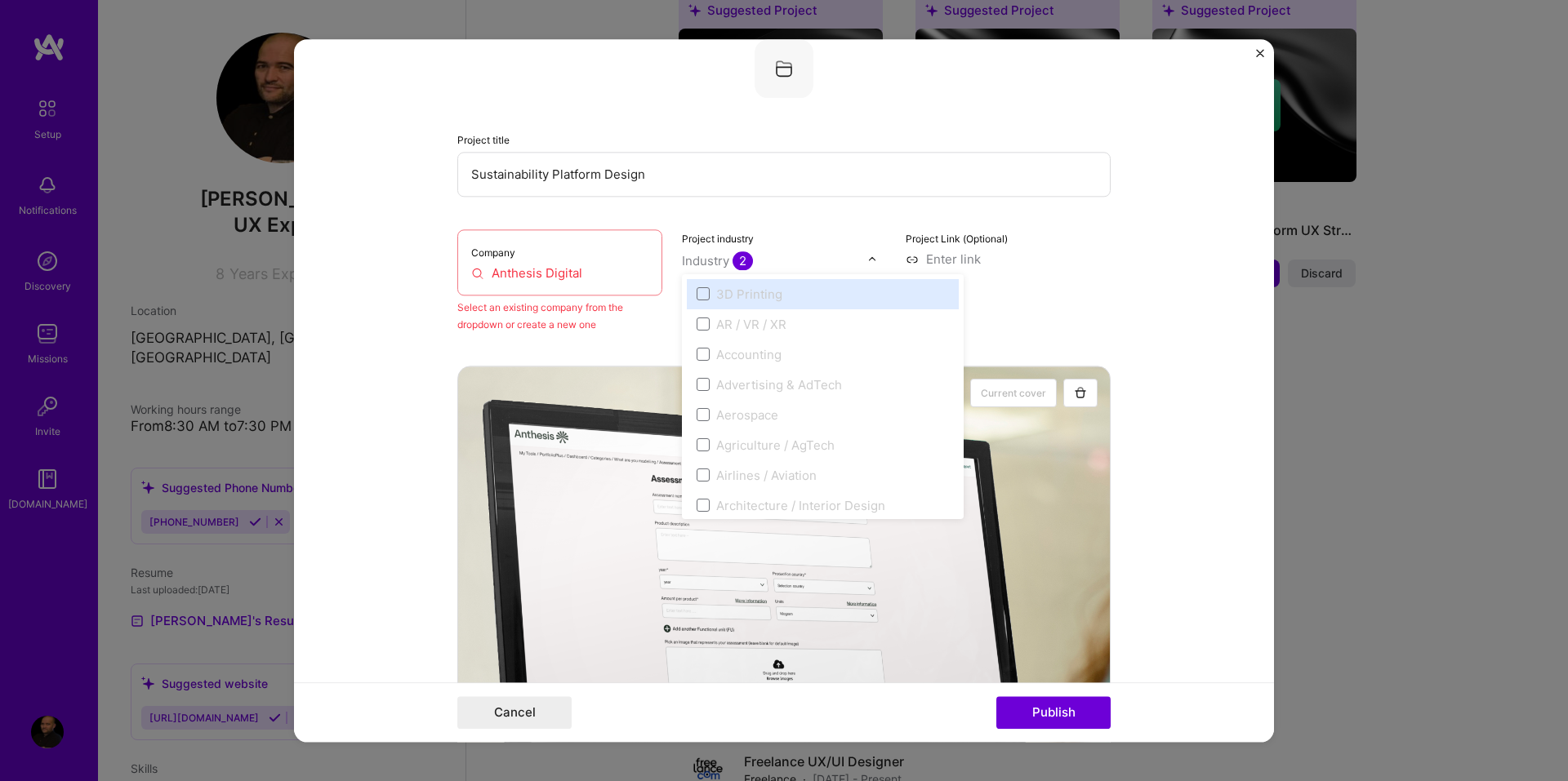
click at [867, 262] on img at bounding box center [872, 258] width 9 height 9
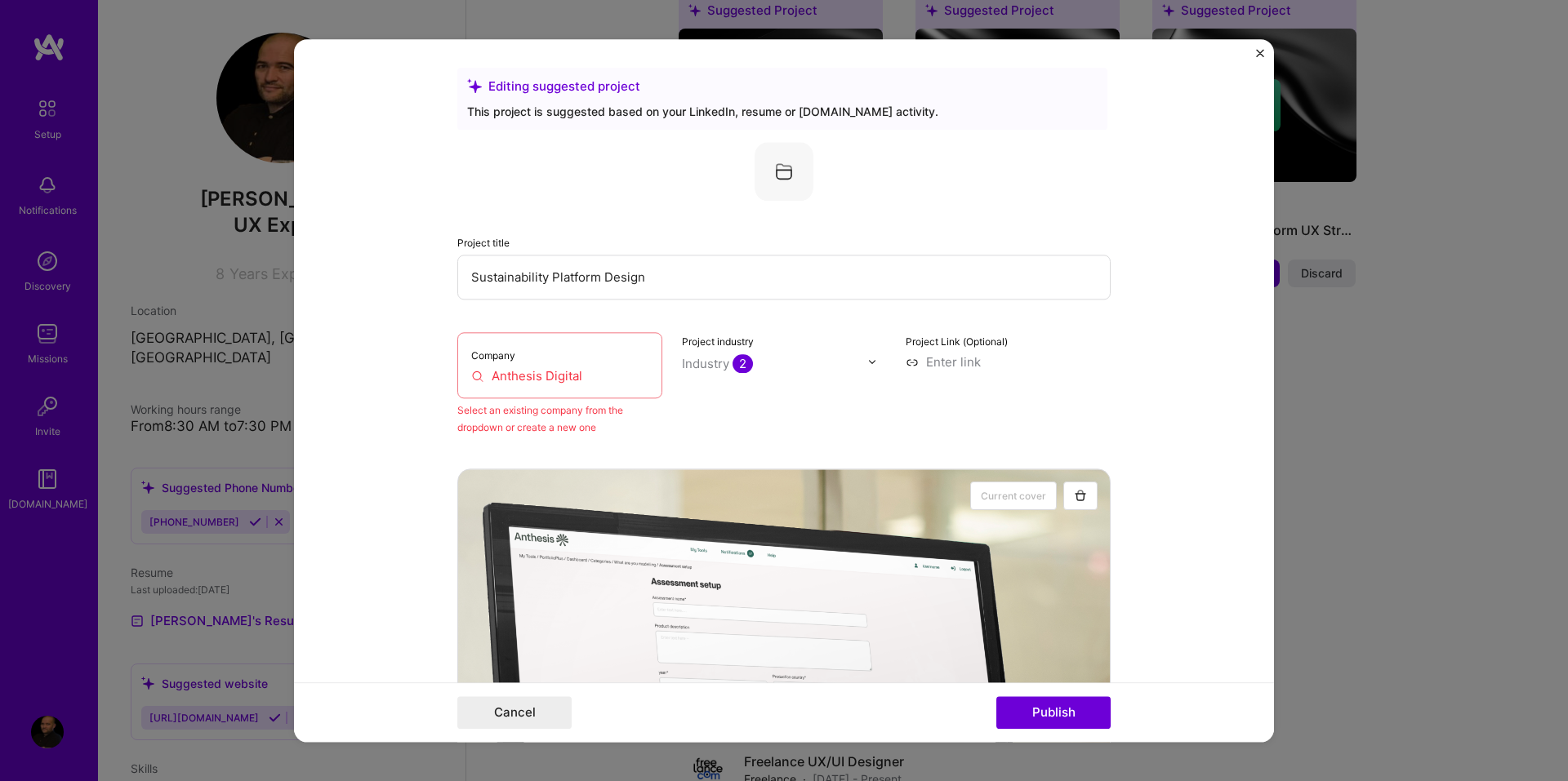
scroll to position [0, 0]
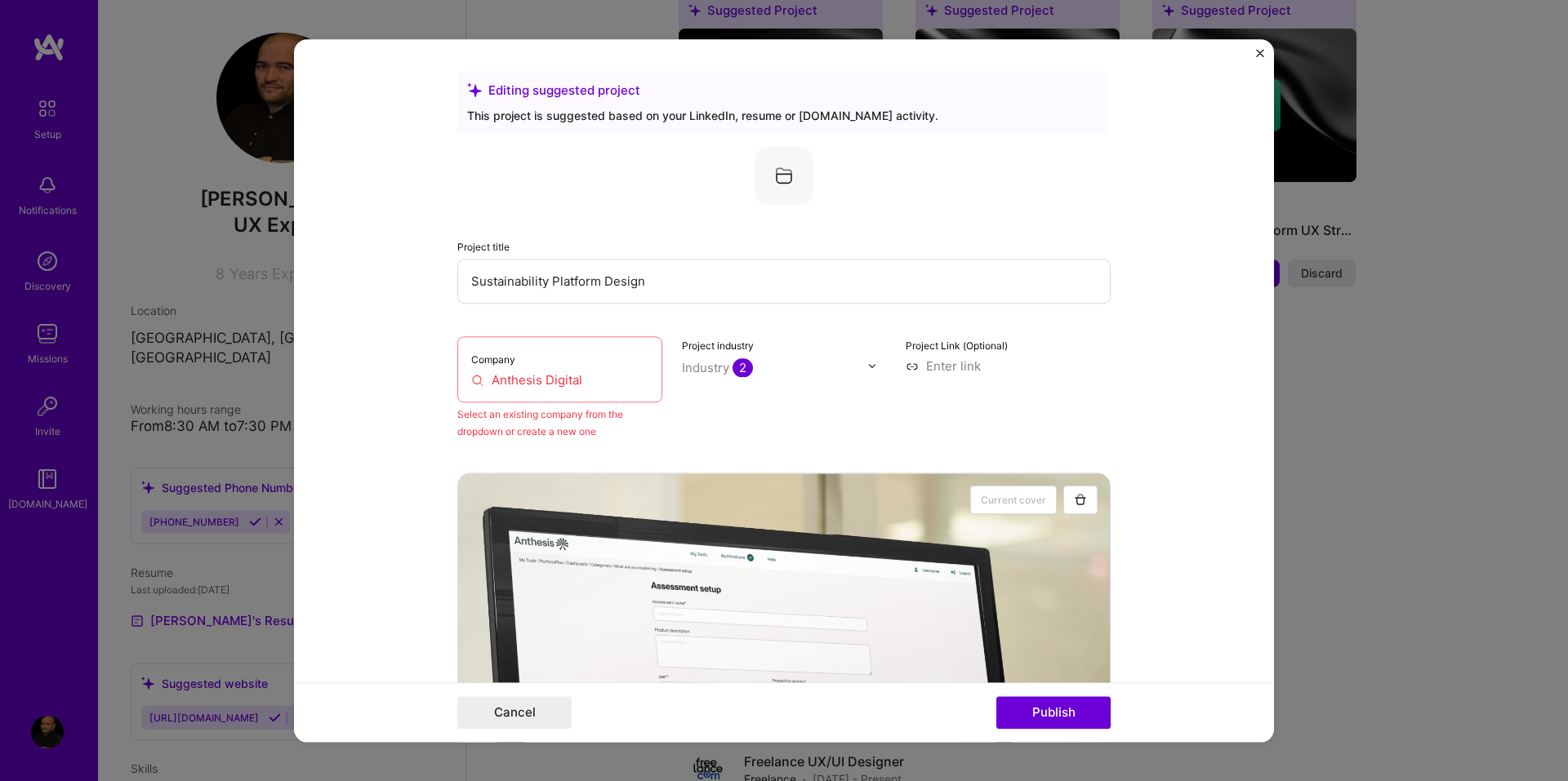
click at [950, 357] on input at bounding box center [1008, 366] width 205 height 17
paste input "https://uxdesignerpauljames.com/lca-calculator/"
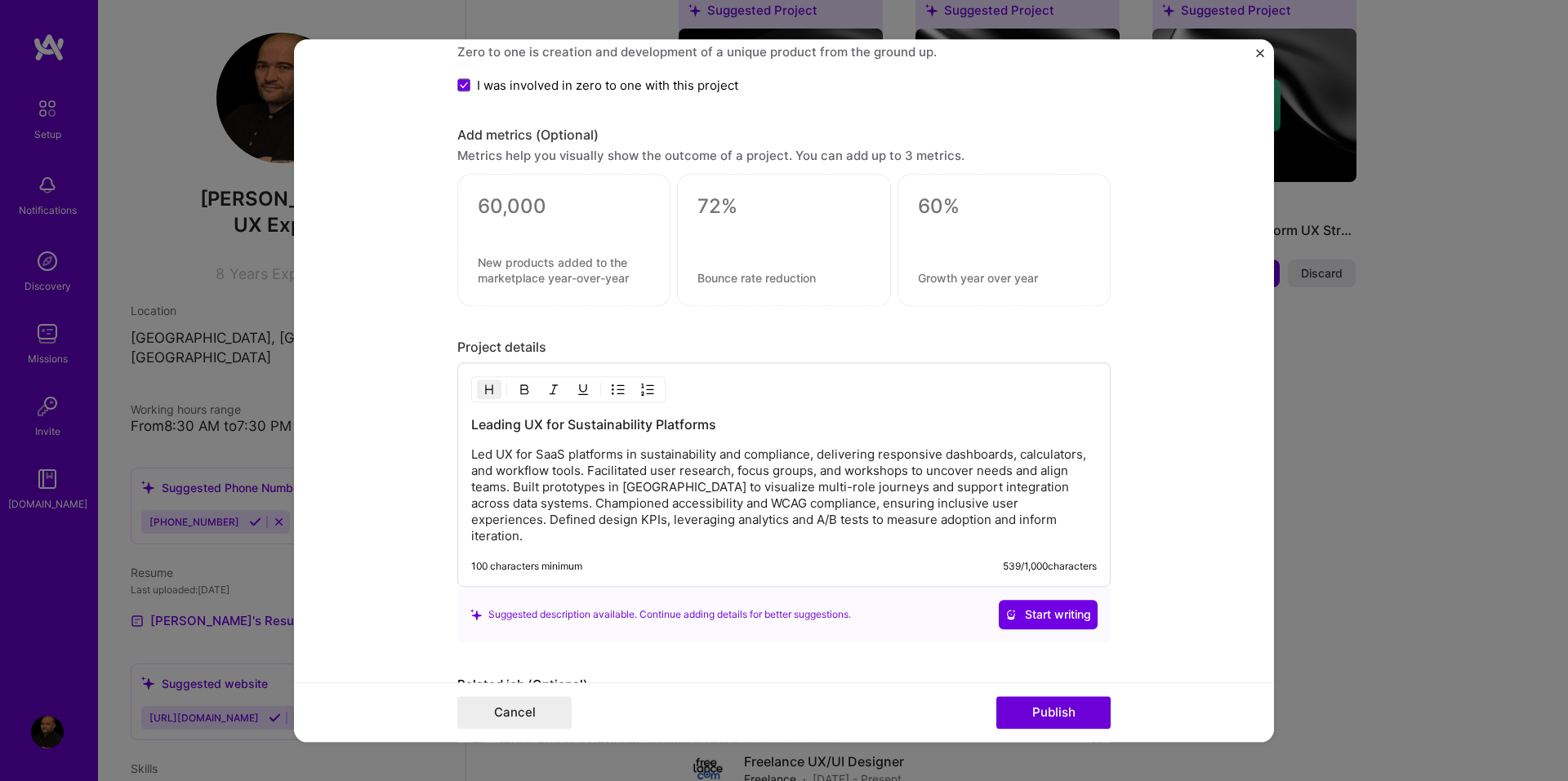
scroll to position [2213, 0]
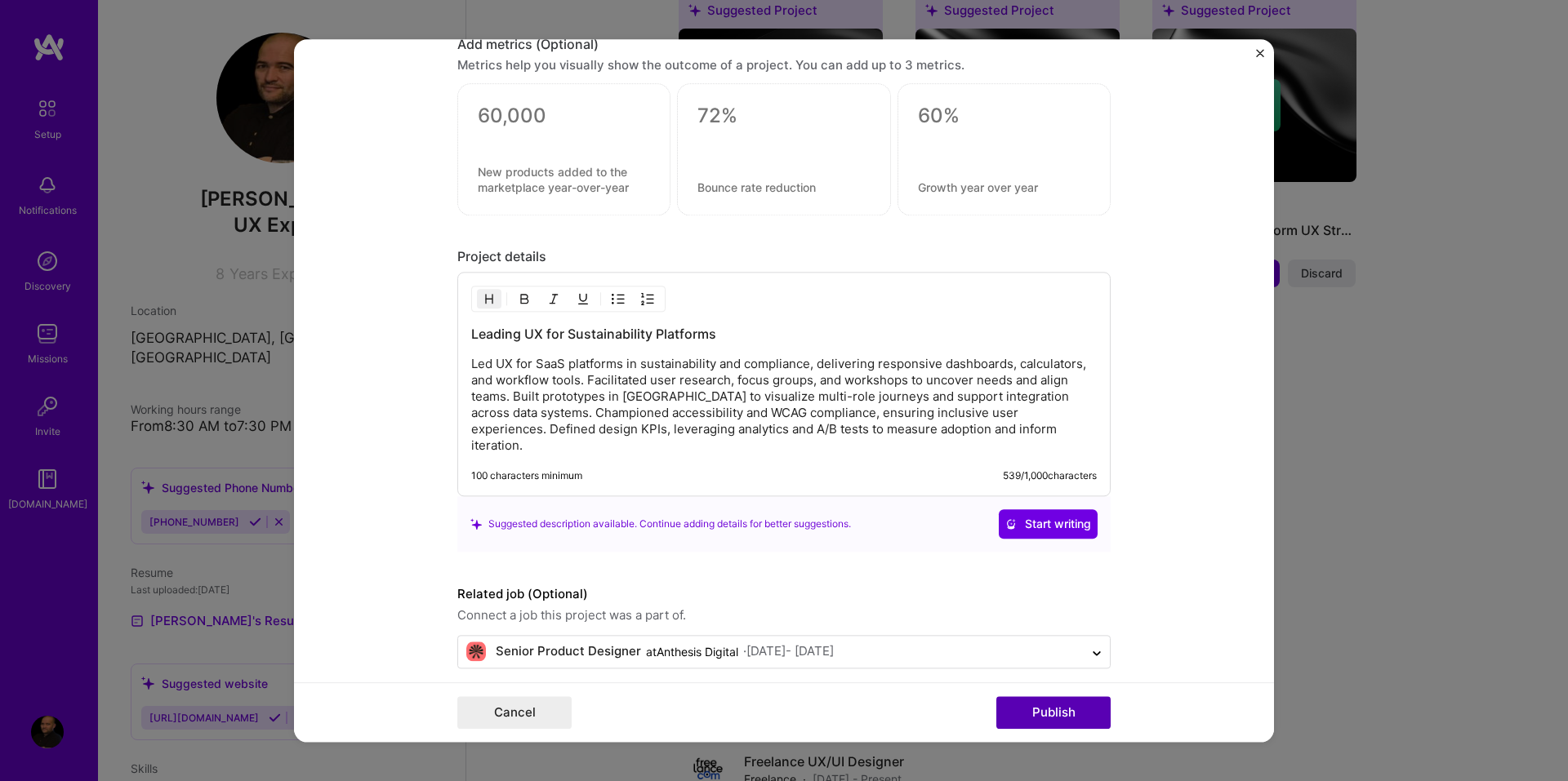
type input "https://uxdesignerpauljames.com/lca-calculator/"
click at [1063, 705] on button "Publish" at bounding box center [1053, 712] width 114 height 33
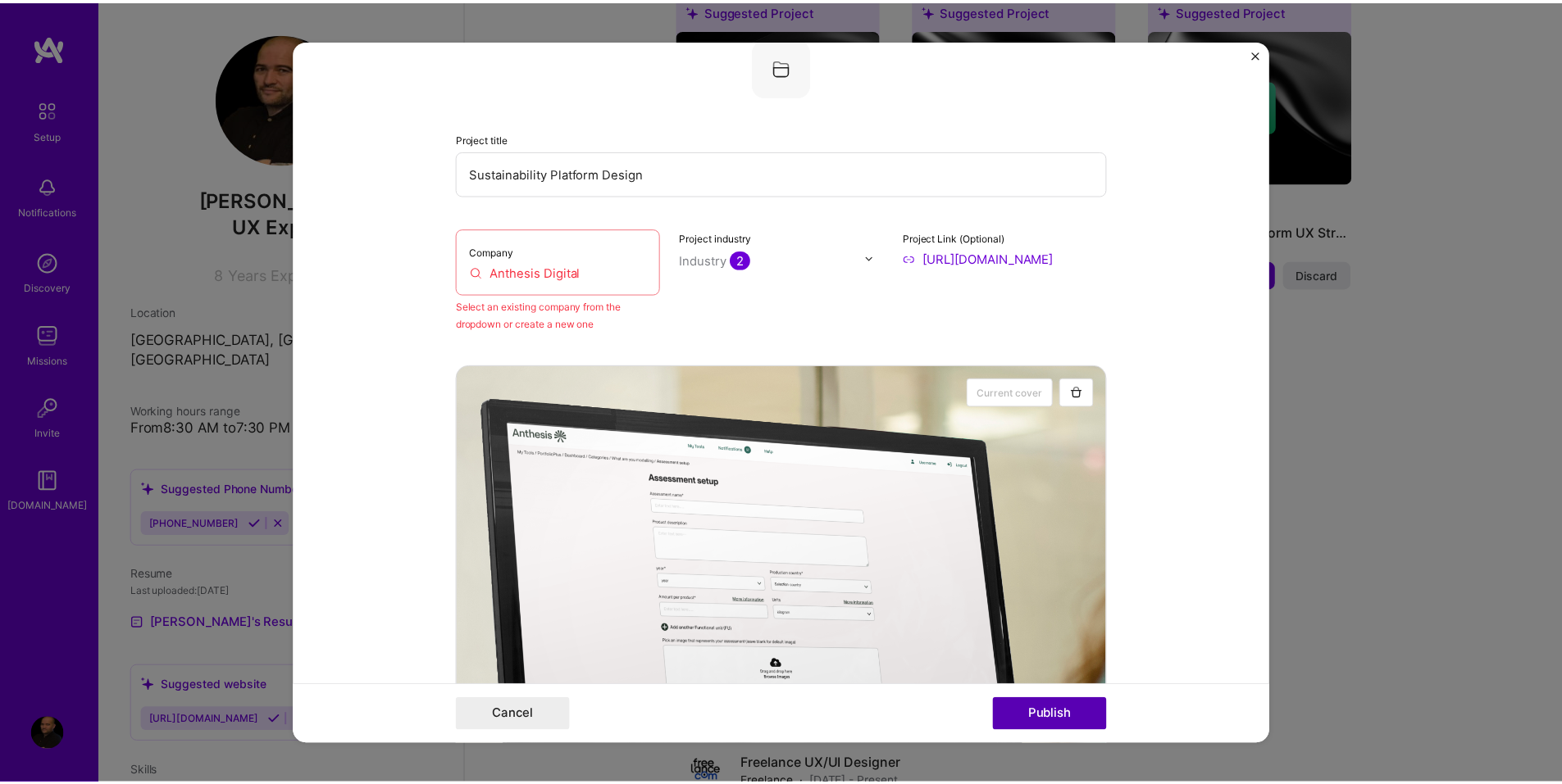
scroll to position [108, 0]
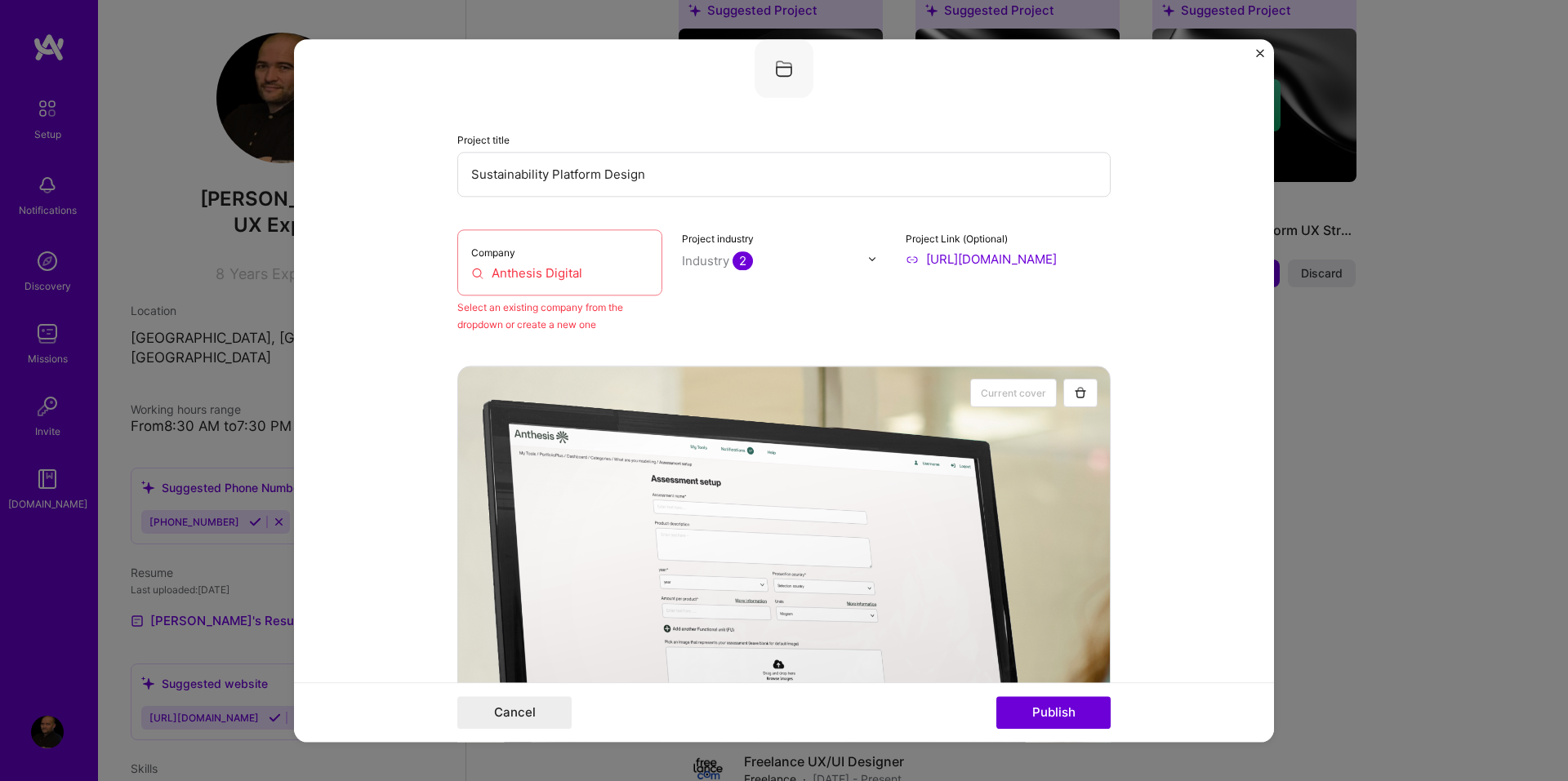
click at [571, 272] on input "Anthesis Digital" at bounding box center [560, 272] width 177 height 17
click at [471, 272] on input "Anthesis Digital" at bounding box center [560, 272] width 177 height 17
click at [512, 276] on input "Anthesis Digital" at bounding box center [560, 272] width 177 height 17
click at [535, 272] on input "Anthesis Digital" at bounding box center [560, 272] width 177 height 17
drag, startPoint x: 587, startPoint y: 273, endPoint x: 537, endPoint y: 271, distance: 50.0
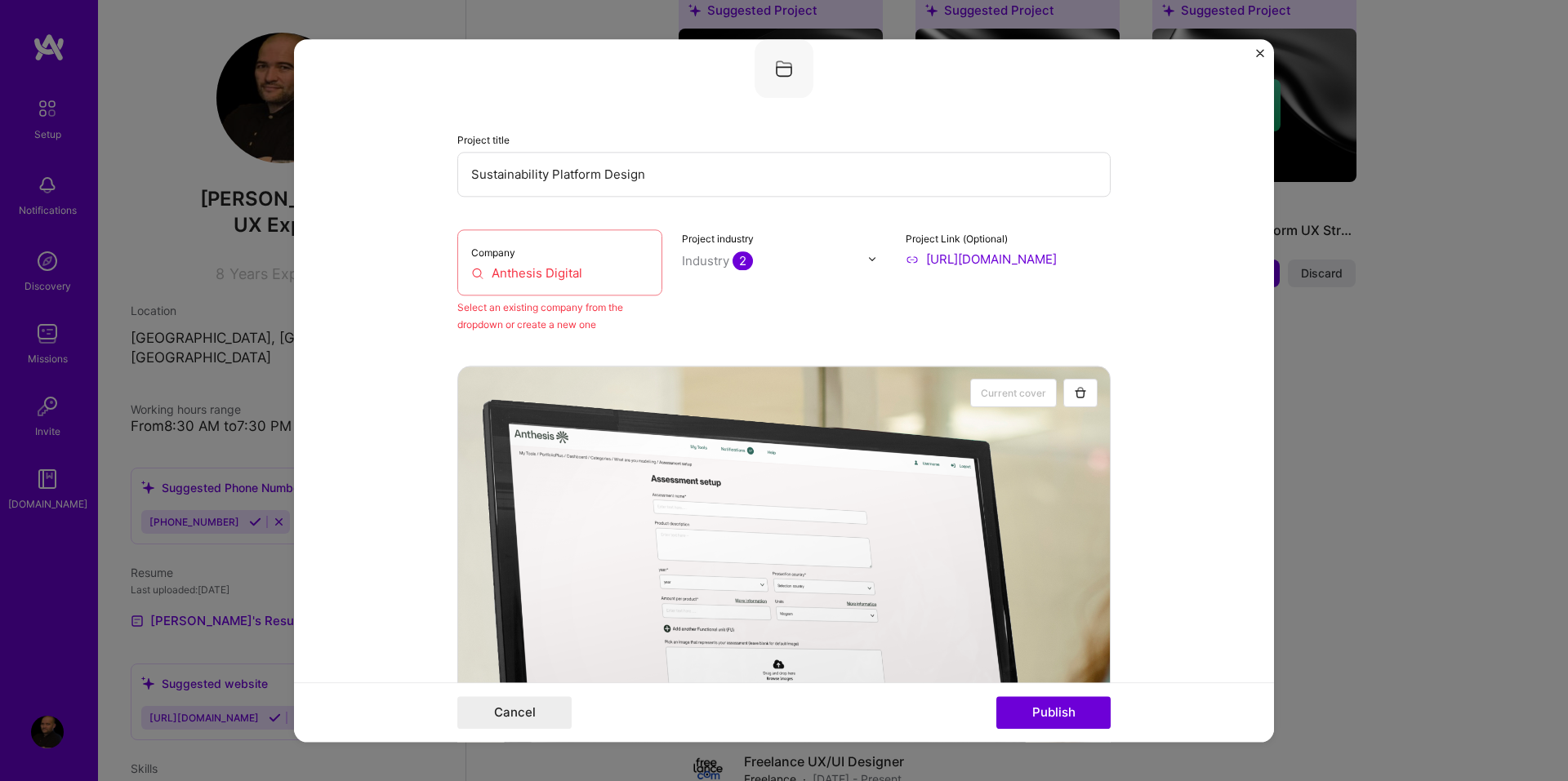
click at [537, 271] on input "Anthesis Digital" at bounding box center [560, 272] width 177 height 17
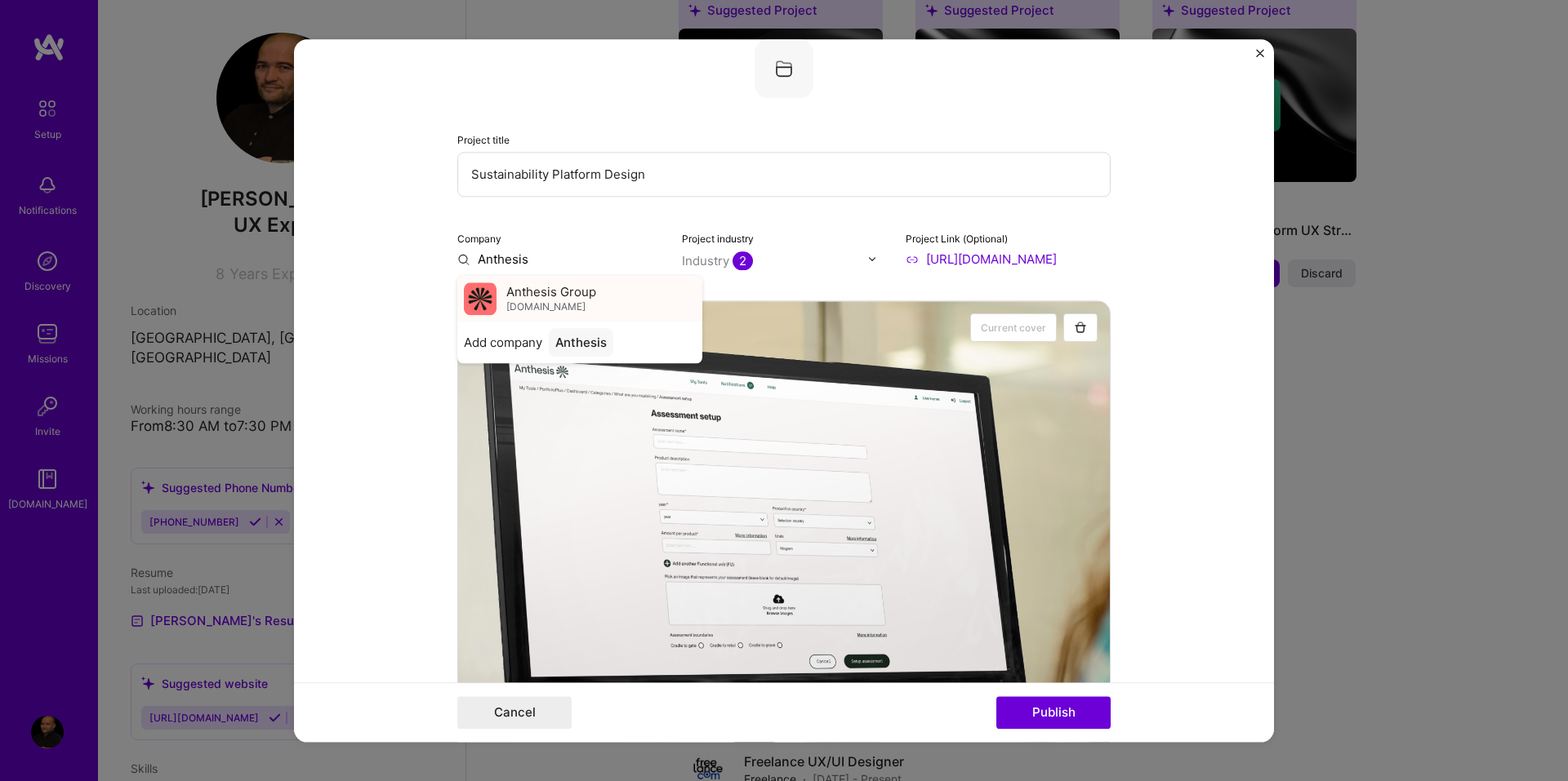
click at [496, 294] on div "Anthesis Group anthesisgroup.com" at bounding box center [580, 299] width 245 height 46
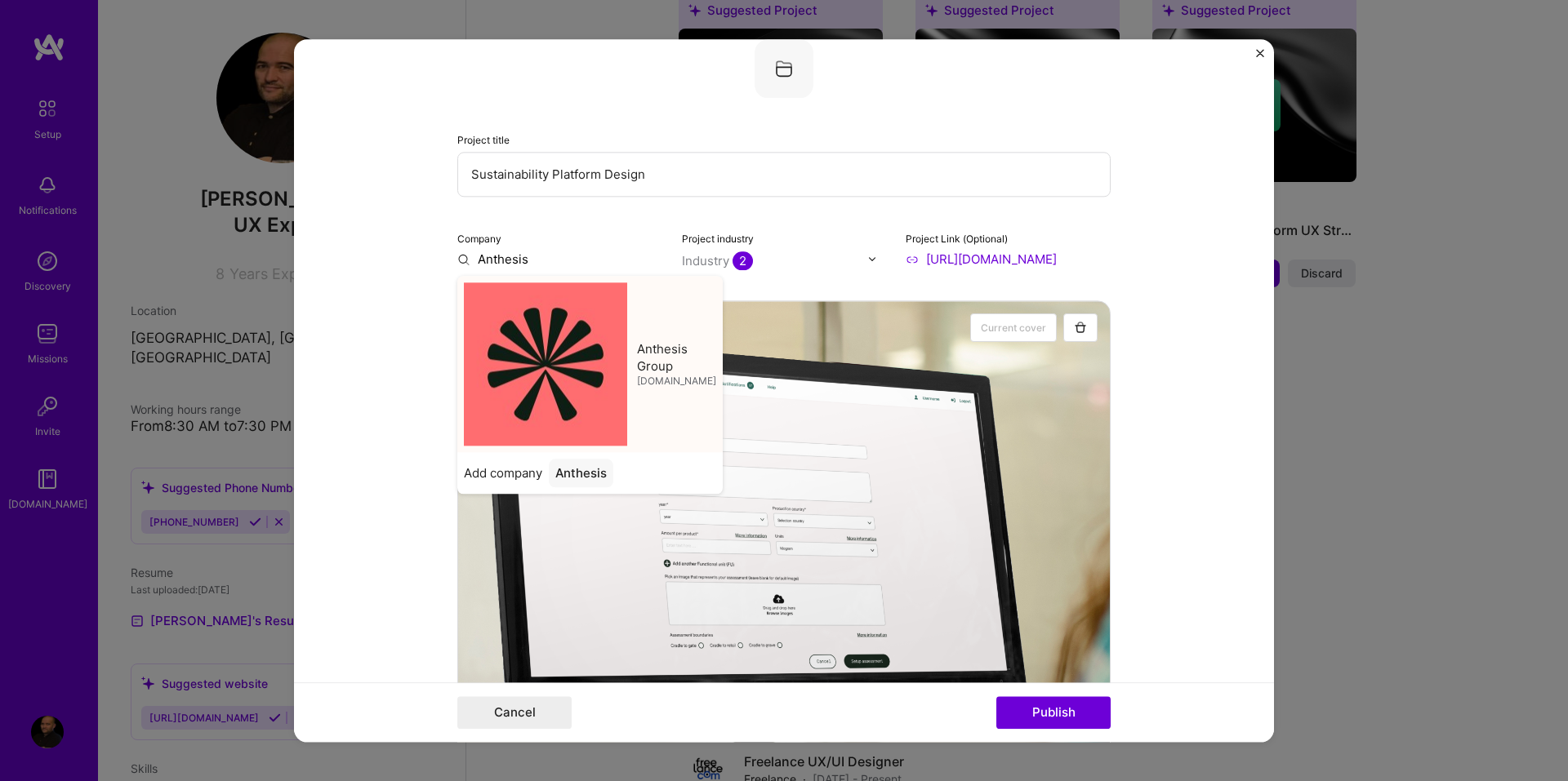
type input "Anthesis Group"
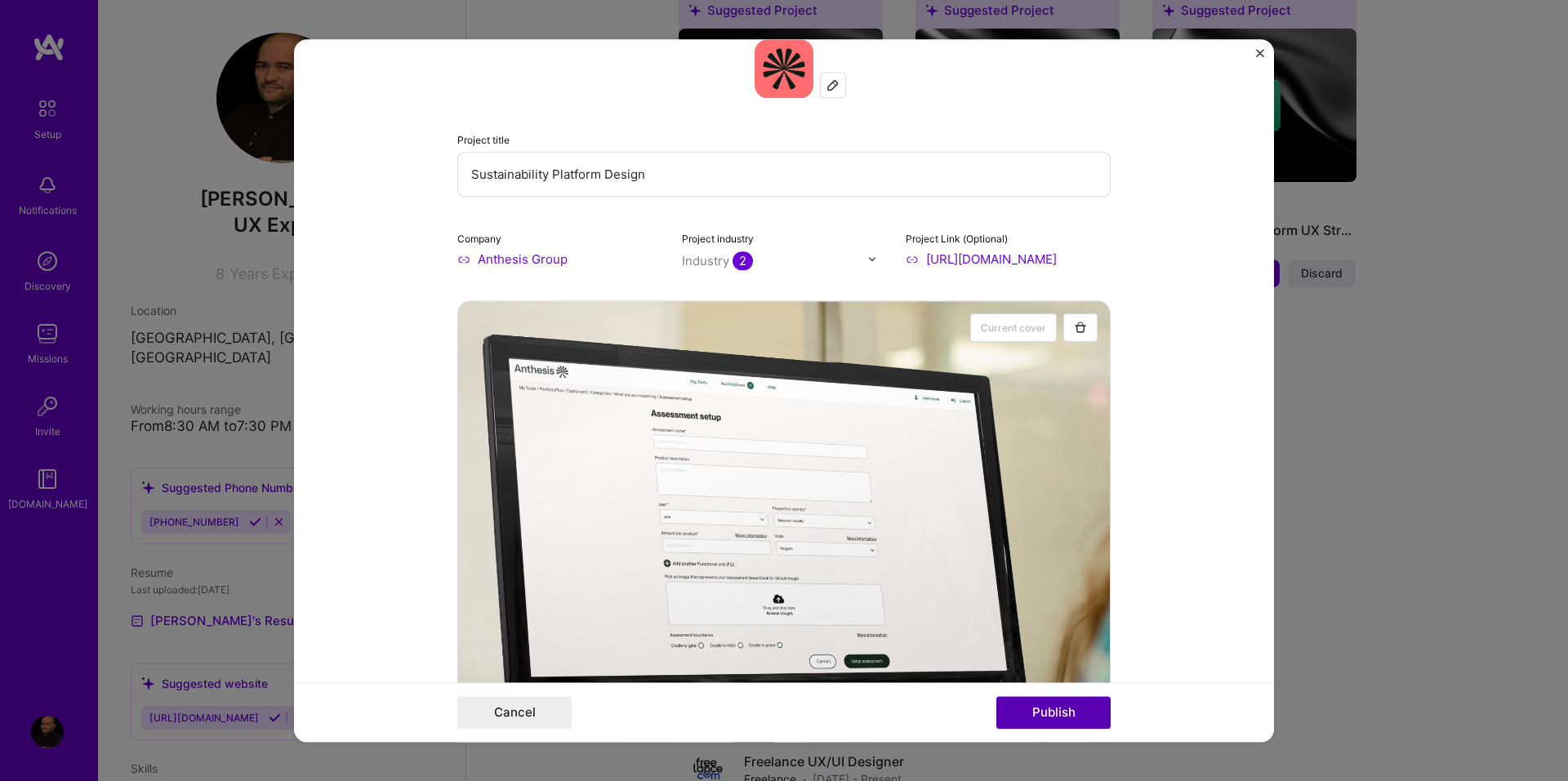
click at [1050, 708] on button "Publish" at bounding box center [1053, 712] width 114 height 33
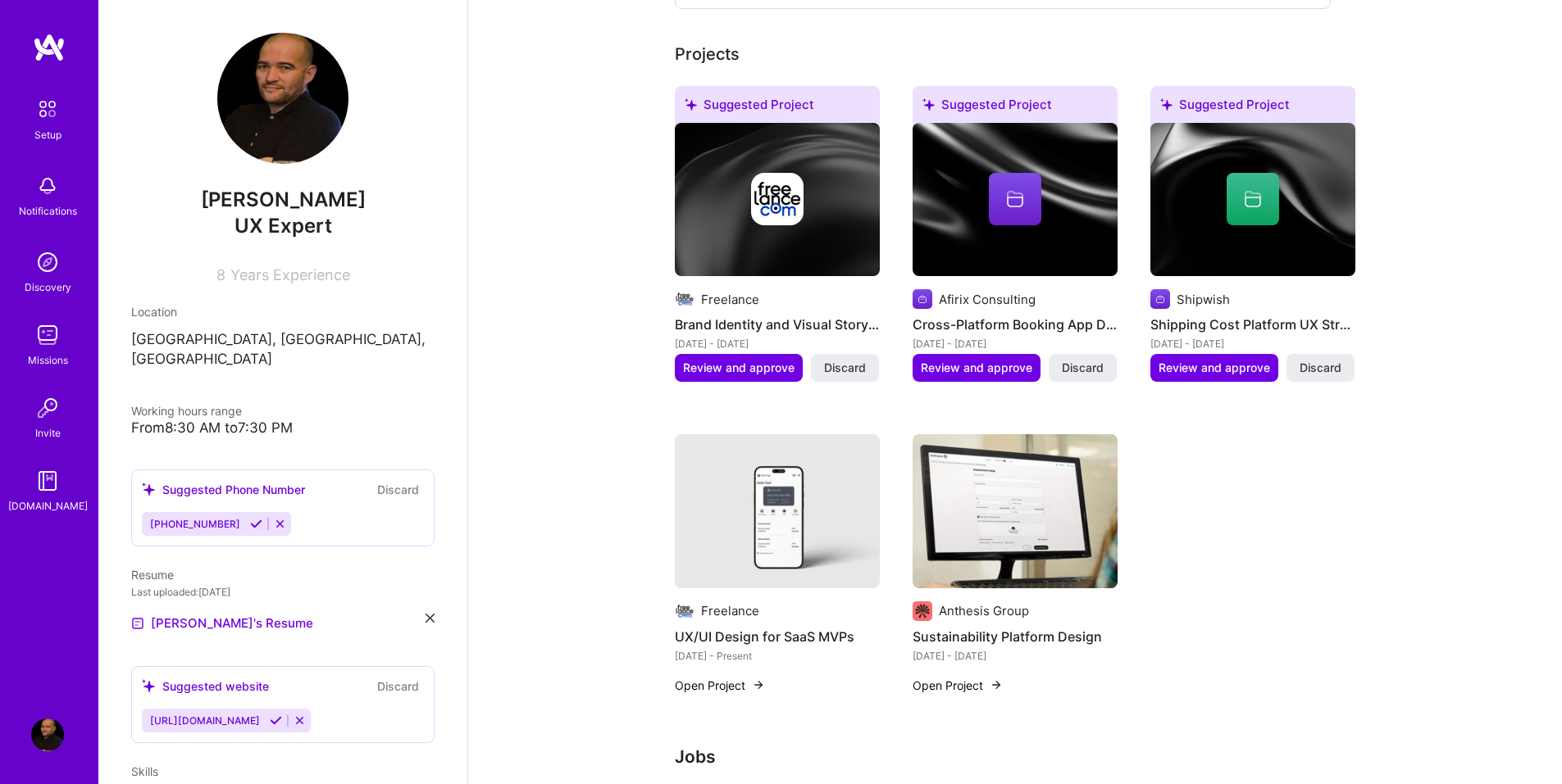
scroll to position [658, 0]
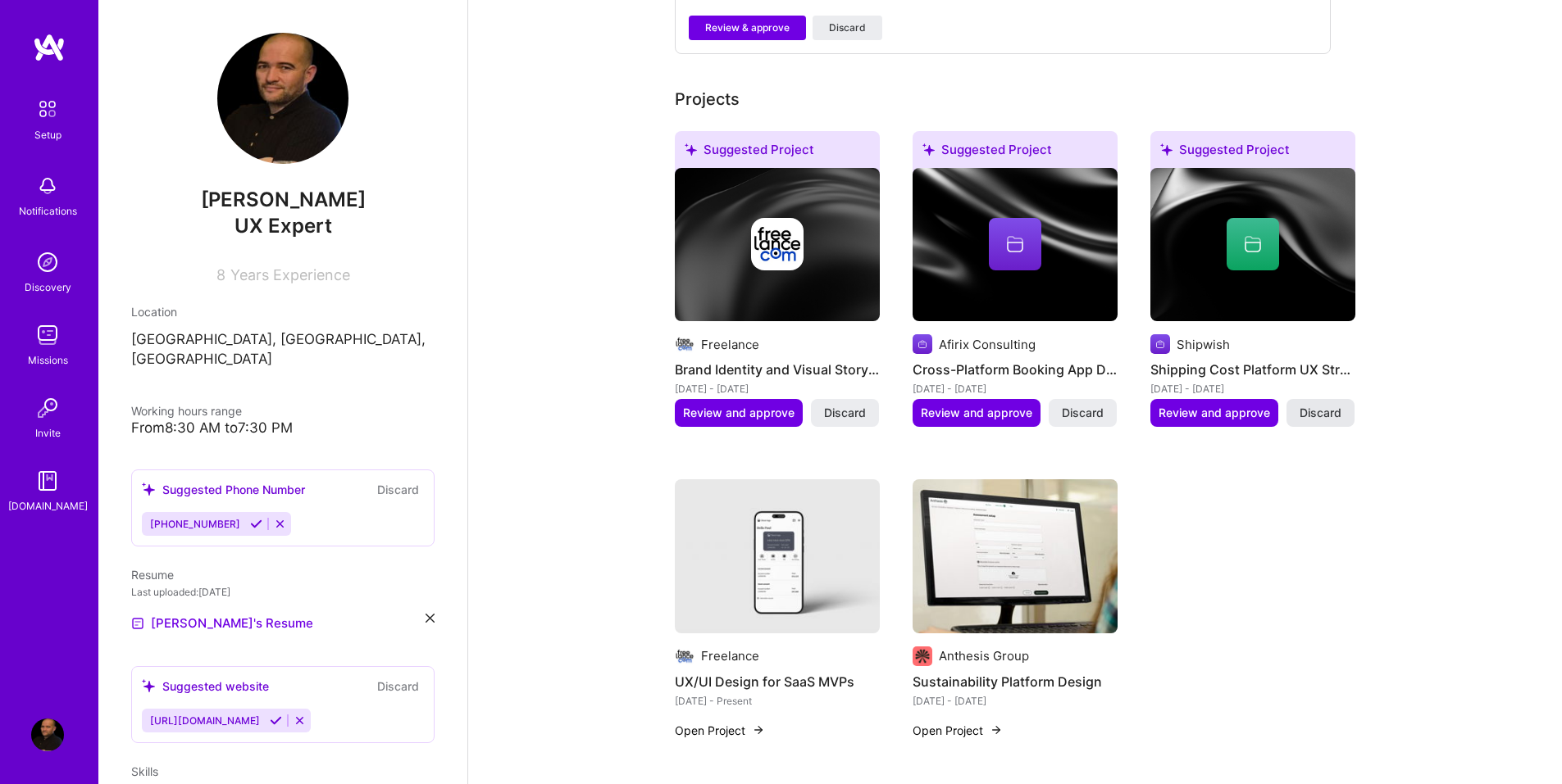
click at [1318, 405] on span "Discard" at bounding box center [1320, 412] width 42 height 16
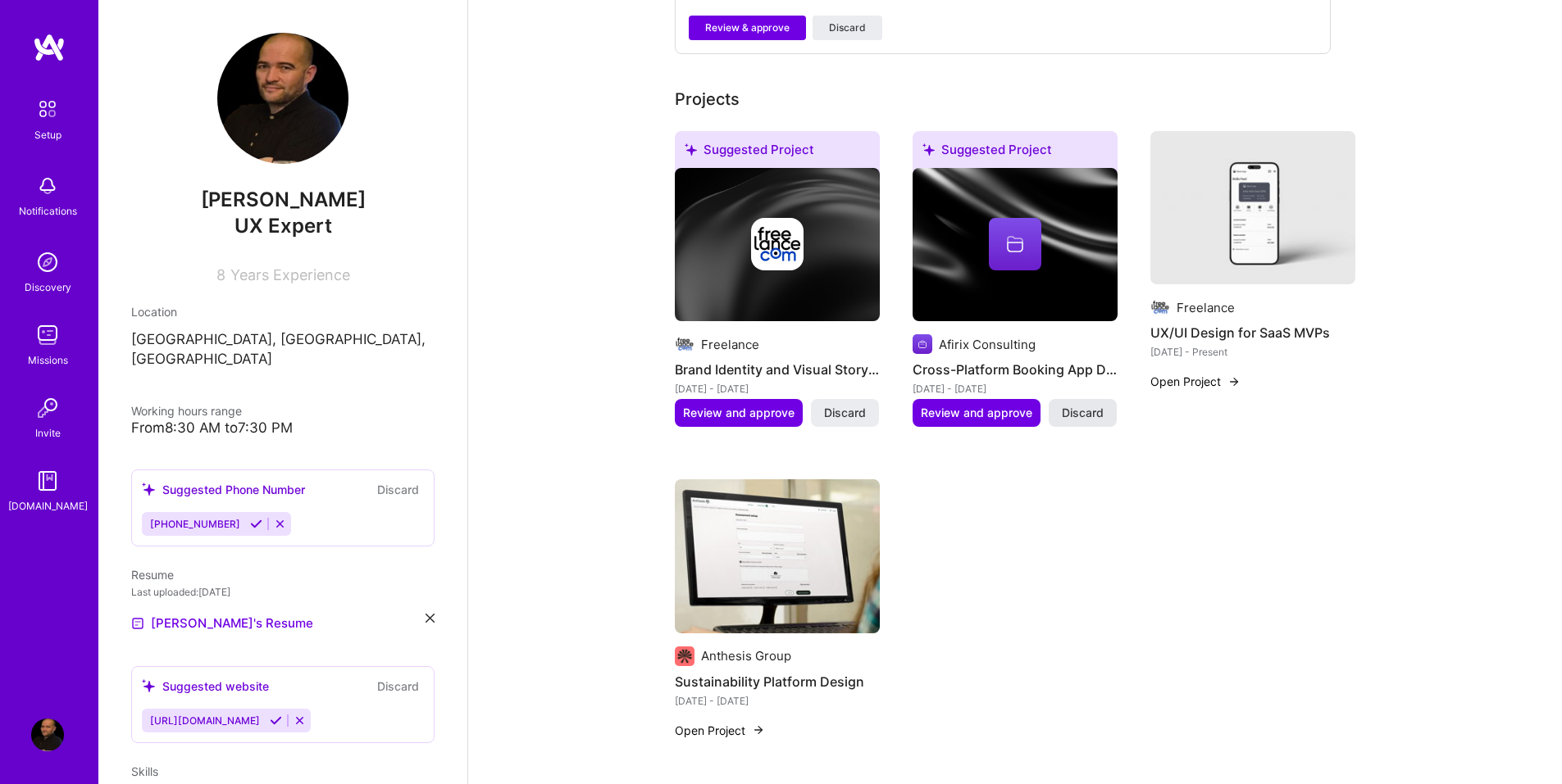
click at [1095, 405] on span "Discard" at bounding box center [1082, 412] width 42 height 16
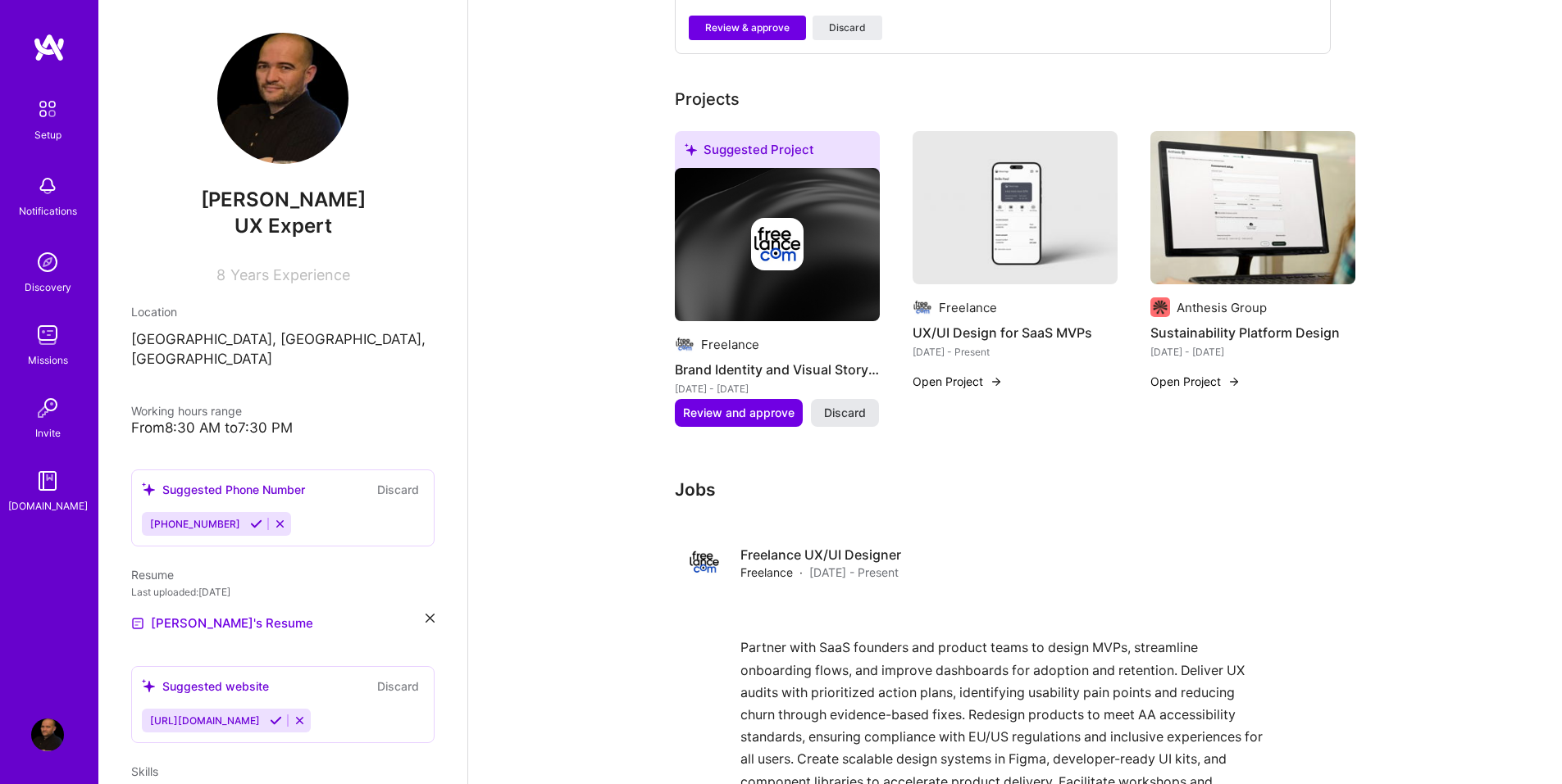
click at [843, 405] on span "Discard" at bounding box center [844, 412] width 42 height 16
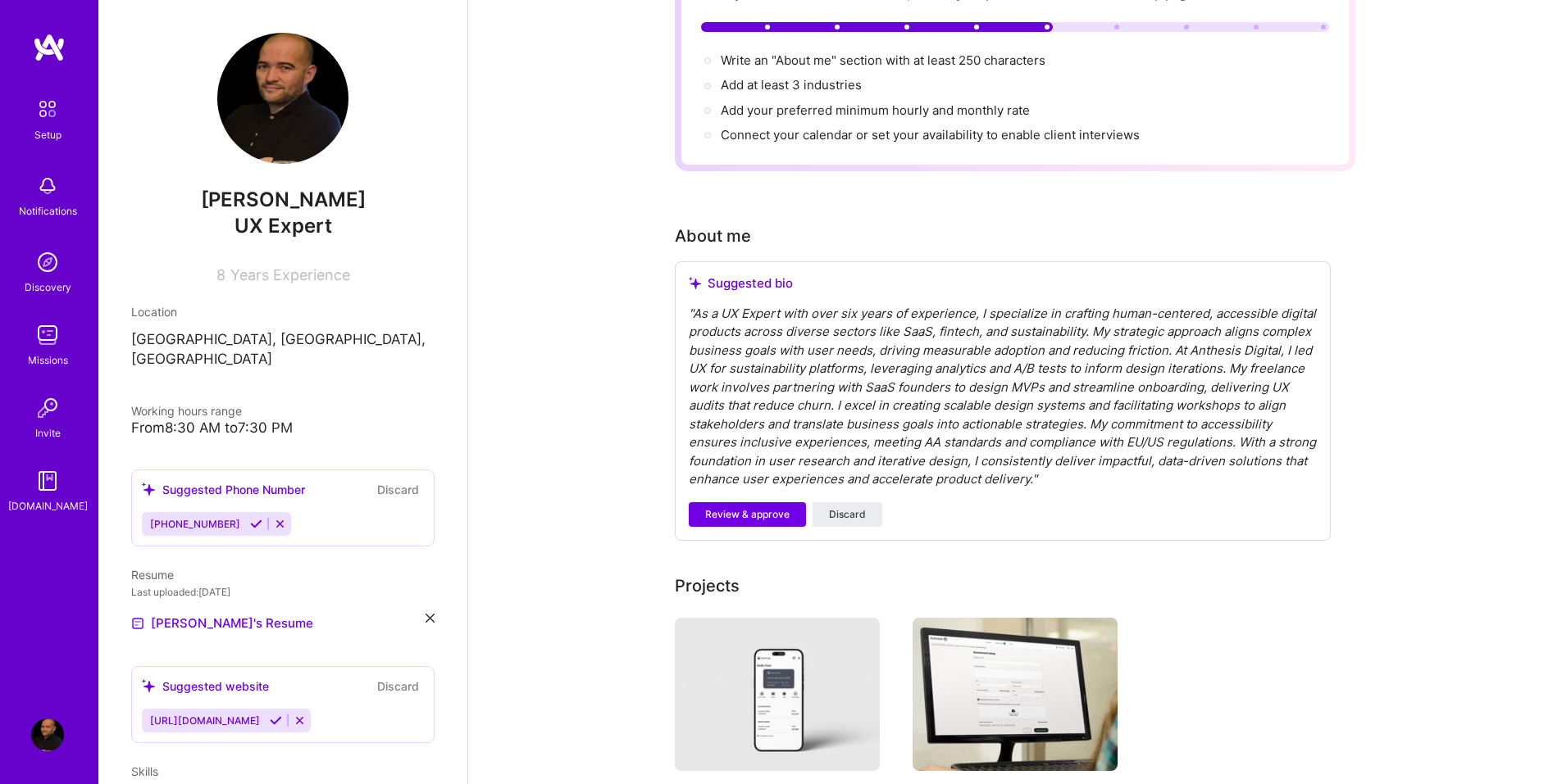
scroll to position [167, 0]
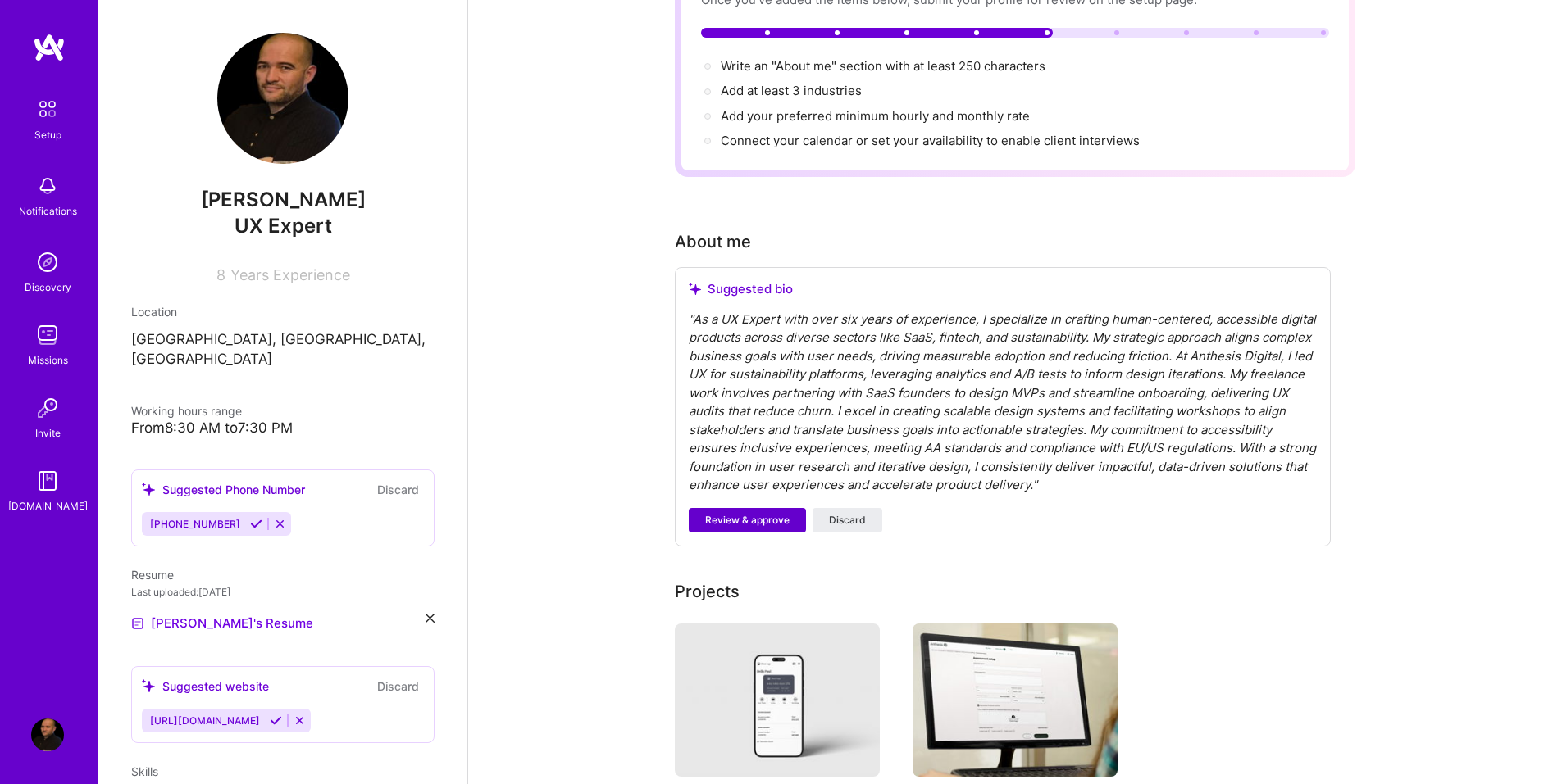
click at [745, 513] on span "Review & approve" at bounding box center [747, 521] width 84 height 15
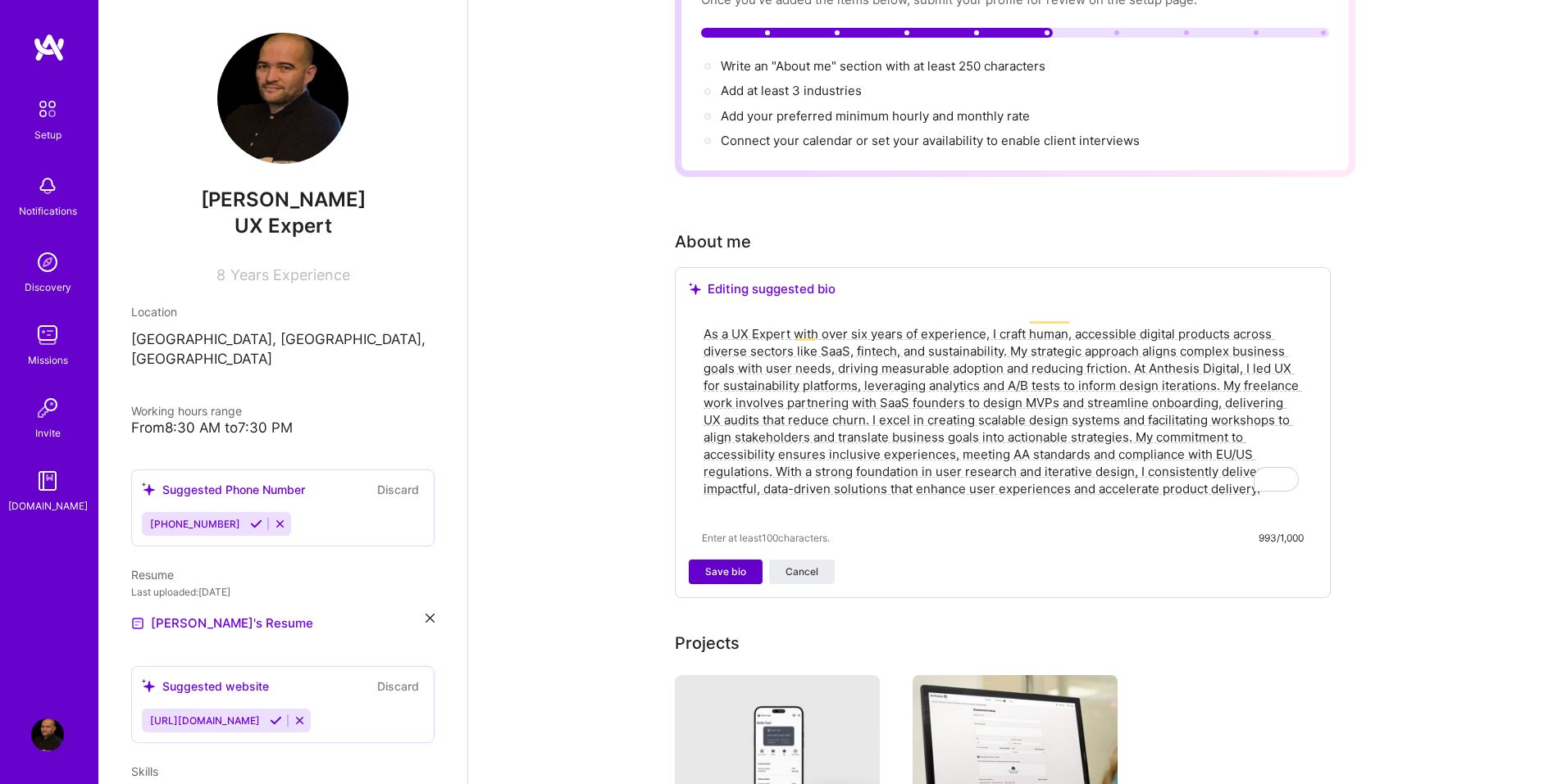
type textarea "As a UX Expert with over six years of experience, I craft human, accessible dig…"
click at [724, 565] on span "Save bio" at bounding box center [725, 572] width 41 height 15
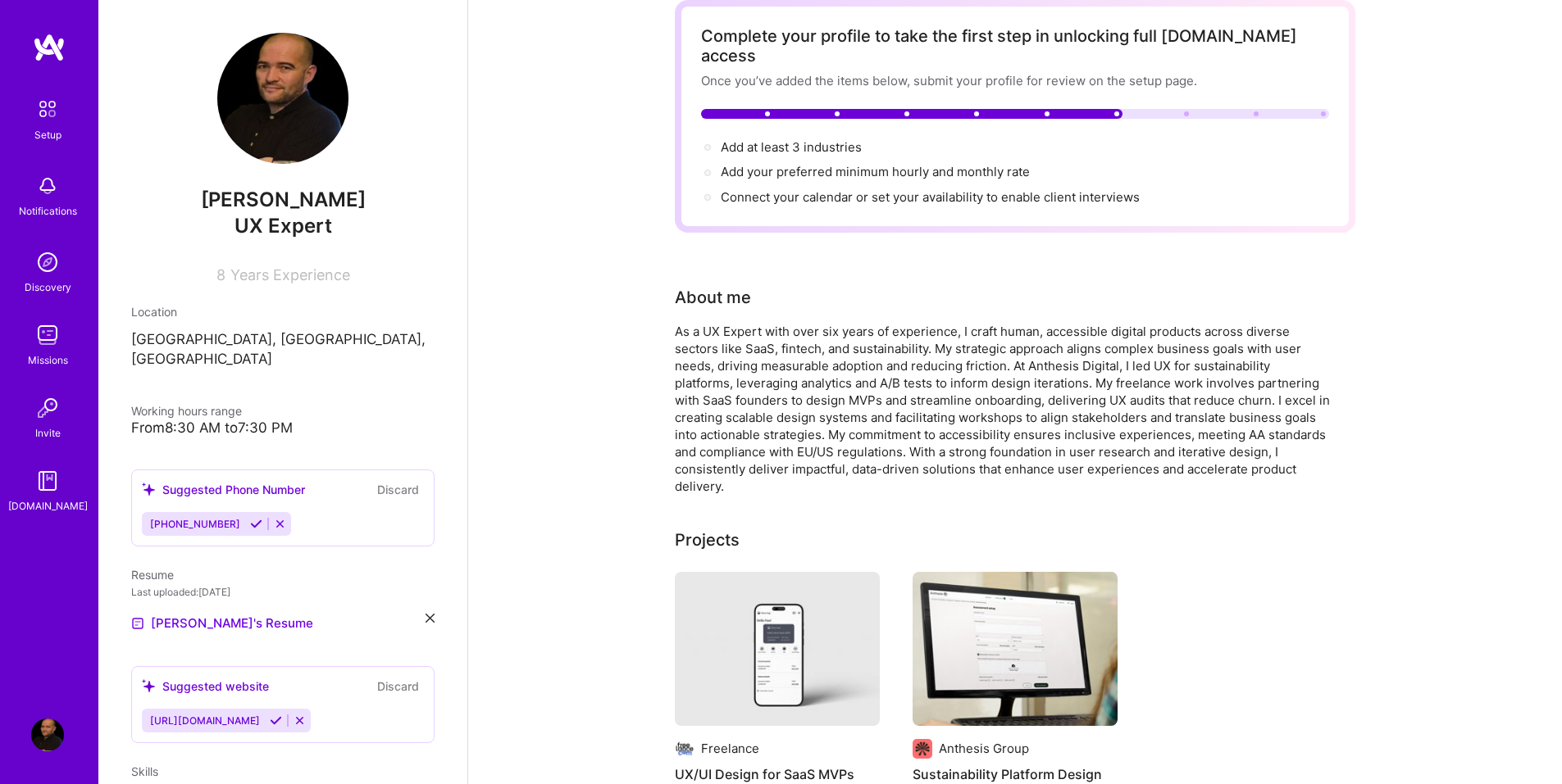
scroll to position [84, 0]
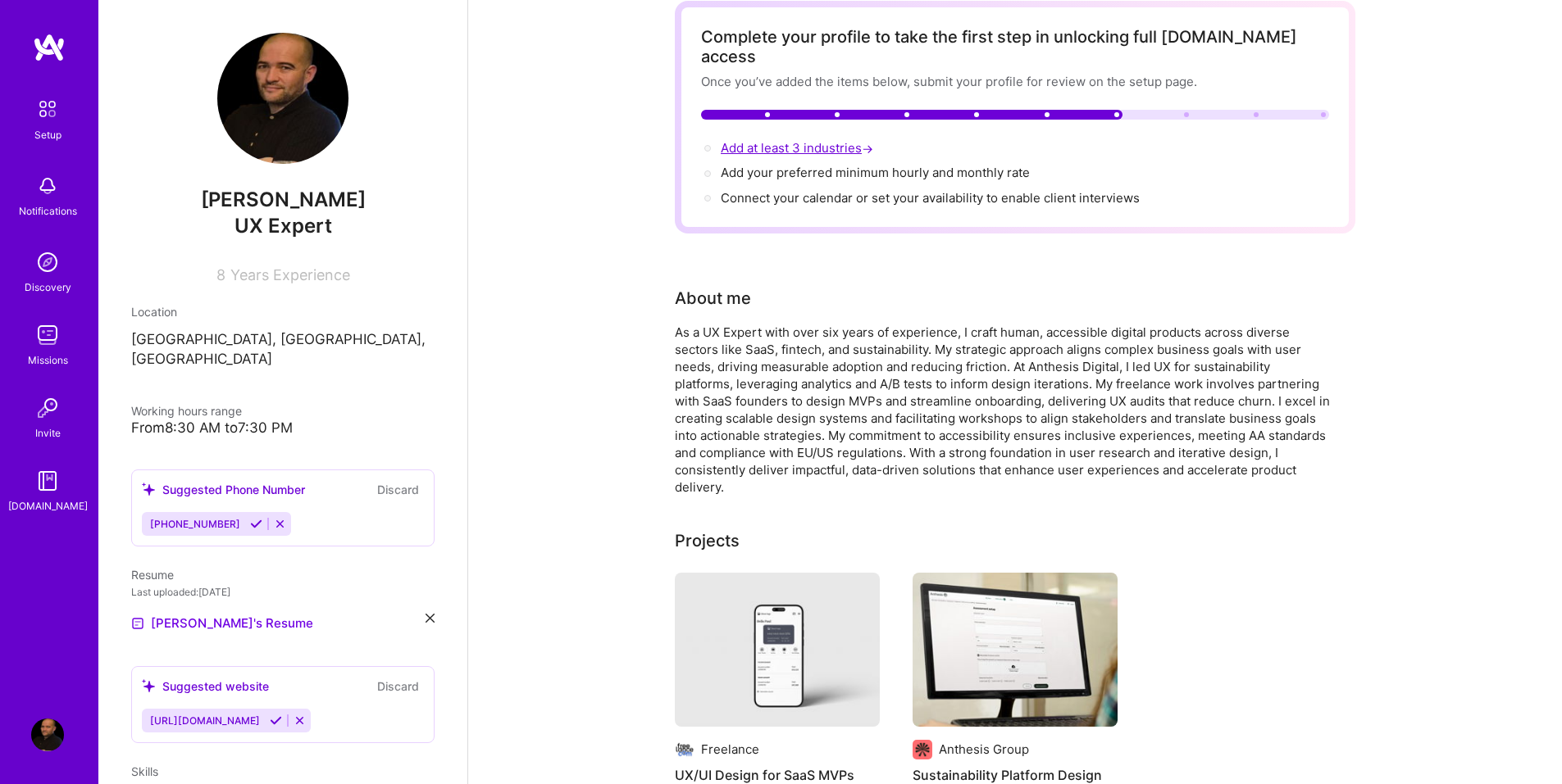
click at [796, 141] on span "Add at least 3 industries →" at bounding box center [798, 148] width 156 height 16
select select "US"
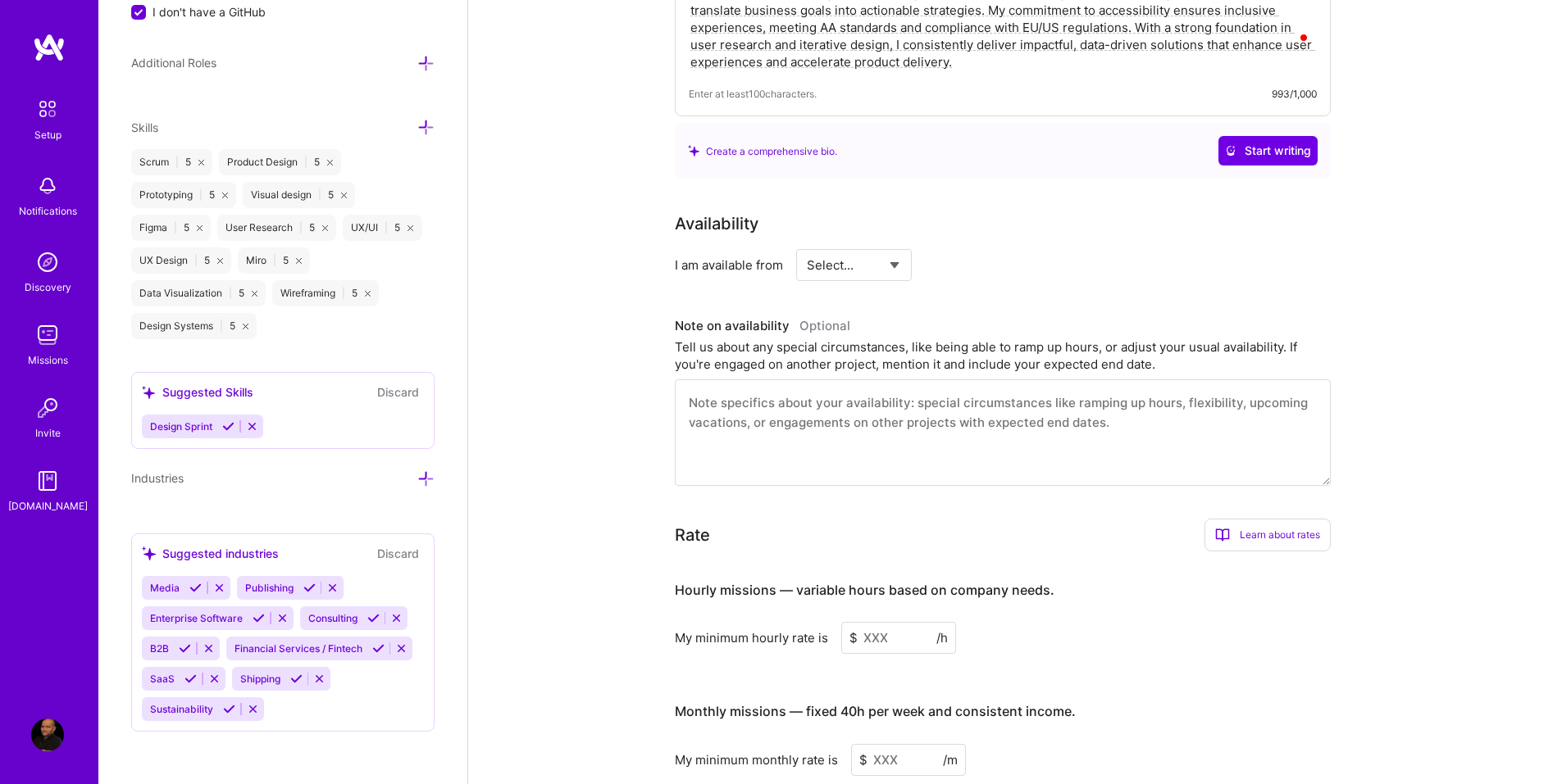
scroll to position [576, 0]
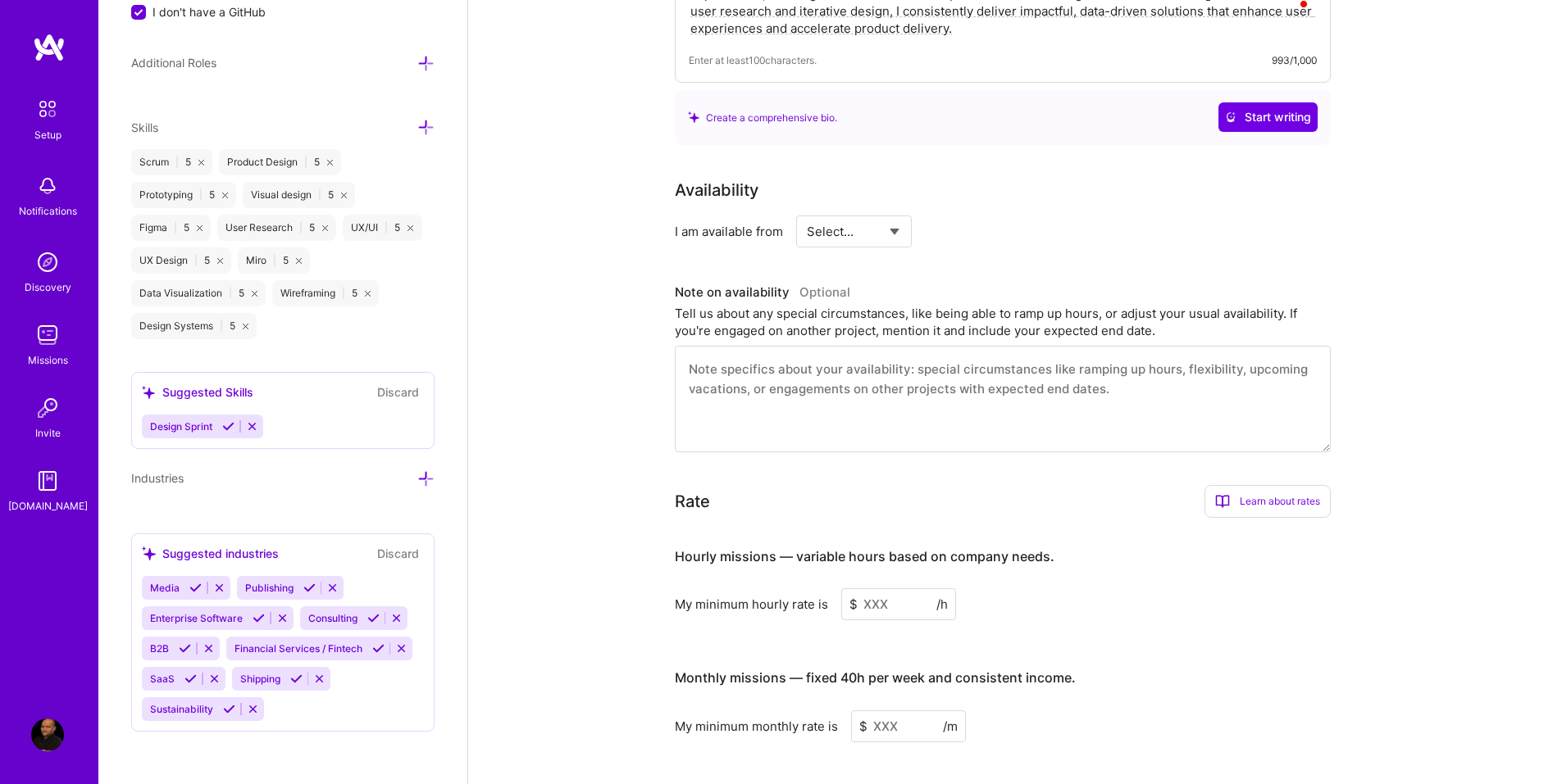
click at [897, 211] on select "Select... Right Now Future Date Not Available" at bounding box center [854, 231] width 95 height 42
select select "Right Now"
click at [807, 211] on select "Select... Right Now Future Date Not Available" at bounding box center [854, 231] width 95 height 42
click at [964, 217] on input at bounding box center [1003, 231] width 98 height 32
type input "52"
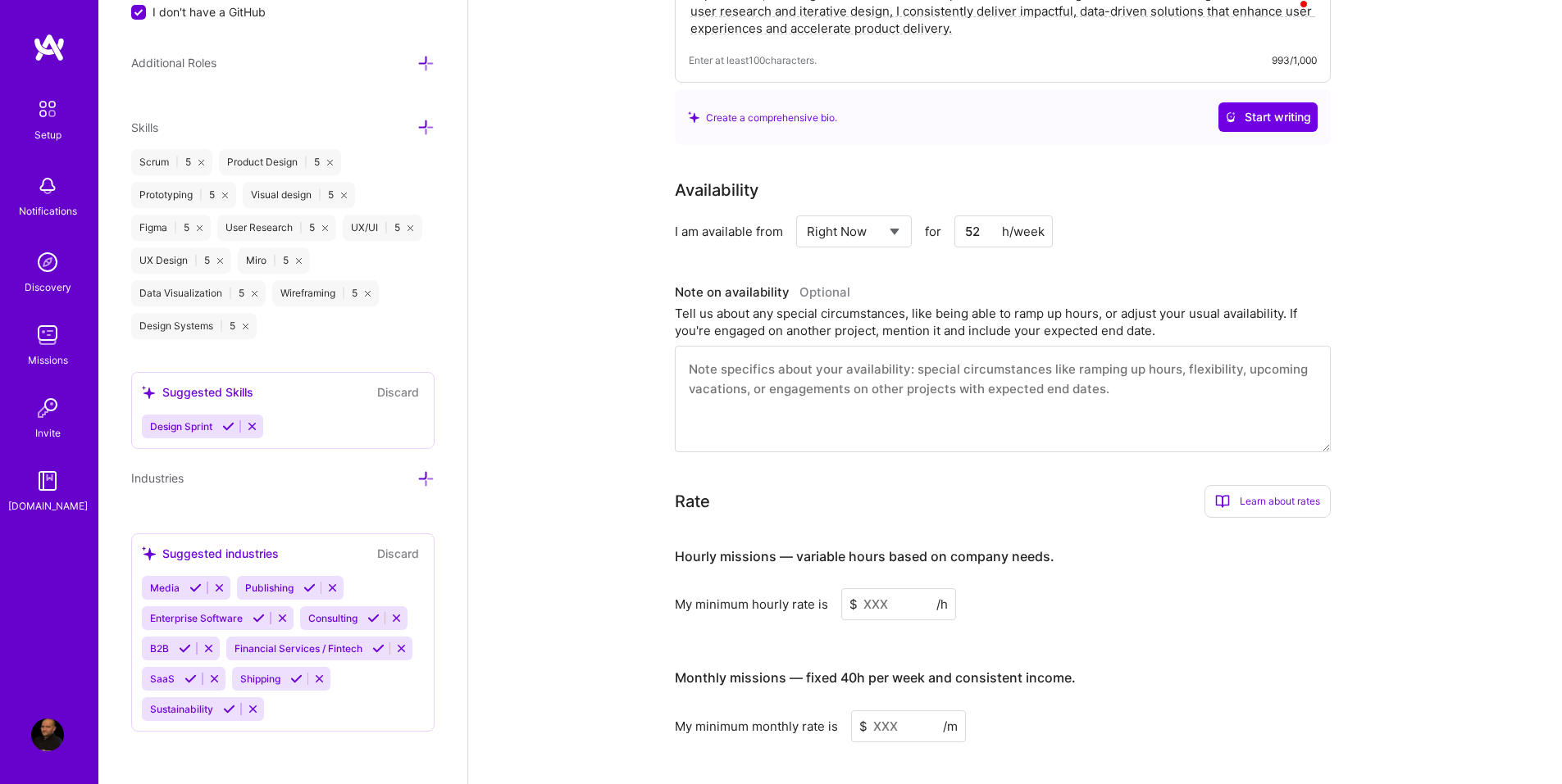
click at [1019, 223] on div "h/week" at bounding box center [1022, 231] width 42 height 17
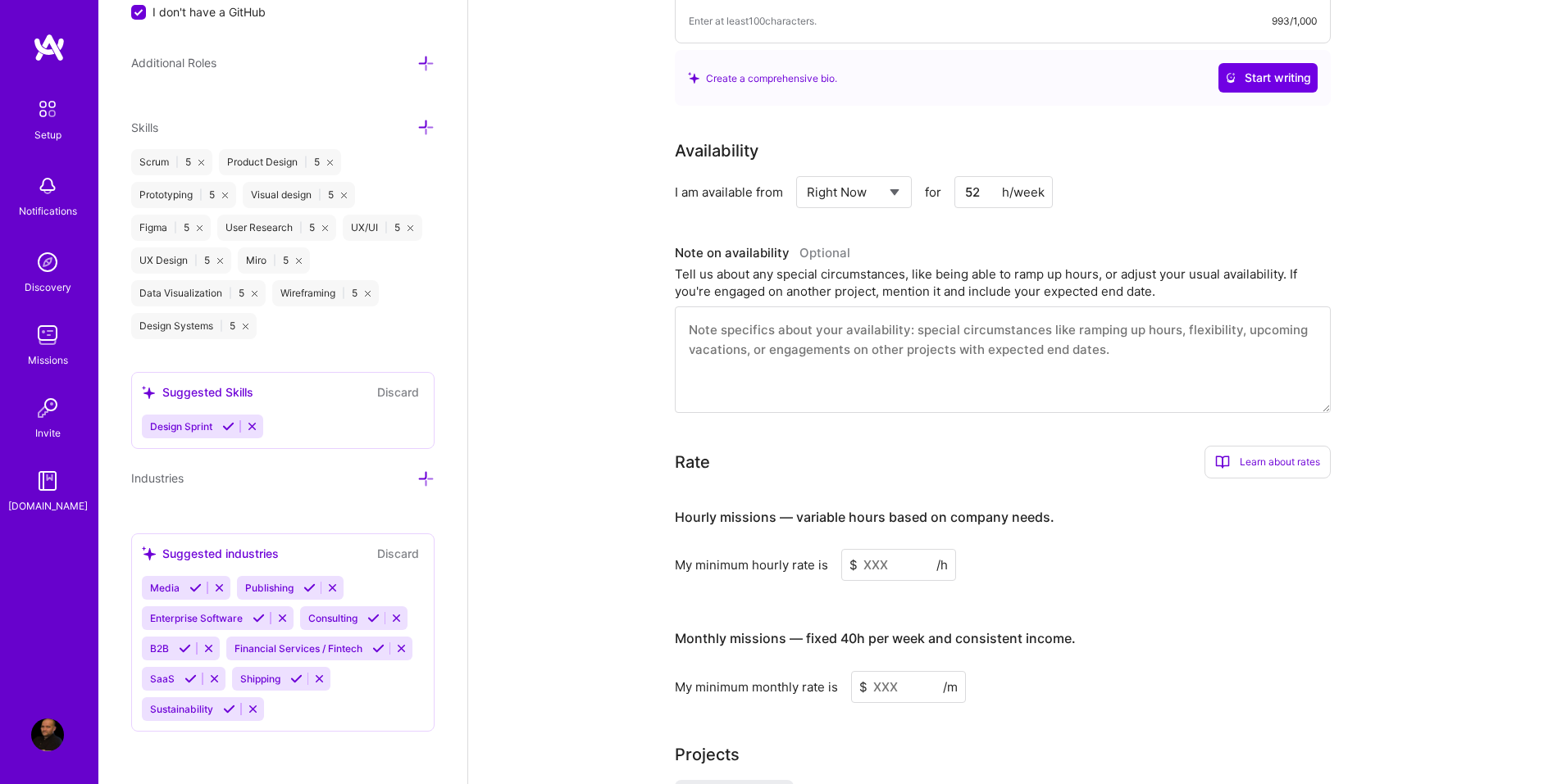
scroll to position [658, 0]
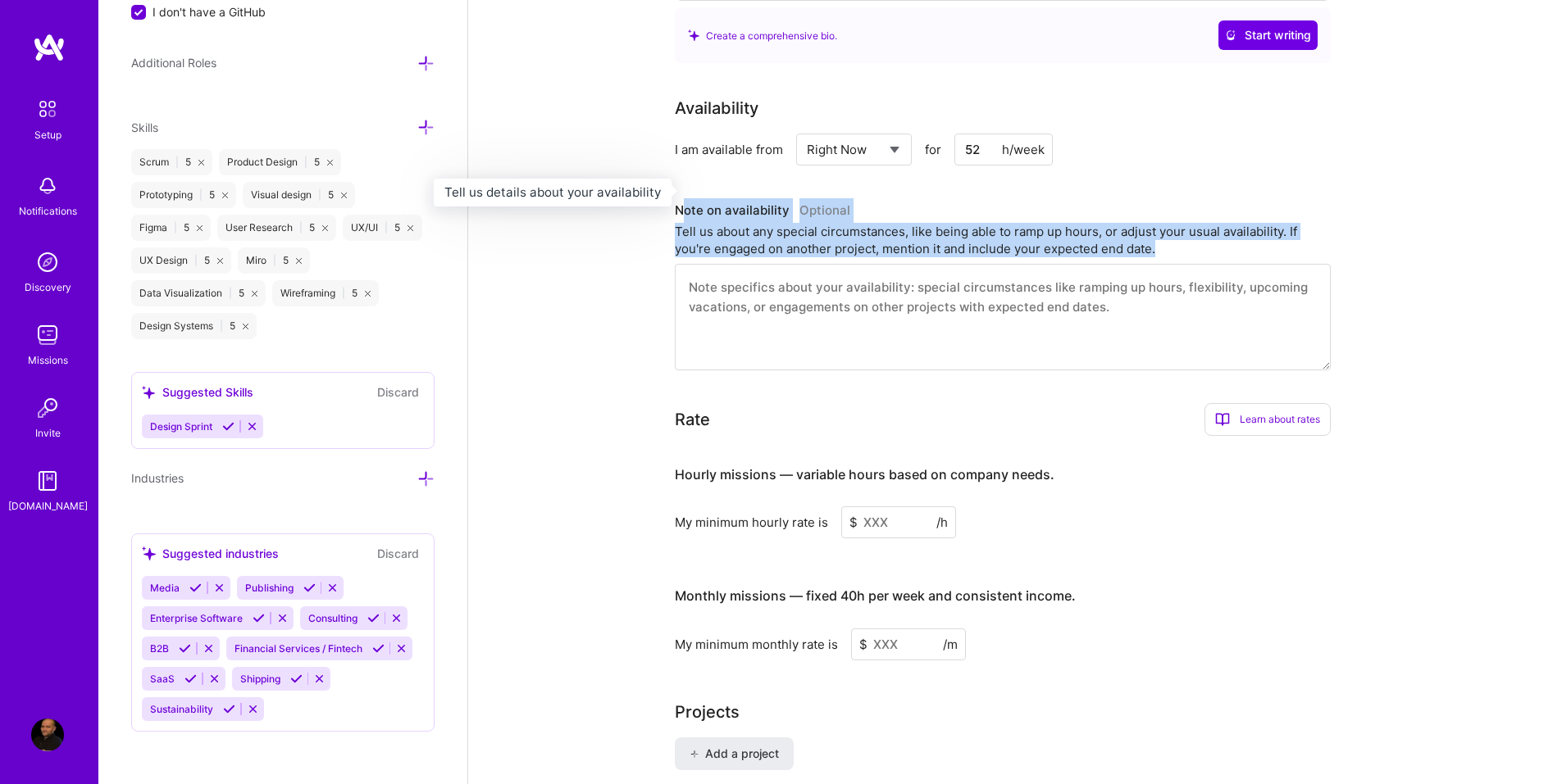
drag, startPoint x: 1150, startPoint y: 229, endPoint x: 679, endPoint y: 200, distance: 471.9
click at [679, 200] on div "Note on availability Optional Tell us about any special circumstances, like bei…" at bounding box center [1003, 228] width 656 height 59
drag, startPoint x: 677, startPoint y: 191, endPoint x: 1198, endPoint y: 231, distance: 522.5
click at [1198, 231] on div "Note on availability Optional Tell us about any special circumstances, like bei…" at bounding box center [1003, 228] width 656 height 59
copy div "Note on availability Optional Tell us about any special circumstances, like bei…"
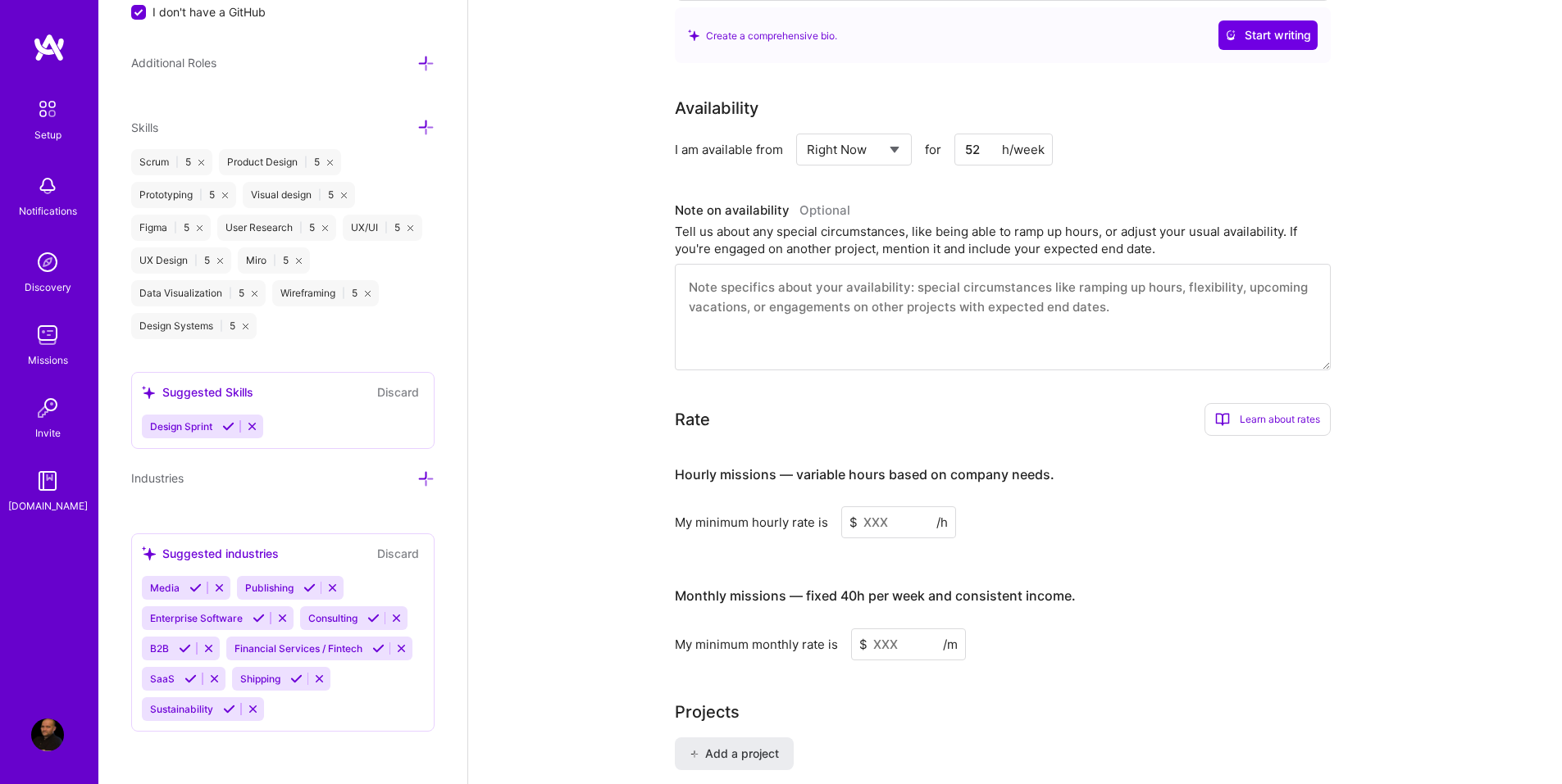
click at [767, 295] on textarea at bounding box center [1003, 318] width 656 height 107
paste textarea "I am currently available for new freelance projects and can adjust my hours dep…"
type textarea "I am currently available for new freelance projects and can adjust my hours dep…"
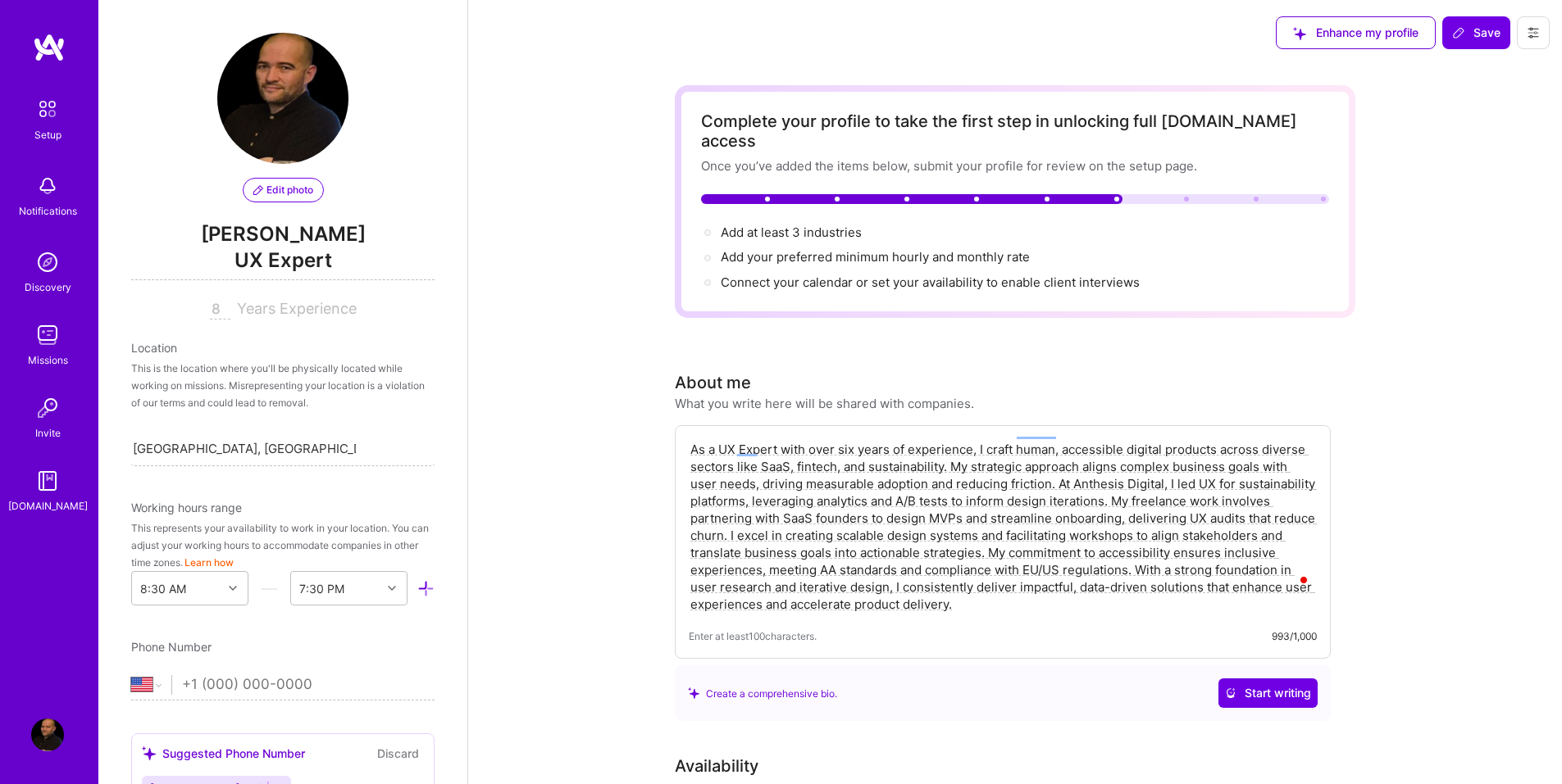
select select "US"
select select "Right Now"
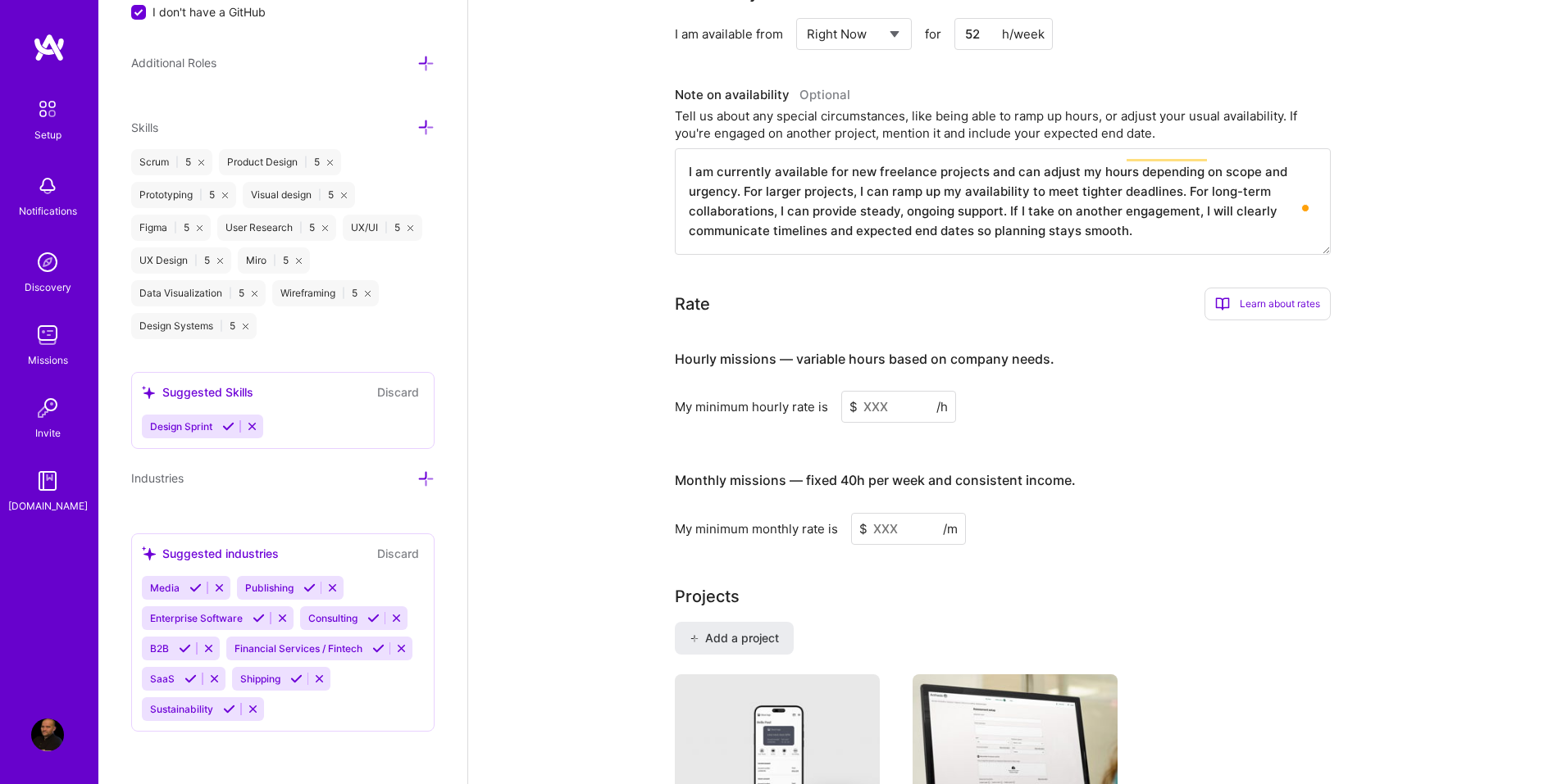
scroll to position [822, 0]
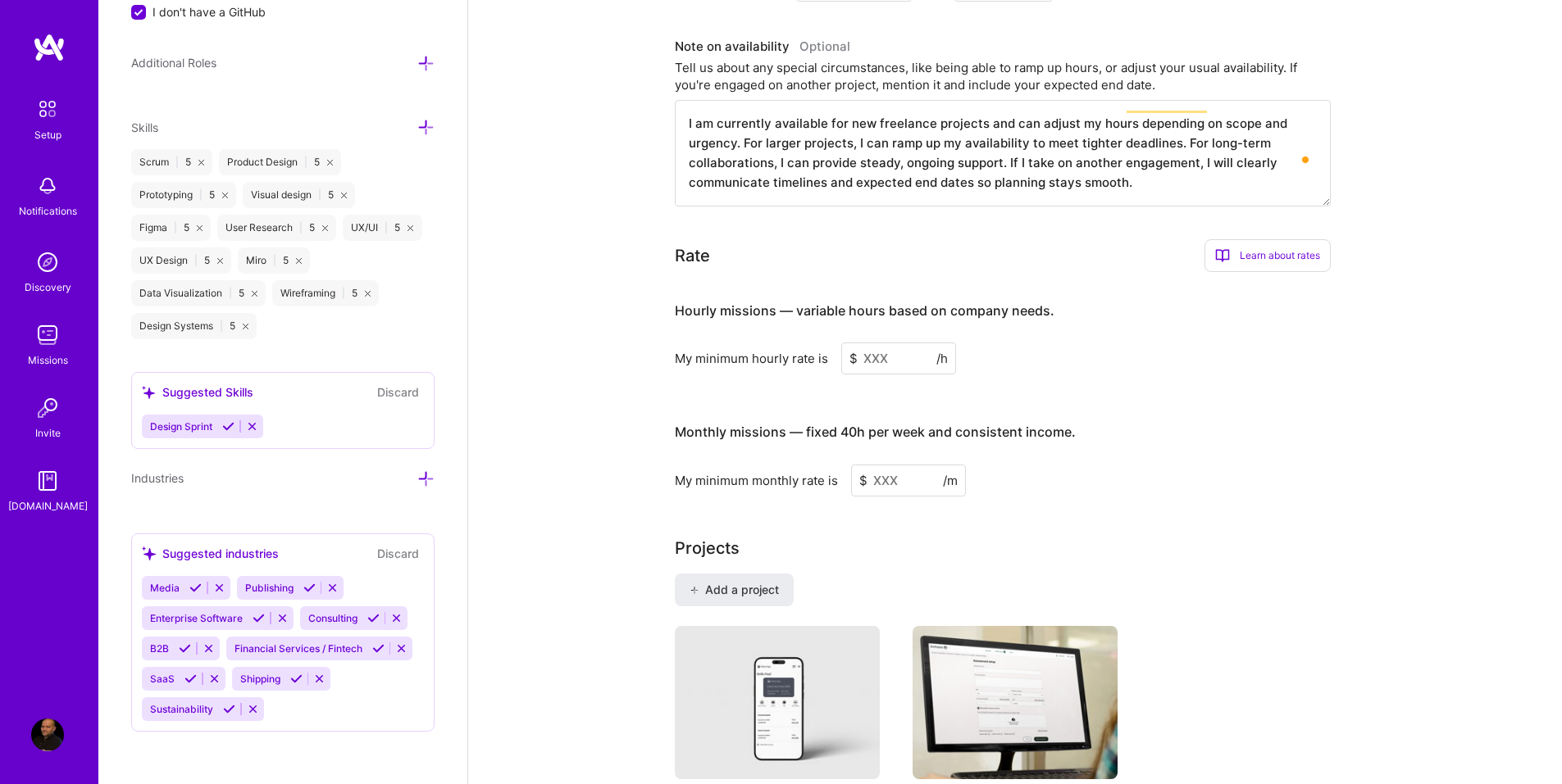
type textarea "I am currently available for new freelance projects and can adjust my hours dep…"
click at [894, 343] on input at bounding box center [899, 359] width 114 height 32
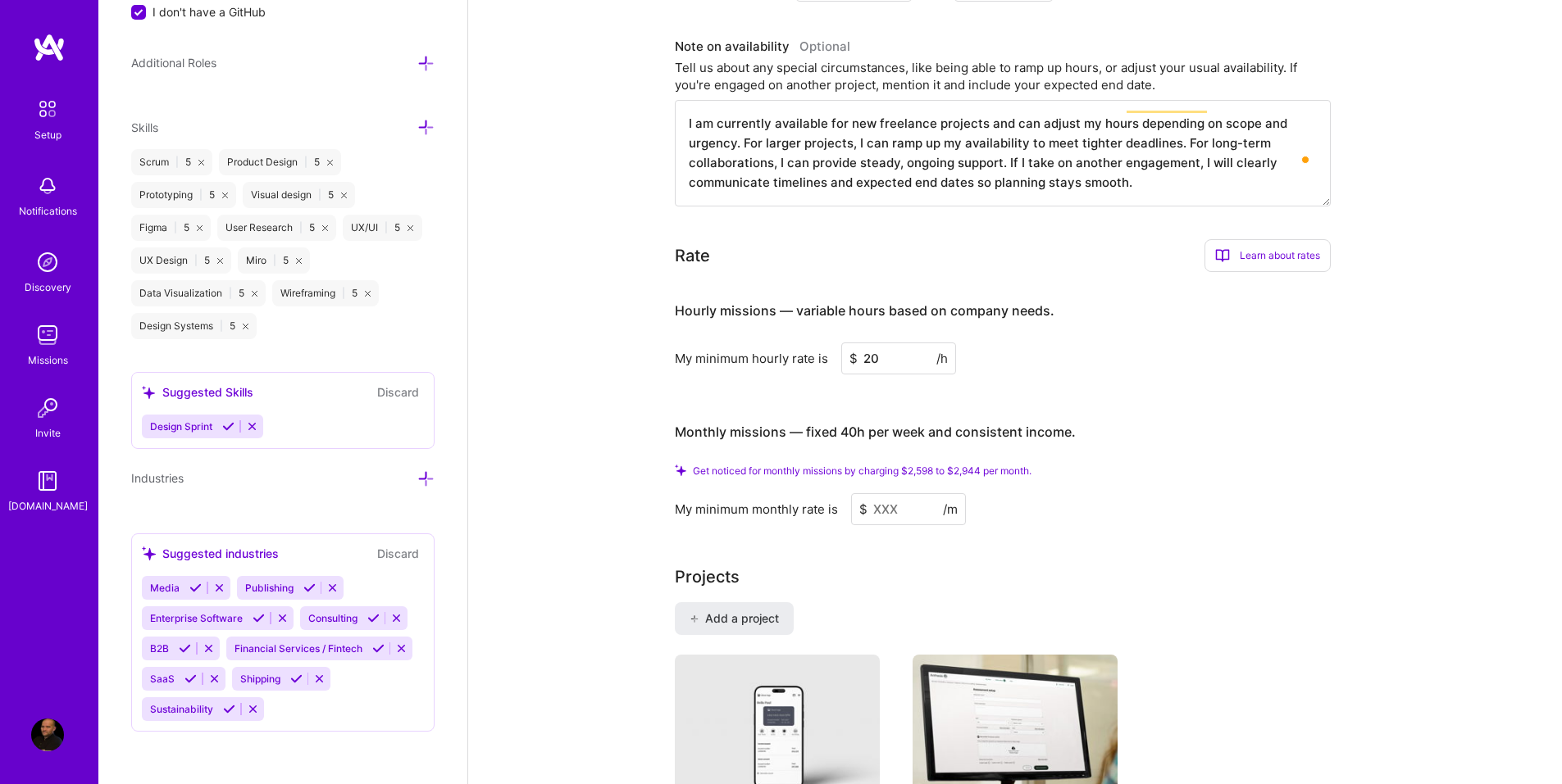
drag, startPoint x: 875, startPoint y: 345, endPoint x: 864, endPoint y: 344, distance: 11.0
click at [864, 344] on input "20" at bounding box center [899, 359] width 114 height 32
type input "30"
drag, startPoint x: 914, startPoint y: 449, endPoint x: 937, endPoint y: 449, distance: 23.0
click at [937, 465] on span "Get noticed for monthly missions by charging $3,897 to $4,417 per month." at bounding box center [861, 470] width 338 height 12
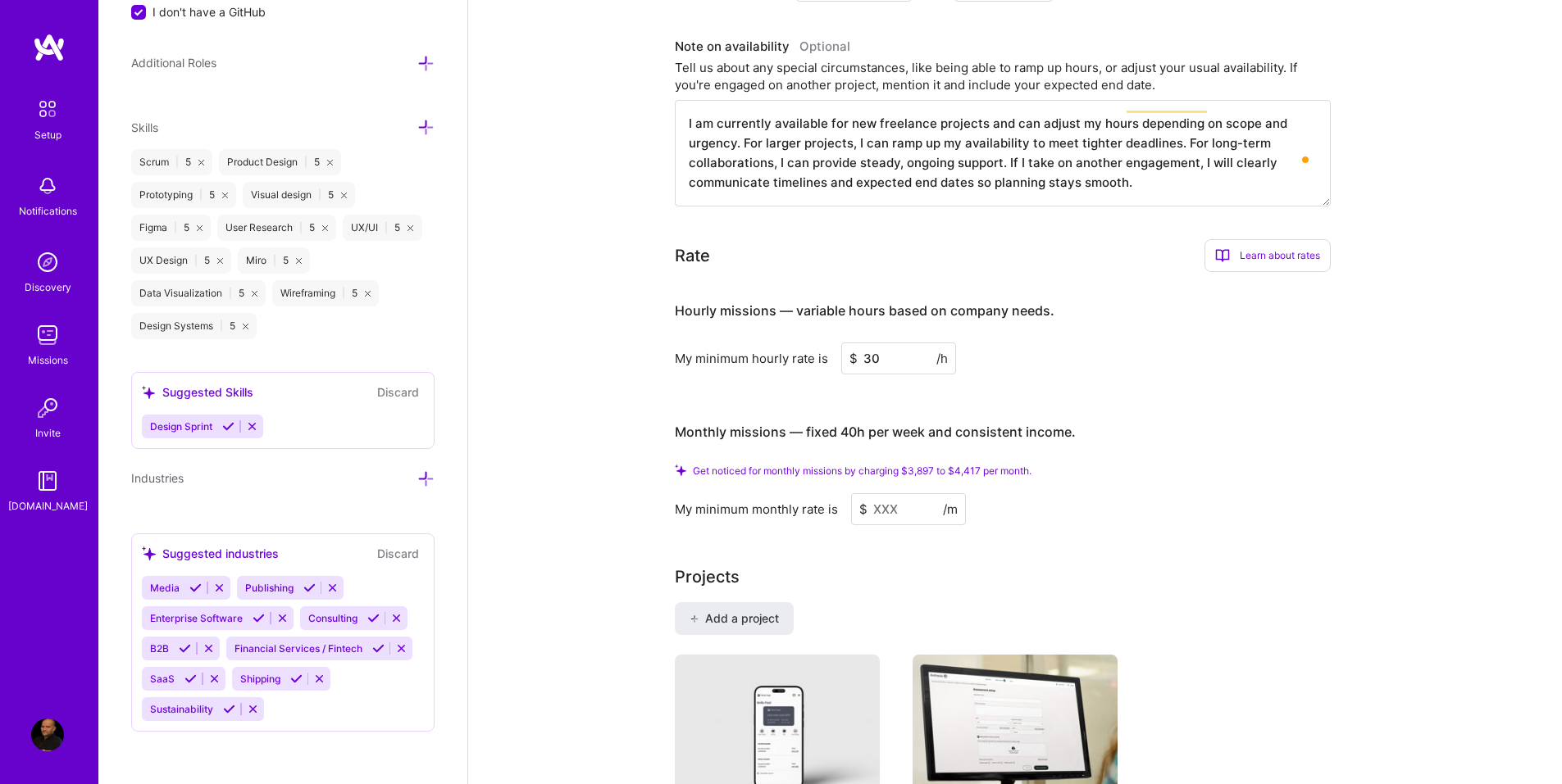
click at [910, 494] on input at bounding box center [908, 510] width 114 height 32
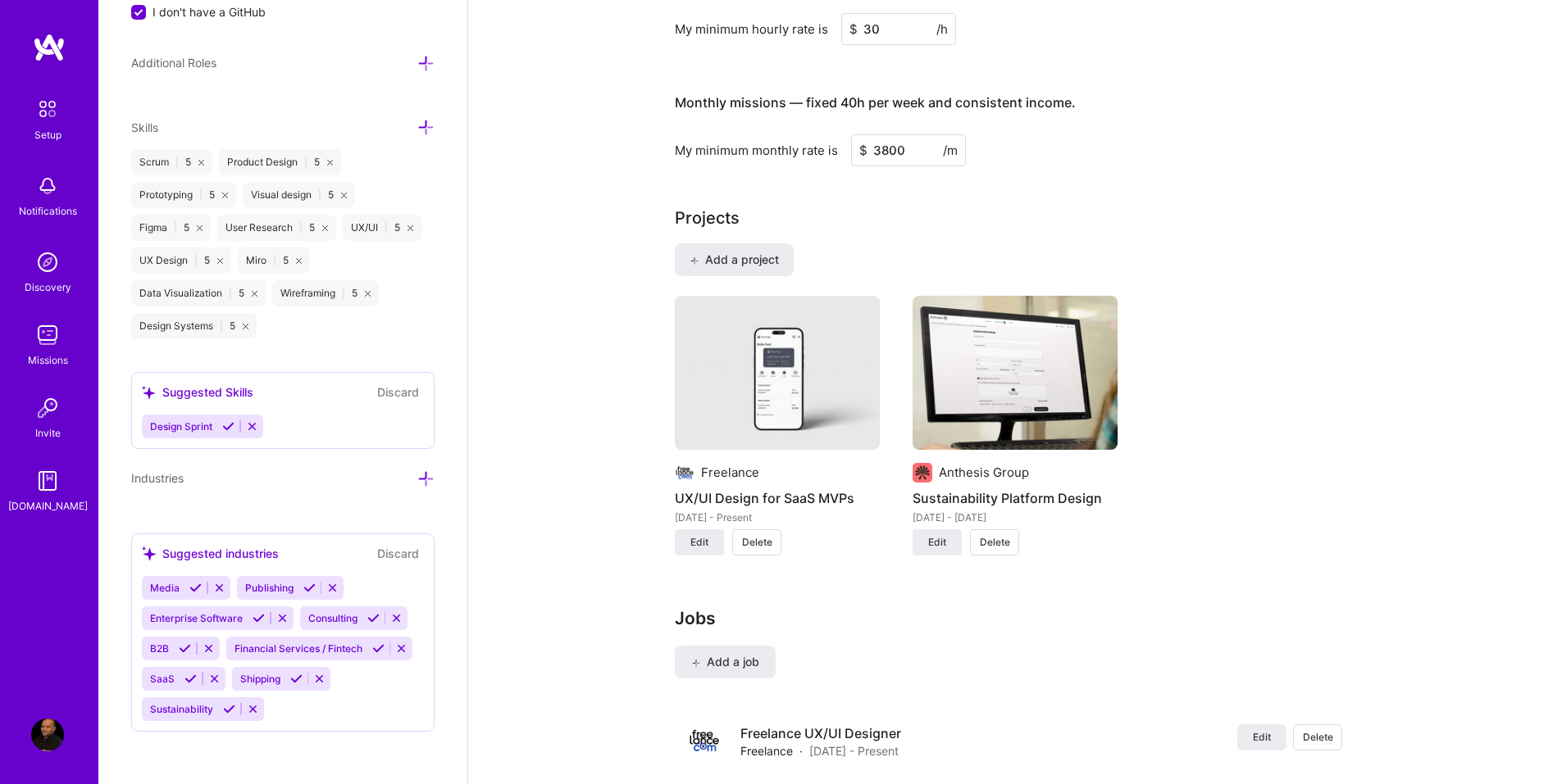
scroll to position [1096, 0]
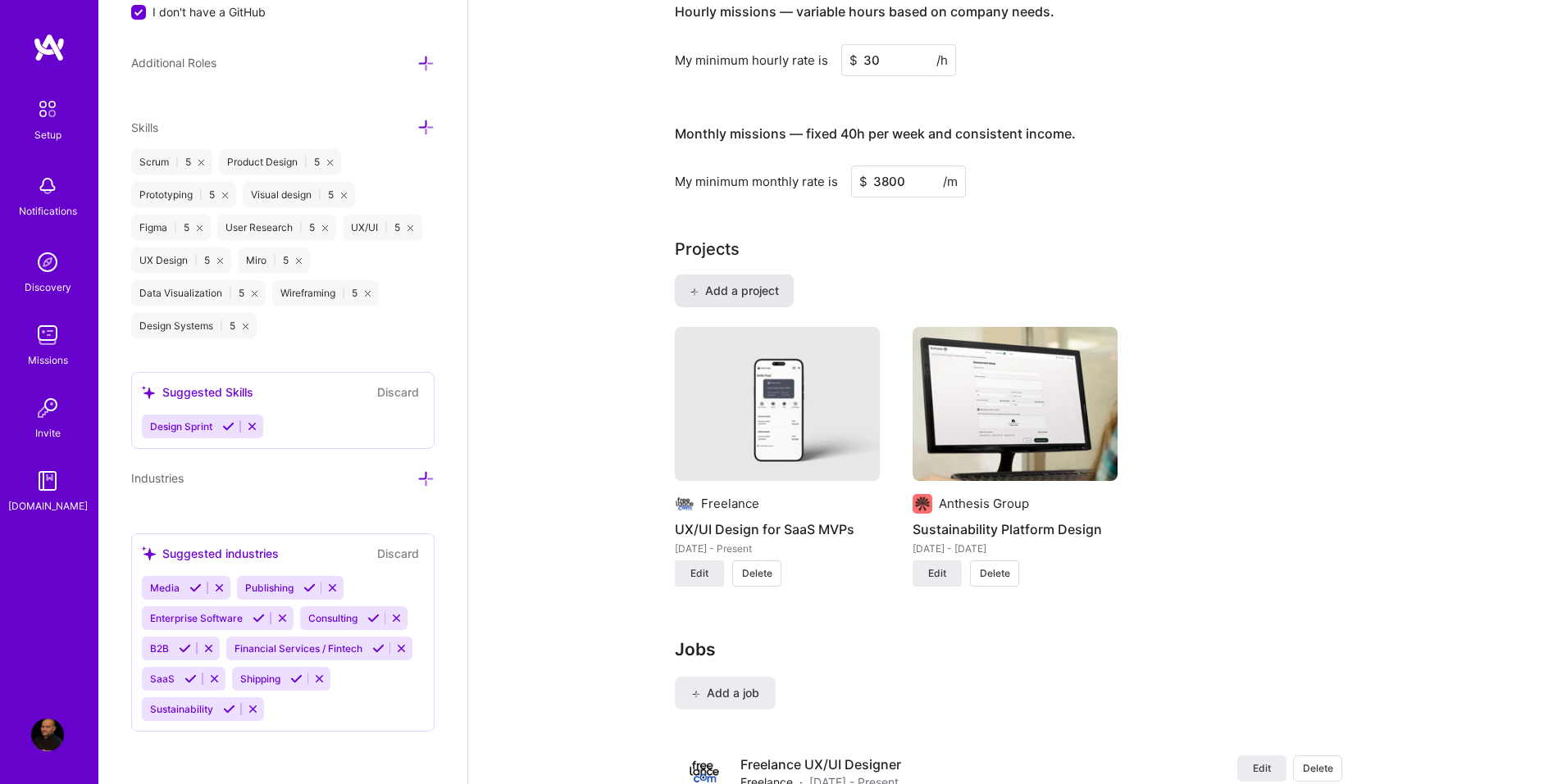
type input "3800"
click at [728, 283] on span "Add a project" at bounding box center [734, 290] width 89 height 16
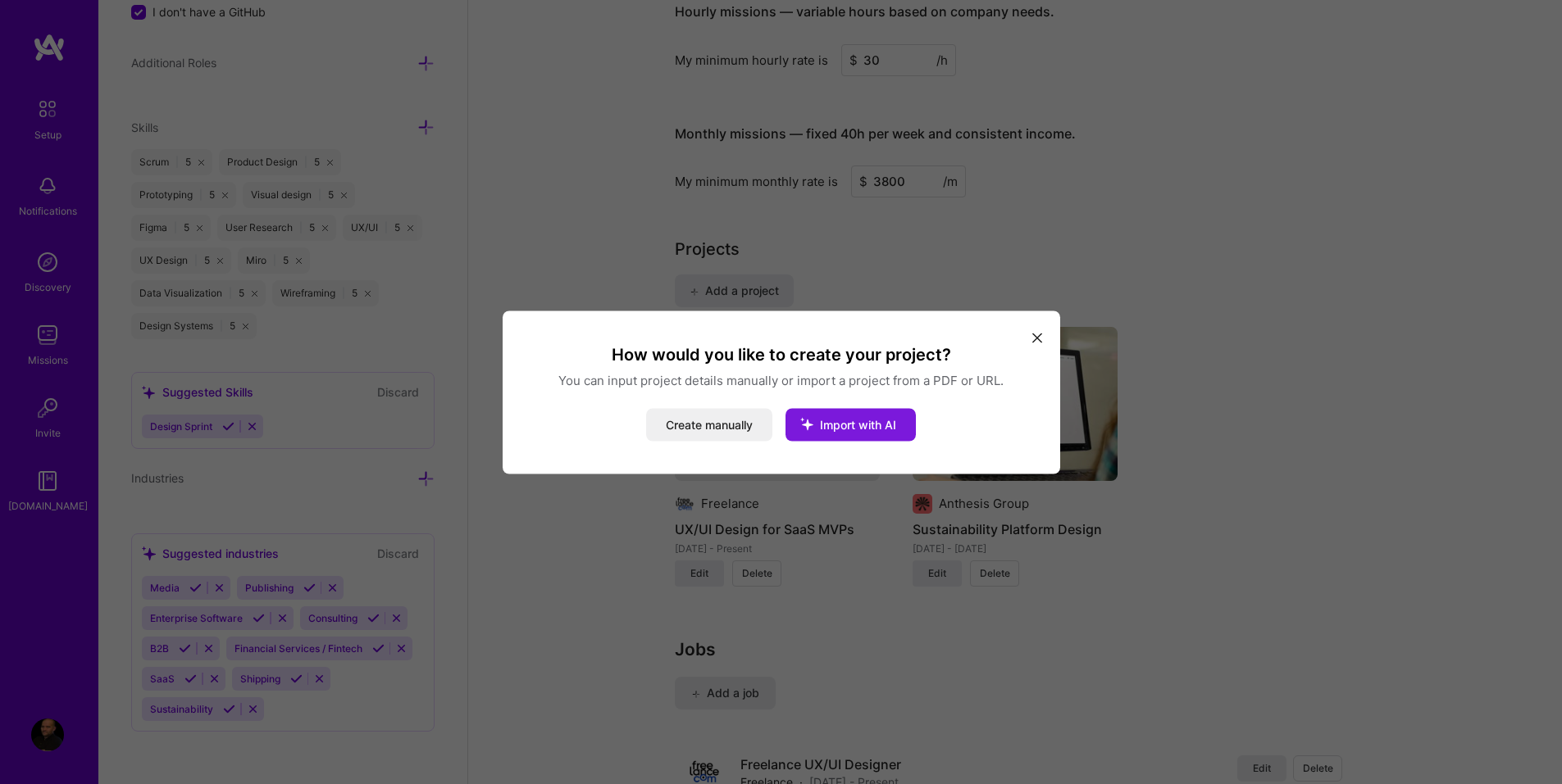
click at [838, 433] on button "Import with AI" at bounding box center [850, 424] width 130 height 33
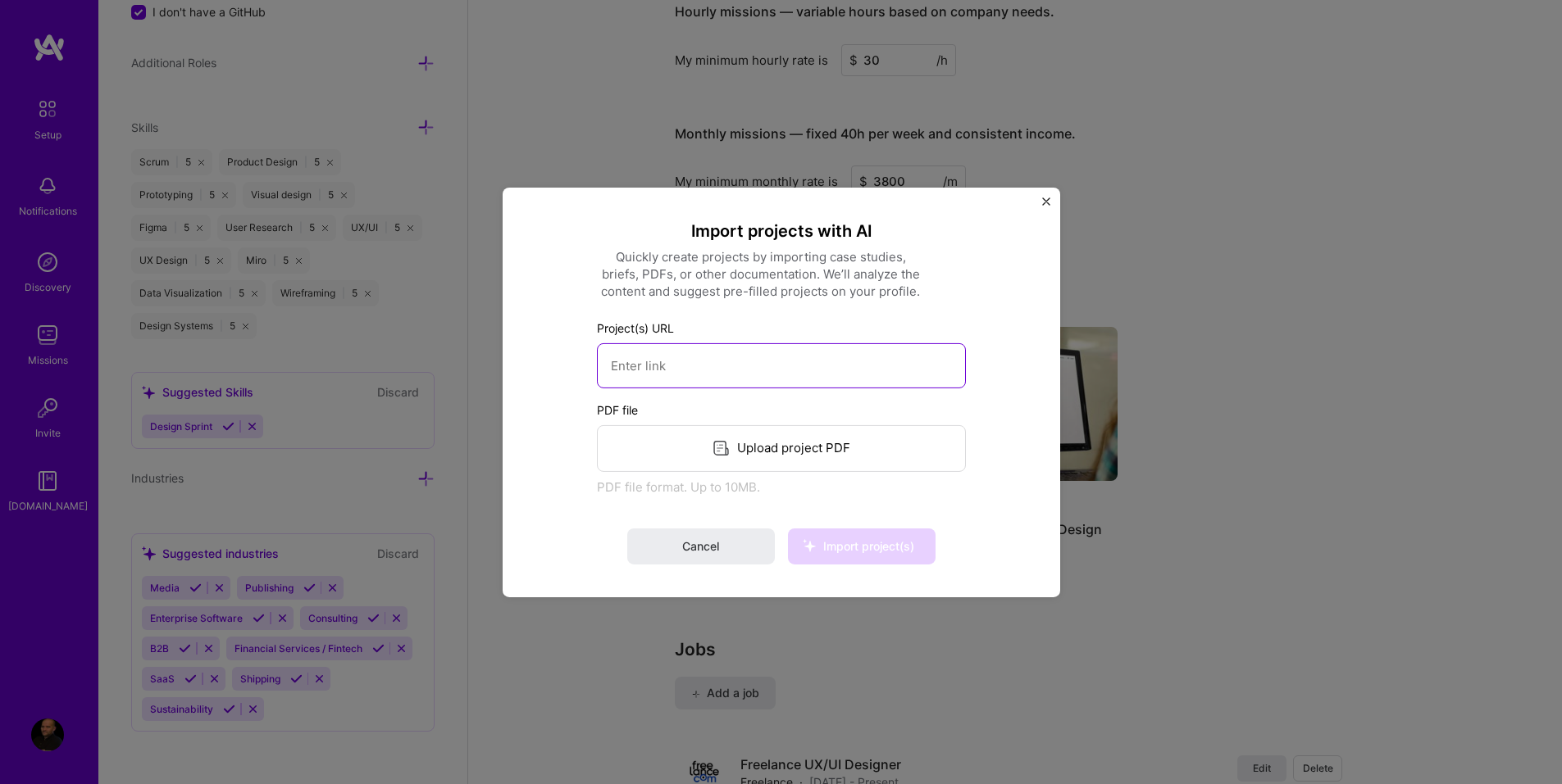
paste input "https://uxdesignerpauljames.com/medical-imaging-annotation-review-platform/"
type input "https://uxdesignerpauljames.com/medical-imaging-annotation-review-platform/"
click at [867, 549] on span "Import project(s)" at bounding box center [868, 546] width 91 height 14
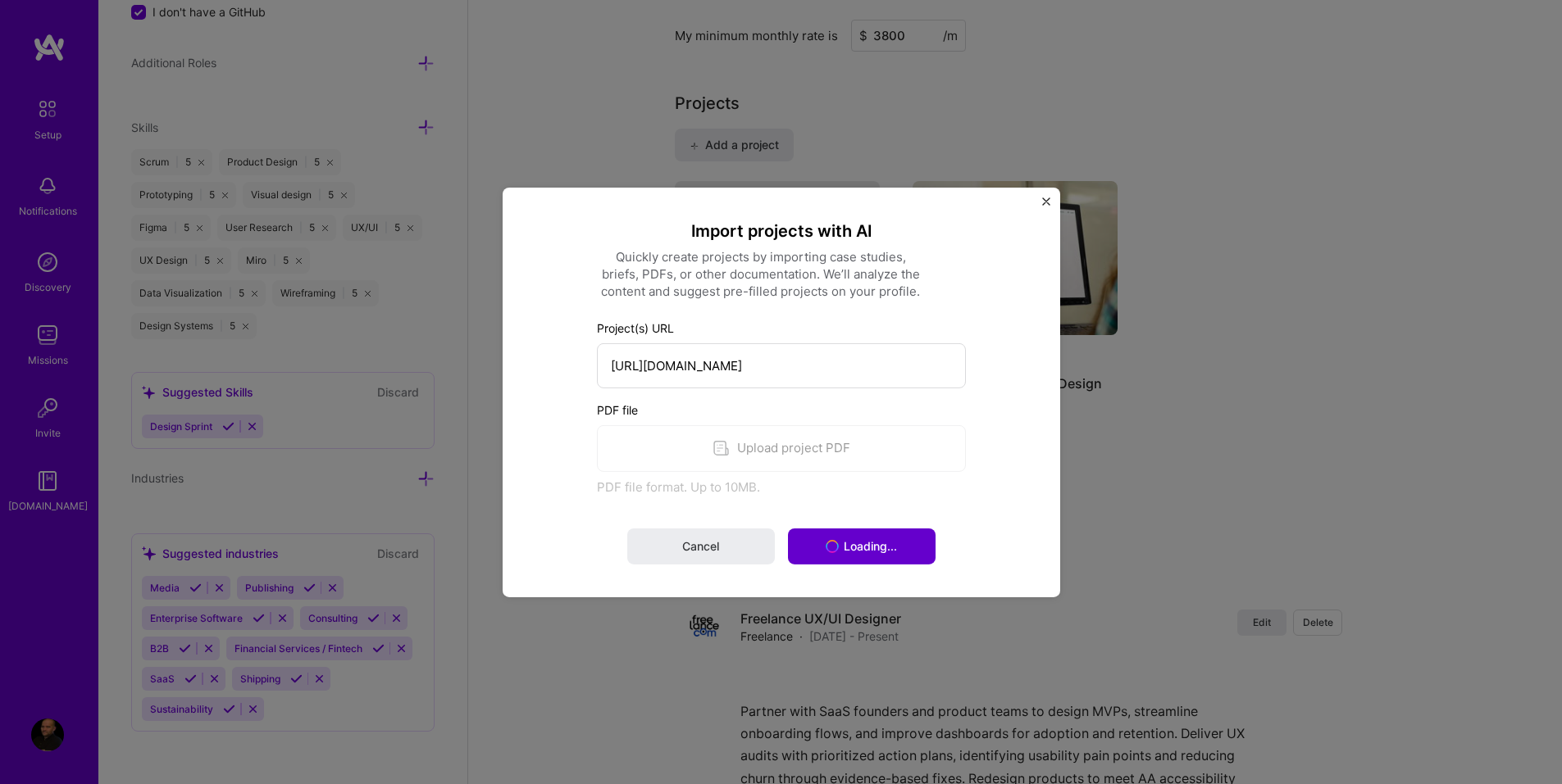
scroll to position [1260, 0]
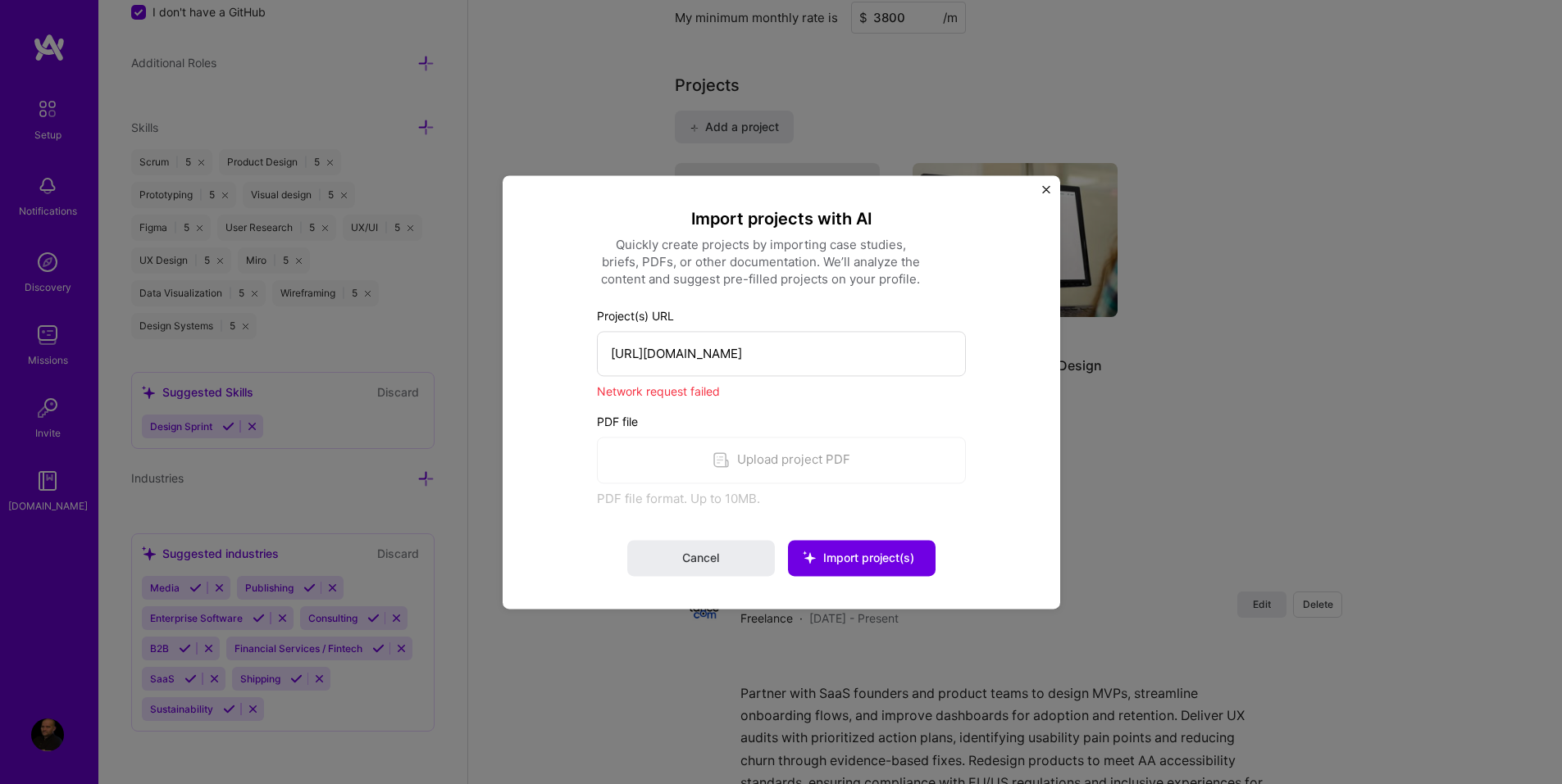
click at [866, 552] on span "Import project(s)" at bounding box center [868, 557] width 91 height 14
click at [718, 363] on input "https://uxdesignerpauljames.com/medical-imaging-annotation-review-platform/" at bounding box center [781, 353] width 369 height 45
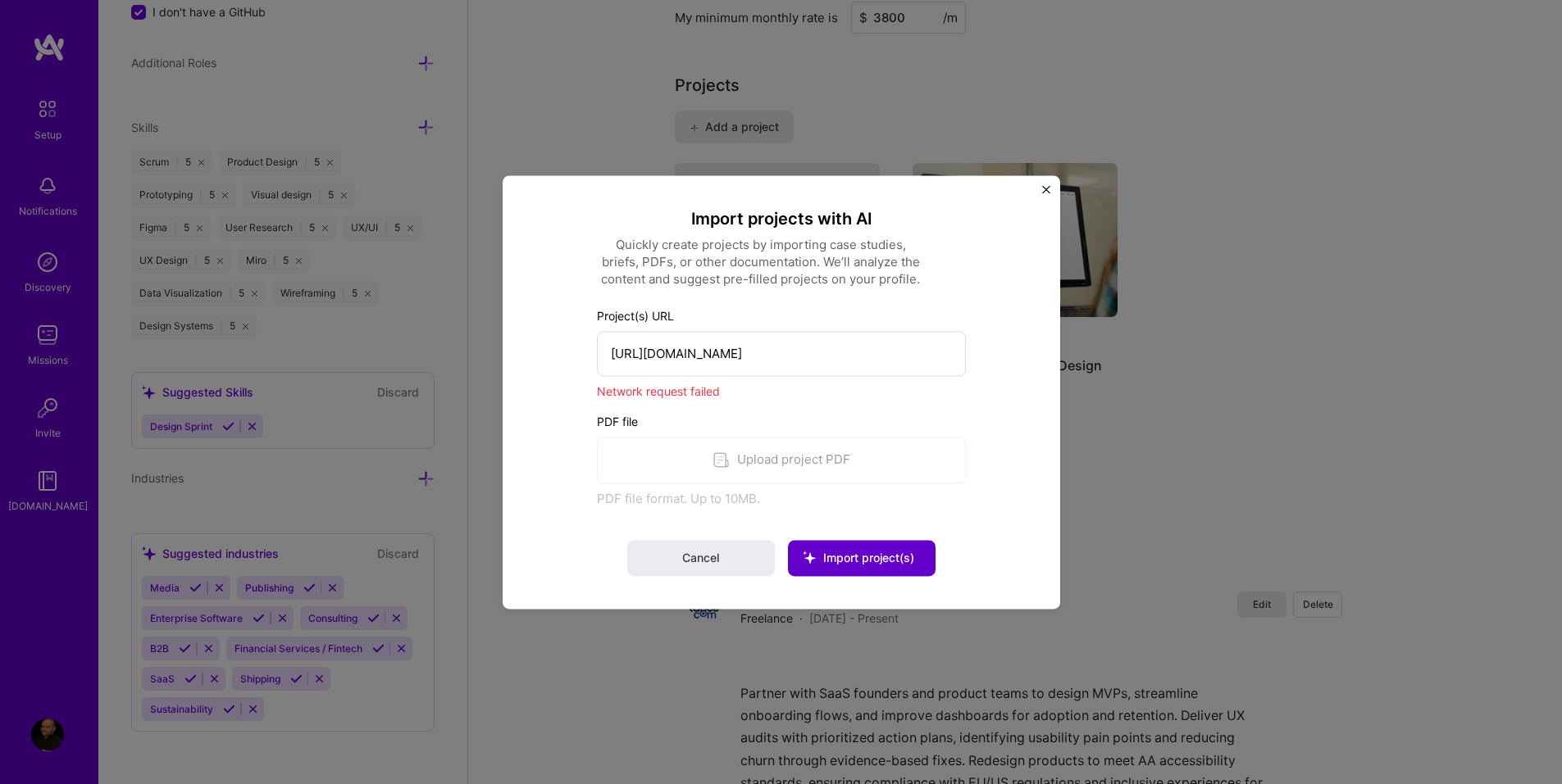
click at [836, 547] on button "Import project(s)" at bounding box center [861, 558] width 147 height 36
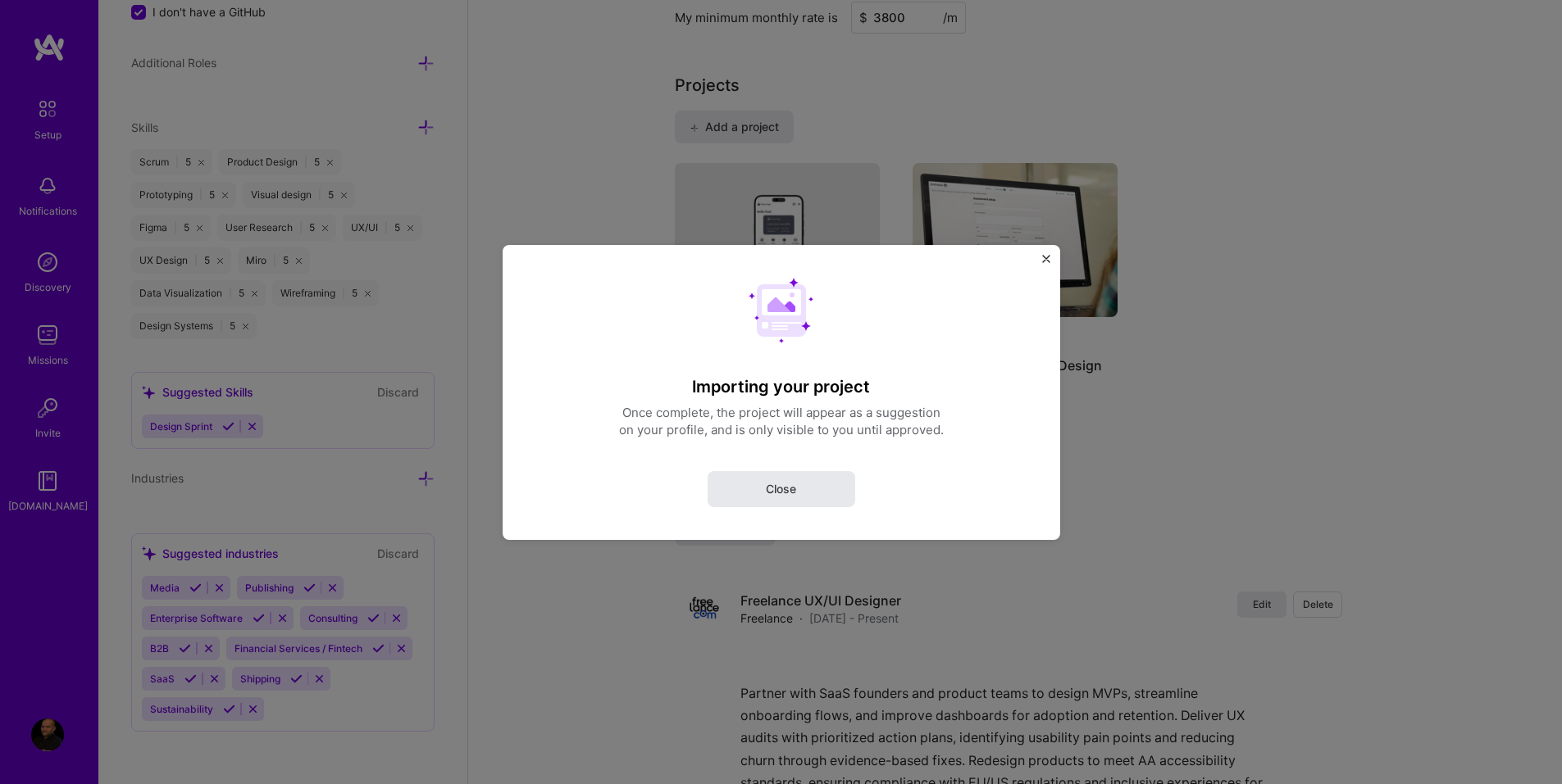
click at [781, 483] on span "Close" at bounding box center [781, 488] width 30 height 16
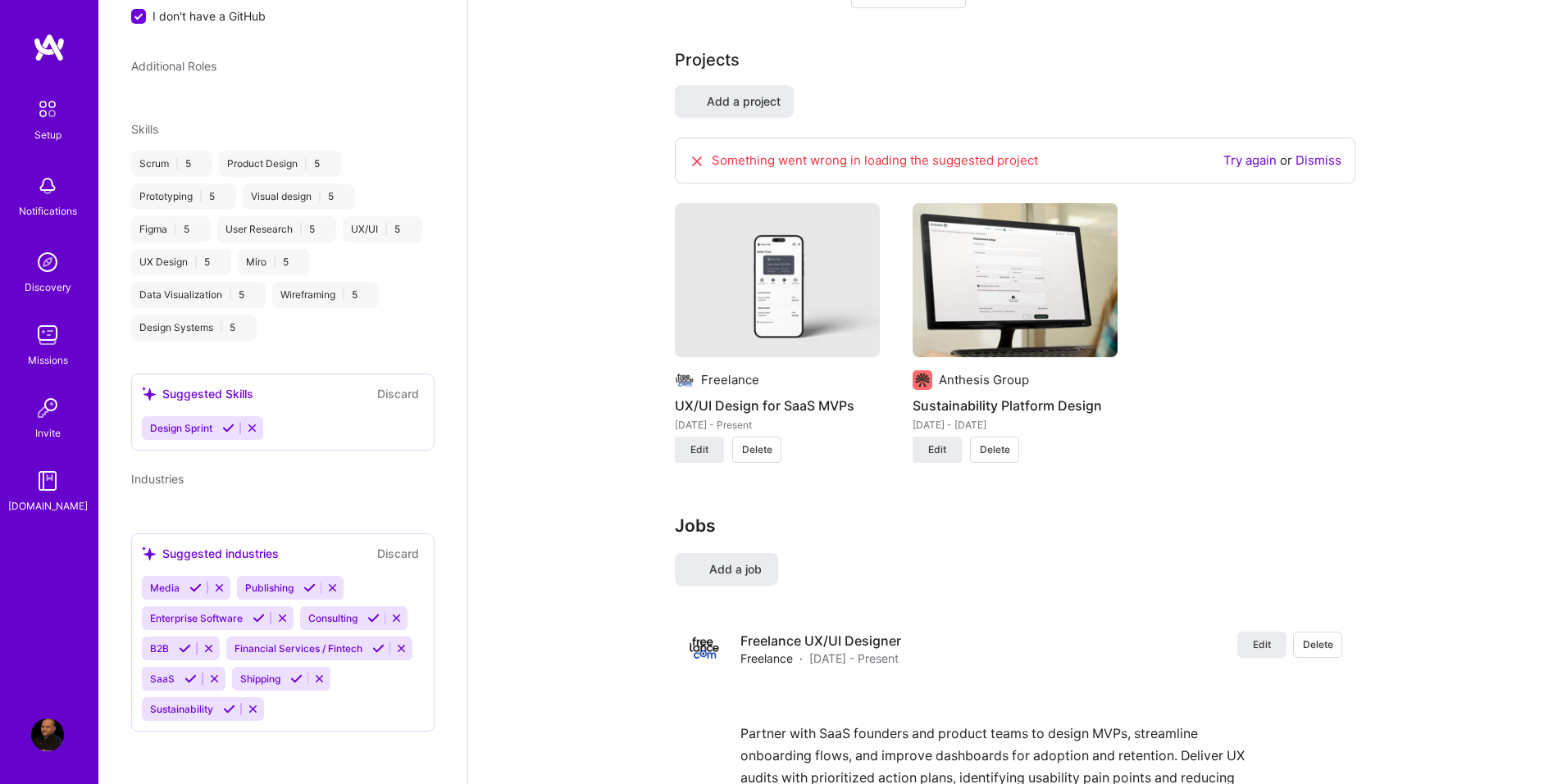
select select "US"
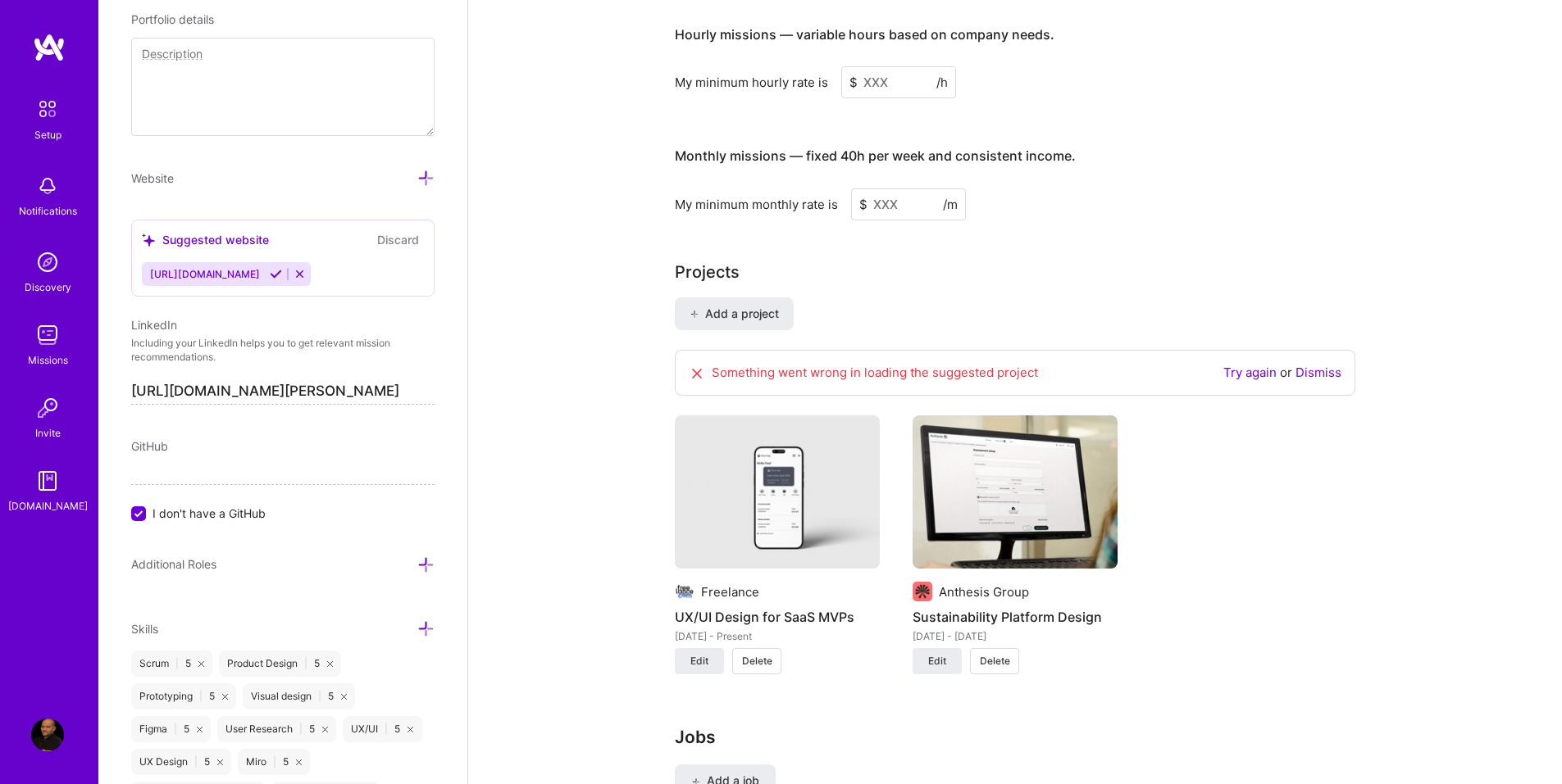
scroll to position [1229, 0]
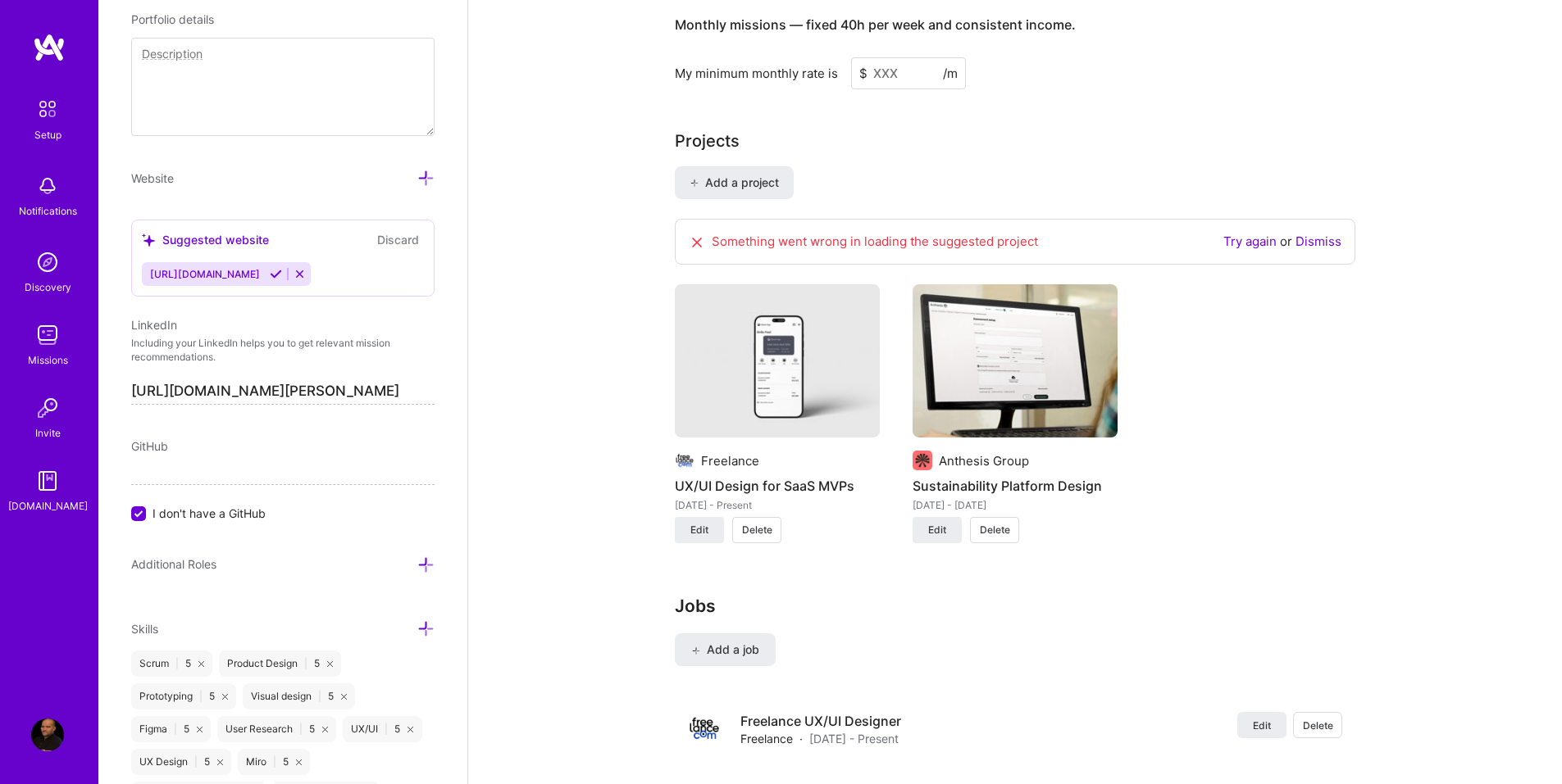
click at [1262, 233] on link "Try again" at bounding box center [1249, 241] width 53 height 16
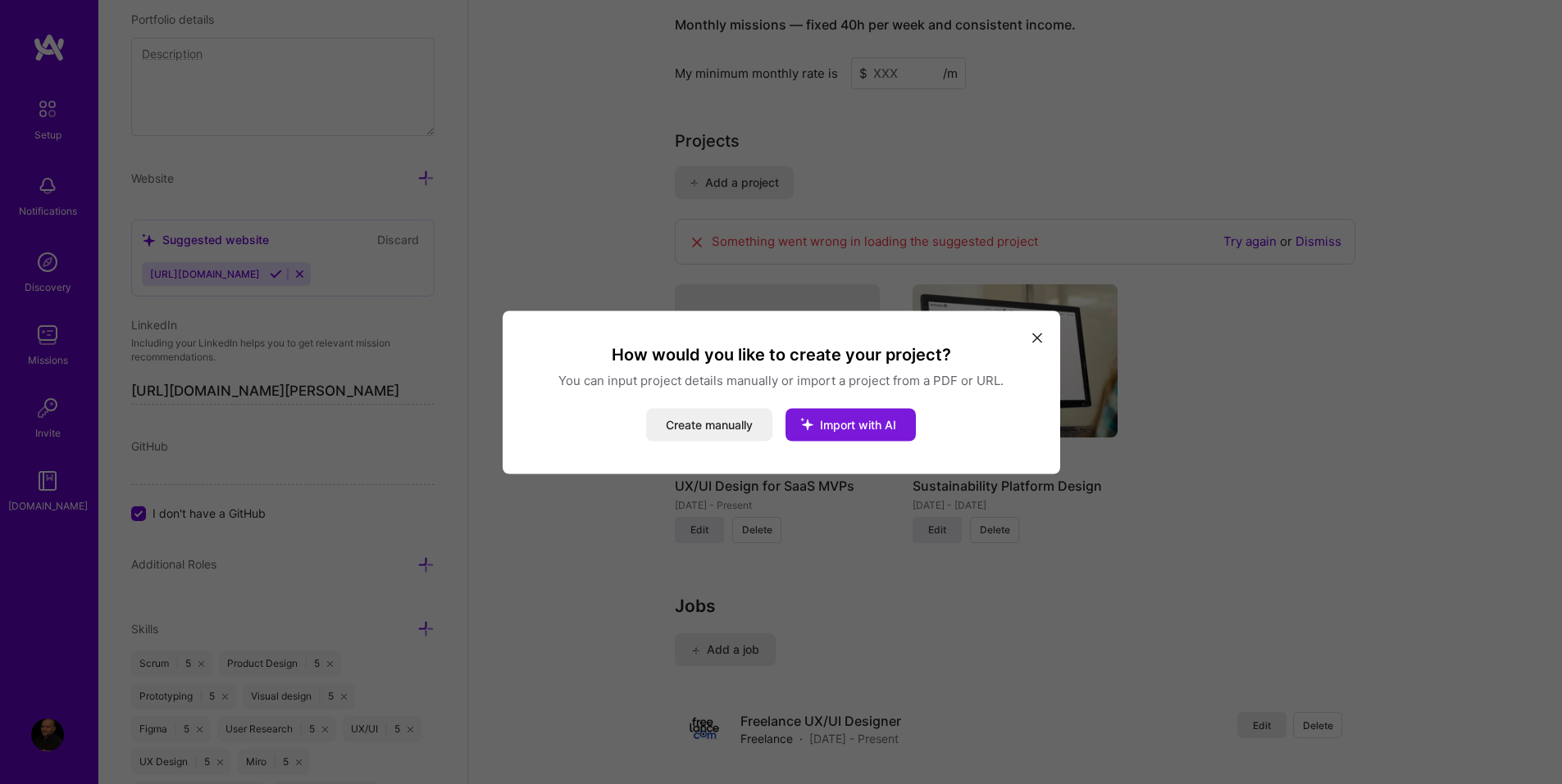
click at [885, 416] on button "Import with AI" at bounding box center [850, 424] width 130 height 33
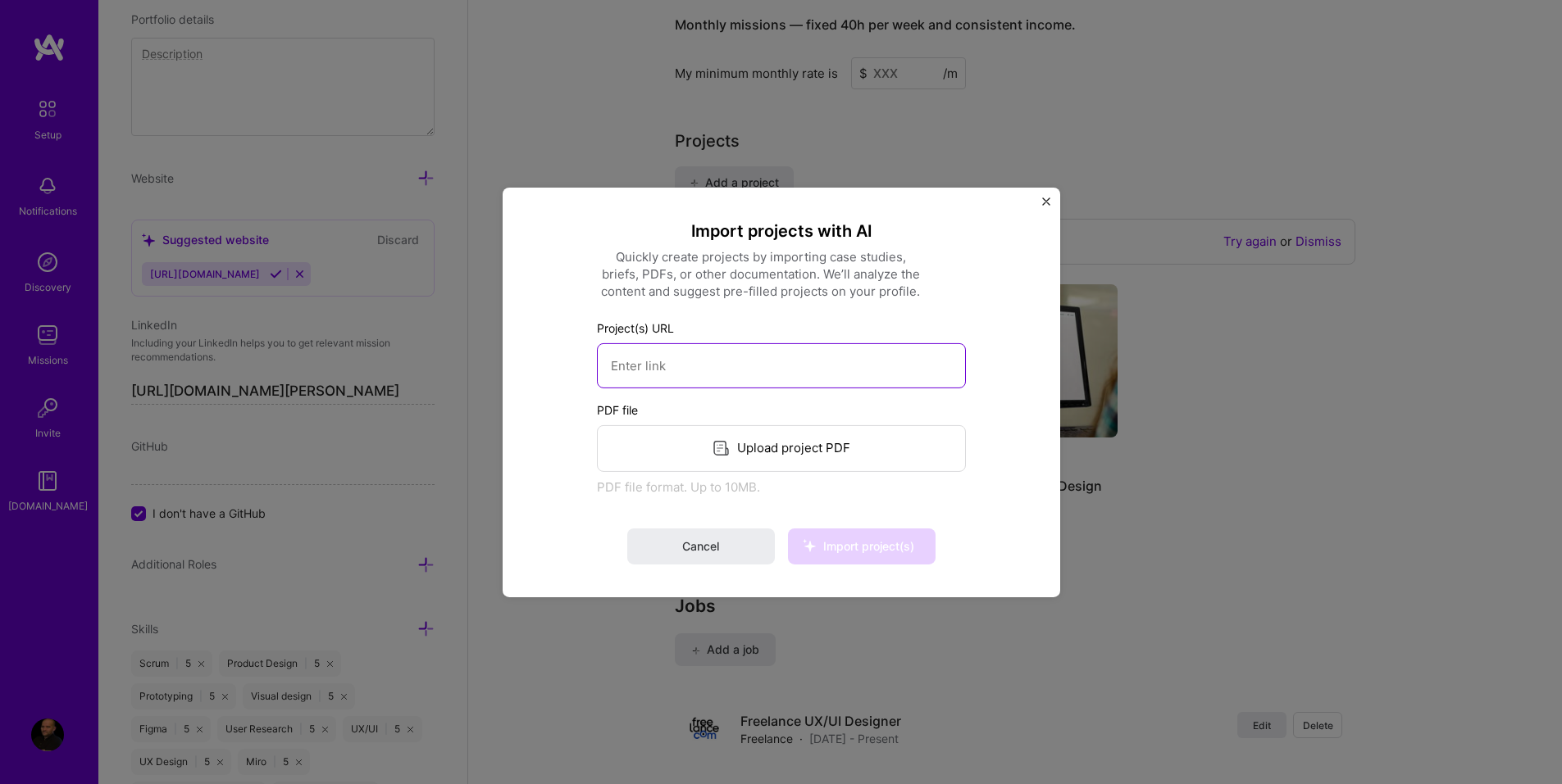
click at [692, 386] on input at bounding box center [781, 365] width 369 height 45
paste input "https://uxdesignerpauljames.com/portfolio-report-design/"
type input "https://uxdesignerpauljames.com/portfolio-report-design/"
click at [863, 559] on button "Import project(s)" at bounding box center [861, 546] width 147 height 36
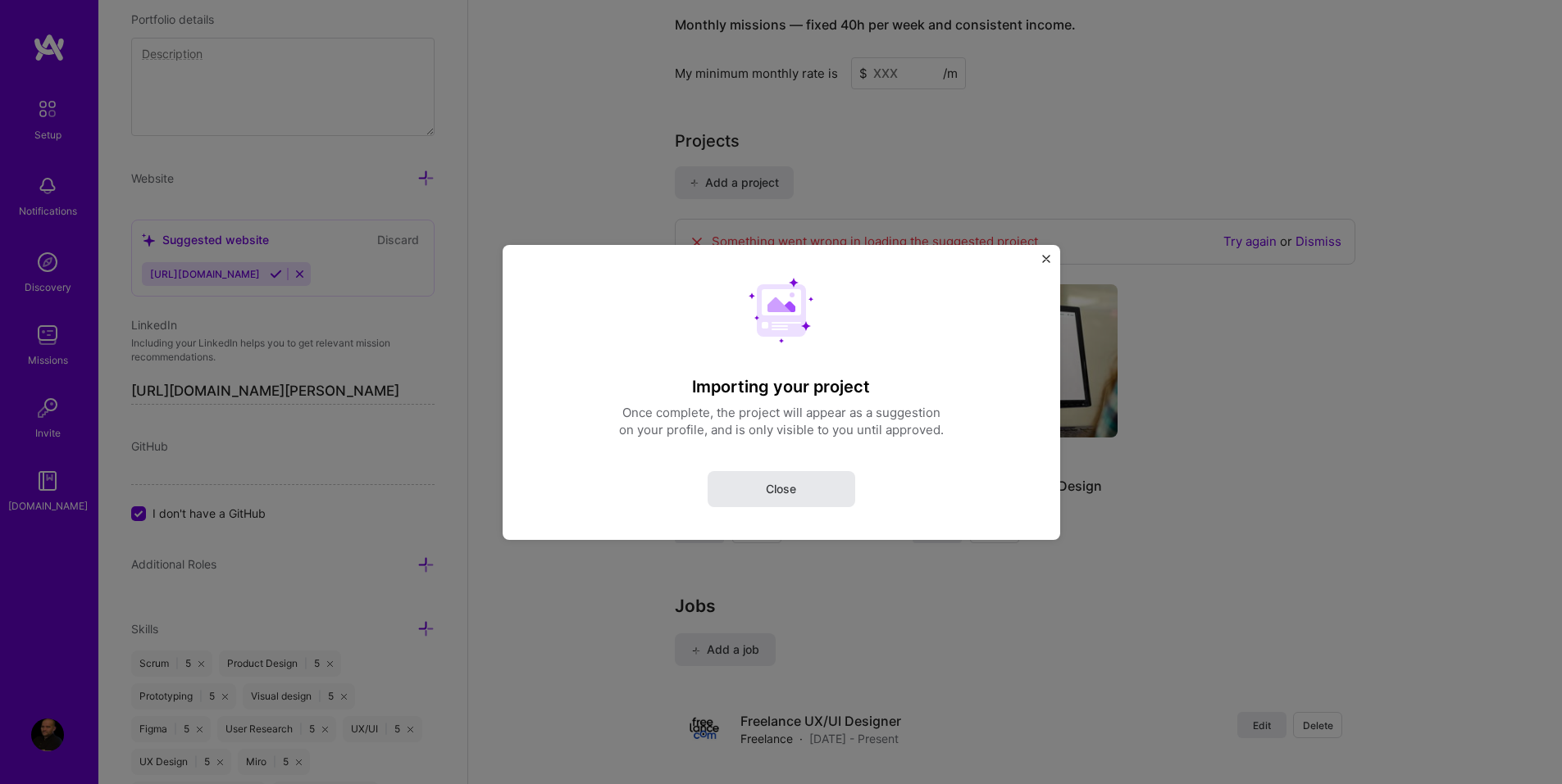
click at [777, 498] on button "Close" at bounding box center [781, 488] width 147 height 36
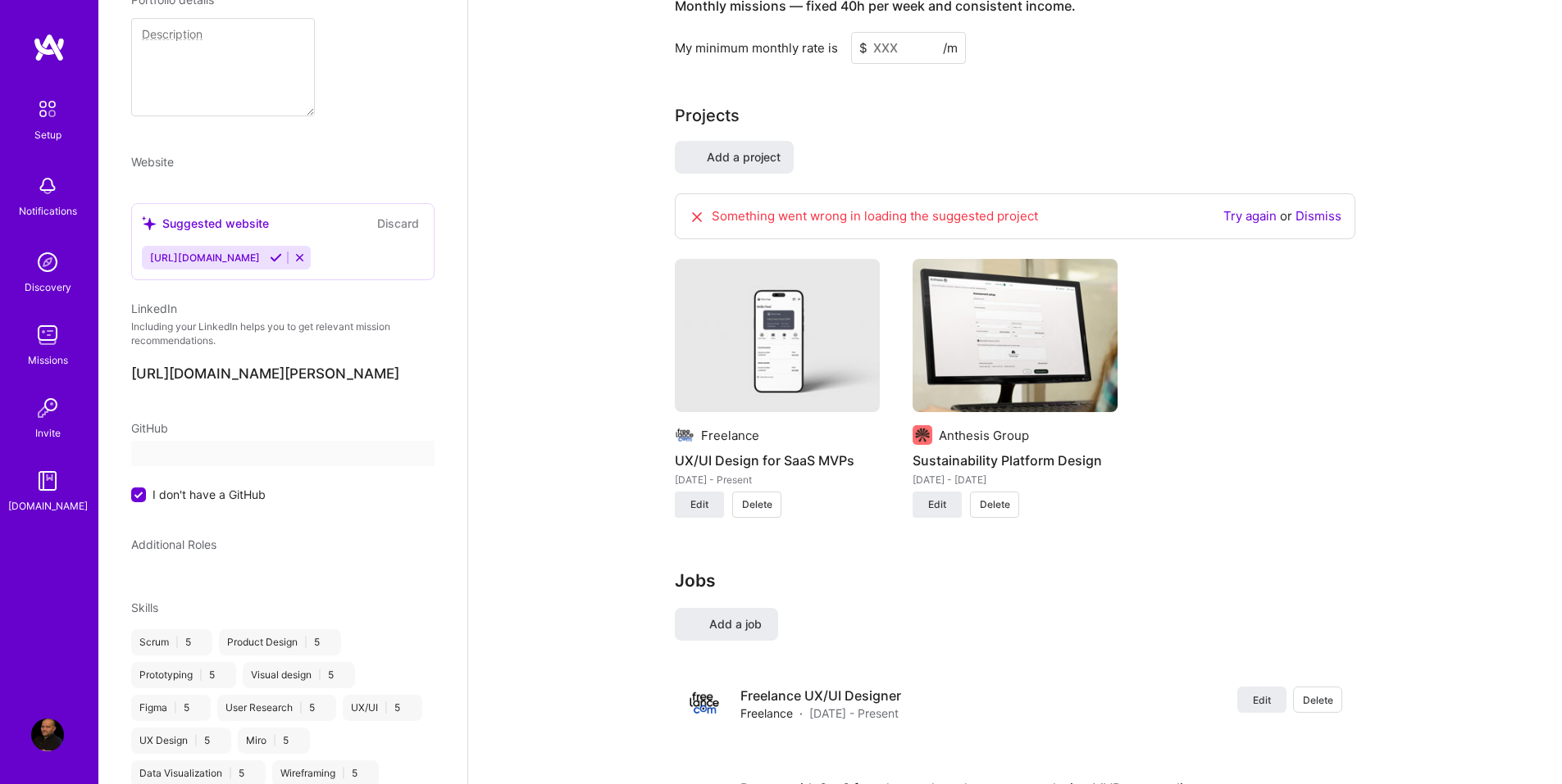
scroll to position [38, 0]
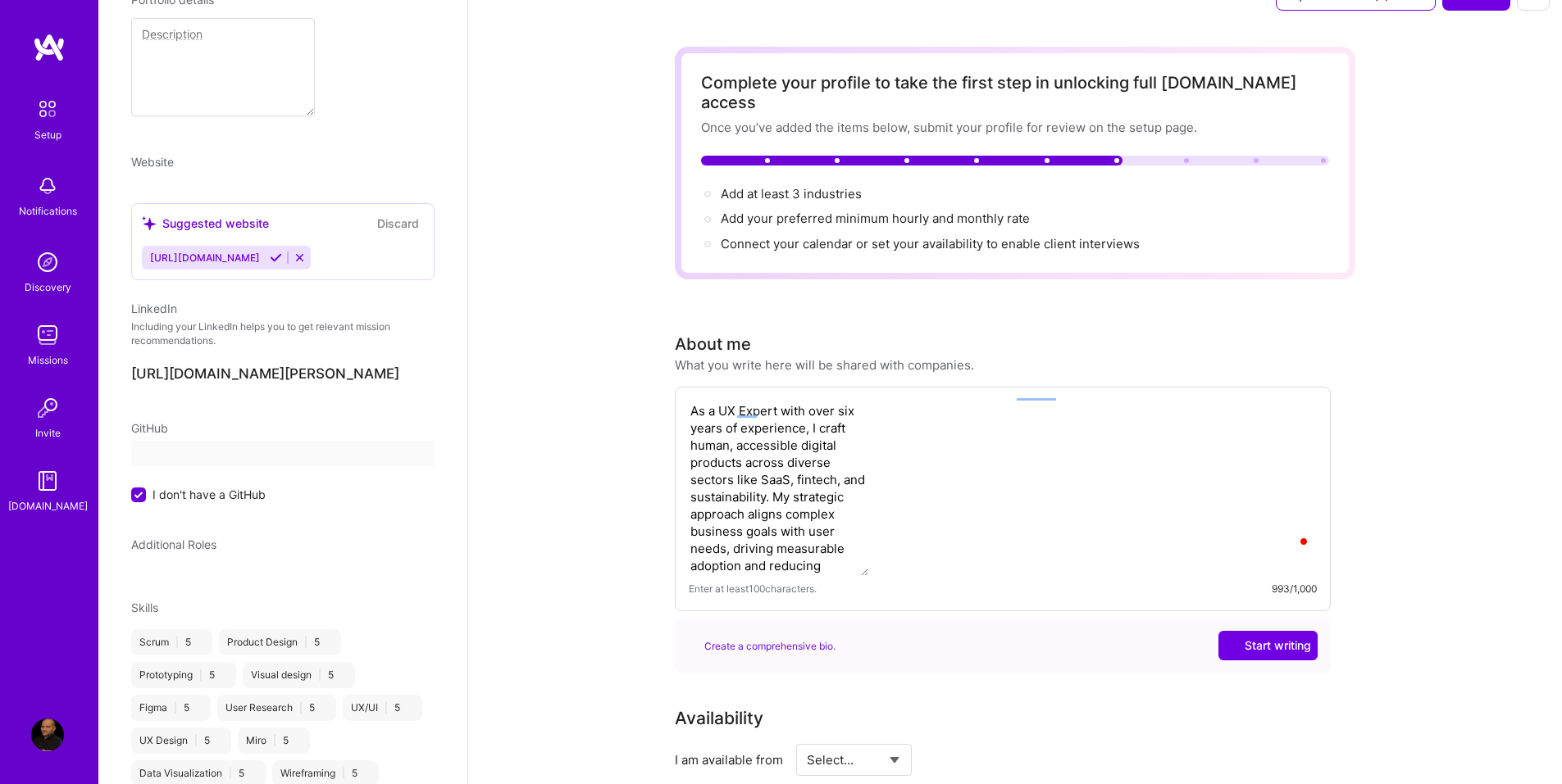
select select "US"
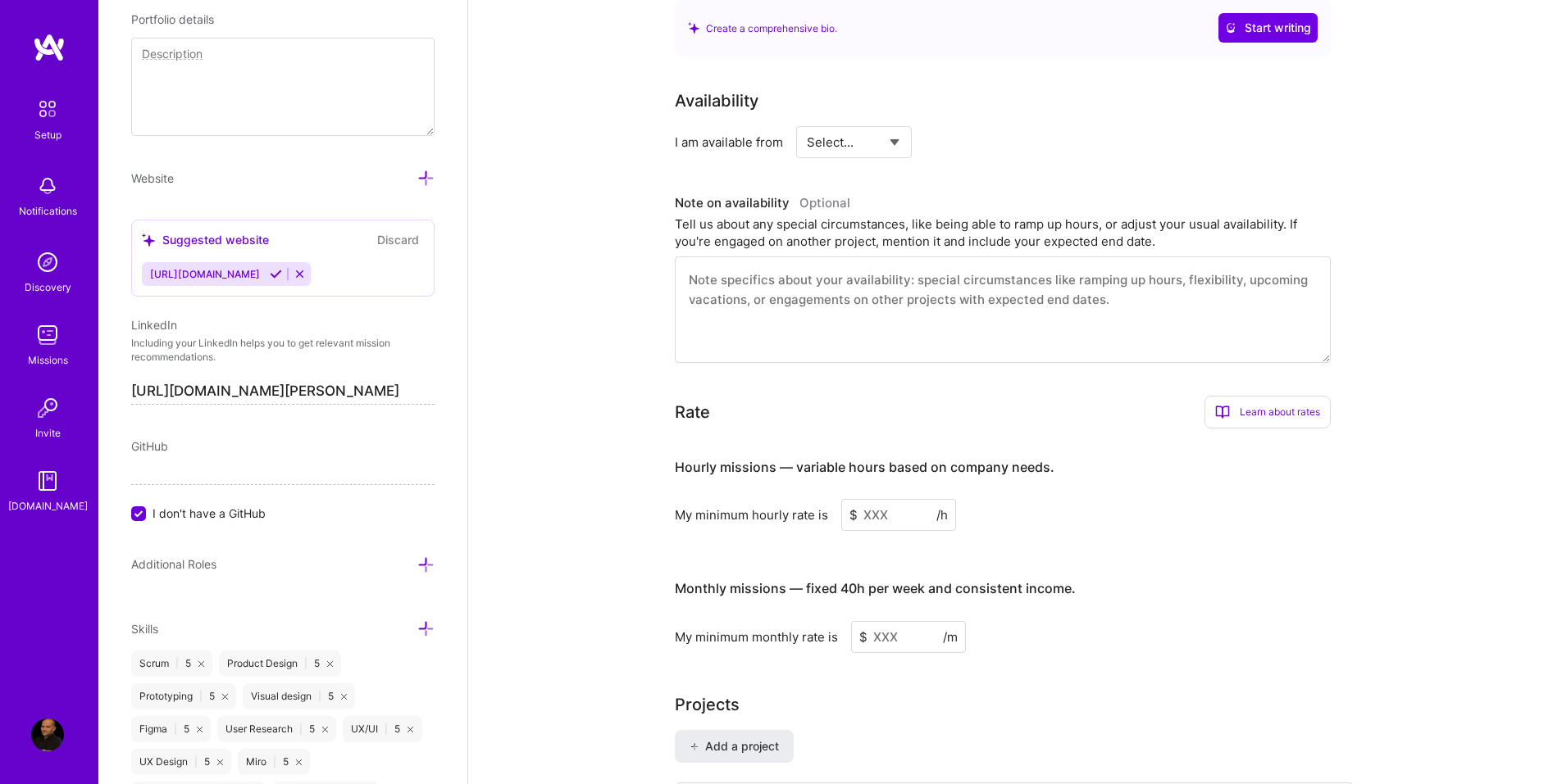
scroll to position [694, 0]
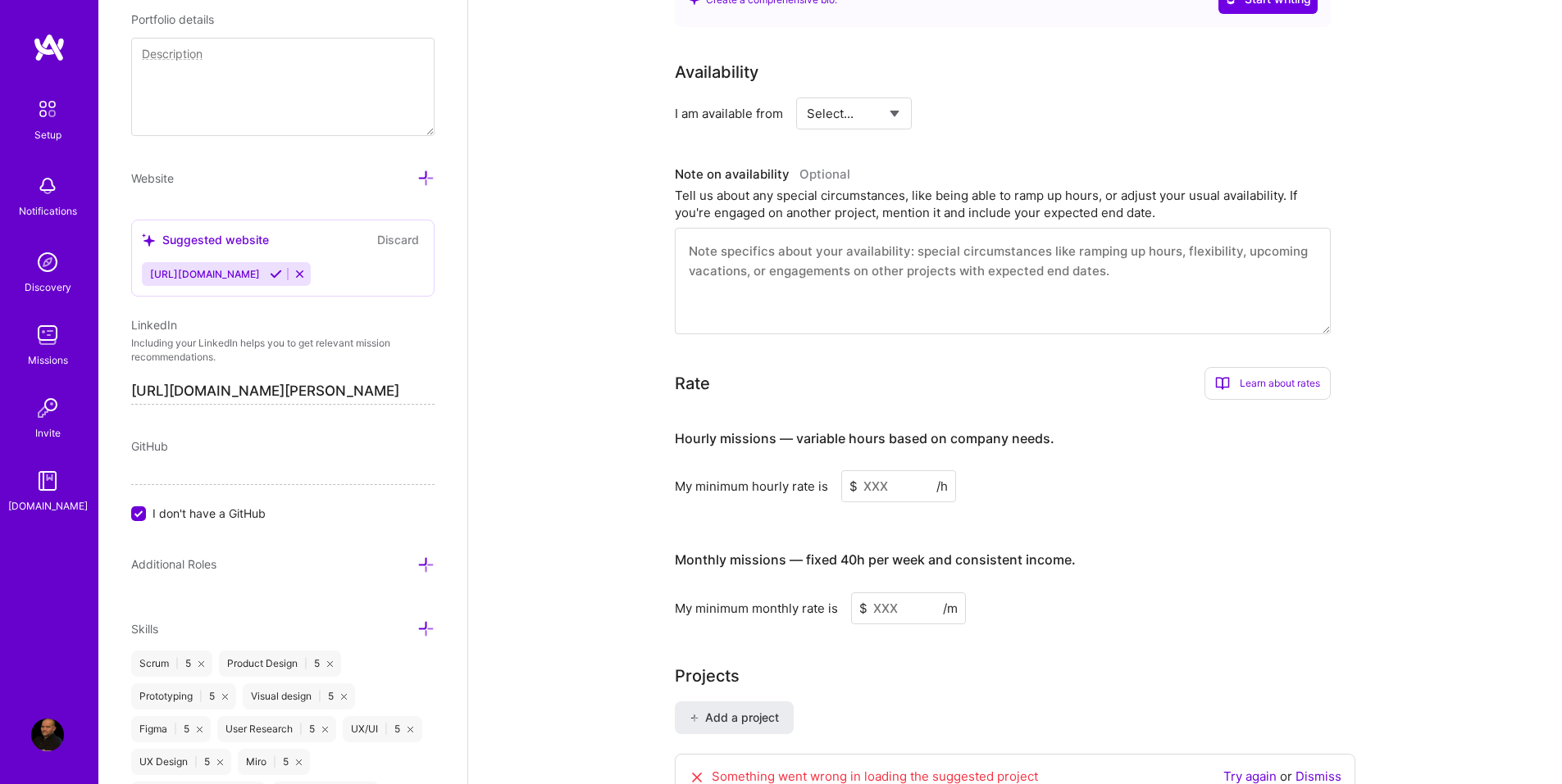
click at [890, 94] on select "Select... Right Now Future Date Not Available" at bounding box center [854, 113] width 95 height 42
select select "Right Now"
click at [807, 93] on select "Select... Right Now Future Date Not Available" at bounding box center [854, 113] width 95 height 42
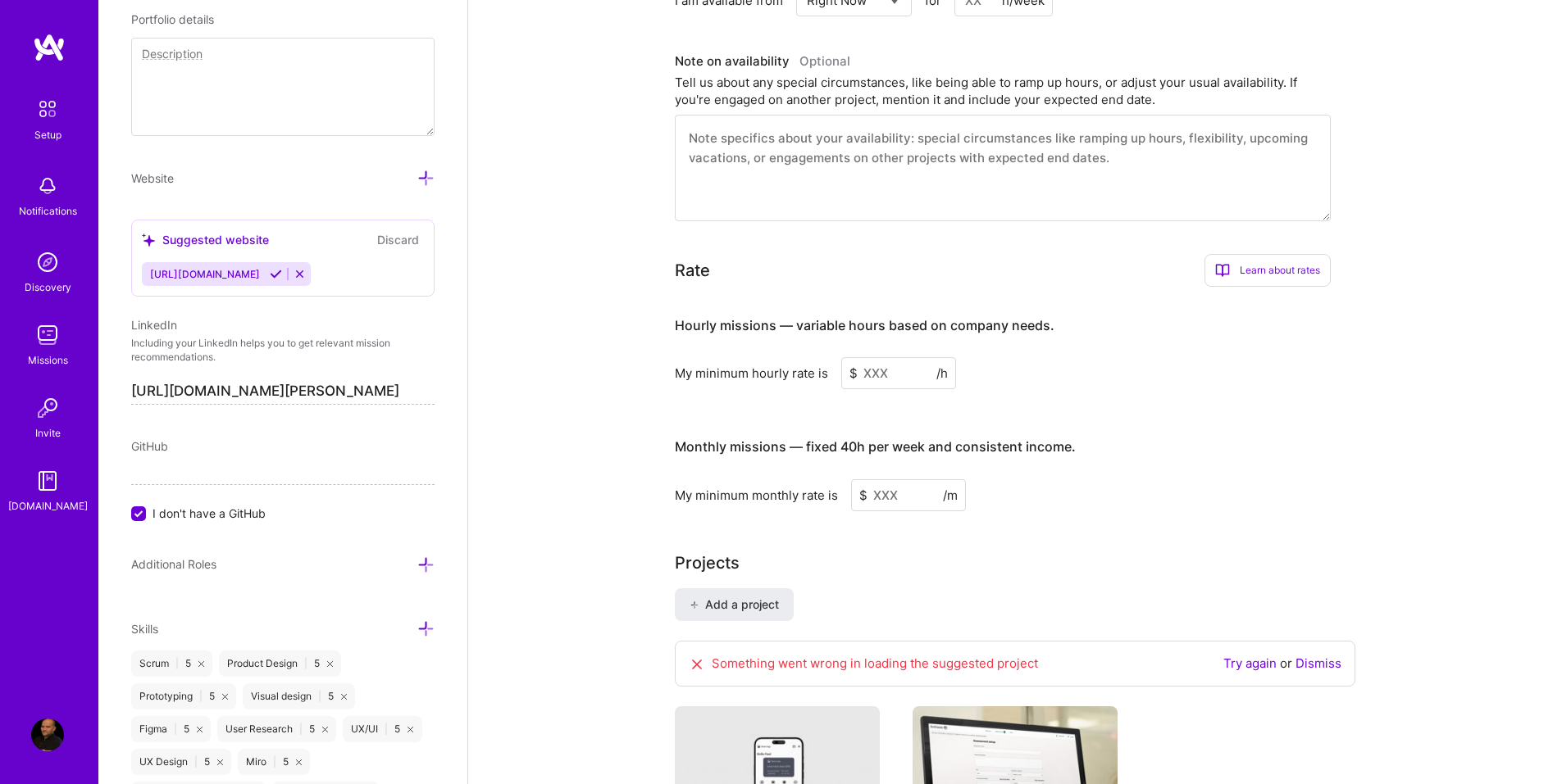
scroll to position [573, 0]
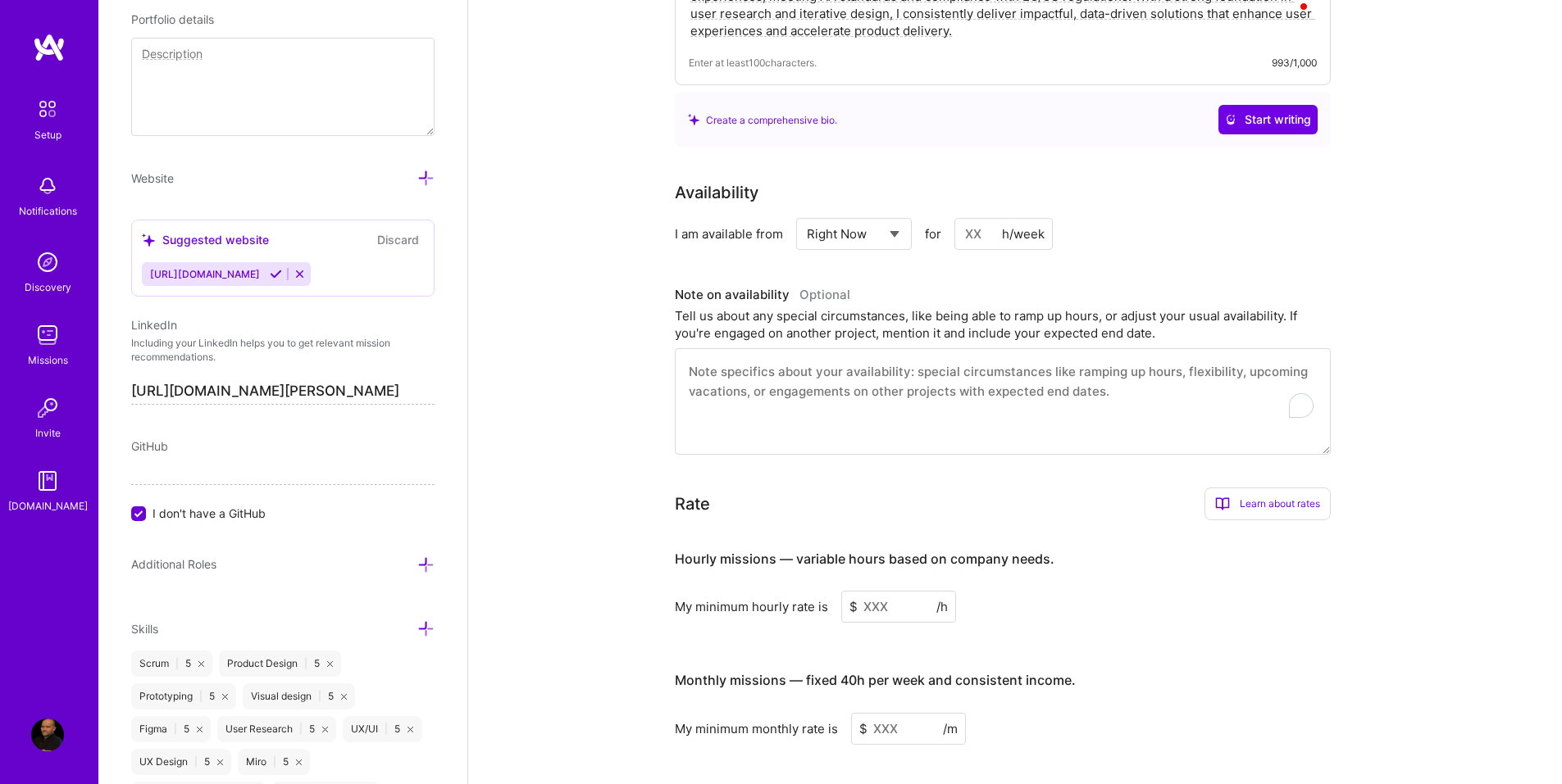
paste textarea "I am currently available for new freelance projects and can adjust my hours dep…"
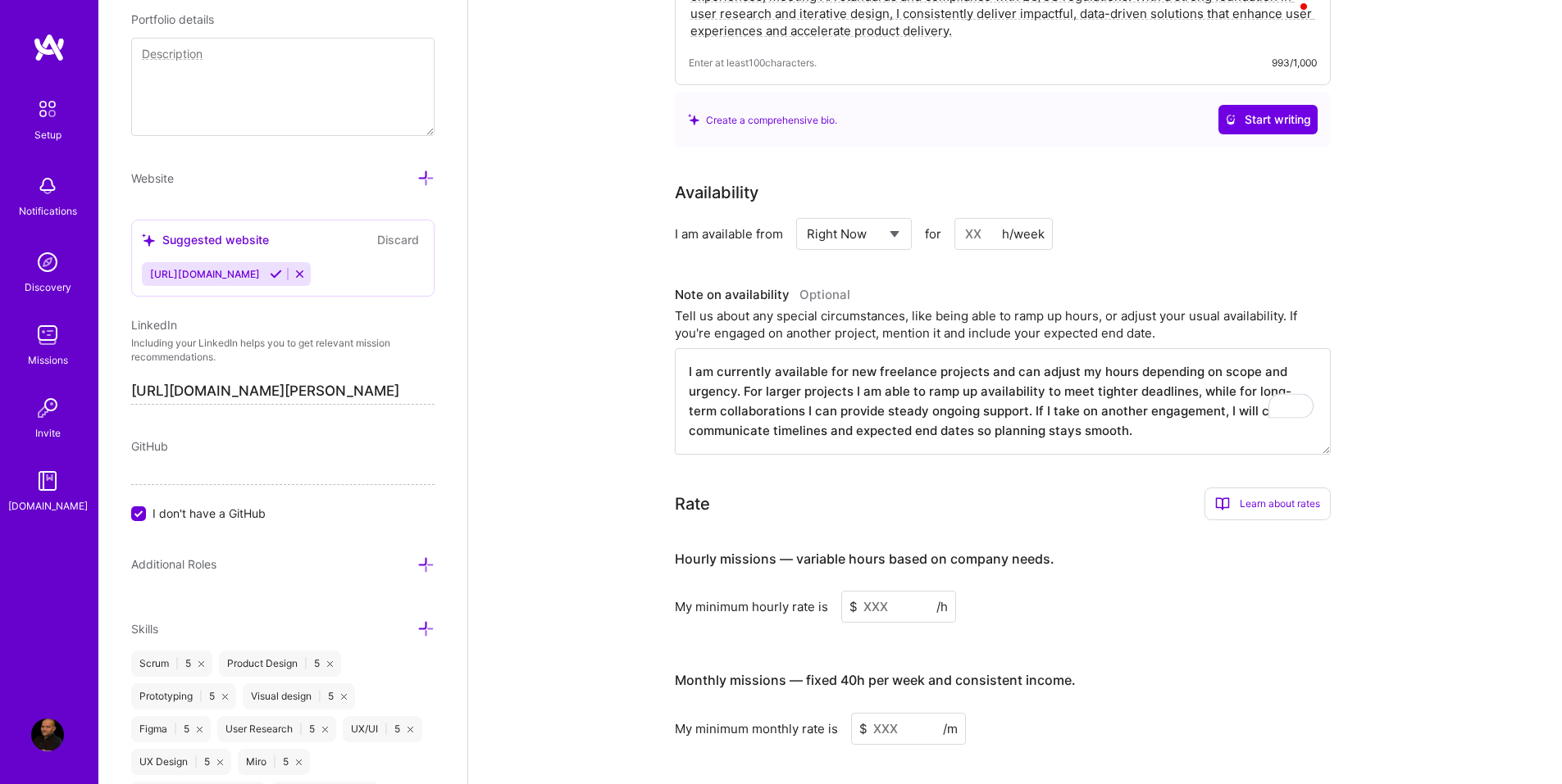
type textarea "I am currently available for new freelance projects and can adjust my hours dep…"
click at [980, 218] on input at bounding box center [1003, 234] width 98 height 32
type input "40"
click at [934, 283] on h3 "Note on availability Optional" at bounding box center [1003, 295] width 656 height 24
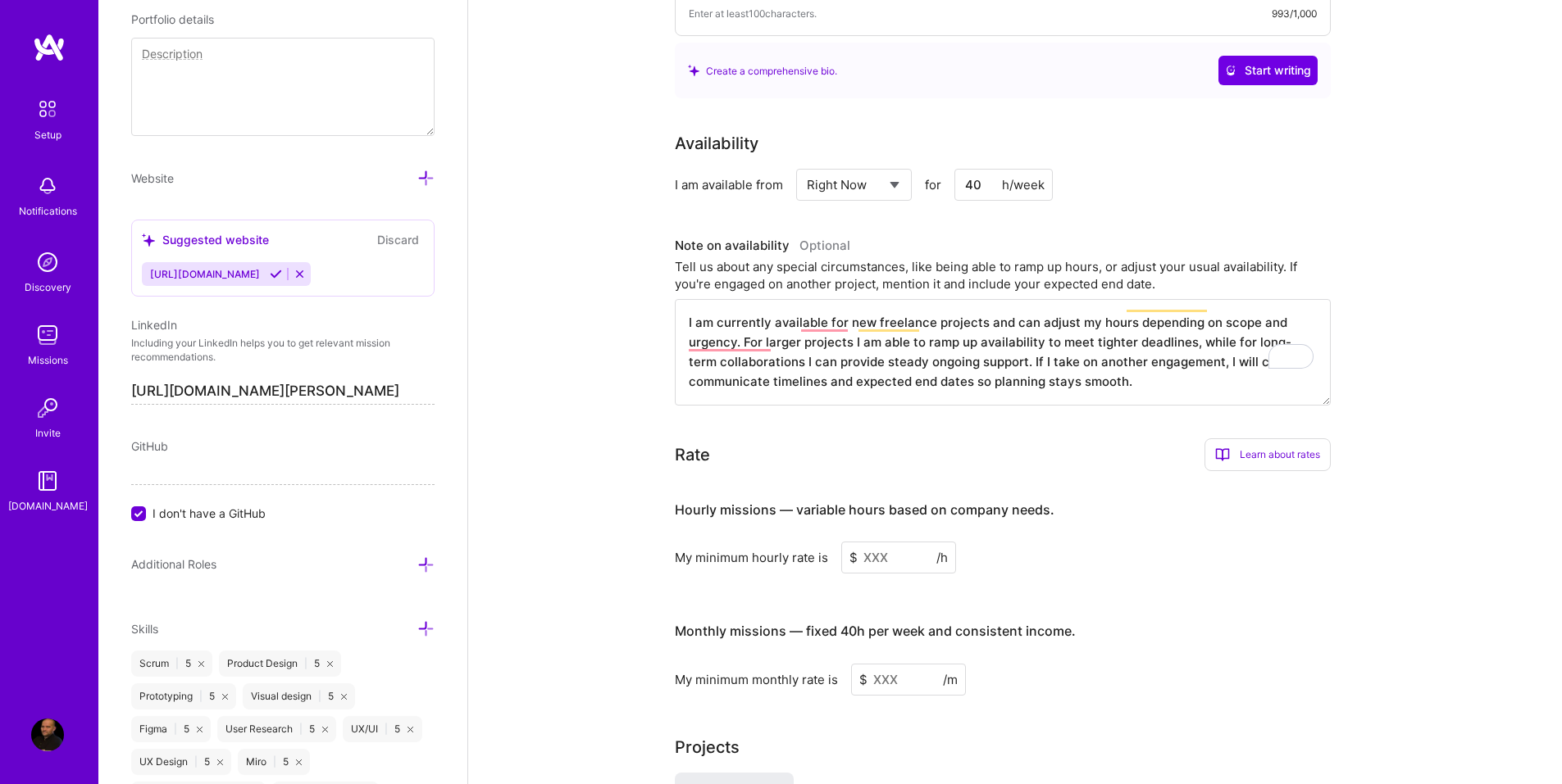
scroll to position [737, 0]
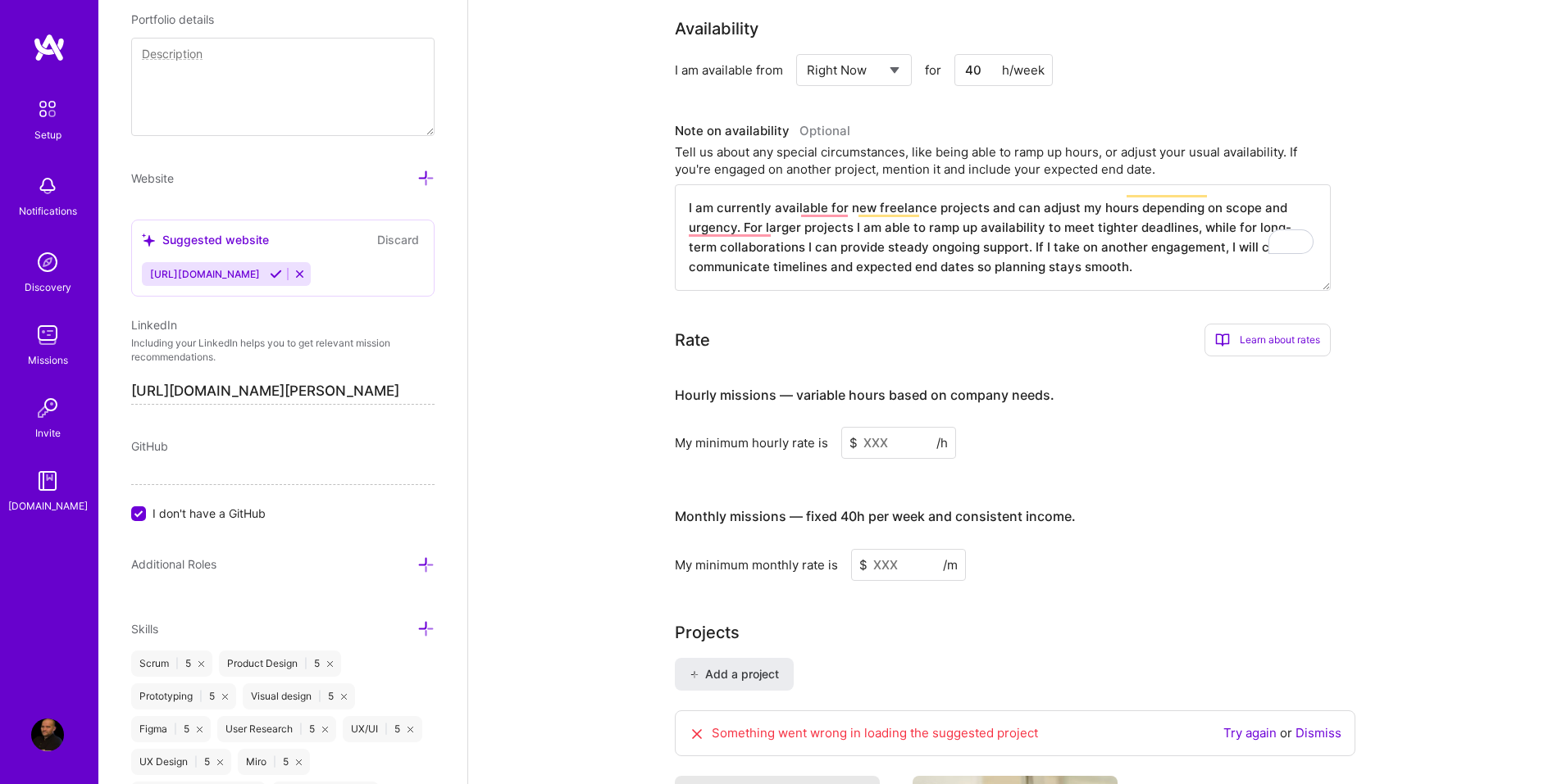
click at [890, 430] on input at bounding box center [899, 443] width 114 height 32
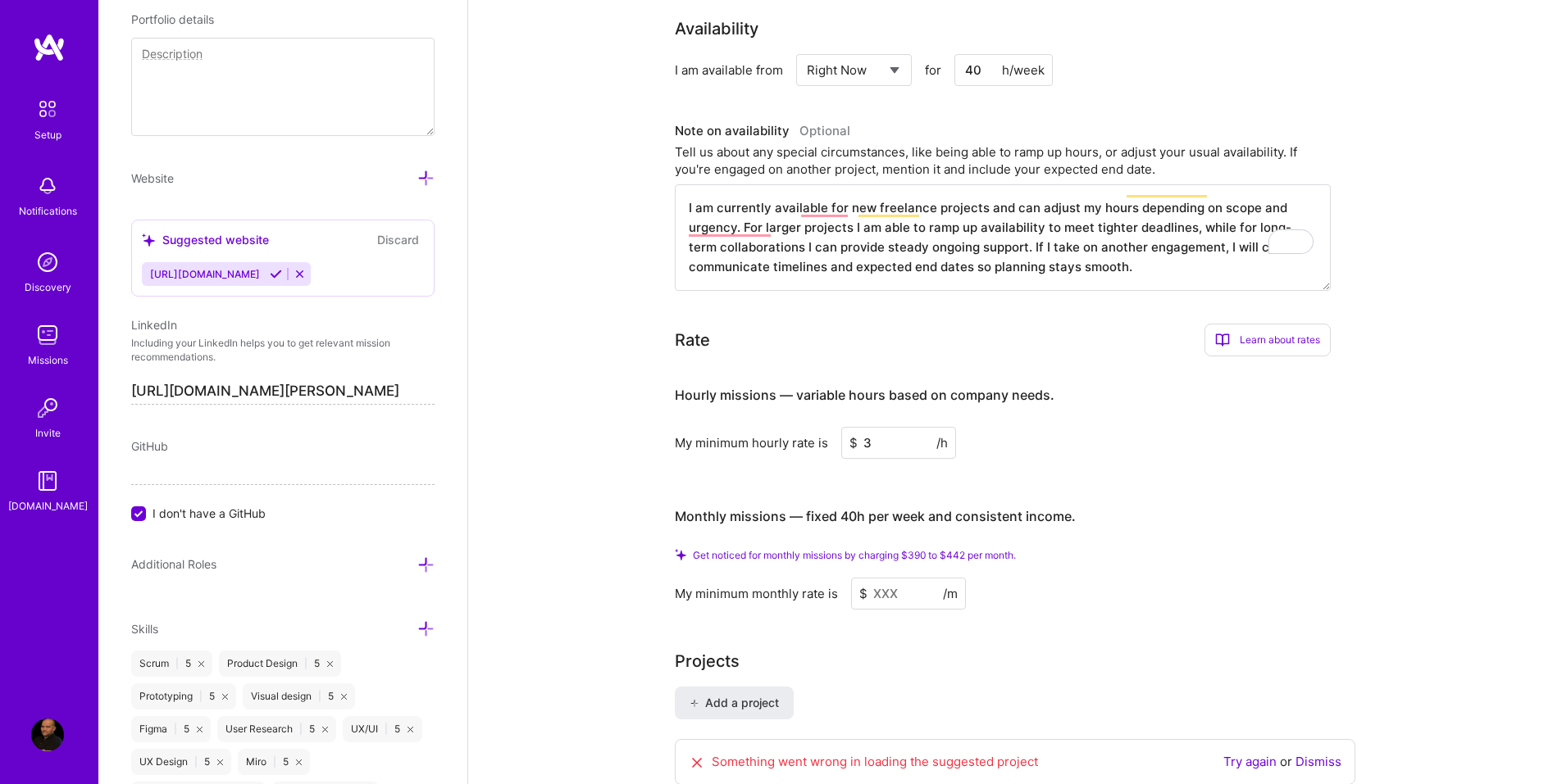
type input "30"
drag, startPoint x: 882, startPoint y: 427, endPoint x: 851, endPoint y: 426, distance: 31.0
click at [851, 427] on div "$ 30 /h" at bounding box center [899, 443] width 114 height 32
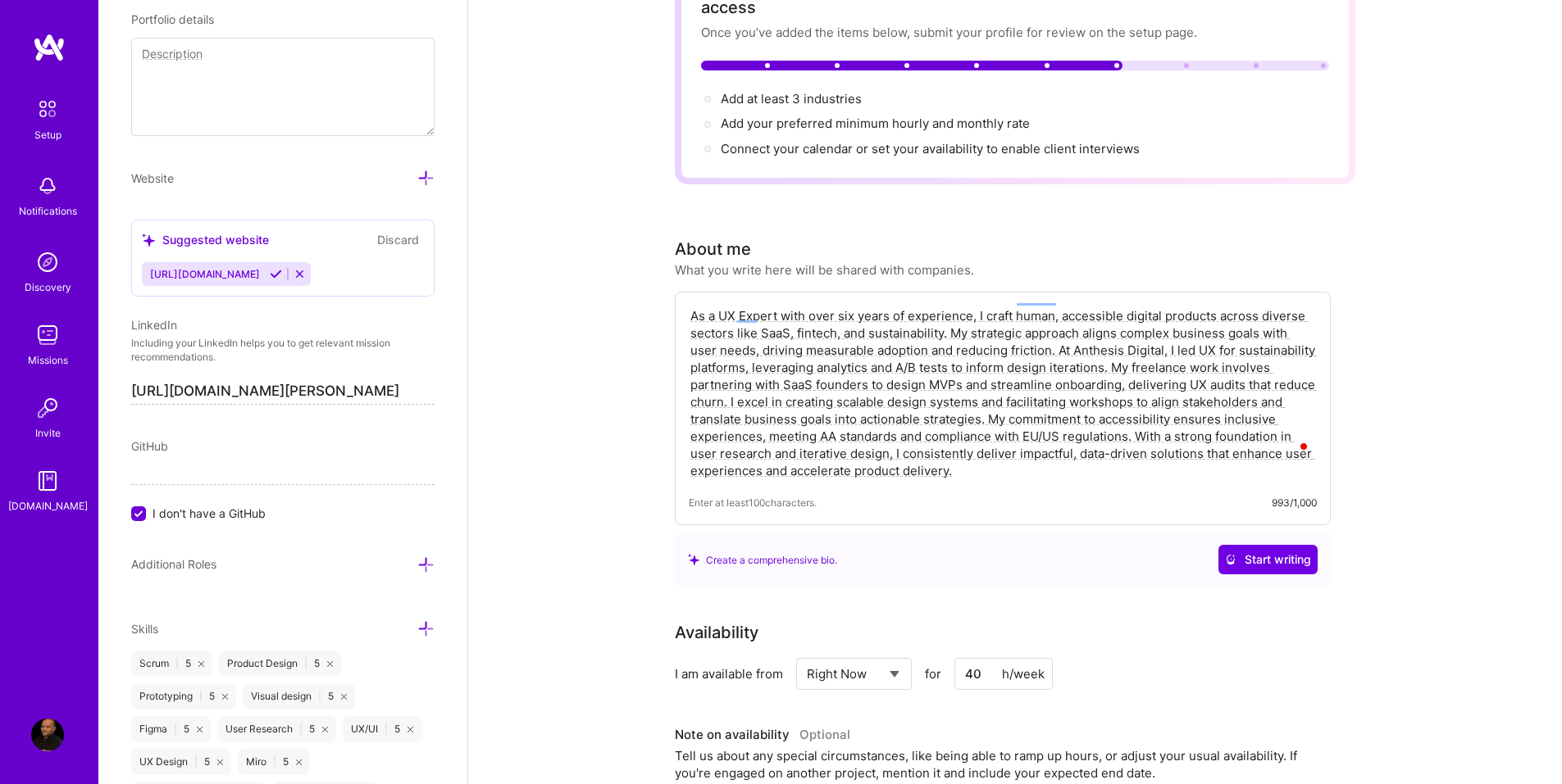
scroll to position [0, 0]
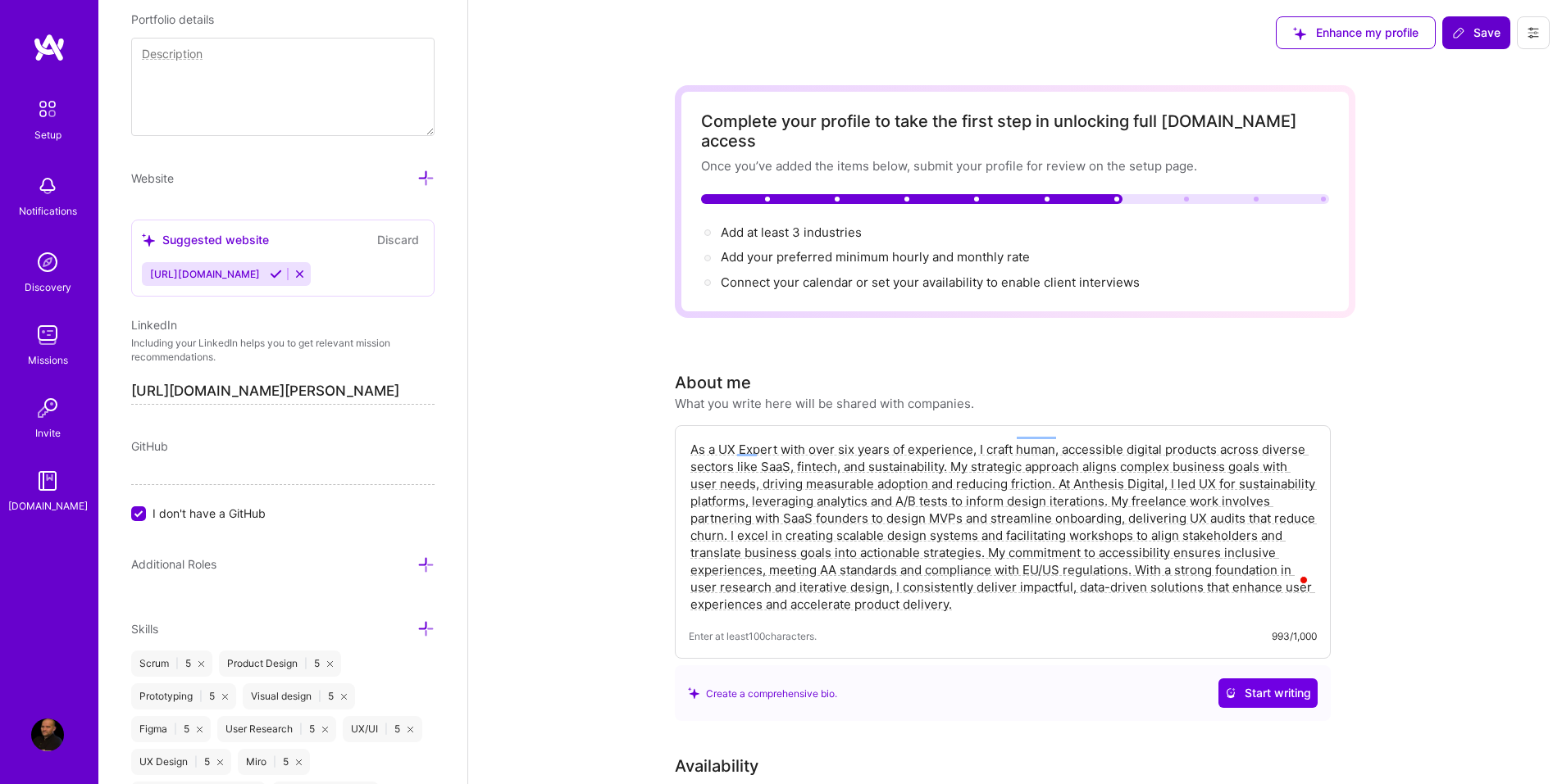
type textarea "I am currently available for new freelance projects and can adjust my hours dep…"
click at [1472, 38] on span "Save" at bounding box center [1477, 32] width 49 height 16
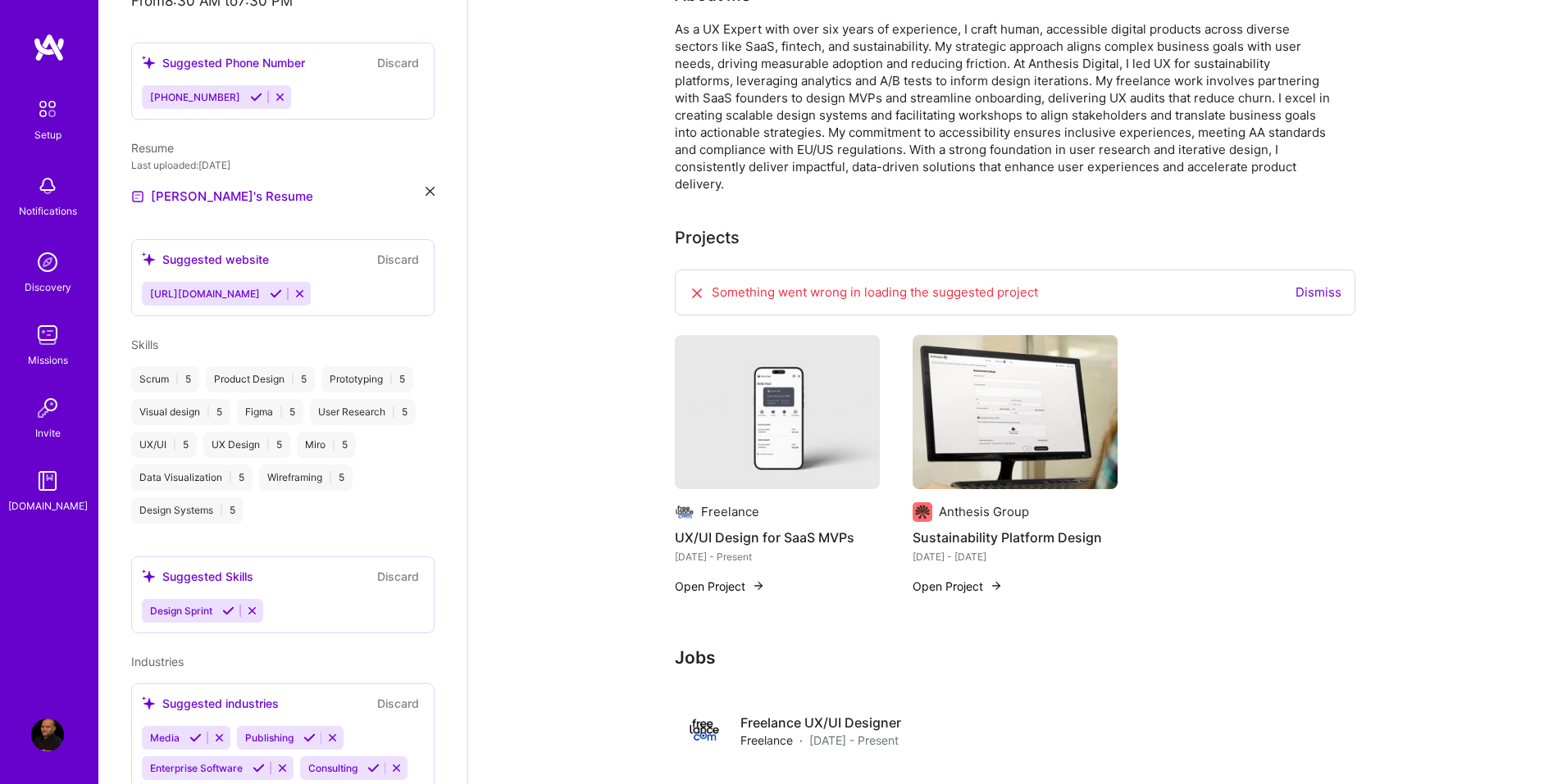
scroll to position [656, 0]
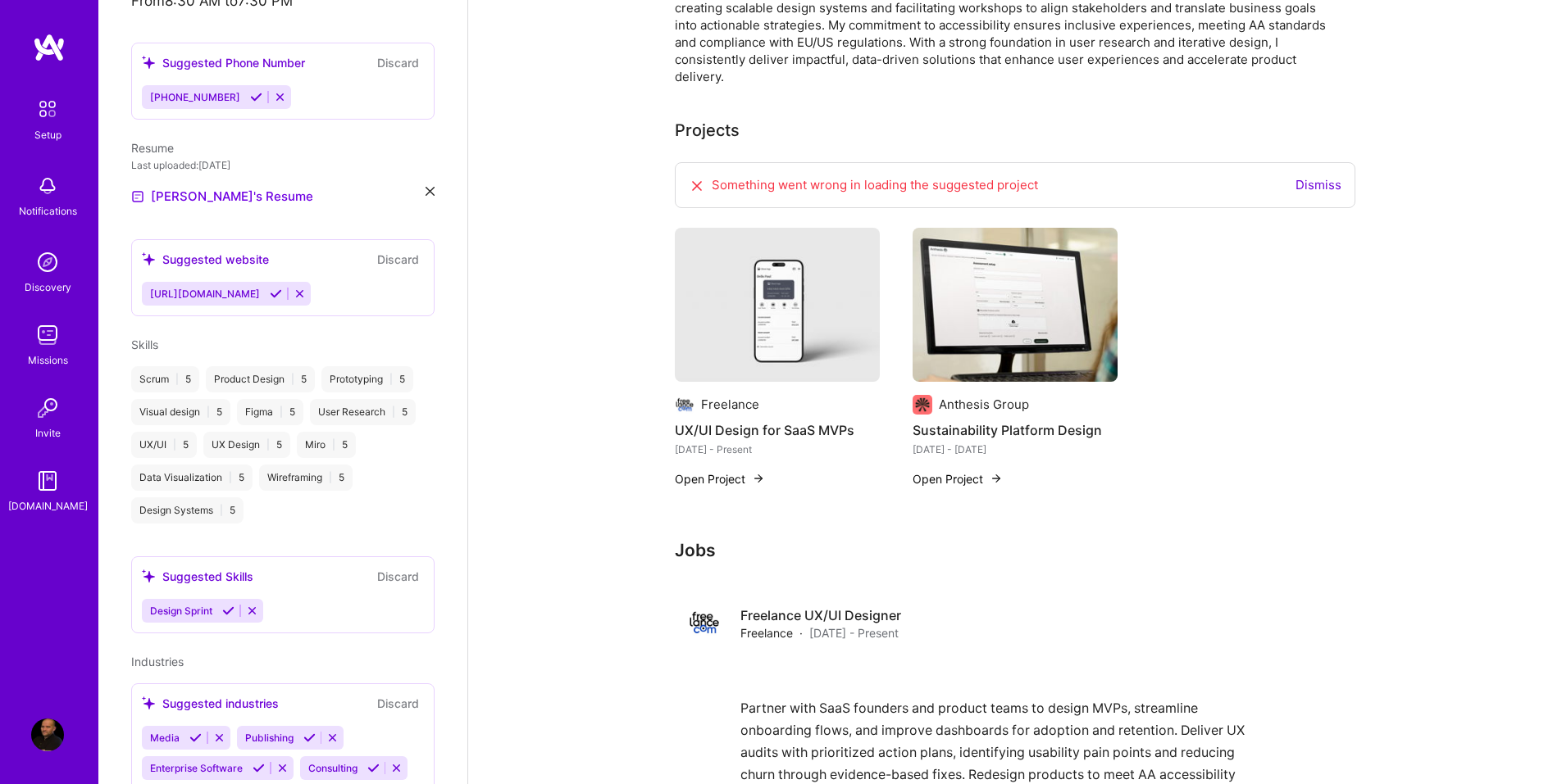
click at [1319, 177] on link "Dismiss" at bounding box center [1317, 185] width 46 height 16
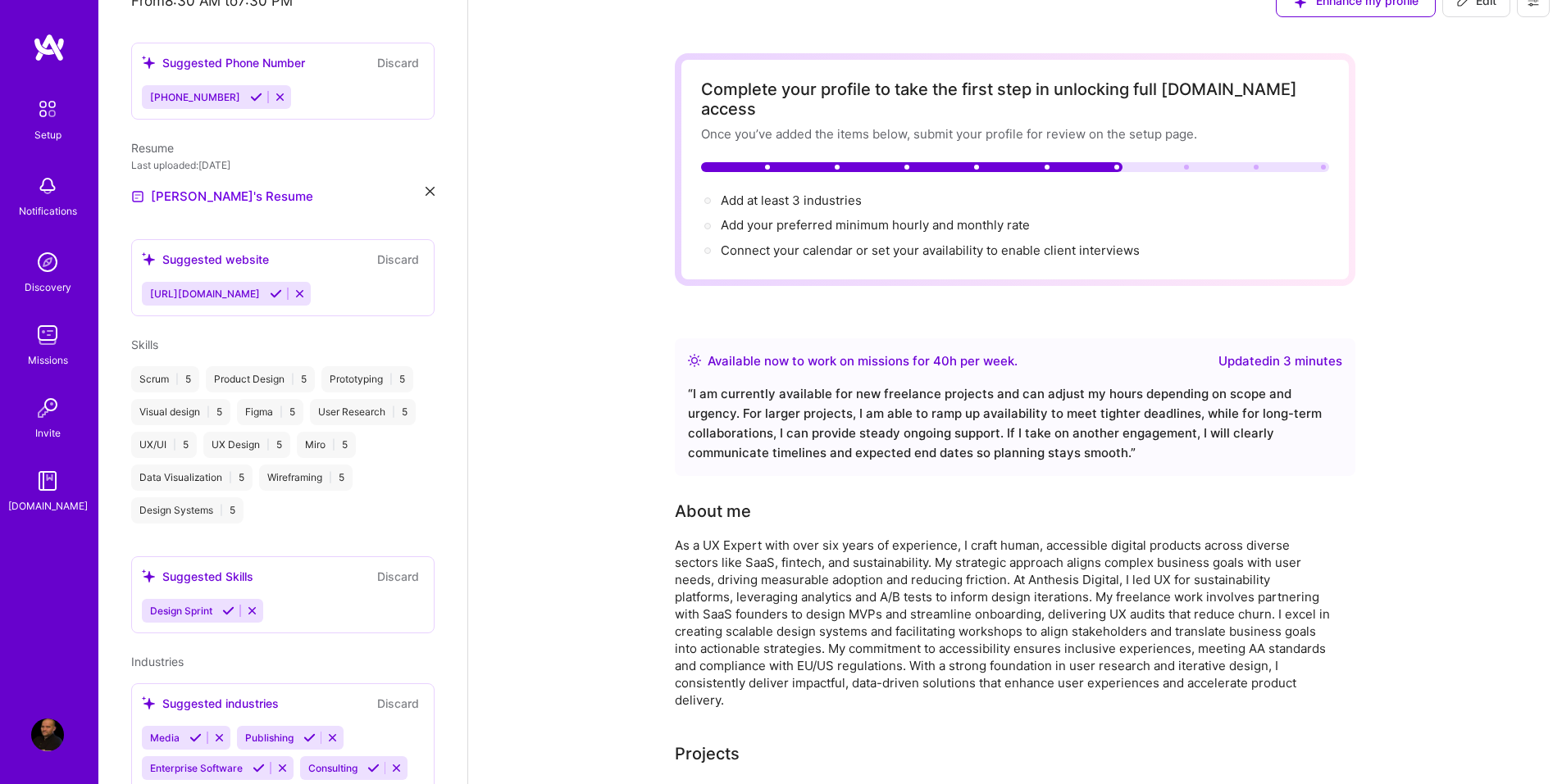
scroll to position [0, 0]
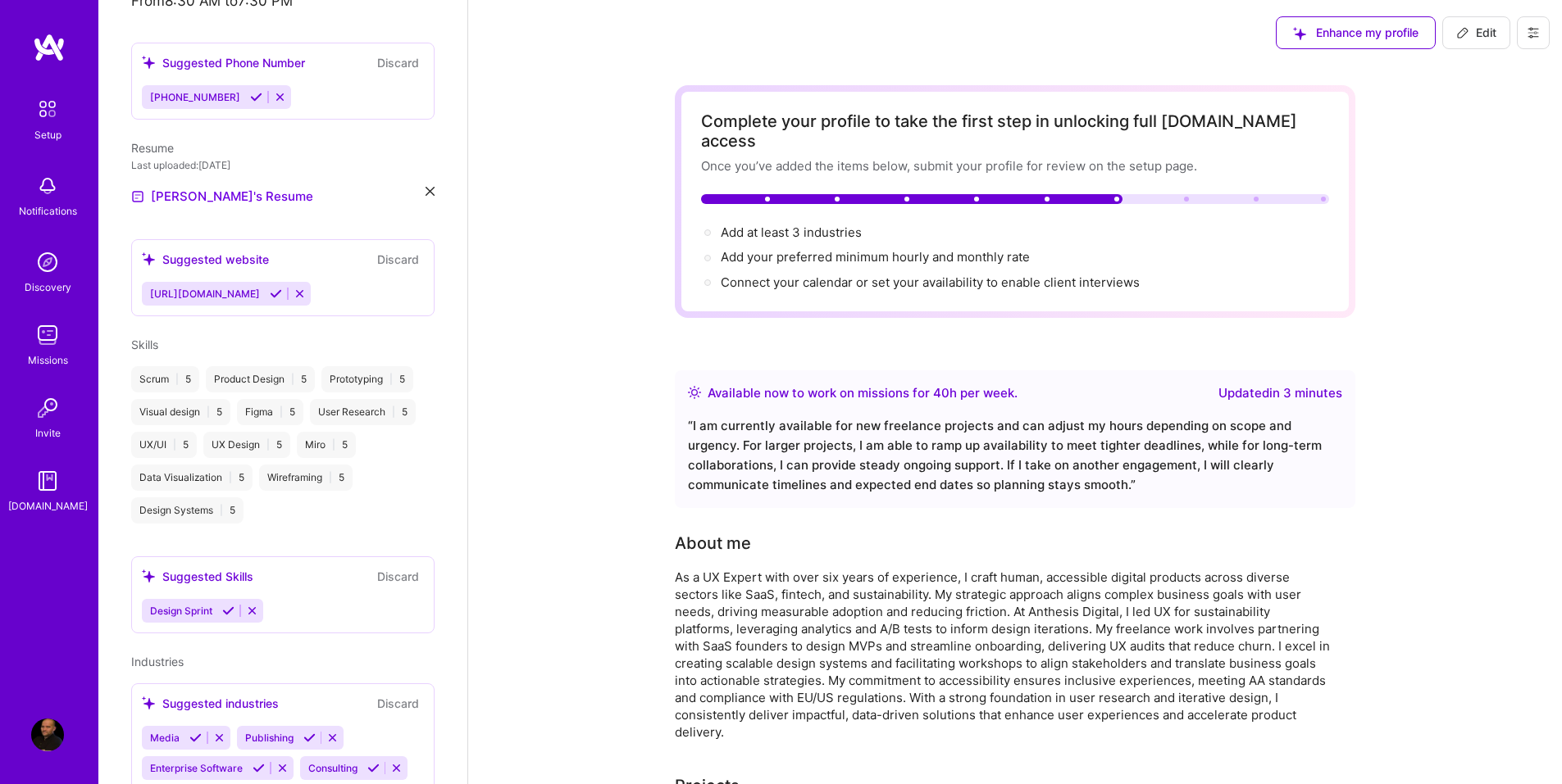
click at [1491, 38] on span "Edit" at bounding box center [1476, 32] width 40 height 16
select select "US"
select select "Right Now"
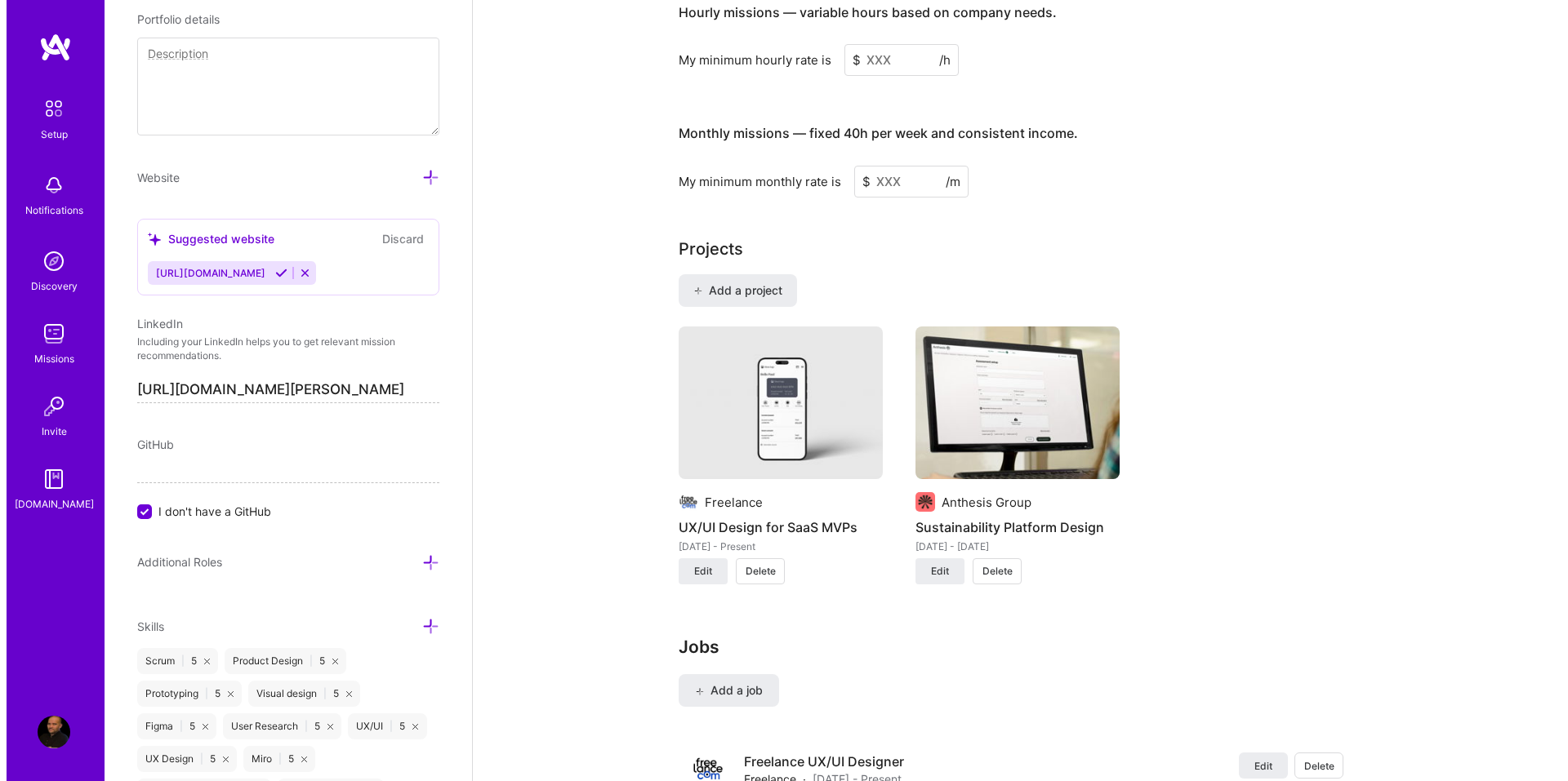
scroll to position [1143, 0]
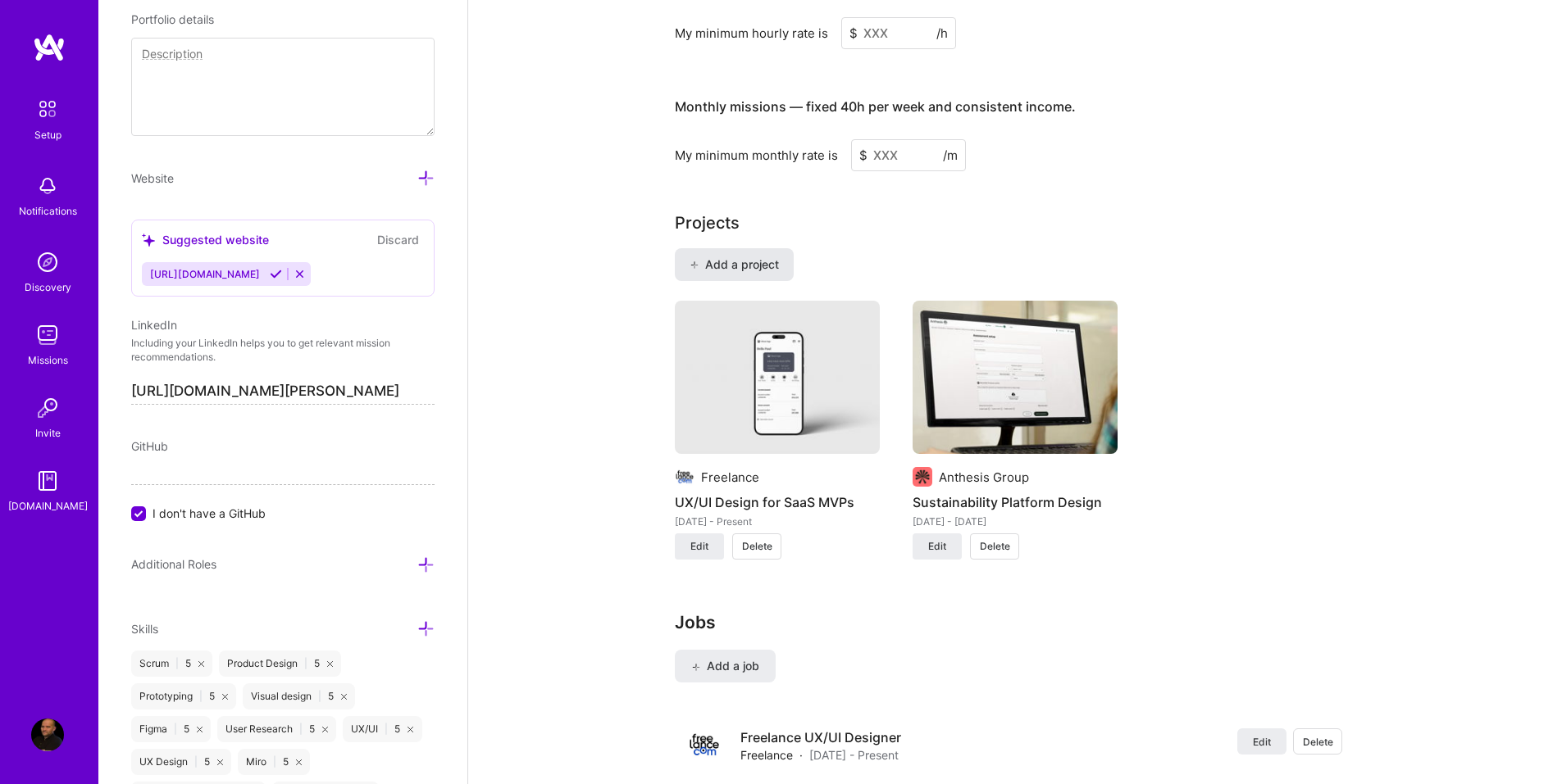
click at [751, 254] on button "Add a project" at bounding box center [734, 264] width 119 height 33
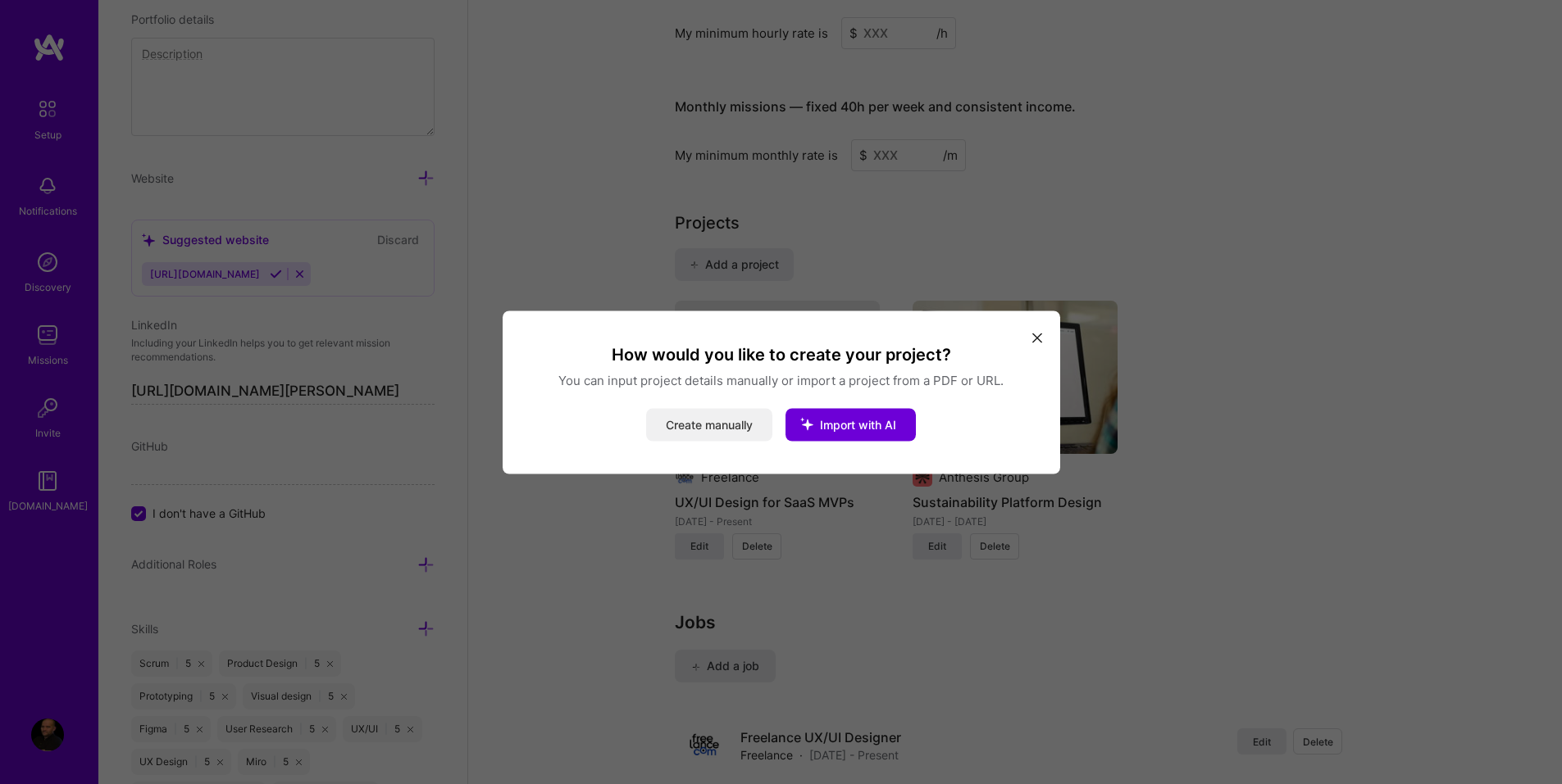
click at [694, 436] on button "Create manually" at bounding box center [708, 424] width 126 height 33
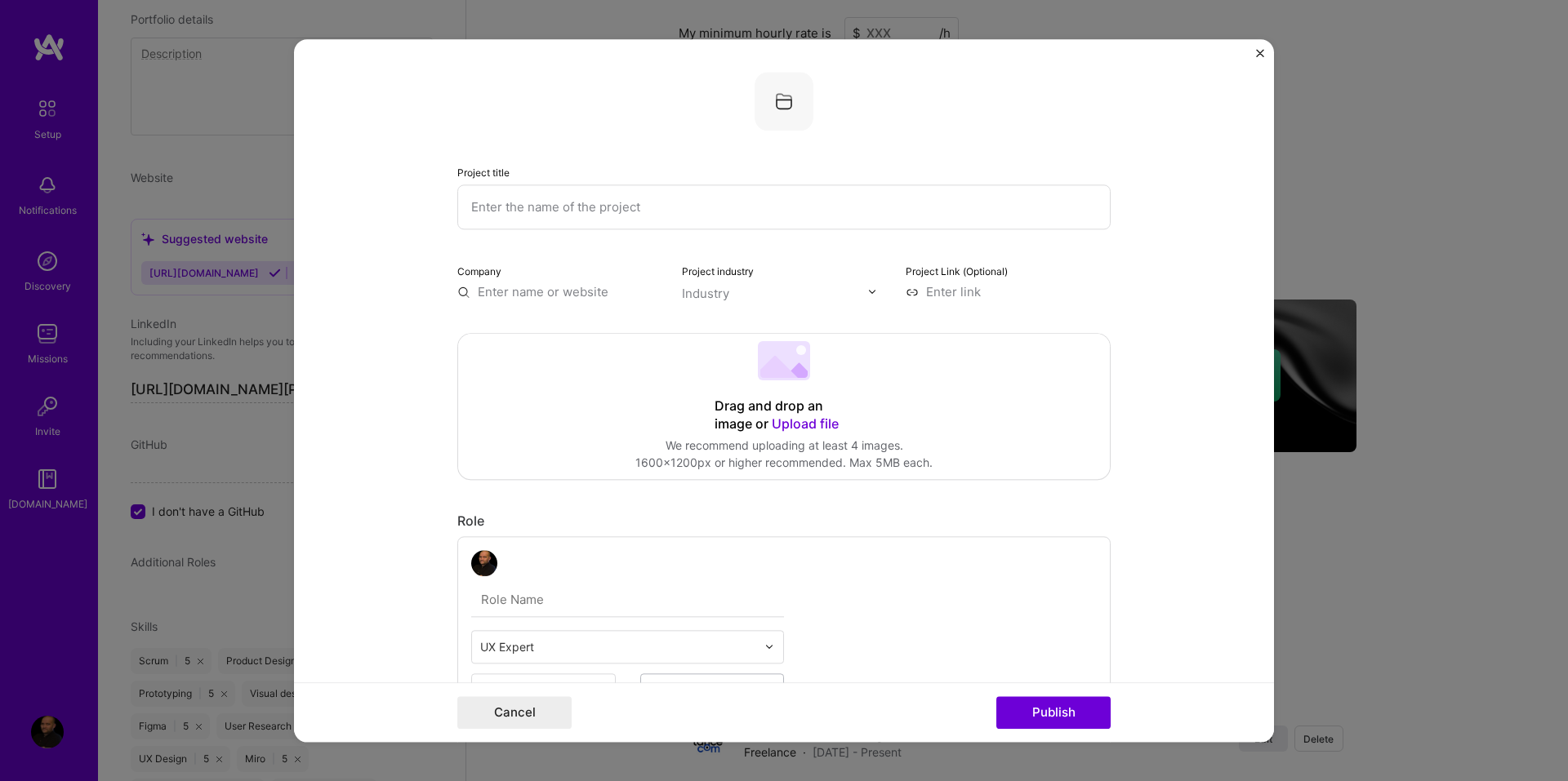
paste input "https://uxdesignerpauljames.com/medical-imaging-annotation-review-platform/"
drag, startPoint x: 662, startPoint y: 211, endPoint x: 458, endPoint y: 206, distance: 204.1
click at [458, 206] on input "https://uxdesignerpauljames.com/medical-imaging-annotation-review-platform/" at bounding box center [784, 207] width 653 height 45
click at [514, 205] on input "medical-imaging-annotation-review-platform/" at bounding box center [784, 207] width 653 height 45
click at [565, 213] on input "medical imaging-annotation-review-platform/" at bounding box center [784, 207] width 653 height 45
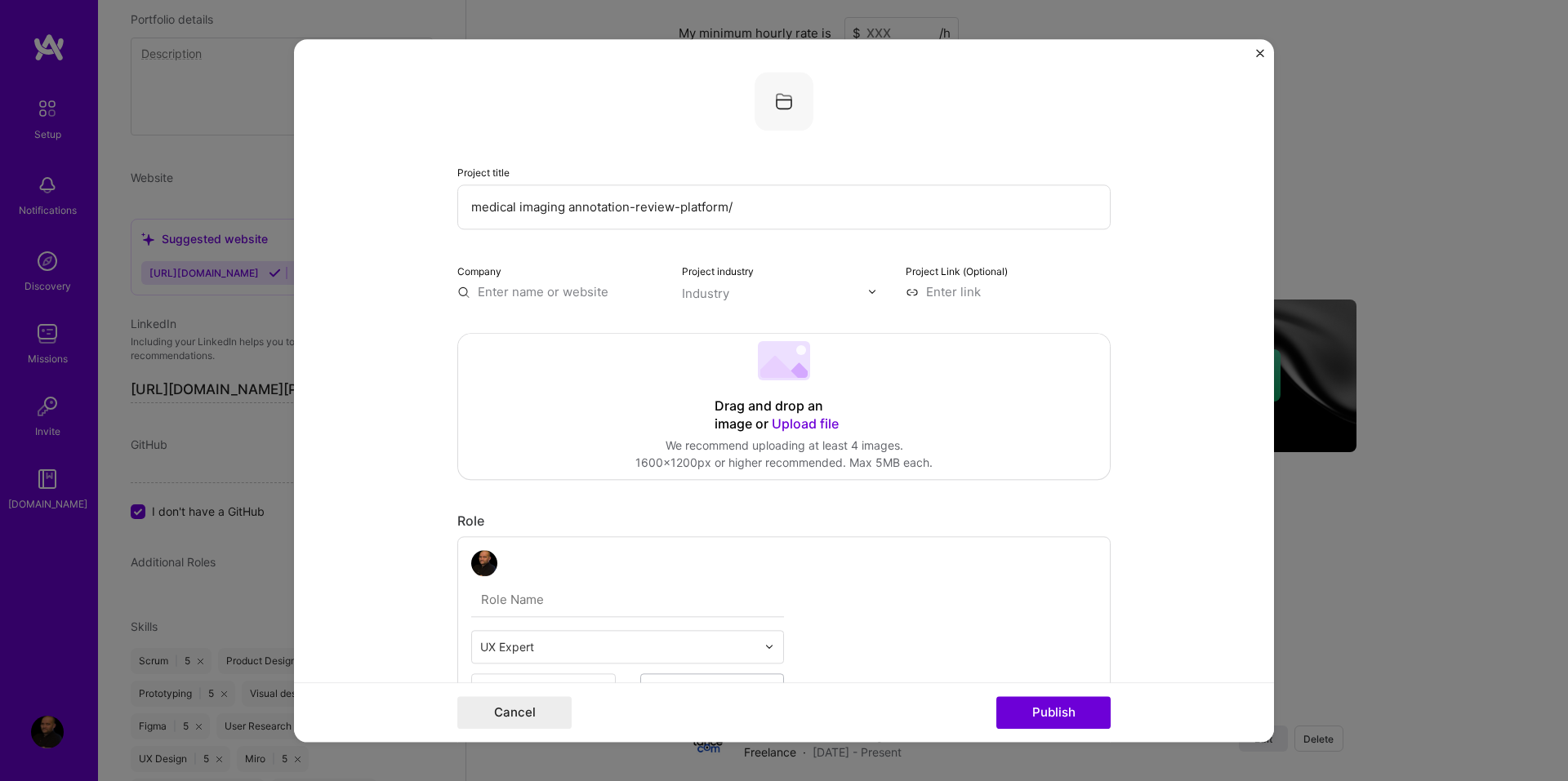
click at [630, 207] on input "medical imaging annotation-review-platform/" at bounding box center [784, 207] width 653 height 45
click at [669, 205] on input "medical imaging annotation review-platform/" at bounding box center [784, 207] width 653 height 45
click at [723, 212] on input "medical imaging annotation review platform/" at bounding box center [784, 207] width 653 height 45
type input "medical imaging annotation review platform"
click at [931, 292] on input at bounding box center [1008, 292] width 205 height 17
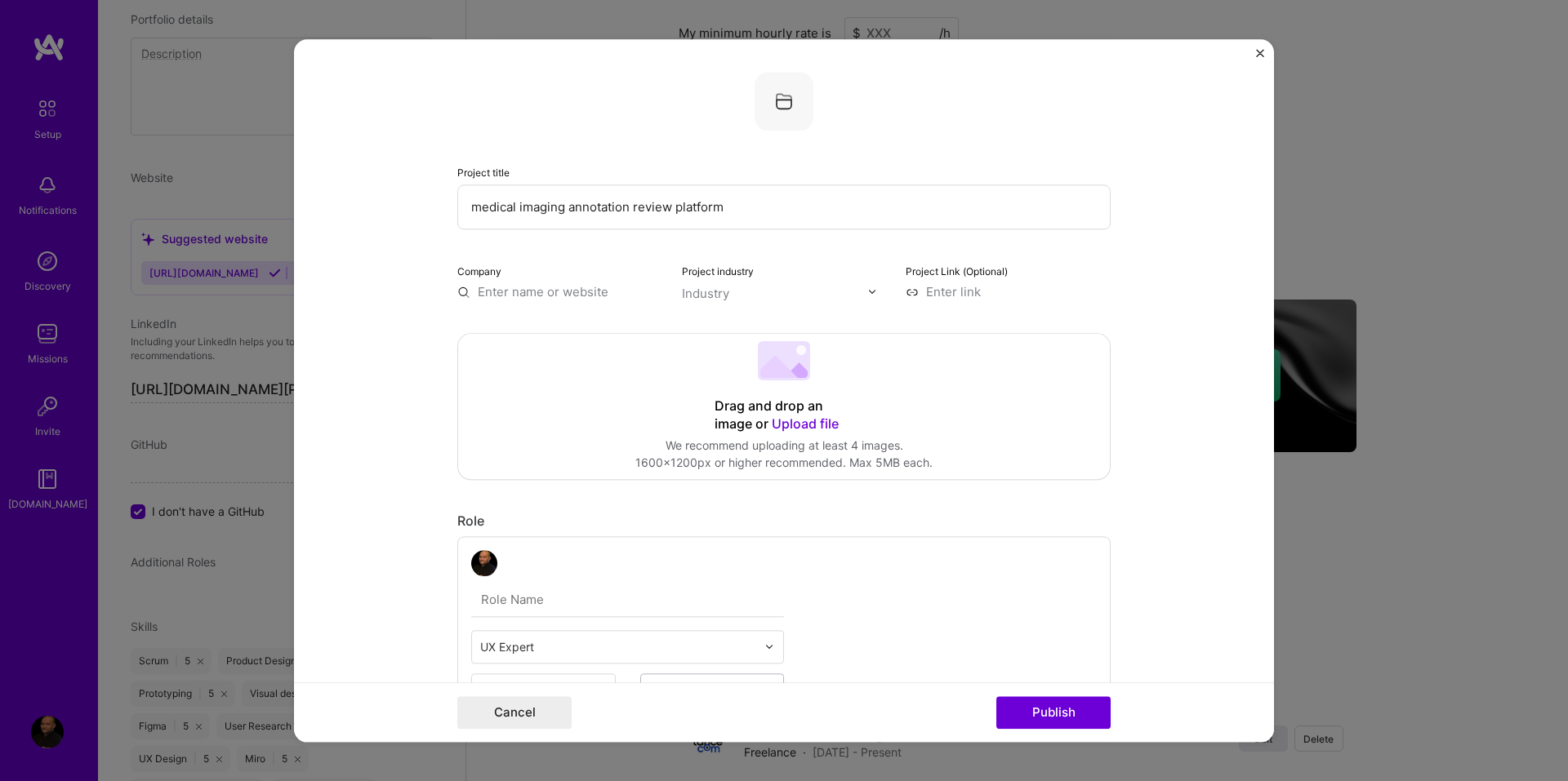
paste input "https://uxdesignerpauljames.com/medical-imaging-annotation-review-platform/"
type input "https://uxdesignerpauljames.com/medical-imaging-annotation-review-platform/"
click at [550, 297] on input "text" at bounding box center [560, 292] width 205 height 17
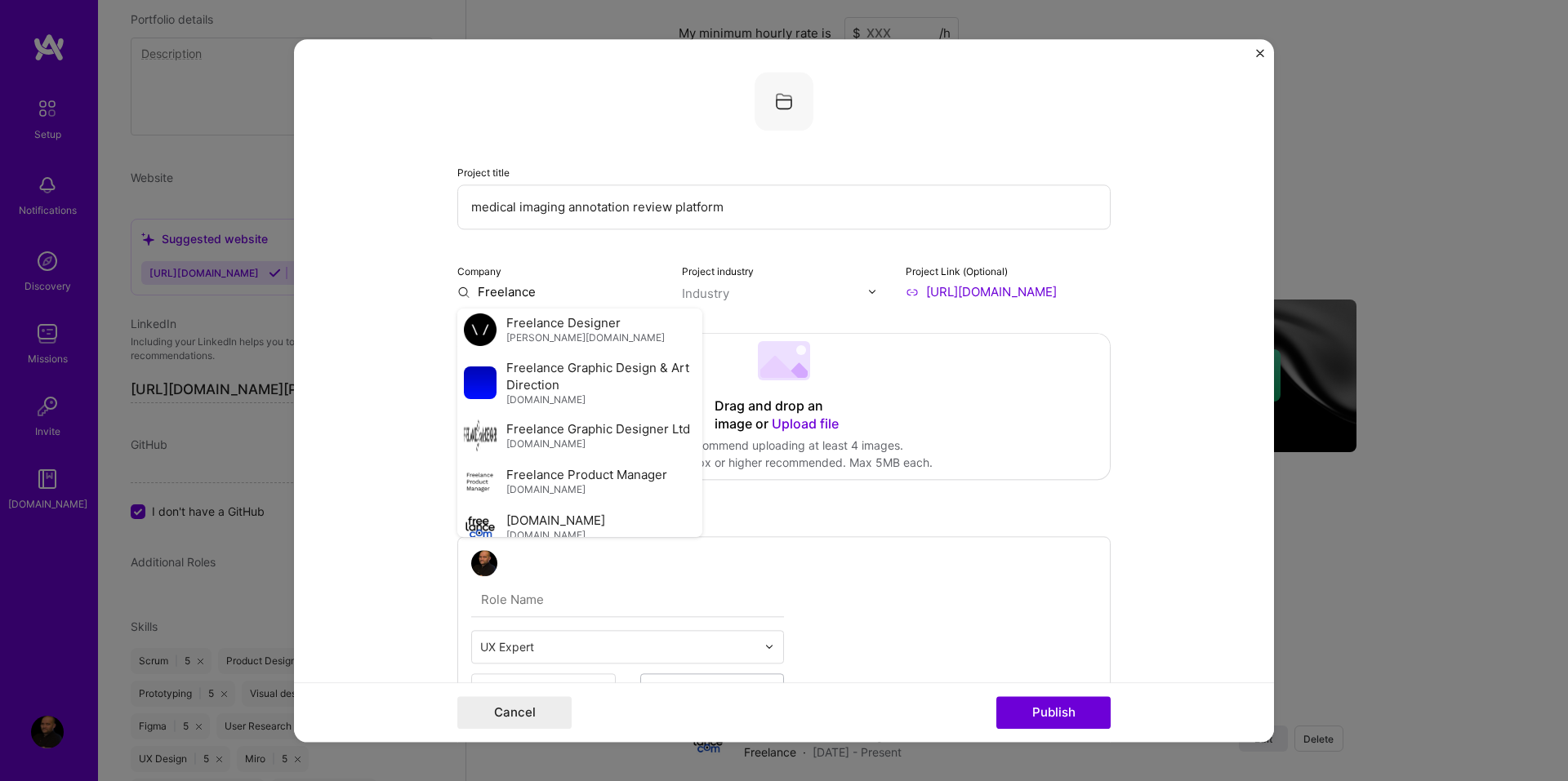
scroll to position [327, 0]
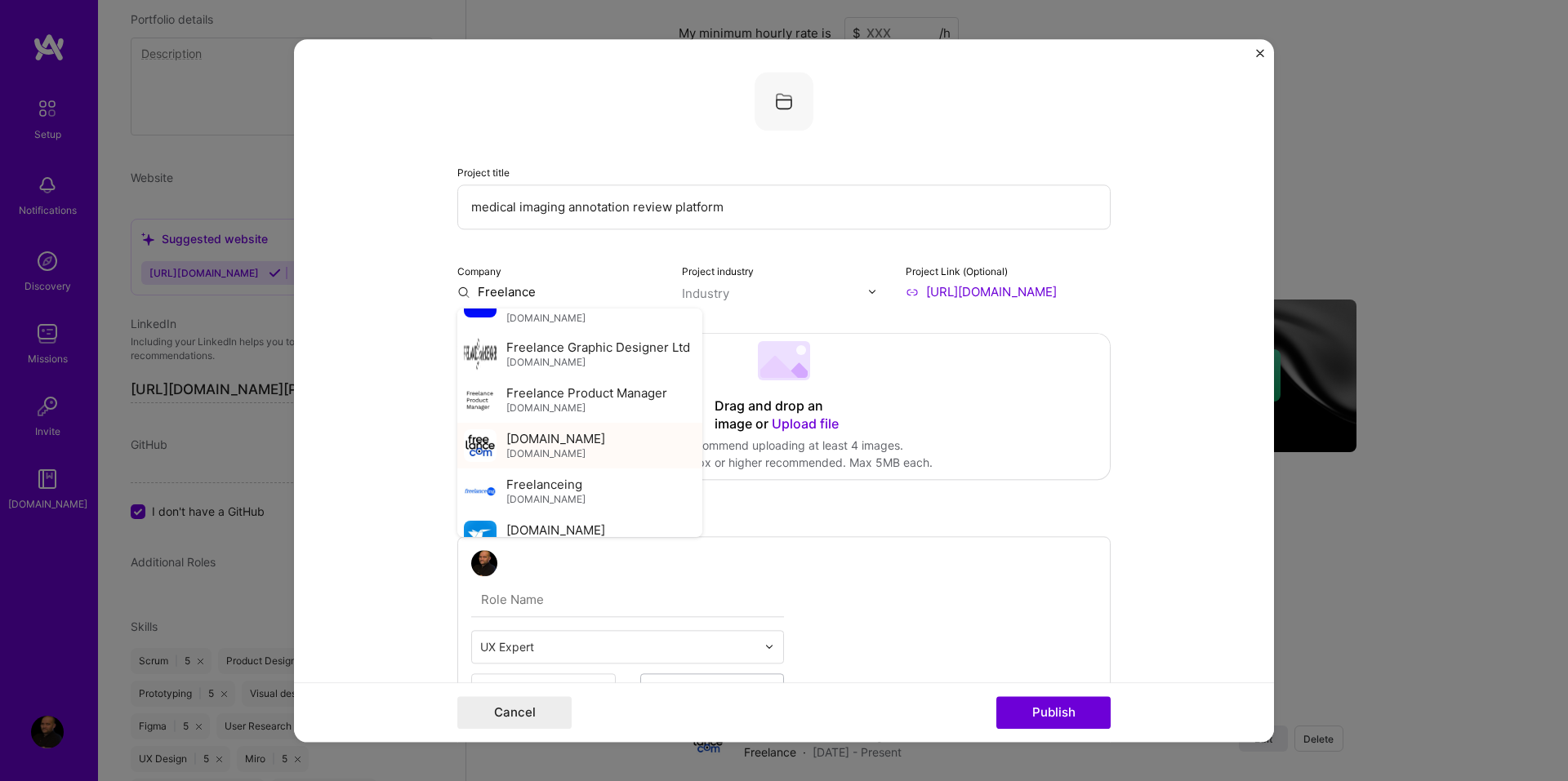
click at [485, 462] on img at bounding box center [480, 445] width 33 height 33
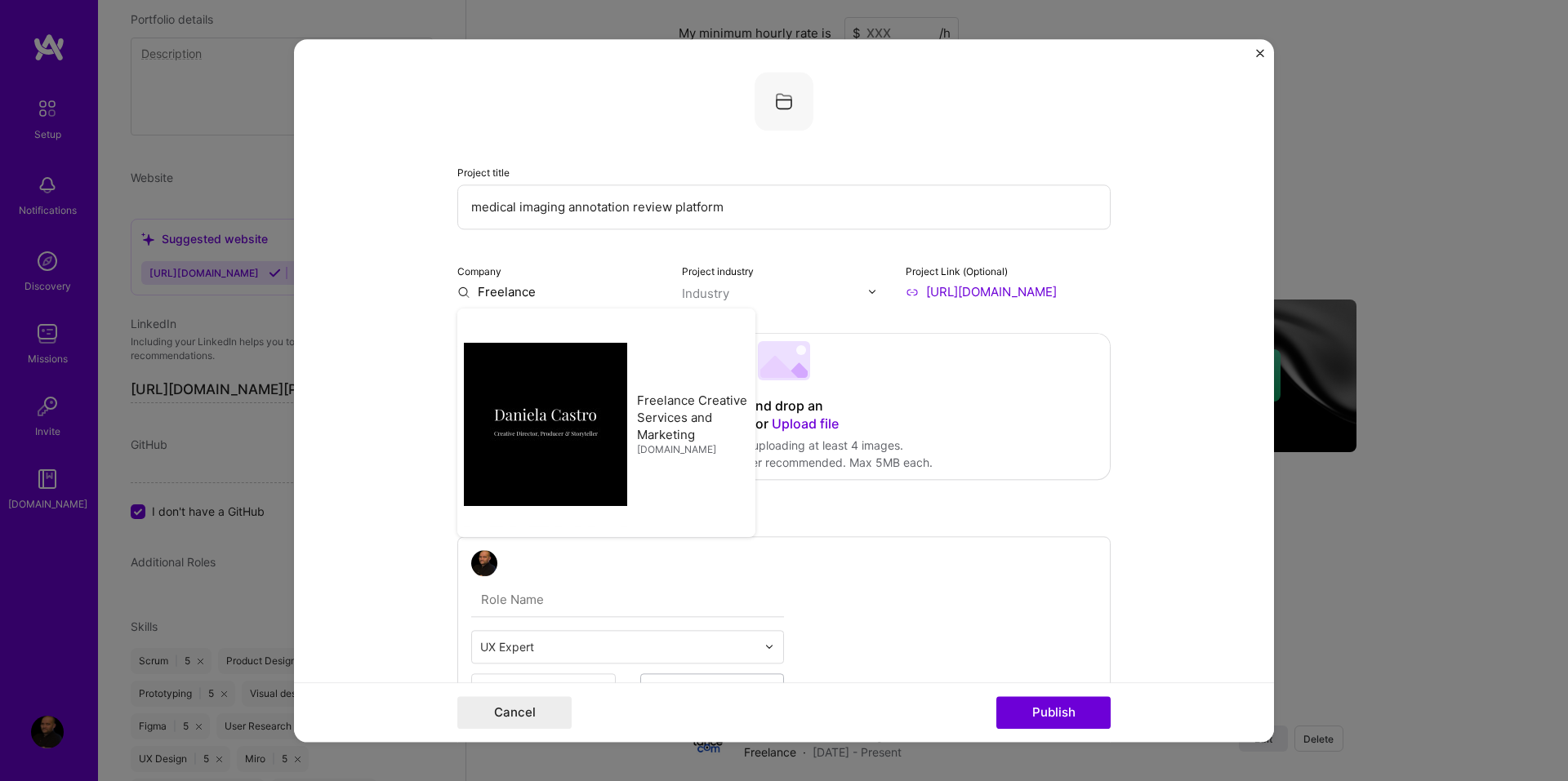
type input "[DOMAIN_NAME]"
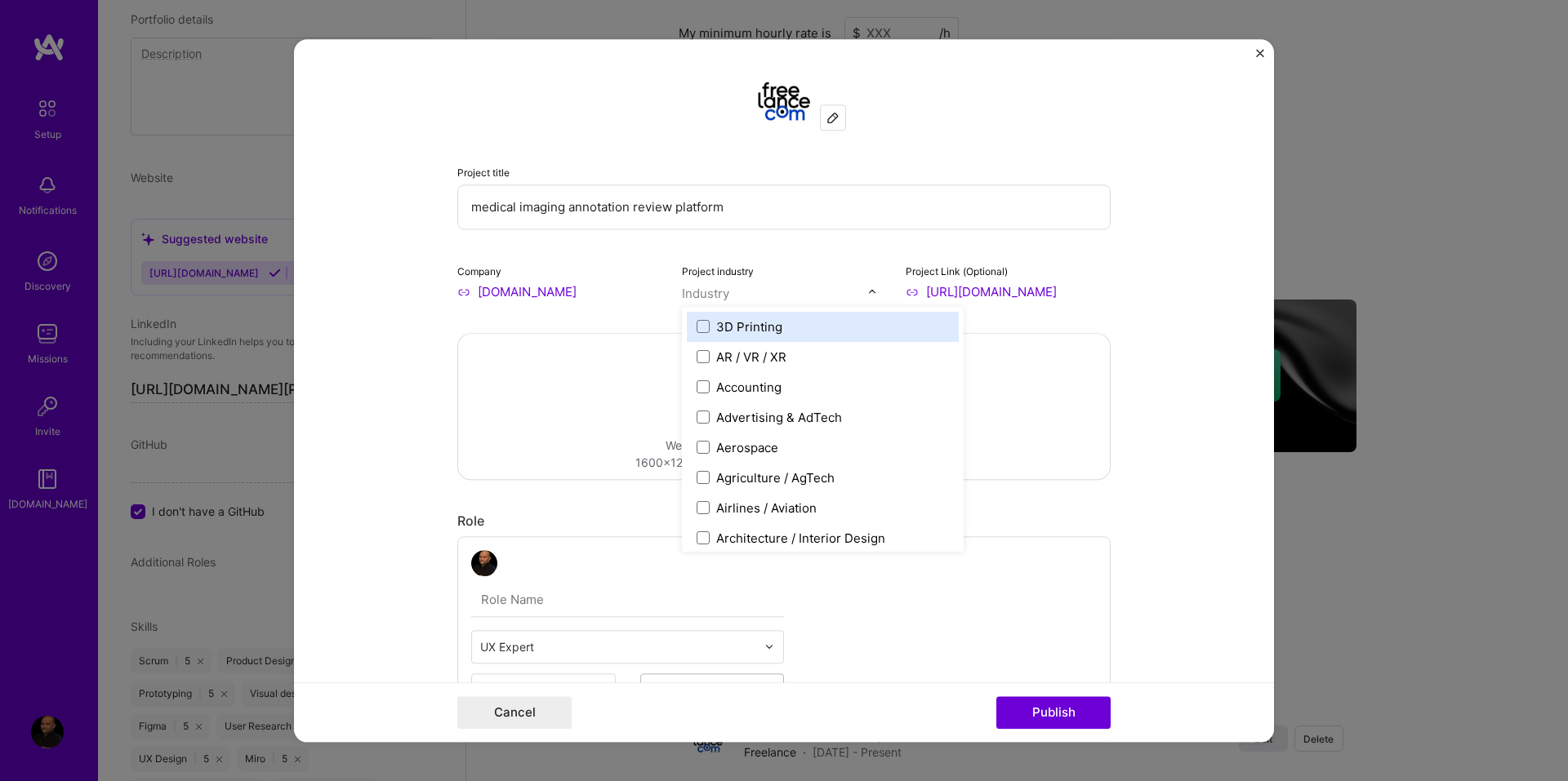
click at [867, 289] on img at bounding box center [872, 291] width 9 height 9
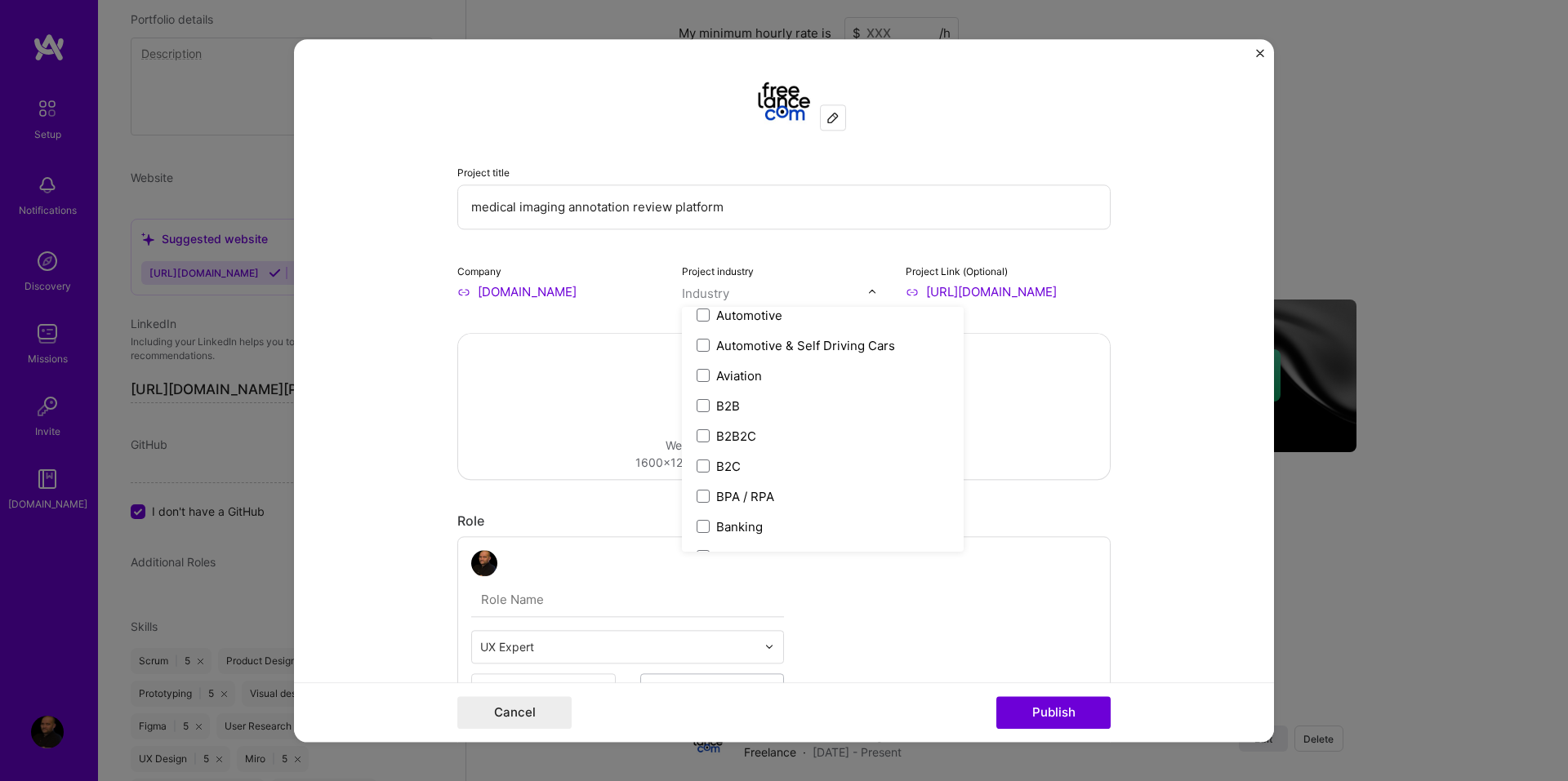
scroll to position [408, 0]
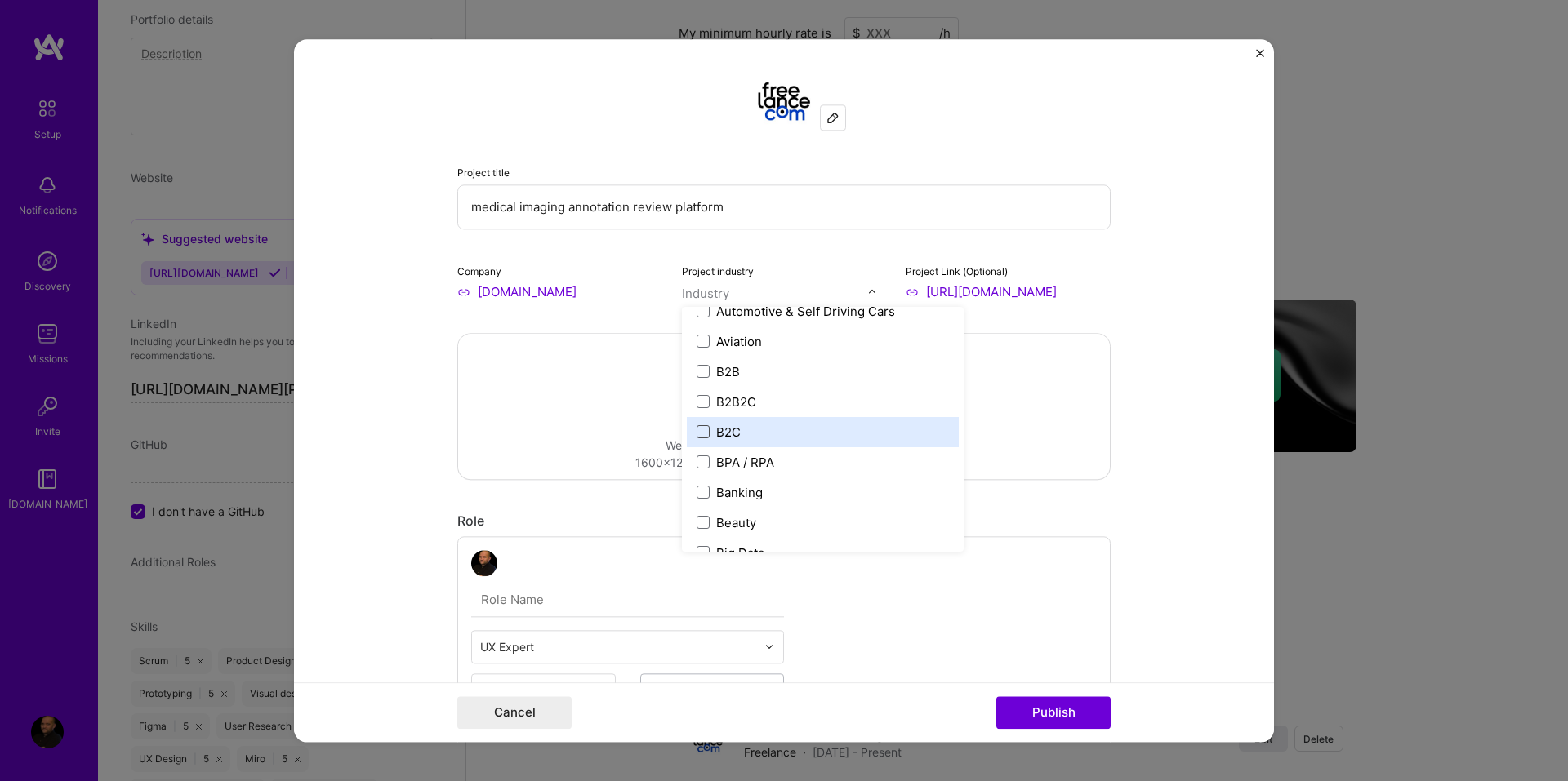
click at [696, 431] on span at bounding box center [703, 432] width 13 height 13
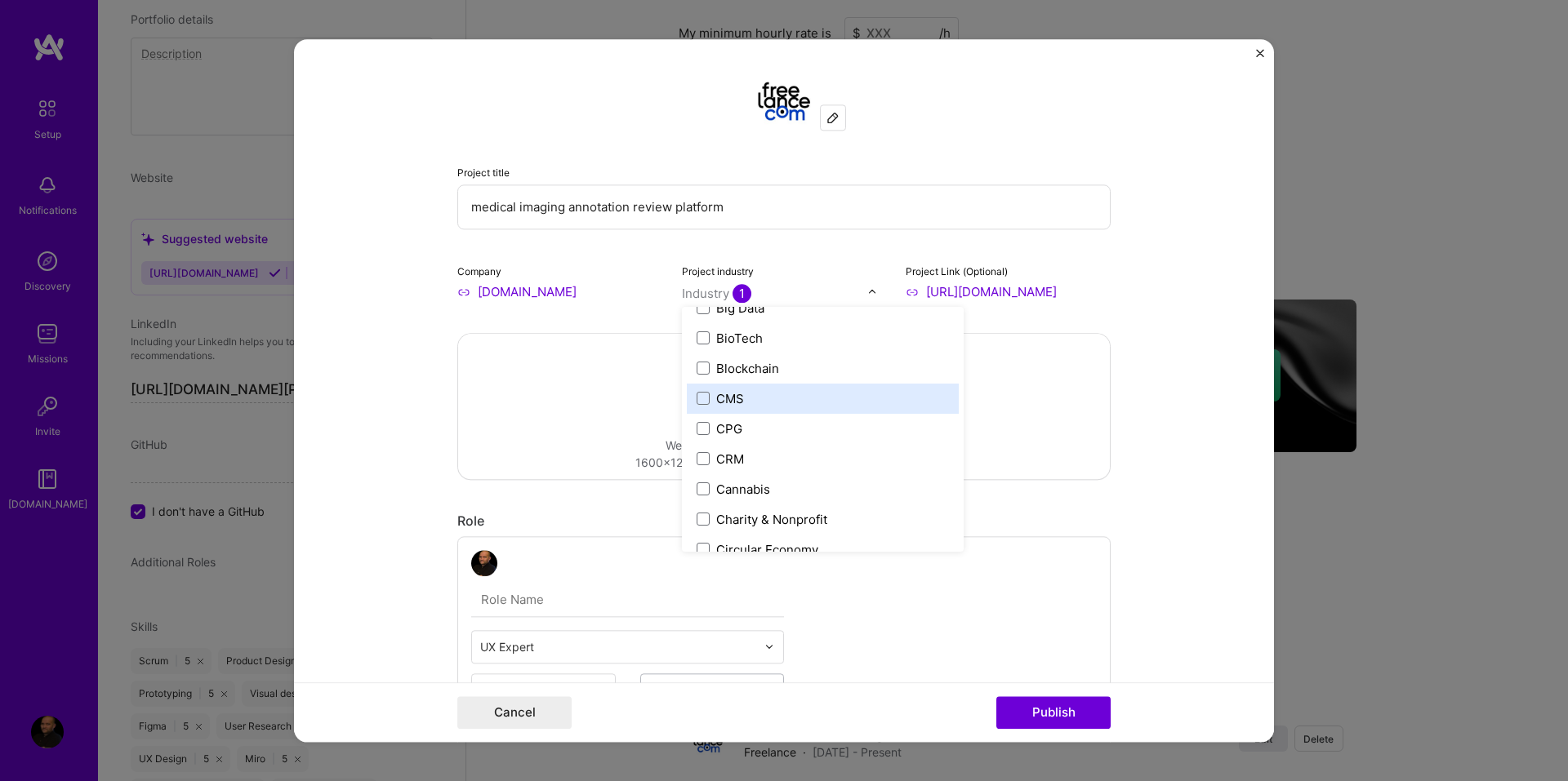
scroll to position [490, 0]
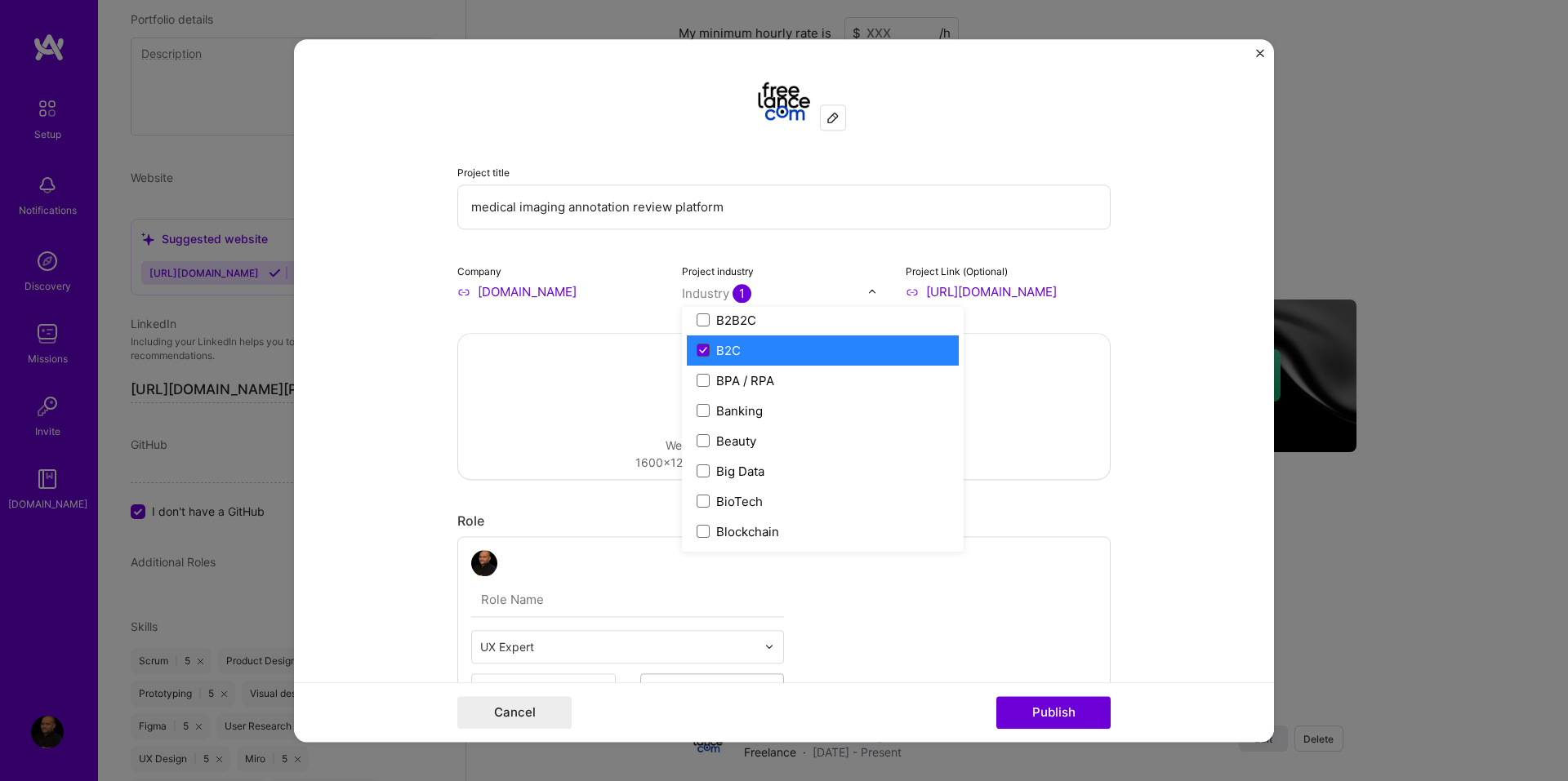
click at [699, 353] on icon at bounding box center [703, 350] width 8 height 7
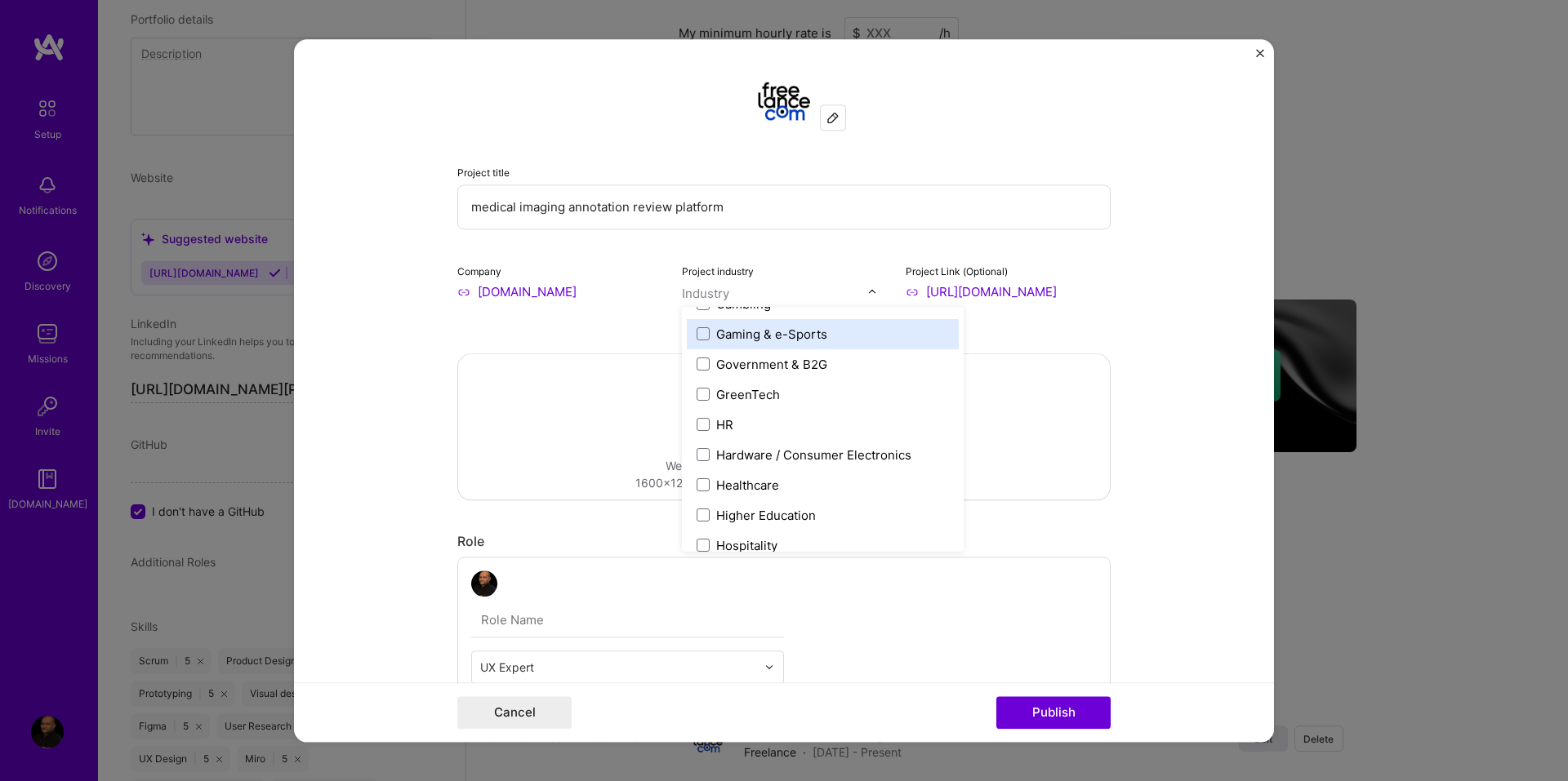
scroll to position [1959, 0]
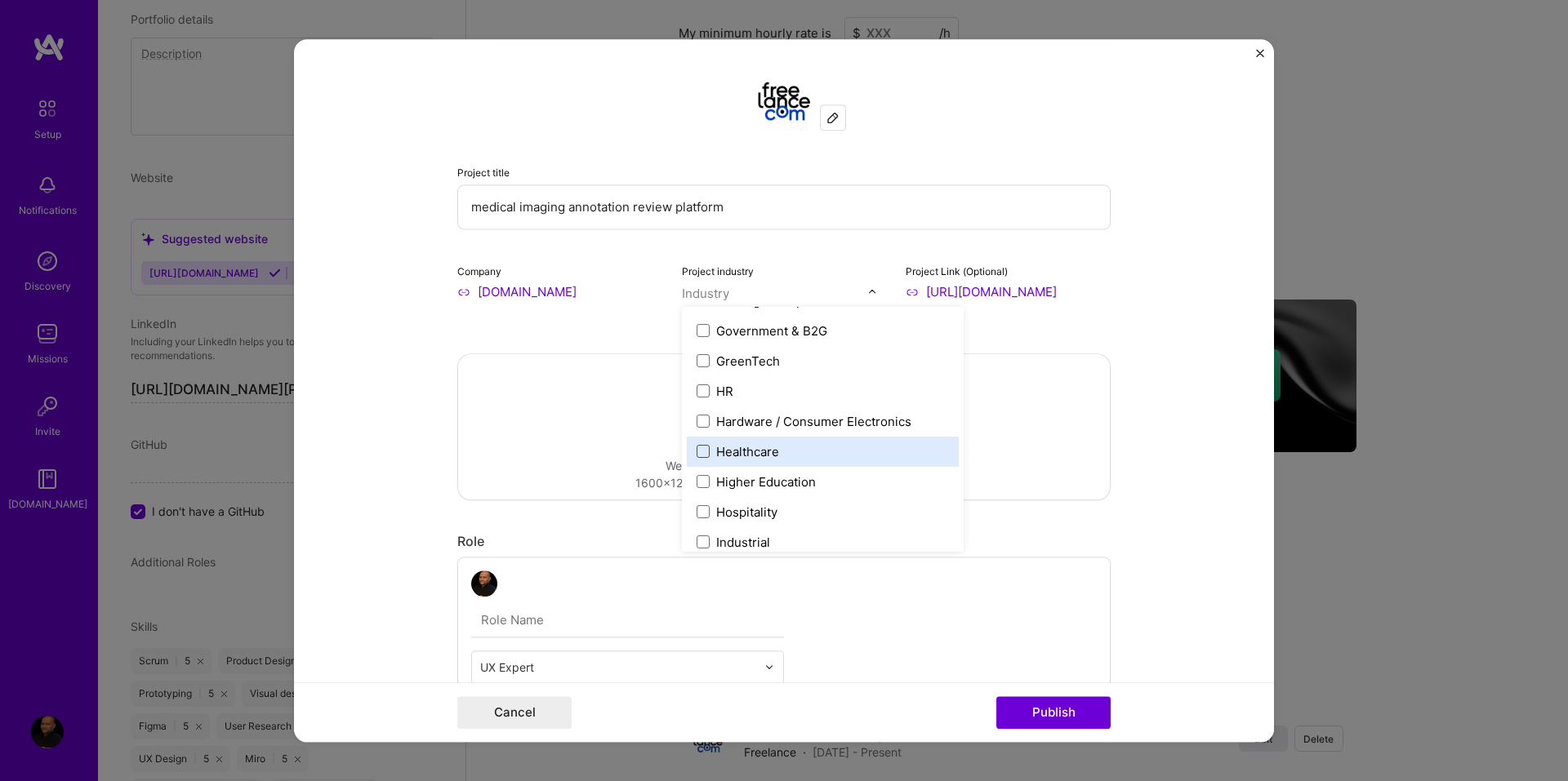
click at [696, 447] on span at bounding box center [703, 452] width 13 height 13
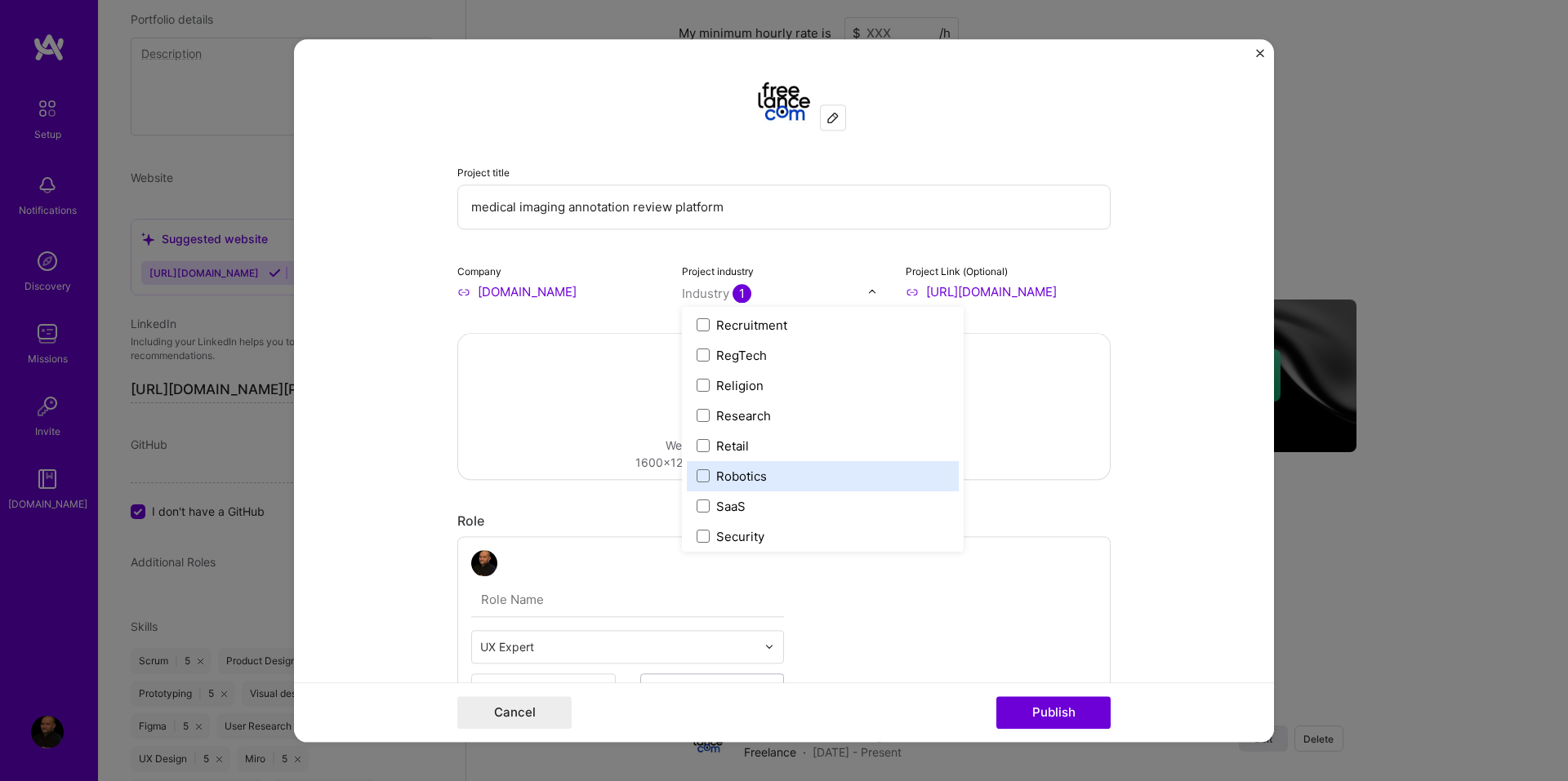
scroll to position [3063, 0]
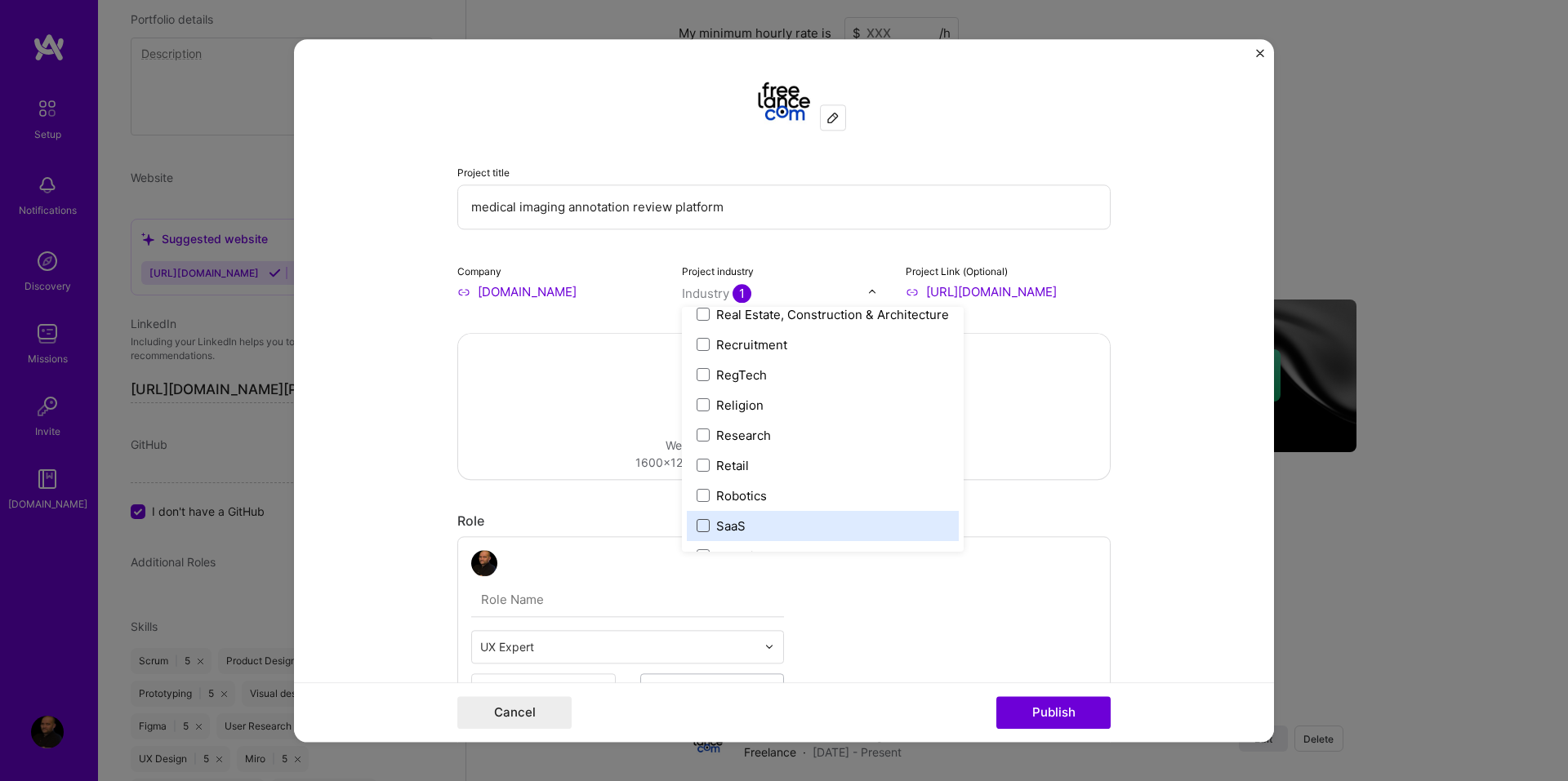
click at [696, 523] on span at bounding box center [703, 525] width 13 height 13
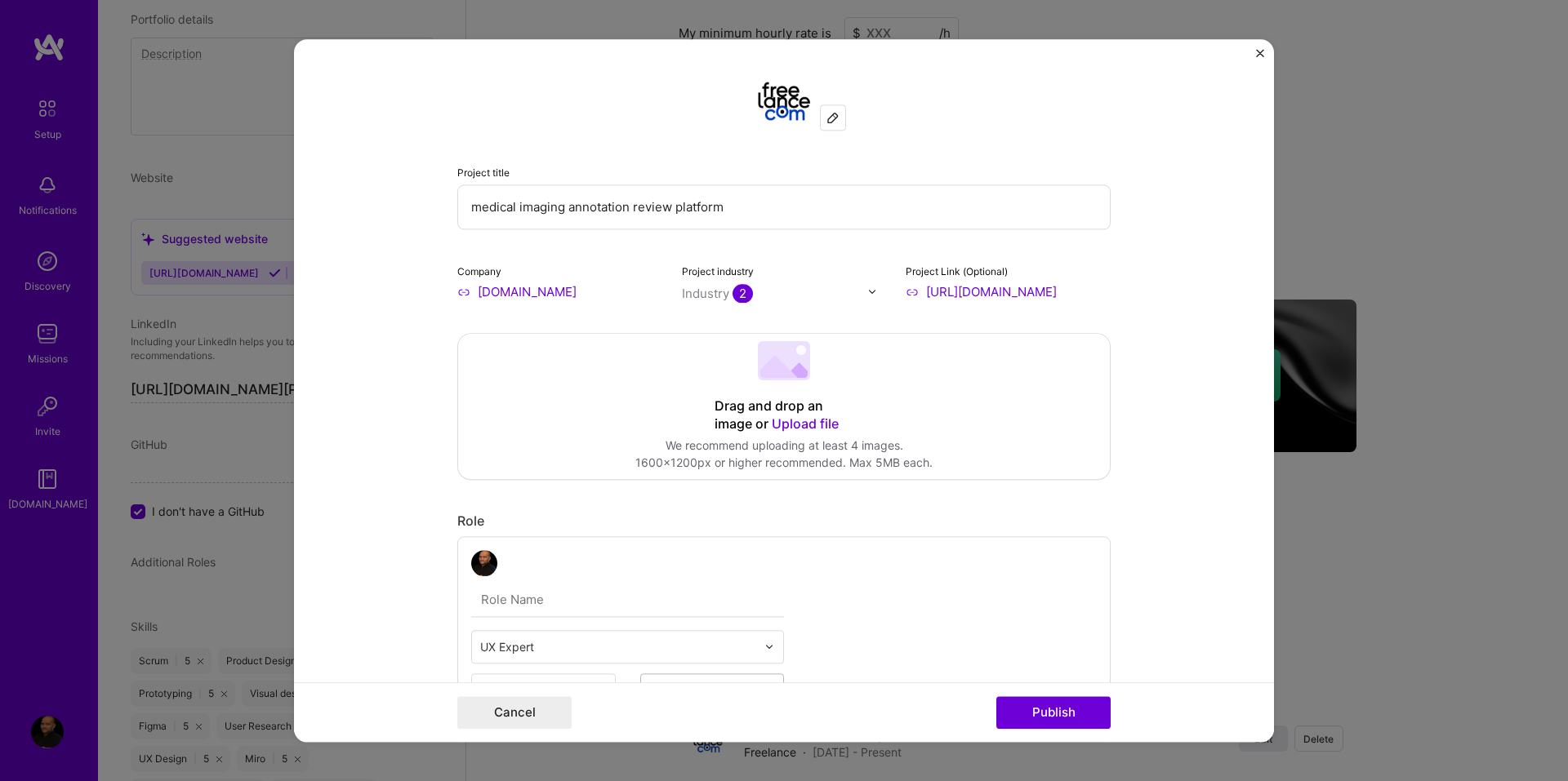
click at [1127, 467] on form "Project title medical imaging annotation review platform Company Freelance.com …" at bounding box center [784, 390] width 980 height 703
click at [772, 424] on span "Upload file" at bounding box center [805, 423] width 67 height 16
click at [784, 419] on span "Upload file" at bounding box center [805, 423] width 67 height 16
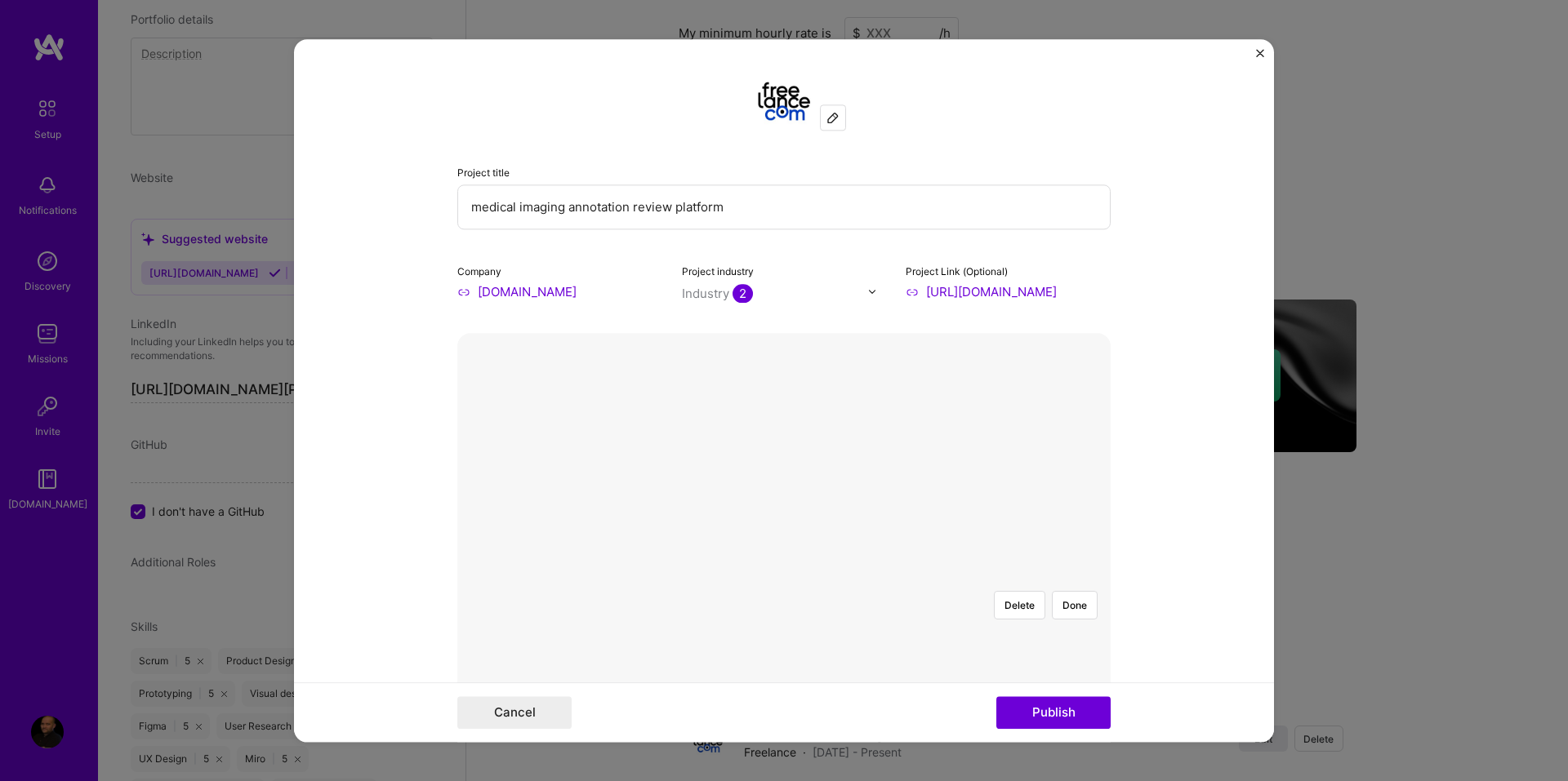
click at [875, 578] on div at bounding box center [1109, 795] width 580 height 436
click at [1055, 591] on button "Done" at bounding box center [1074, 605] width 46 height 29
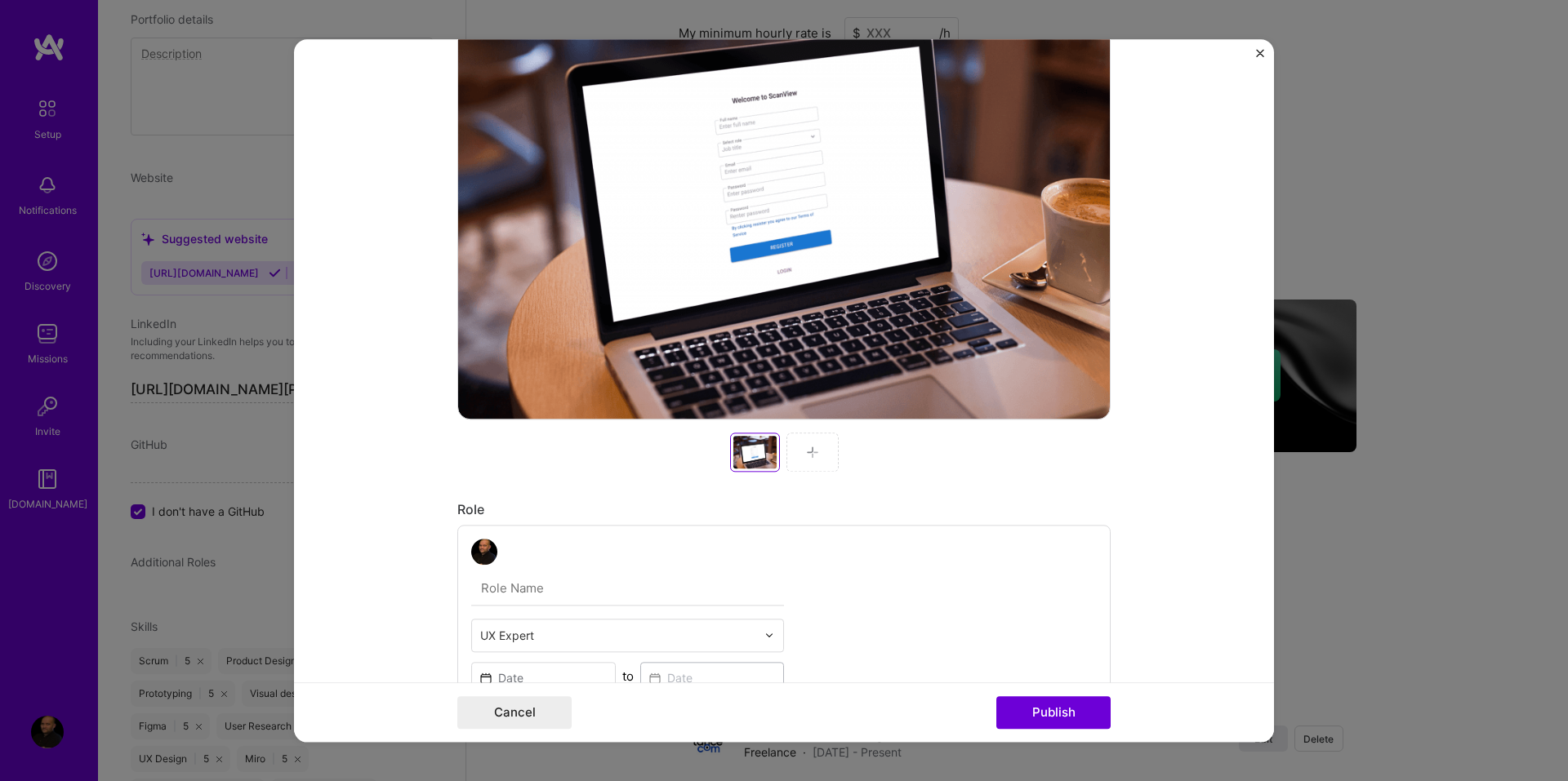
scroll to position [408, 0]
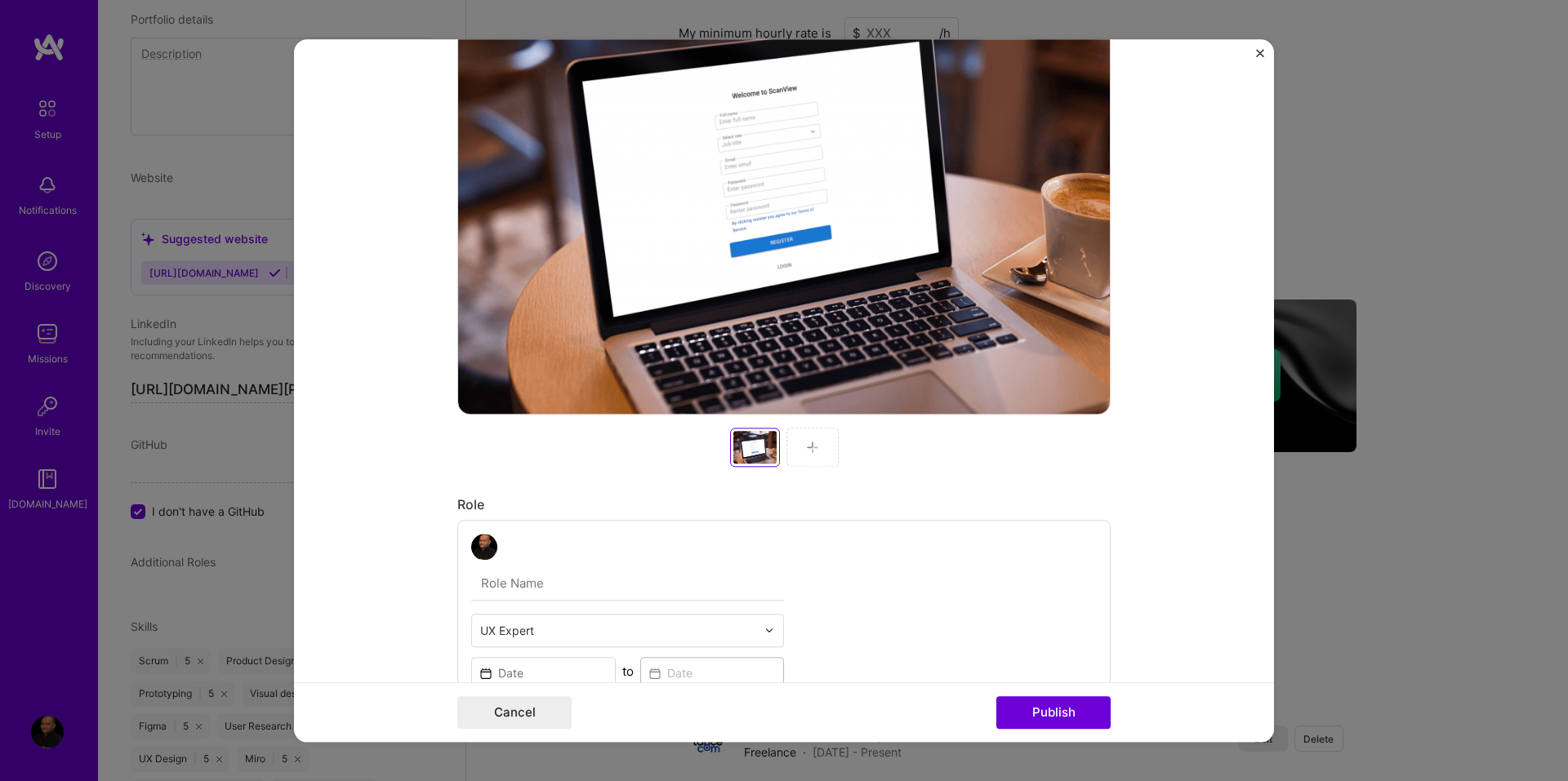
click at [806, 447] on img at bounding box center [813, 447] width 13 height 13
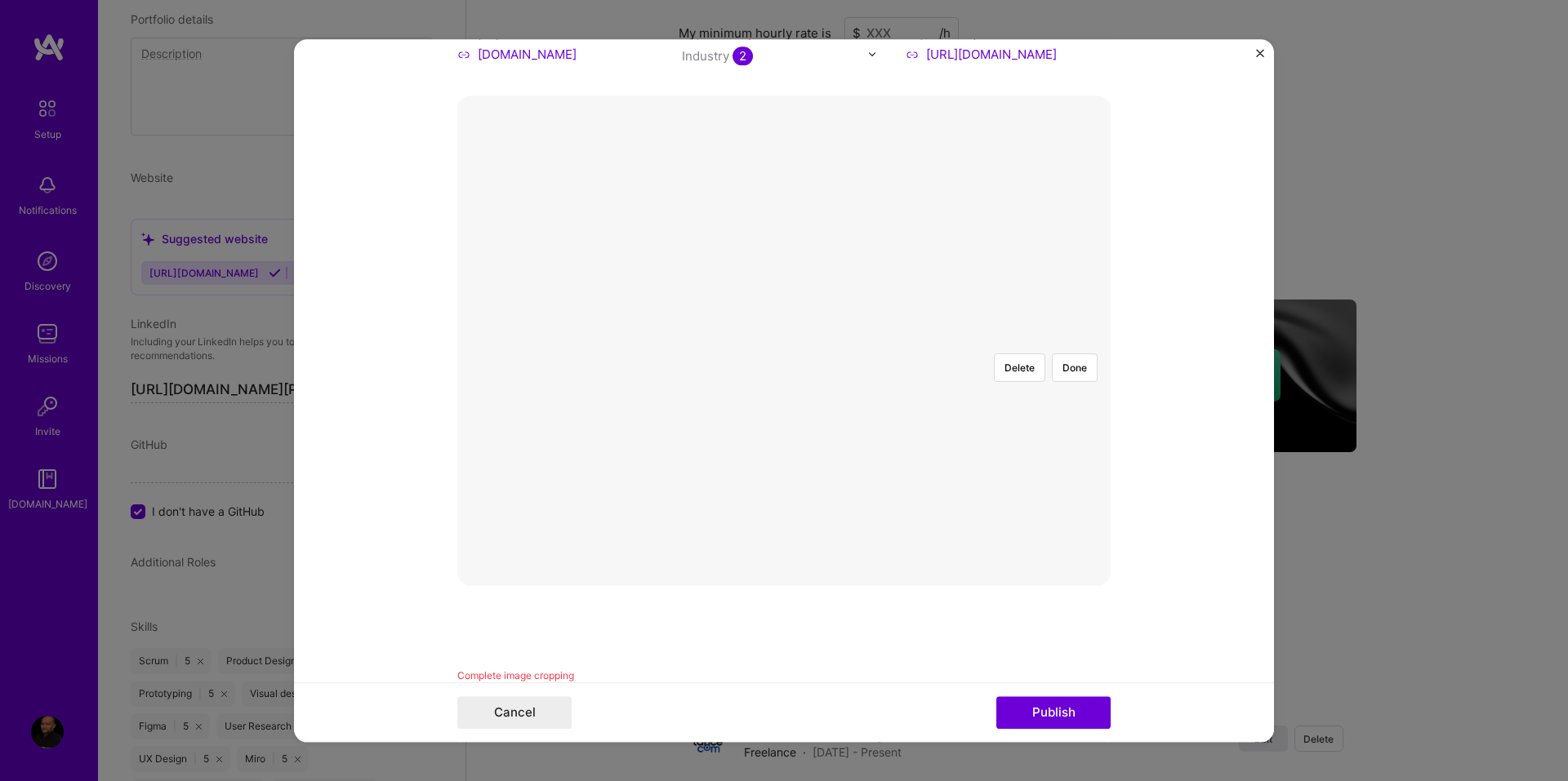
scroll to position [186, 0]
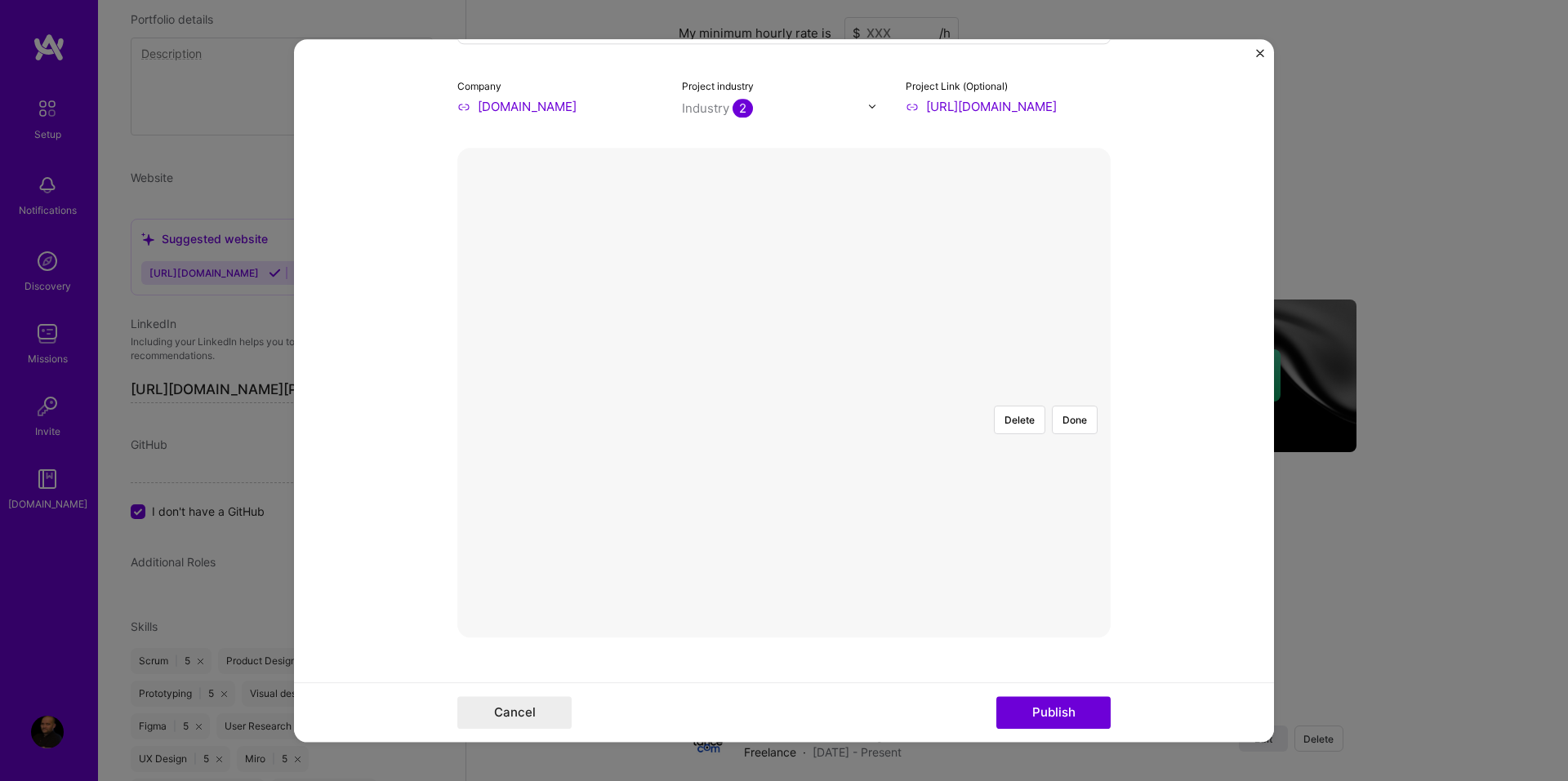
click at [861, 404] on div at bounding box center [1112, 597] width 545 height 410
click at [1070, 406] on button "Done" at bounding box center [1074, 420] width 46 height 29
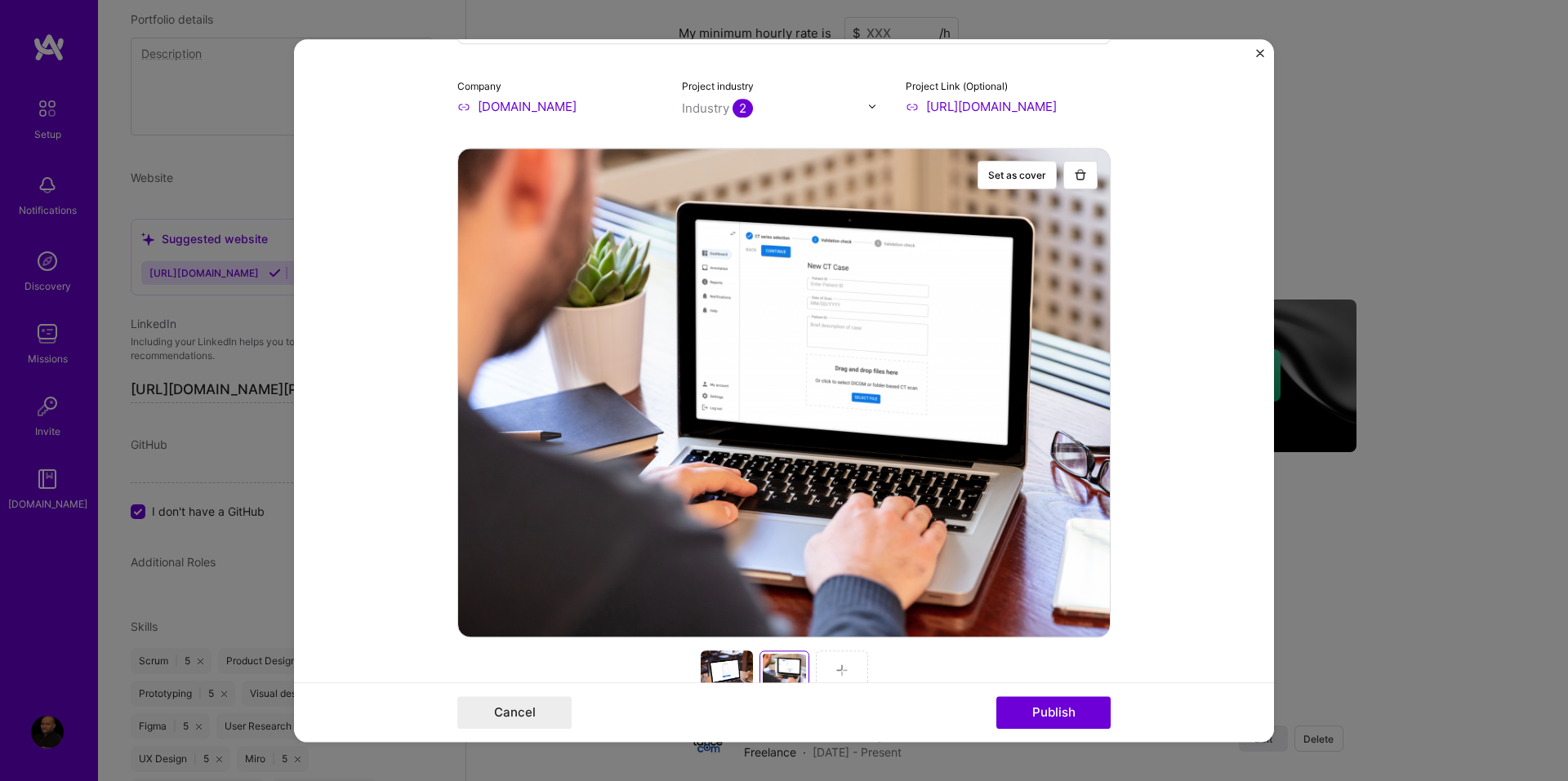
click at [838, 662] on div at bounding box center [842, 670] width 52 height 39
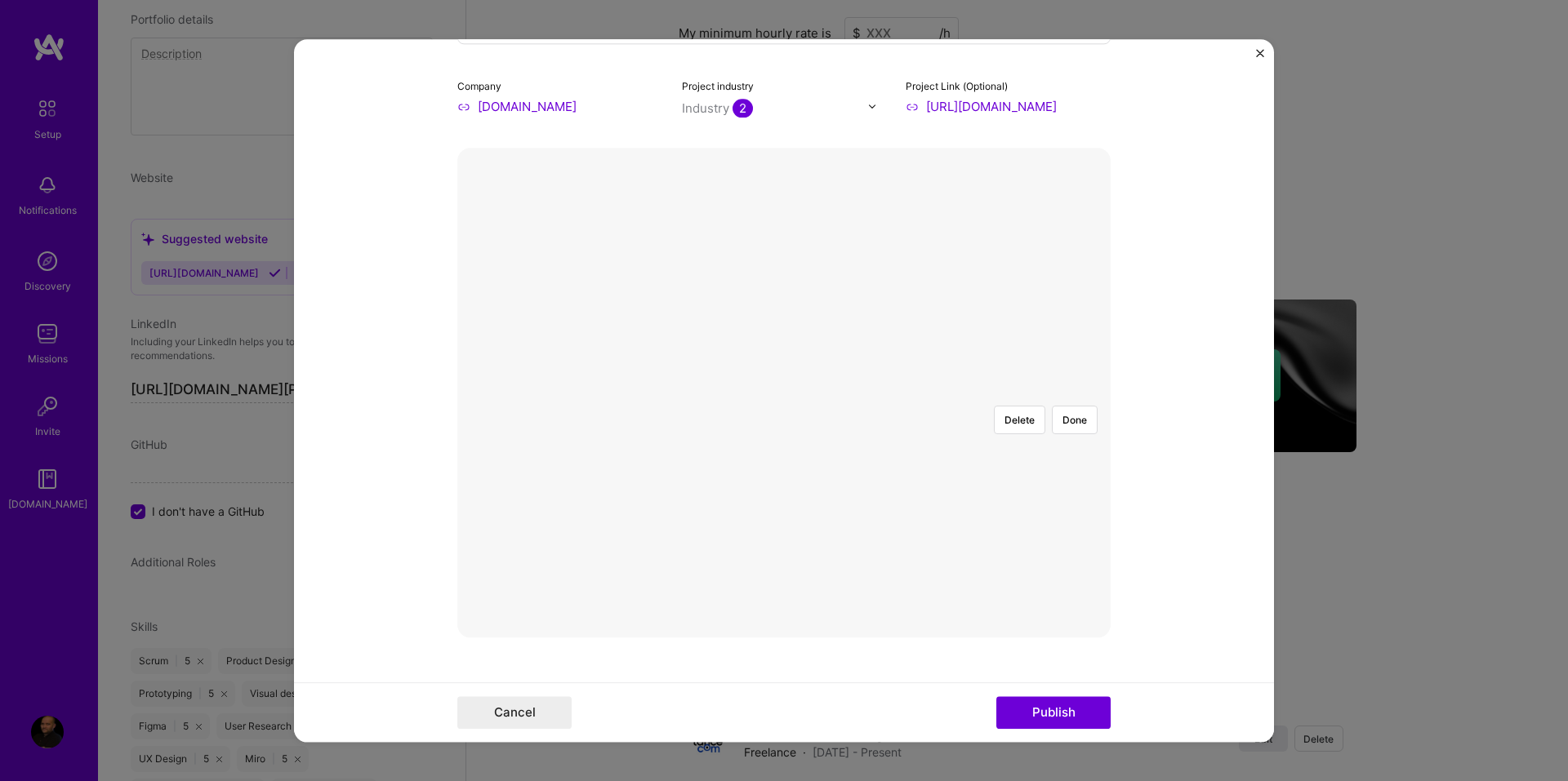
click at [817, 393] on div at bounding box center [1106, 610] width 580 height 436
click at [507, 720] on button "Cancel" at bounding box center [514, 712] width 114 height 33
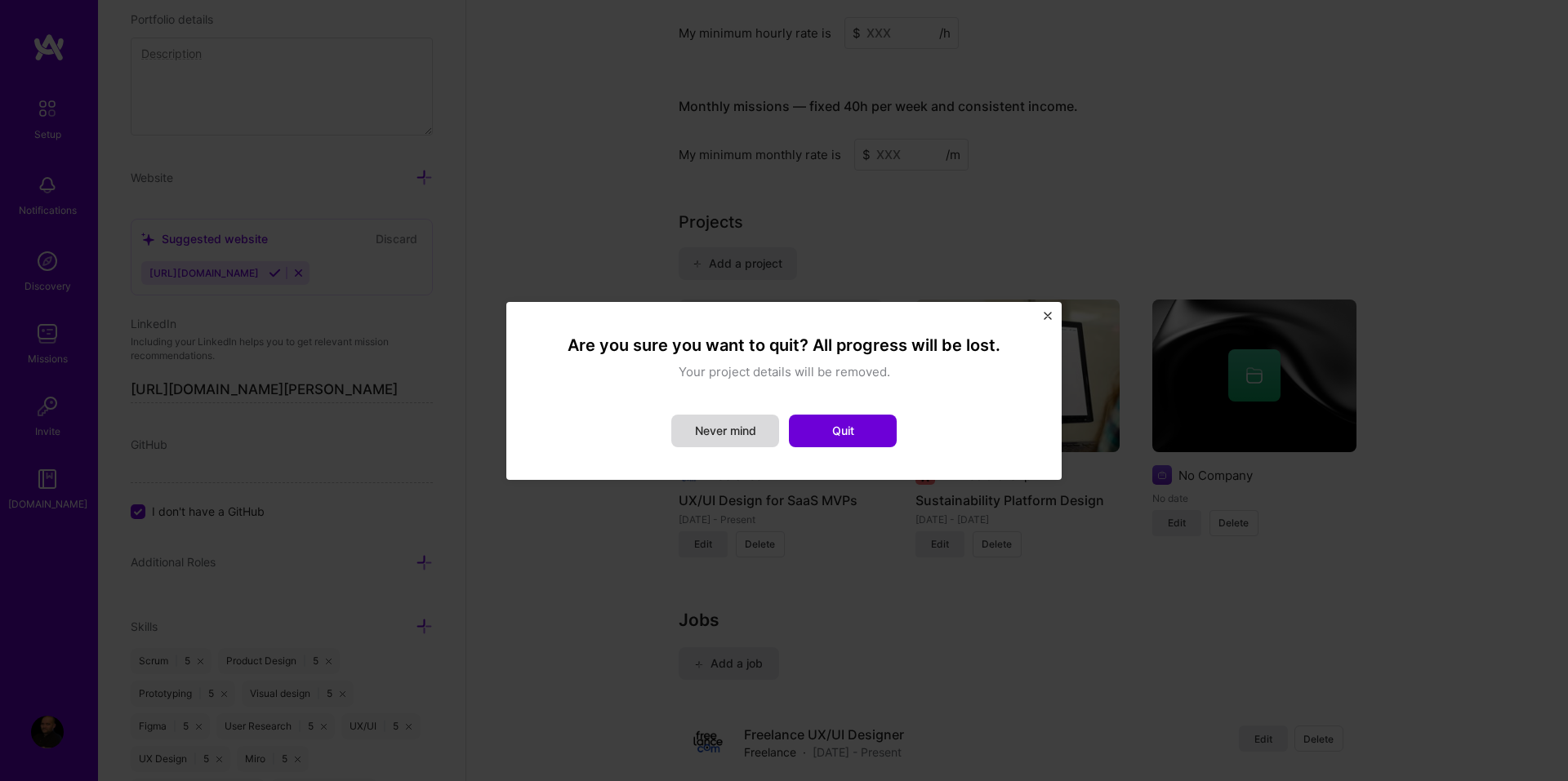
click at [732, 431] on button "Never mind" at bounding box center [724, 430] width 107 height 33
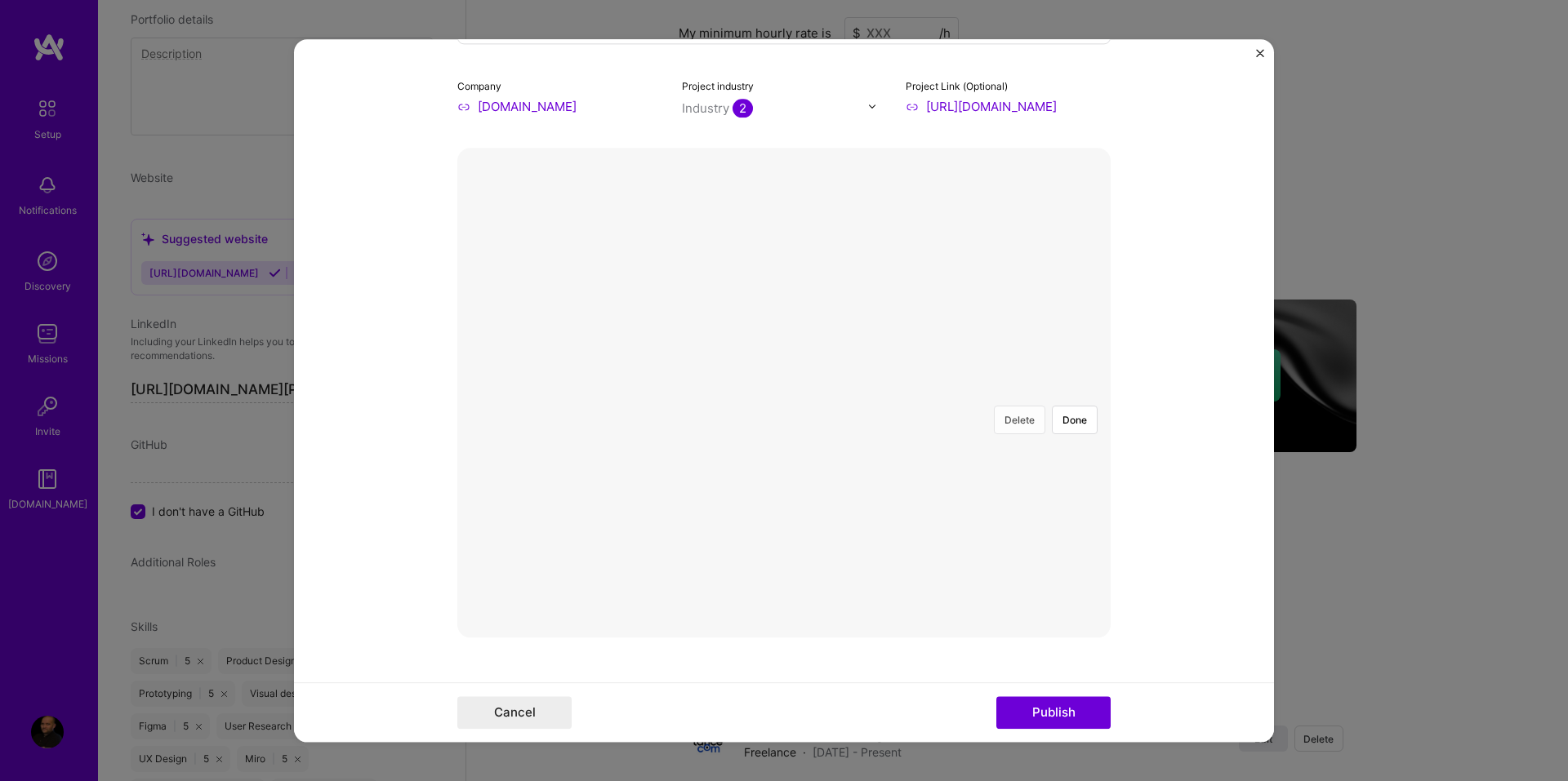
click at [1022, 406] on button "Delete" at bounding box center [1019, 420] width 51 height 29
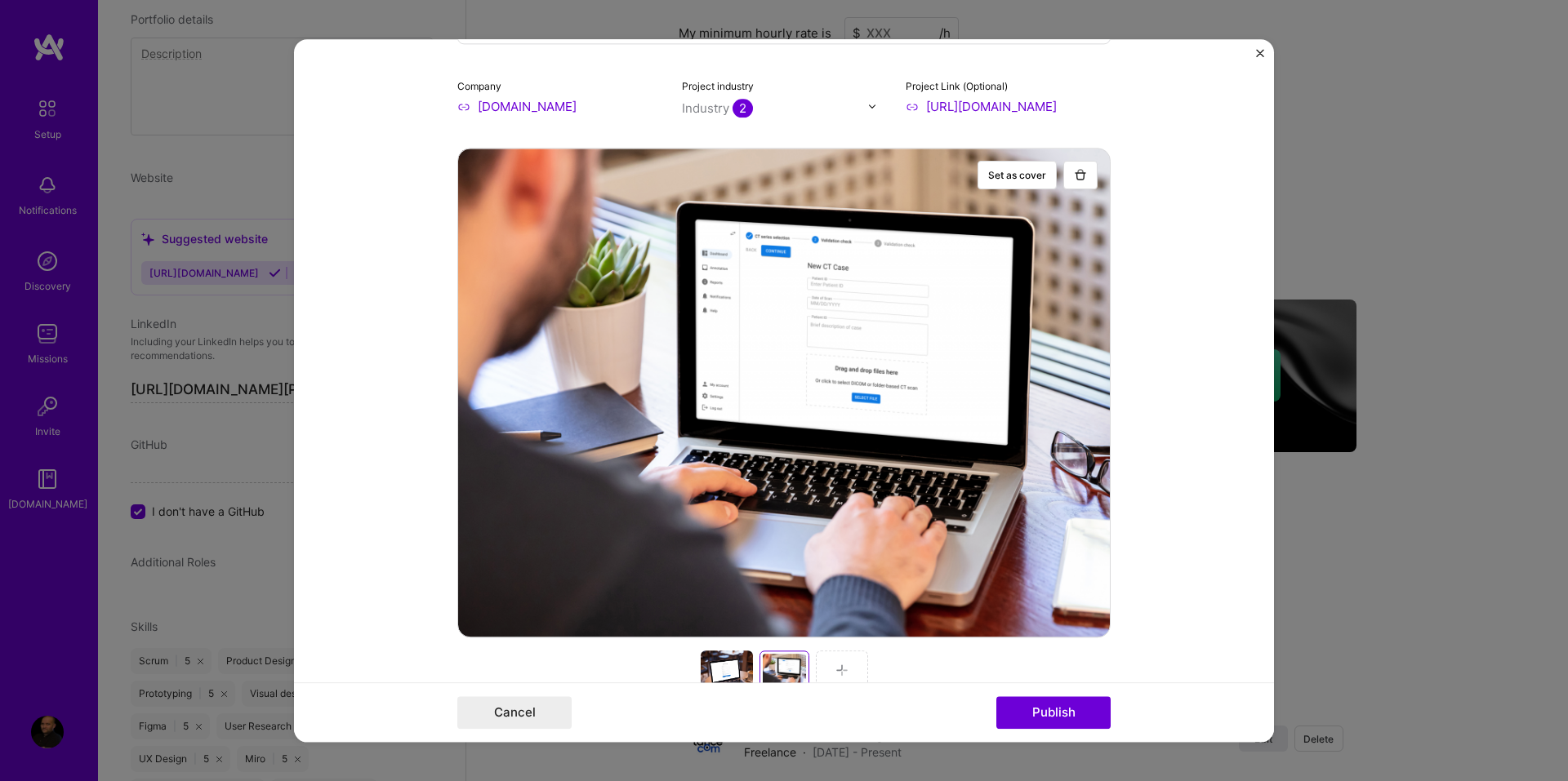
click at [840, 663] on img at bounding box center [842, 670] width 13 height 13
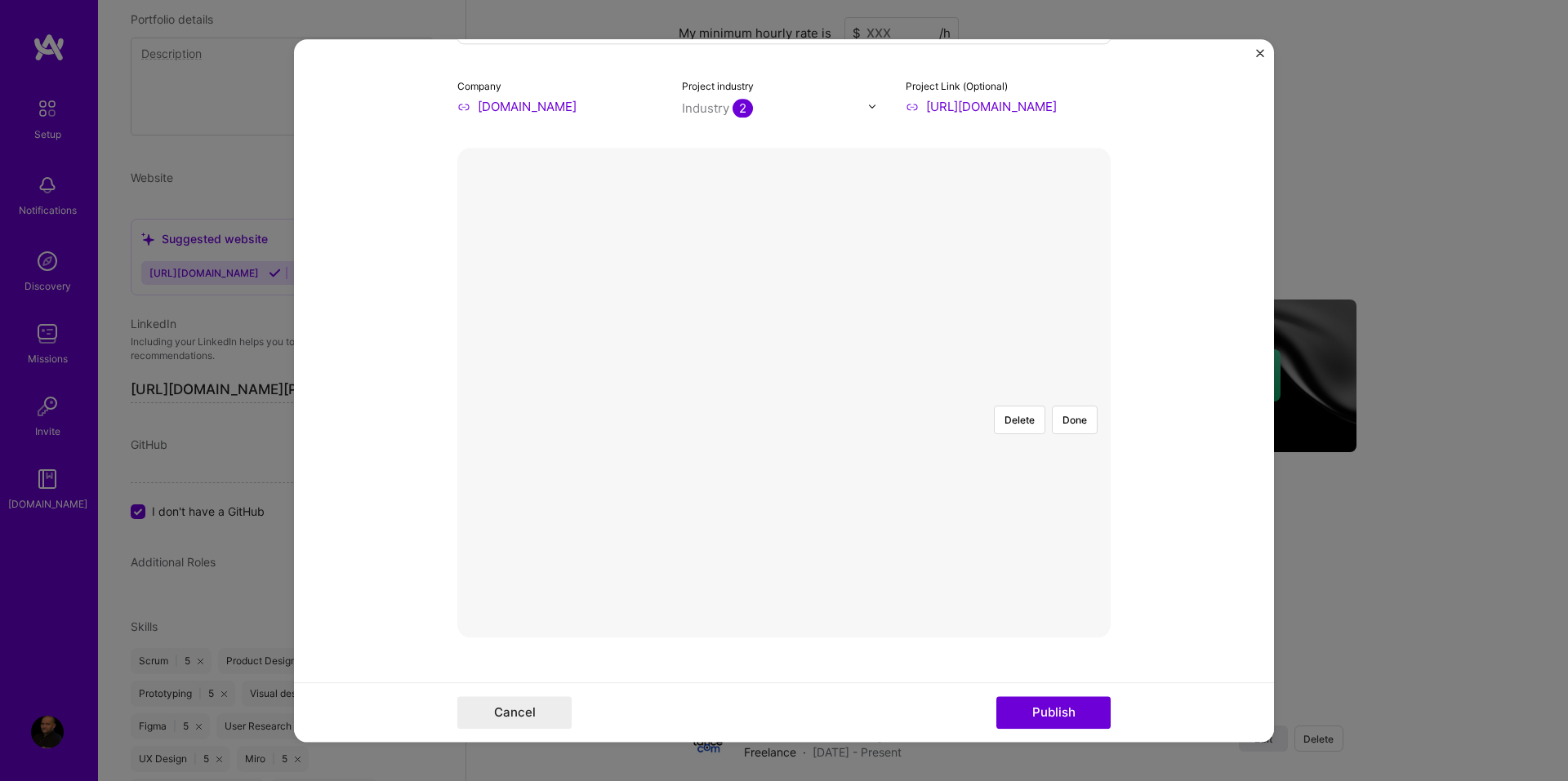
click at [814, 440] on div at bounding box center [1103, 610] width 580 height 436
click at [1065, 406] on button "Done" at bounding box center [1074, 420] width 46 height 29
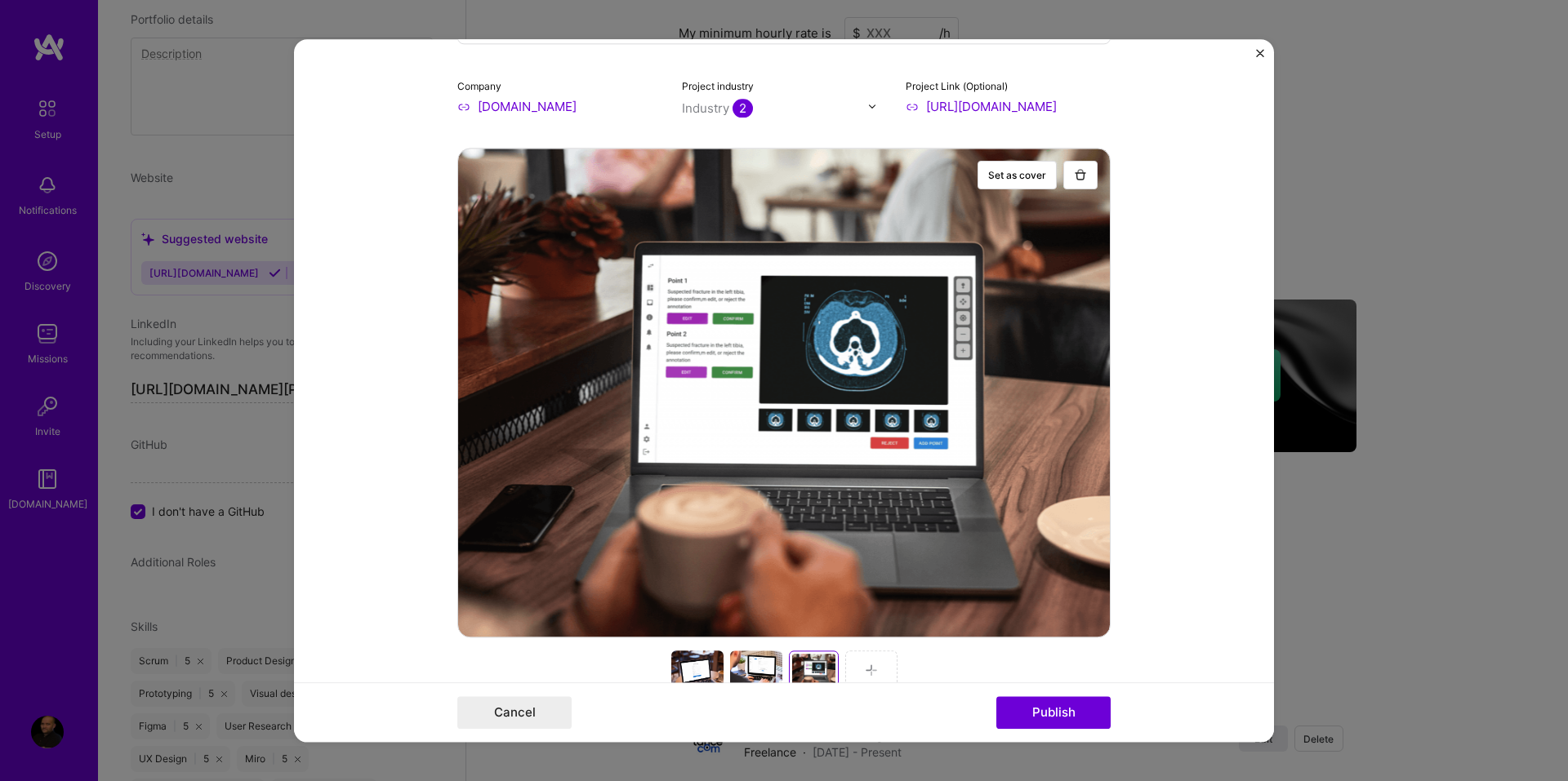
click at [877, 668] on div at bounding box center [872, 670] width 52 height 39
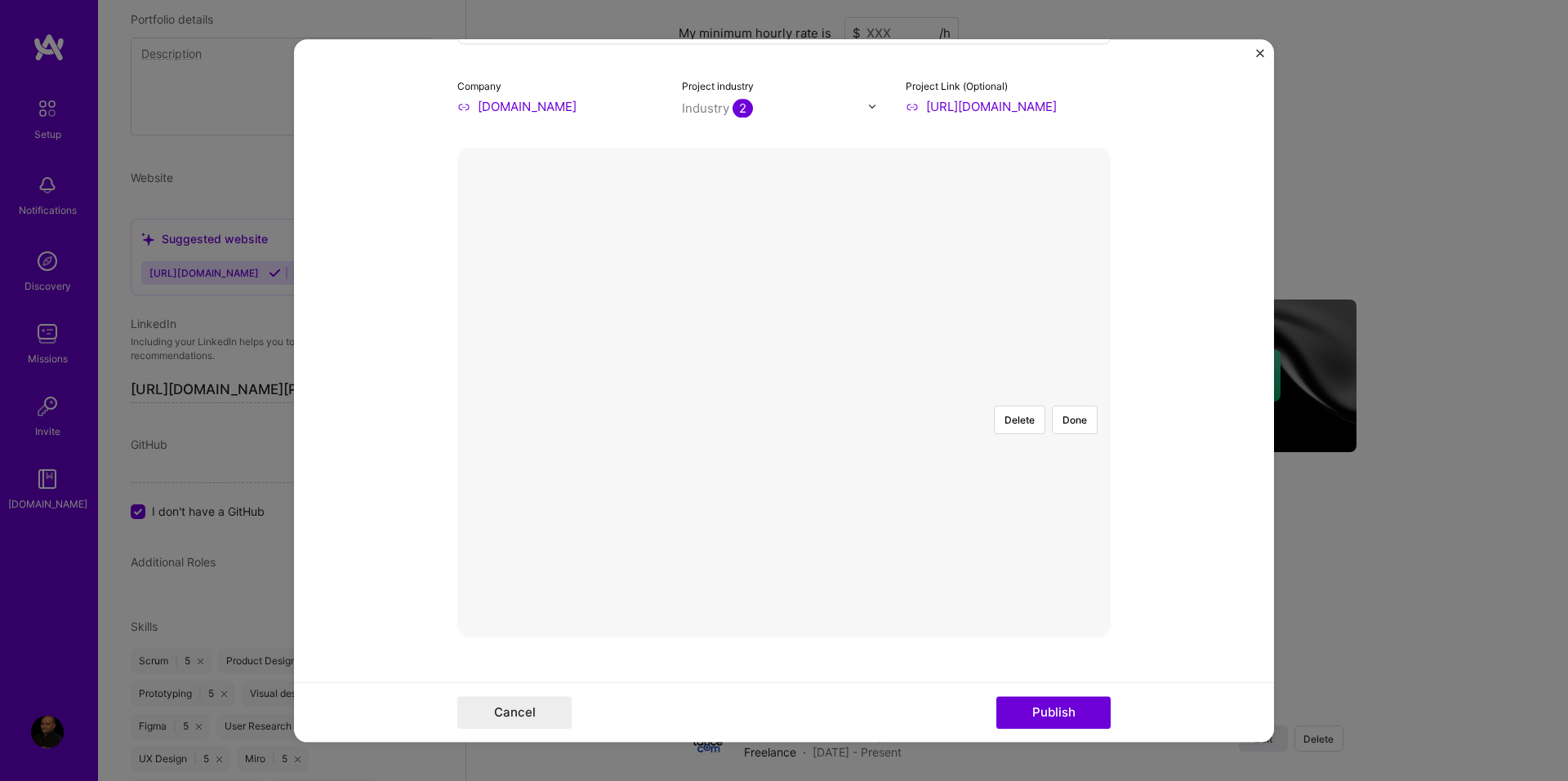
click at [784, 393] on div at bounding box center [1073, 610] width 580 height 436
click at [1002, 406] on button "Delete" at bounding box center [1019, 420] width 51 height 29
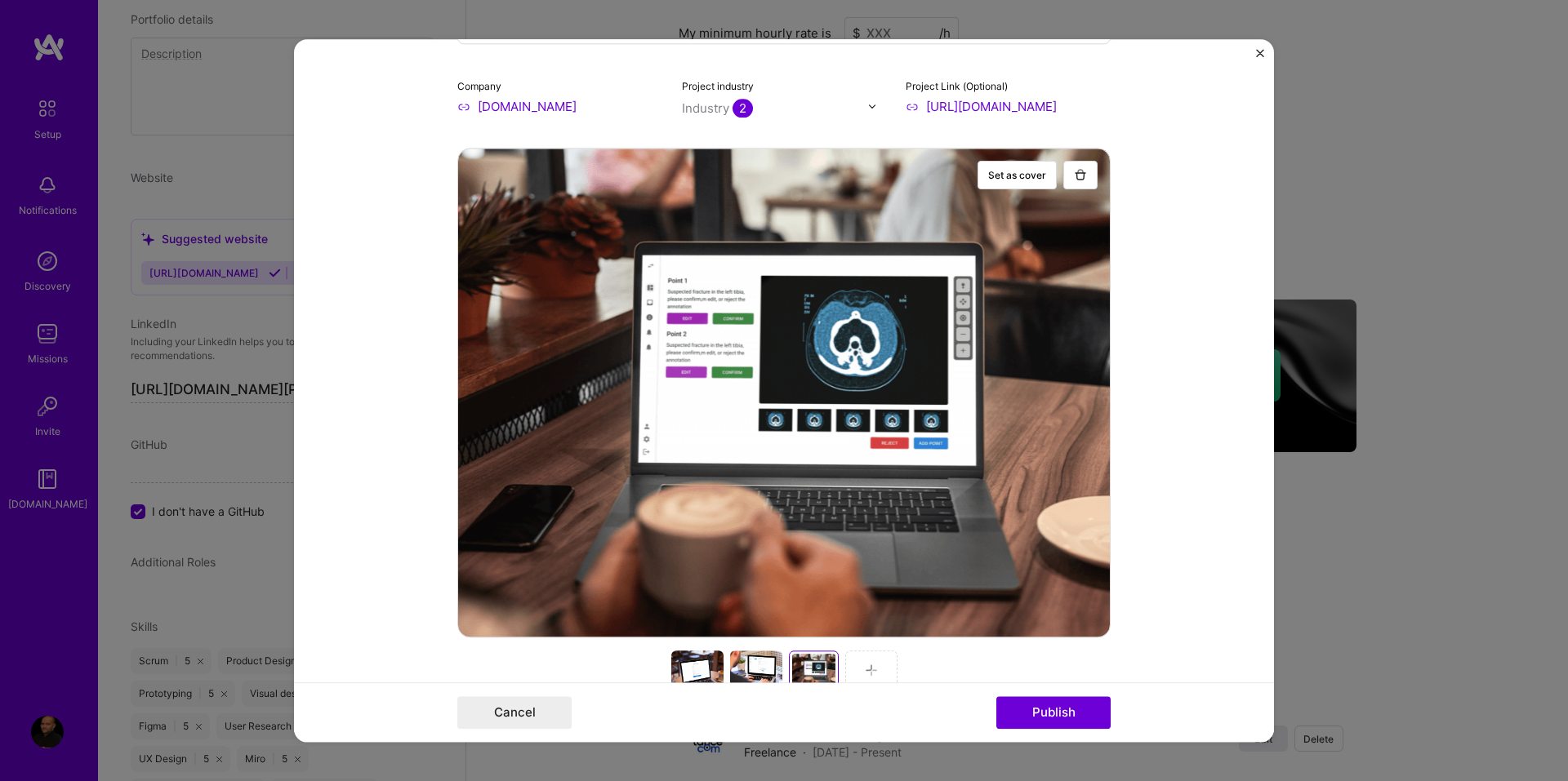
click at [872, 662] on div at bounding box center [872, 670] width 52 height 39
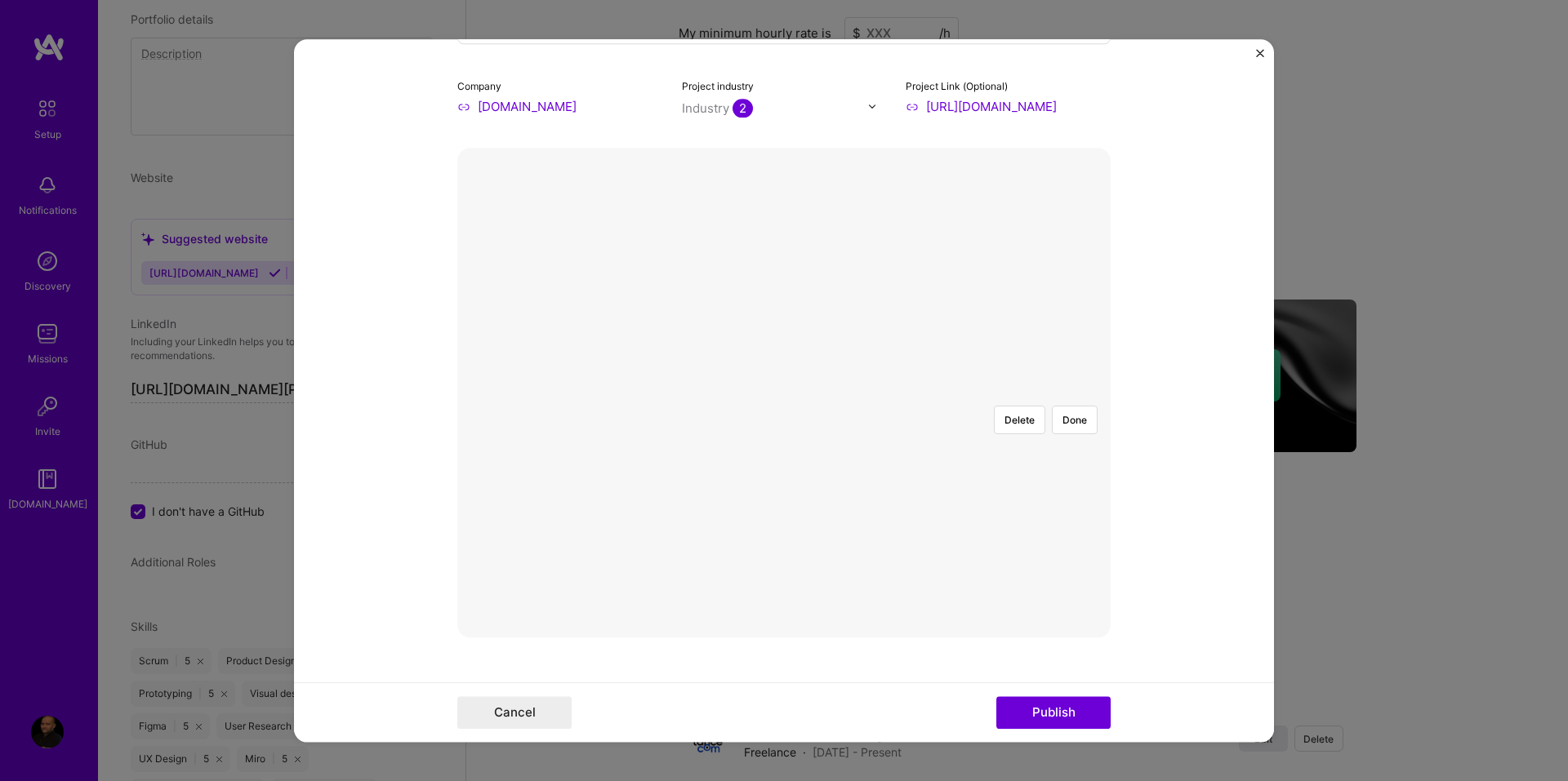
click at [786, 438] on div at bounding box center [1112, 637] width 651 height 490
click at [1064, 406] on button "Done" at bounding box center [1074, 420] width 46 height 29
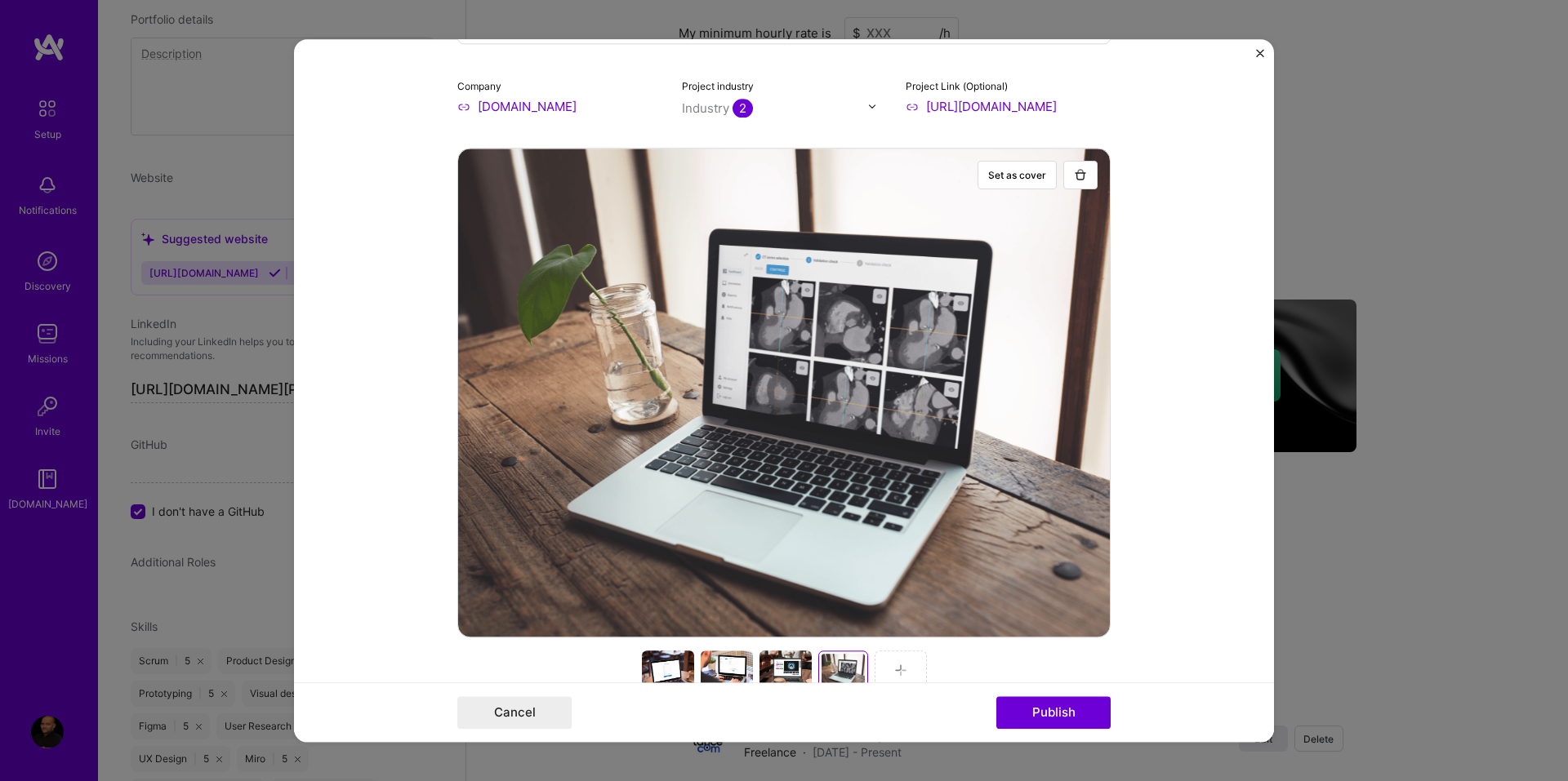
click at [772, 669] on div at bounding box center [786, 670] width 52 height 39
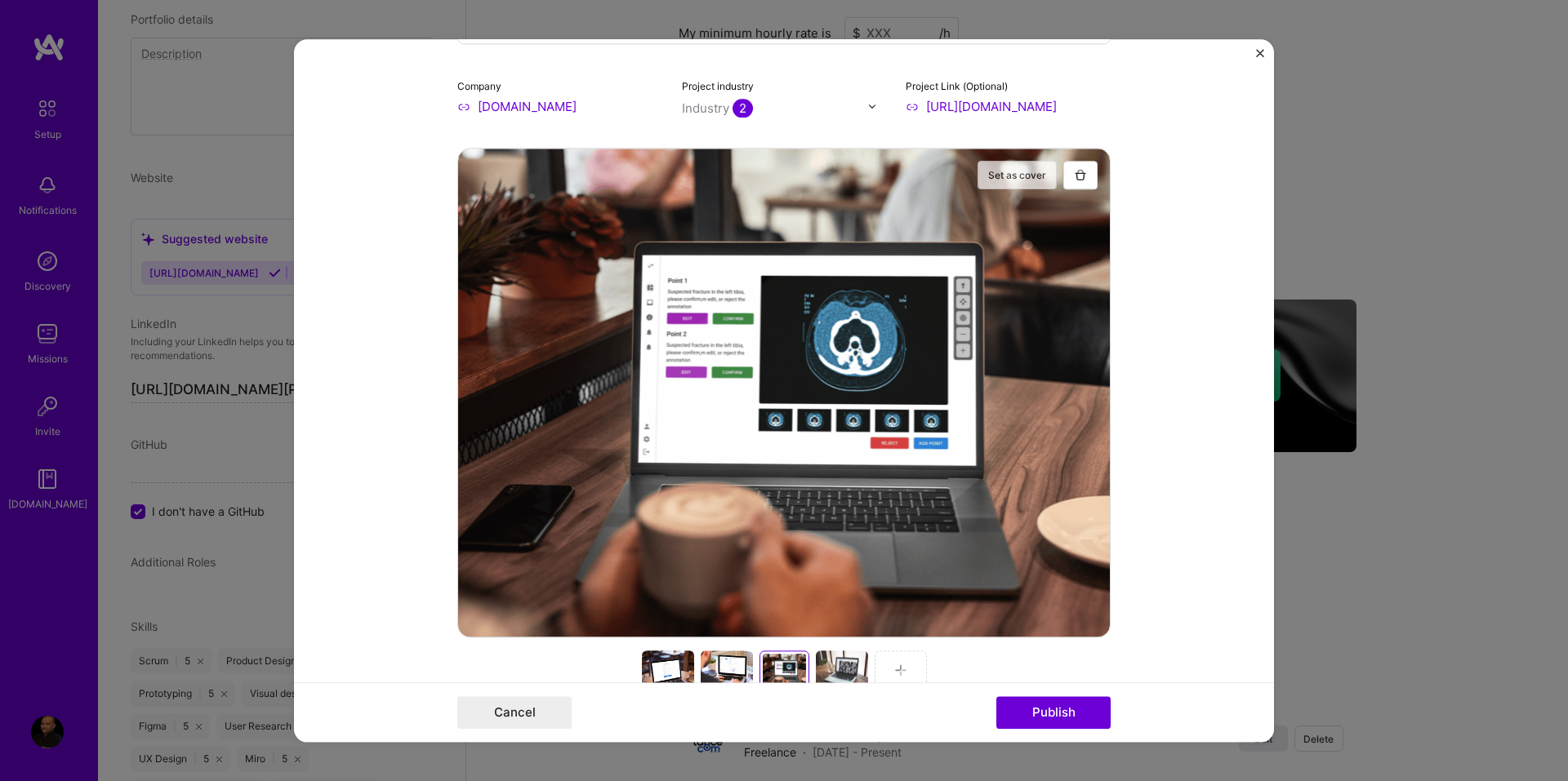
click at [1017, 177] on button "Set as cover" at bounding box center [1016, 174] width 79 height 29
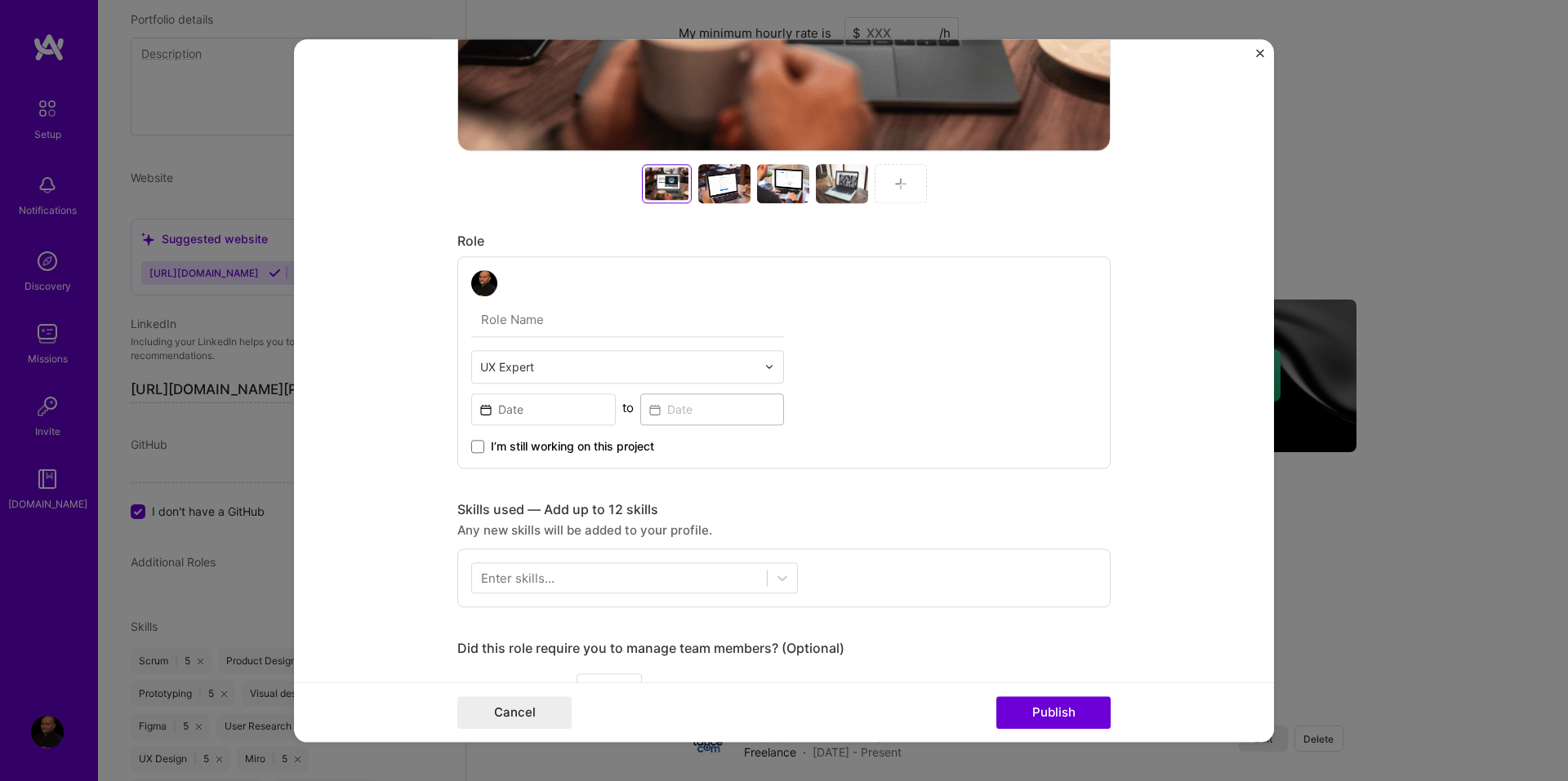
scroll to position [676, 0]
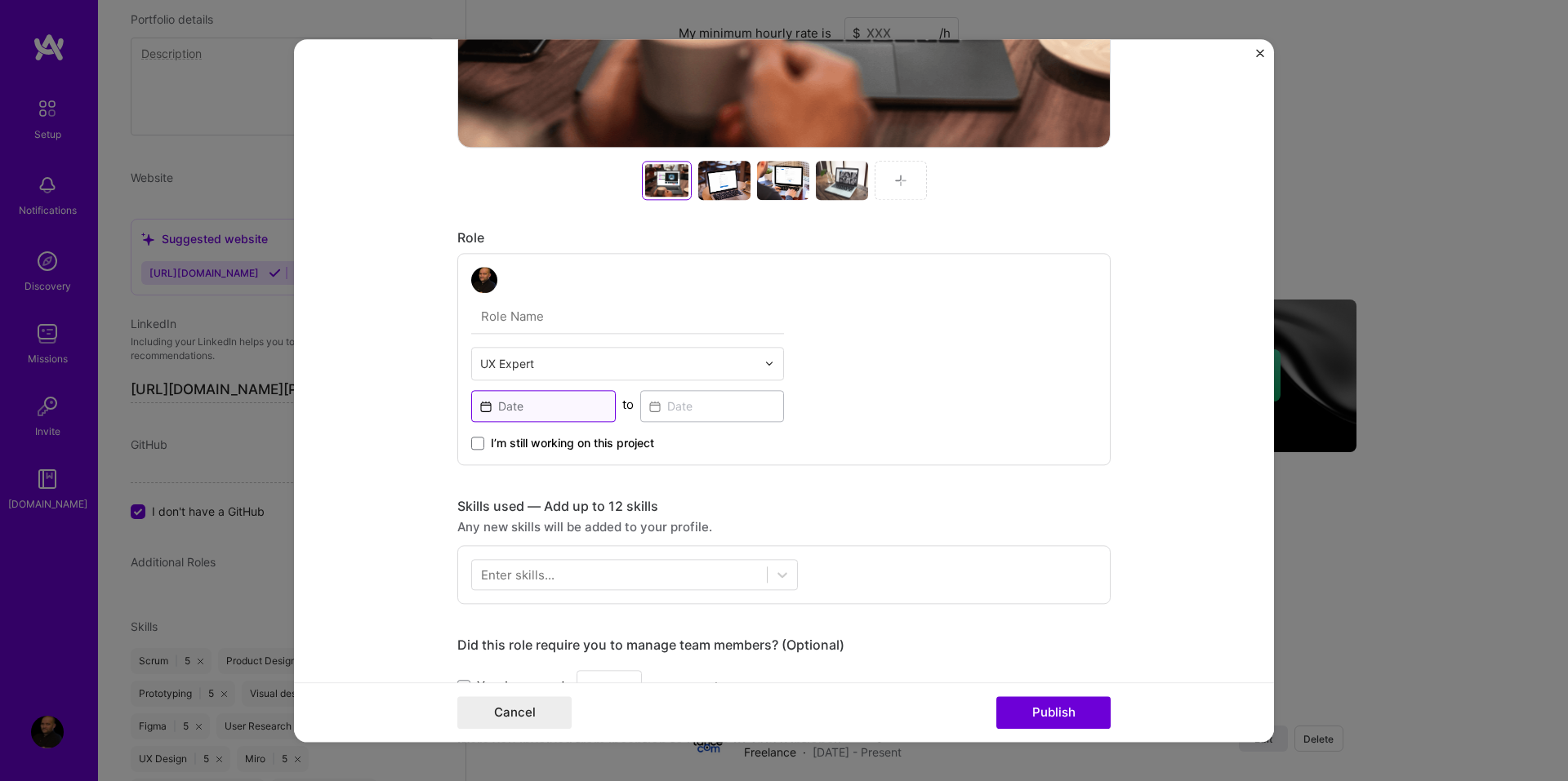
click at [517, 414] on input at bounding box center [543, 406] width 145 height 32
click at [521, 311] on input "text" at bounding box center [627, 316] width 313 height 35
type input "UX/UI designer"
click at [511, 411] on input at bounding box center [543, 406] width 145 height 32
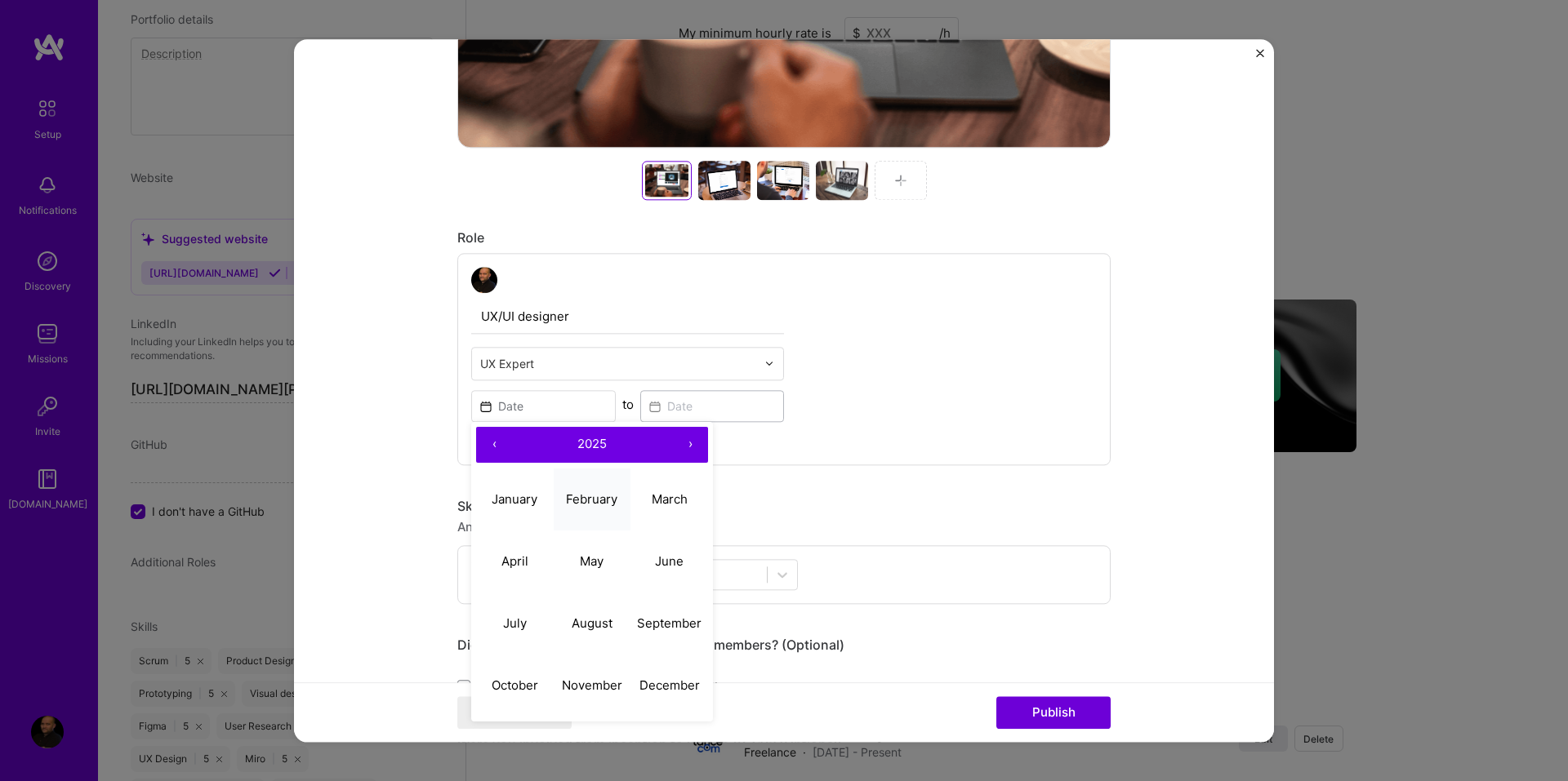
click at [591, 492] on abbr "February" at bounding box center [591, 499] width 51 height 16
type input "Feb, 2025"
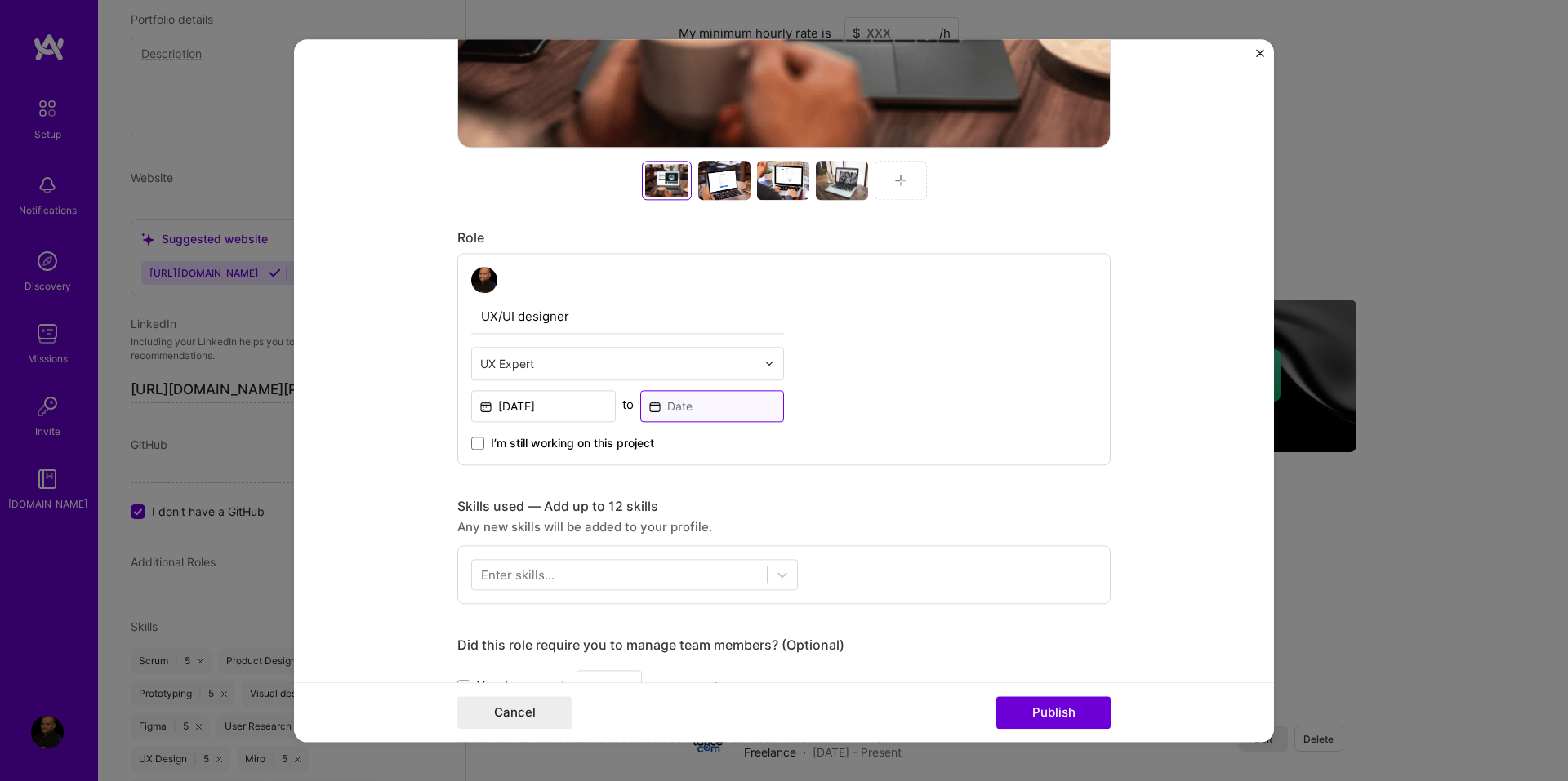
click at [691, 416] on input at bounding box center [712, 406] width 145 height 32
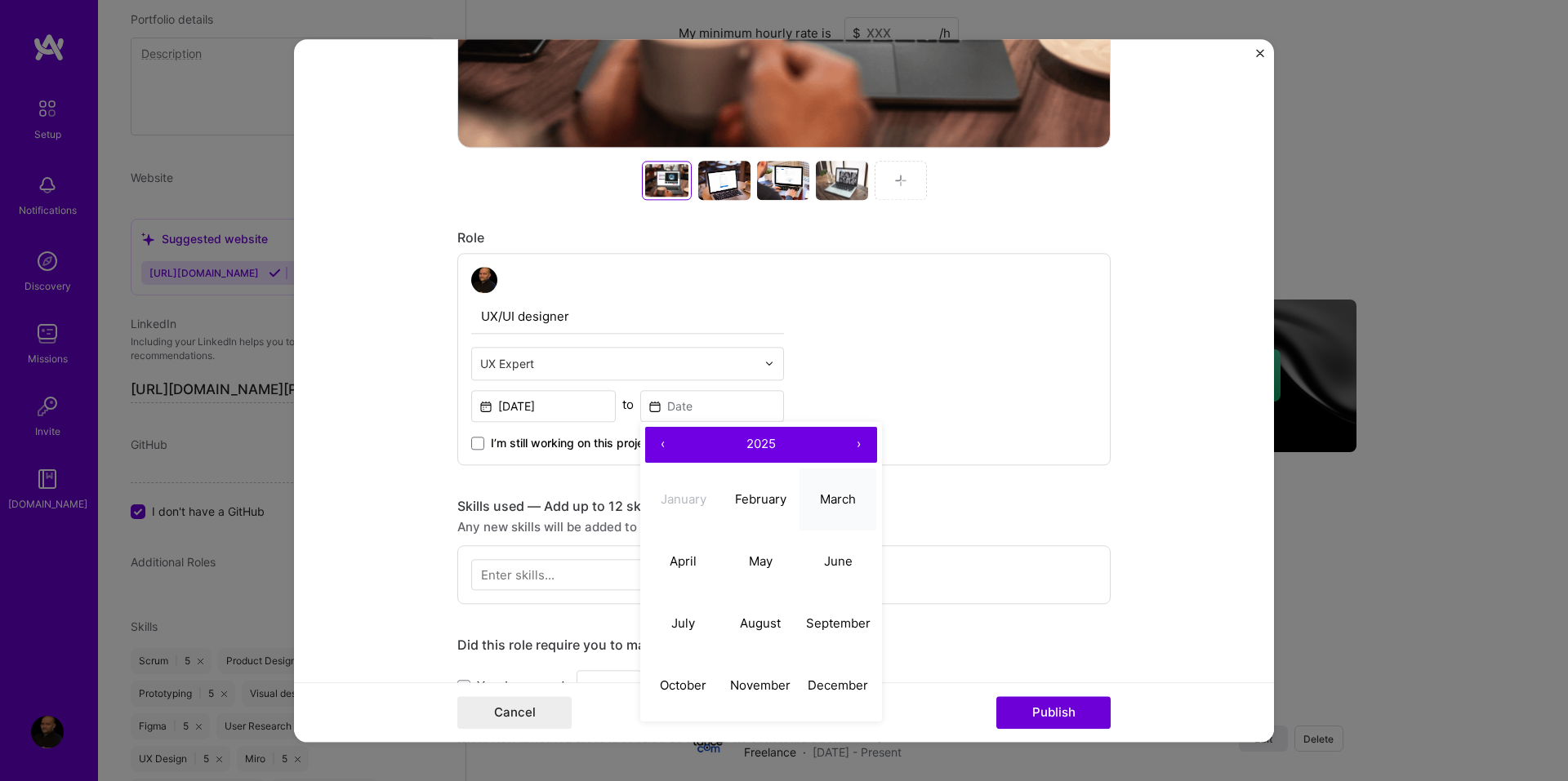
click at [833, 509] on button "March" at bounding box center [838, 499] width 77 height 62
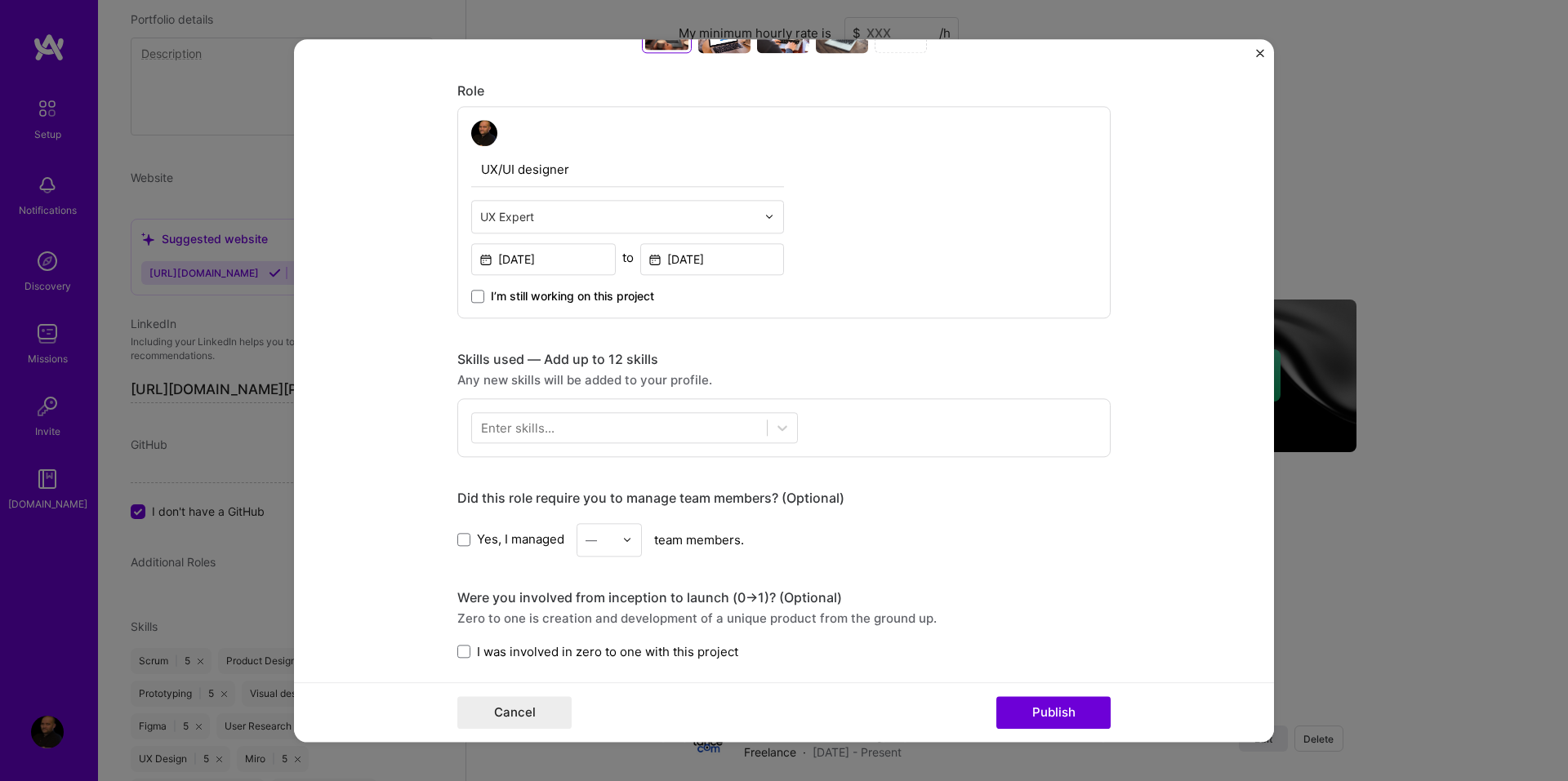
scroll to position [839, 0]
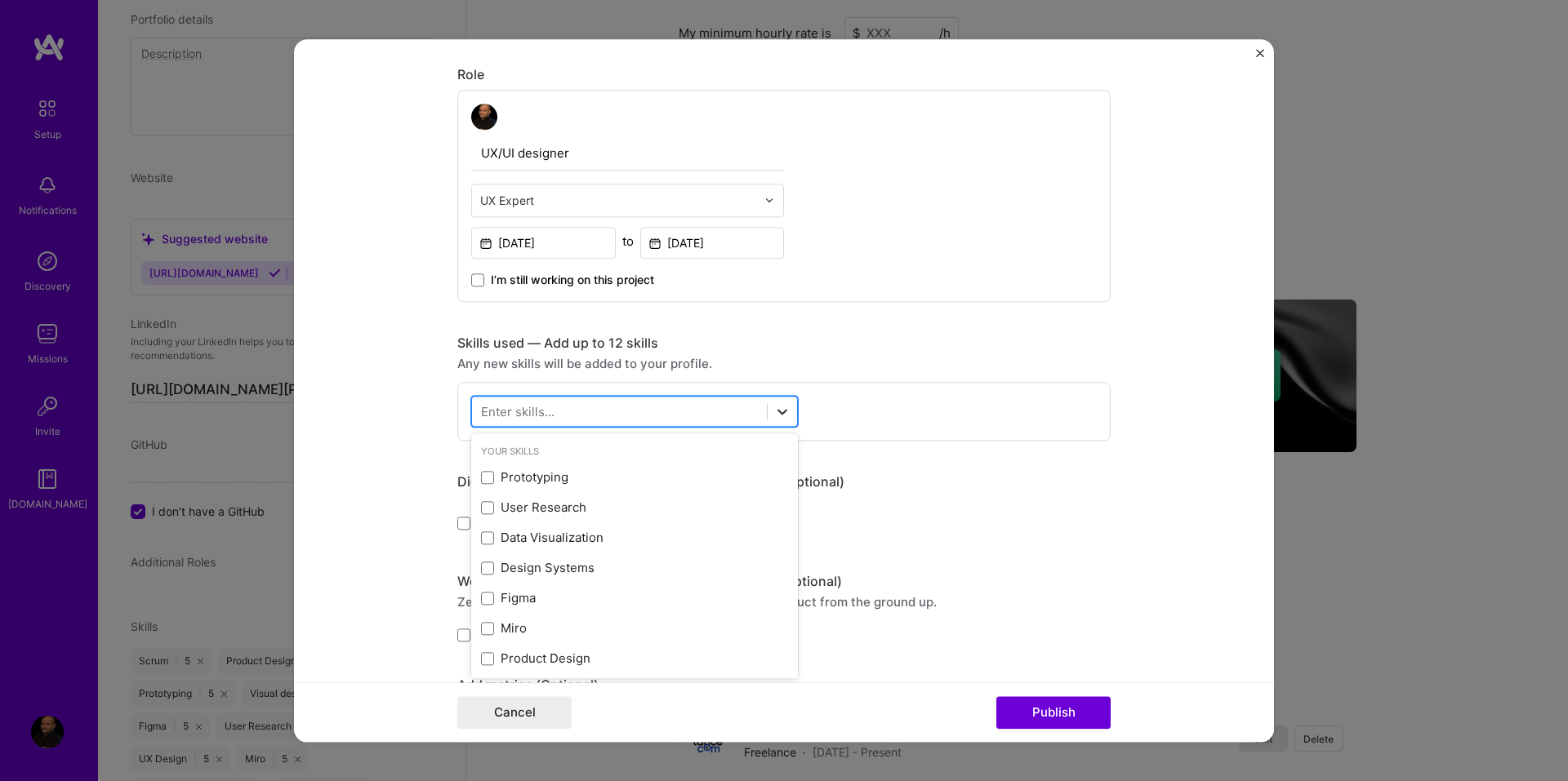
click at [774, 411] on icon at bounding box center [781, 411] width 16 height 16
click at [481, 477] on span at bounding box center [487, 478] width 13 height 13
click at [0, 0] on input "checkbox" at bounding box center [0, 0] width 0 height 0
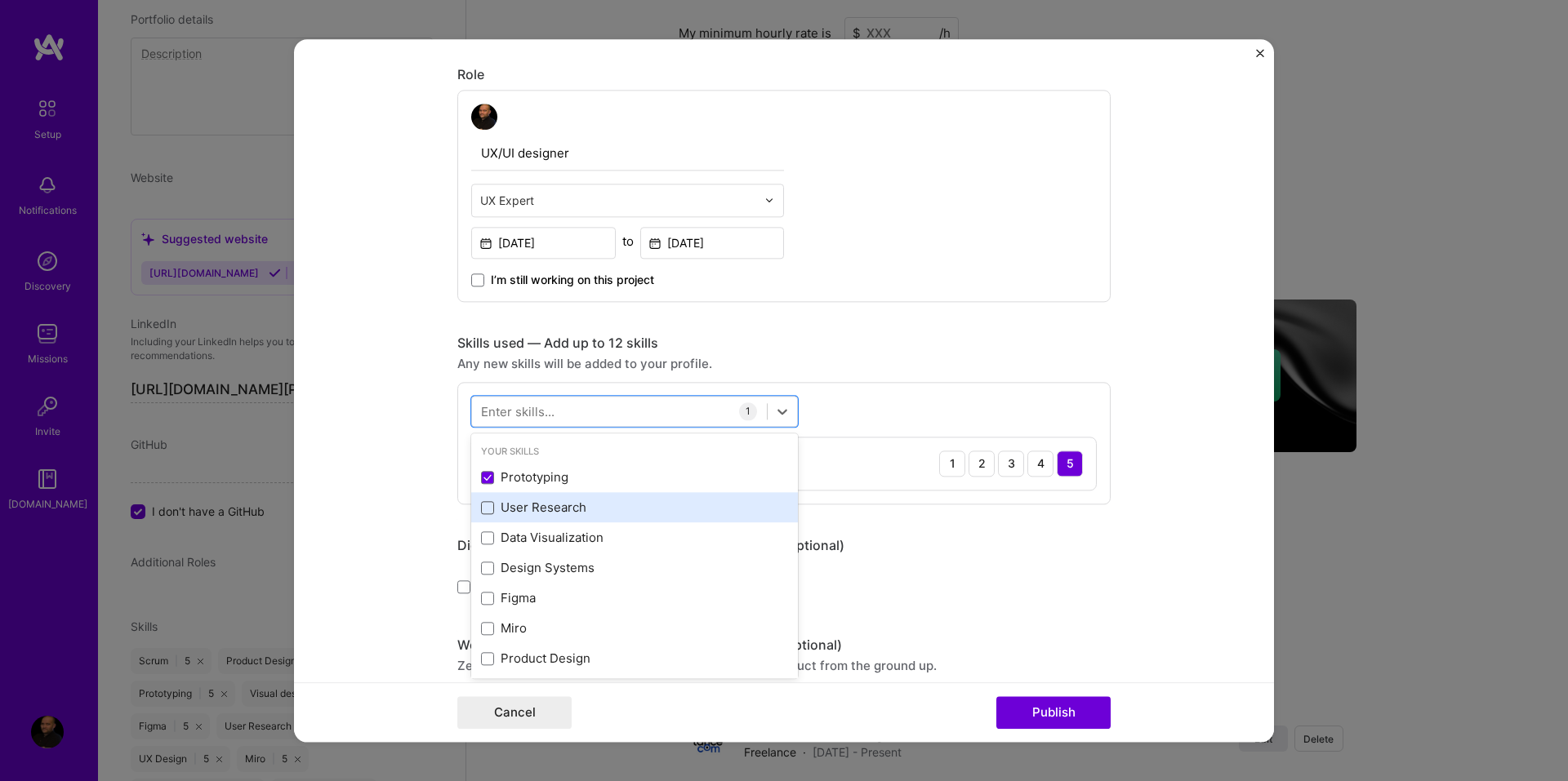
click at [482, 504] on span at bounding box center [487, 508] width 13 height 13
click at [0, 0] on input "checkbox" at bounding box center [0, 0] width 0 height 0
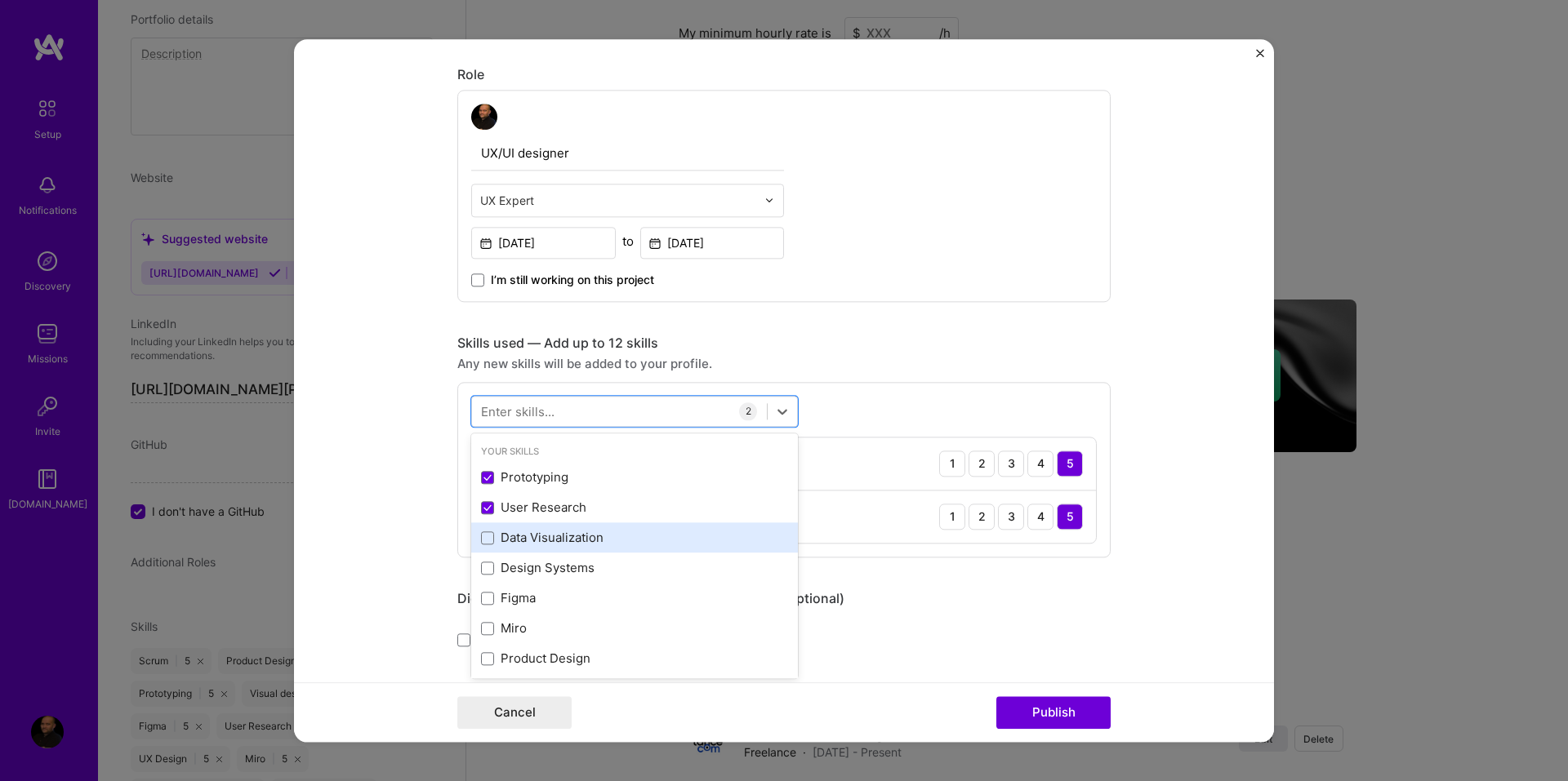
click at [483, 530] on div "Data Visualization" at bounding box center [634, 538] width 307 height 17
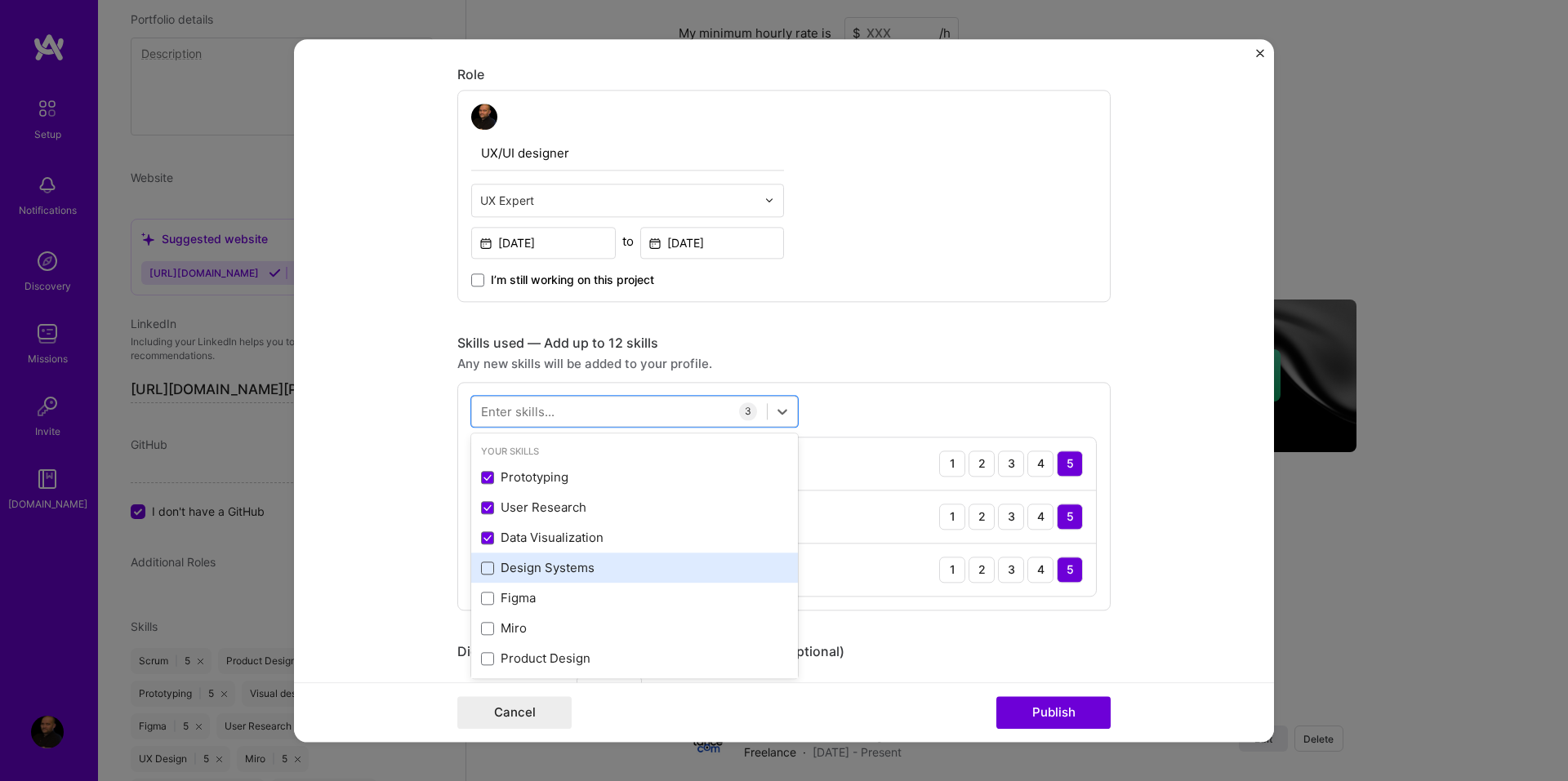
click at [483, 565] on span at bounding box center [487, 568] width 13 height 13
click at [0, 0] on input "checkbox" at bounding box center [0, 0] width 0 height 0
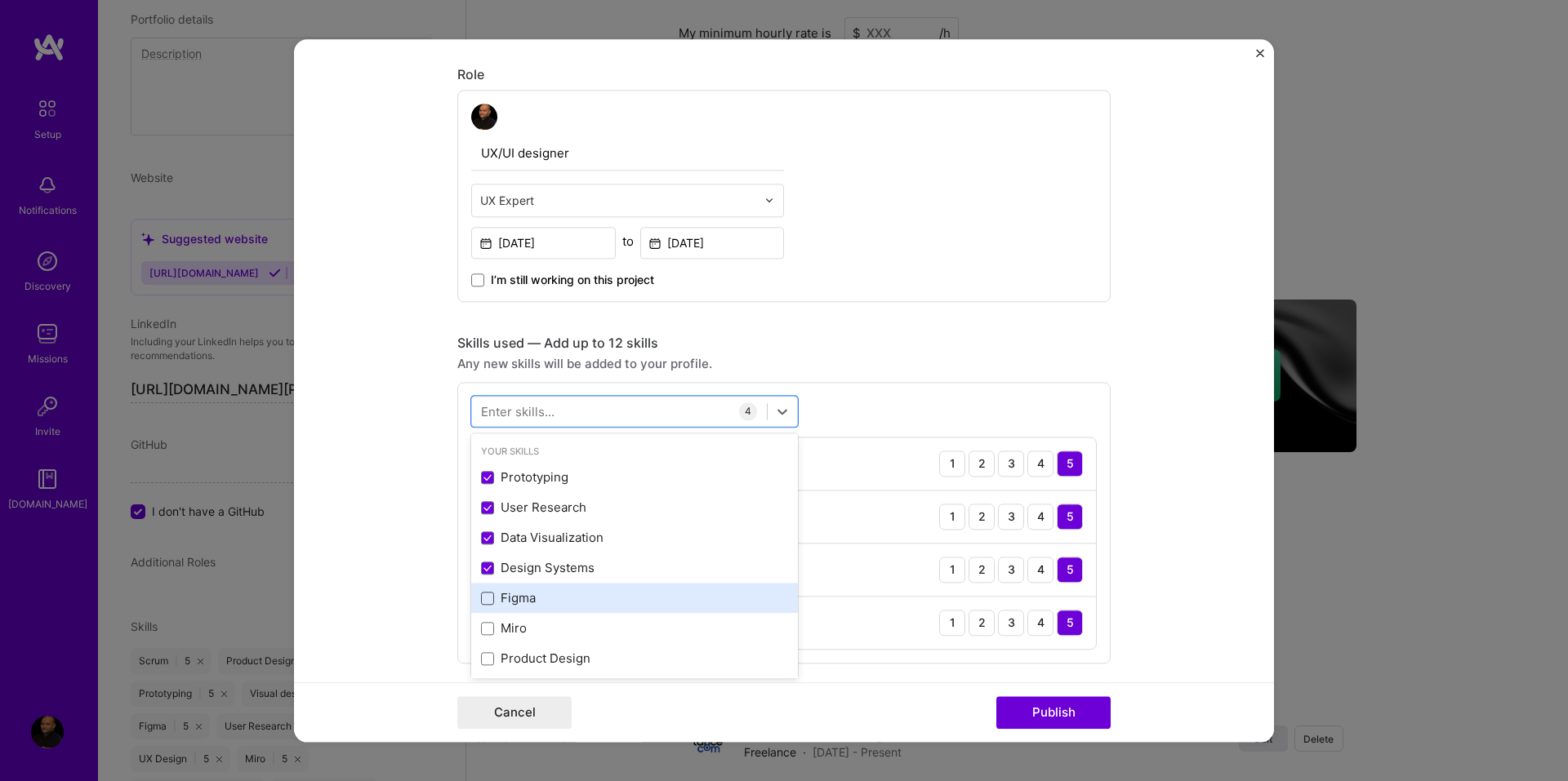
click at [482, 595] on span at bounding box center [487, 598] width 13 height 13
click at [0, 0] on input "checkbox" at bounding box center [0, 0] width 0 height 0
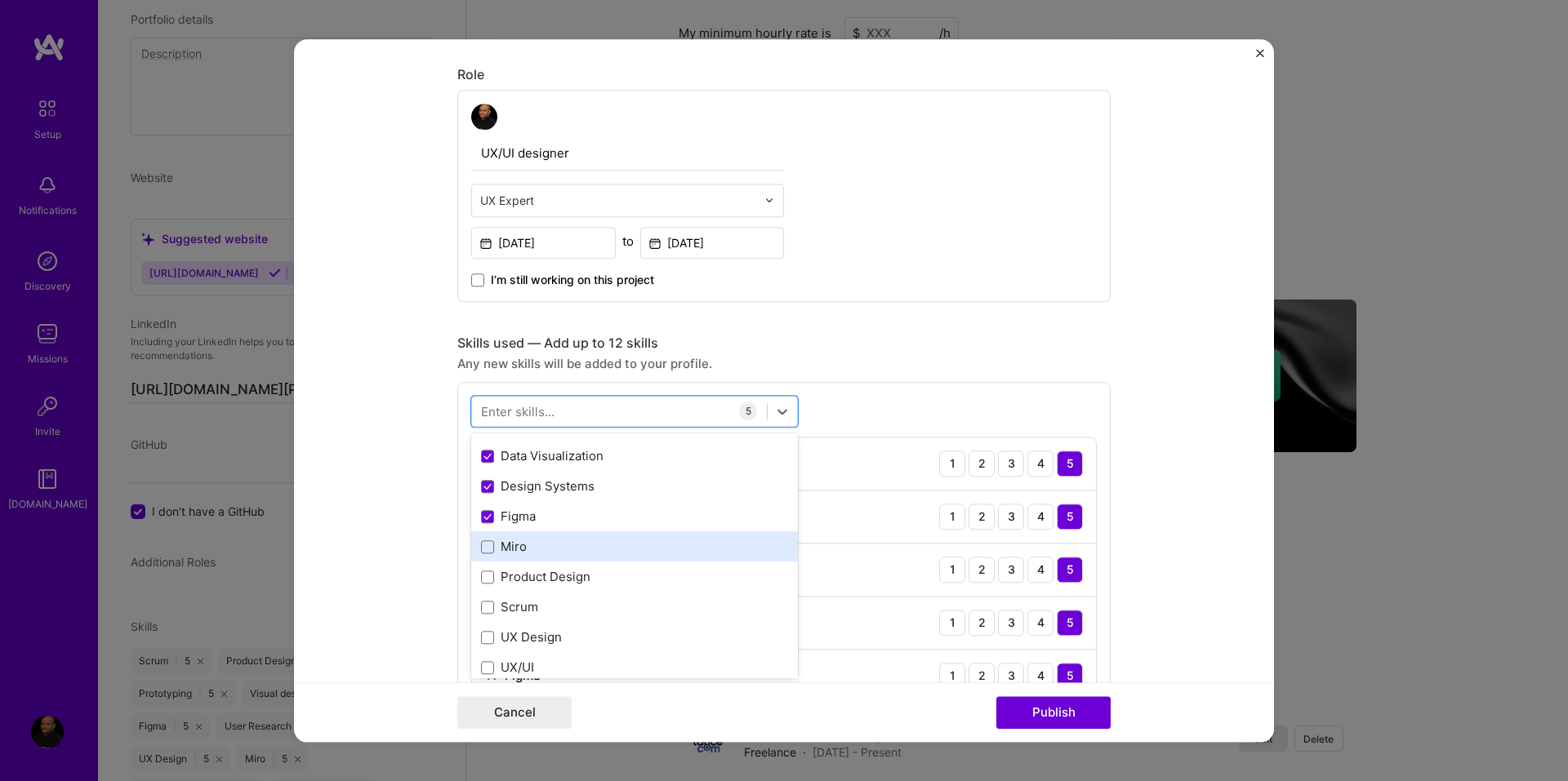
click at [481, 558] on div "Miro" at bounding box center [635, 547] width 327 height 30
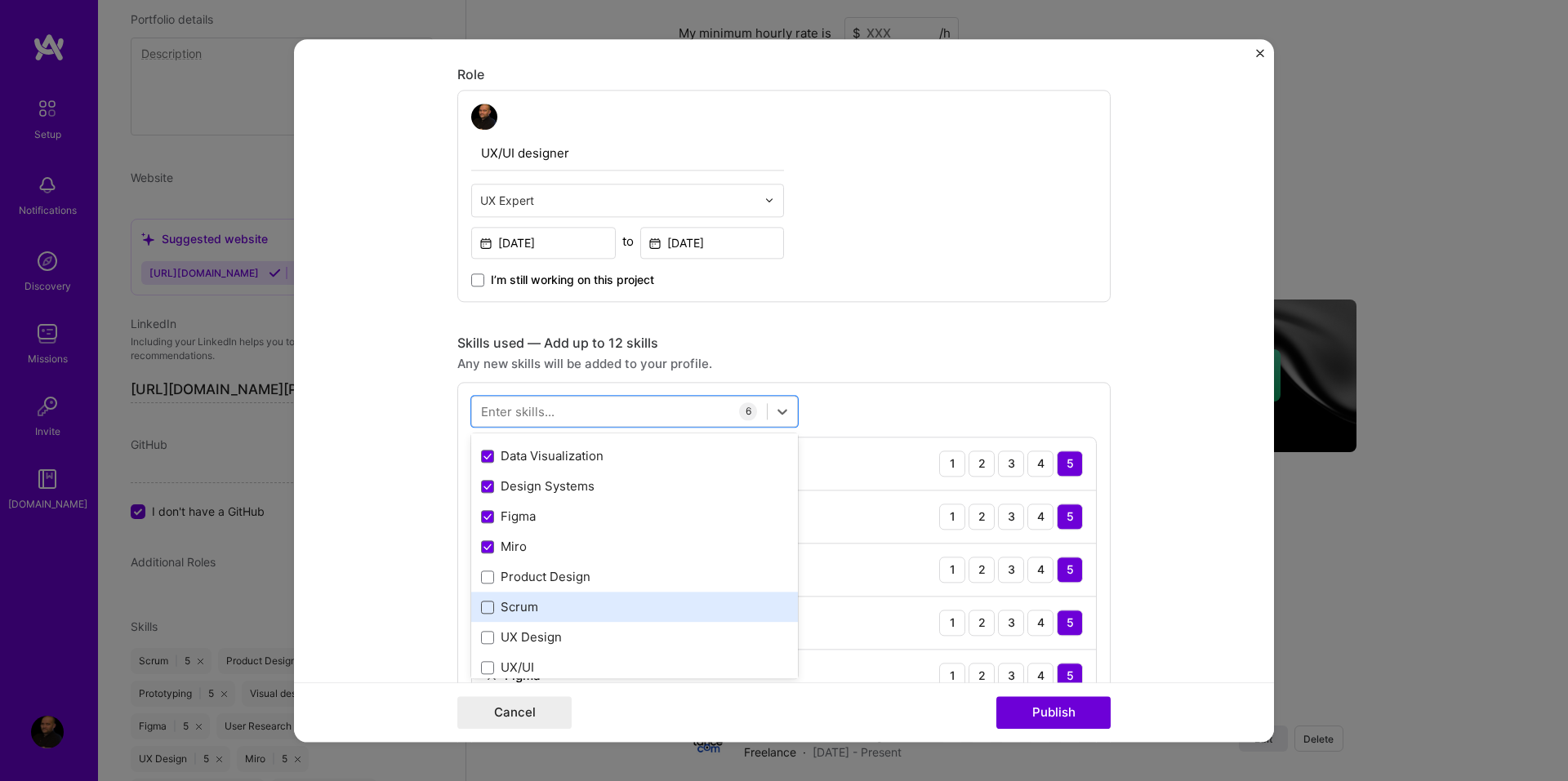
click at [482, 604] on span at bounding box center [487, 607] width 13 height 13
click at [0, 0] on input "checkbox" at bounding box center [0, 0] width 0 height 0
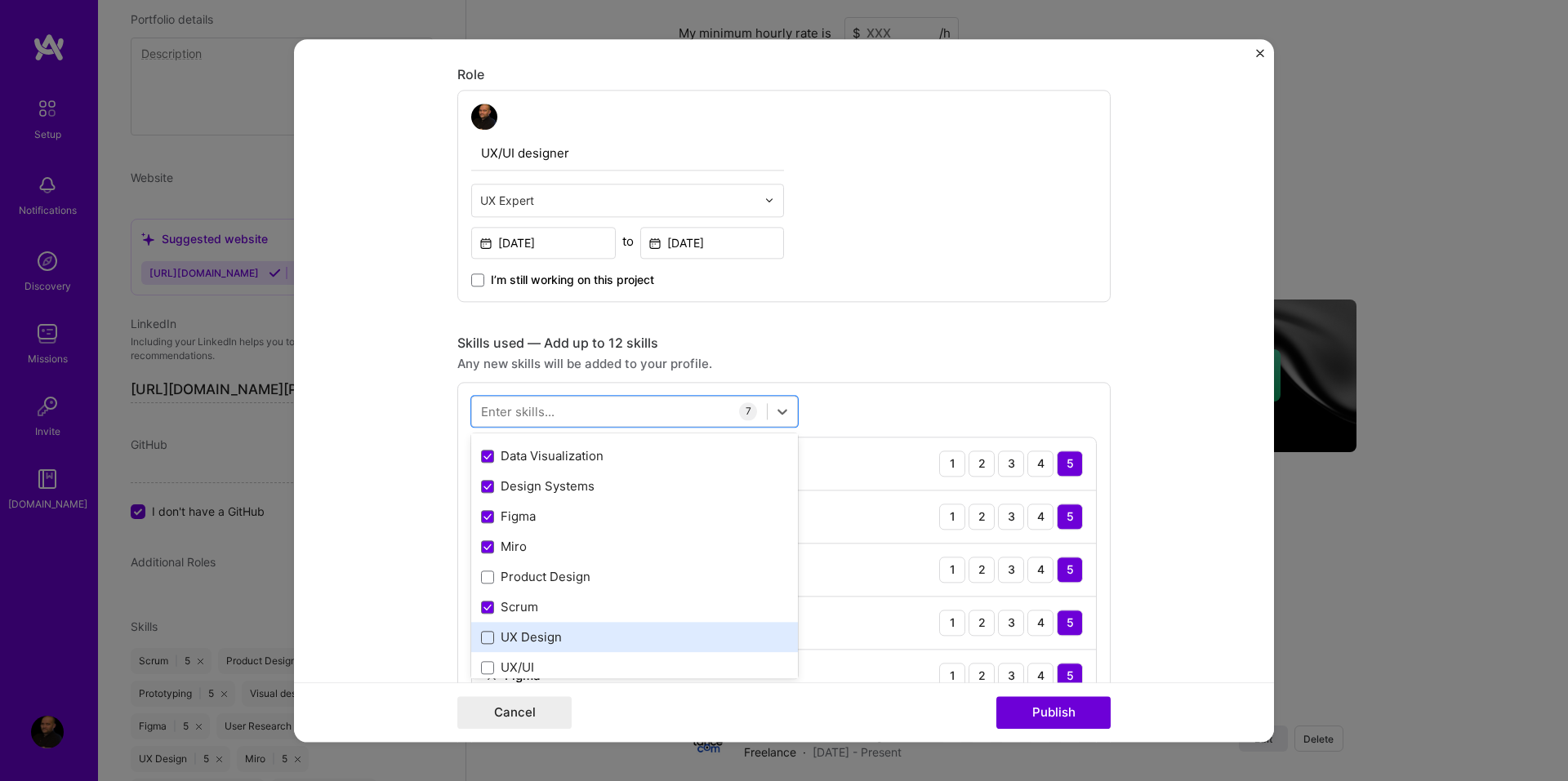
click at [481, 638] on span at bounding box center [487, 637] width 13 height 13
click at [0, 0] on input "checkbox" at bounding box center [0, 0] width 0 height 0
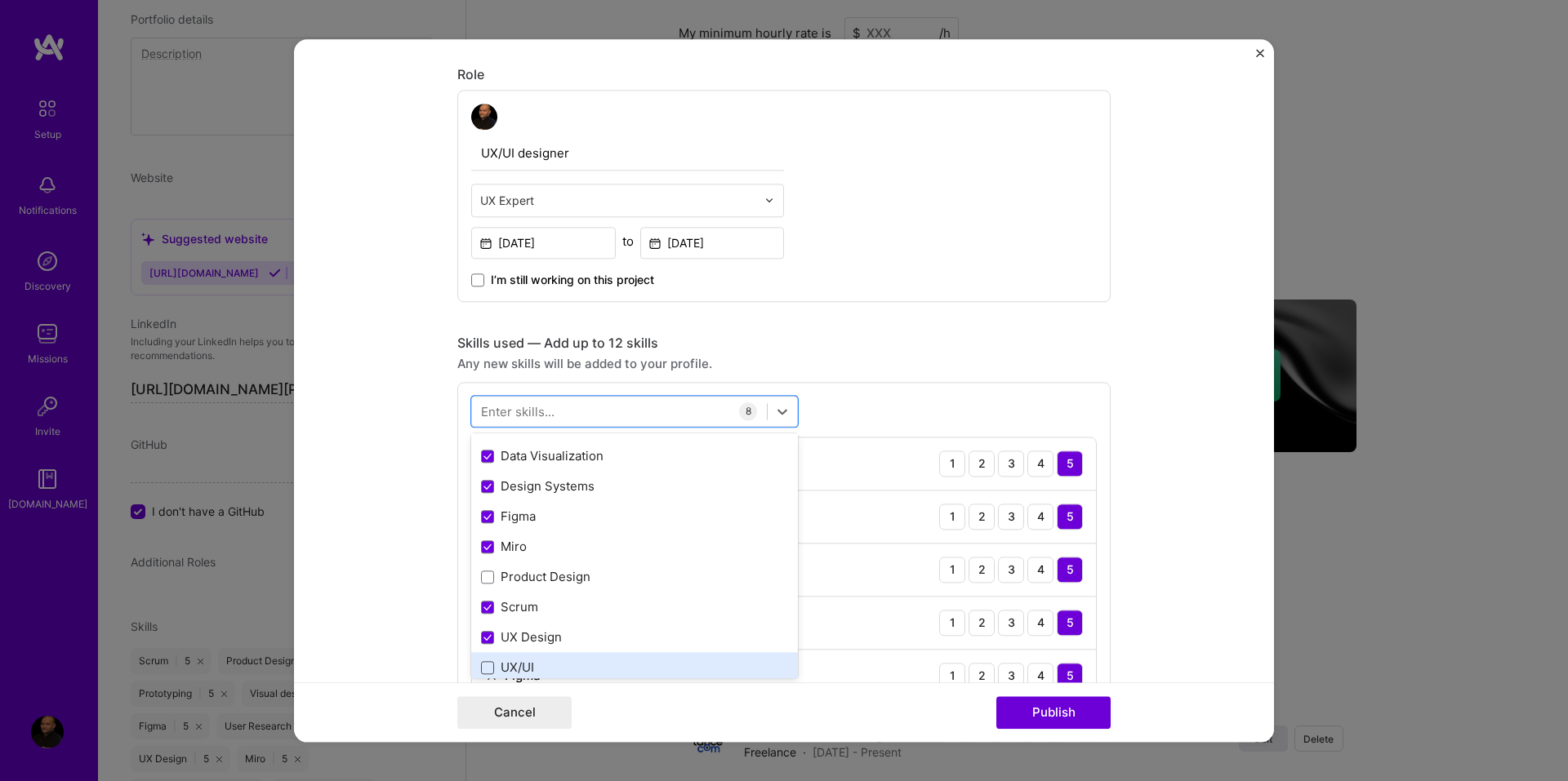
click at [481, 668] on span at bounding box center [487, 668] width 13 height 13
click at [0, 0] on input "checkbox" at bounding box center [0, 0] width 0 height 0
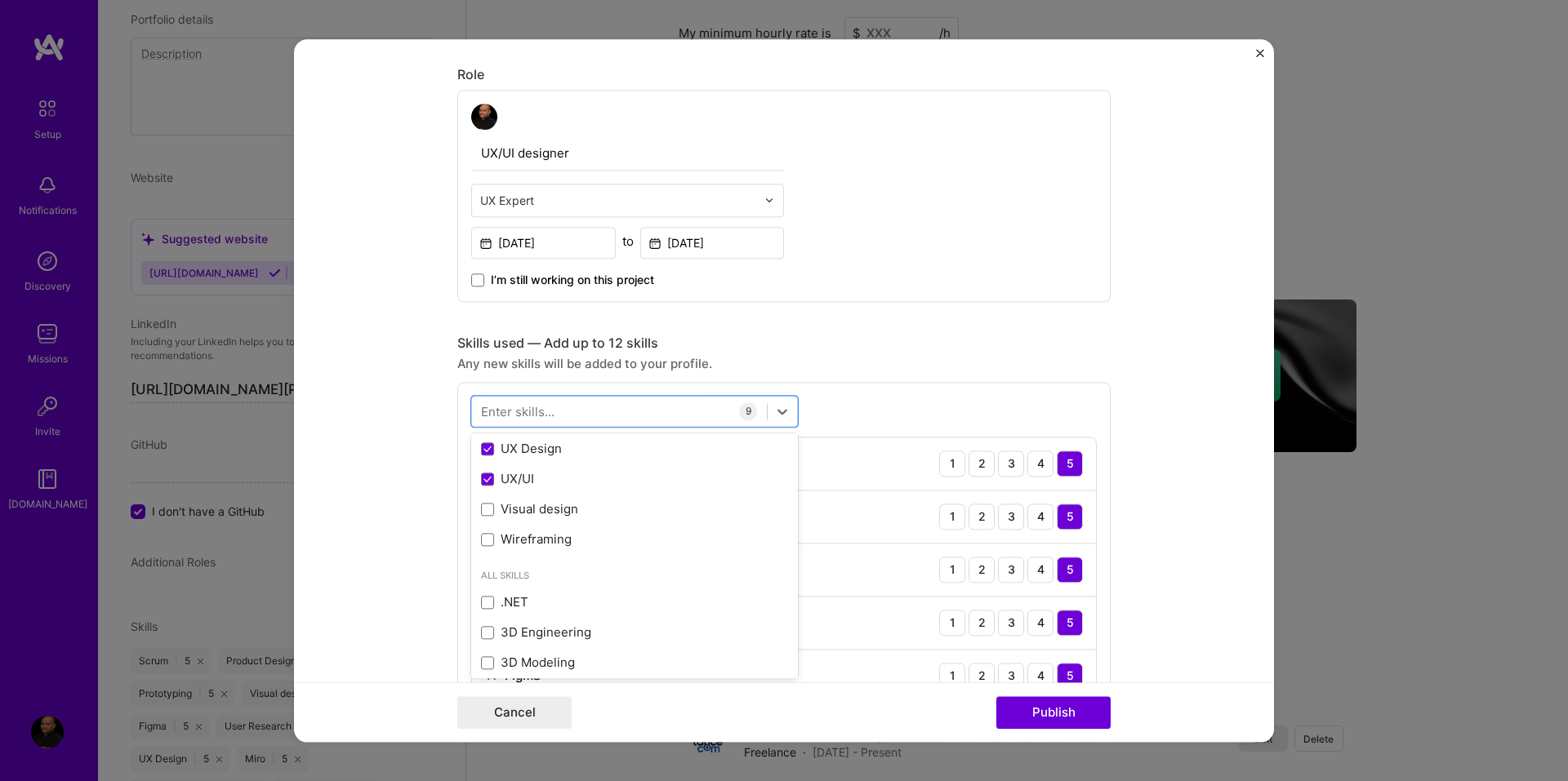
scroll to position [327, 0]
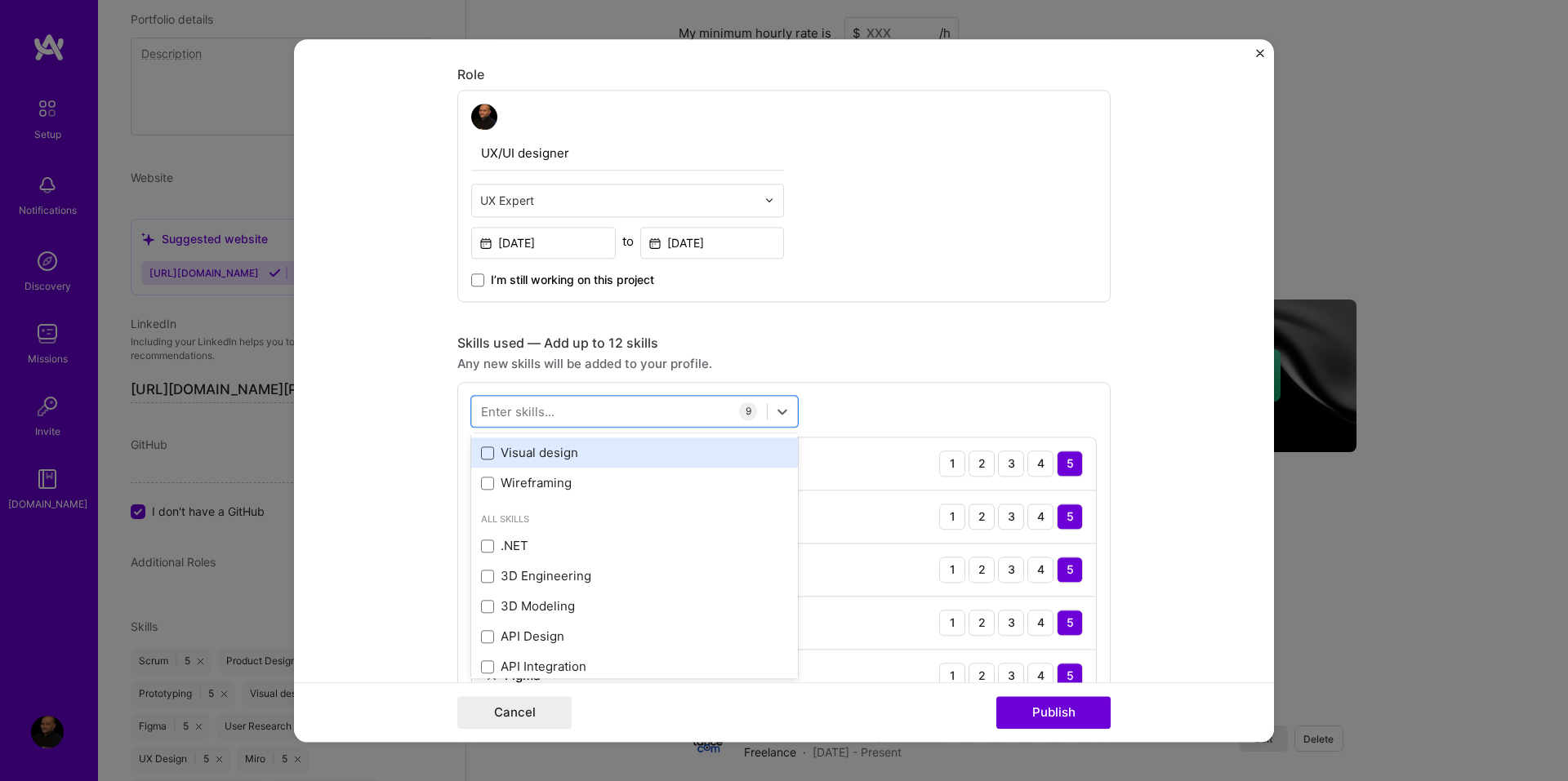
click at [482, 447] on span at bounding box center [487, 453] width 13 height 13
click at [0, 0] on input "checkbox" at bounding box center [0, 0] width 0 height 0
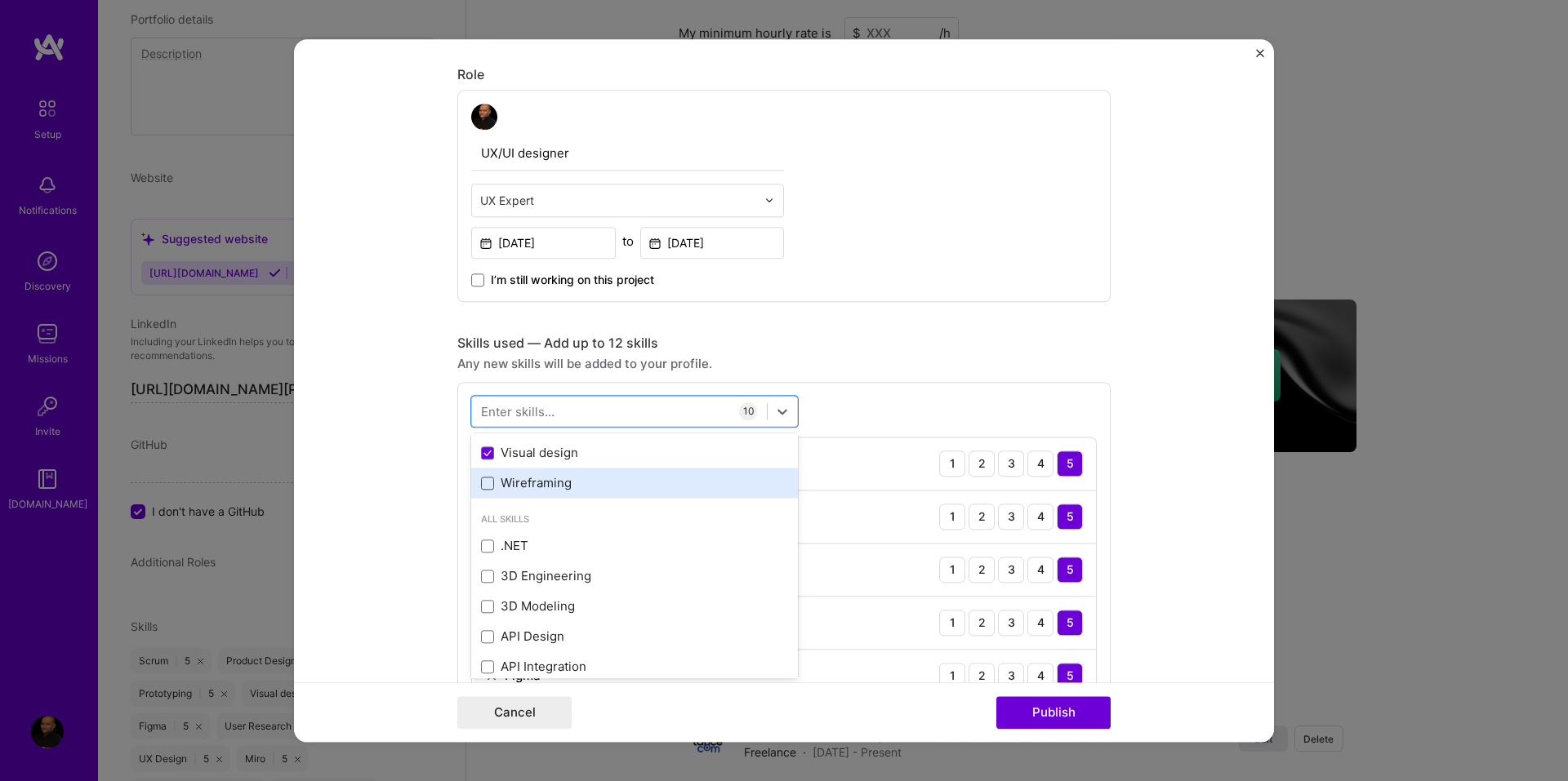
click at [481, 480] on span at bounding box center [487, 483] width 13 height 13
click at [0, 0] on input "checkbox" at bounding box center [0, 0] width 0 height 0
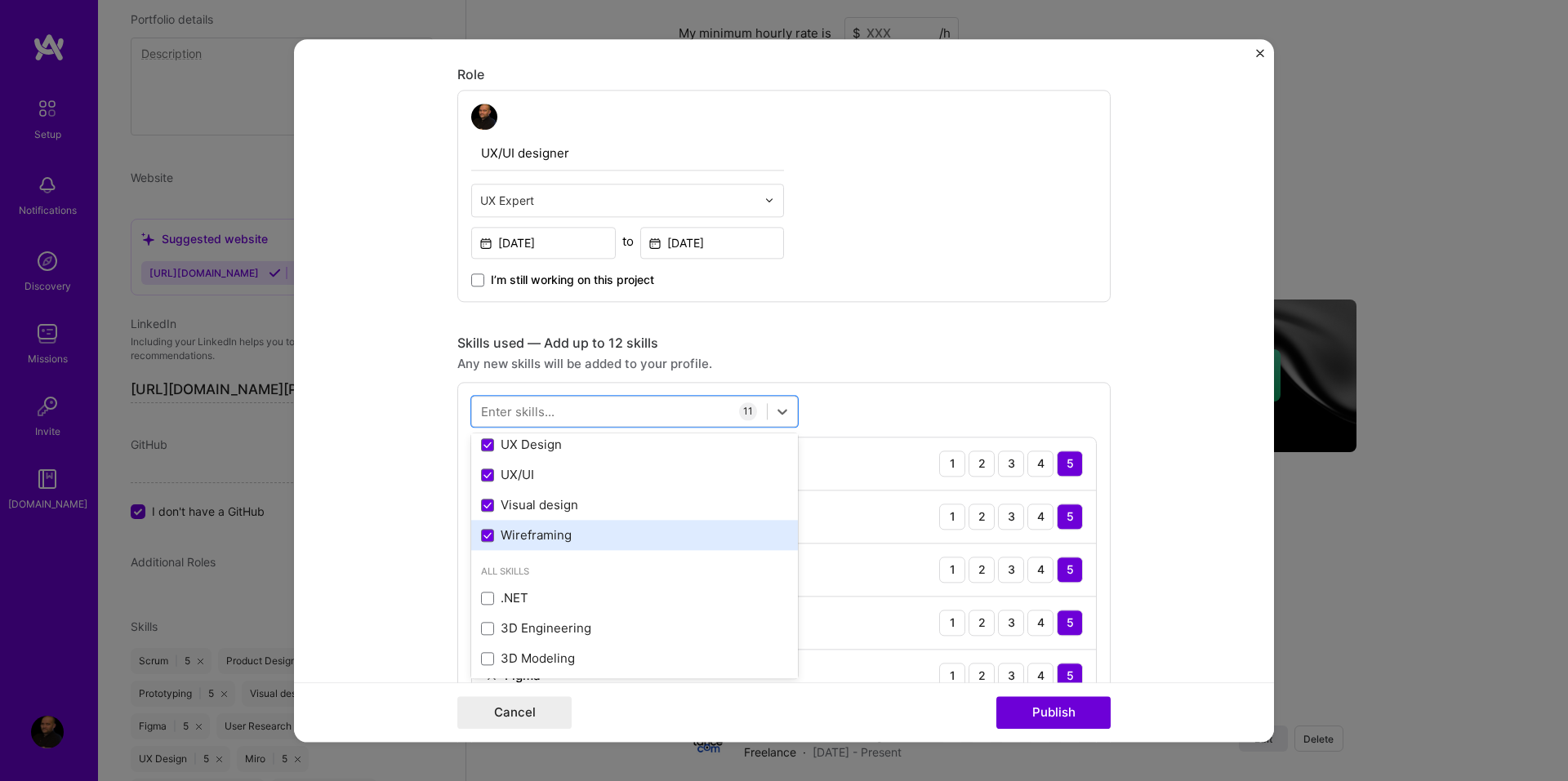
scroll to position [244, 0]
click at [983, 397] on div "option Wireframing, selected. option Wireframing selected, 0 of 2. 378 results …" at bounding box center [784, 708] width 653 height 653
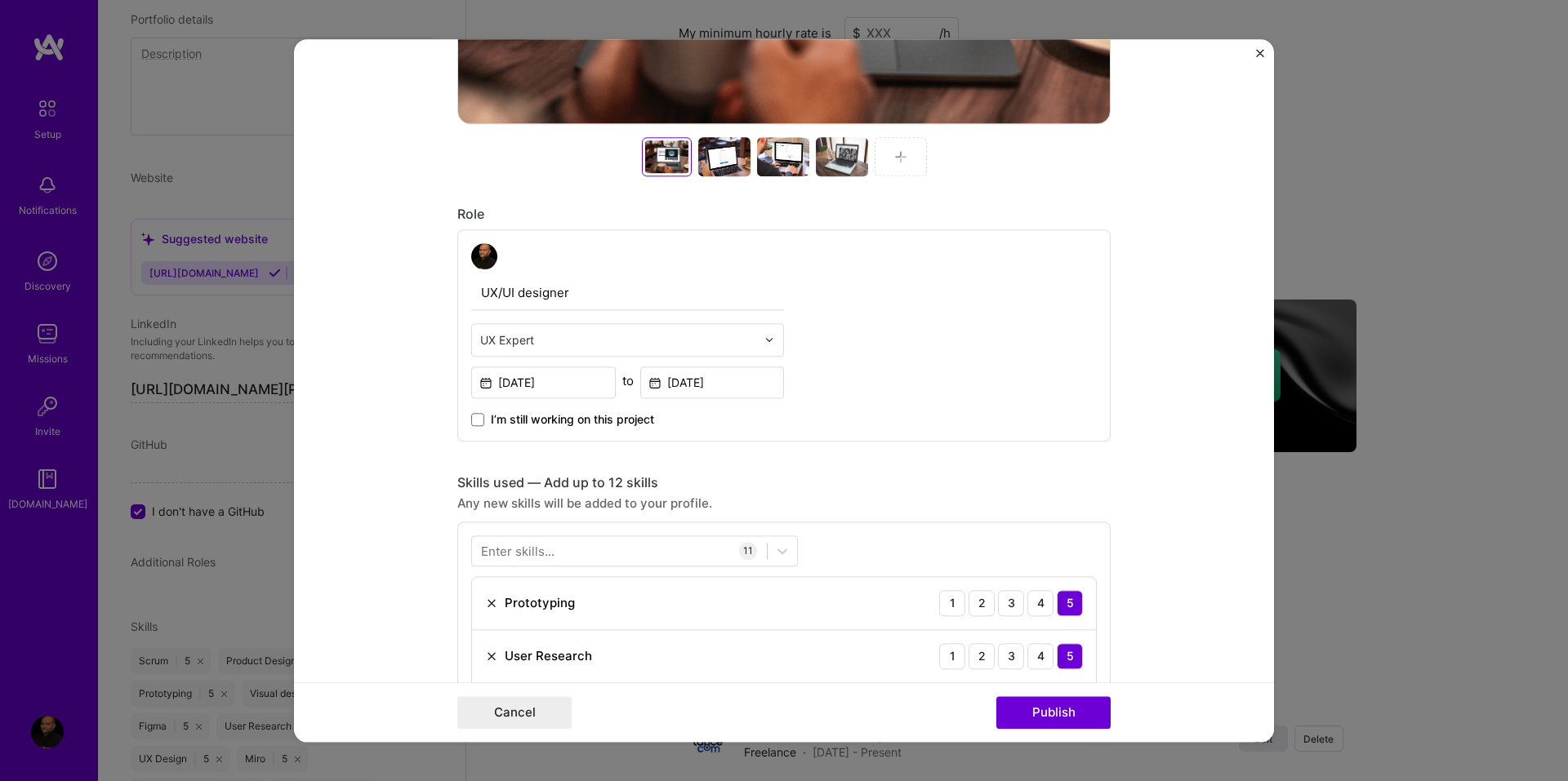
scroll to position [690, 0]
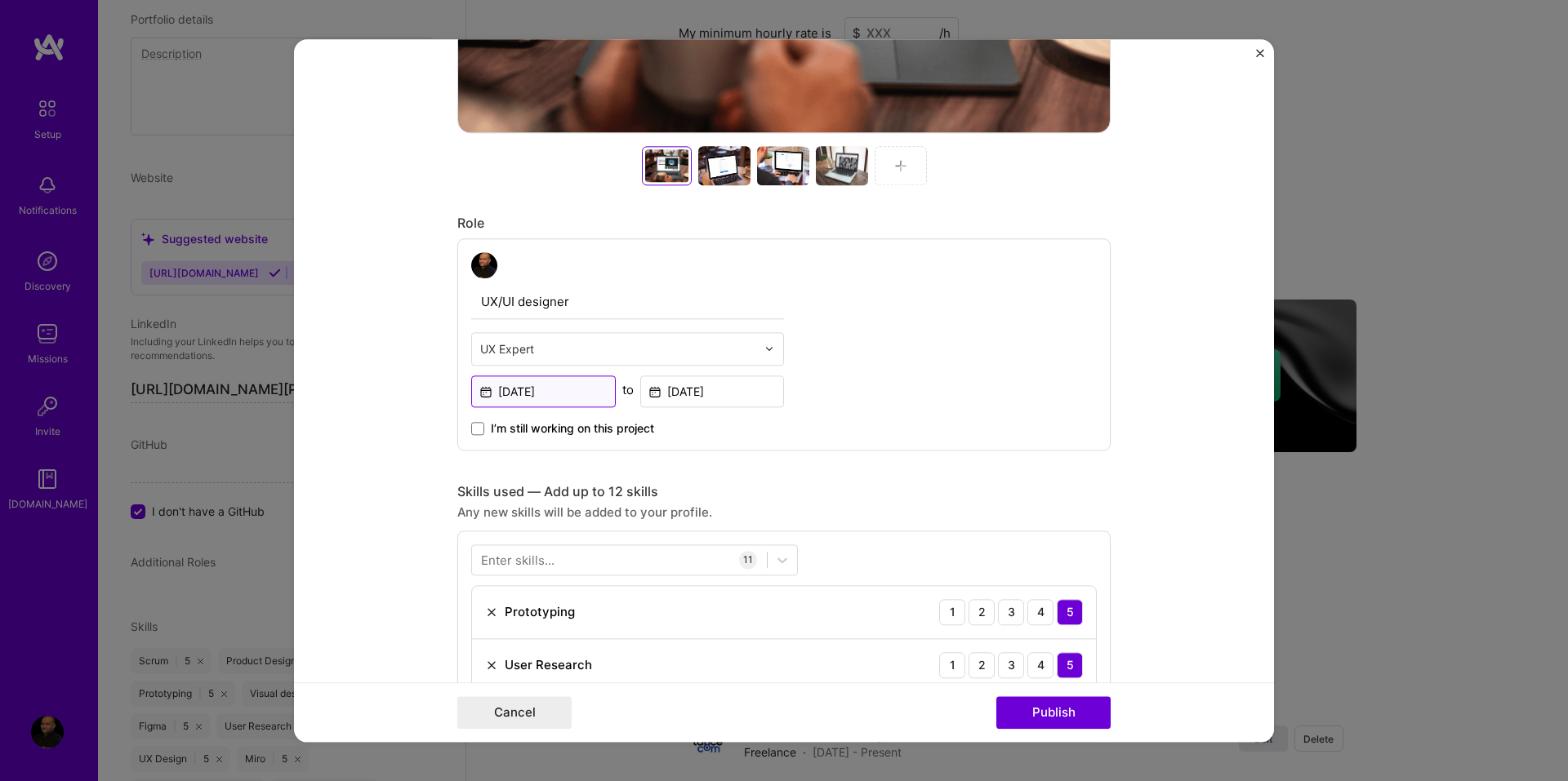
click at [578, 391] on input "Feb, 2025" at bounding box center [543, 391] width 145 height 32
click at [646, 394] on input "Mar, 2025" at bounding box center [712, 391] width 145 height 32
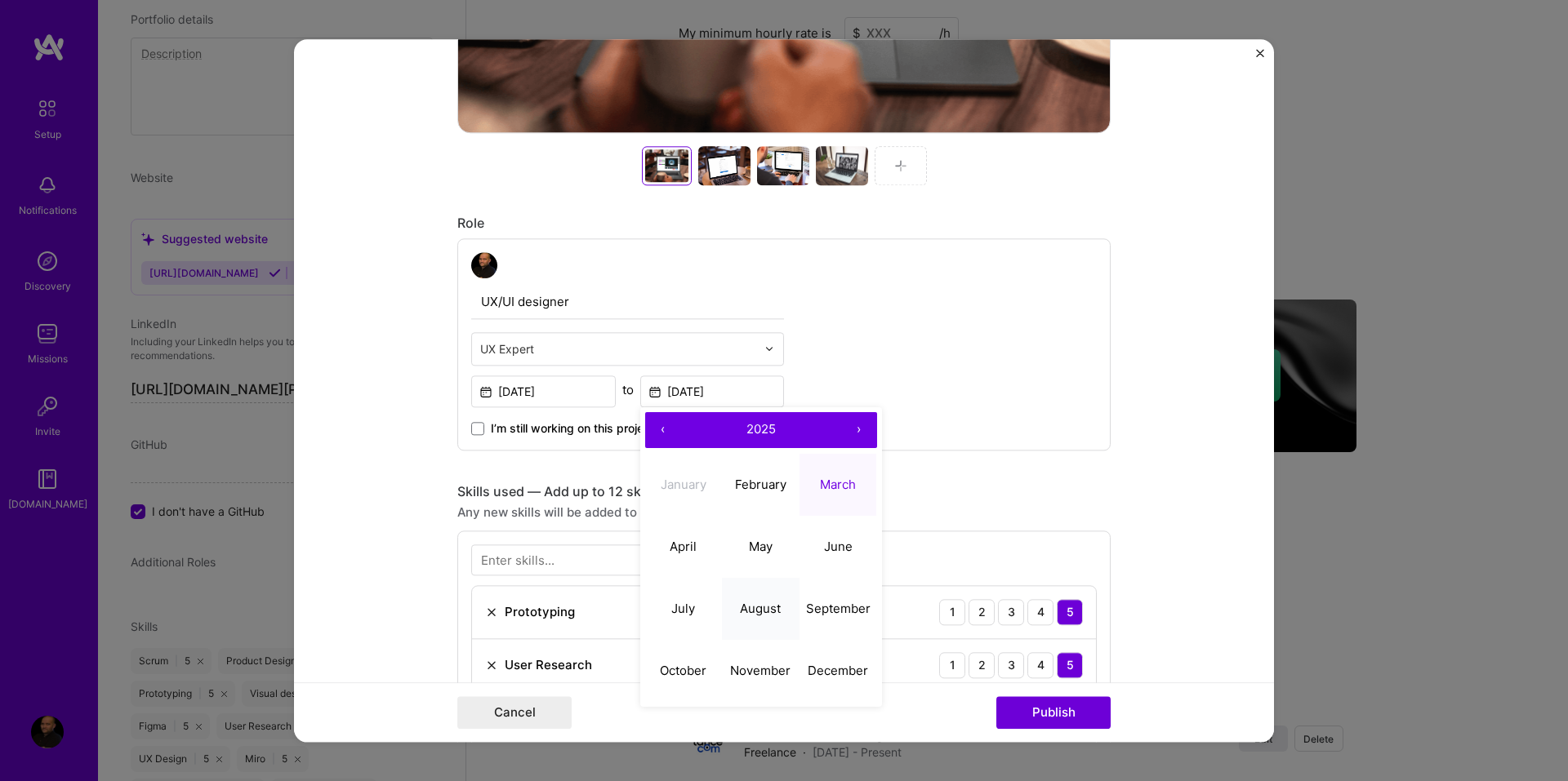
click at [757, 617] on abbr "August" at bounding box center [761, 608] width 41 height 16
type input "Aug, 2025"
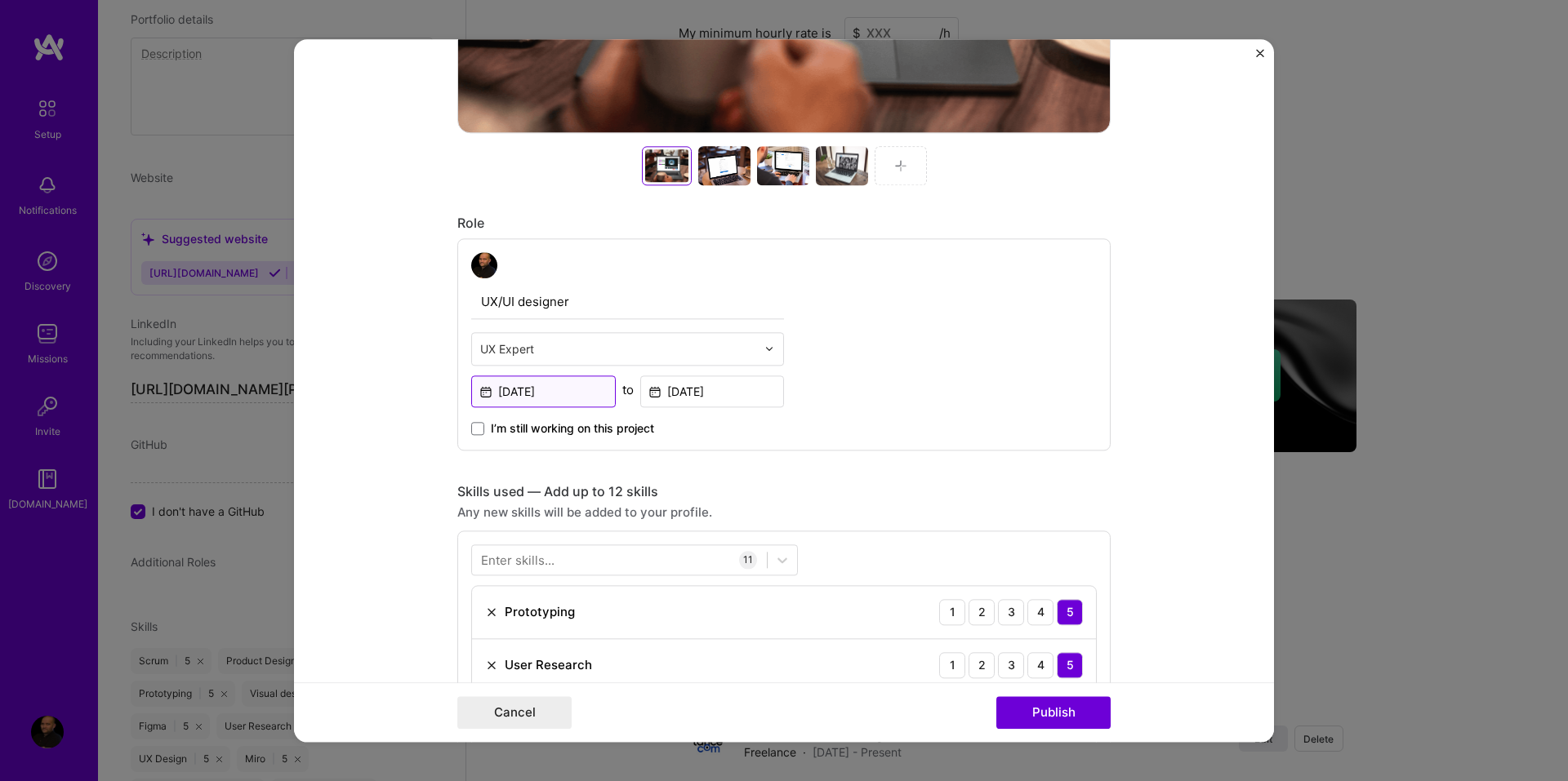
click at [553, 392] on input "Feb, 2025" at bounding box center [543, 391] width 145 height 32
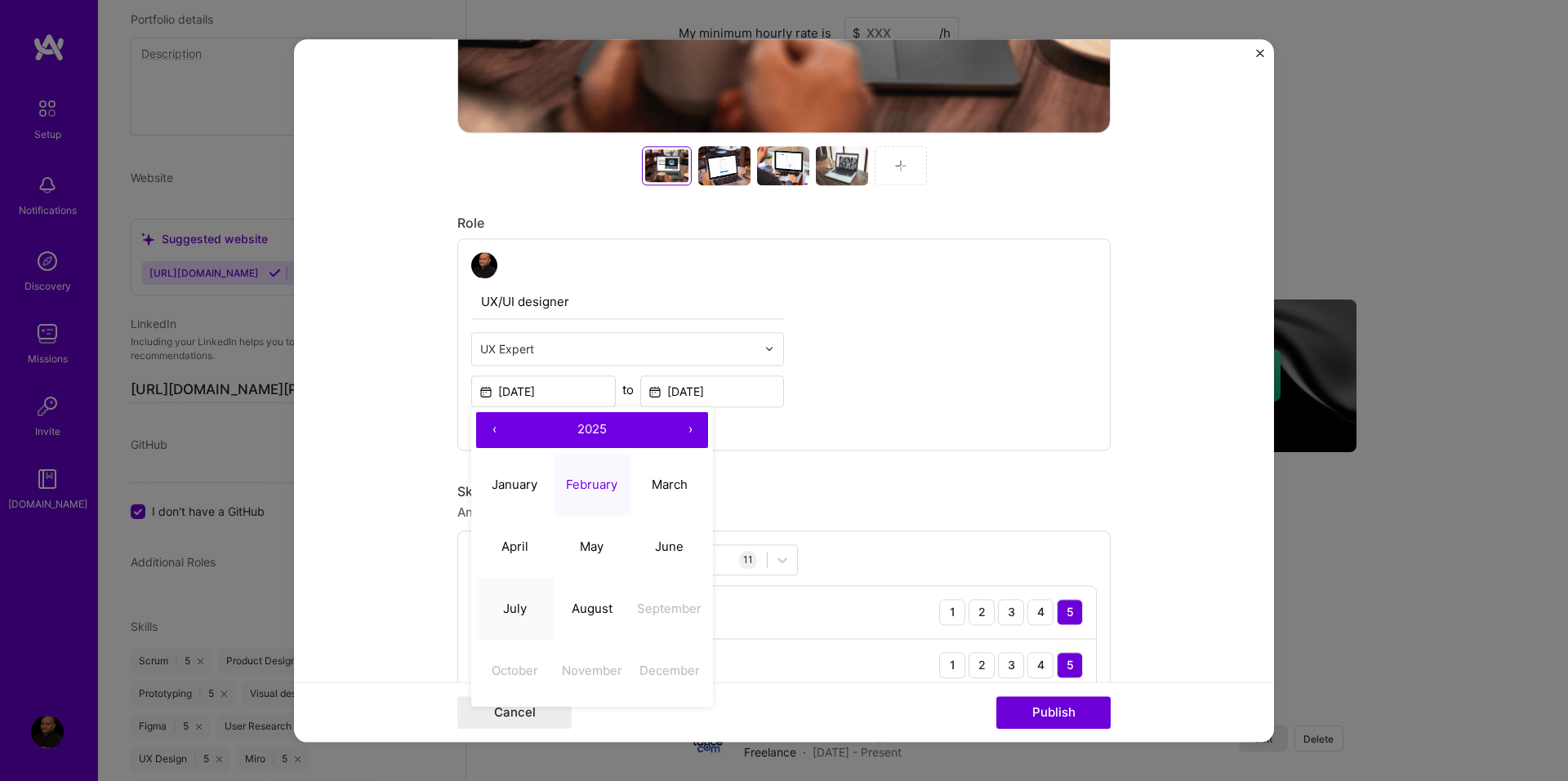
click at [506, 610] on abbr "July" at bounding box center [514, 608] width 23 height 16
type input "Jul, 2025"
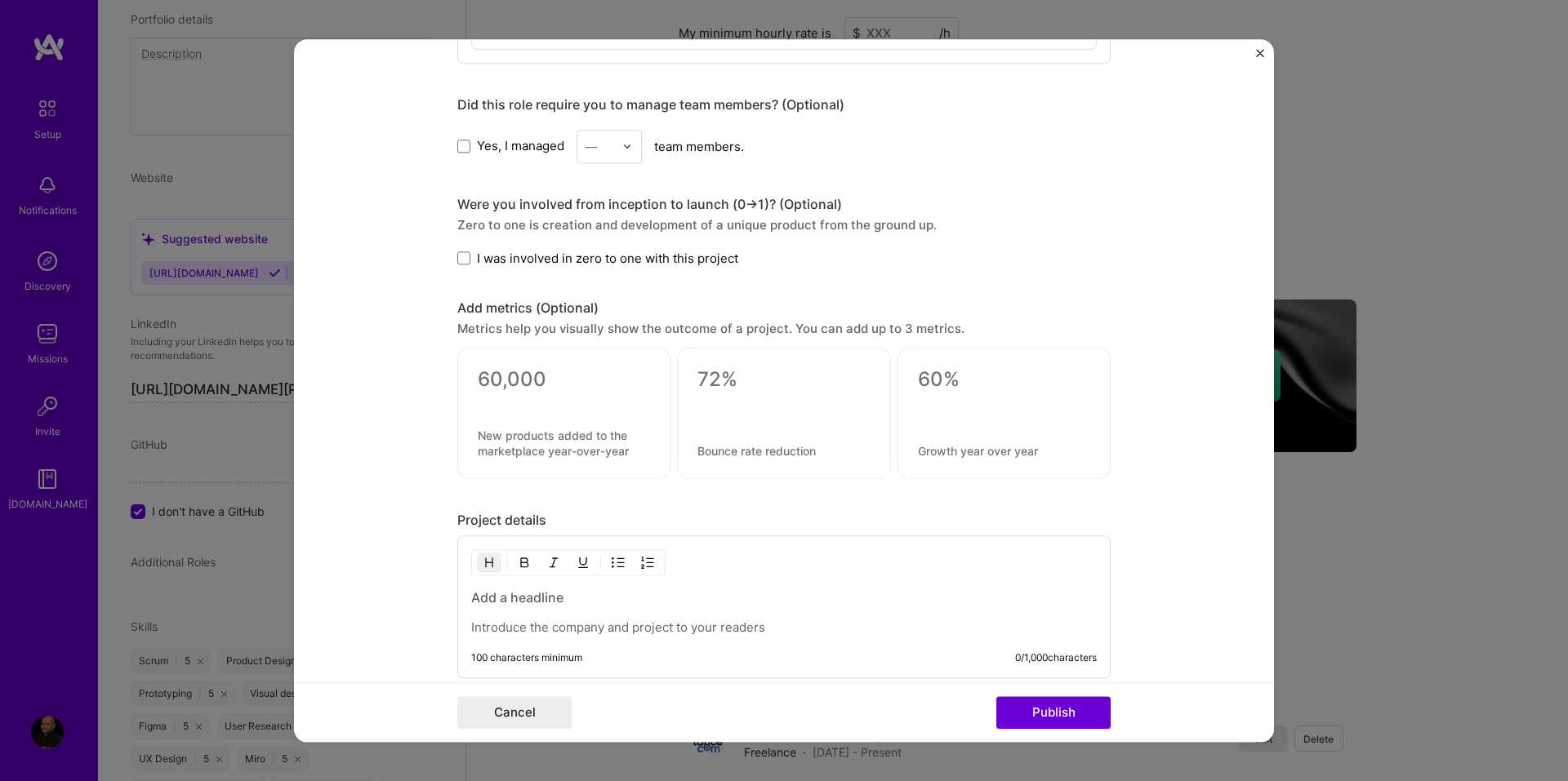
scroll to position [1996, 0]
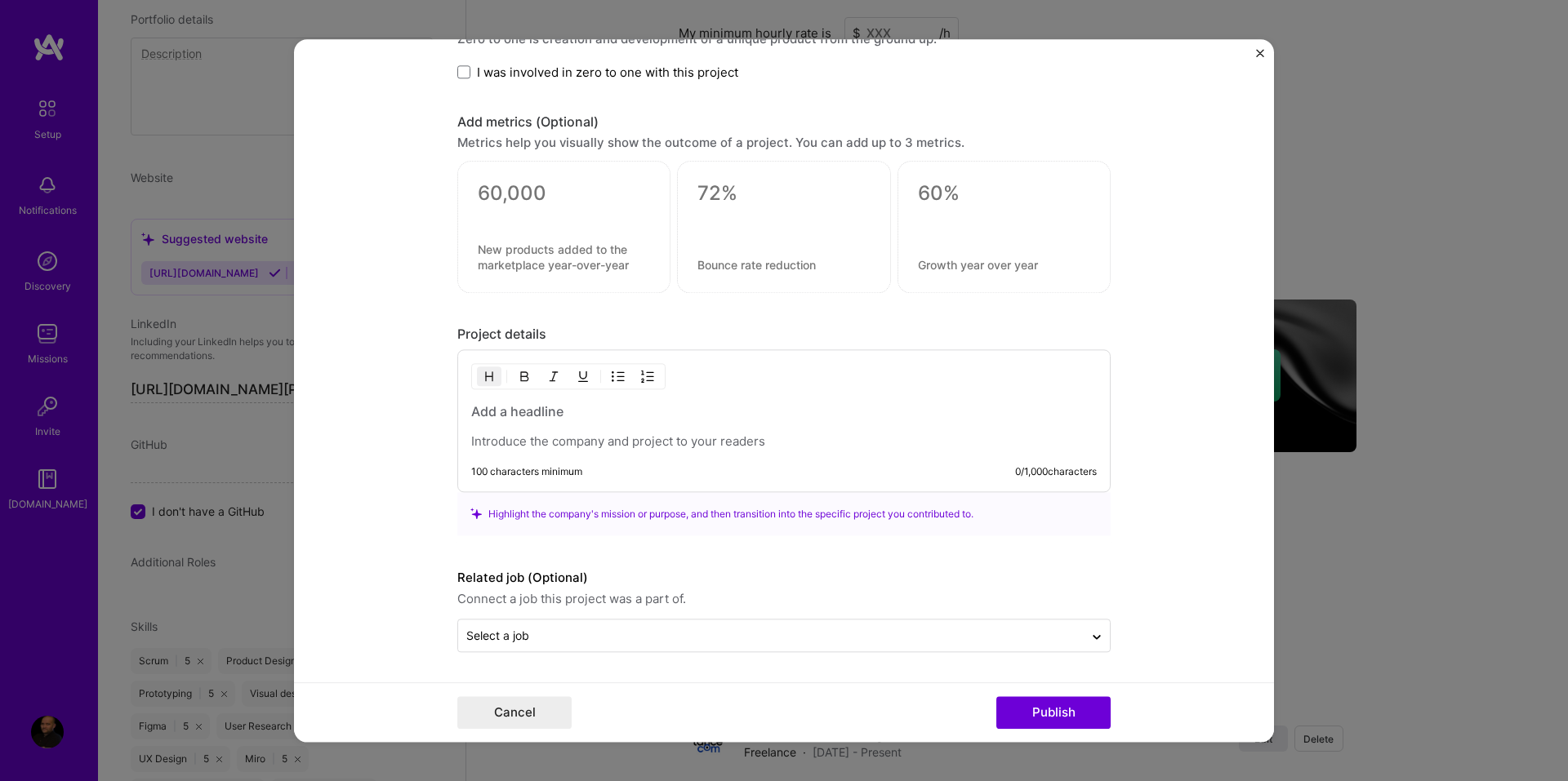
click at [632, 414] on h3 at bounding box center [784, 411] width 625 height 18
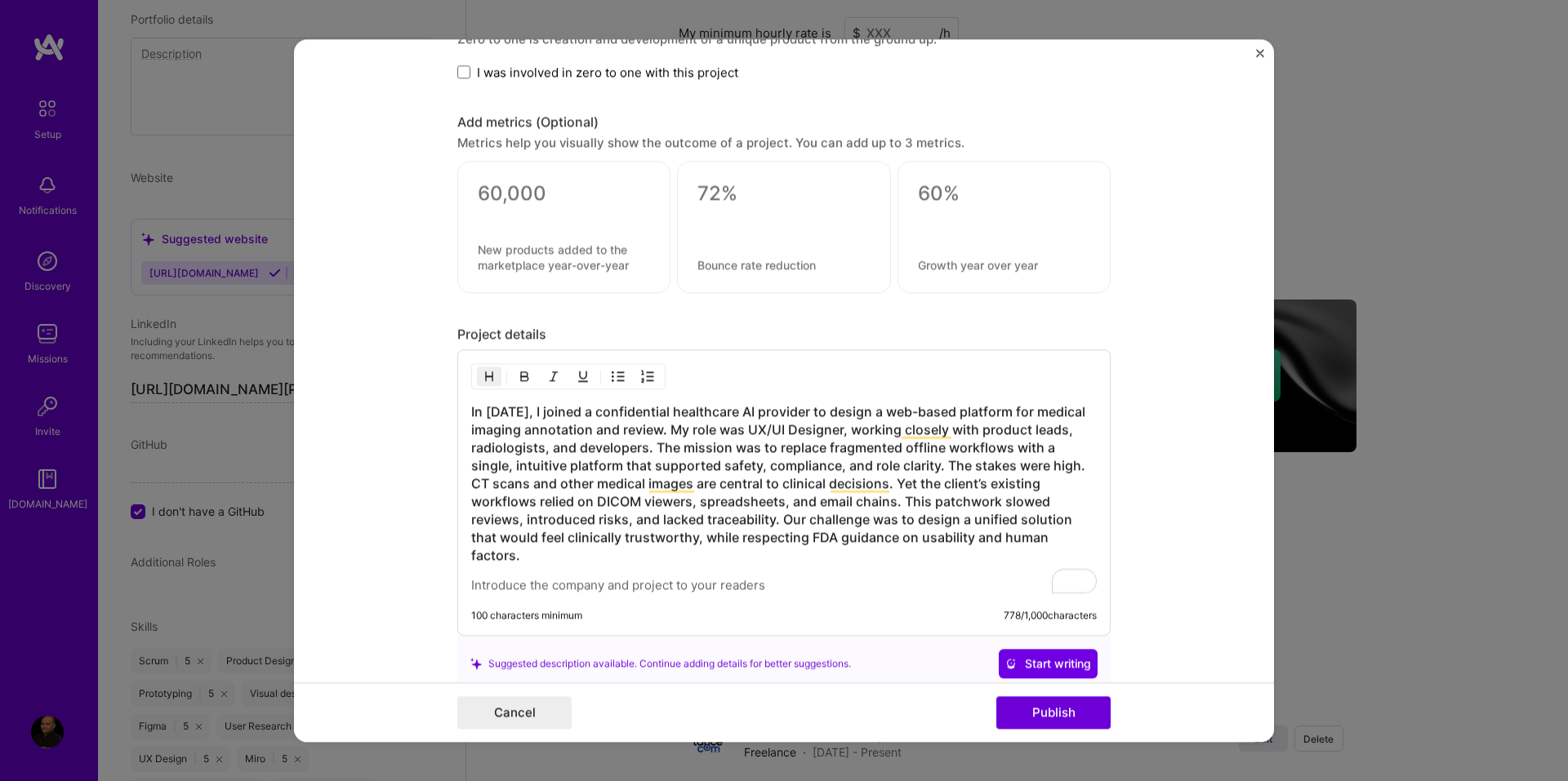
scroll to position [2078, 0]
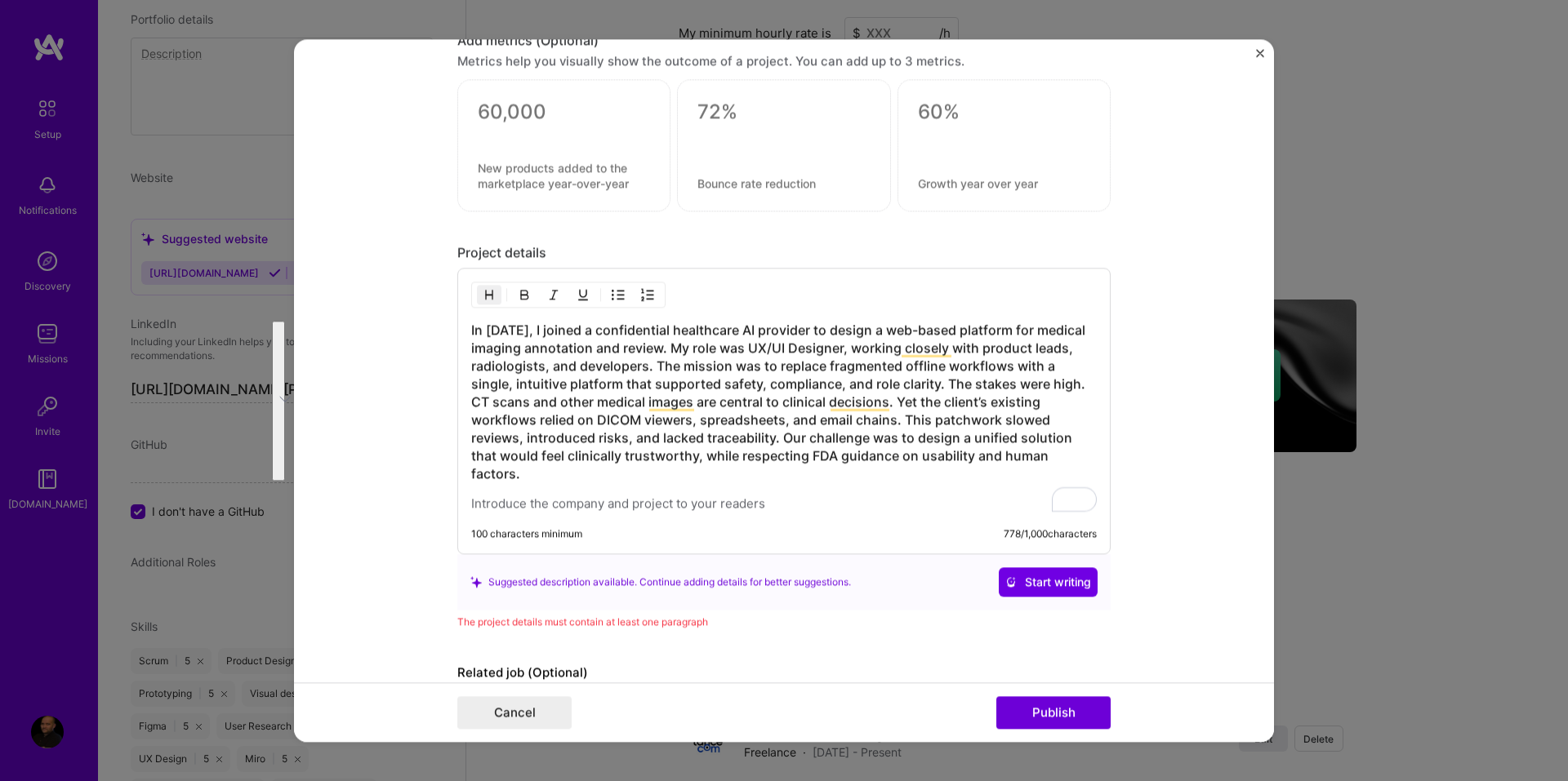
drag, startPoint x: 518, startPoint y: 478, endPoint x: 444, endPoint y: 328, distance: 167.3
click at [444, 328] on form "Project title medical imaging annotation review platform Company Freelance.com …" at bounding box center [784, 390] width 980 height 703
click at [518, 294] on img "button" at bounding box center [525, 295] width 13 height 13
click at [518, 295] on img "button" at bounding box center [525, 295] width 13 height 13
click at [538, 498] on p "To enrich screen reader interactions, please activate Accessibility in Grammarl…" at bounding box center [784, 503] width 625 height 16
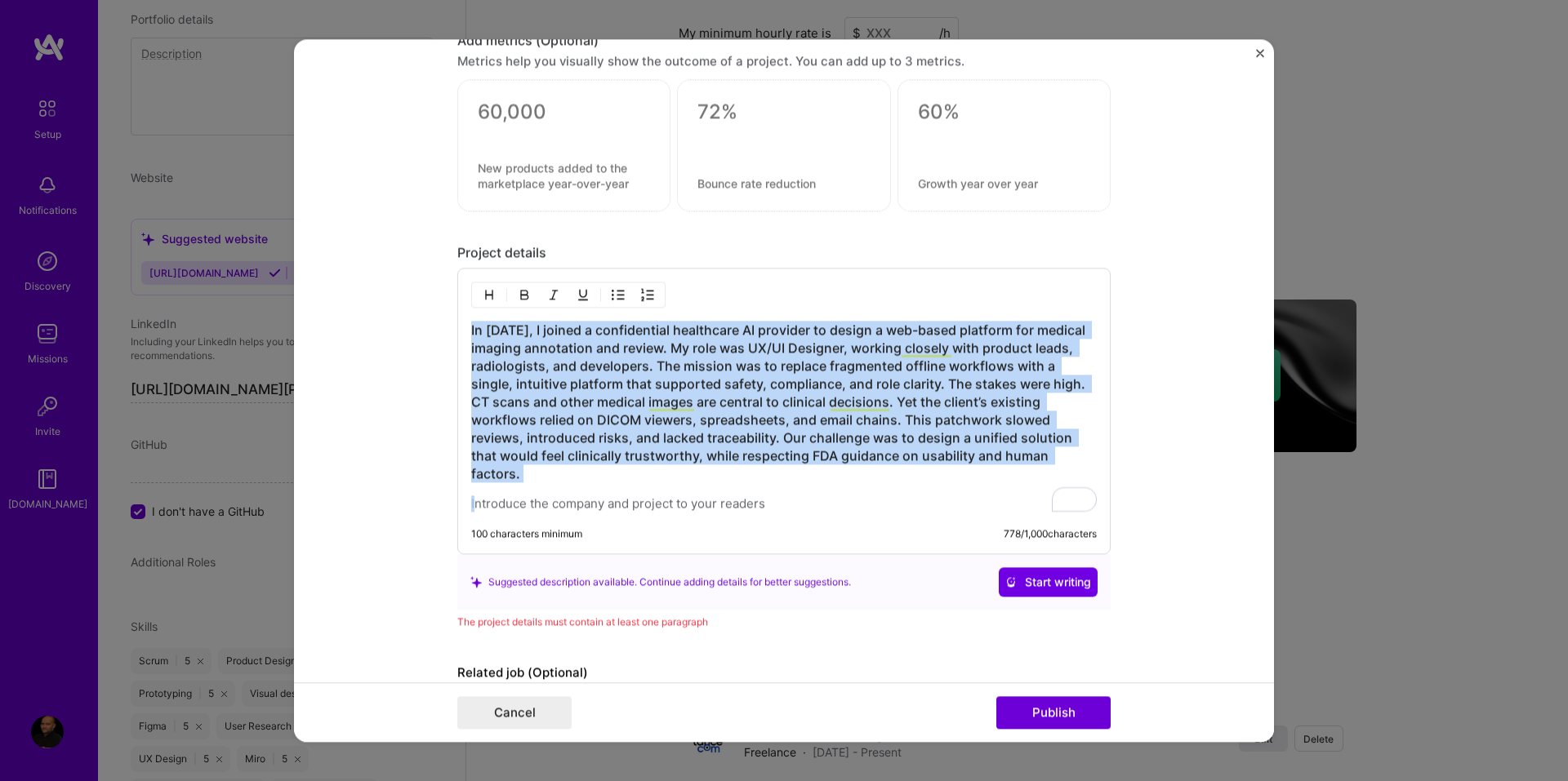
drag, startPoint x: 519, startPoint y: 481, endPoint x: 448, endPoint y: 336, distance: 161.4
click at [448, 336] on form "Project title medical imaging annotation review platform Company Freelance.com …" at bounding box center [784, 390] width 980 height 703
copy h3 "In July 2025, I joined a confidential healthcare AI provider to design a web-ba…"
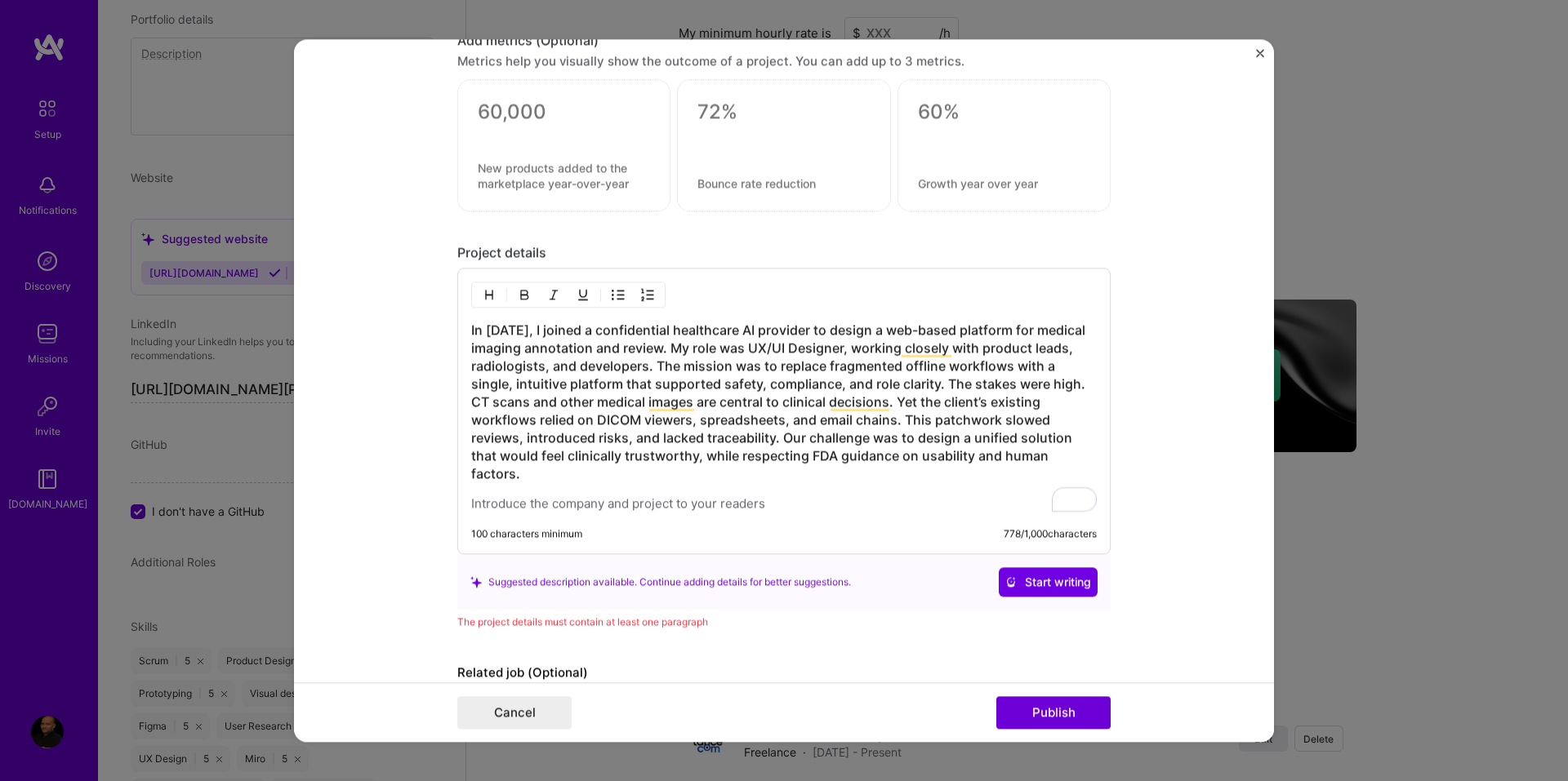
click at [538, 513] on div "In July 2025, I joined a confidential healthcare AI provider to design a web-ba…" at bounding box center [784, 411] width 653 height 286
click at [540, 500] on p "To enrich screen reader interactions, please activate Accessibility in Grammarl…" at bounding box center [784, 503] width 625 height 16
drag, startPoint x: 513, startPoint y: 474, endPoint x: 413, endPoint y: 329, distance: 176.1
click at [413, 329] on form "Project title medical imaging annotation review platform Company Freelance.com …" at bounding box center [784, 390] width 980 height 703
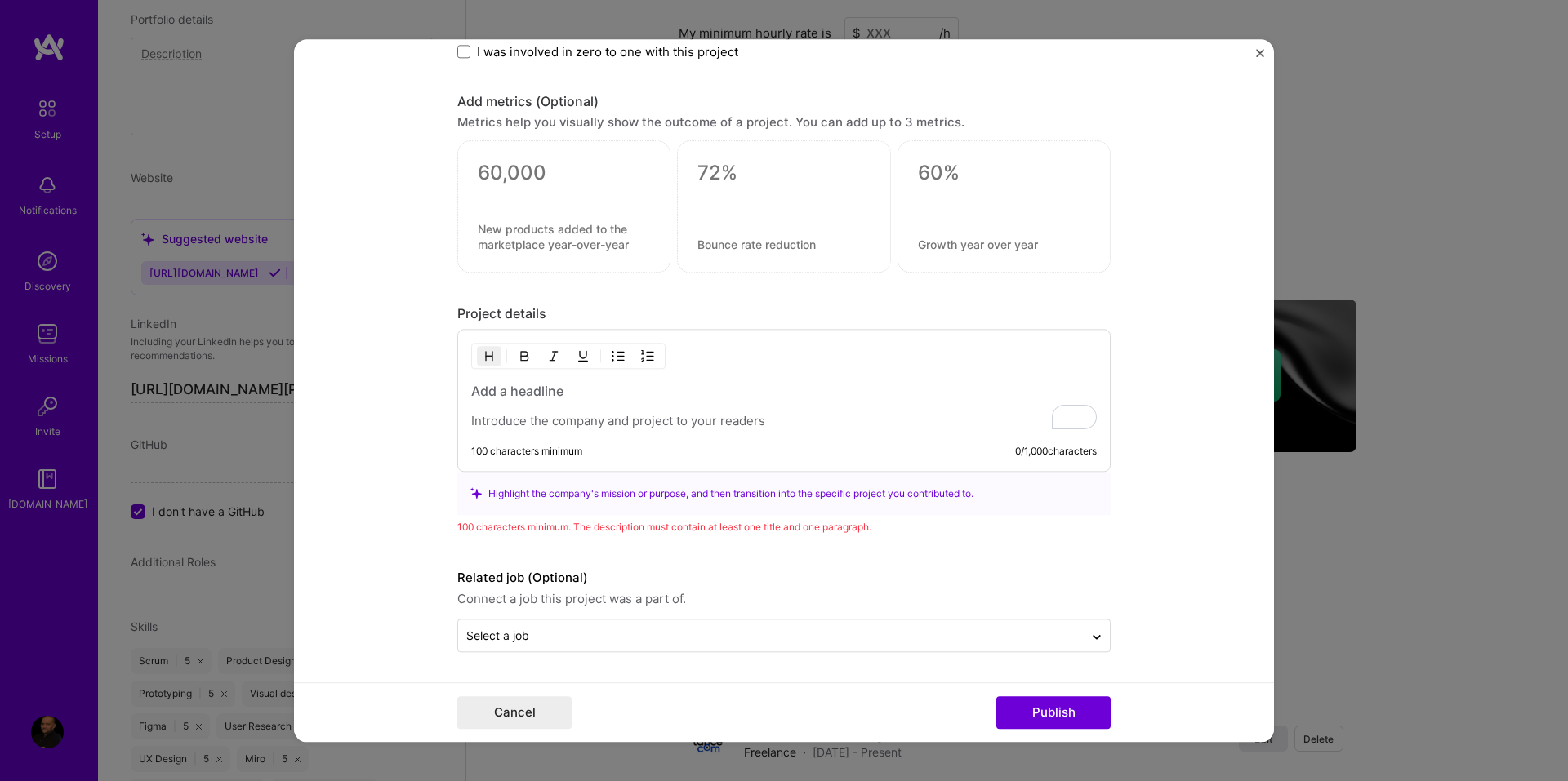
scroll to position [2016, 0]
click at [518, 426] on p "To enrich screen reader interactions, please activate Accessibility in Grammarl…" at bounding box center [784, 421] width 625 height 16
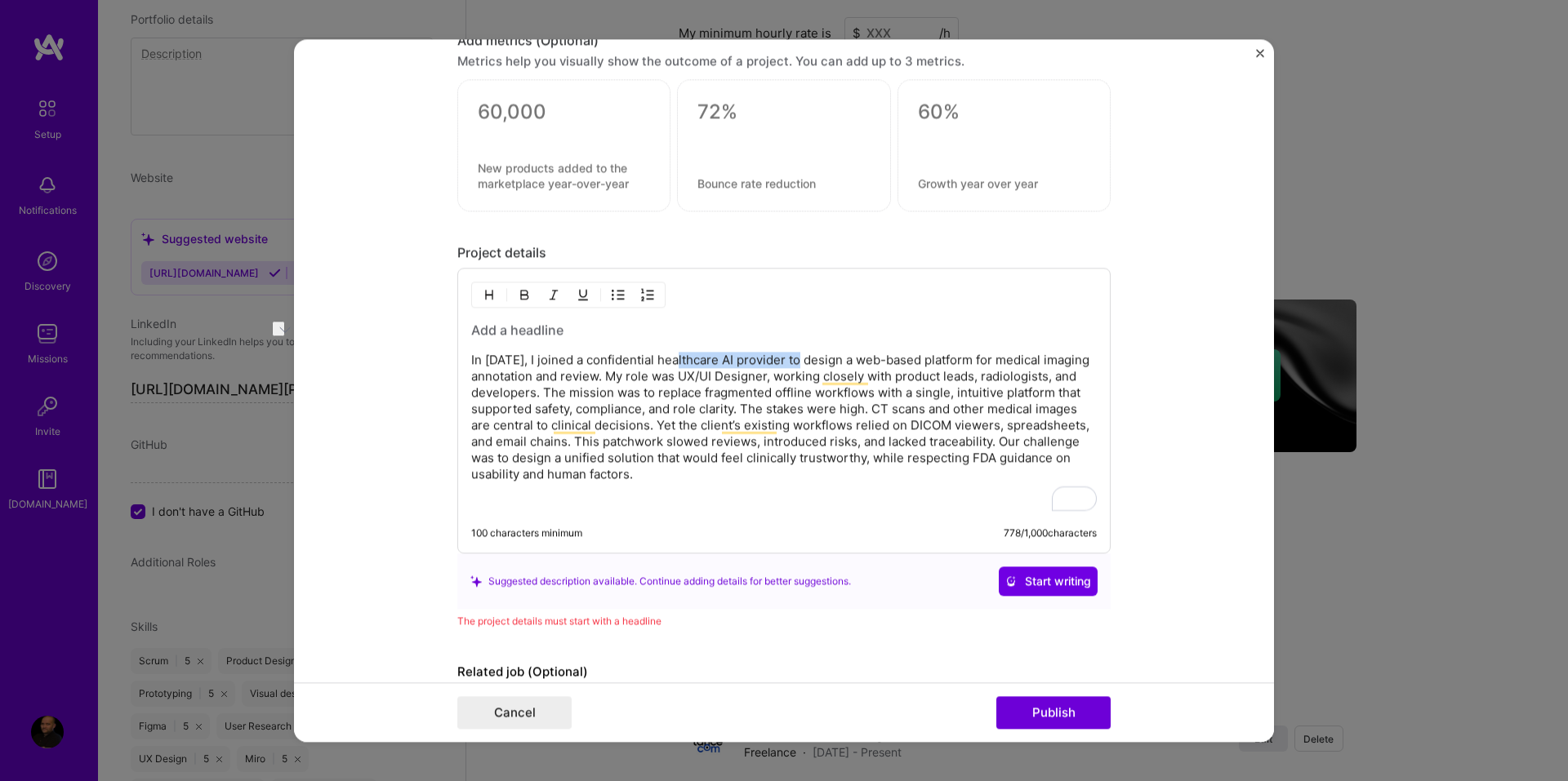
drag, startPoint x: 670, startPoint y: 356, endPoint x: 795, endPoint y: 356, distance: 125.0
click at [795, 356] on p "In July 2025, I joined a confidential healthcare AI provider to design a web-ba…" at bounding box center [784, 417] width 625 height 131
copy p "healthcare AI provider"
click at [551, 324] on h3 "To enrich screen reader interactions, please activate Accessibility in Grammarl…" at bounding box center [784, 329] width 625 height 18
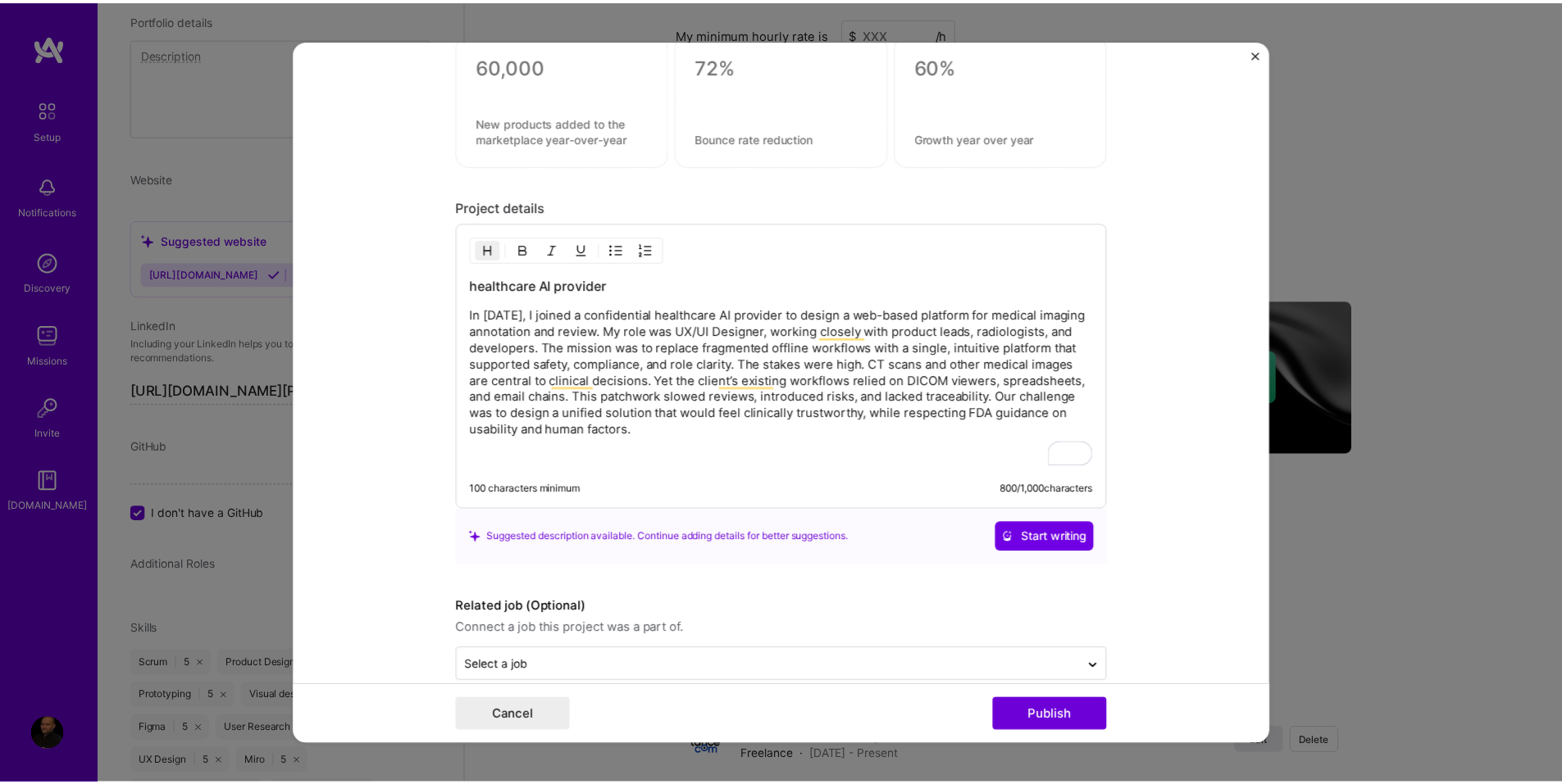
scroll to position [2160, 0]
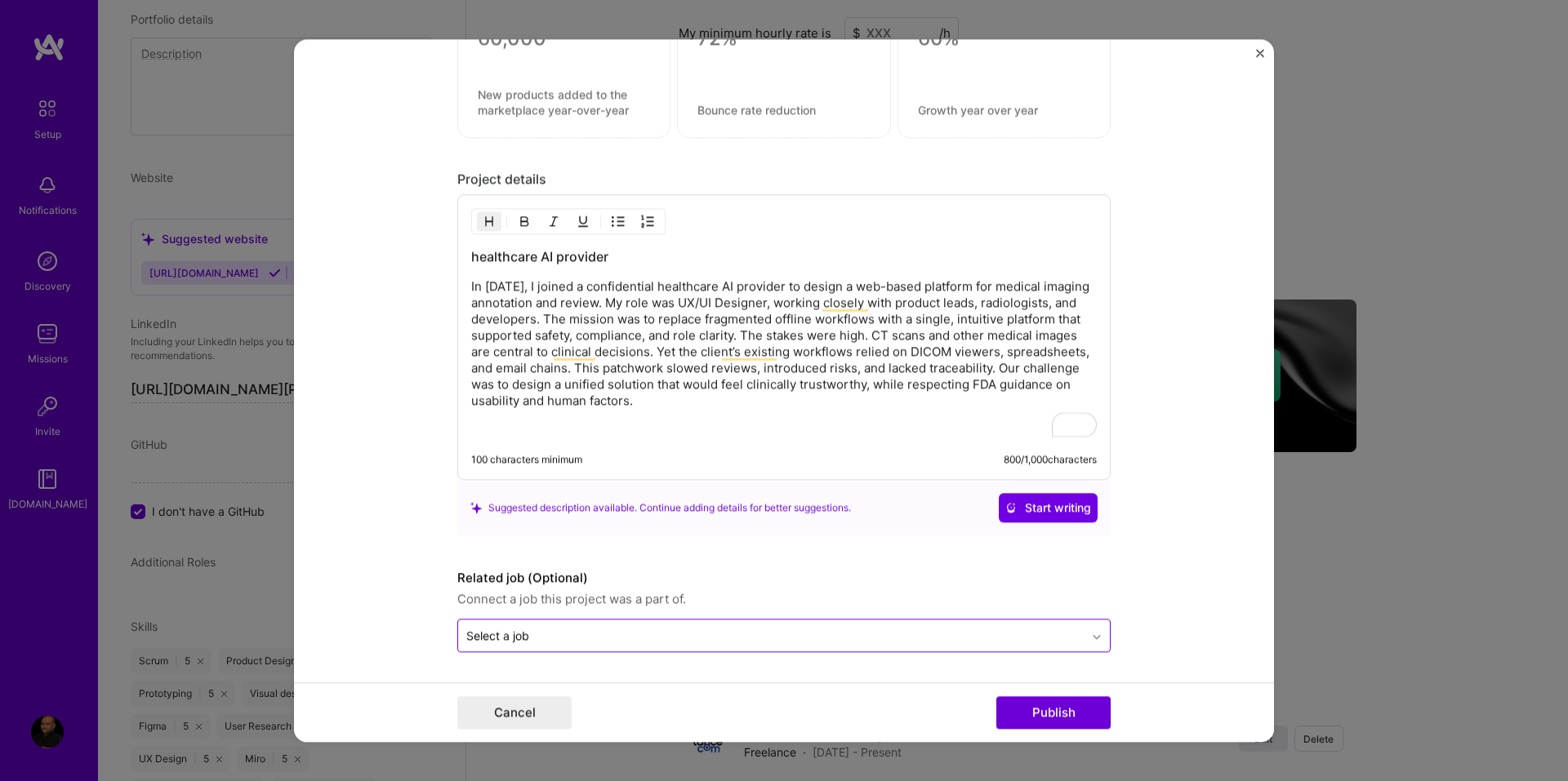
click at [1090, 631] on icon at bounding box center [1097, 637] width 13 height 16
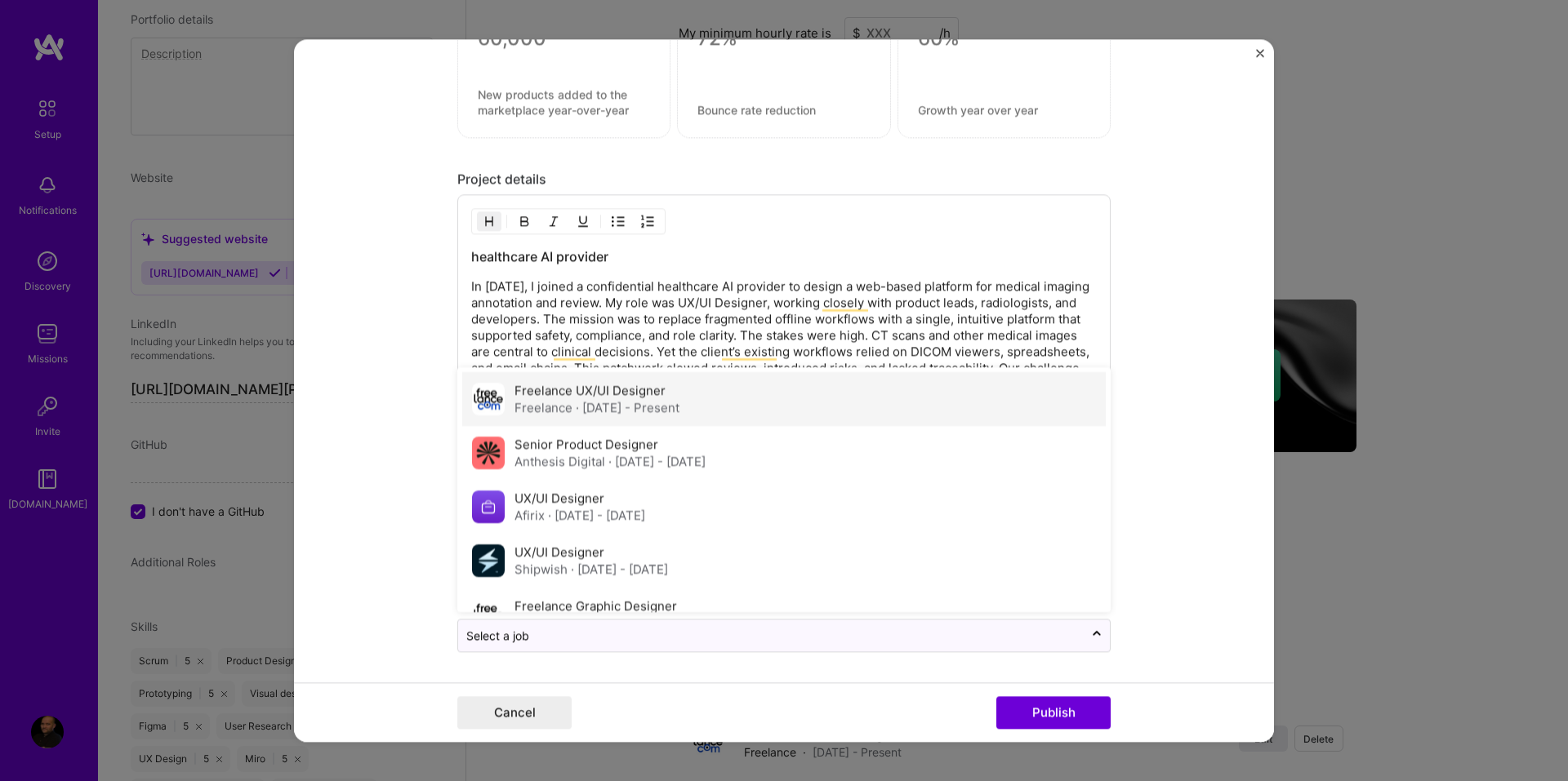
click at [576, 405] on span "· Jan 2025 - Present" at bounding box center [627, 408] width 104 height 16
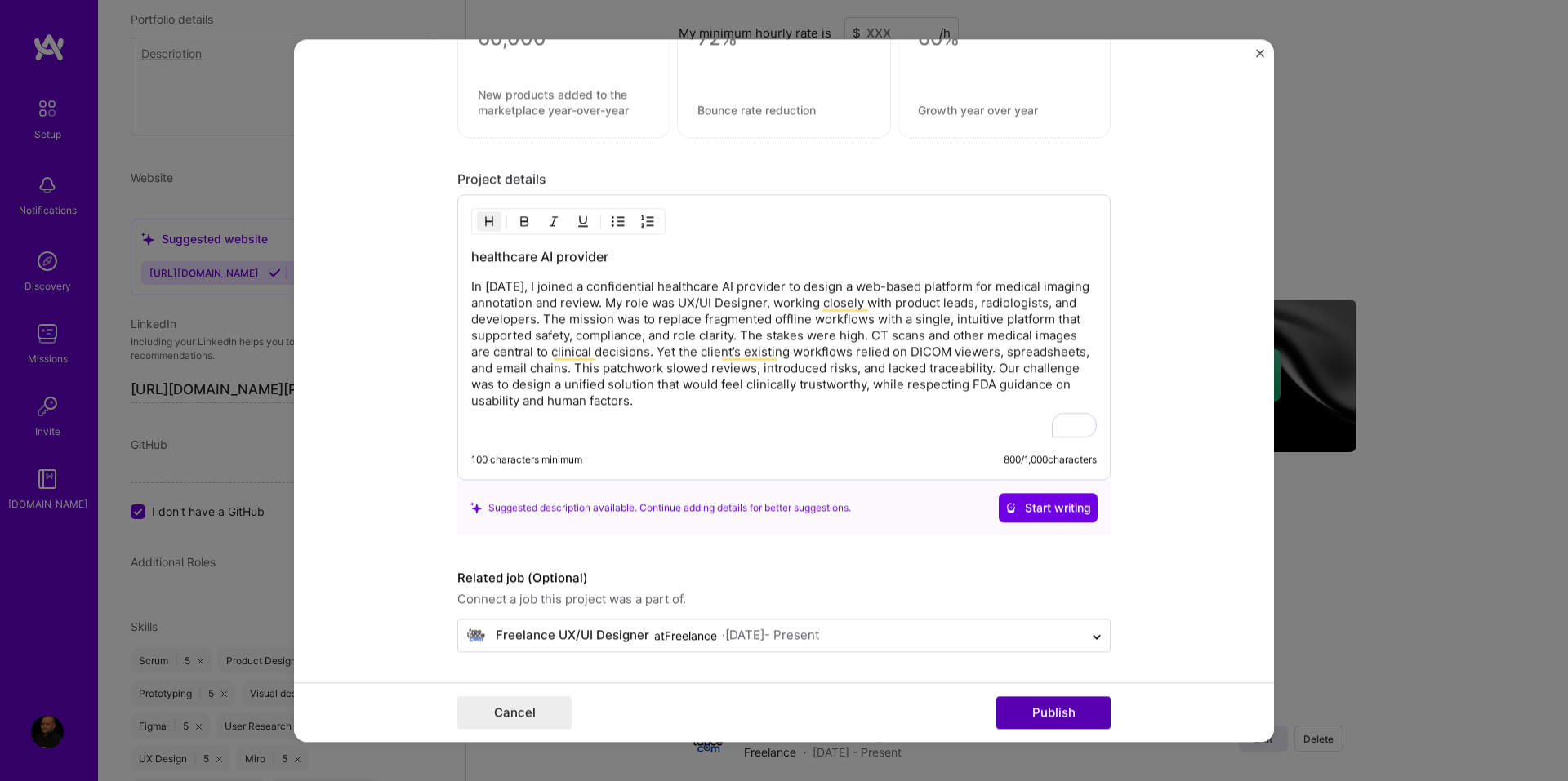
click at [1035, 707] on button "Publish" at bounding box center [1053, 712] width 114 height 33
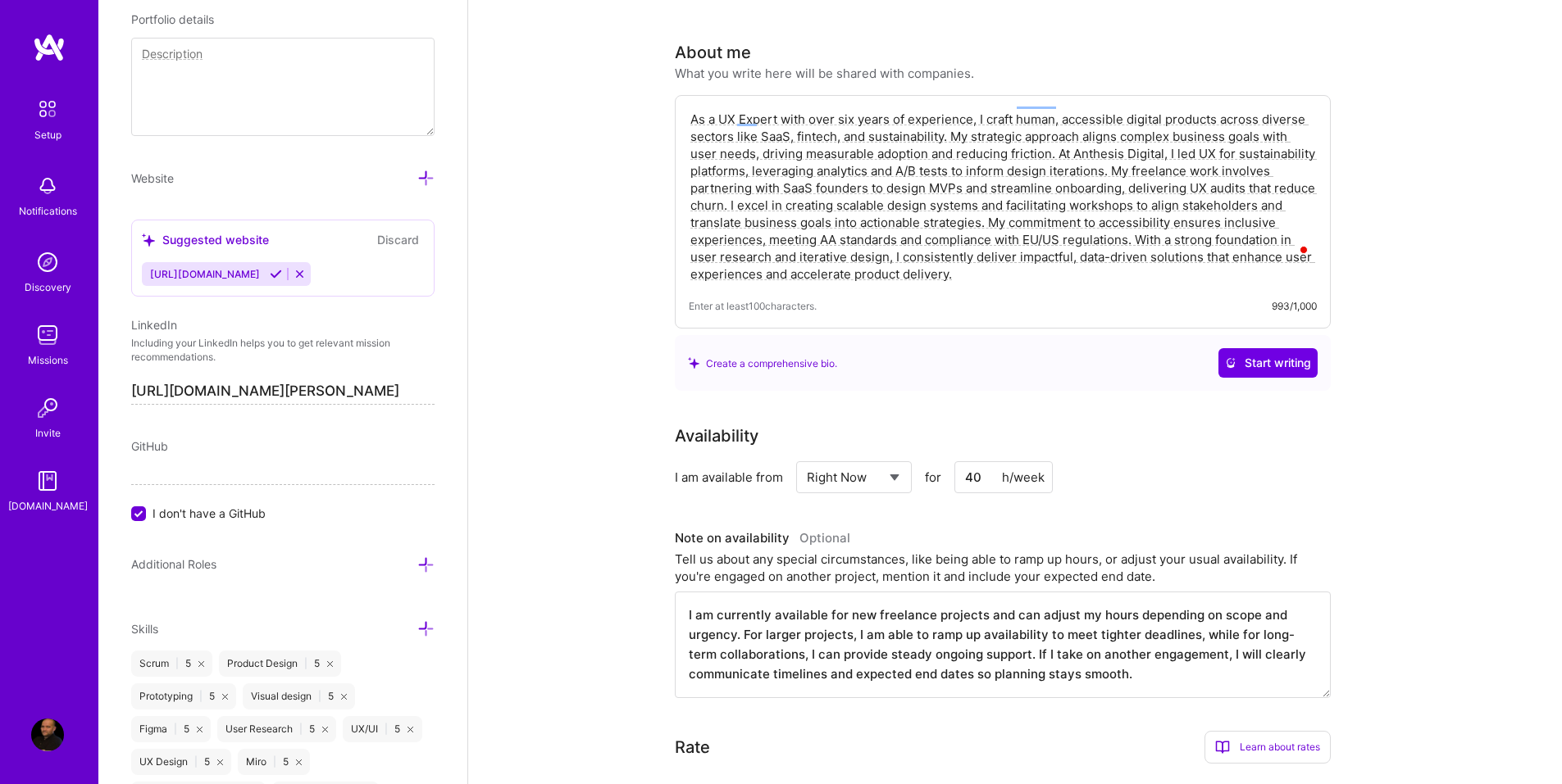
scroll to position [0, 0]
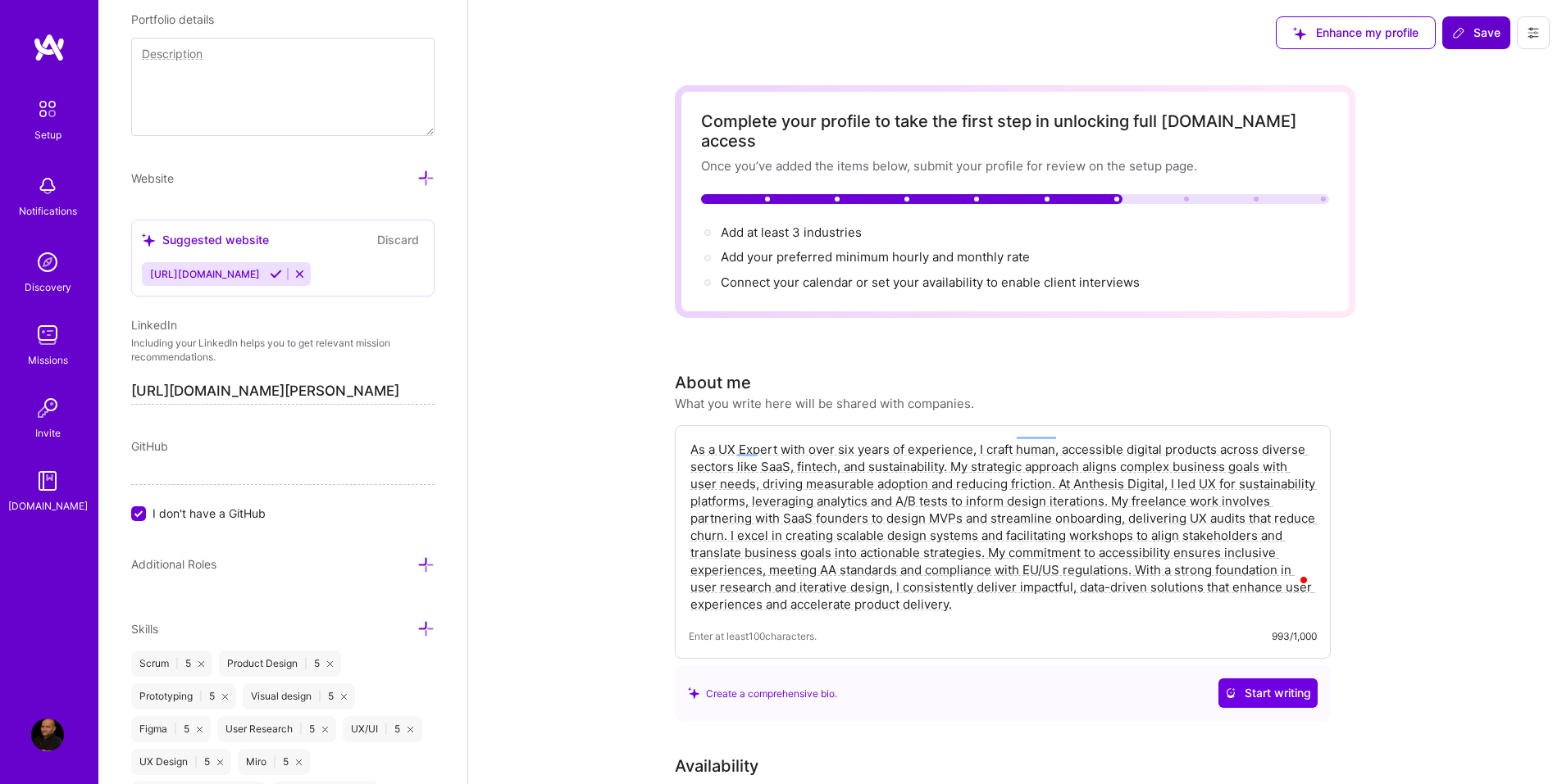
click at [1472, 32] on span "Save" at bounding box center [1477, 32] width 49 height 16
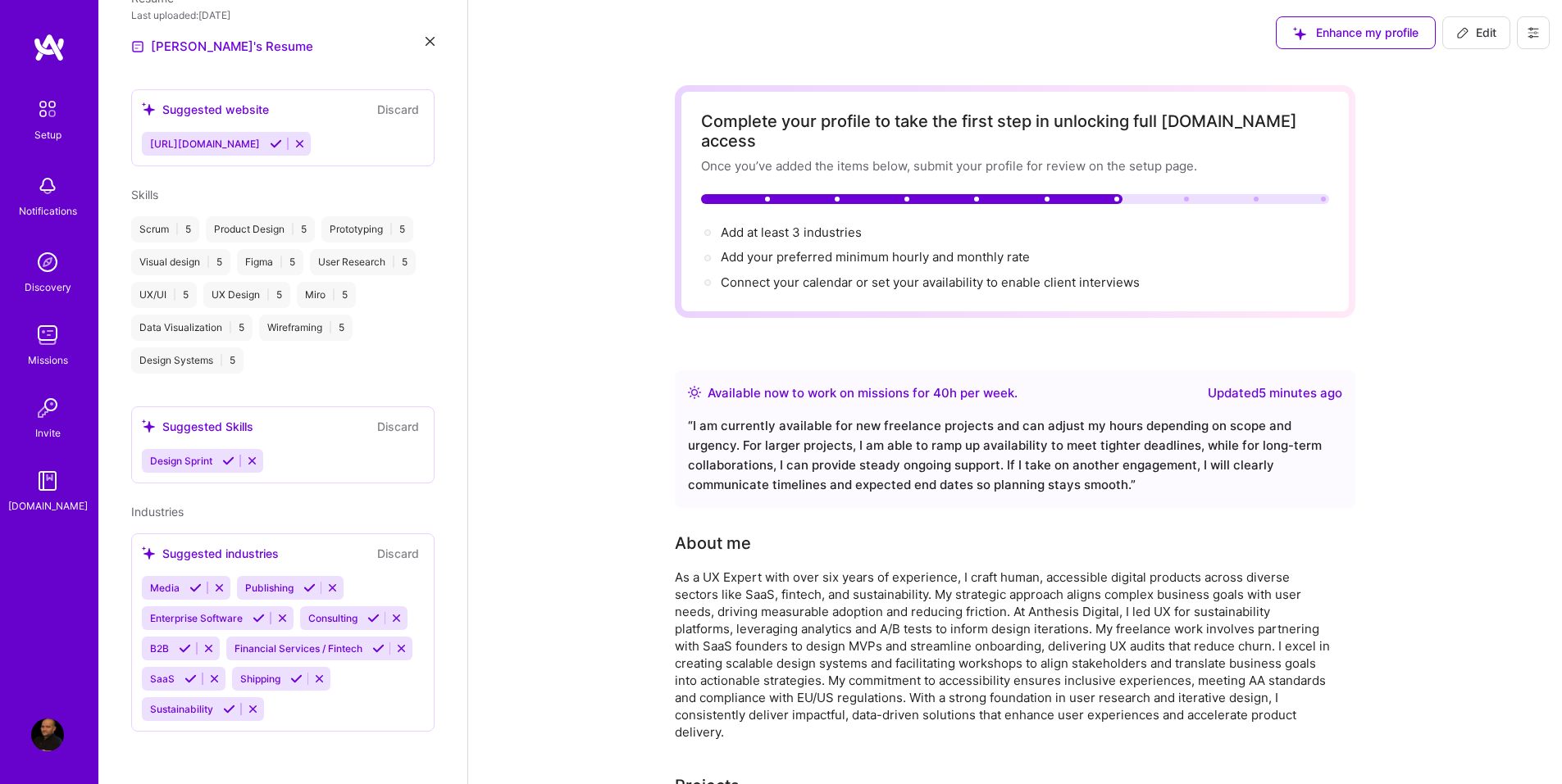
scroll to position [427, 0]
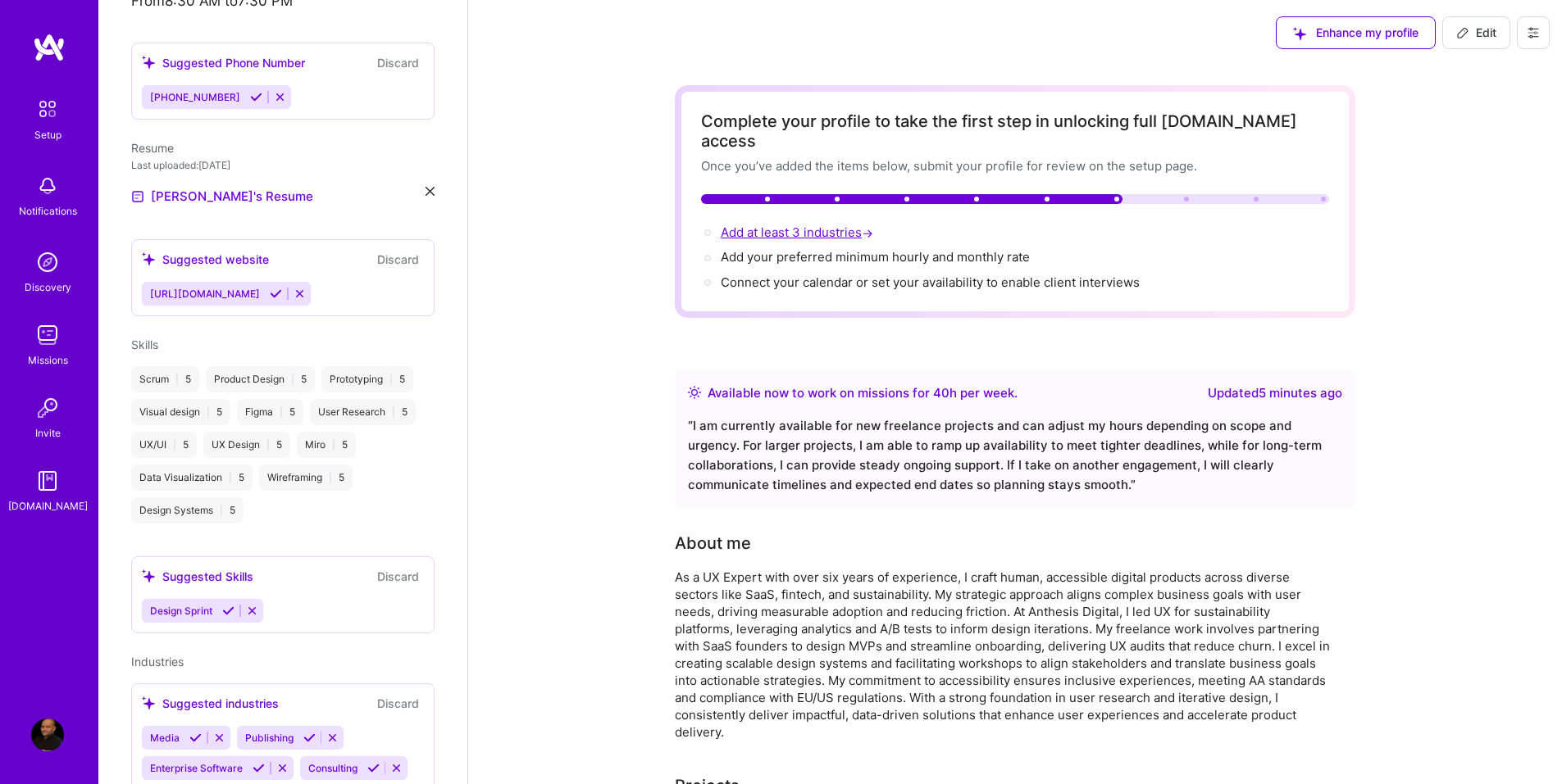
click at [836, 225] on span "Add at least 3 industries →" at bounding box center [798, 232] width 156 height 16
select select "US"
select select "Right Now"
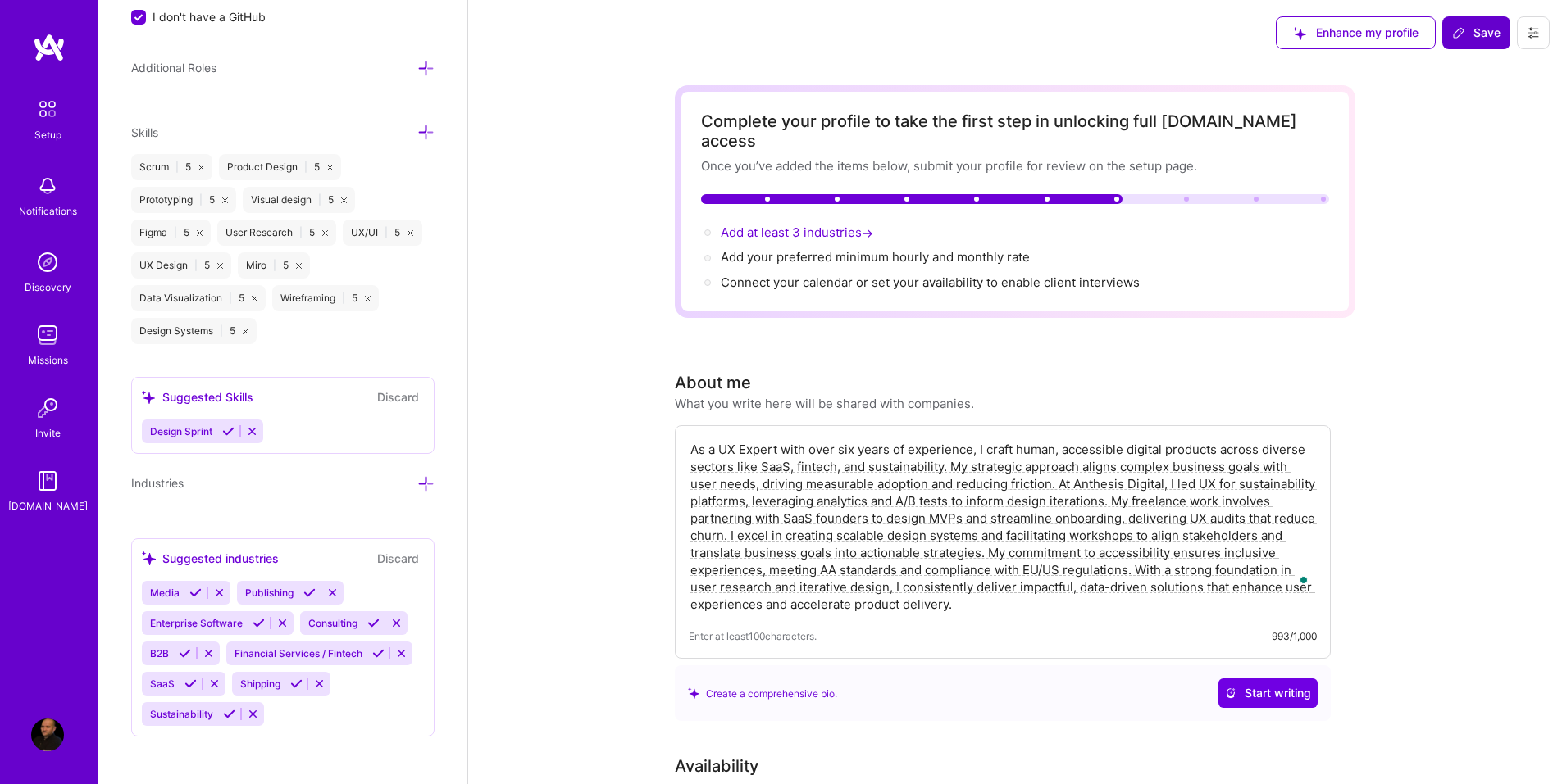
scroll to position [1553, 0]
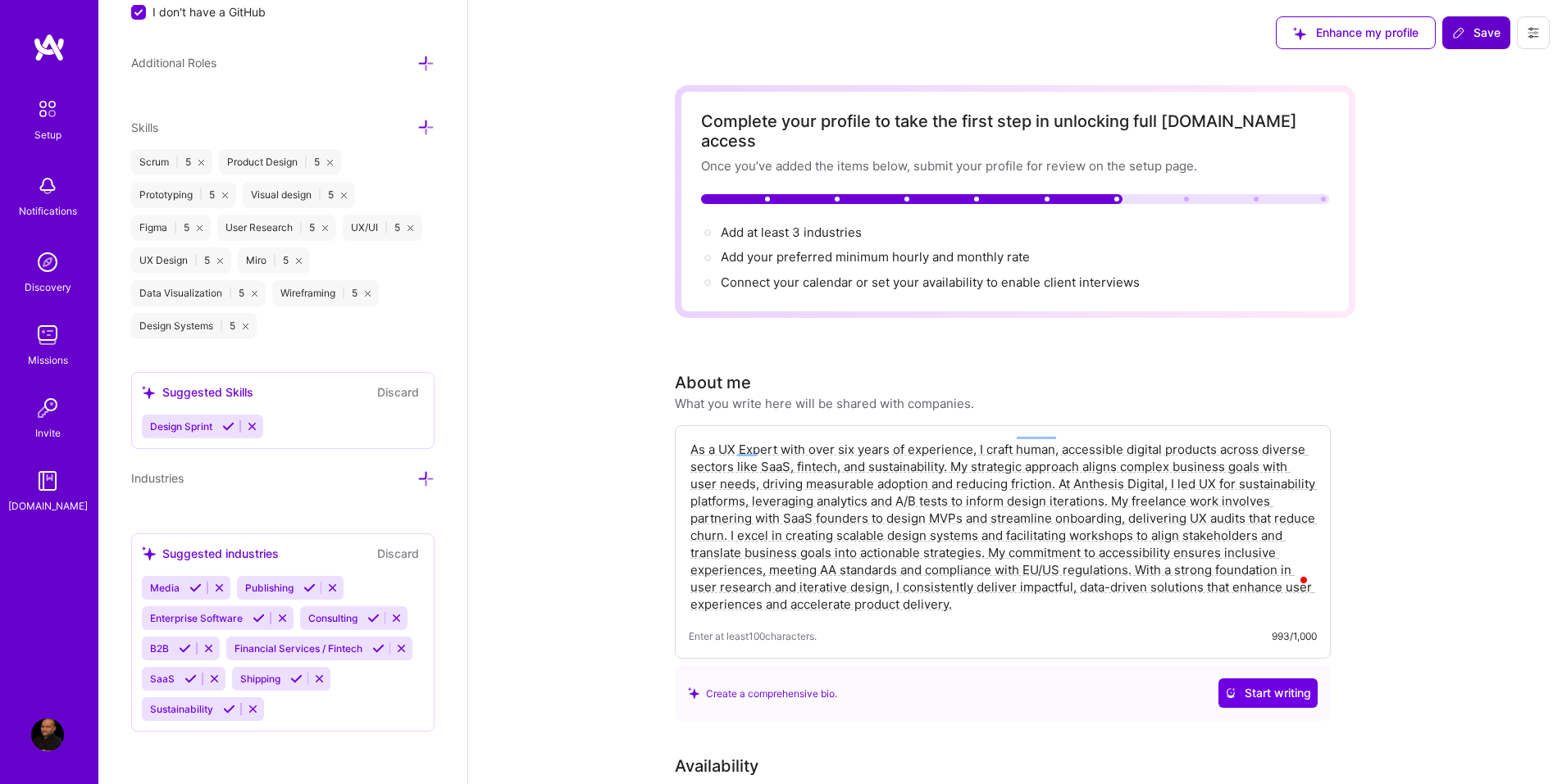
click at [227, 429] on icon at bounding box center [228, 426] width 12 height 12
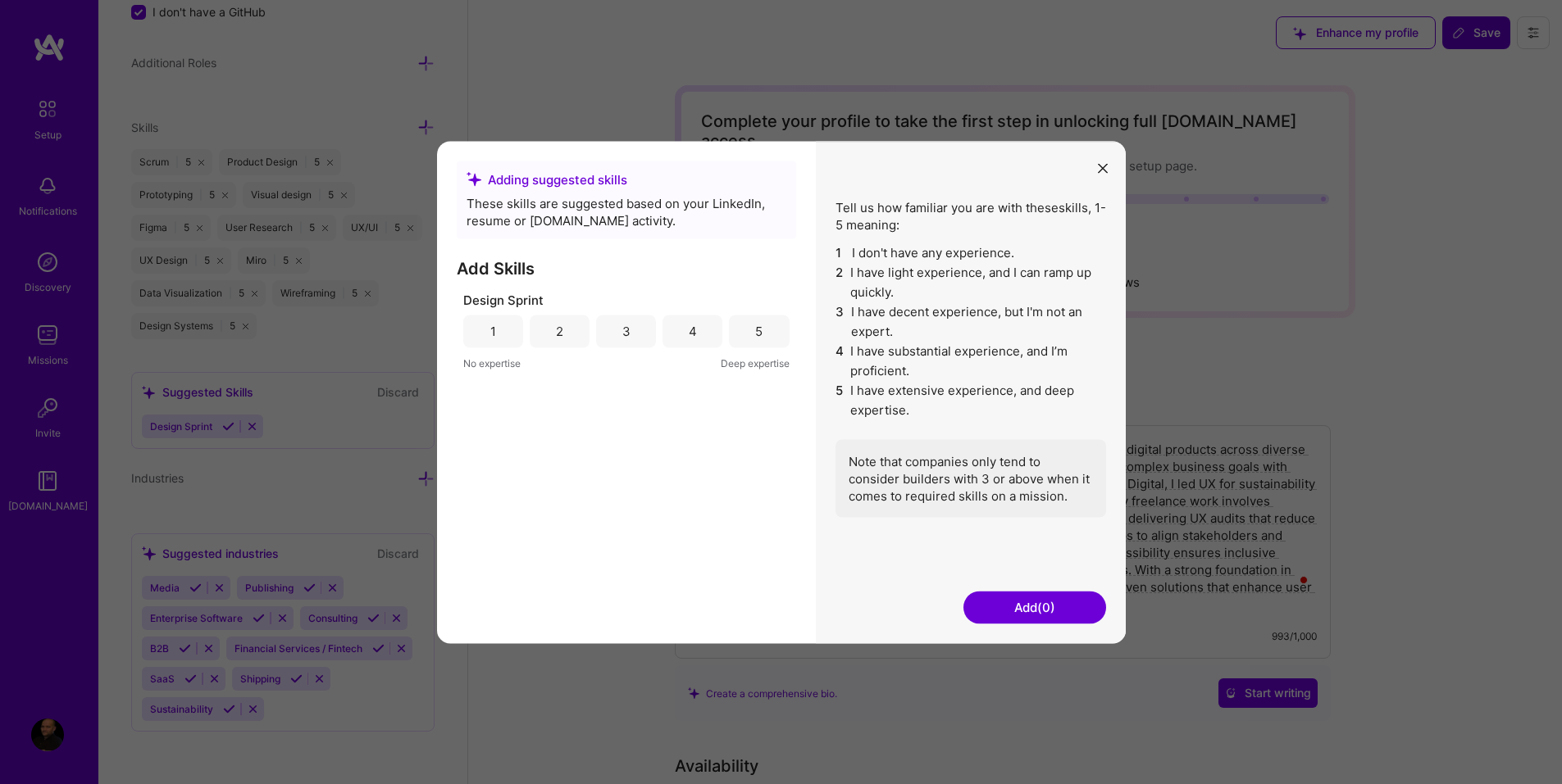
click at [773, 336] on div "5" at bounding box center [759, 331] width 60 height 33
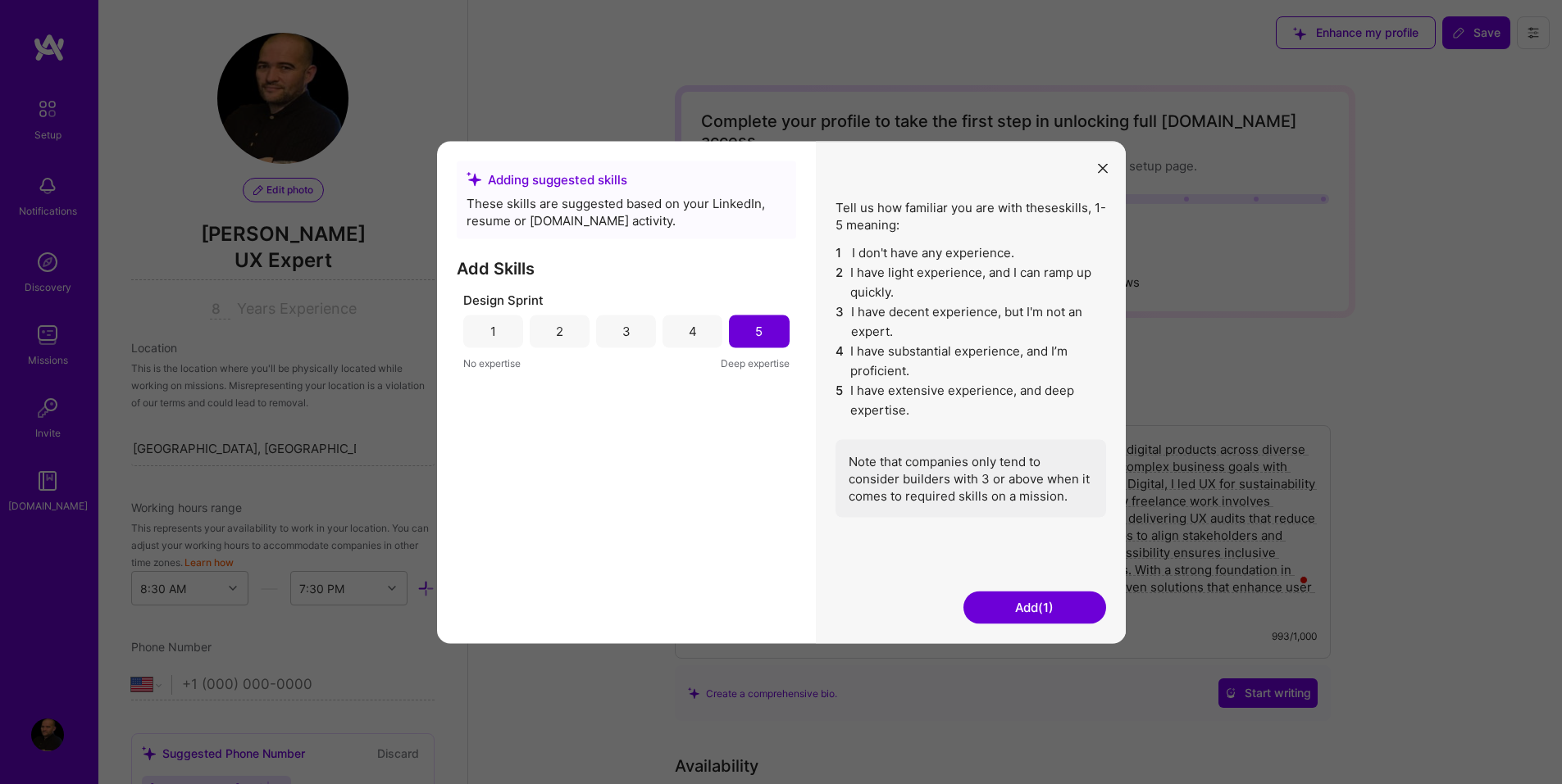
select select "US"
select select "Right Now"
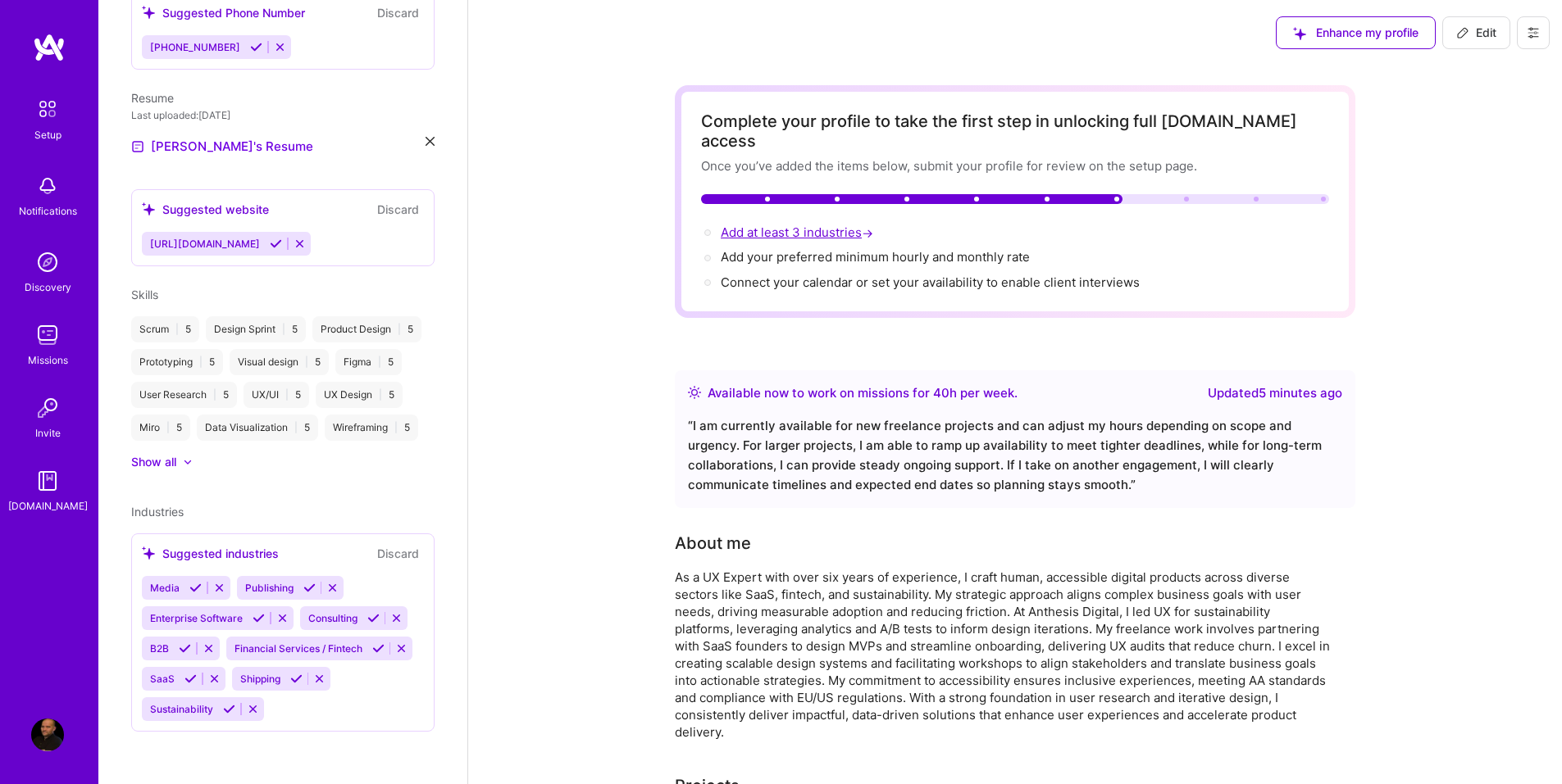
click at [783, 225] on span "Add at least 3 industries →" at bounding box center [798, 232] width 156 height 16
select select "US"
select select "Right Now"
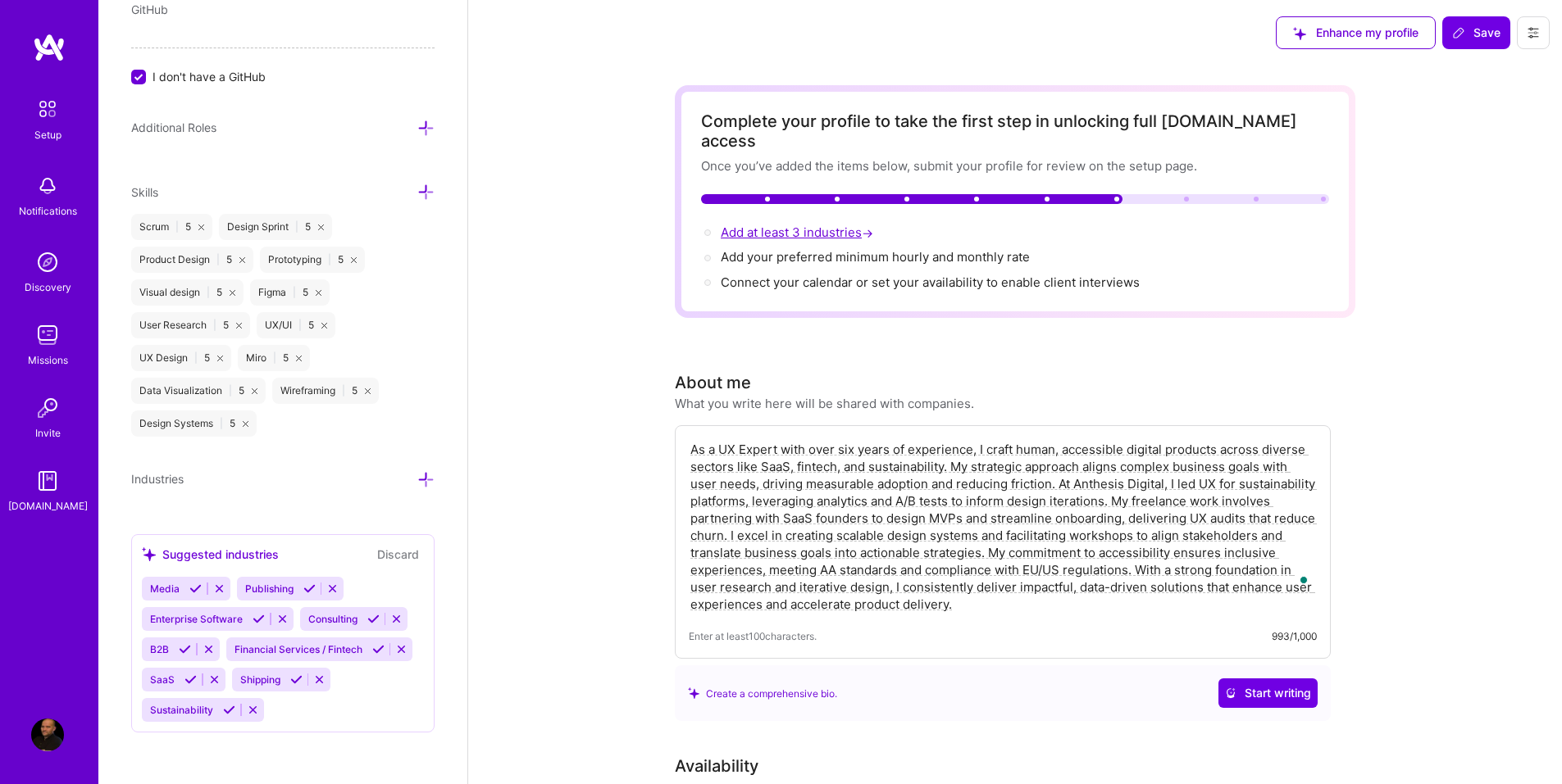
scroll to position [1489, 0]
click at [1260, 685] on span "Start writing" at bounding box center [1268, 692] width 86 height 16
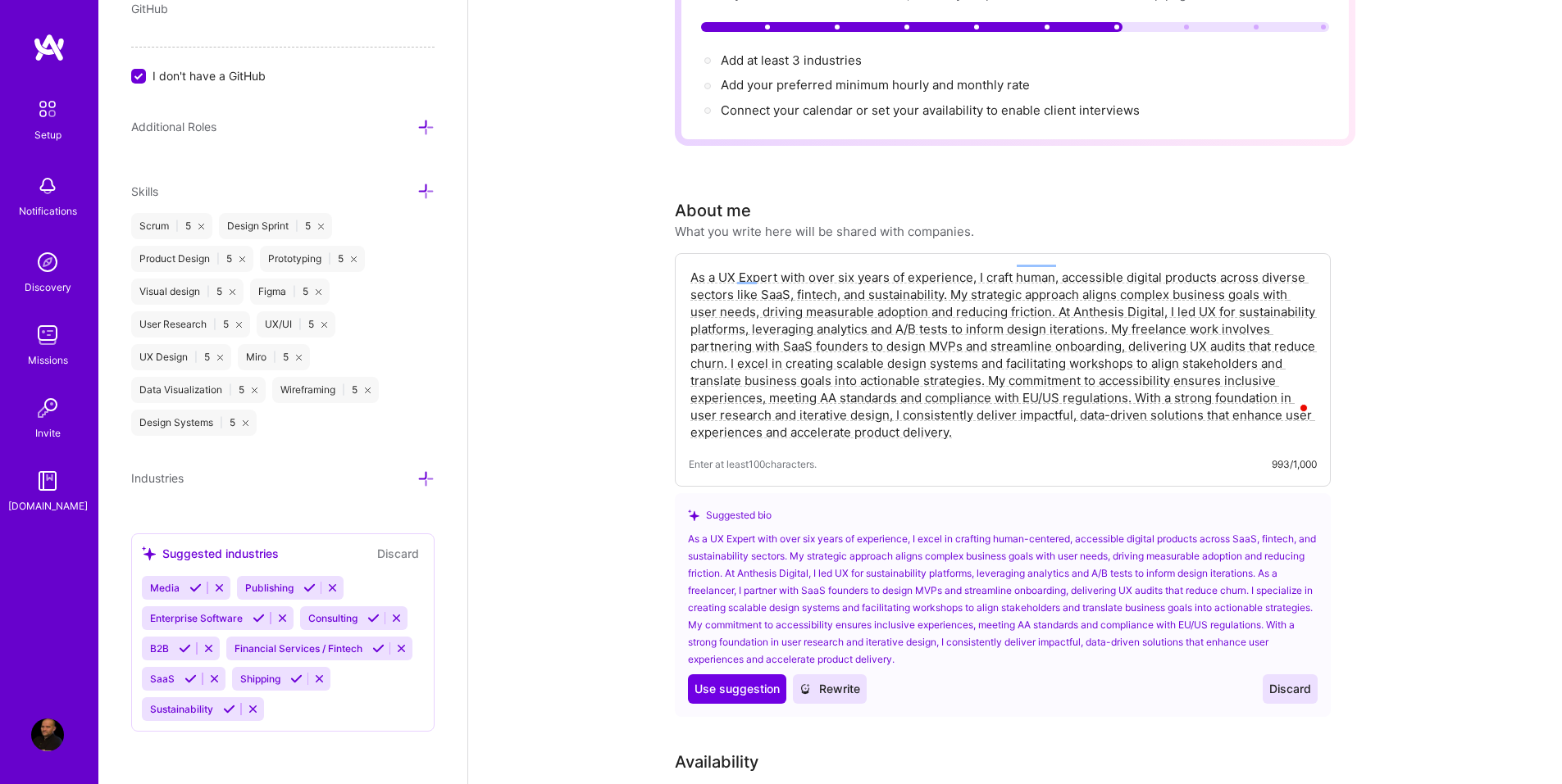
scroll to position [328, 0]
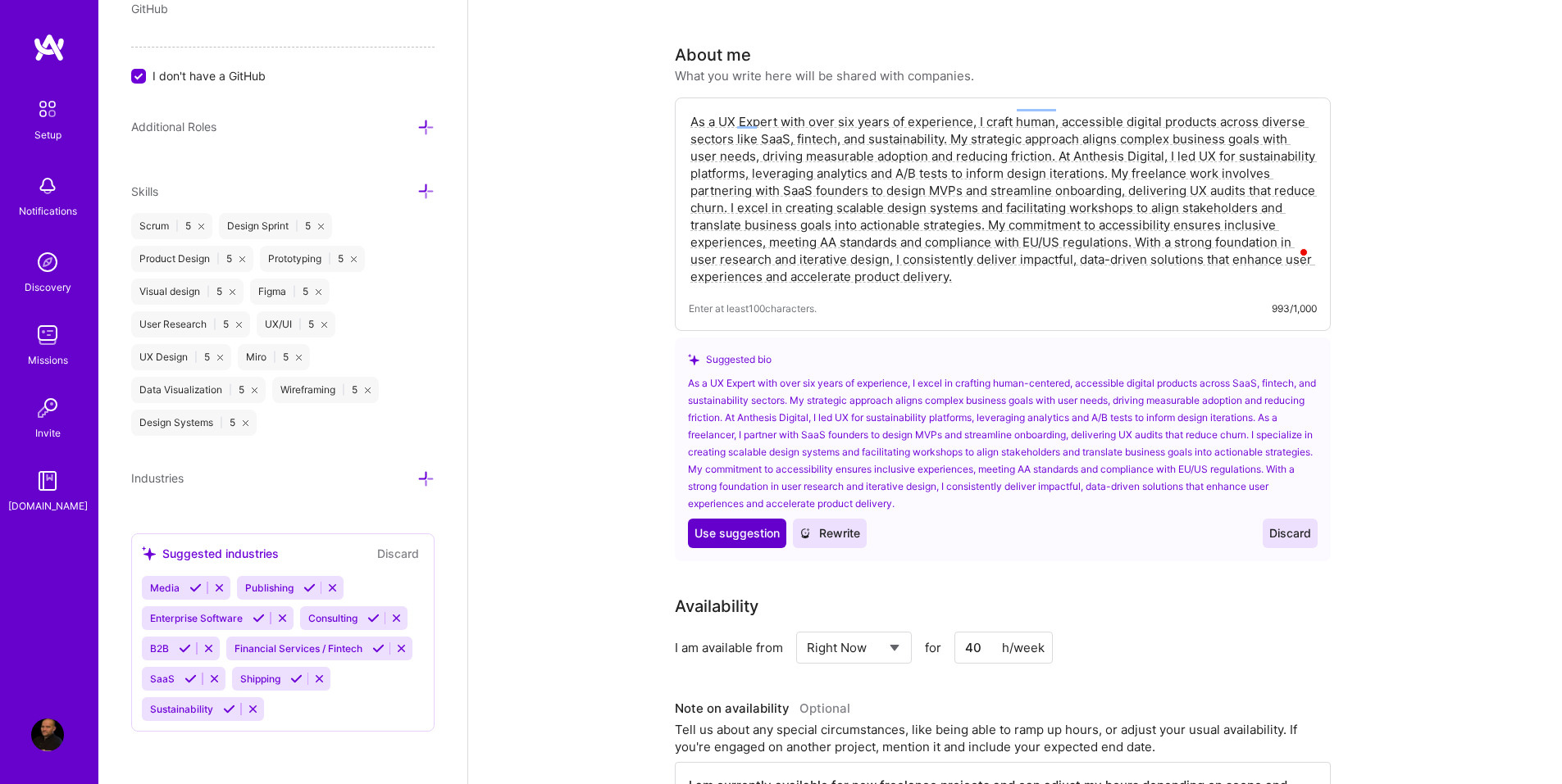
click at [749, 525] on span "Use suggestion" at bounding box center [736, 533] width 85 height 16
type textarea "As a UX Expert with over six years of experience, I excel in crafting human-cen…"
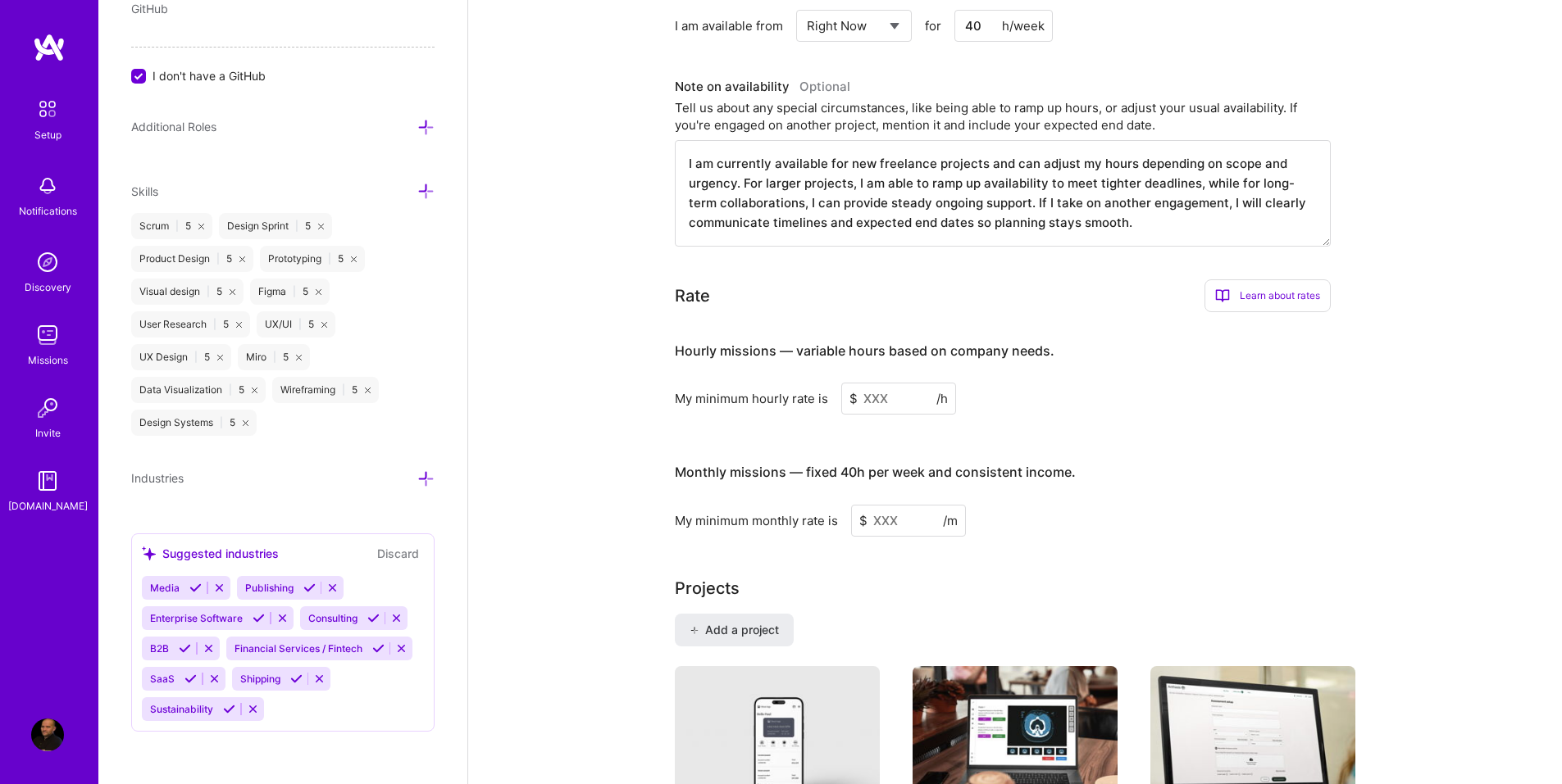
scroll to position [711, 0]
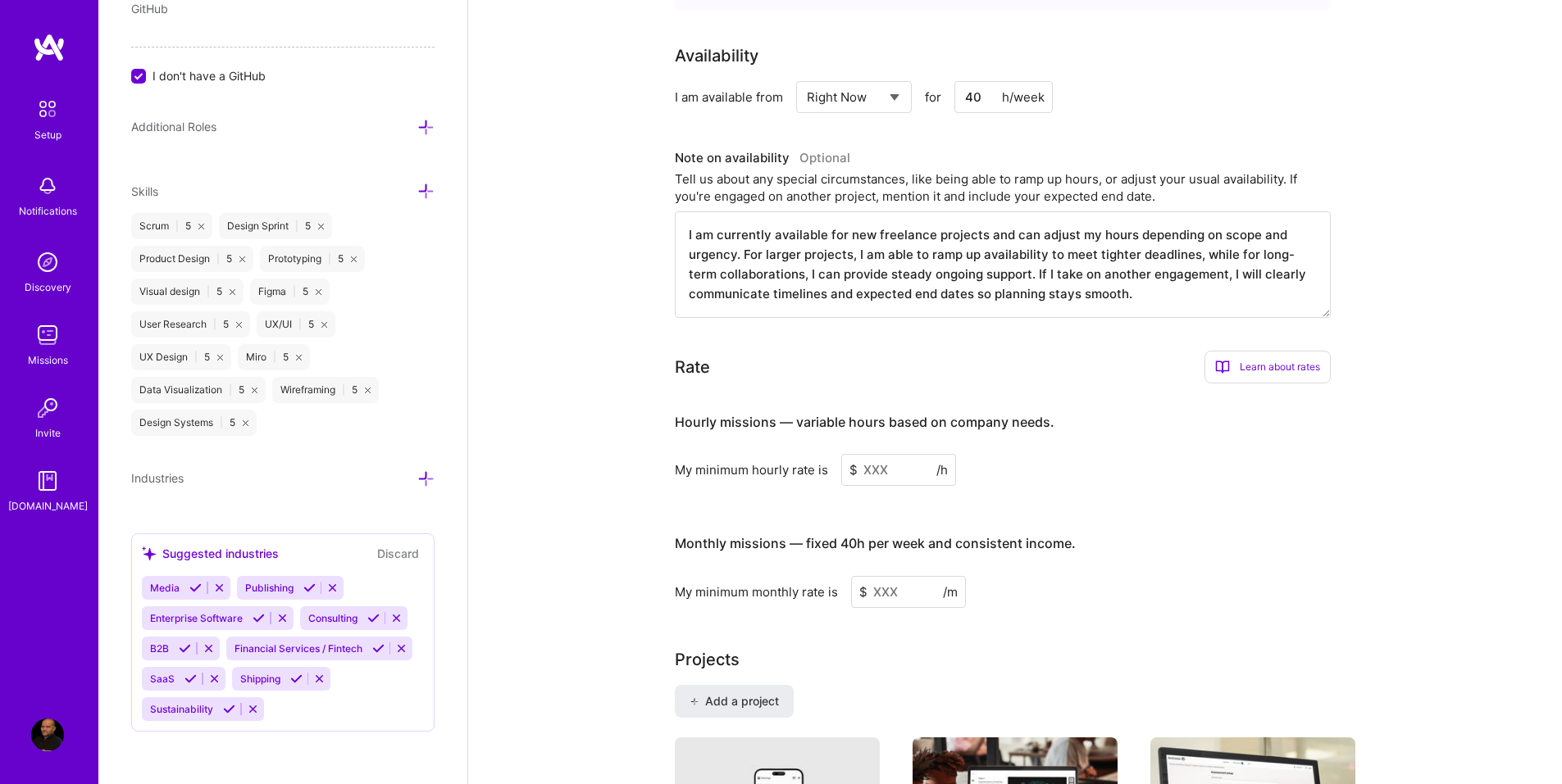
click at [885, 455] on input at bounding box center [899, 470] width 114 height 32
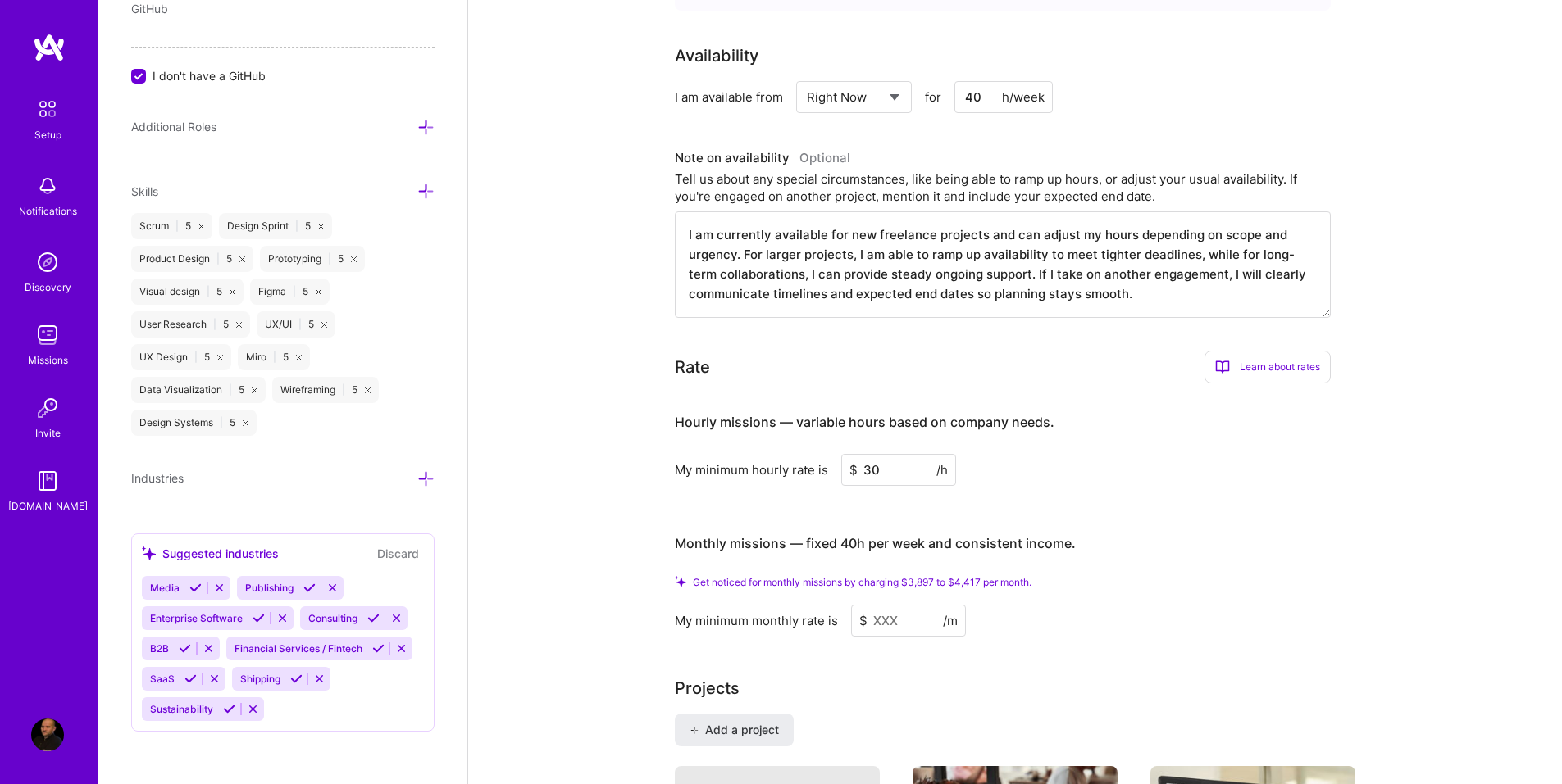
type input "30"
click at [907, 605] on input at bounding box center [908, 621] width 114 height 32
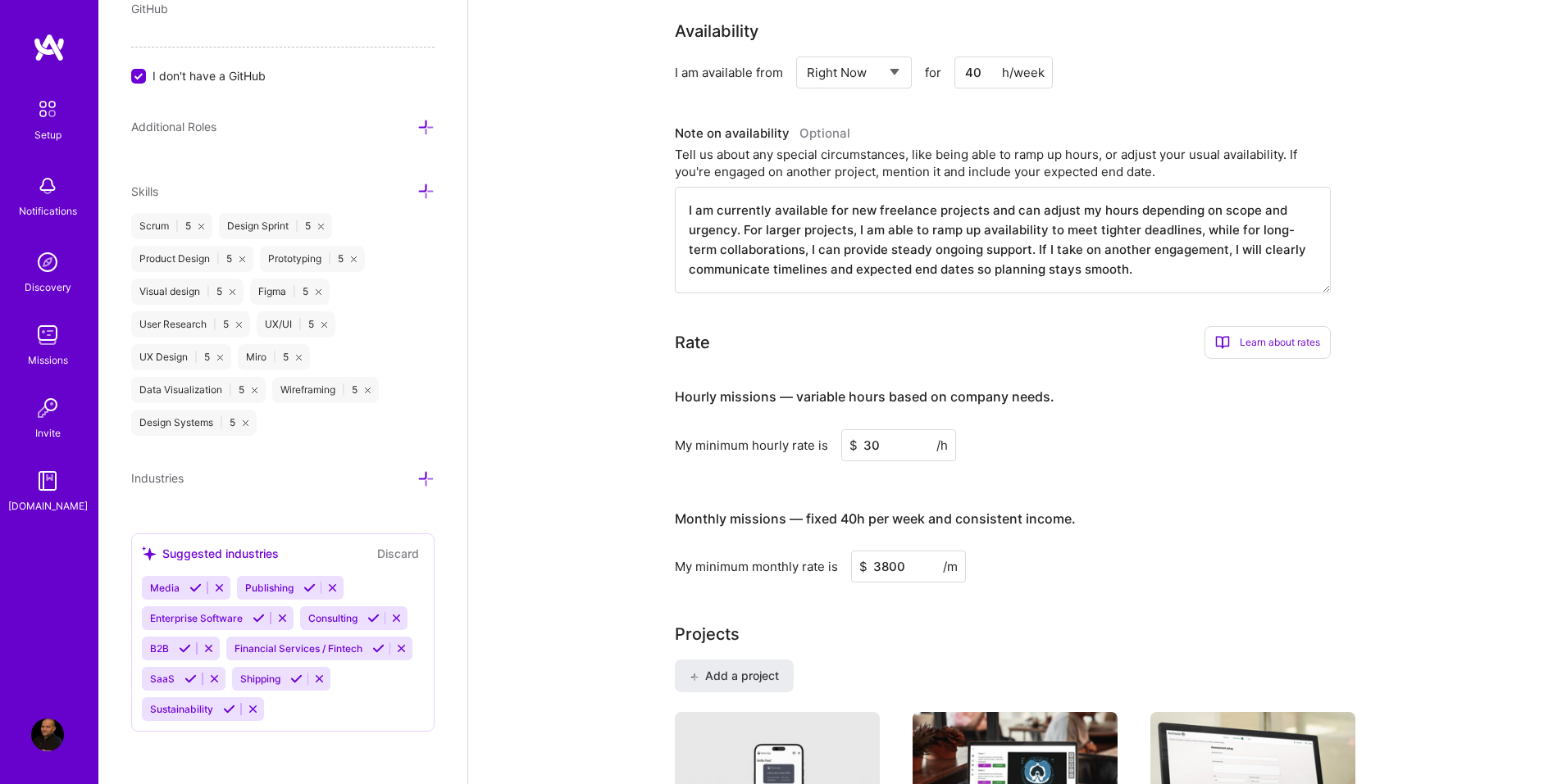
type input "3800"
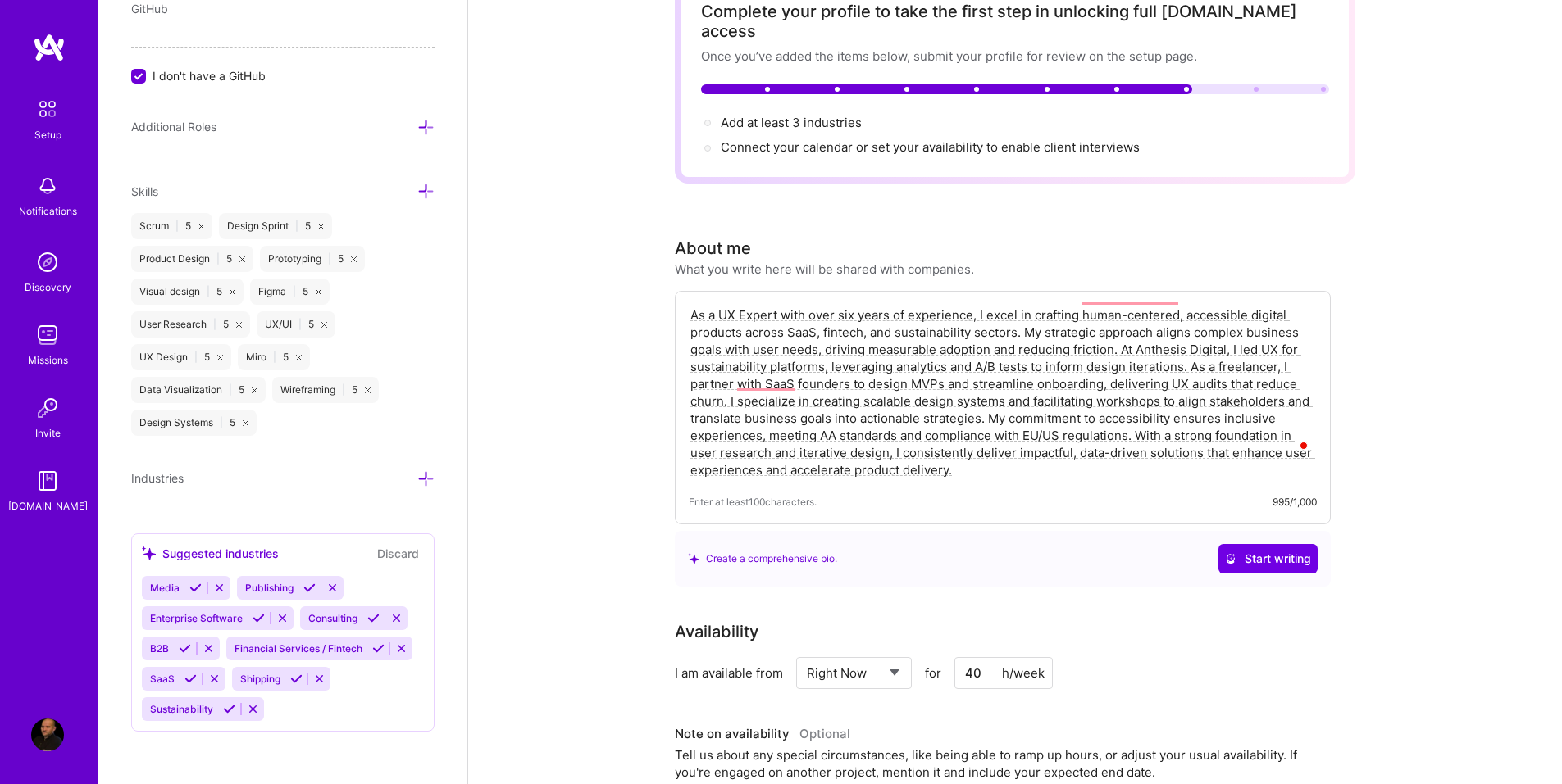
scroll to position [0, 0]
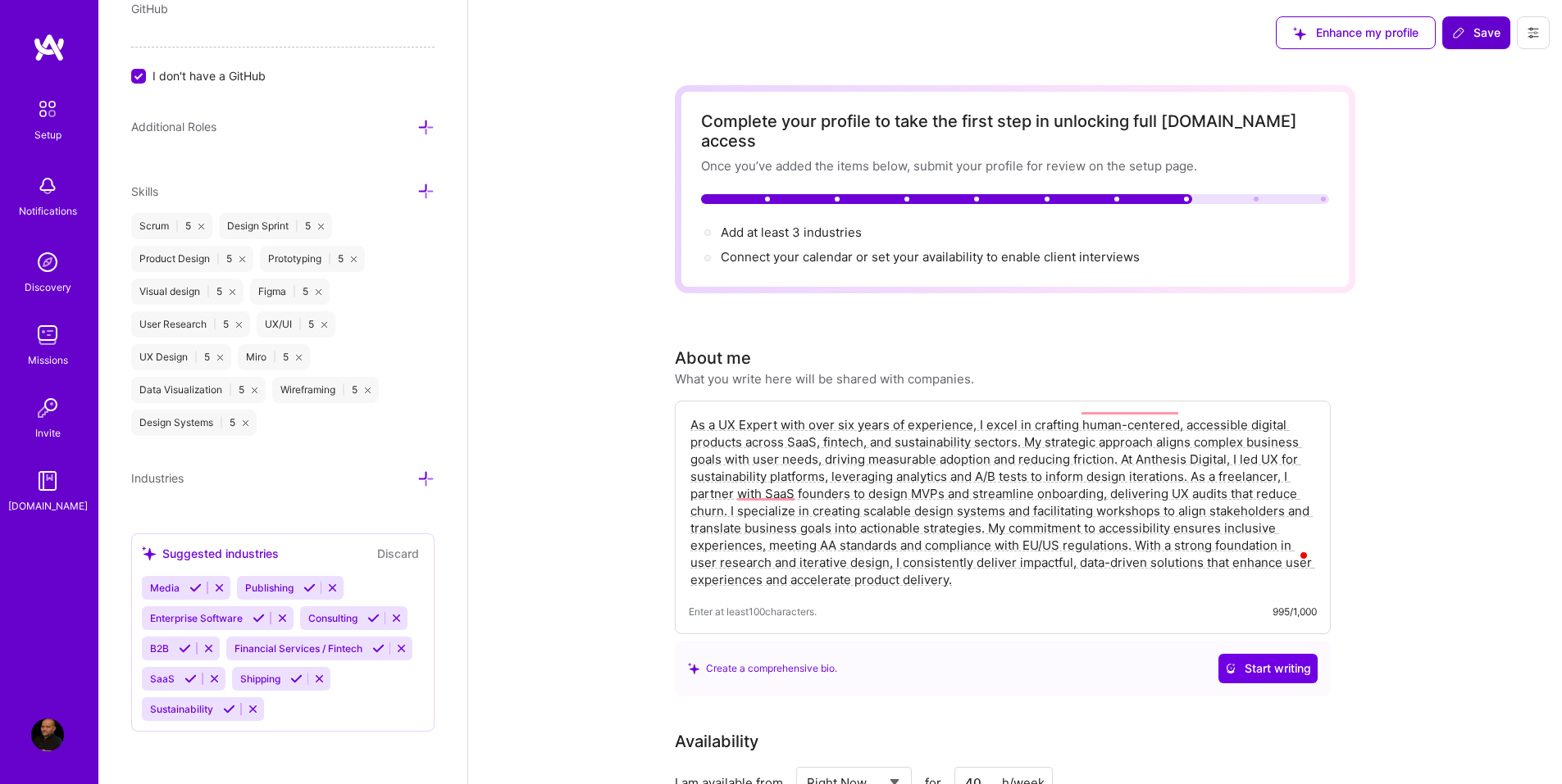
click at [1489, 29] on span "Save" at bounding box center [1477, 32] width 49 height 16
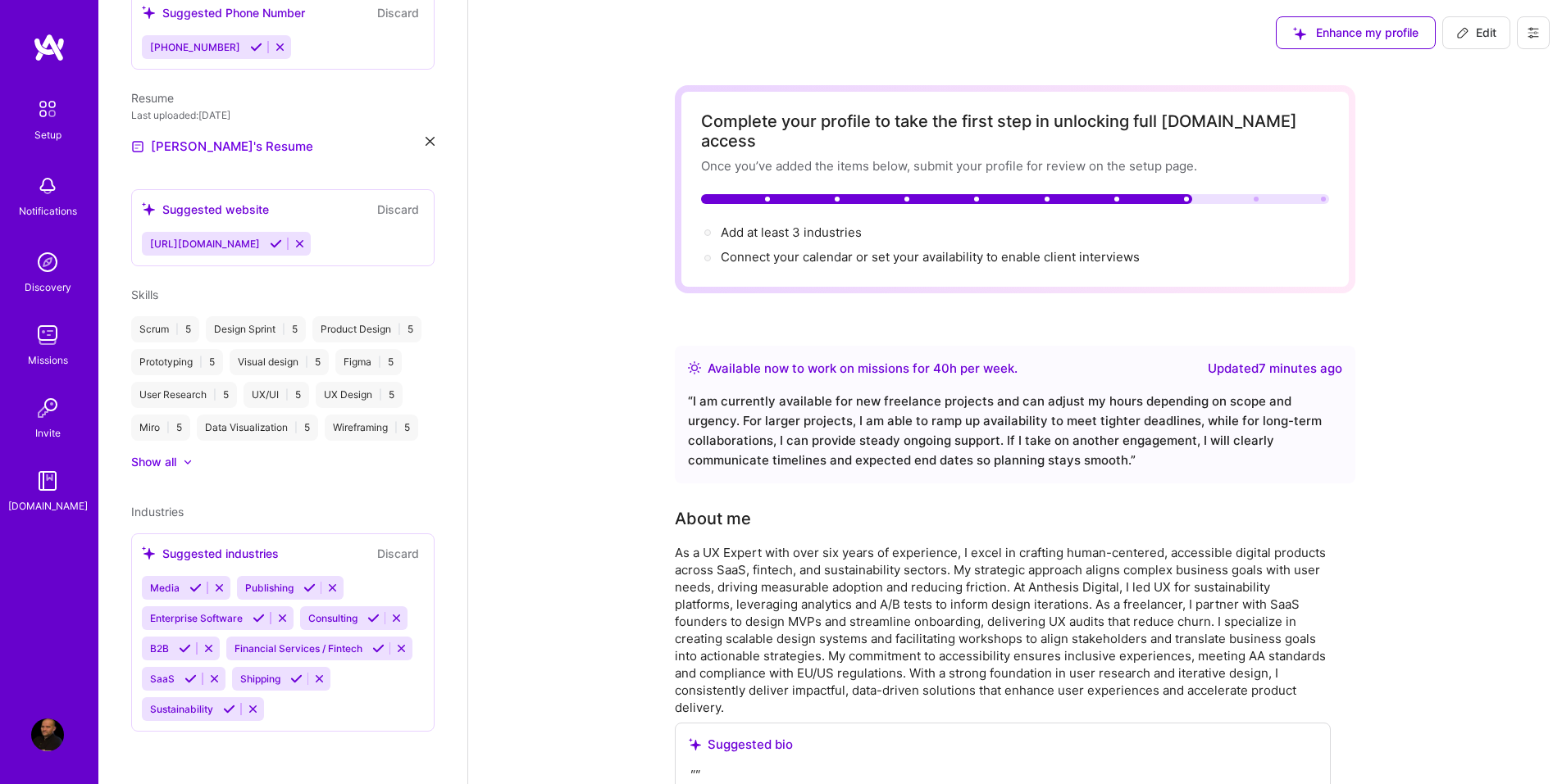
click at [1494, 28] on span "Edit" at bounding box center [1476, 32] width 40 height 16
click at [1494, 28] on button "Edit" at bounding box center [1476, 32] width 68 height 33
select select "US"
select select "Right Now"
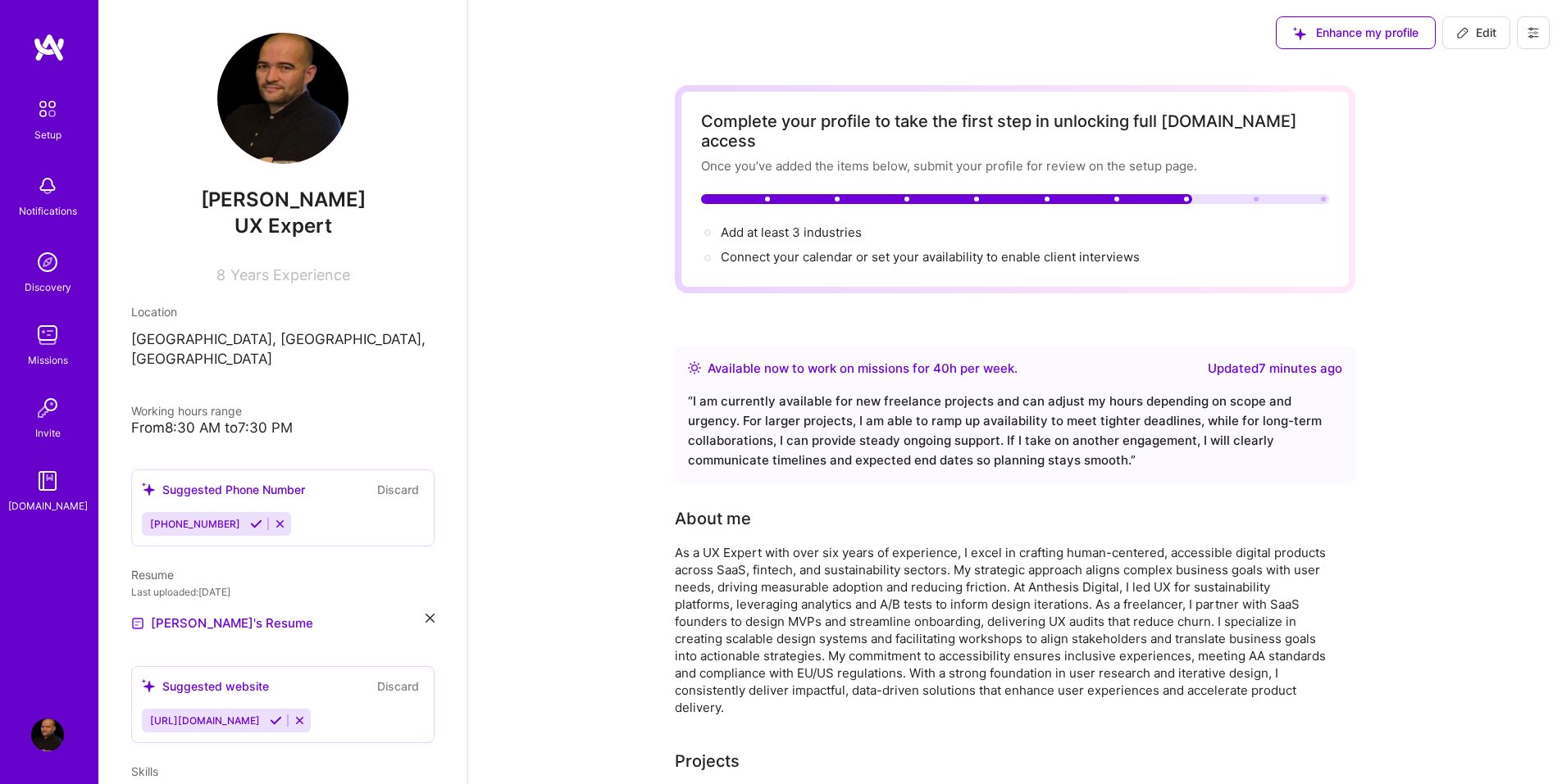
click at [250, 518] on icon at bounding box center [256, 524] width 12 height 12
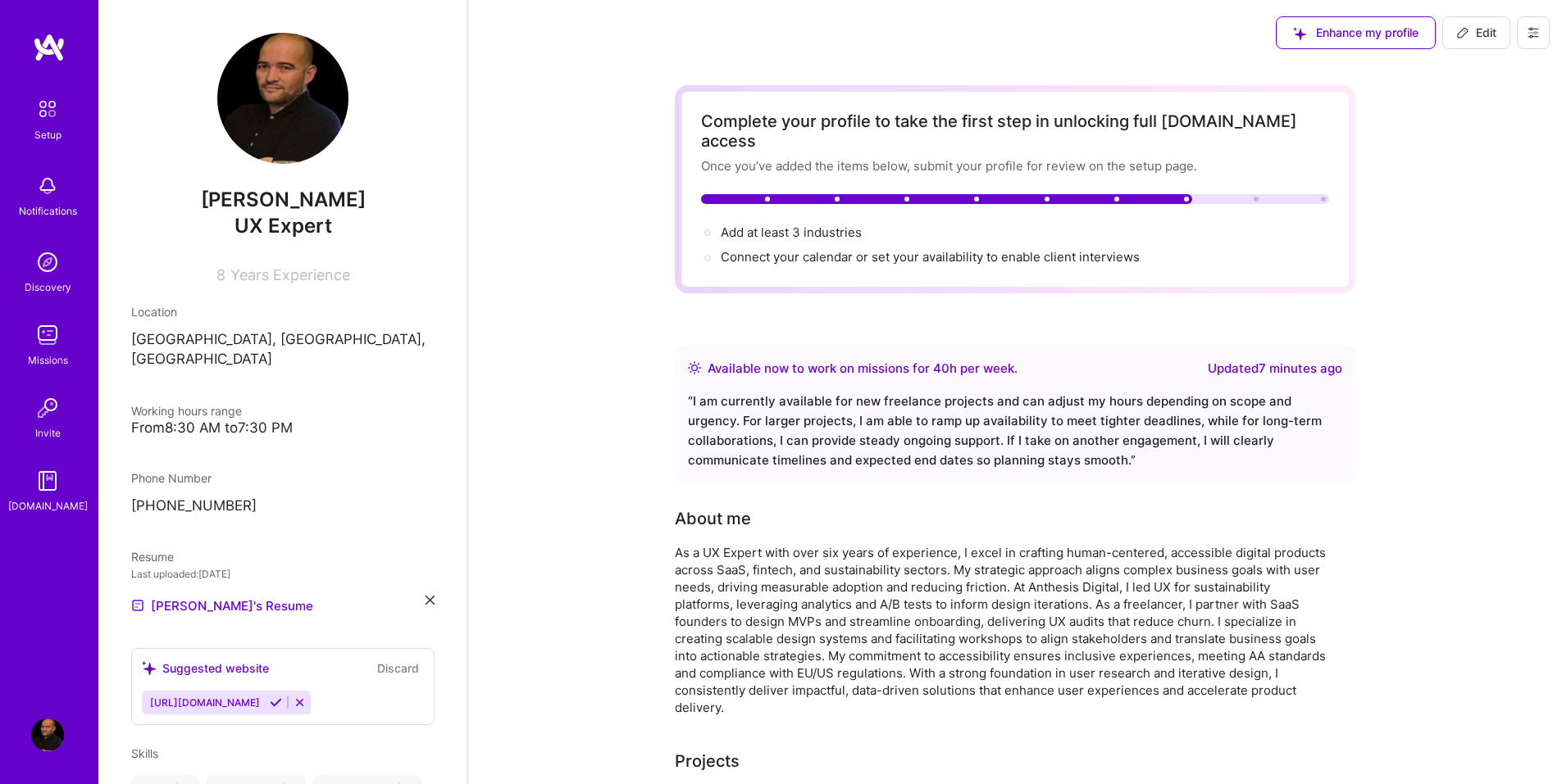
click at [282, 697] on icon at bounding box center [275, 703] width 12 height 12
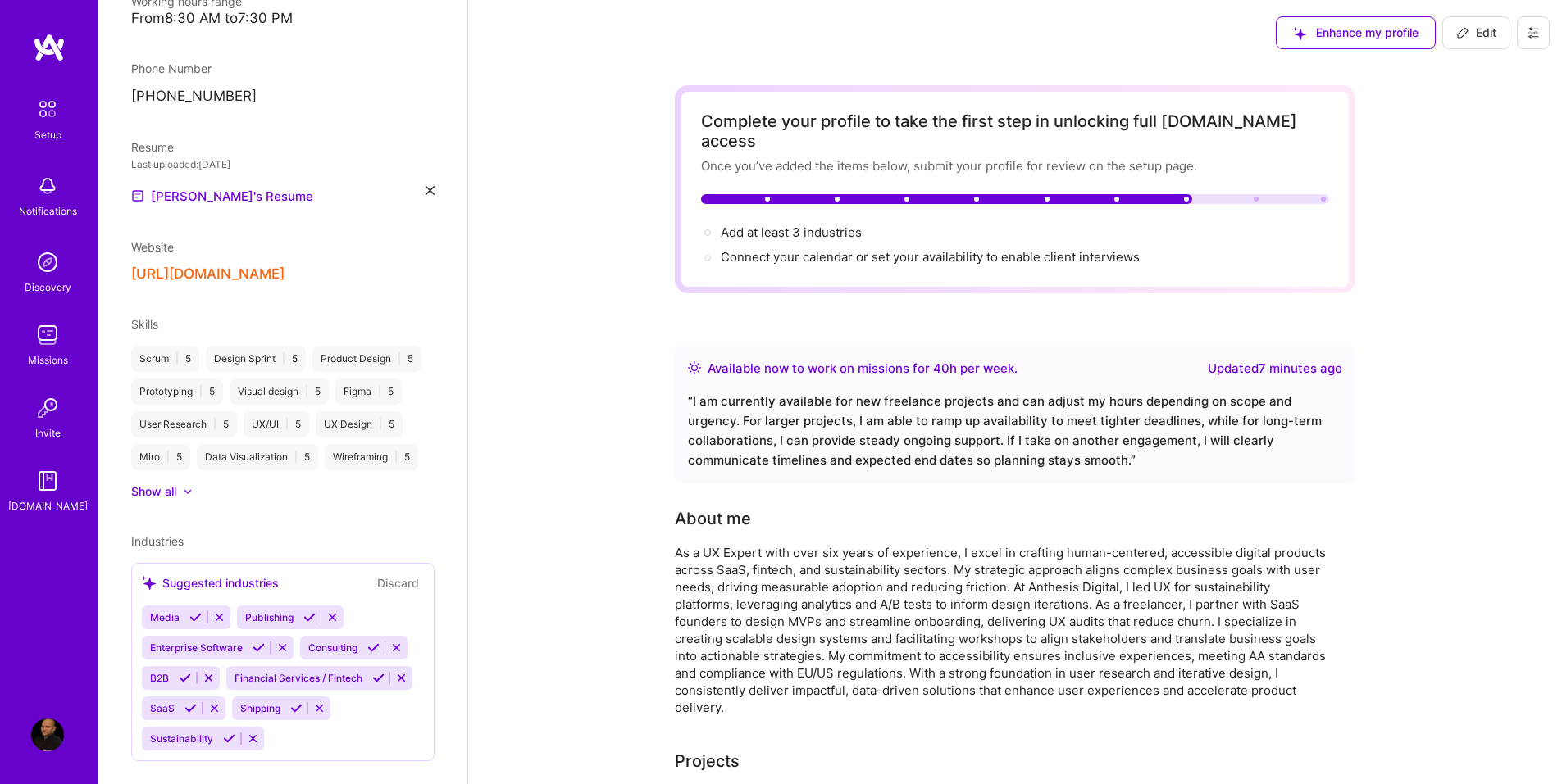
scroll to position [453, 0]
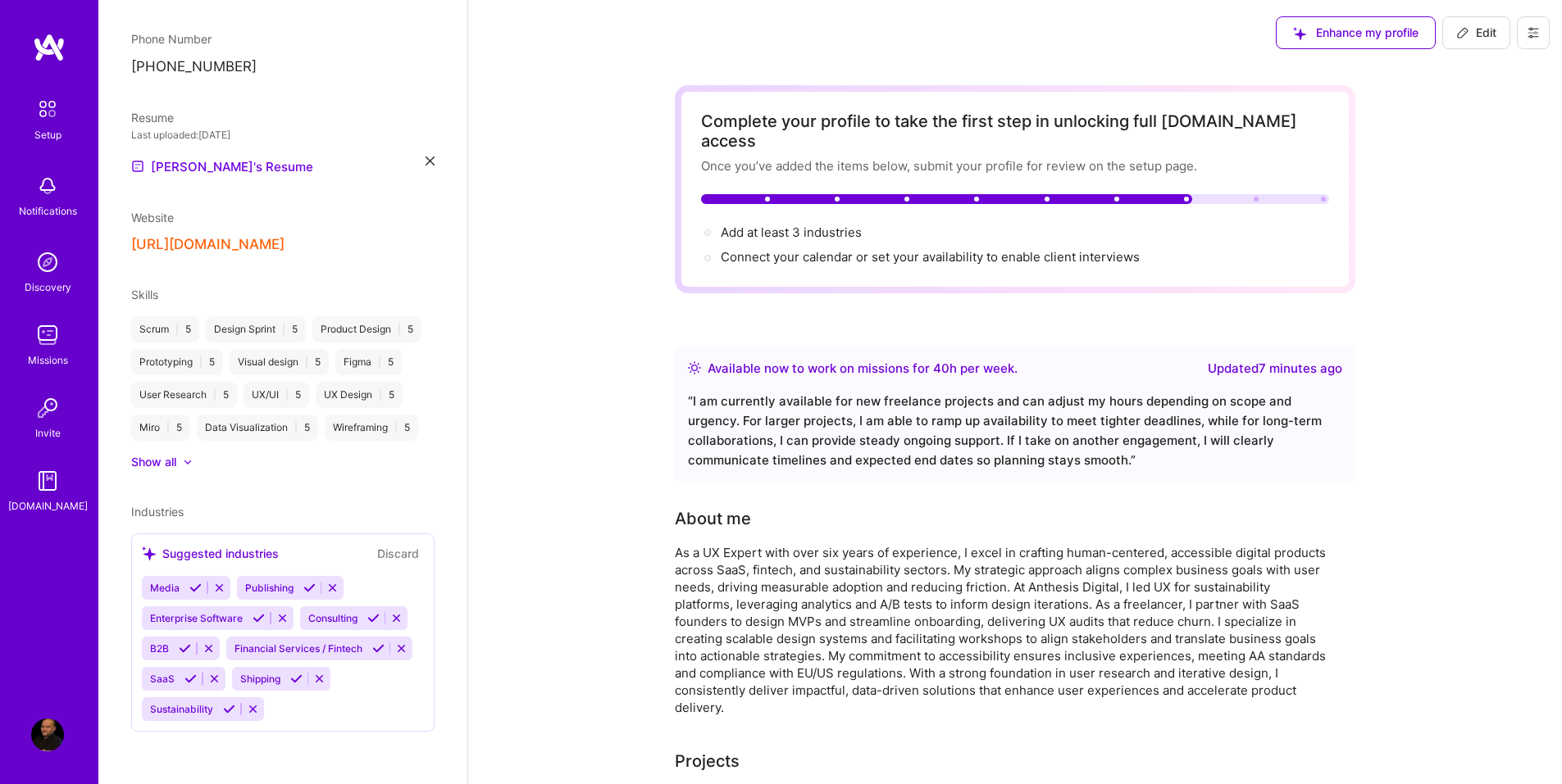
click at [182, 646] on icon at bounding box center [185, 648] width 12 height 12
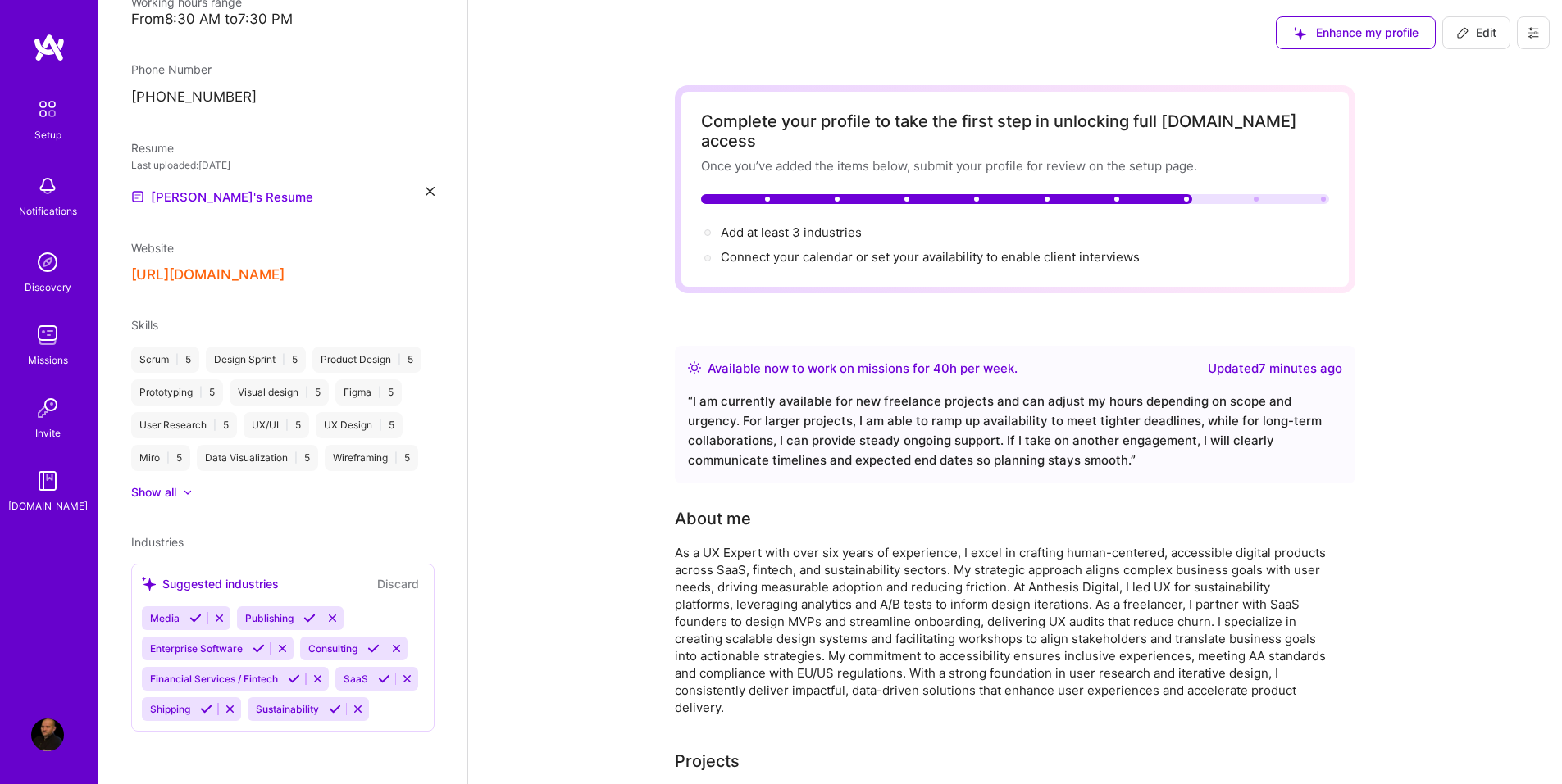
click at [378, 680] on icon at bounding box center [383, 678] width 12 height 12
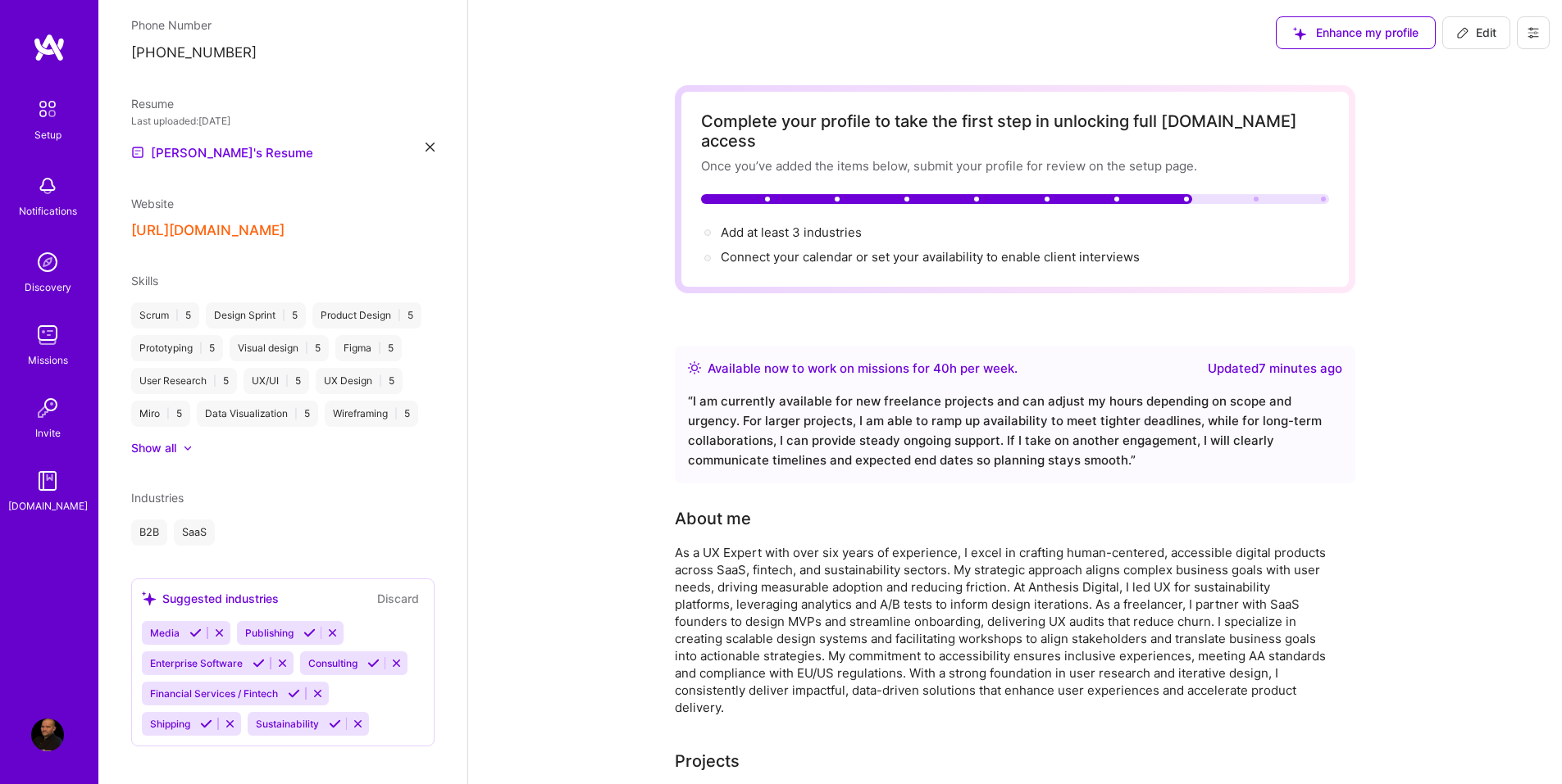
click at [331, 731] on icon at bounding box center [335, 723] width 12 height 12
click at [370, 670] on icon at bounding box center [373, 663] width 12 height 12
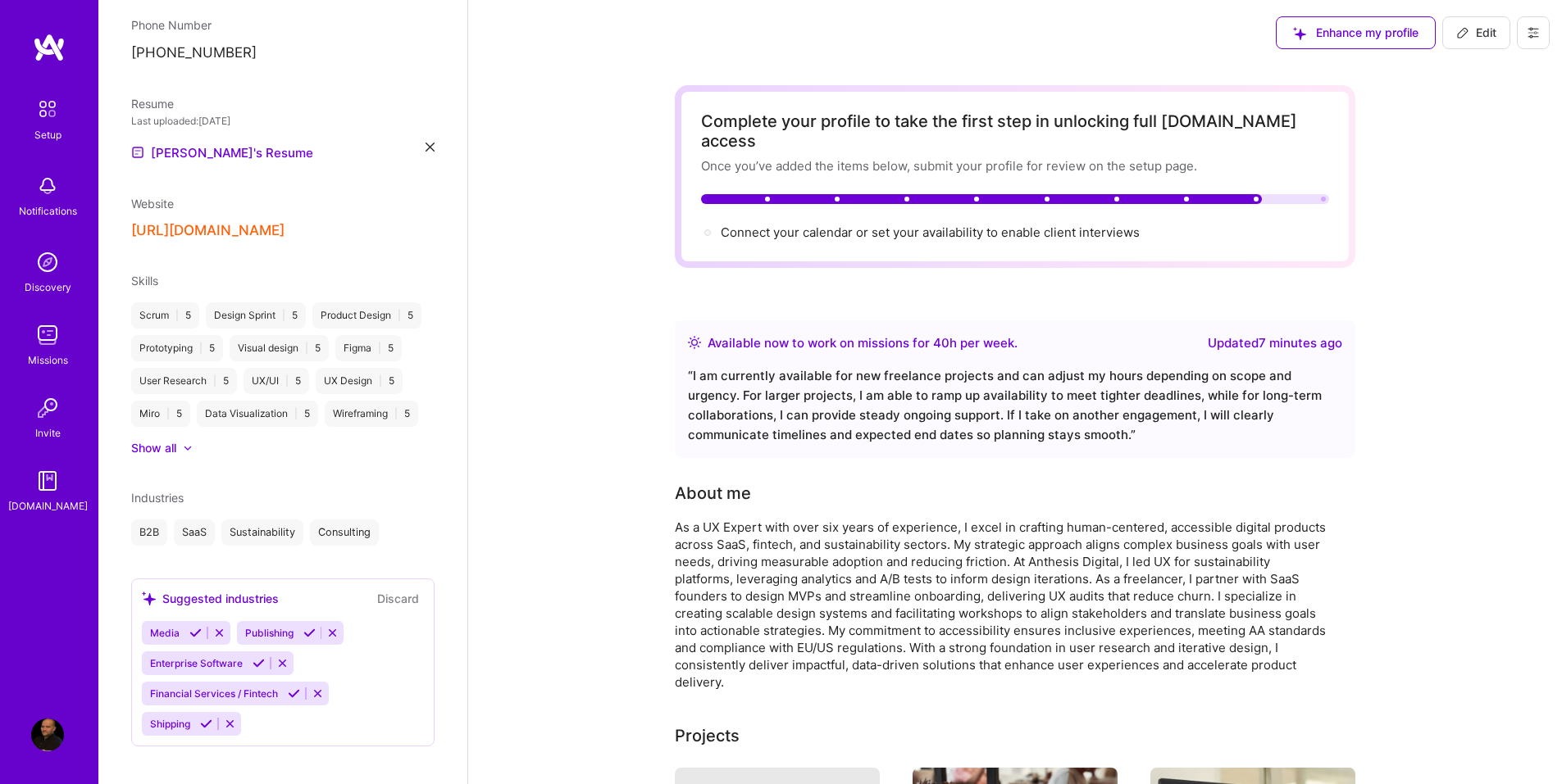
click at [291, 700] on icon at bounding box center [293, 693] width 12 height 12
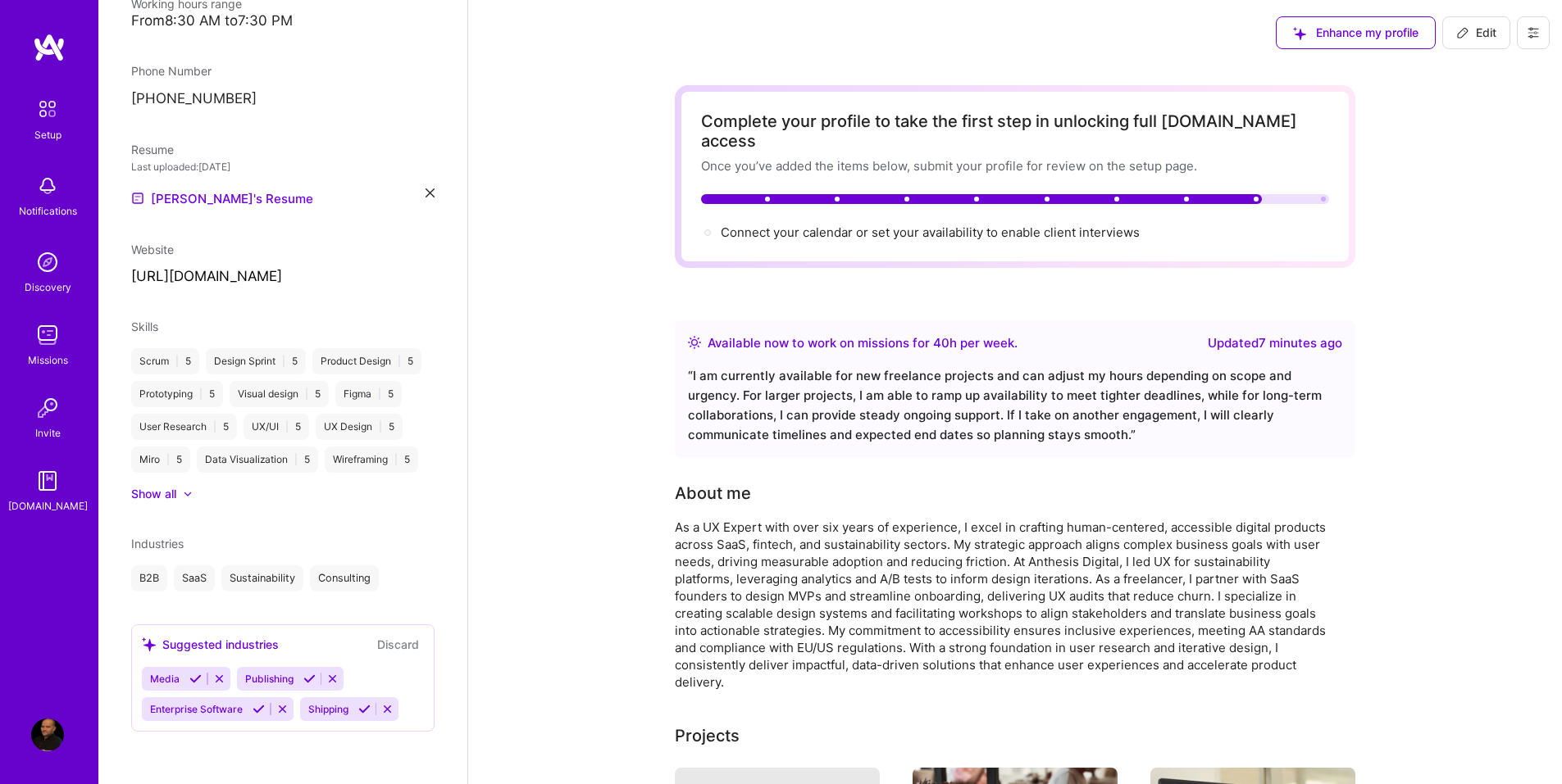
scroll to position [451, 0]
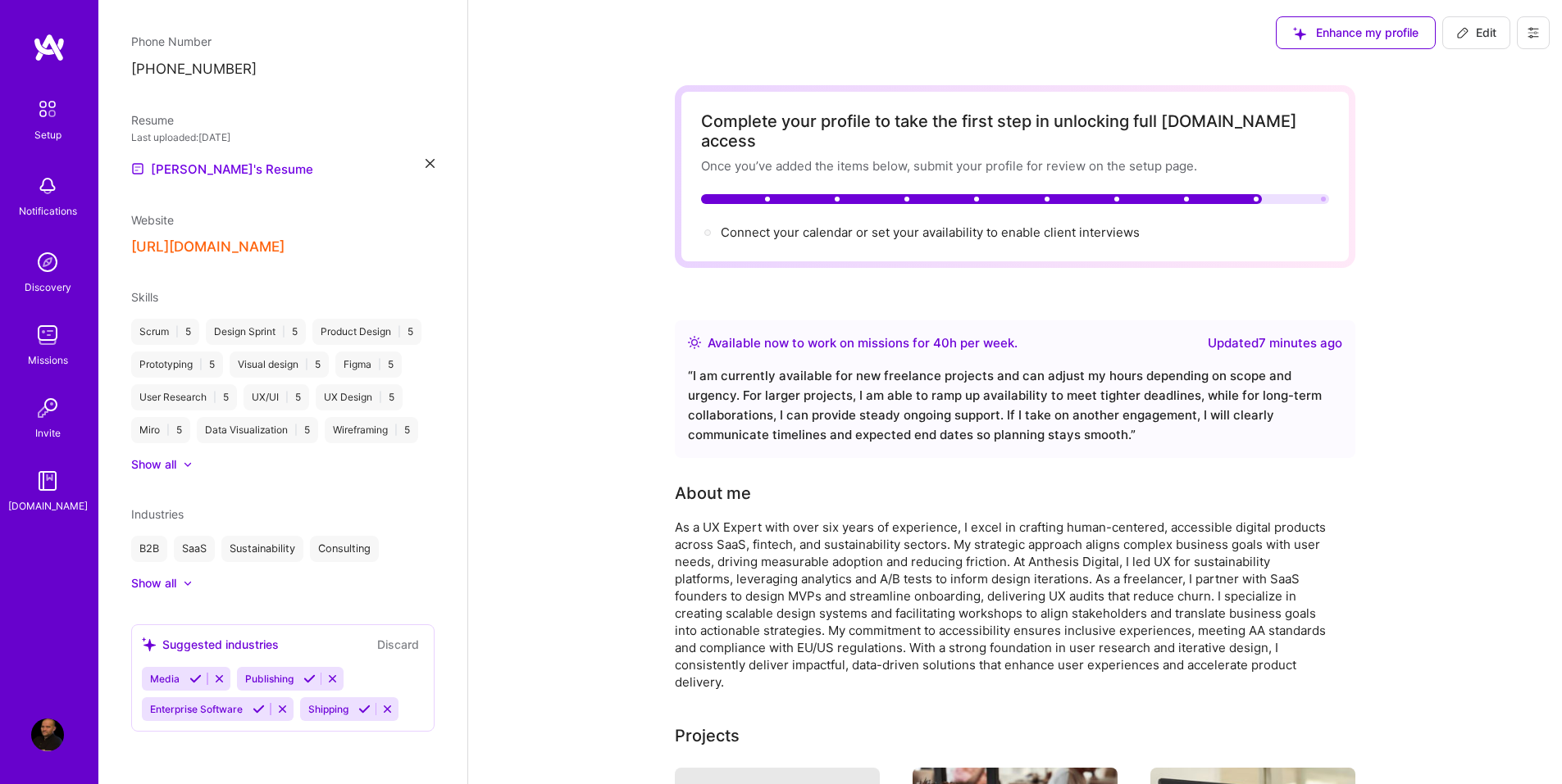
click at [186, 585] on icon at bounding box center [187, 583] width 8 height 5
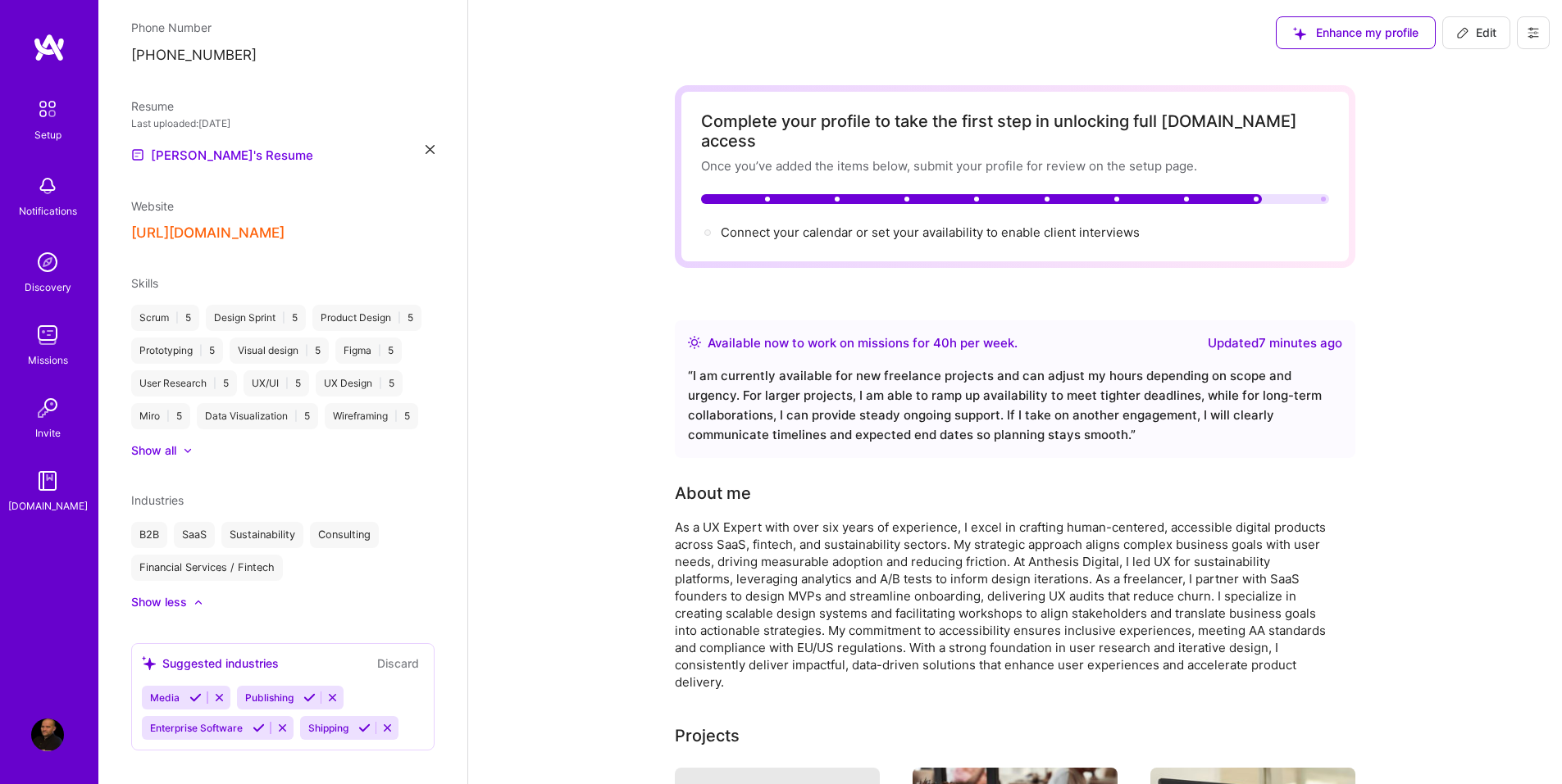
scroll to position [453, 0]
click at [294, 608] on div "Show less" at bounding box center [283, 599] width 304 height 16
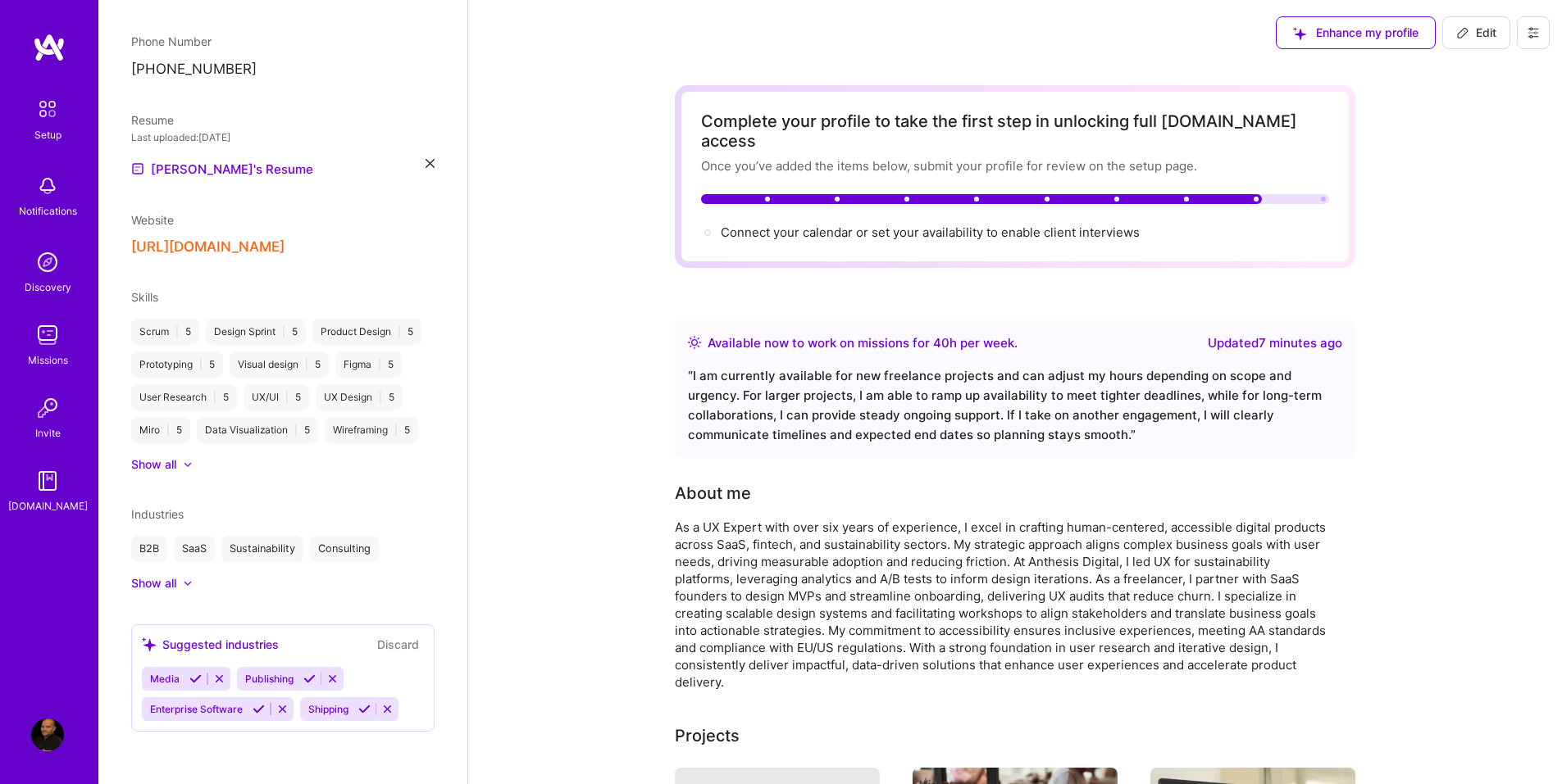
click at [327, 676] on icon at bounding box center [332, 678] width 12 height 12
click at [350, 683] on icon at bounding box center [353, 678] width 12 height 12
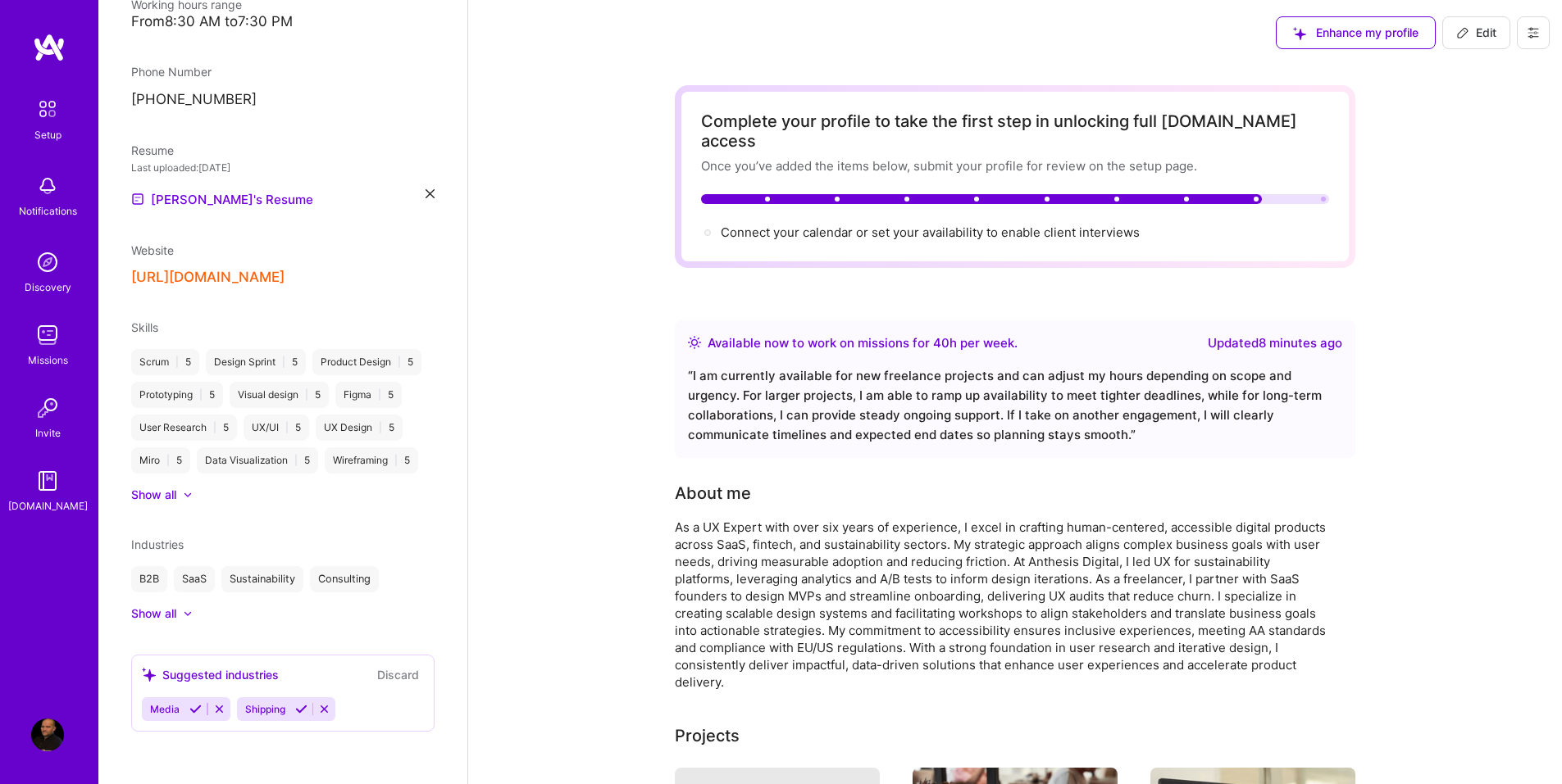
scroll to position [421, 0]
click at [215, 704] on icon at bounding box center [218, 709] width 12 height 12
click at [235, 704] on icon at bounding box center [230, 709] width 12 height 12
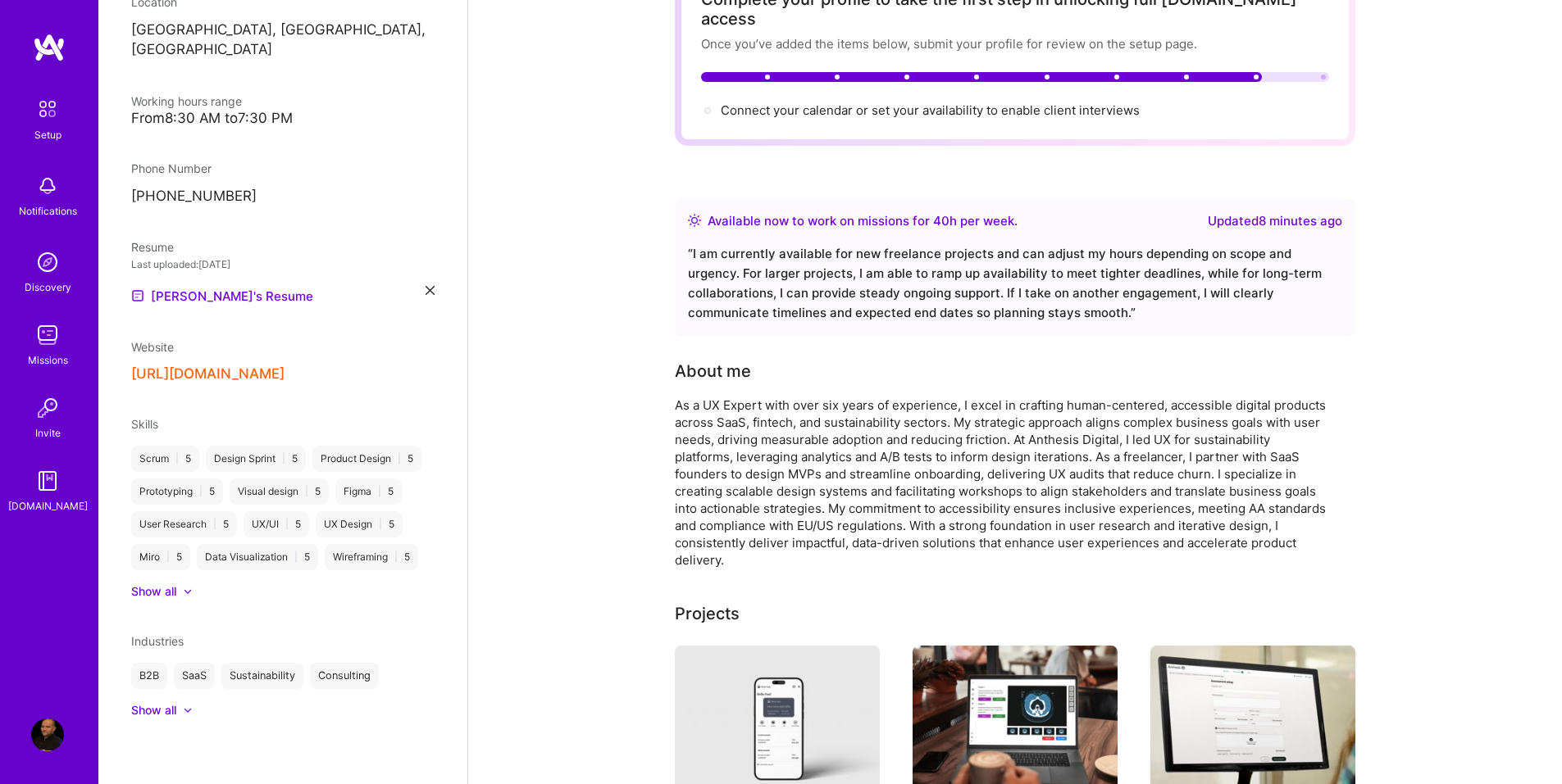
scroll to position [164, 0]
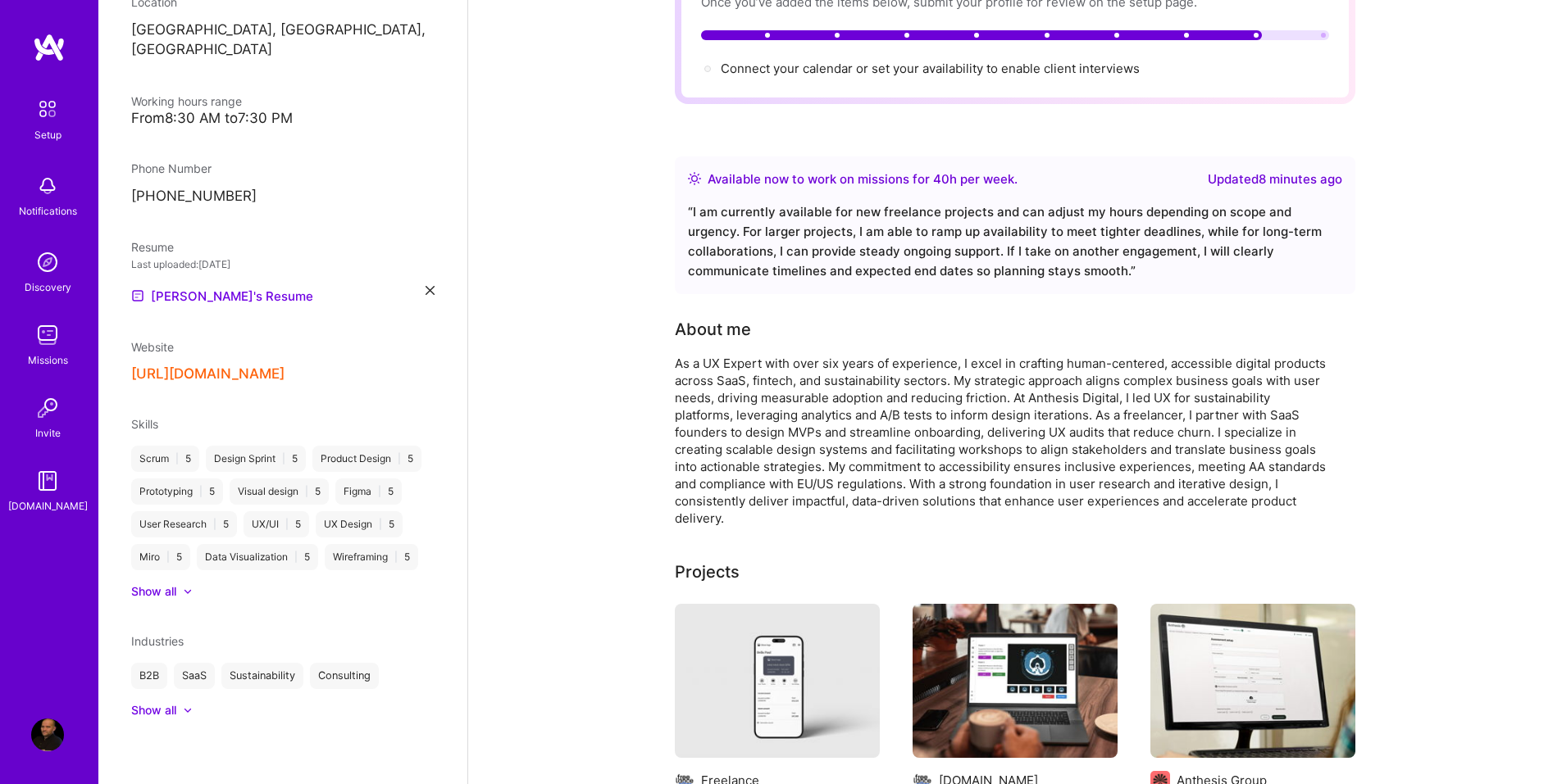
click at [172, 705] on div "Show all" at bounding box center [154, 710] width 45 height 16
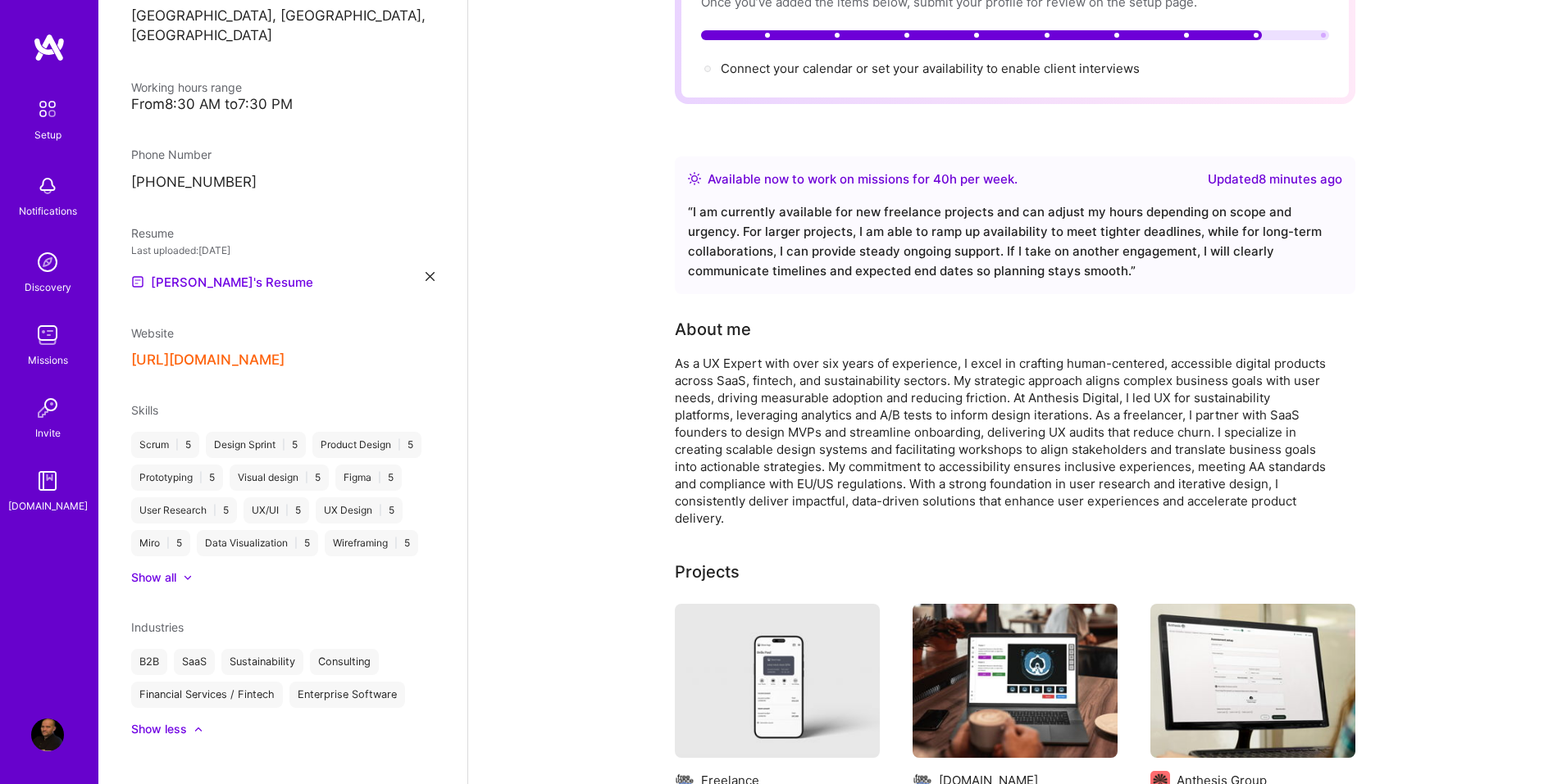
scroll to position [357, 0]
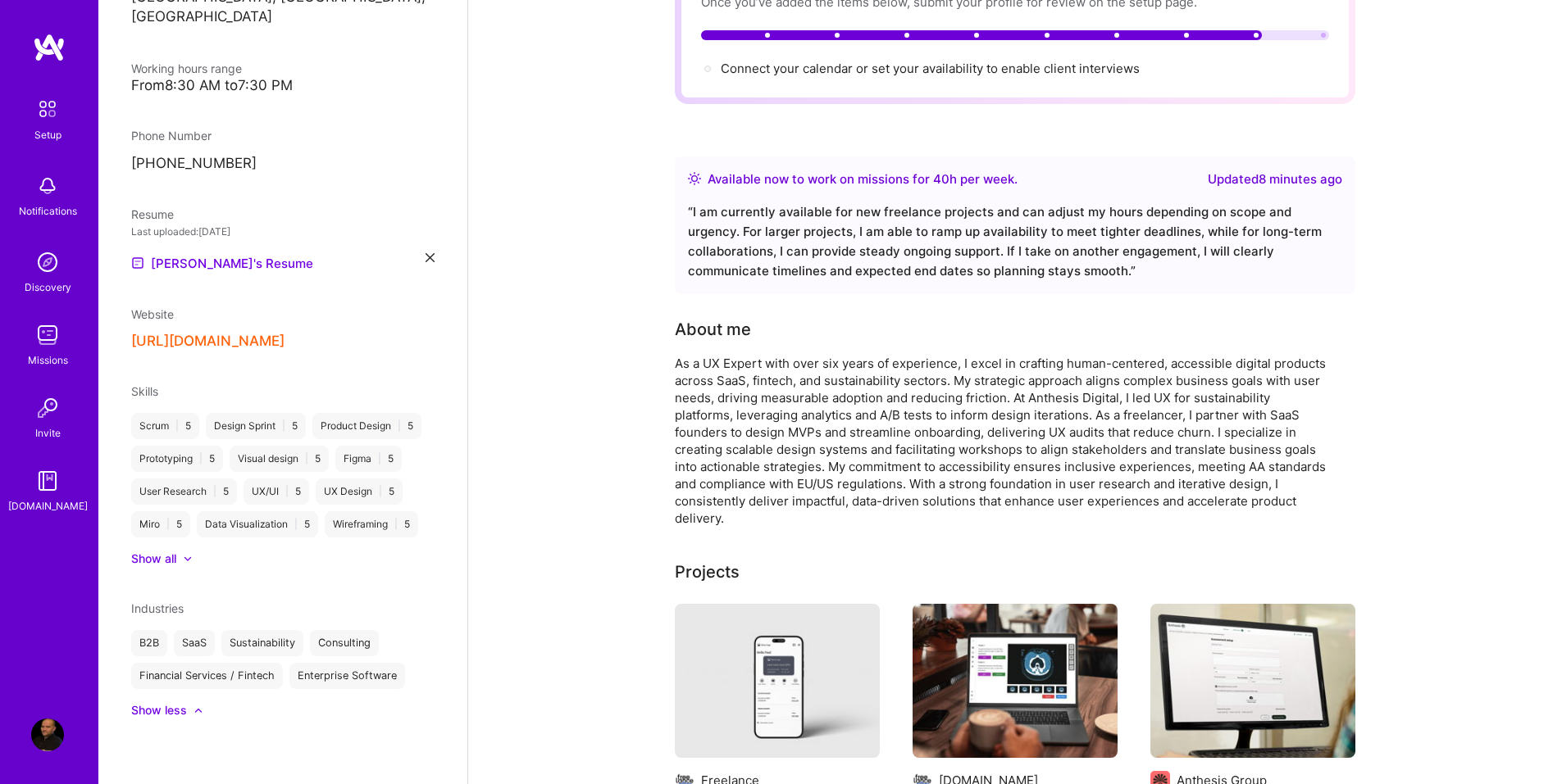
click at [185, 707] on div "Show less" at bounding box center [158, 710] width 55 height 16
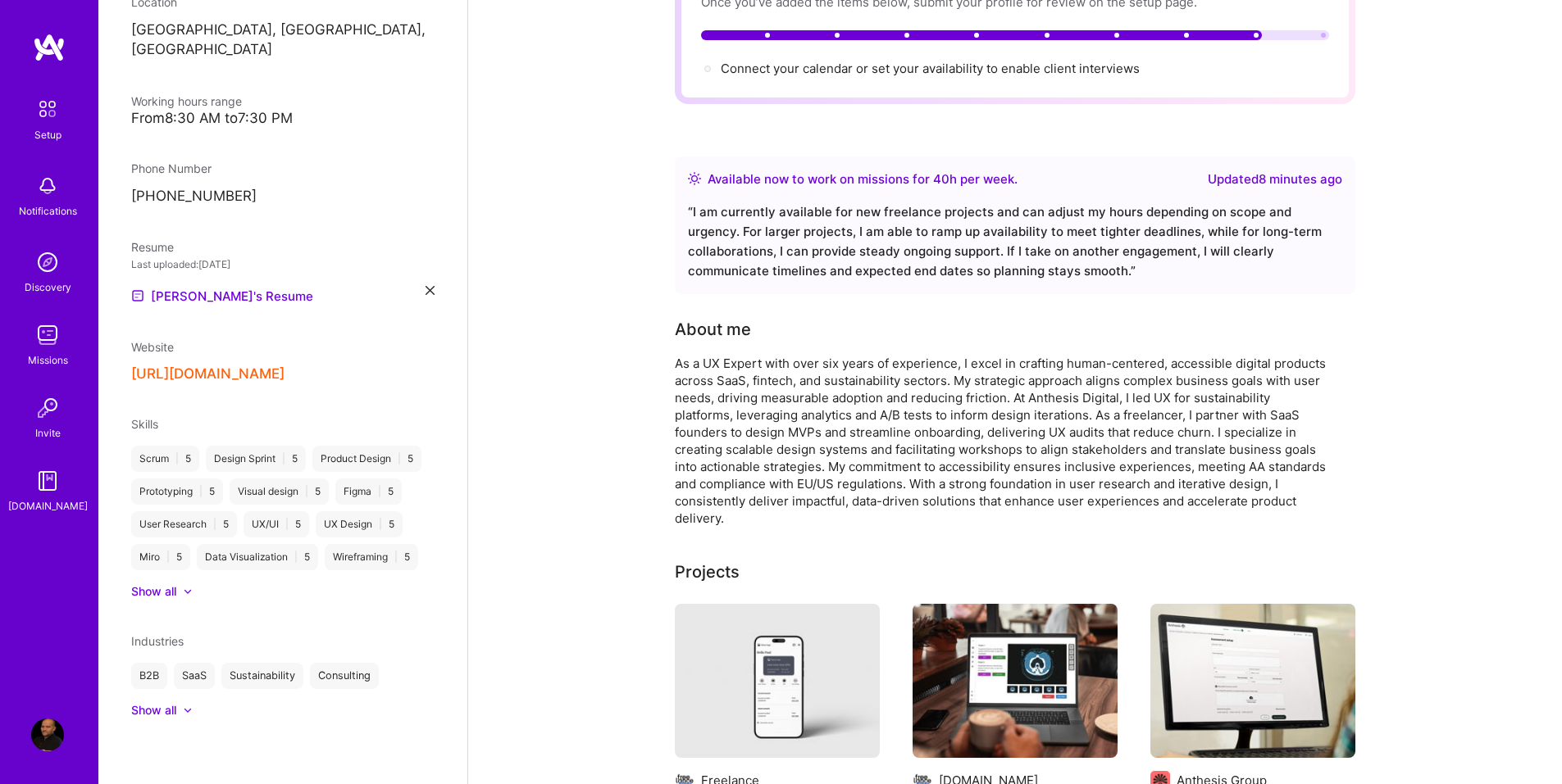
scroll to position [324, 0]
click at [166, 643] on span "Industries" at bounding box center [157, 641] width 52 height 14
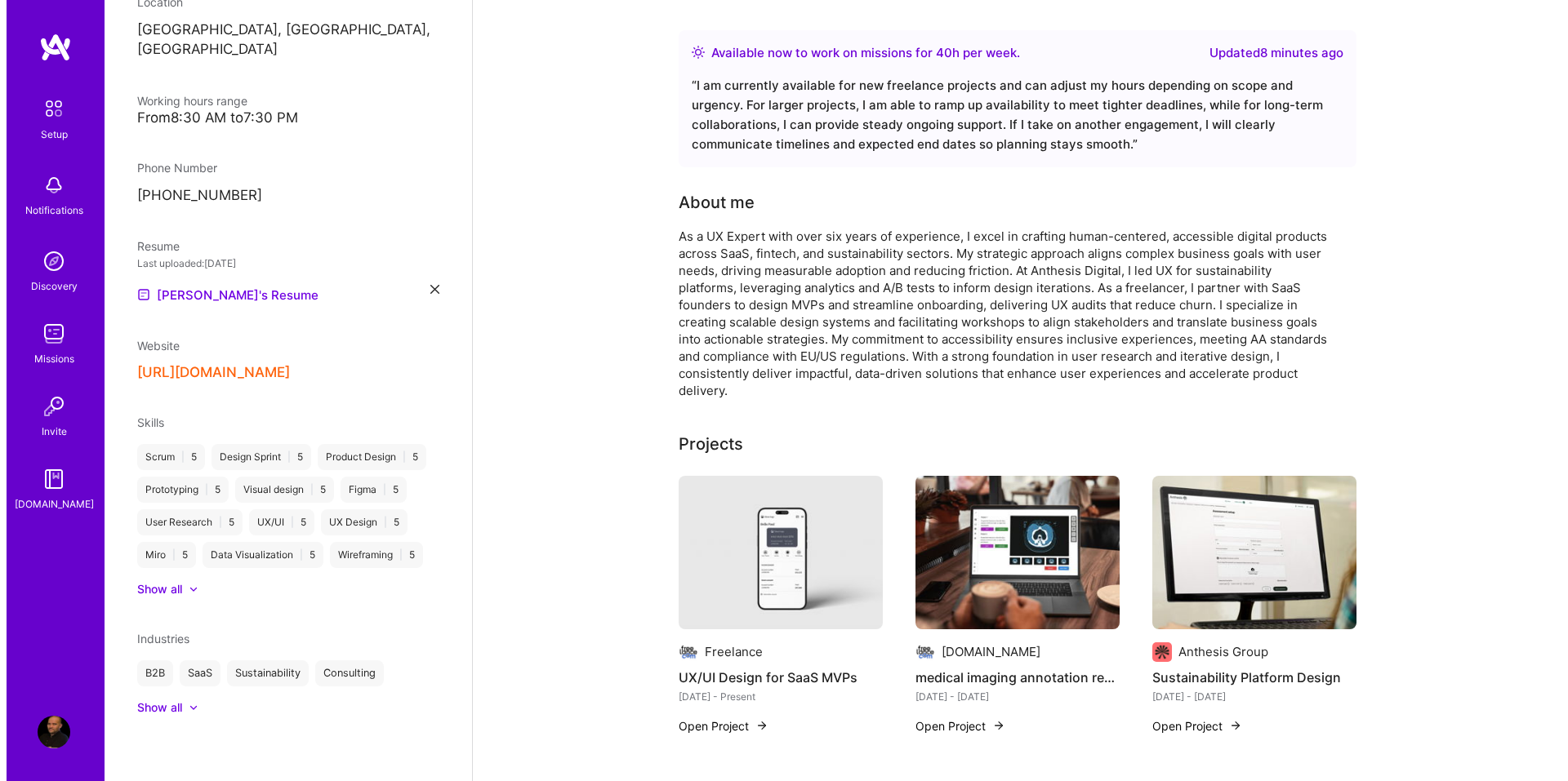
scroll to position [0, 0]
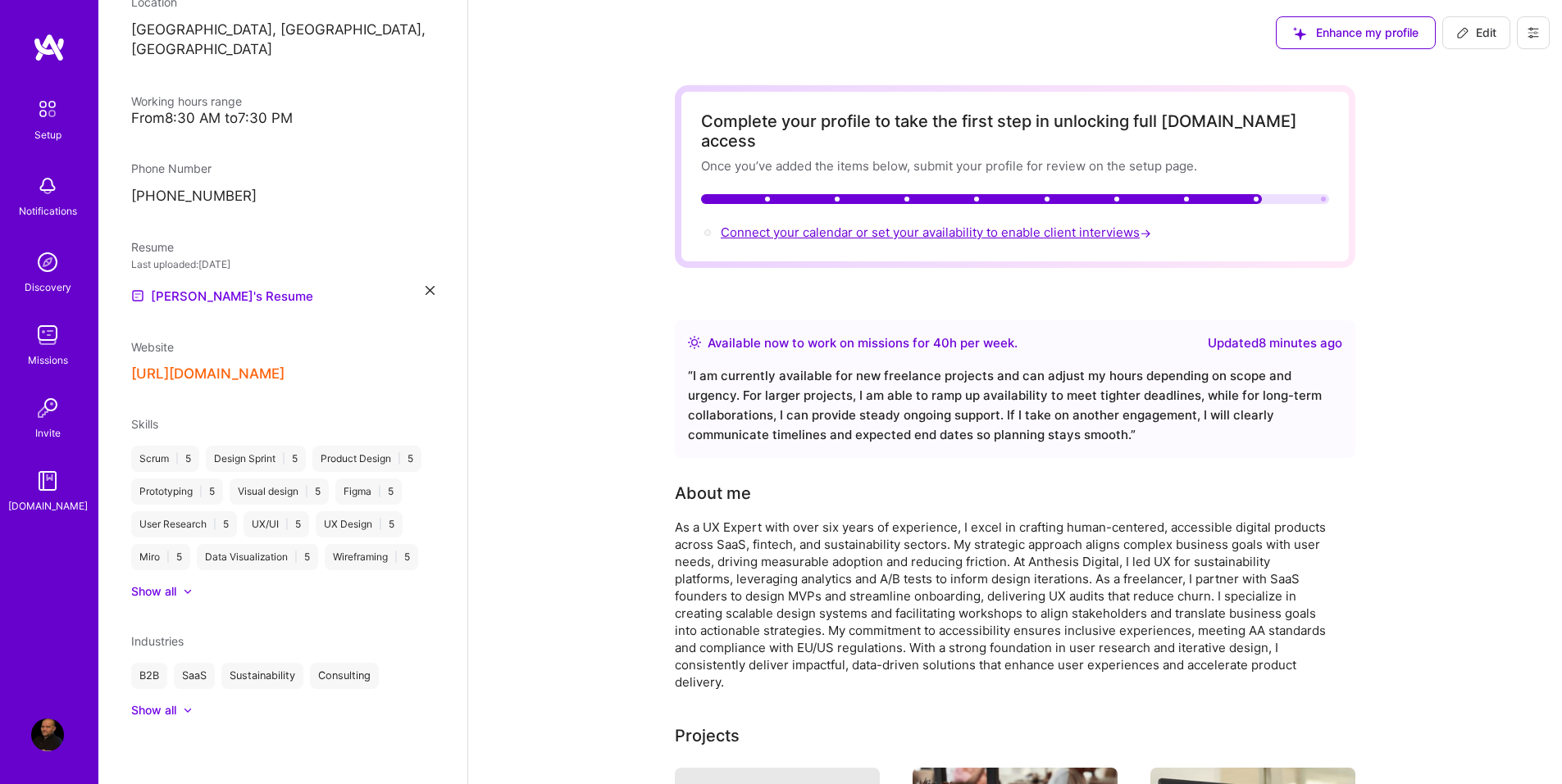
click at [784, 225] on span "Connect your calendar or set your availability to enable client interviews →" at bounding box center [937, 232] width 434 height 16
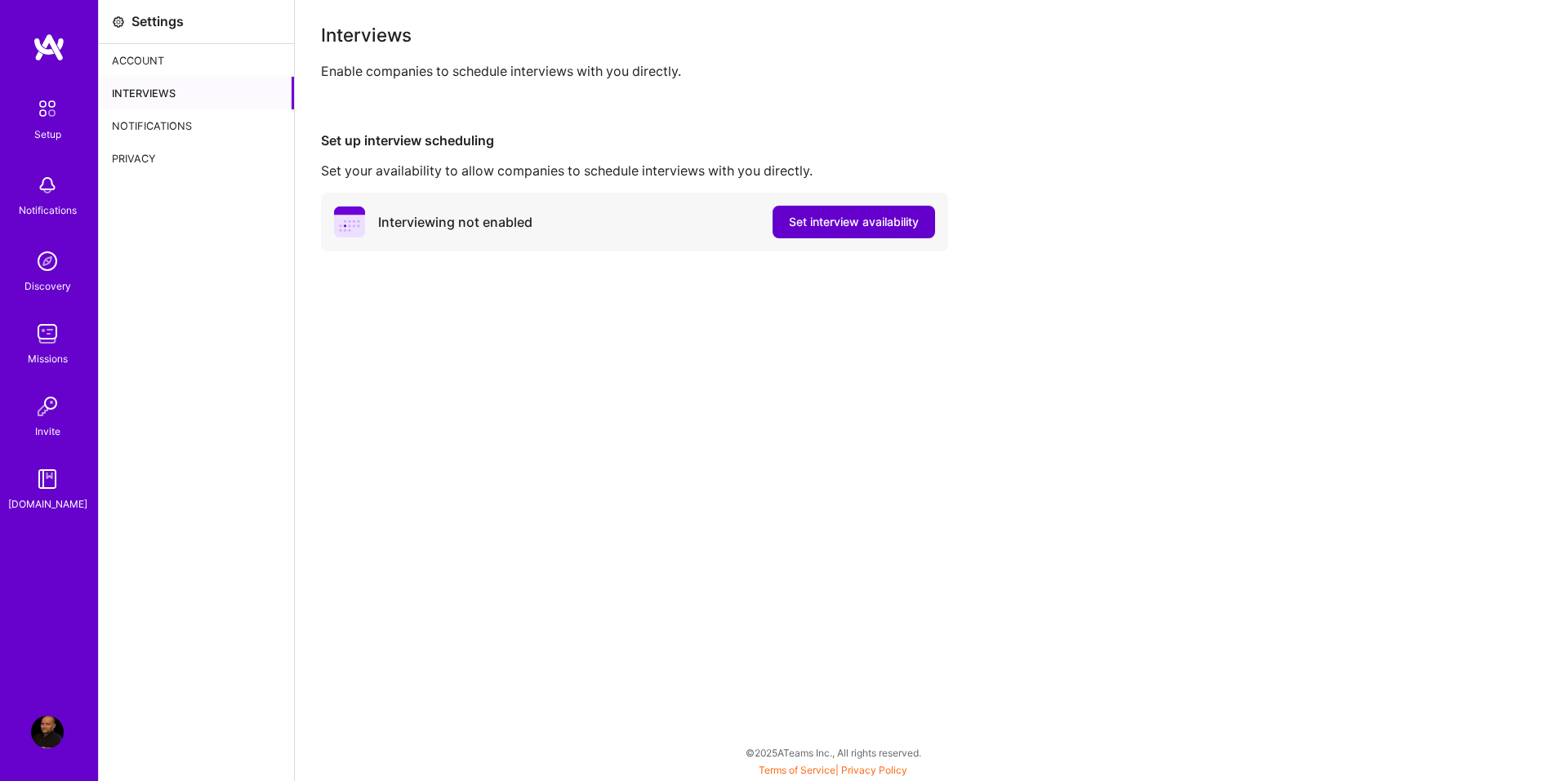
click at [813, 230] on span "Set interview availability" at bounding box center [853, 221] width 130 height 16
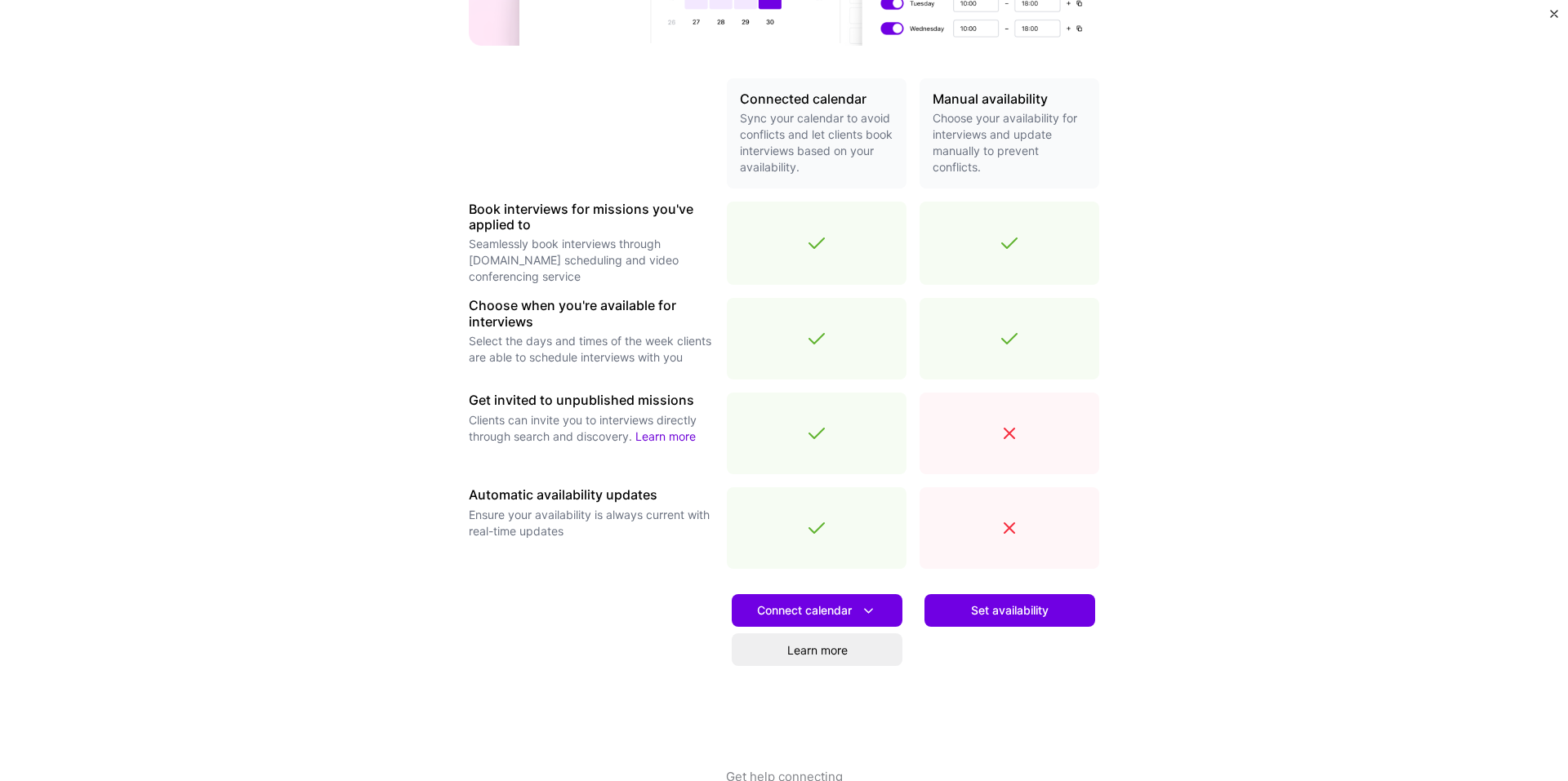
scroll to position [327, 0]
click at [800, 607] on span "Connect calendar" at bounding box center [817, 610] width 120 height 17
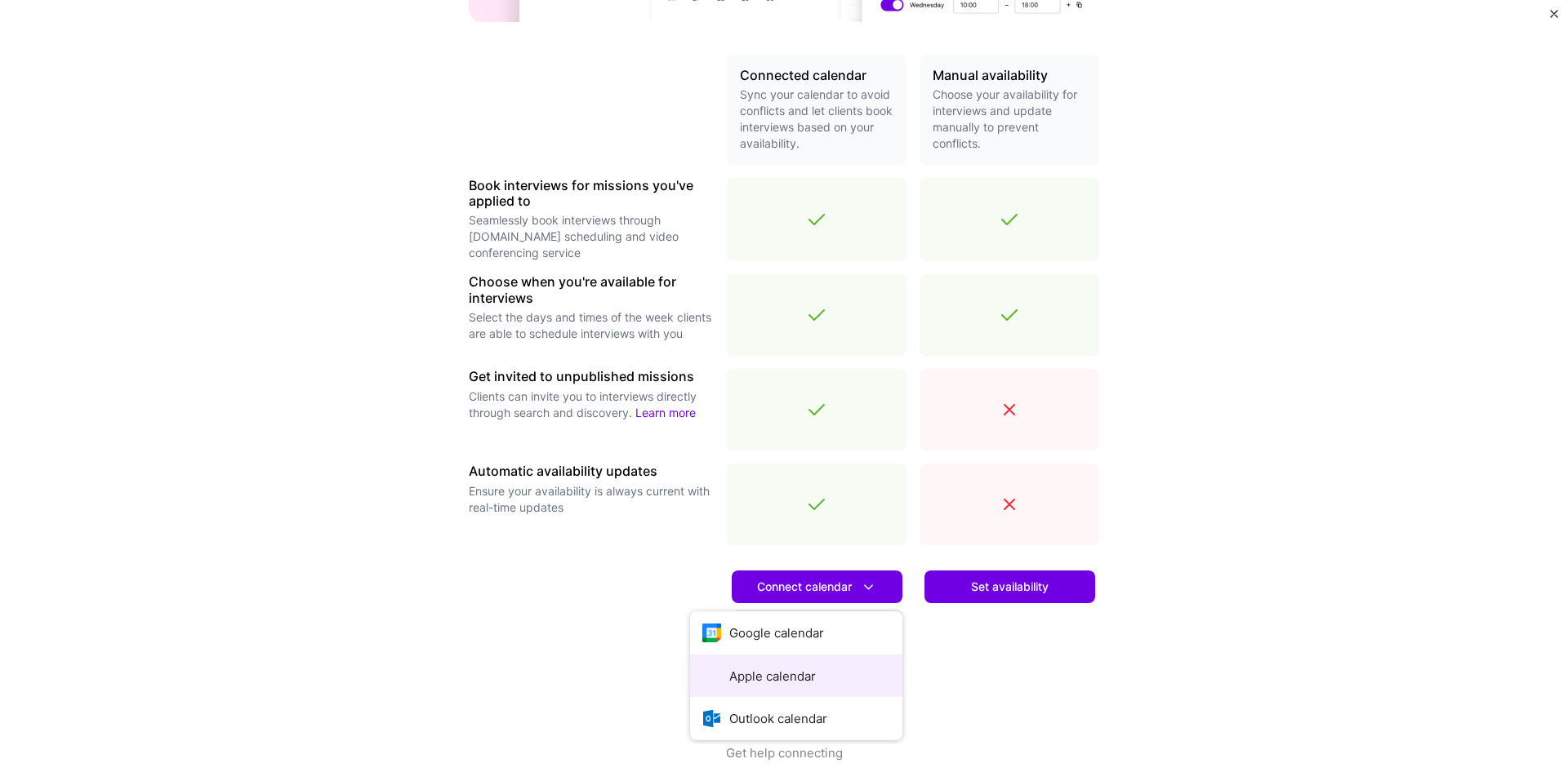
scroll to position [362, 0]
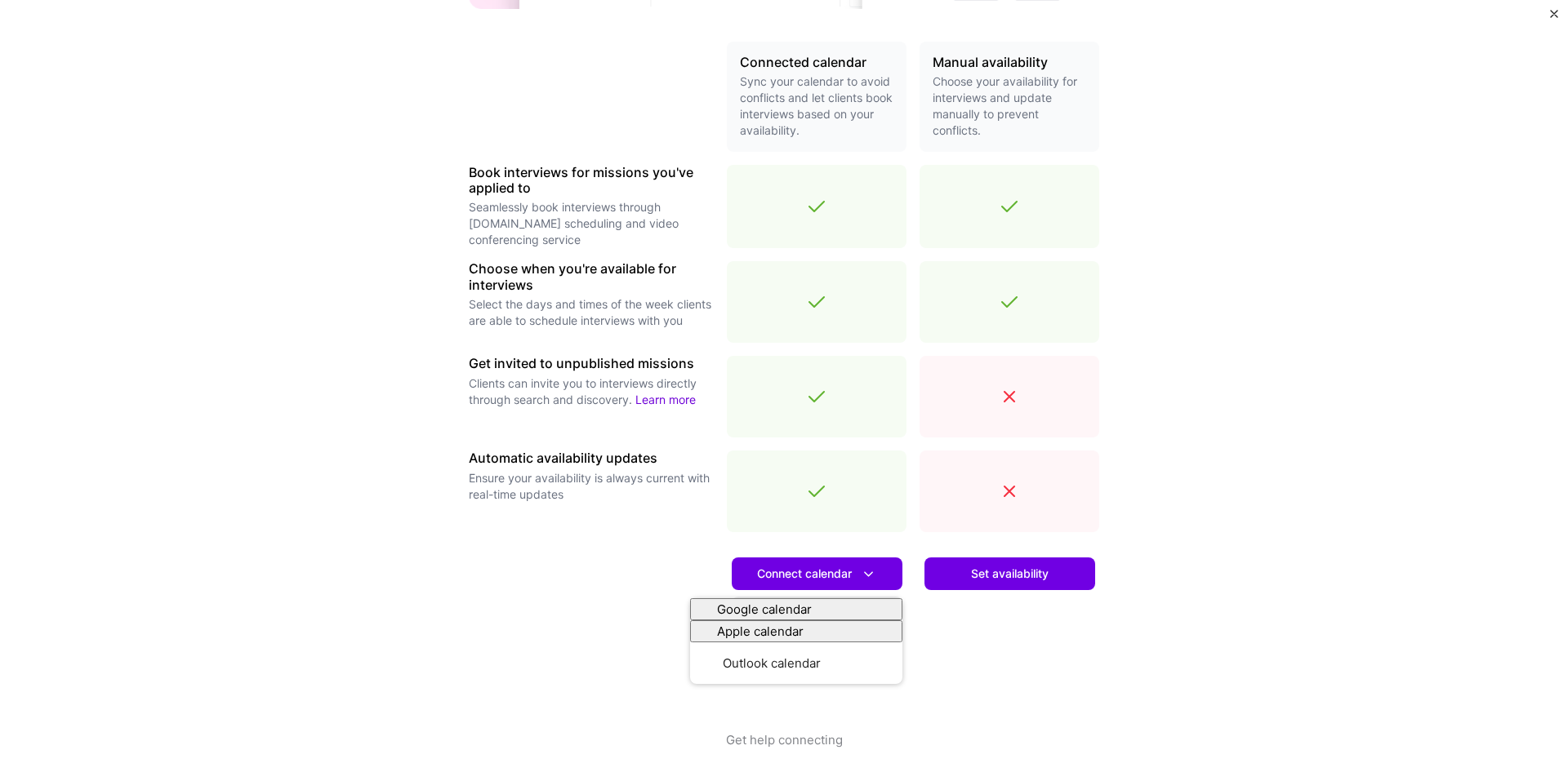
click at [563, 587] on div at bounding box center [591, 637] width 245 height 186
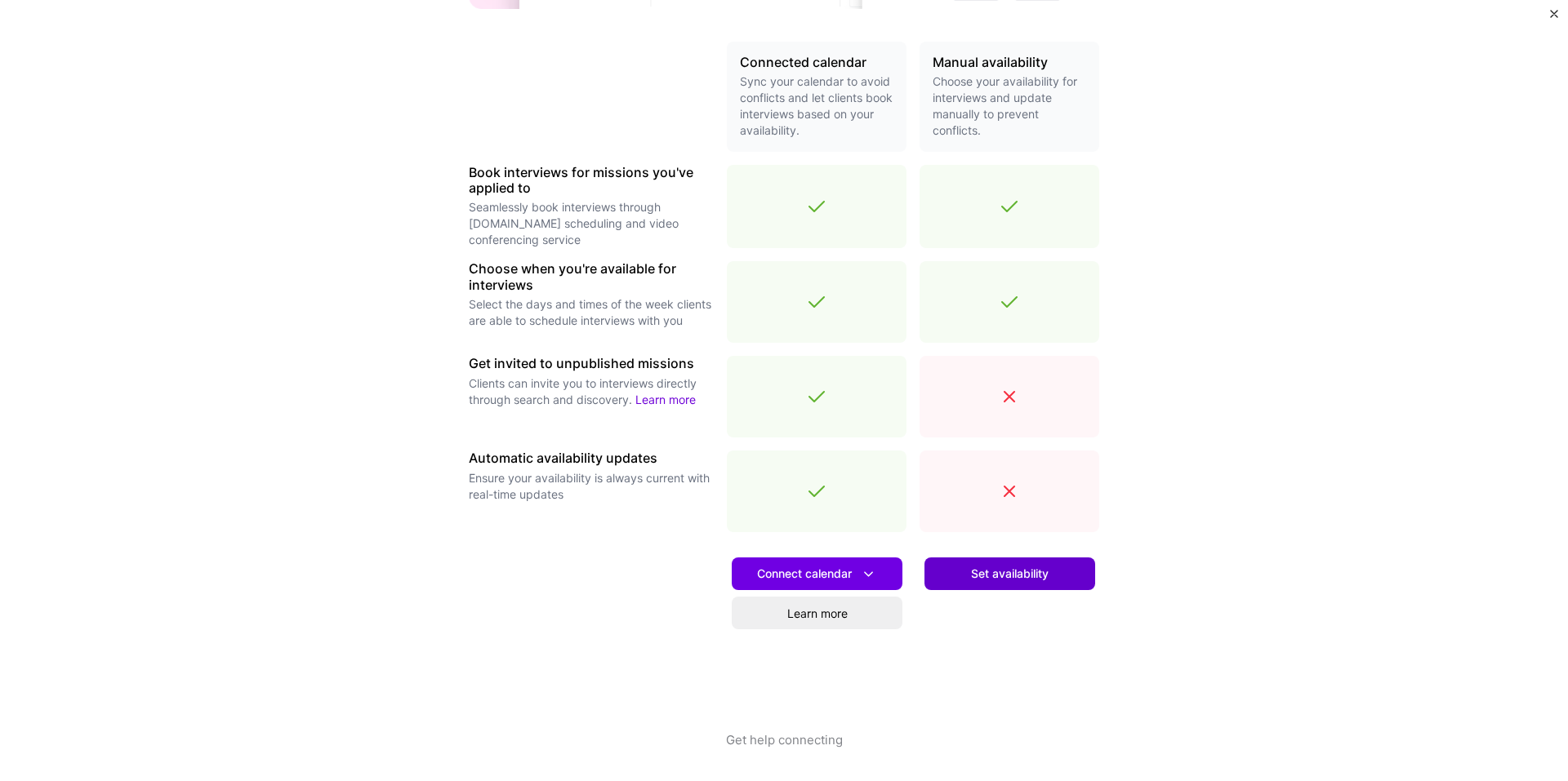
click at [1000, 579] on span "Set availability" at bounding box center [1009, 573] width 77 height 16
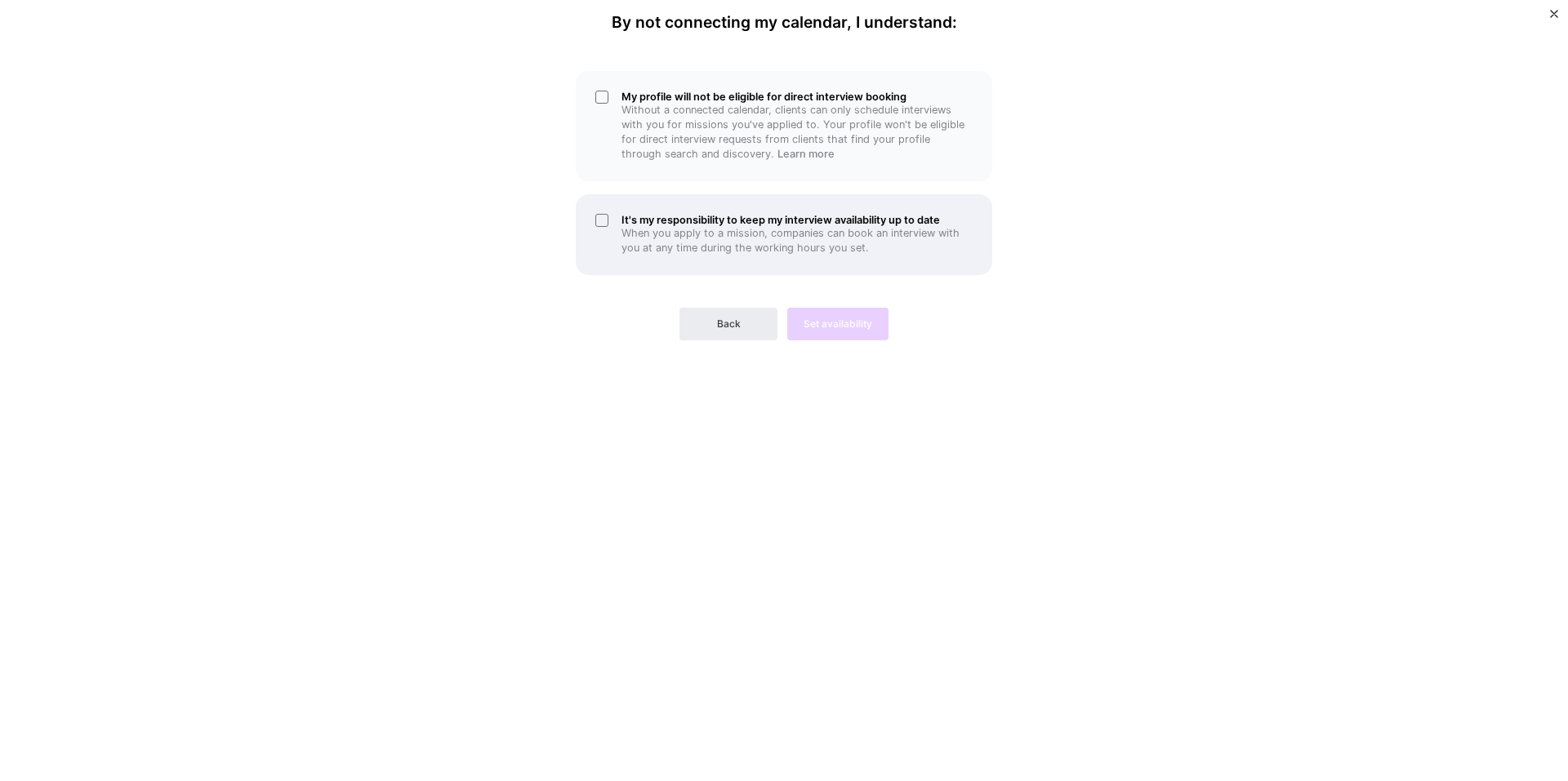
click at [601, 220] on div "It's my responsibility to keep my interview availability up to date When you ap…" at bounding box center [784, 234] width 416 height 81
click at [597, 216] on div "It's my responsibility to keep my interview availability up to date When you ap…" at bounding box center [784, 234] width 416 height 81
click at [602, 97] on div "My profile will not be eligible for direct interview booking Without a connecte…" at bounding box center [784, 126] width 416 height 110
click at [814, 322] on div "Back Set availability" at bounding box center [784, 311] width 416 height 59
click at [605, 105] on div "My profile will not be eligible for direct interview booking Without a connecte…" at bounding box center [784, 126] width 416 height 110
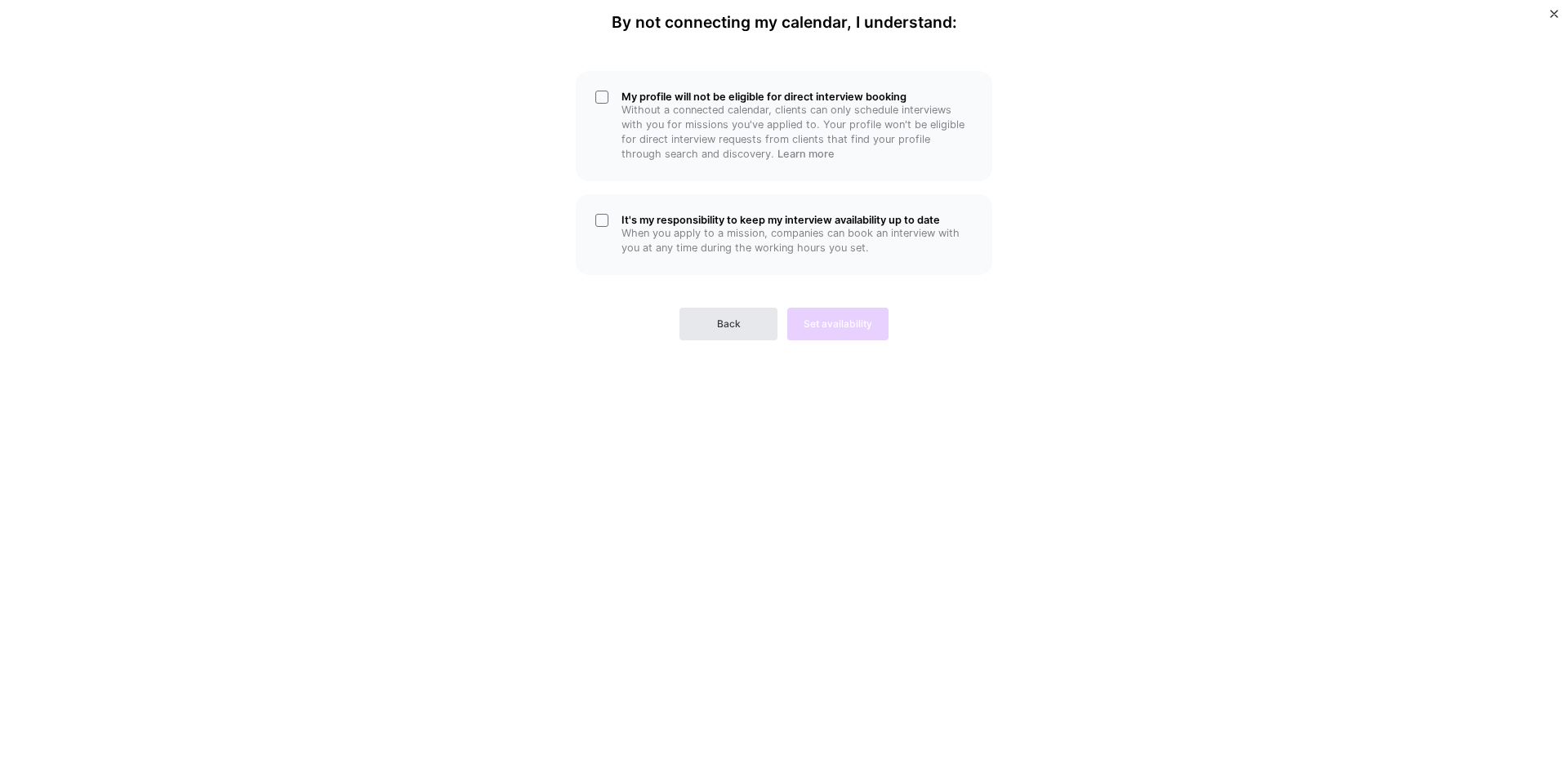
click at [721, 314] on button "Back" at bounding box center [728, 324] width 98 height 33
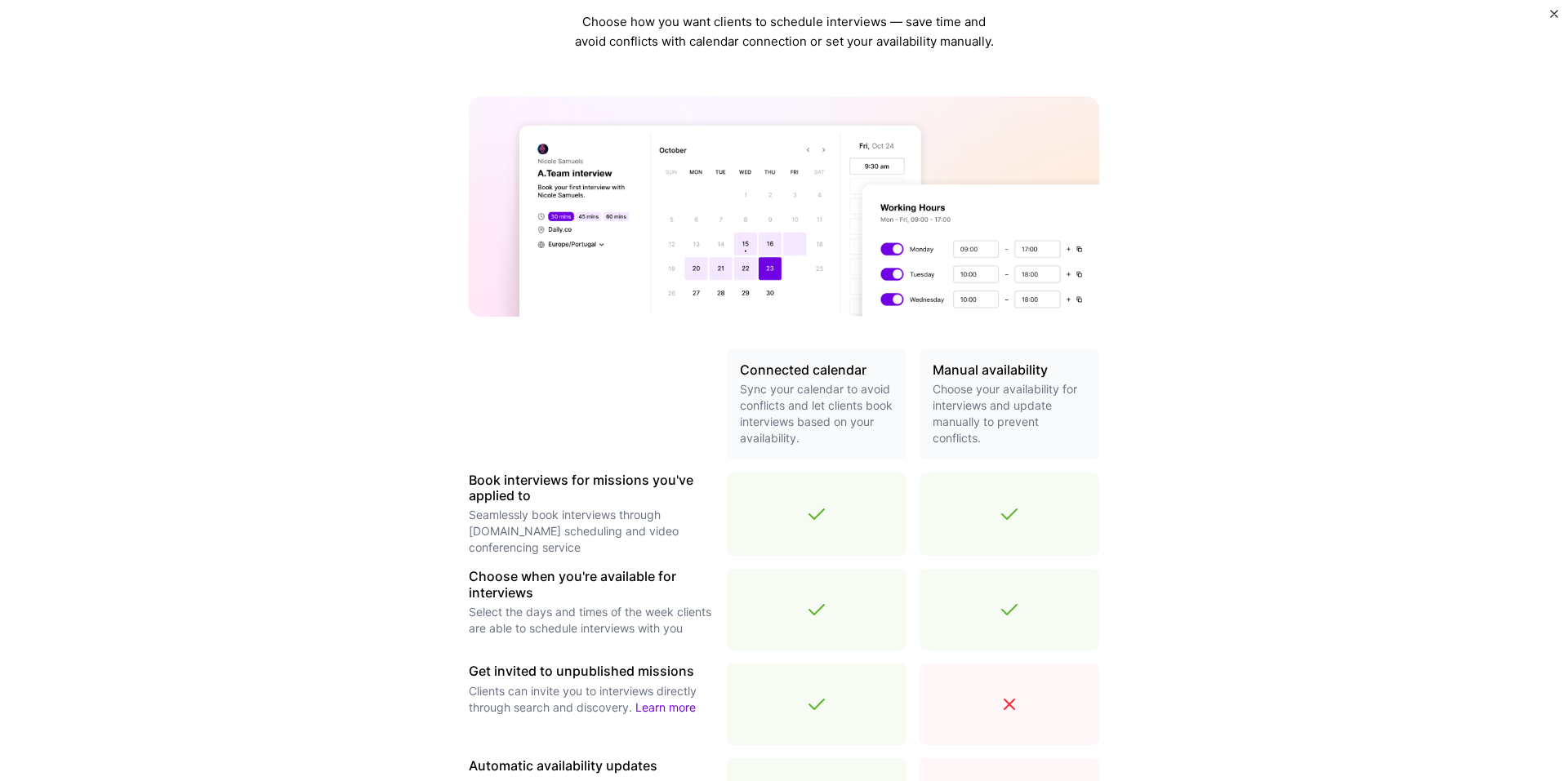
scroll to position [327, 0]
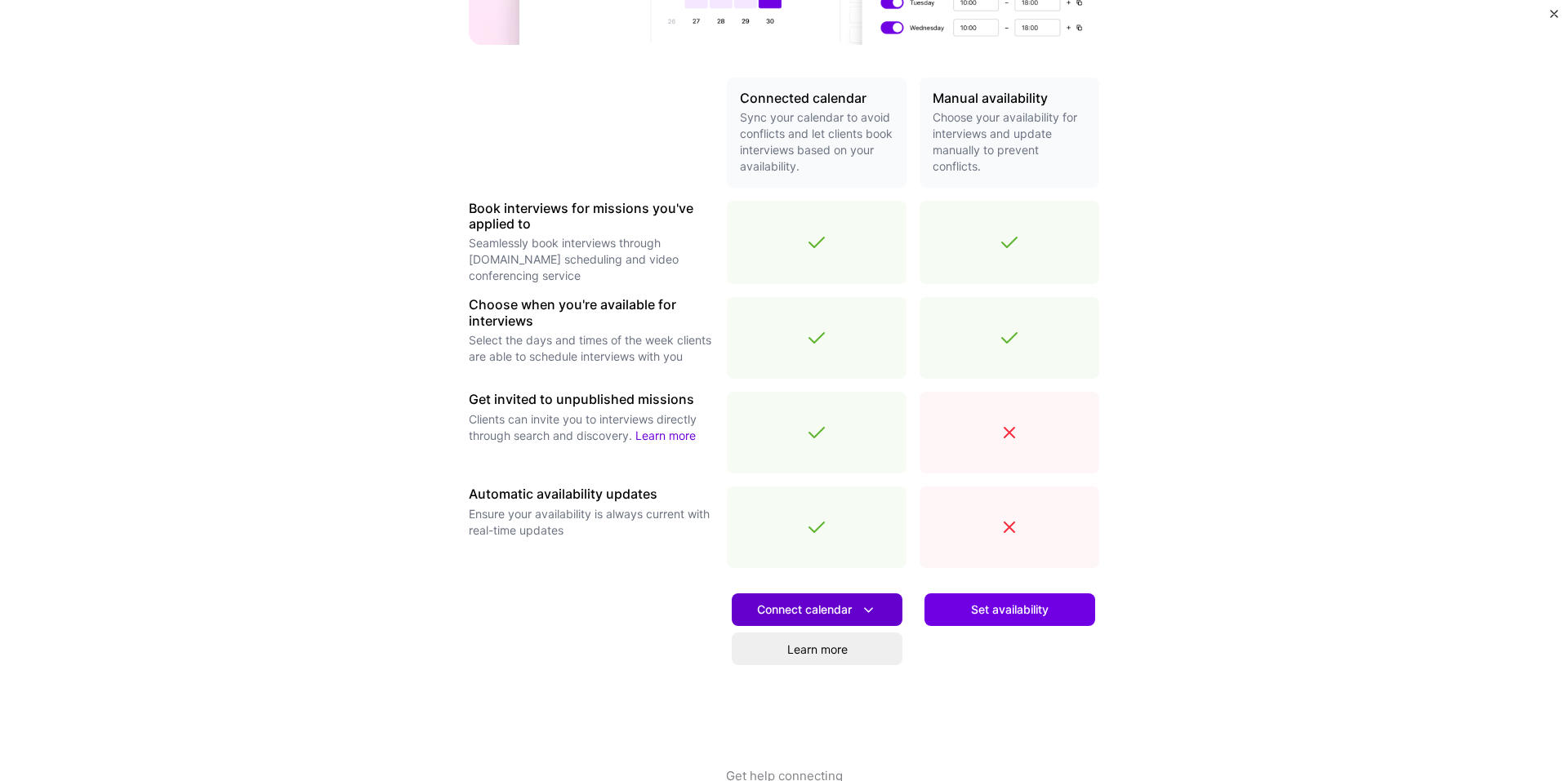
click at [804, 608] on span "Connect calendar" at bounding box center [817, 610] width 120 height 17
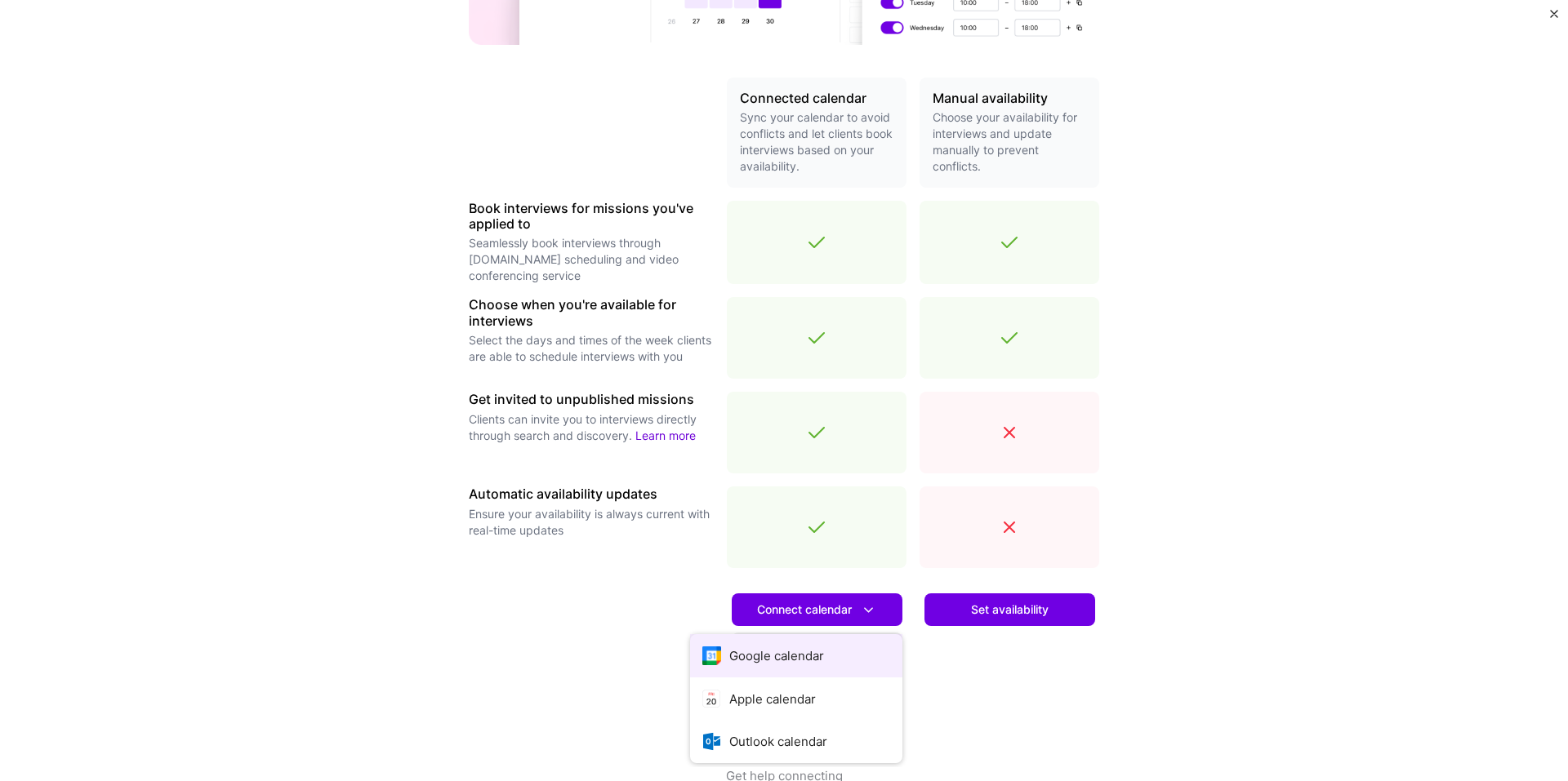
click at [791, 649] on button "Google calendar" at bounding box center [795, 656] width 212 height 43
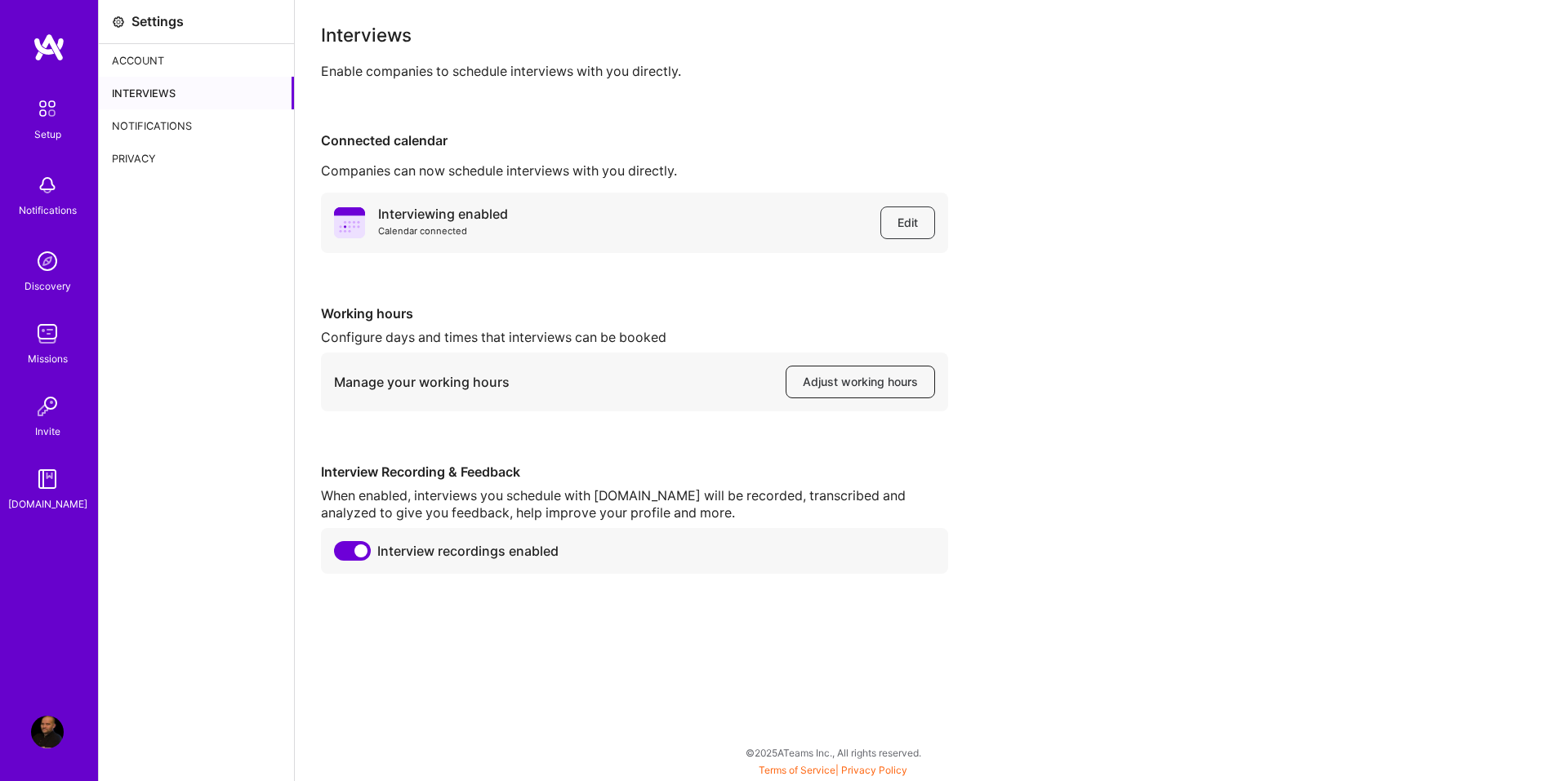
click at [842, 379] on span "Adjust working hours" at bounding box center [860, 382] width 115 height 16
click at [141, 59] on div "Account" at bounding box center [196, 60] width 195 height 33
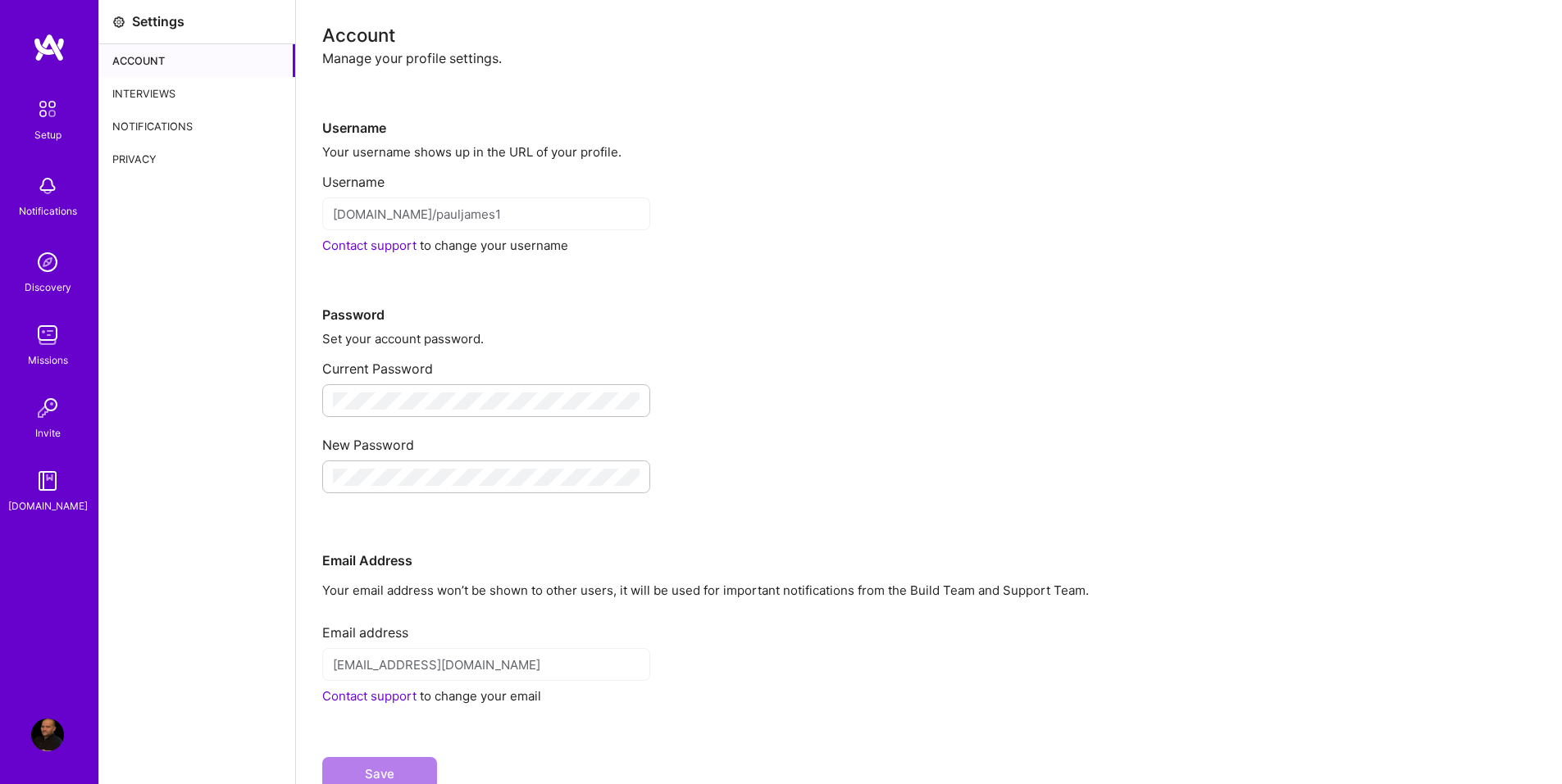
click at [52, 117] on img at bounding box center [47, 109] width 35 height 35
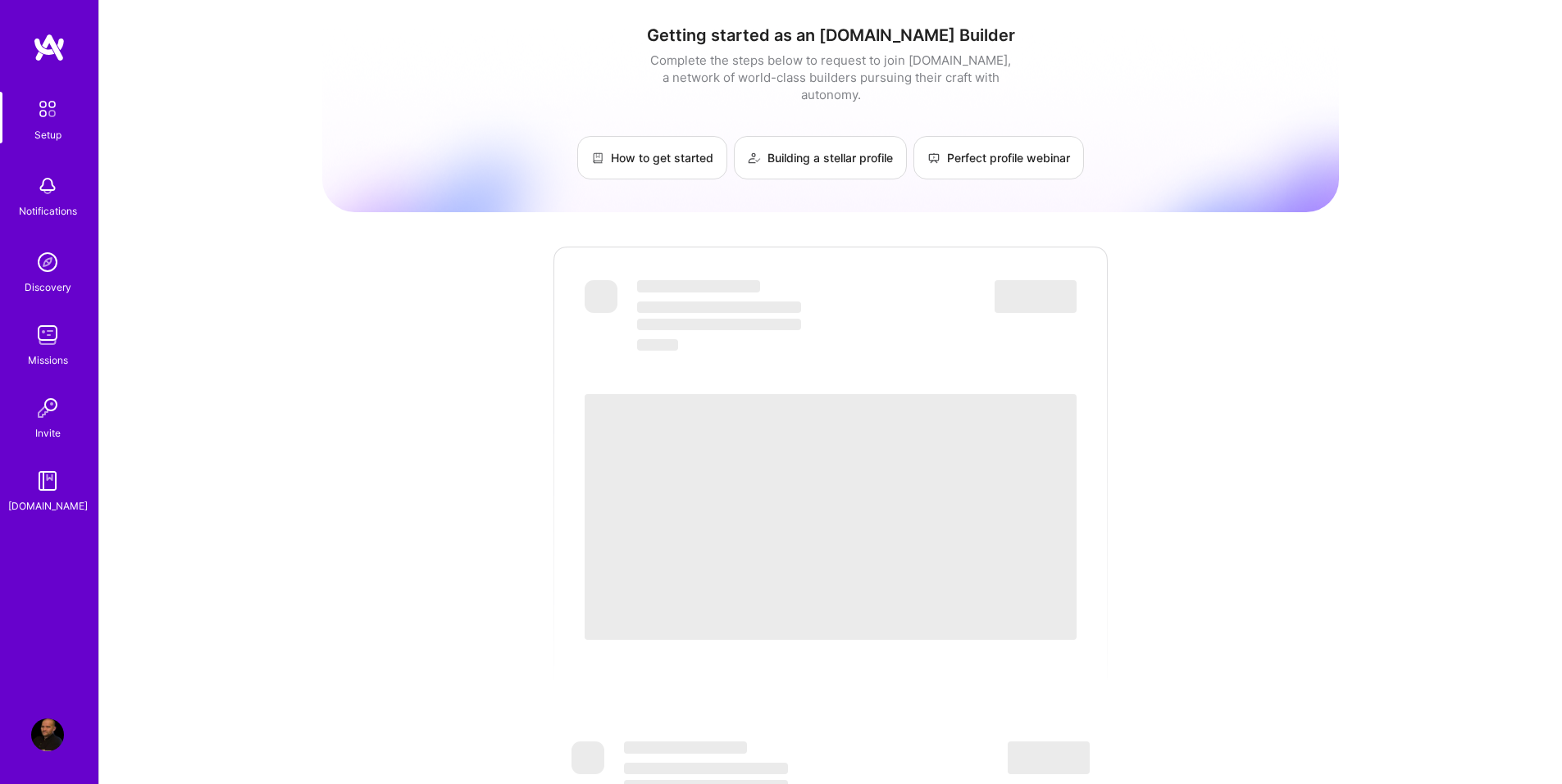
click at [42, 740] on img at bounding box center [47, 734] width 33 height 33
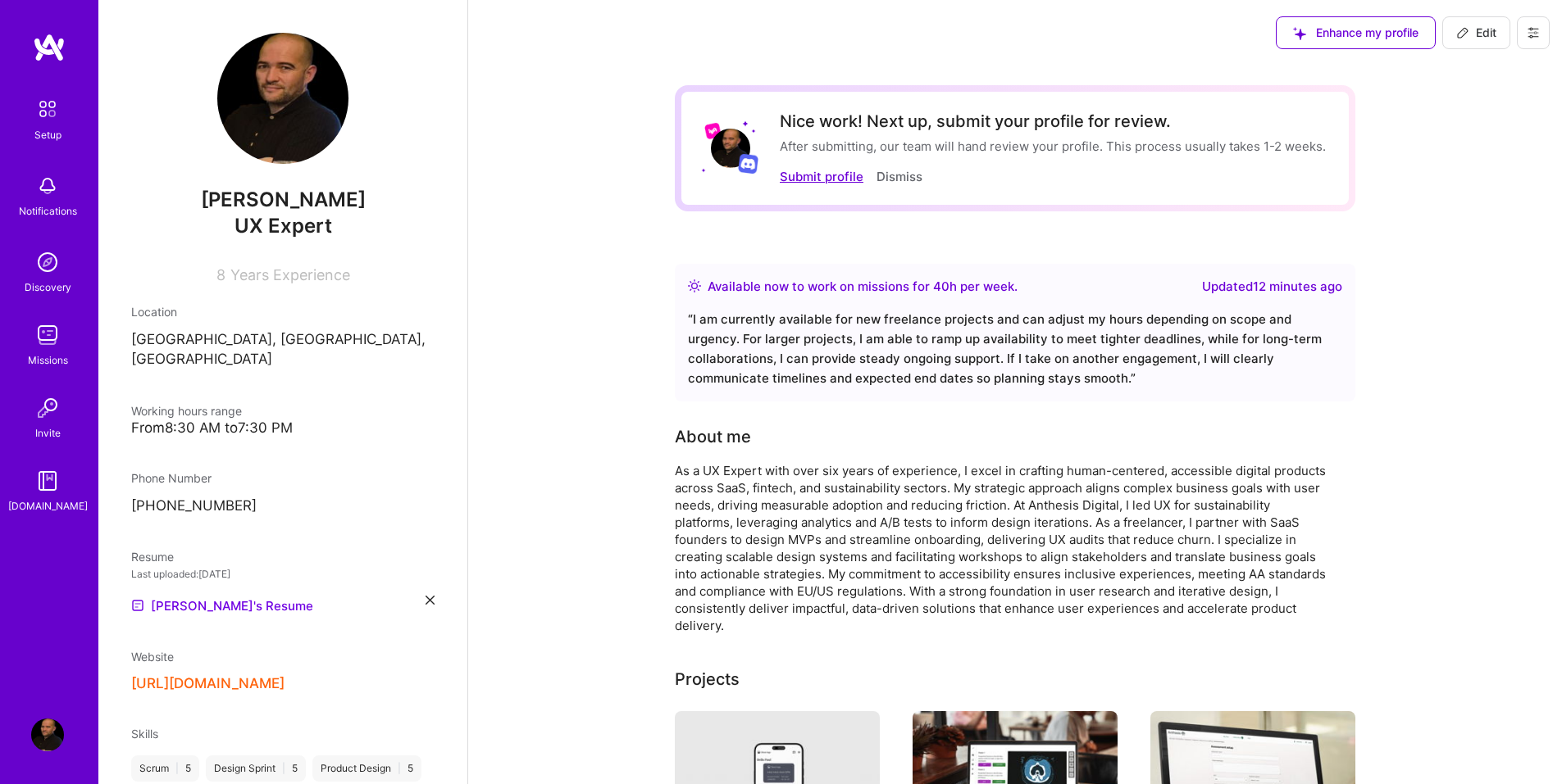
click at [816, 179] on button "Submit profile" at bounding box center [821, 176] width 83 height 17
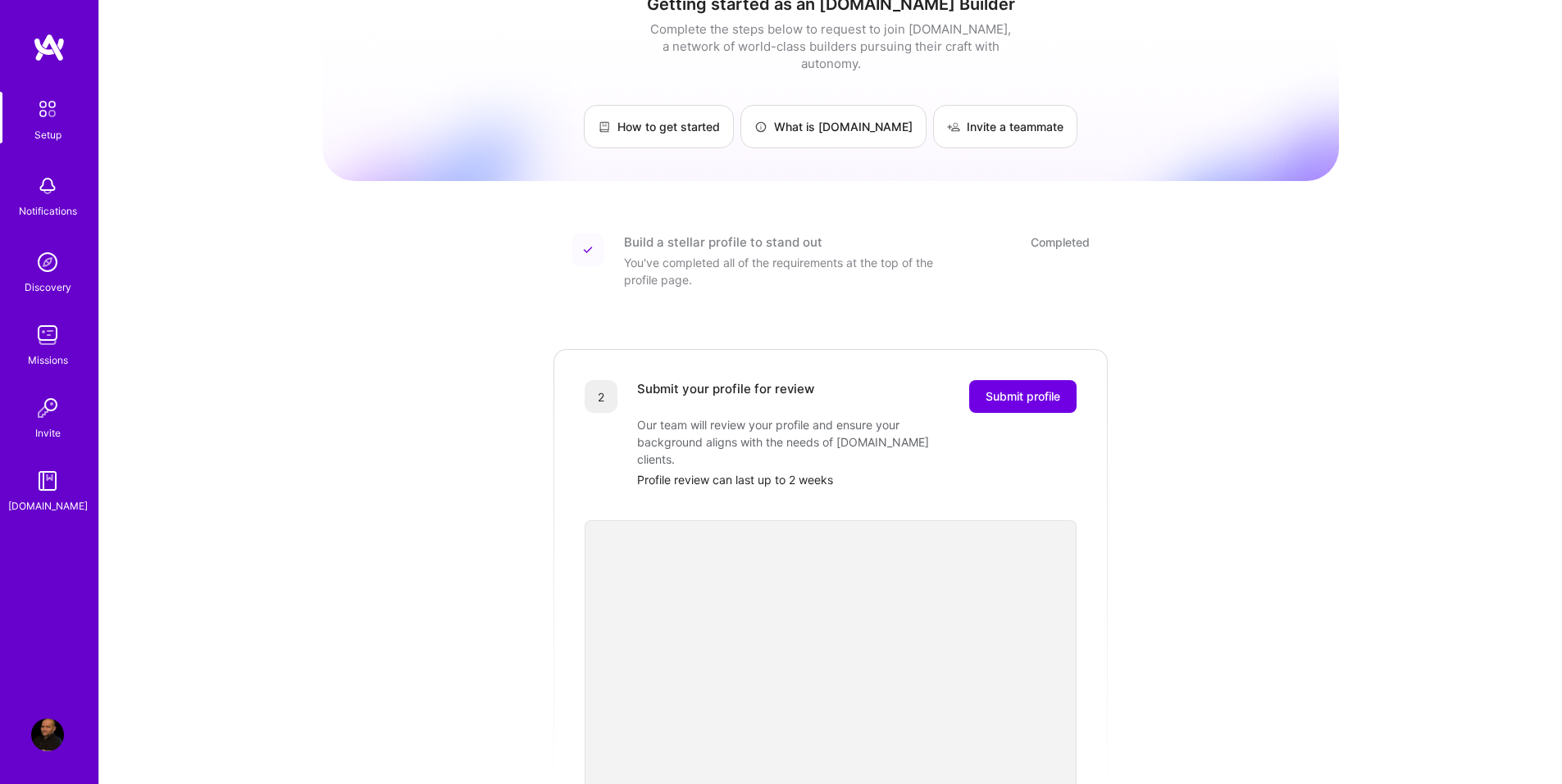
scroll to position [14, 0]
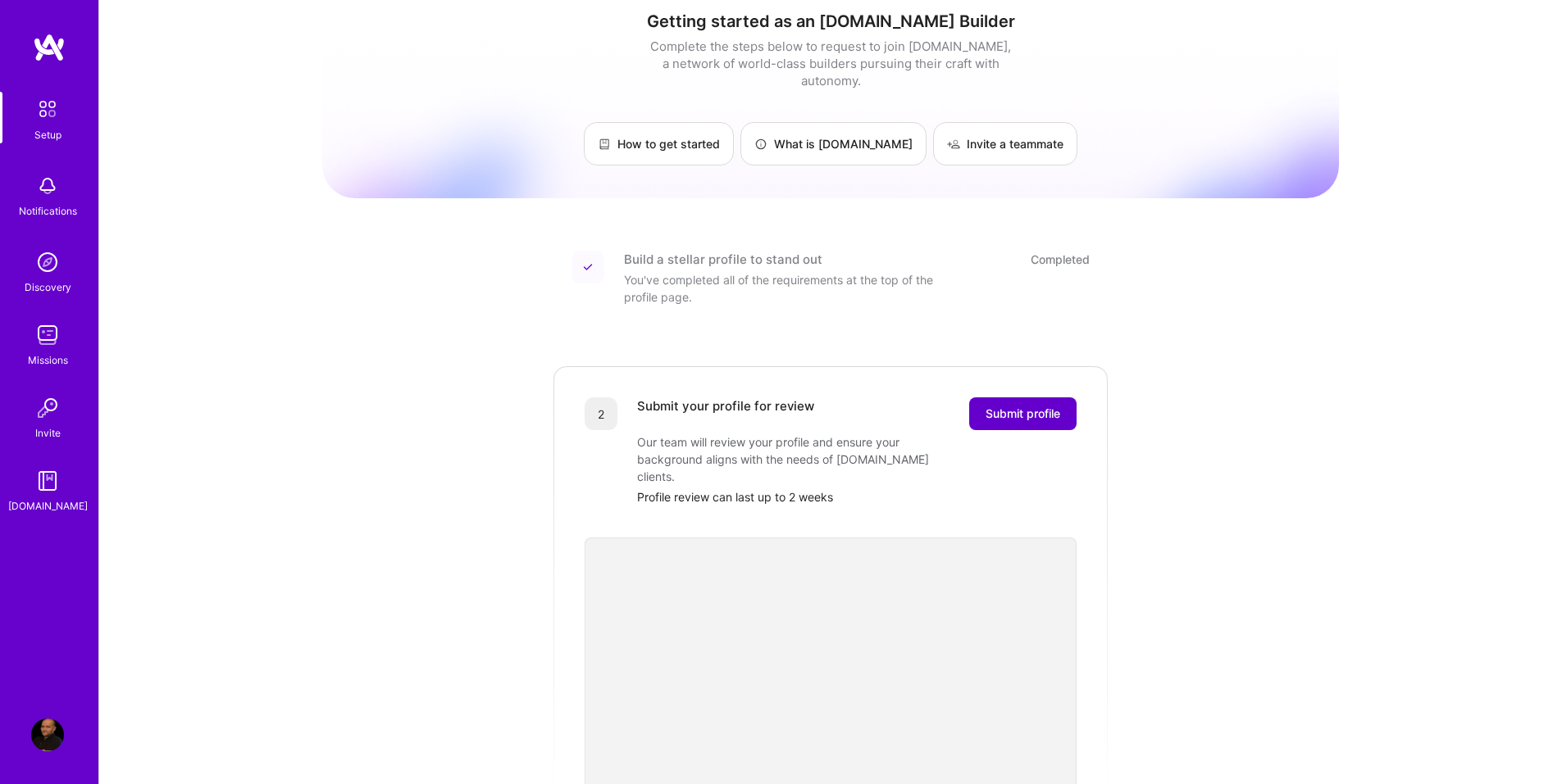
click at [1029, 406] on span "Submit profile" at bounding box center [1023, 413] width 75 height 16
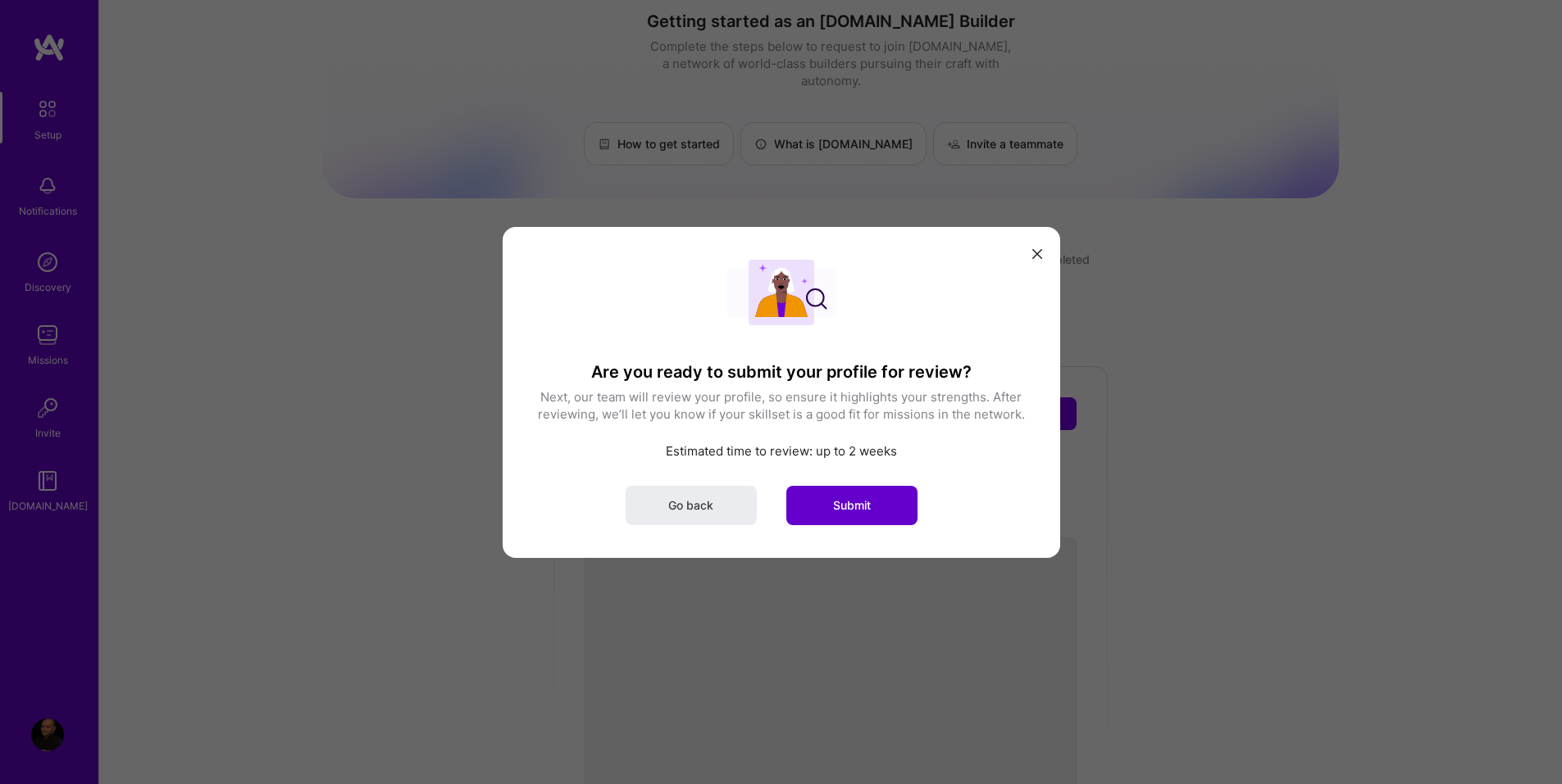
click at [841, 506] on span "Submit" at bounding box center [852, 504] width 37 height 16
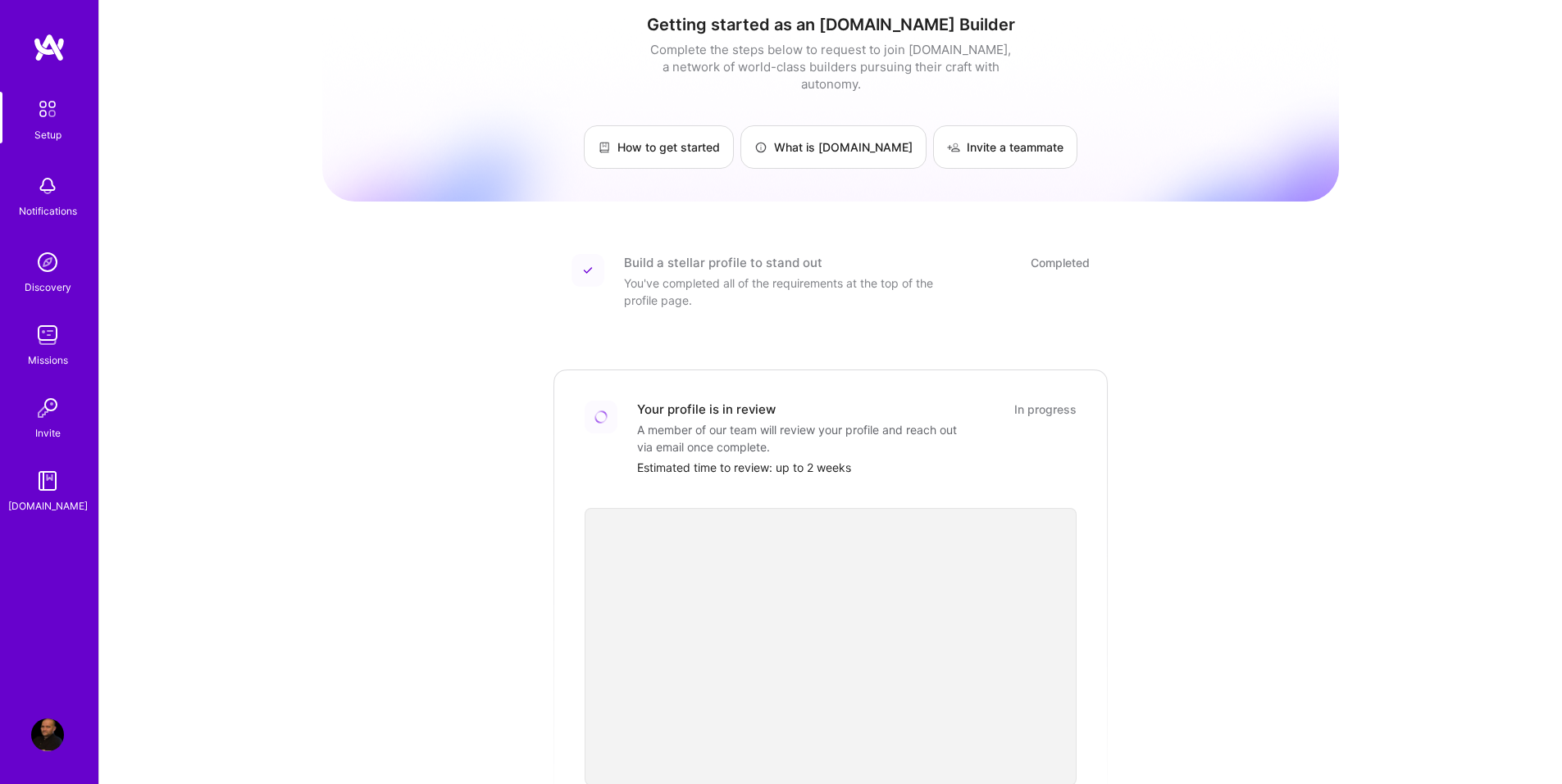
scroll to position [0, 0]
